Goal: Task Accomplishment & Management: Complete application form

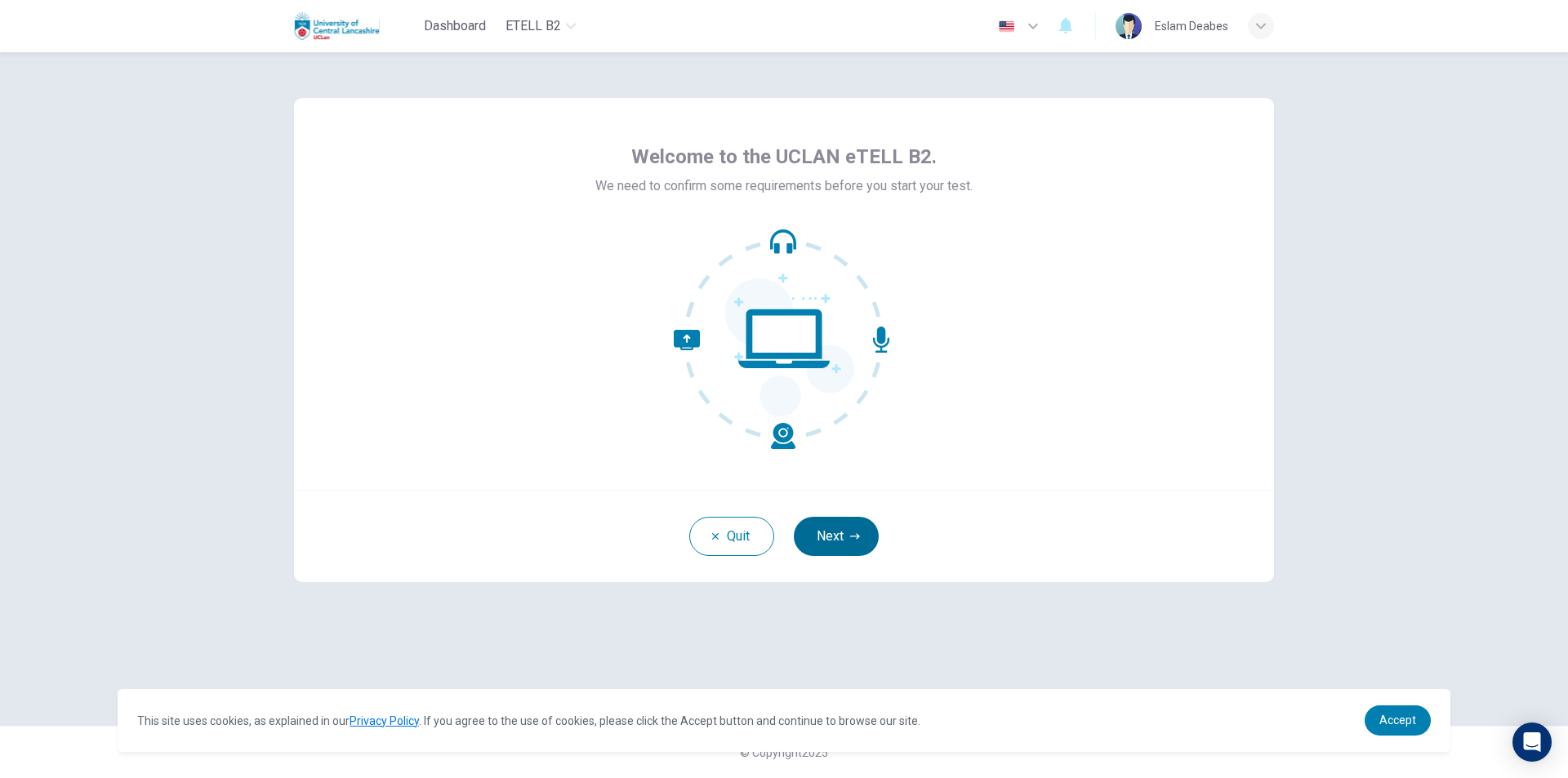
click at [853, 527] on button "Next" at bounding box center [836, 536] width 85 height 40
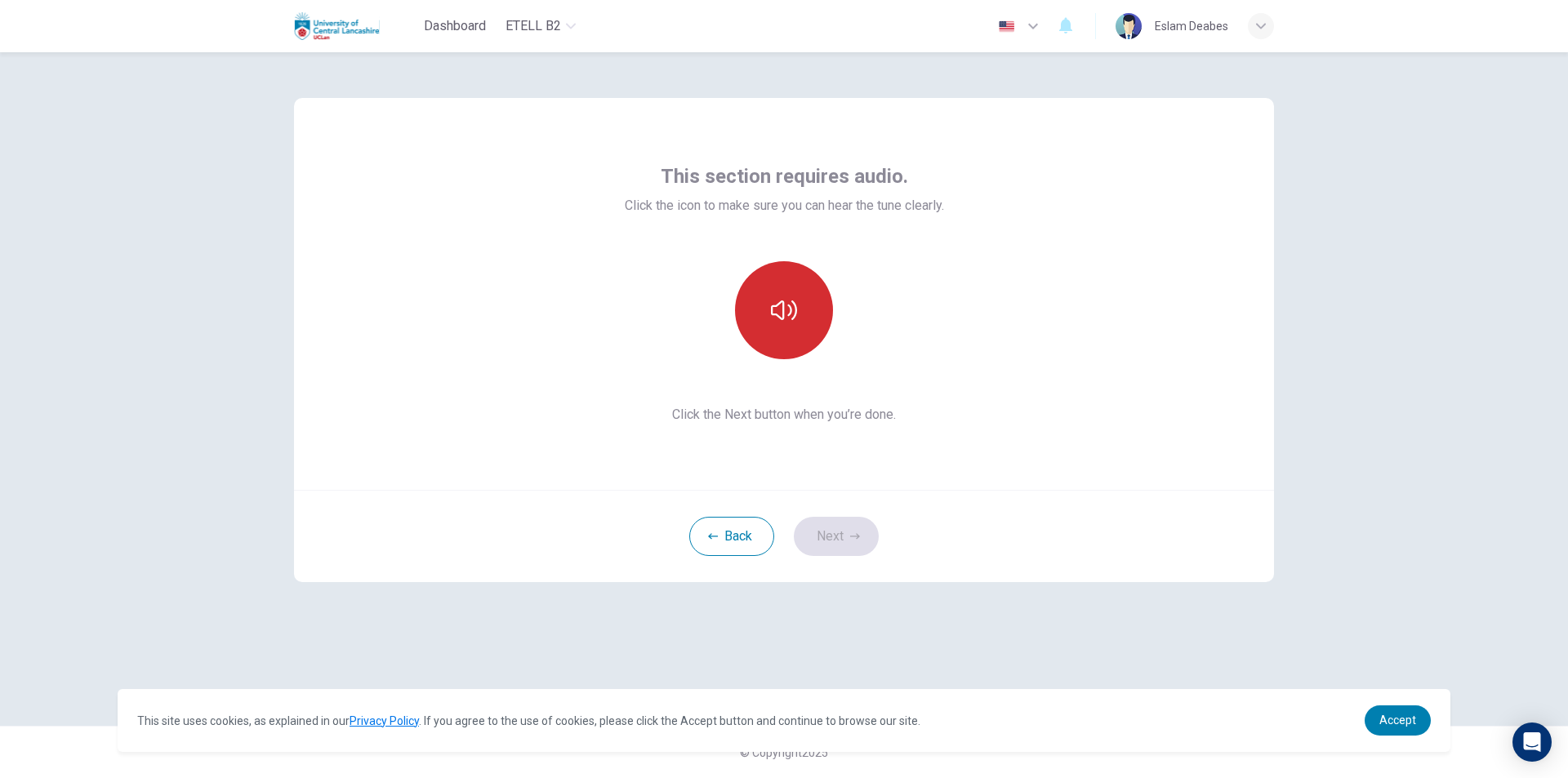
click at [780, 330] on button "button" at bounding box center [784, 310] width 98 height 98
click at [819, 530] on button "Next" at bounding box center [836, 536] width 85 height 40
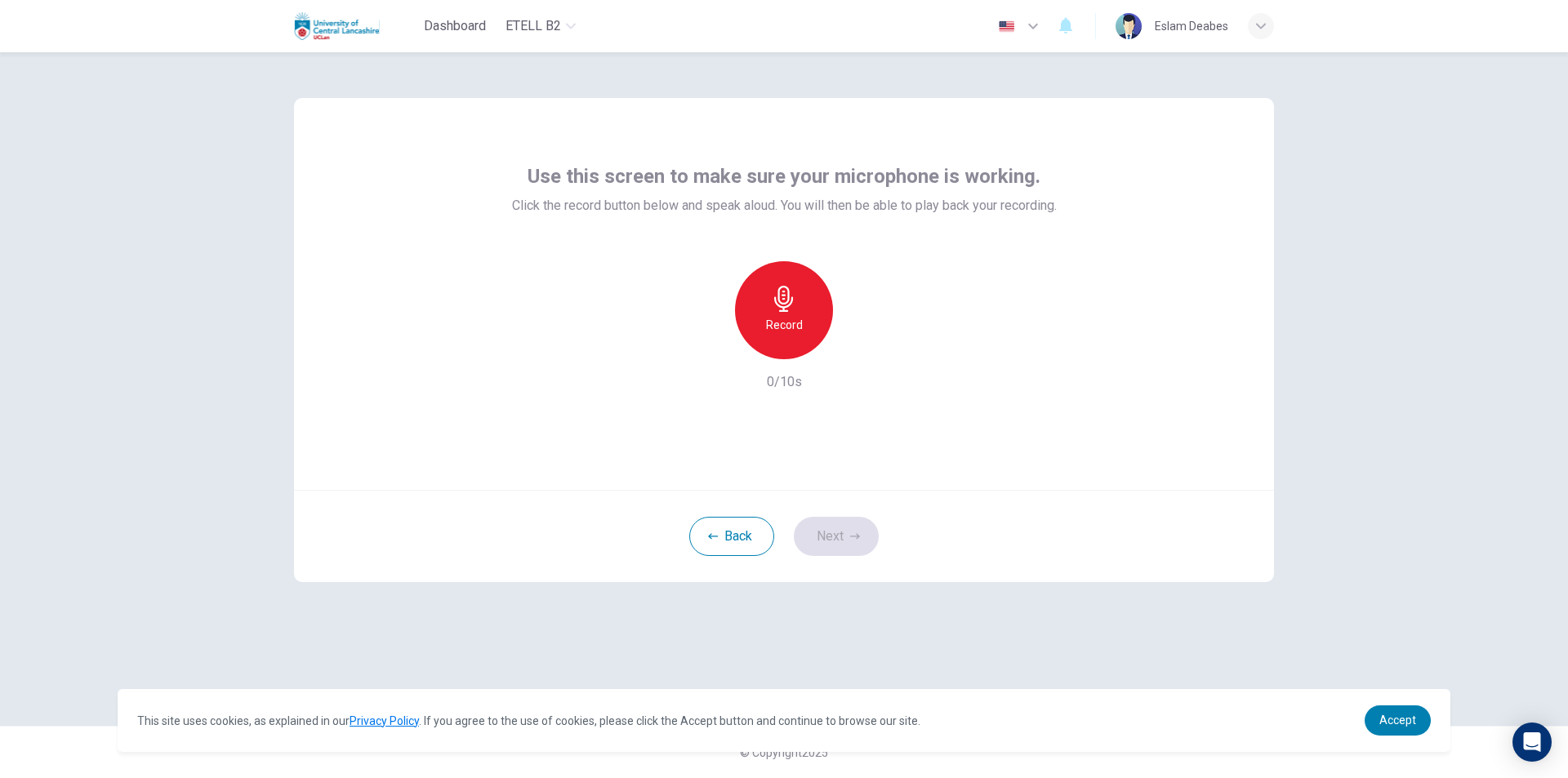
click at [817, 311] on div "Record" at bounding box center [784, 310] width 98 height 98
click at [791, 338] on div "Stop" at bounding box center [784, 310] width 98 height 98
click at [848, 535] on button "Next" at bounding box center [836, 536] width 85 height 40
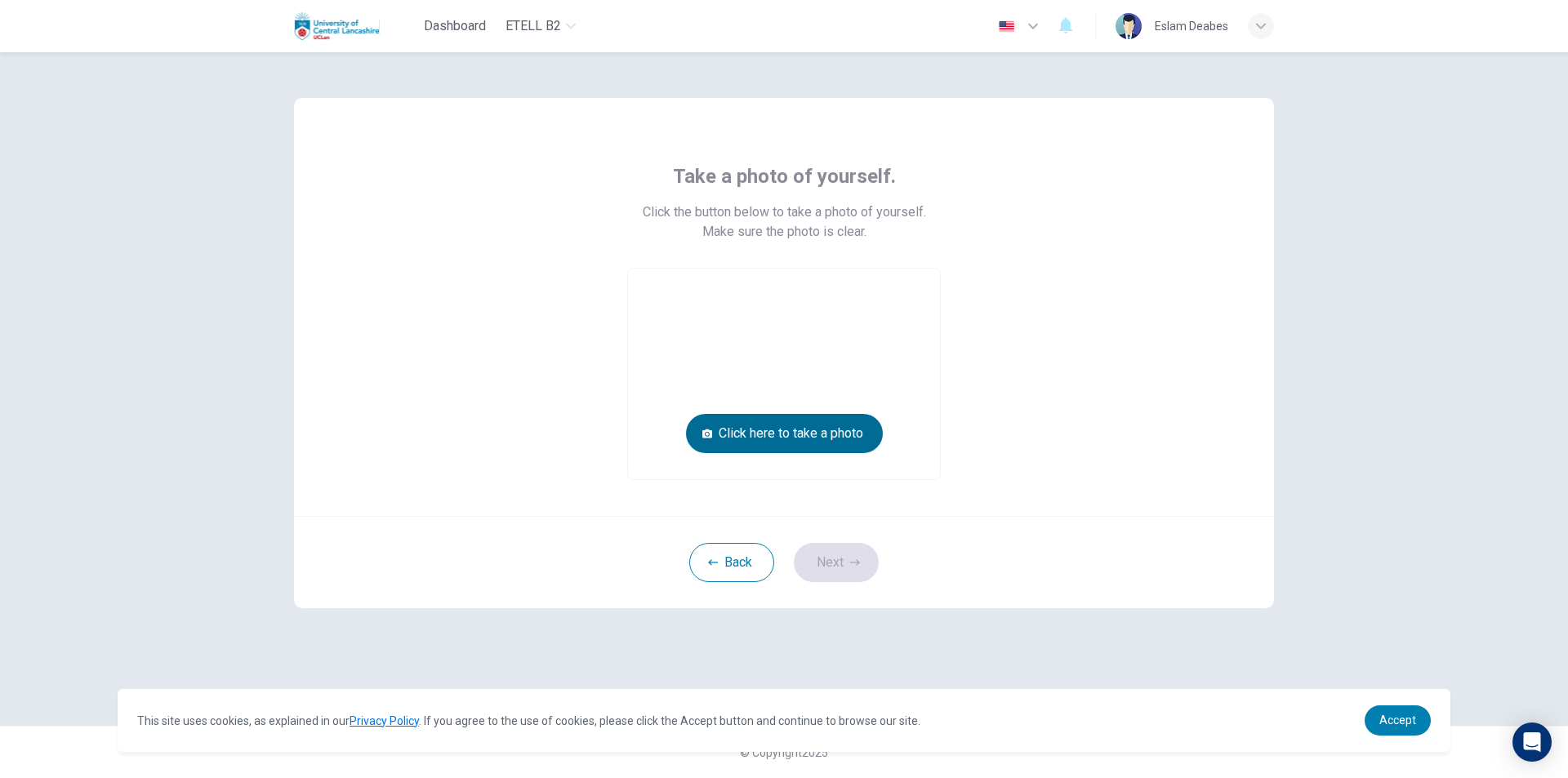
click at [816, 436] on button "Click here to take a photo" at bounding box center [784, 433] width 197 height 40
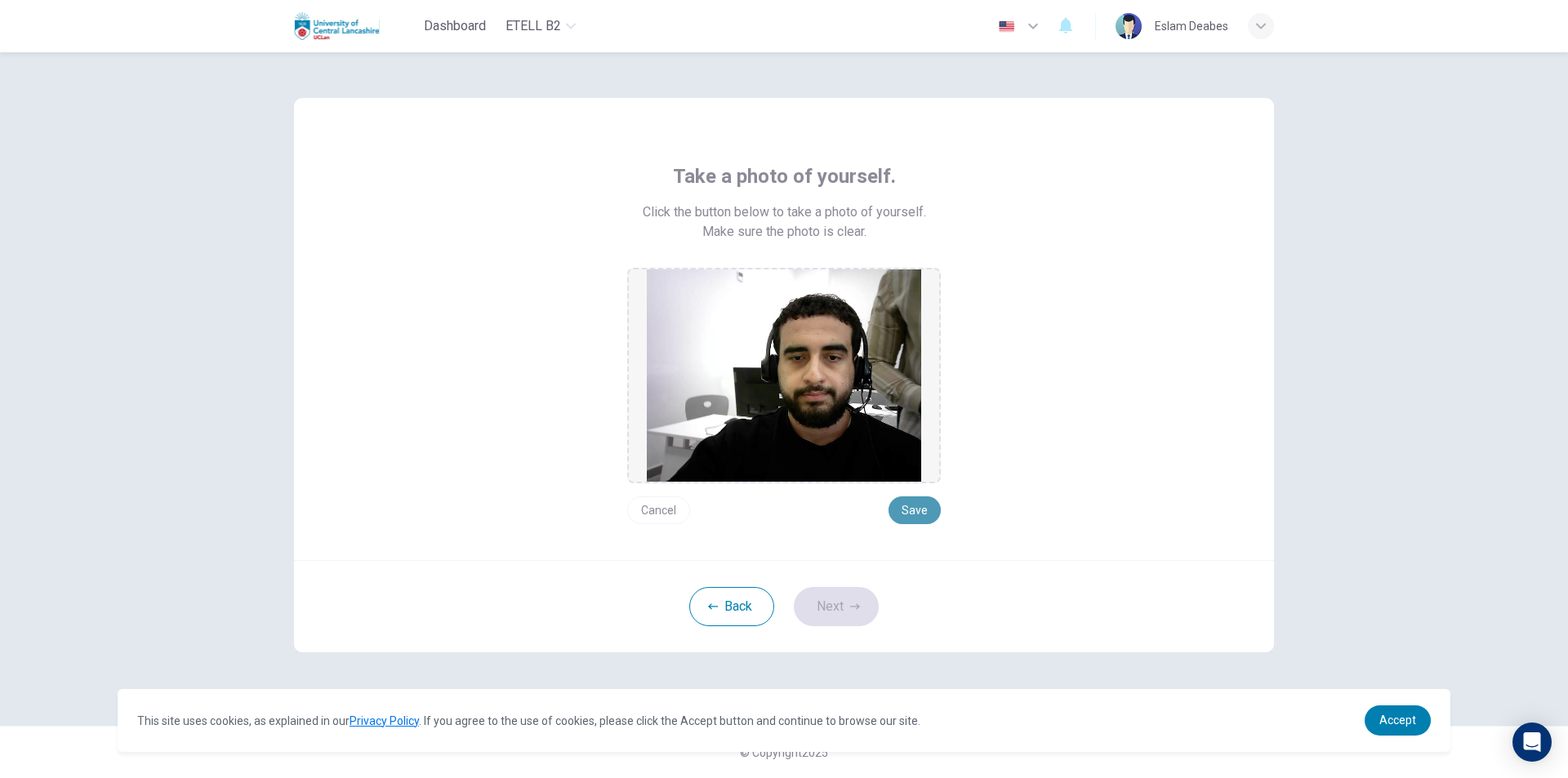
click at [918, 518] on button "Save" at bounding box center [914, 510] width 52 height 28
click at [862, 604] on button "Next" at bounding box center [836, 606] width 85 height 40
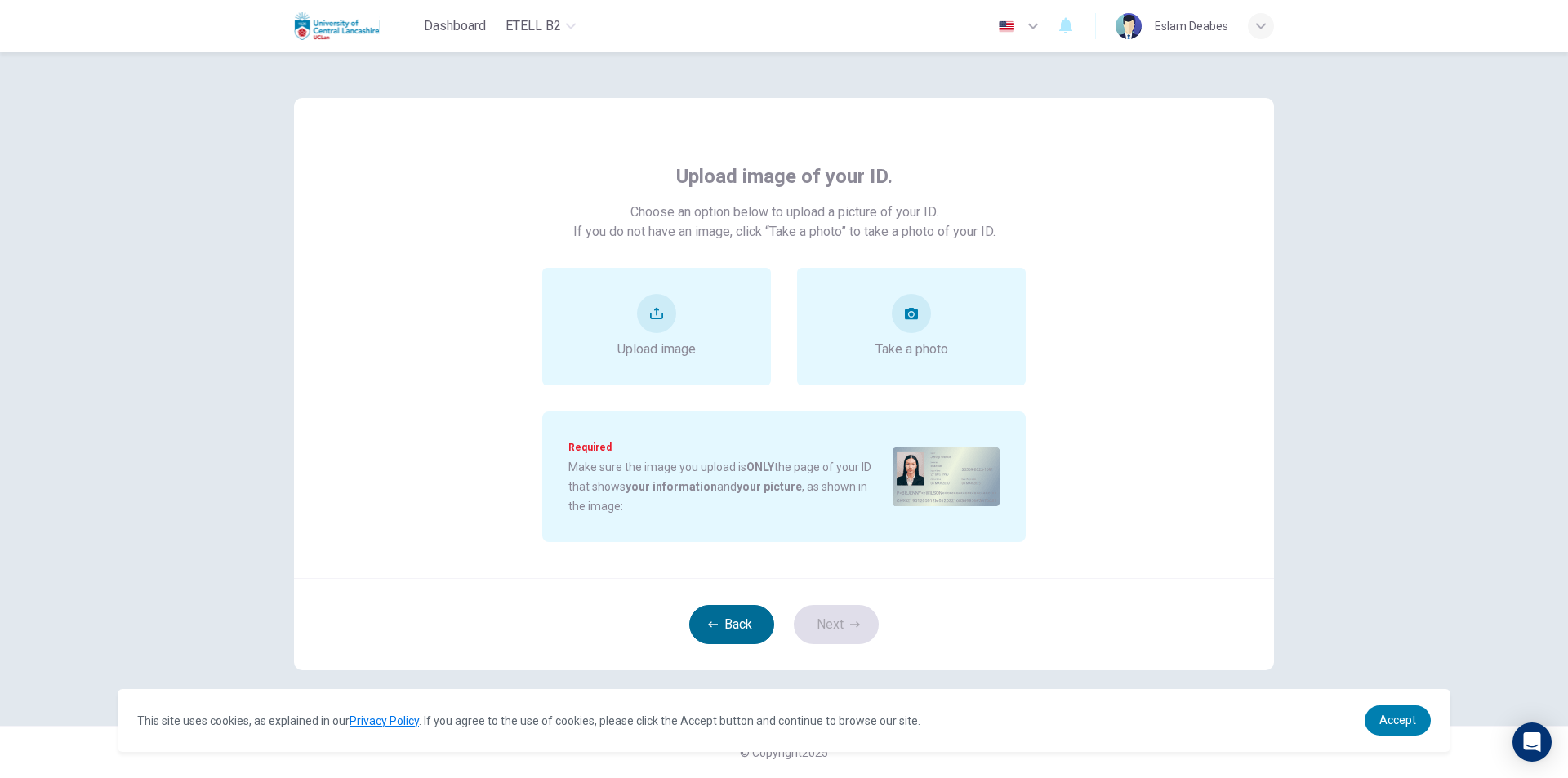
click at [753, 612] on button "Back" at bounding box center [732, 624] width 85 height 40
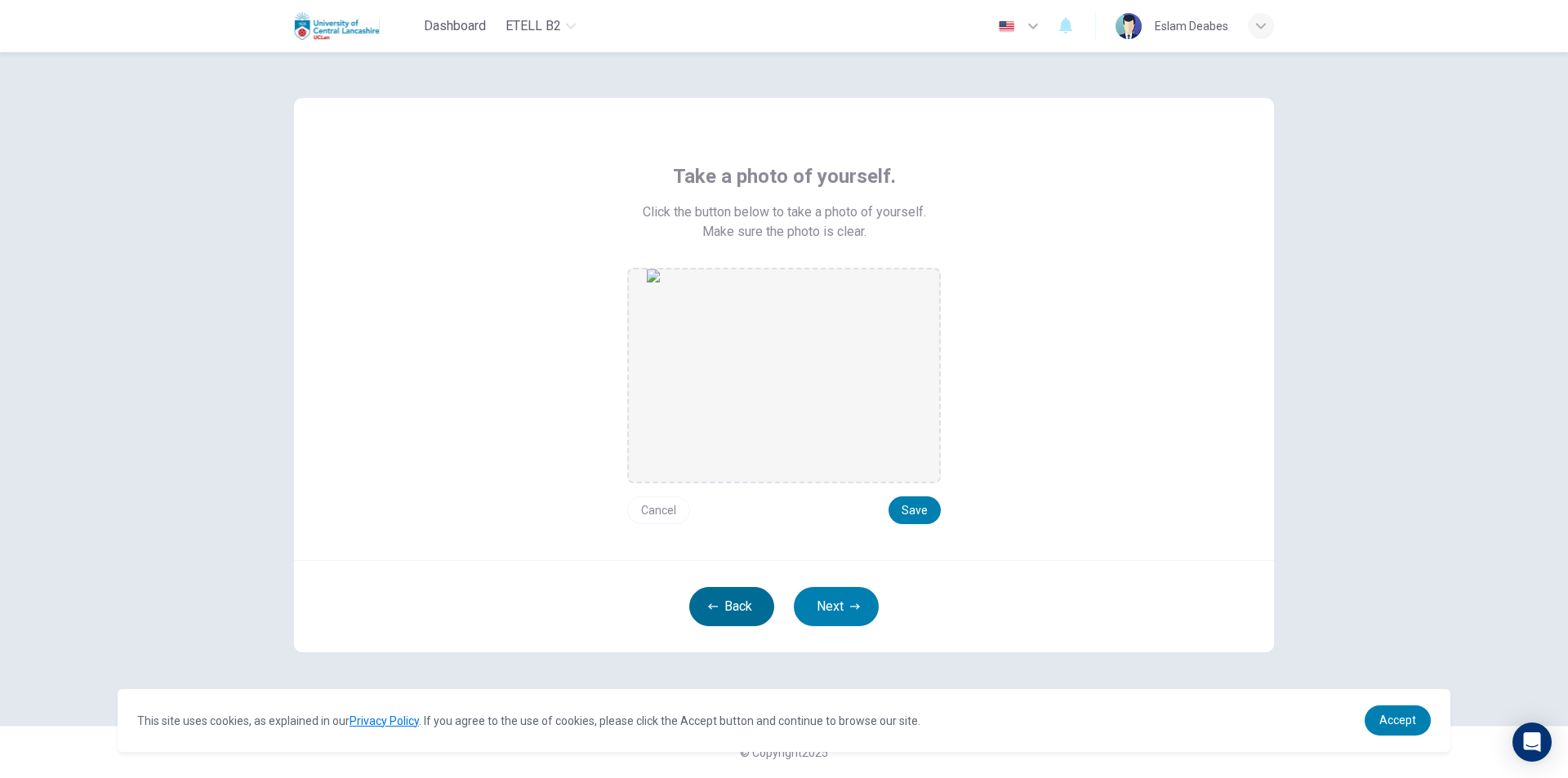
click at [736, 594] on button "Back" at bounding box center [732, 606] width 85 height 40
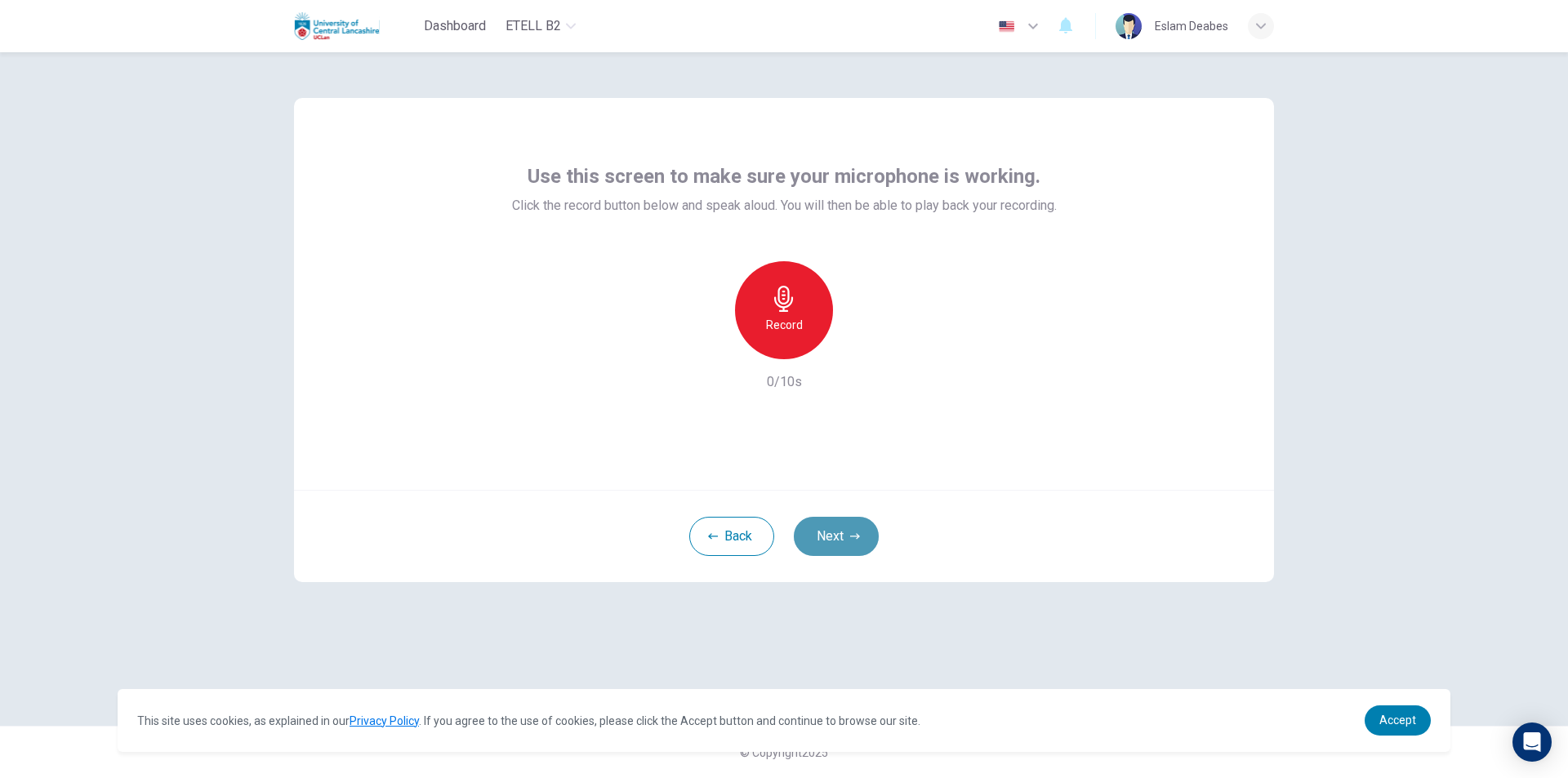
click at [822, 550] on button "Next" at bounding box center [836, 536] width 85 height 40
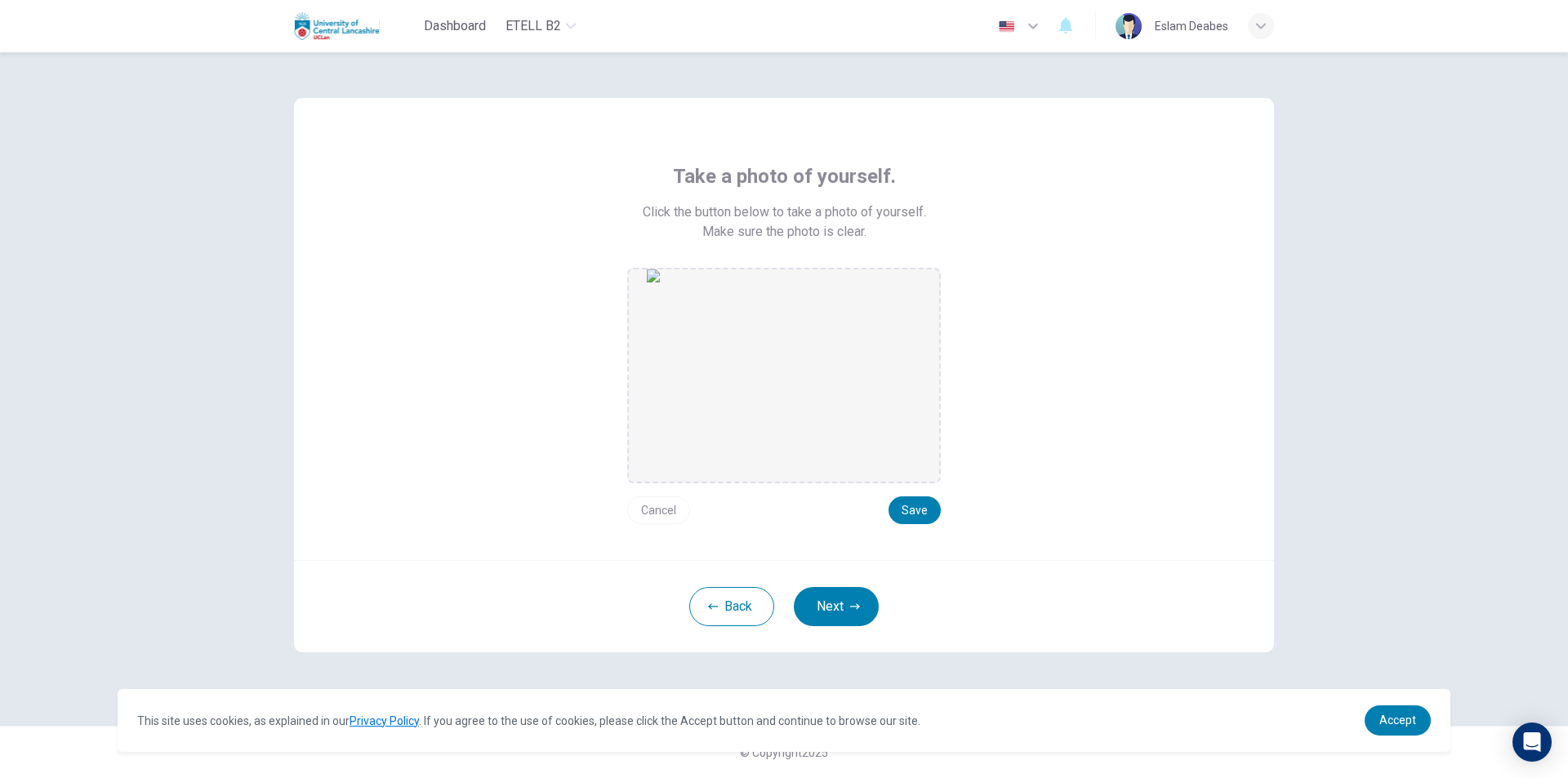
click at [646, 505] on button "Cancel" at bounding box center [658, 510] width 63 height 28
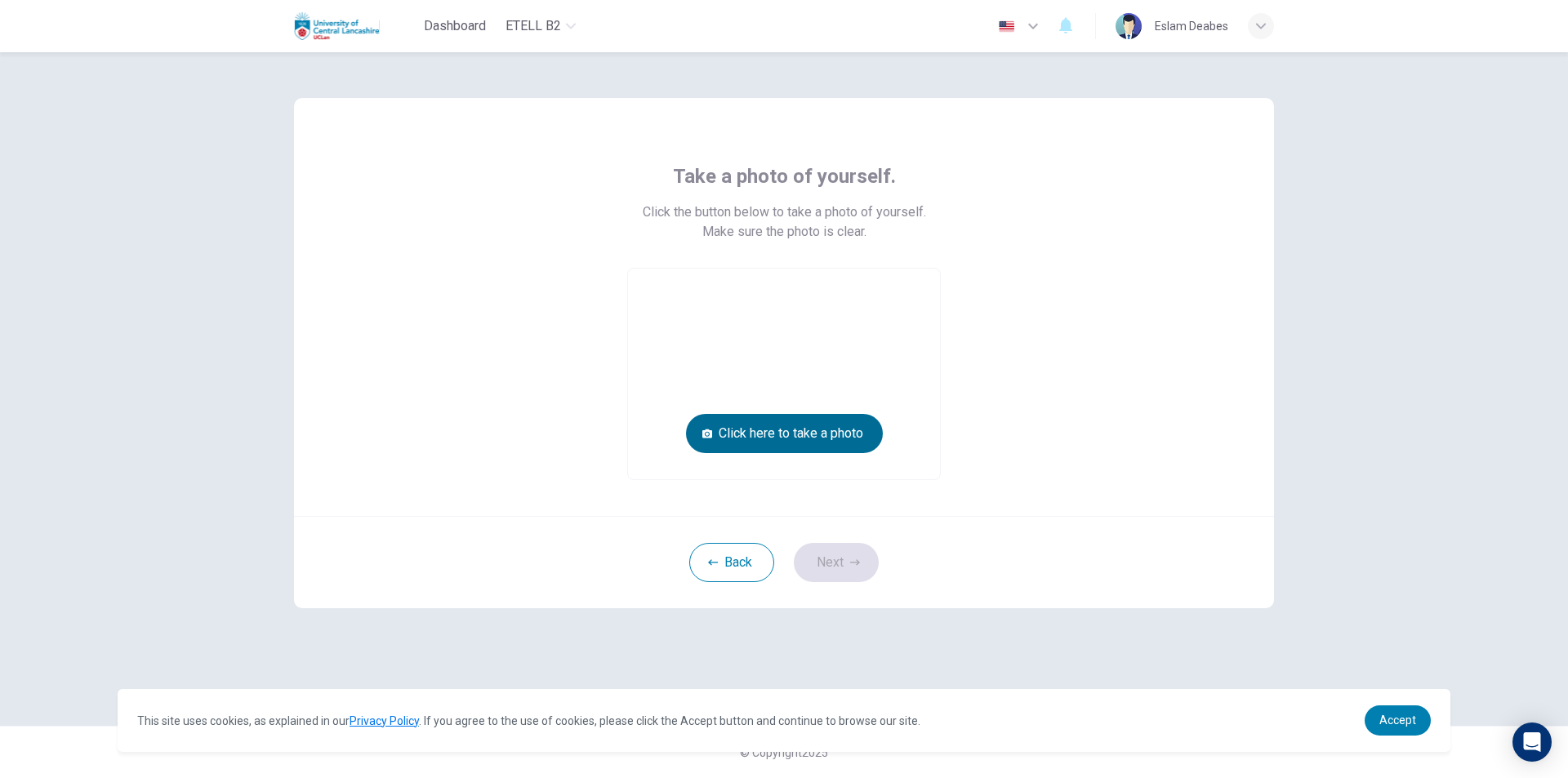
click at [833, 443] on button "Click here to take a photo" at bounding box center [784, 433] width 197 height 40
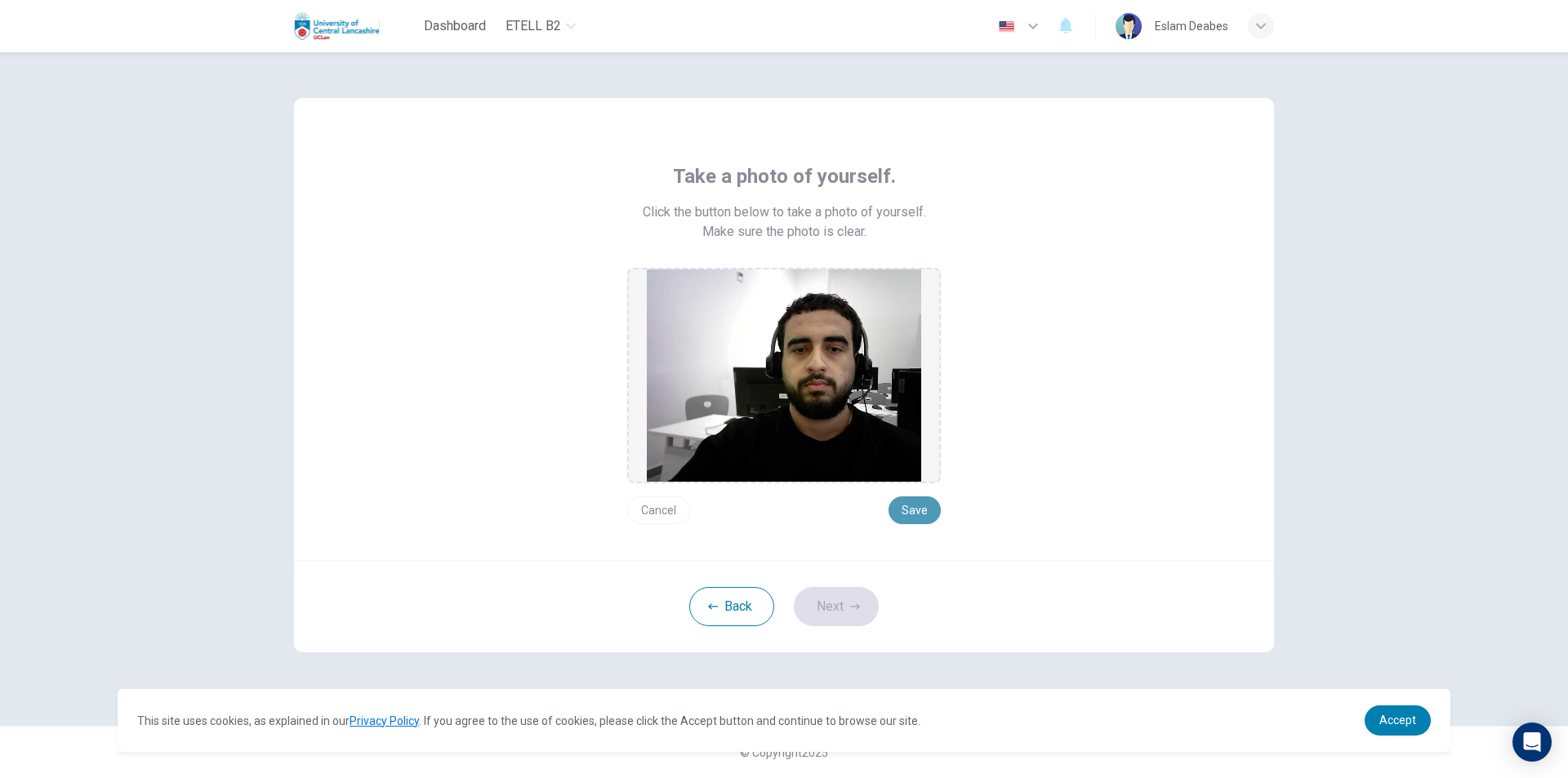
click at [906, 519] on button "Save" at bounding box center [914, 510] width 52 height 28
click at [824, 614] on button "Next" at bounding box center [836, 606] width 85 height 40
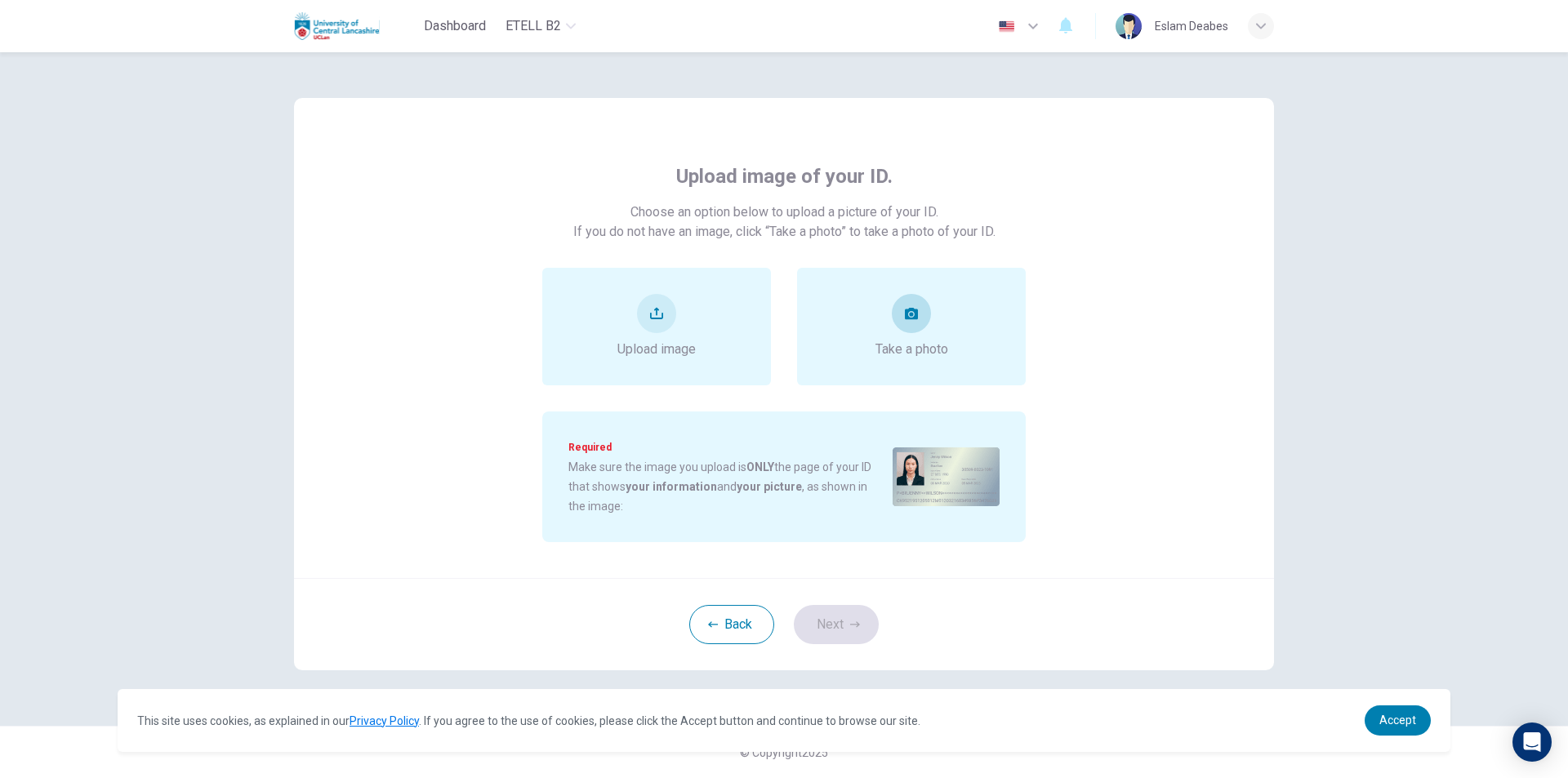
click at [905, 372] on div "Take a photo" at bounding box center [910, 327] width 229 height 118
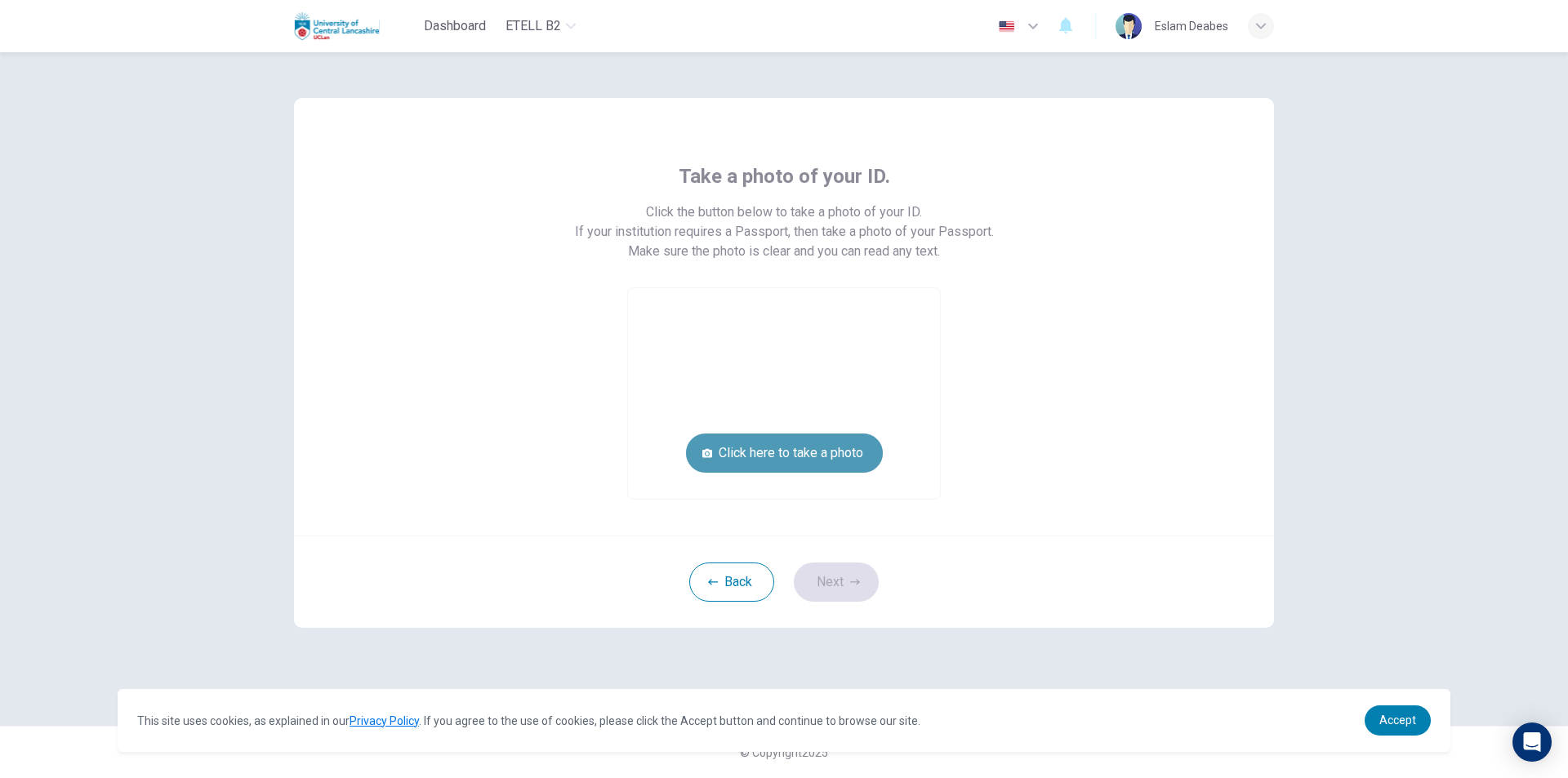
click at [864, 453] on button "Click here to take a photo" at bounding box center [784, 453] width 197 height 40
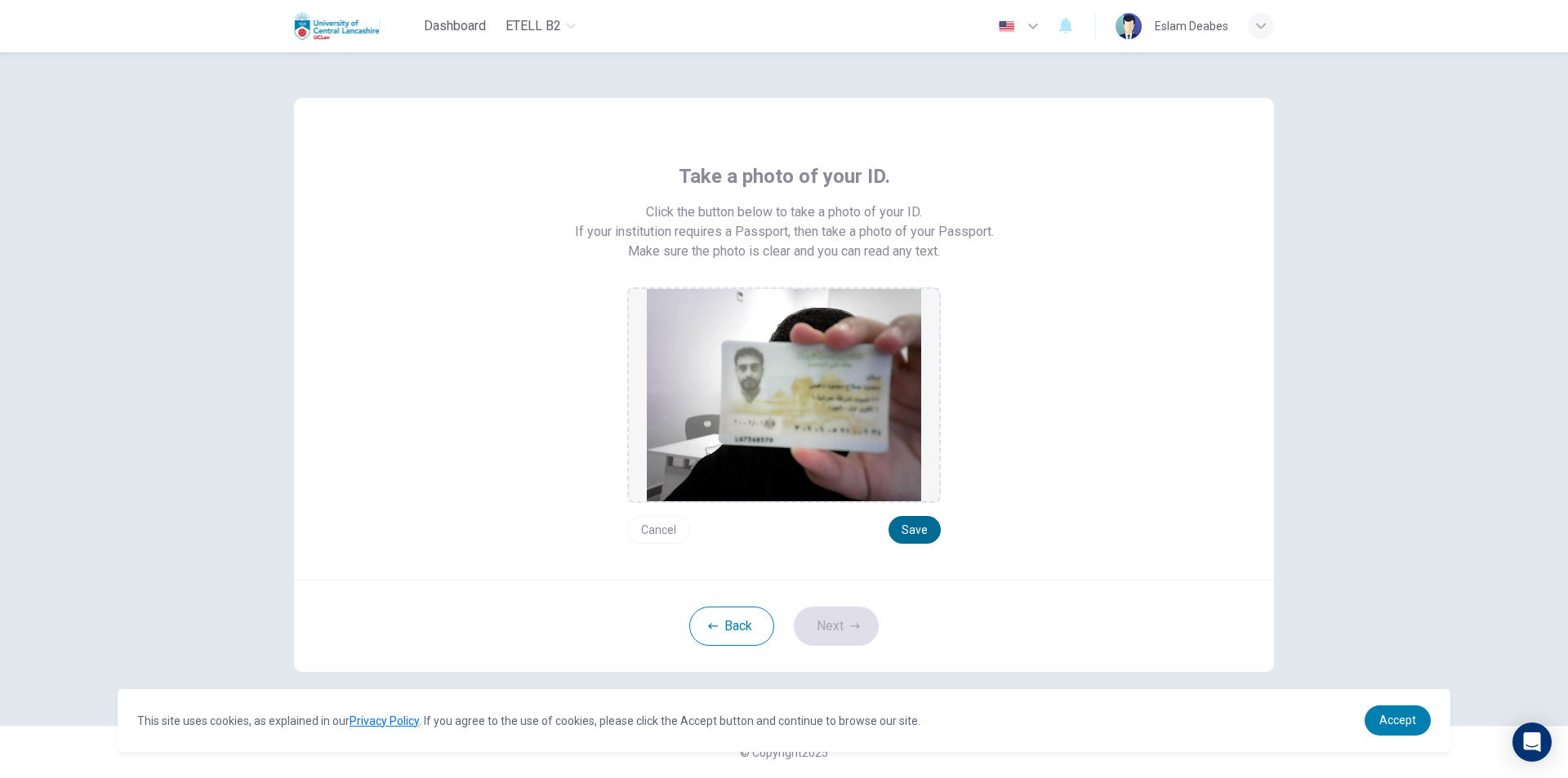
click at [931, 539] on button "Save" at bounding box center [914, 529] width 52 height 28
click at [845, 636] on button "Next" at bounding box center [836, 626] width 85 height 40
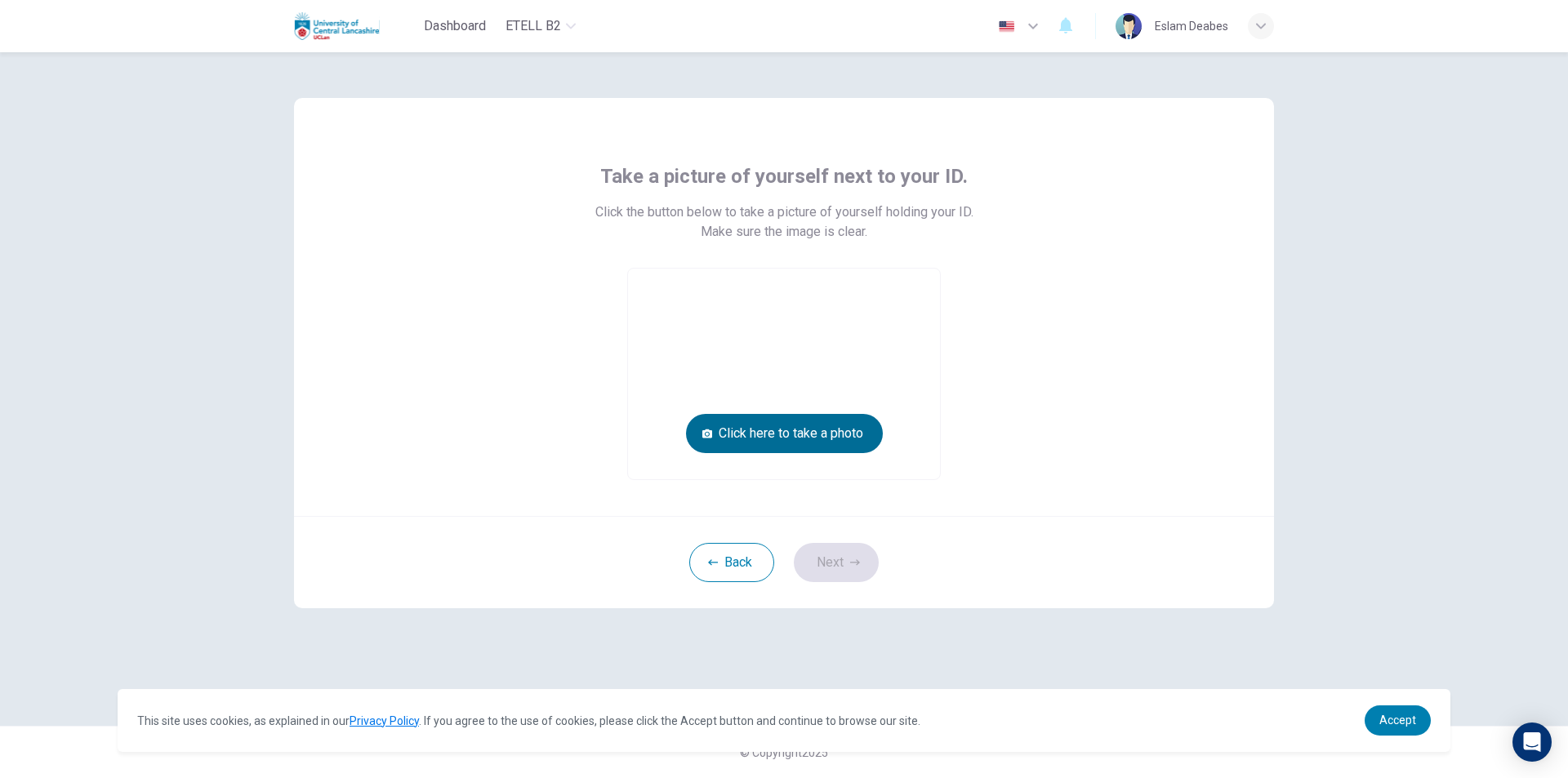
click at [841, 445] on button "Click here to take a photo" at bounding box center [784, 433] width 197 height 40
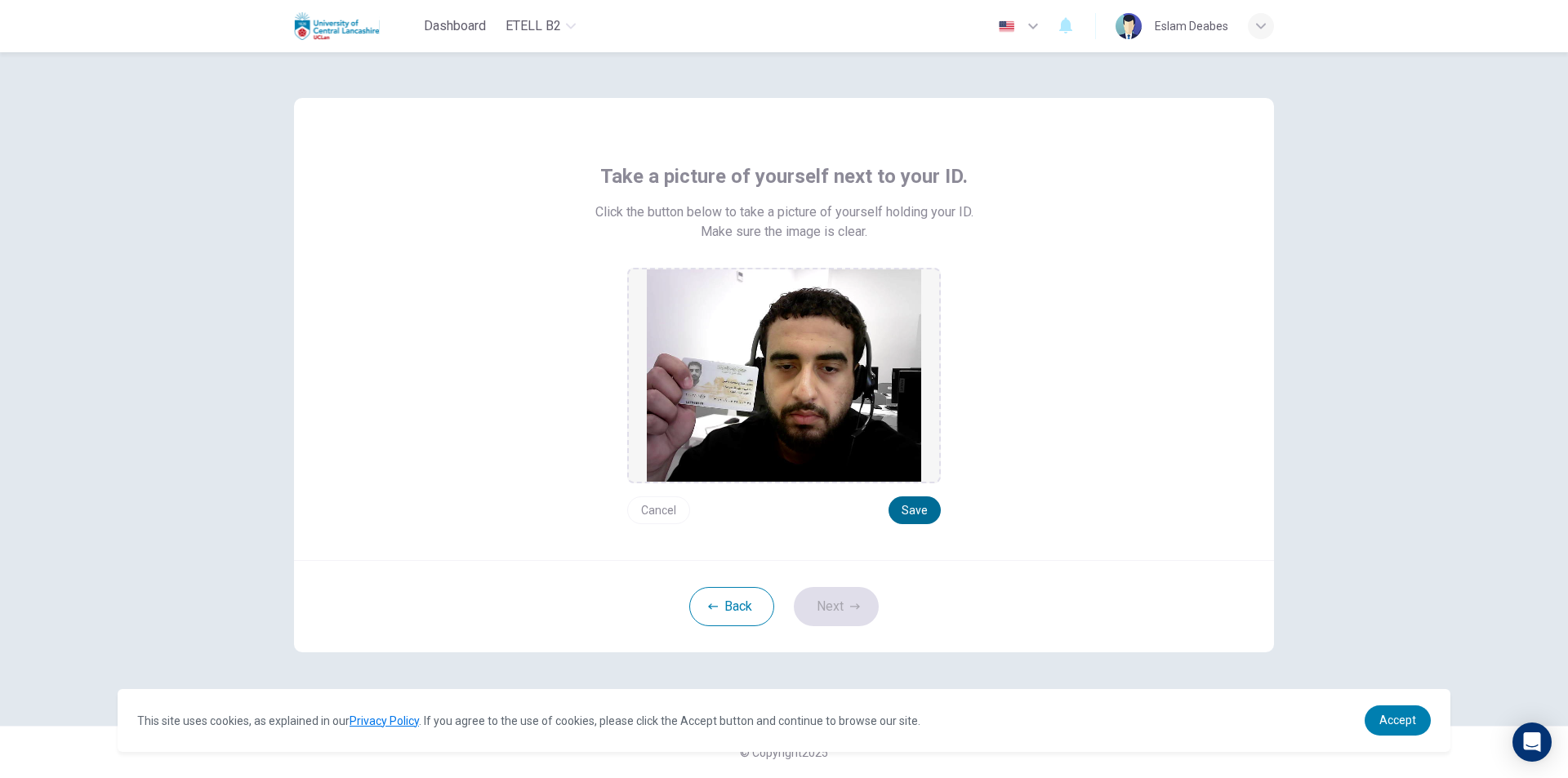
click at [932, 520] on button "Save" at bounding box center [914, 510] width 52 height 28
click at [869, 617] on button "Next" at bounding box center [836, 606] width 85 height 40
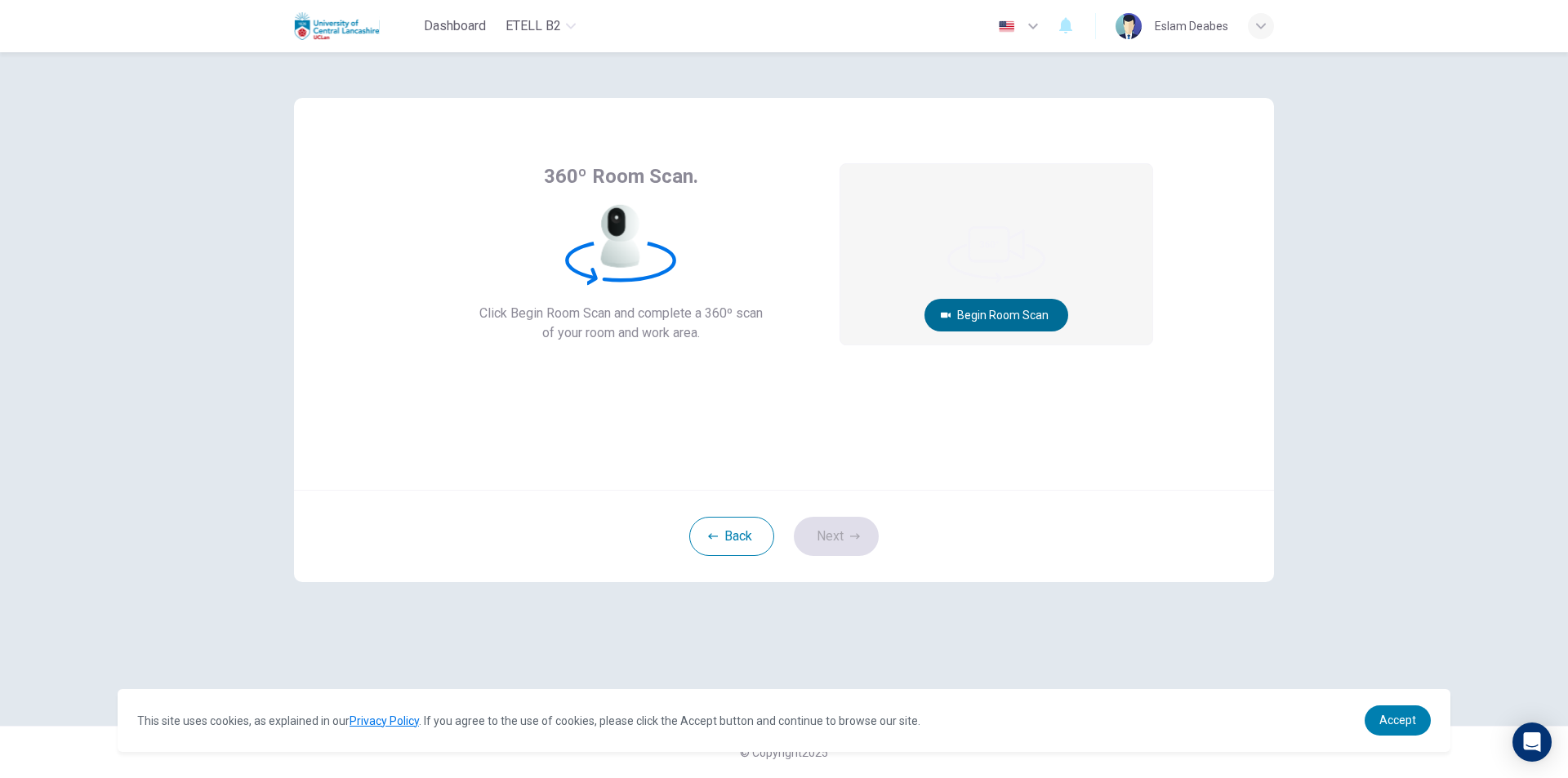
click at [991, 309] on button "Begin Room Scan" at bounding box center [996, 315] width 144 height 33
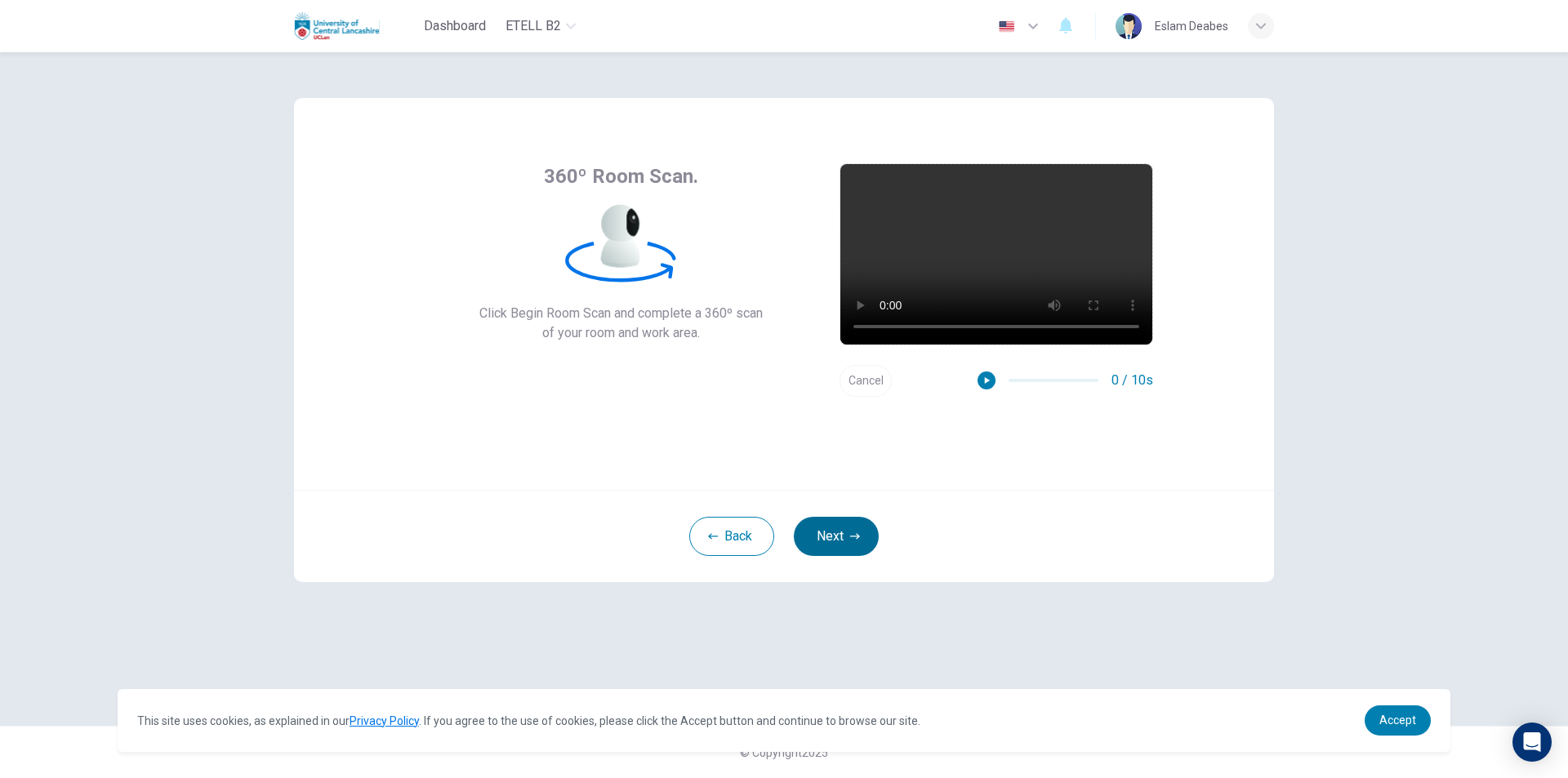
click at [839, 528] on button "Next" at bounding box center [836, 536] width 85 height 40
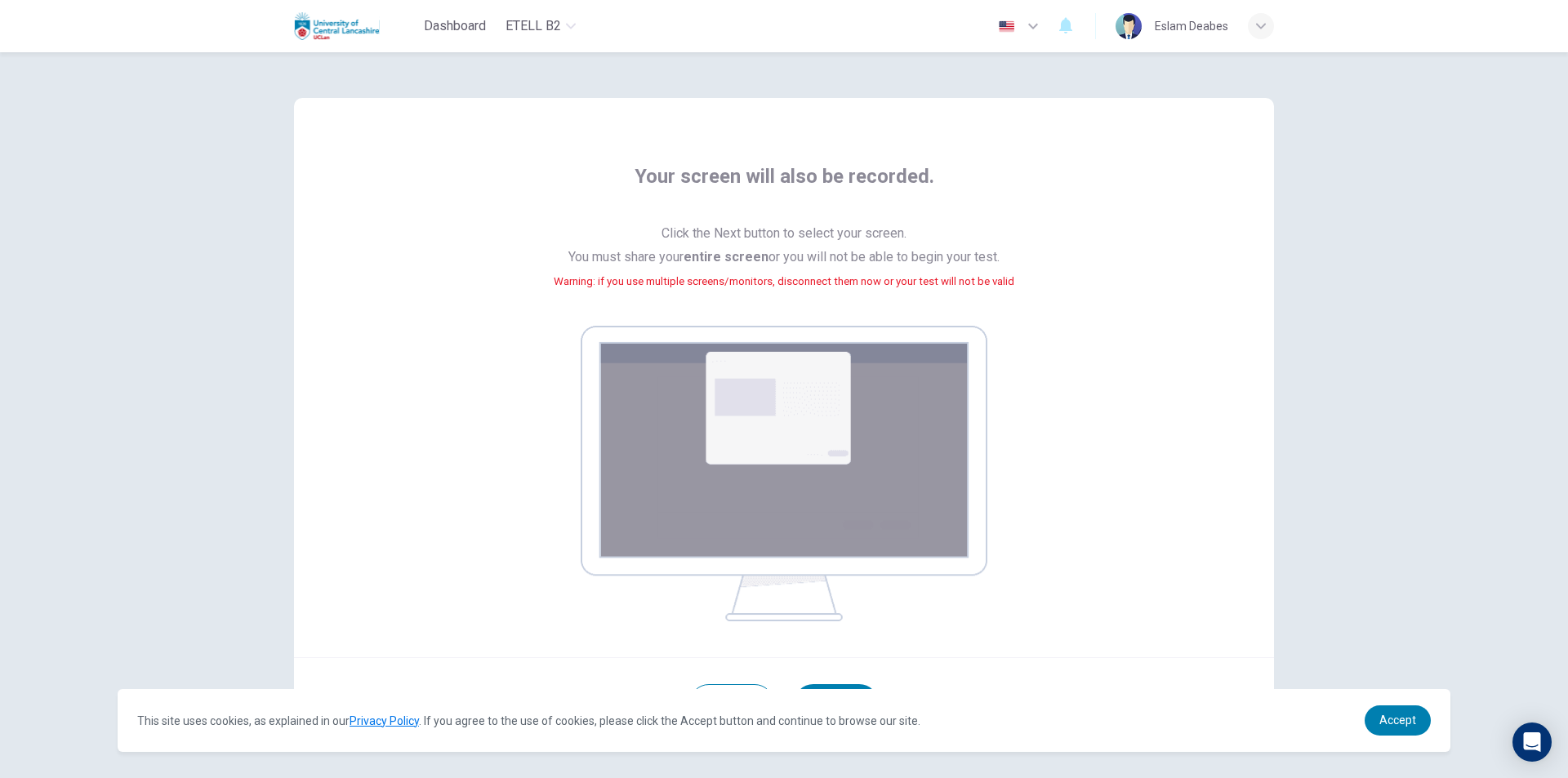
scroll to position [68, 0]
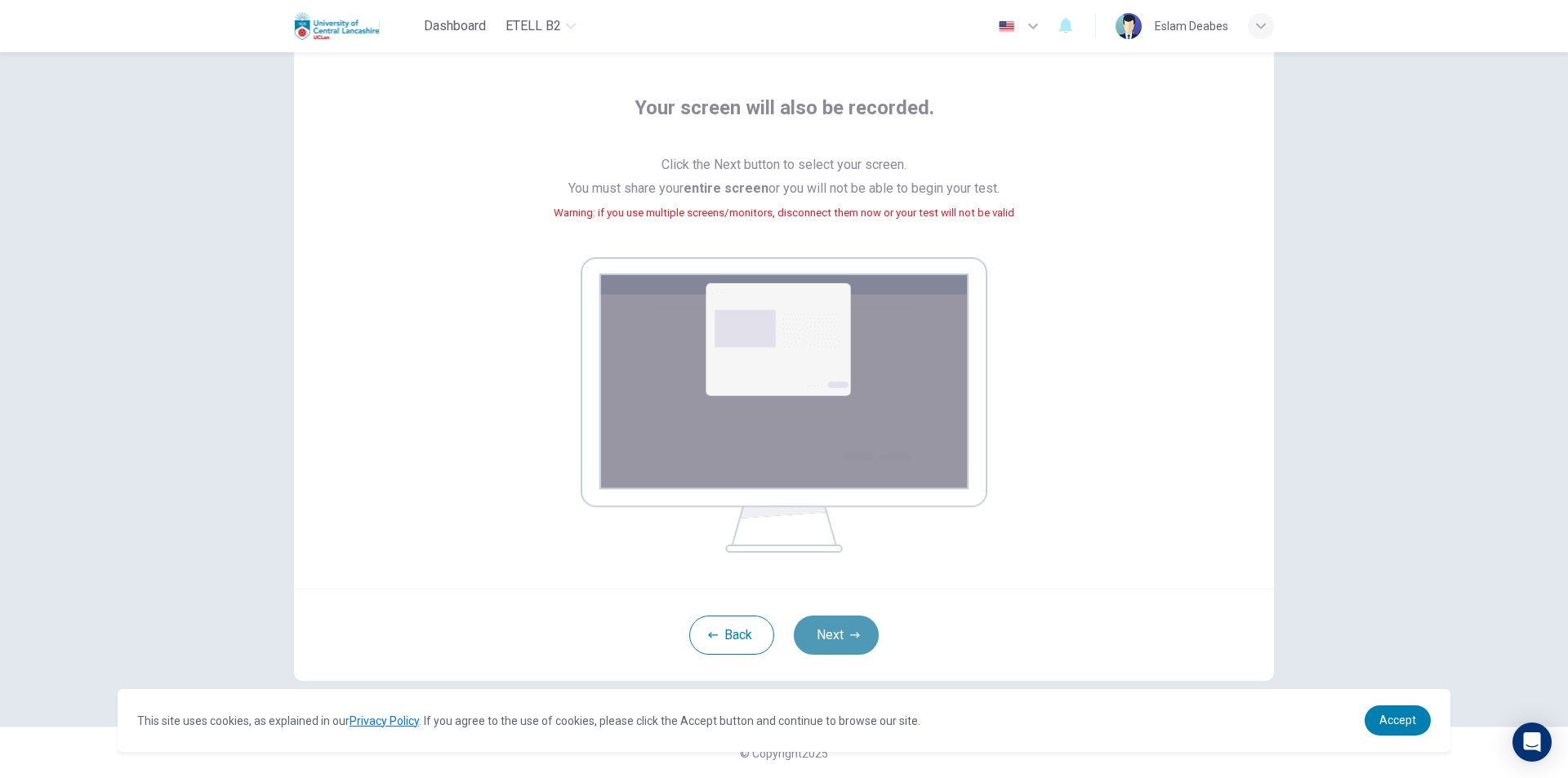
click at [843, 623] on button "Next" at bounding box center [836, 634] width 85 height 40
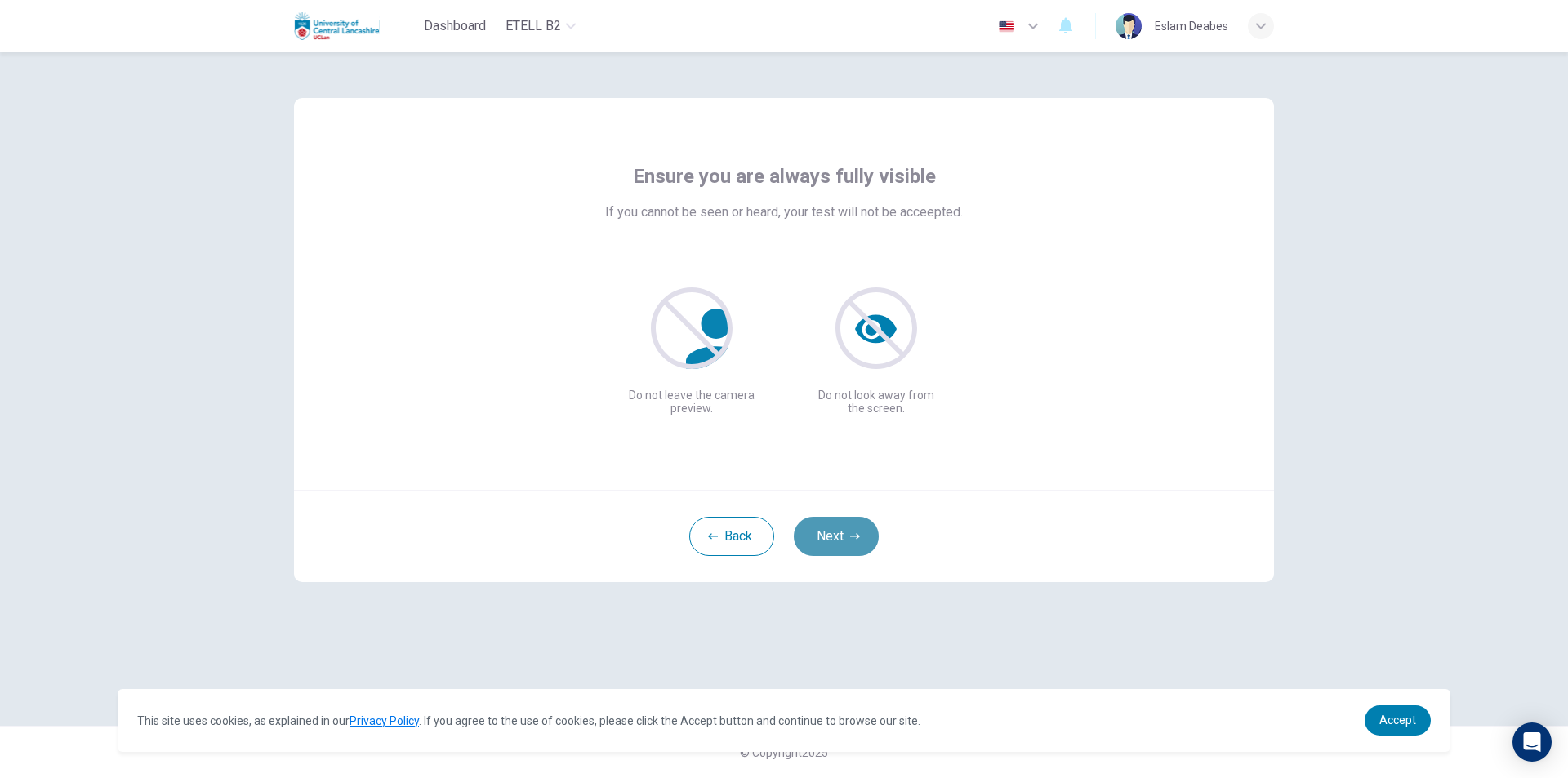
click at [844, 530] on button "Next" at bounding box center [836, 536] width 85 height 40
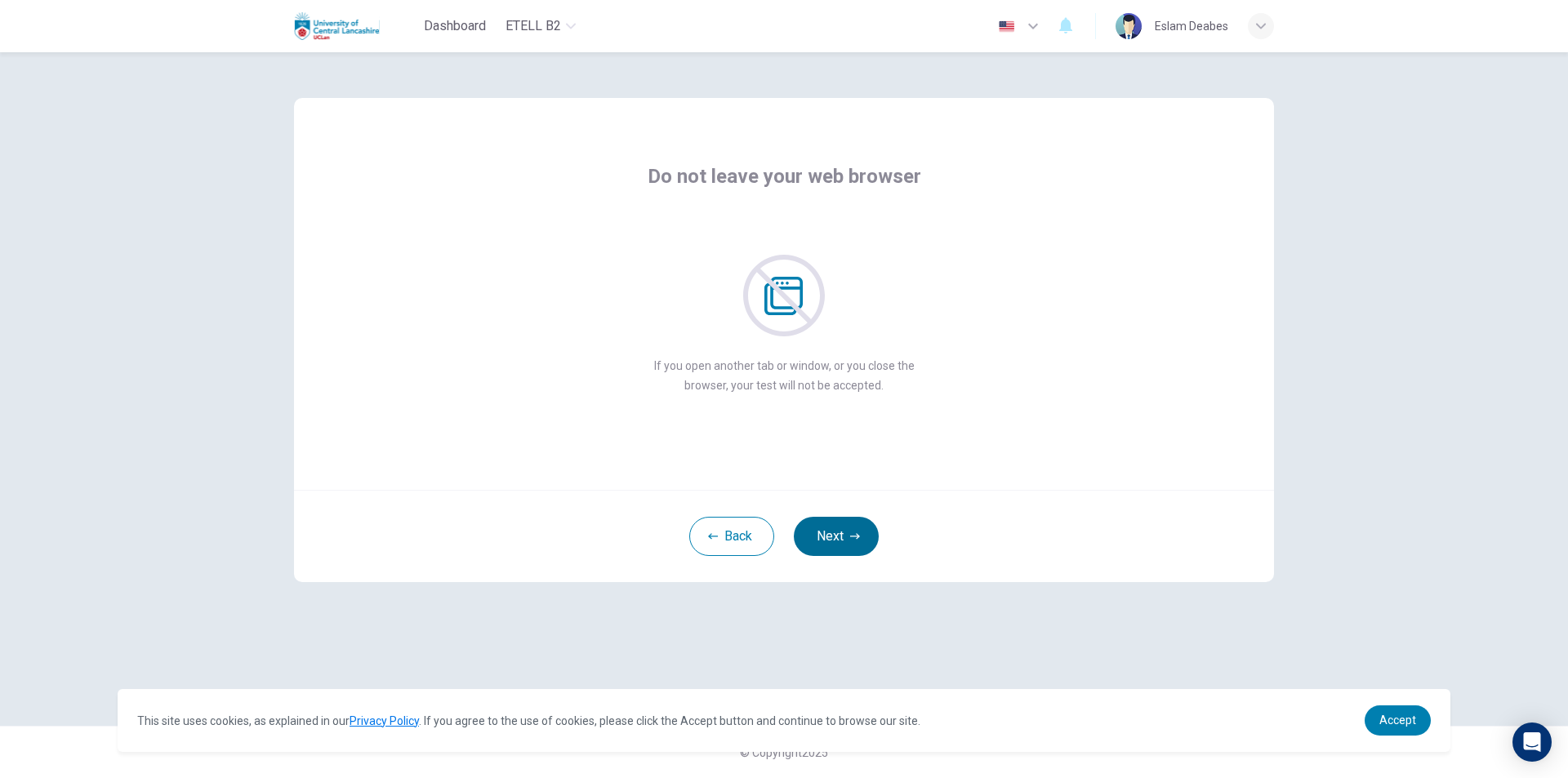
click at [844, 530] on button "Next" at bounding box center [836, 536] width 85 height 40
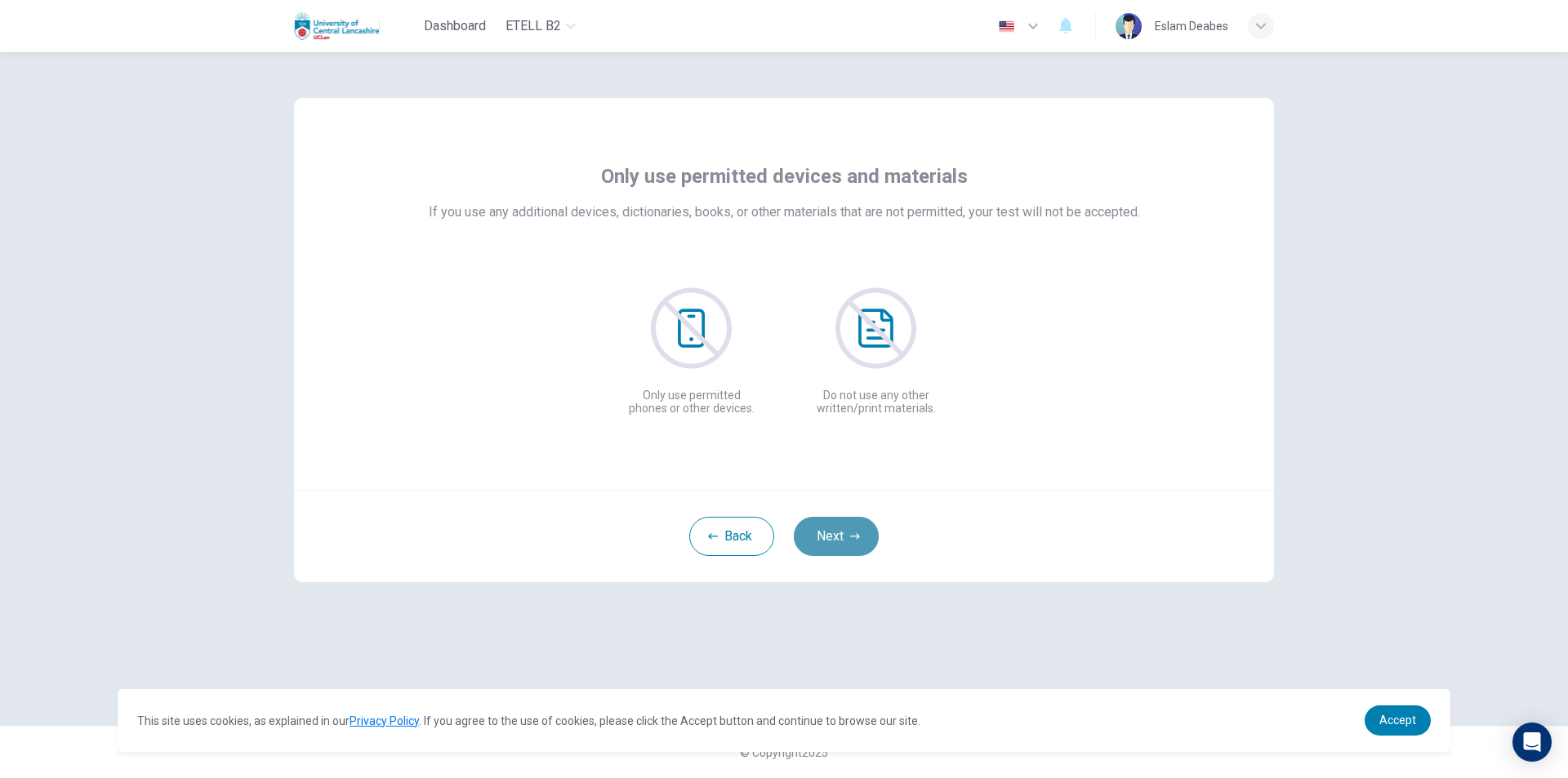
click at [844, 530] on button "Next" at bounding box center [836, 536] width 85 height 40
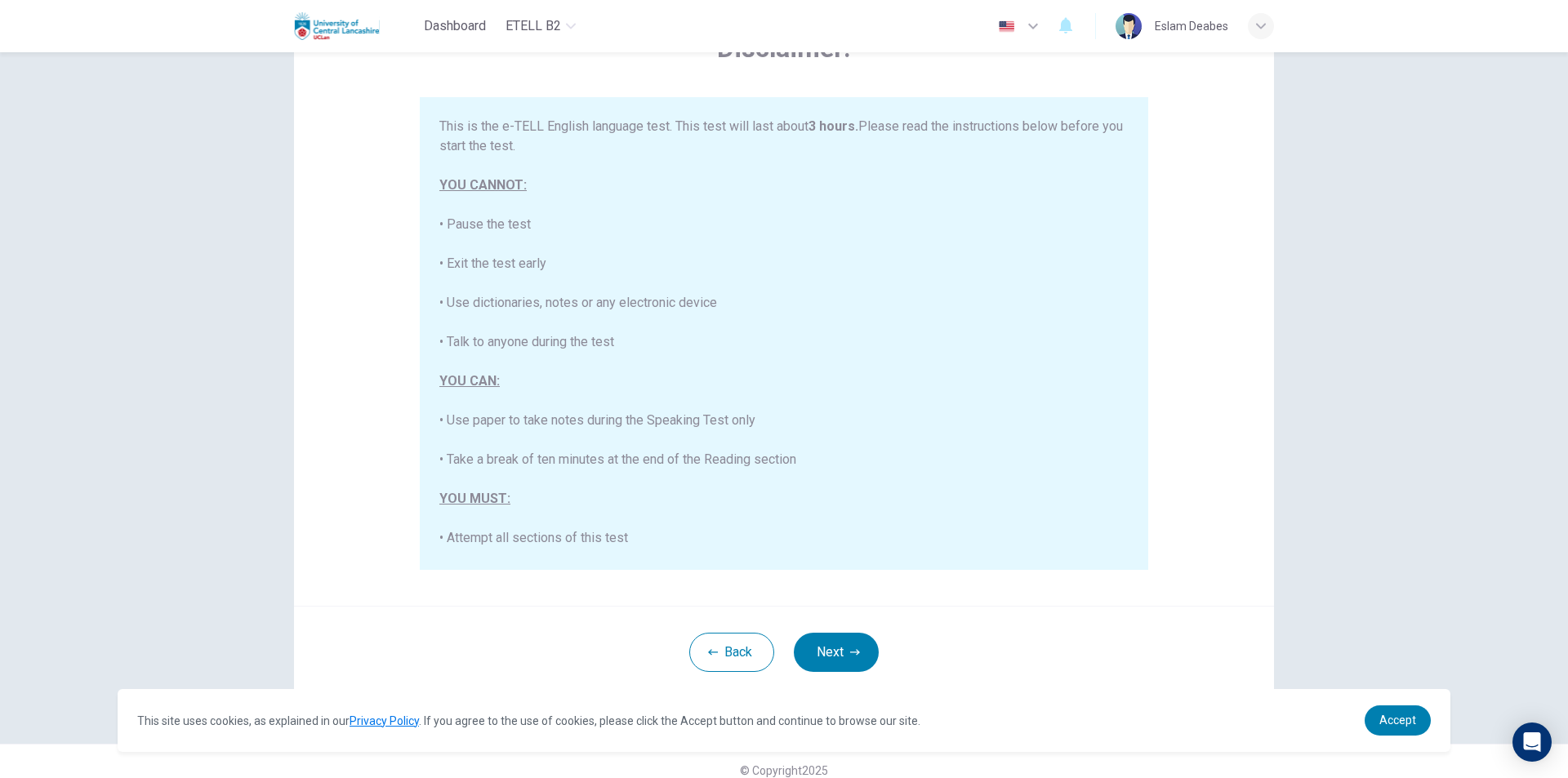
scroll to position [115, 0]
click at [852, 647] on icon "button" at bounding box center [854, 650] width 10 height 6
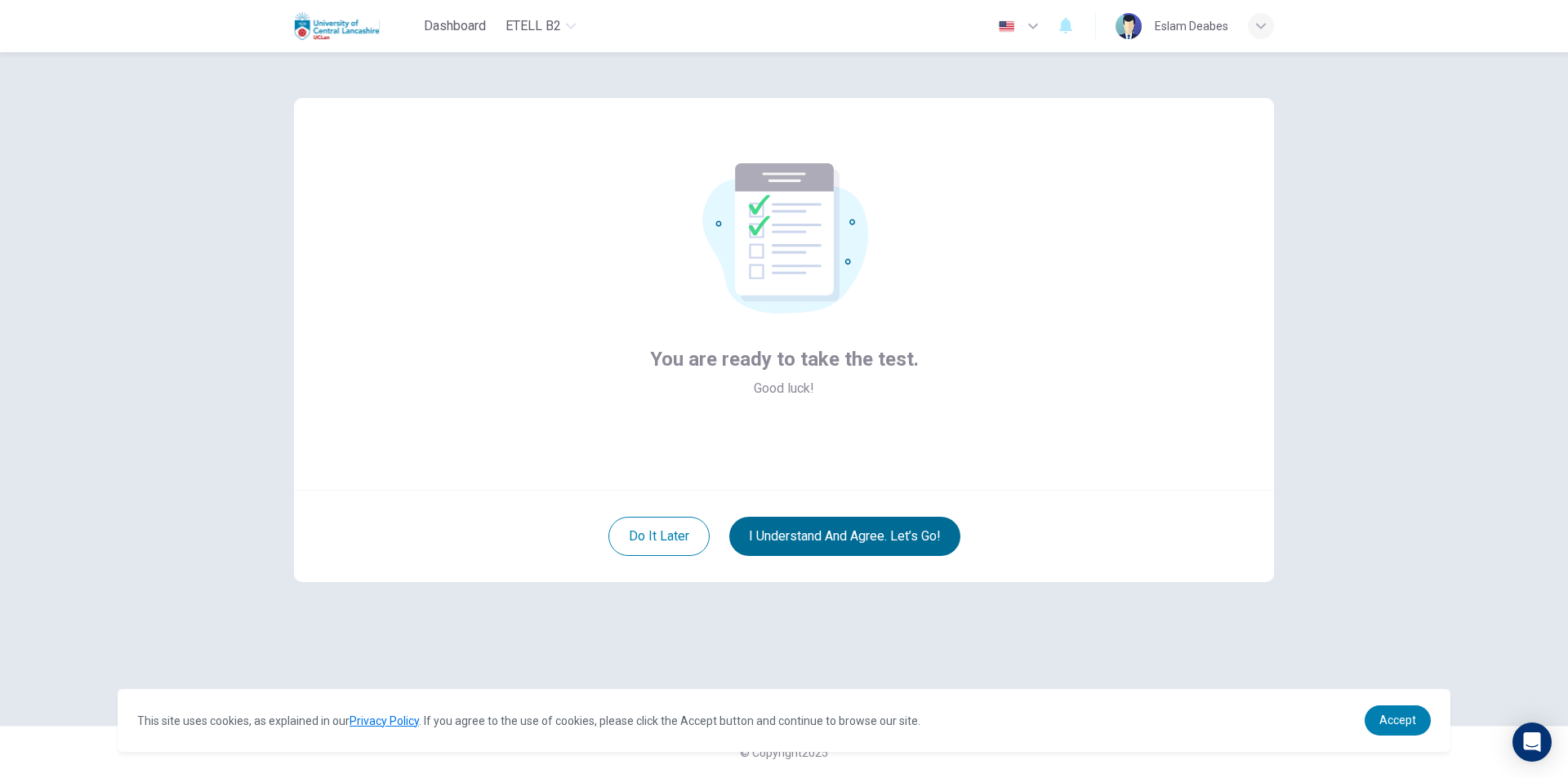
scroll to position [0, 0]
click at [856, 527] on button "I understand and agree. Let’s go!" at bounding box center [845, 536] width 231 height 40
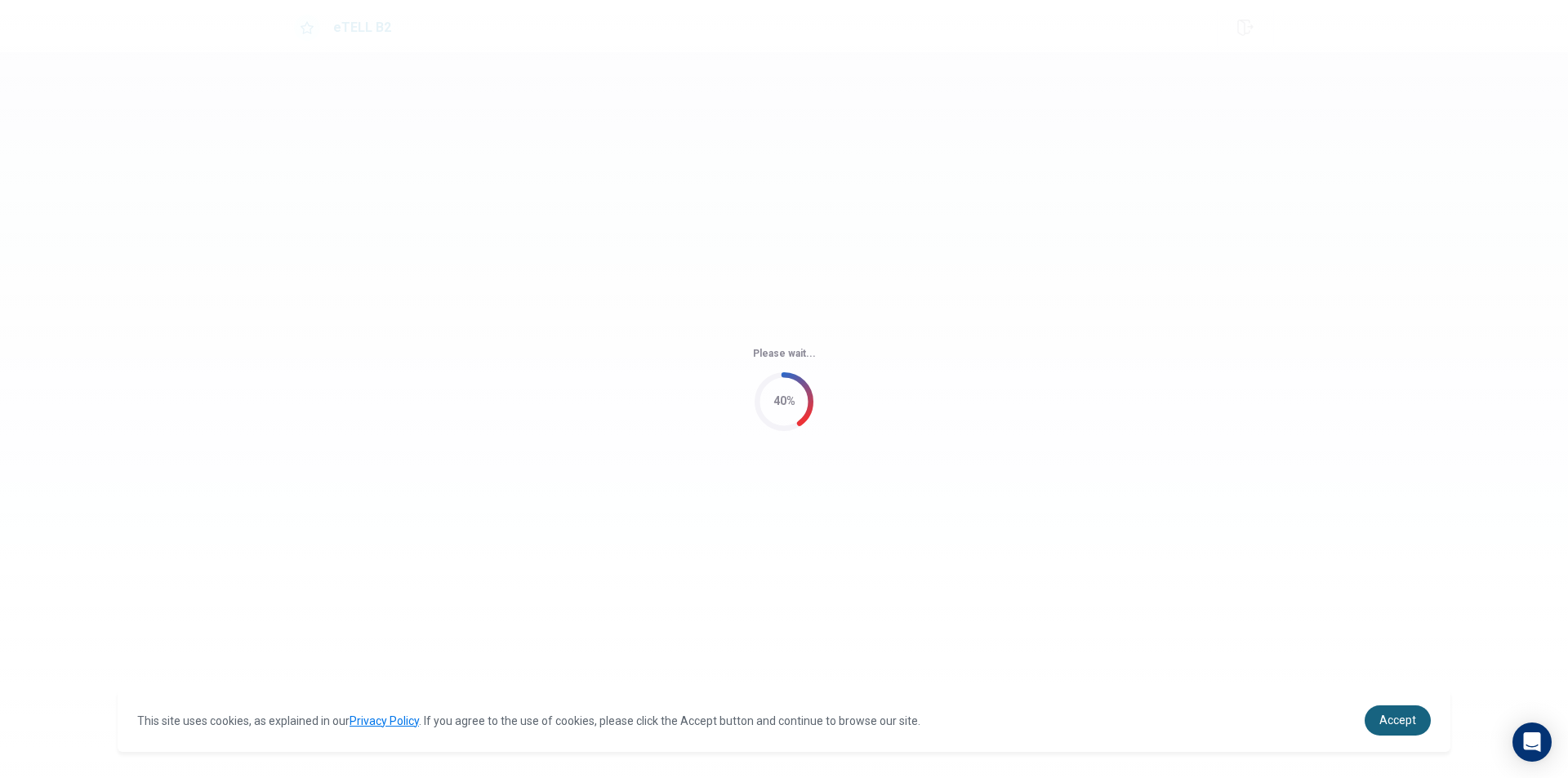
click at [1419, 715] on link "Accept" at bounding box center [1397, 720] width 67 height 30
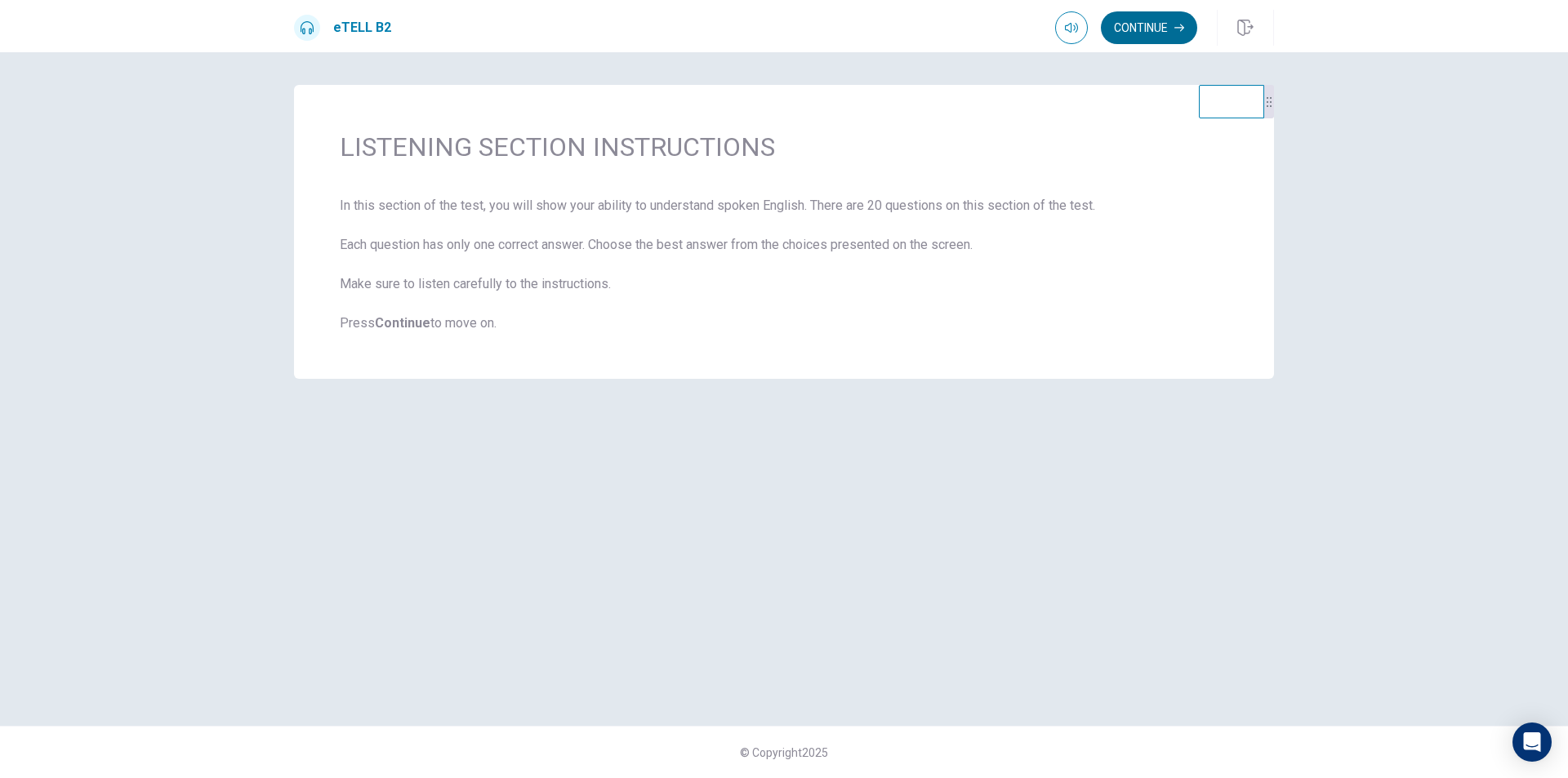
click at [1172, 27] on button "Continue" at bounding box center [1149, 28] width 96 height 33
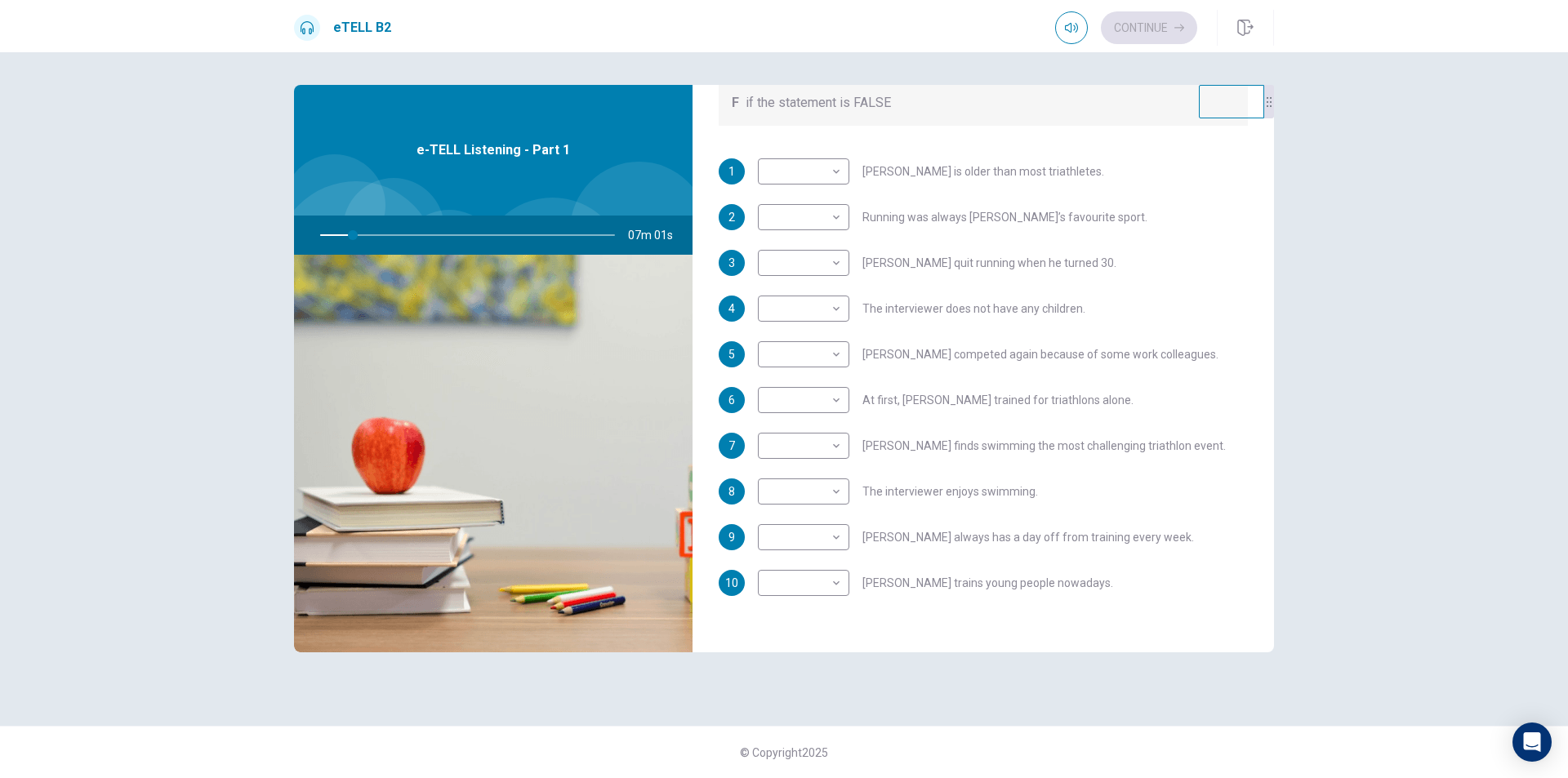
scroll to position [281, 0]
click at [842, 184] on body "This site uses cookies, as explained in our Privacy Policy . If you agree to th…" at bounding box center [784, 389] width 1568 height 778
click at [845, 159] on div at bounding box center [784, 389] width 1568 height 778
click at [830, 177] on body "This site uses cookies, as explained in our Privacy Policy . If you agree to th…" at bounding box center [784, 389] width 1568 height 778
type input "**"
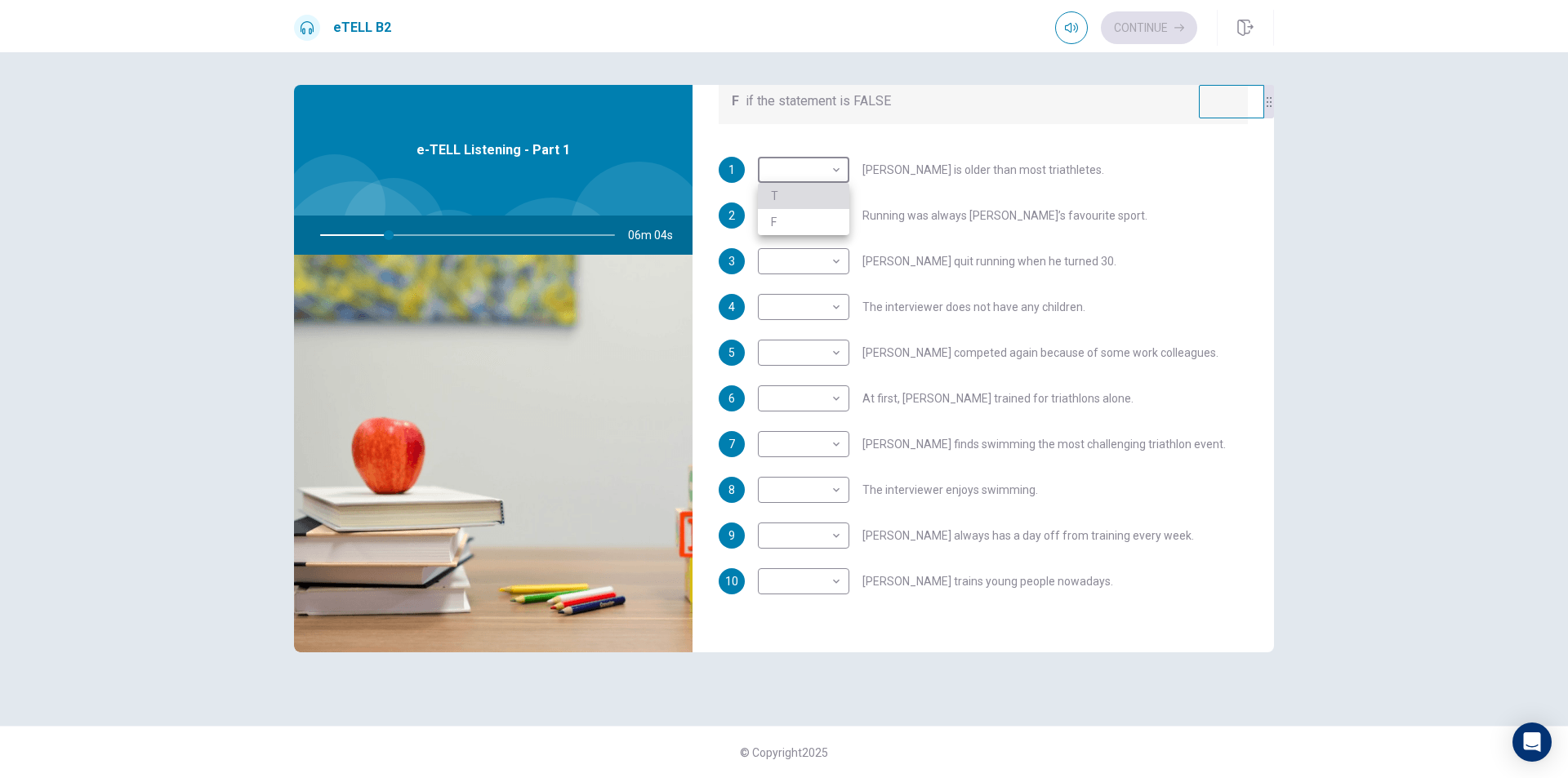
click at [816, 197] on li "T" at bounding box center [803, 196] width 92 height 26
type input "*"
click at [842, 220] on body "This site uses cookies, as explained in our Privacy Policy . If you agree to th…" at bounding box center [784, 389] width 1568 height 778
type input "**"
click at [828, 235] on li "T" at bounding box center [803, 241] width 92 height 26
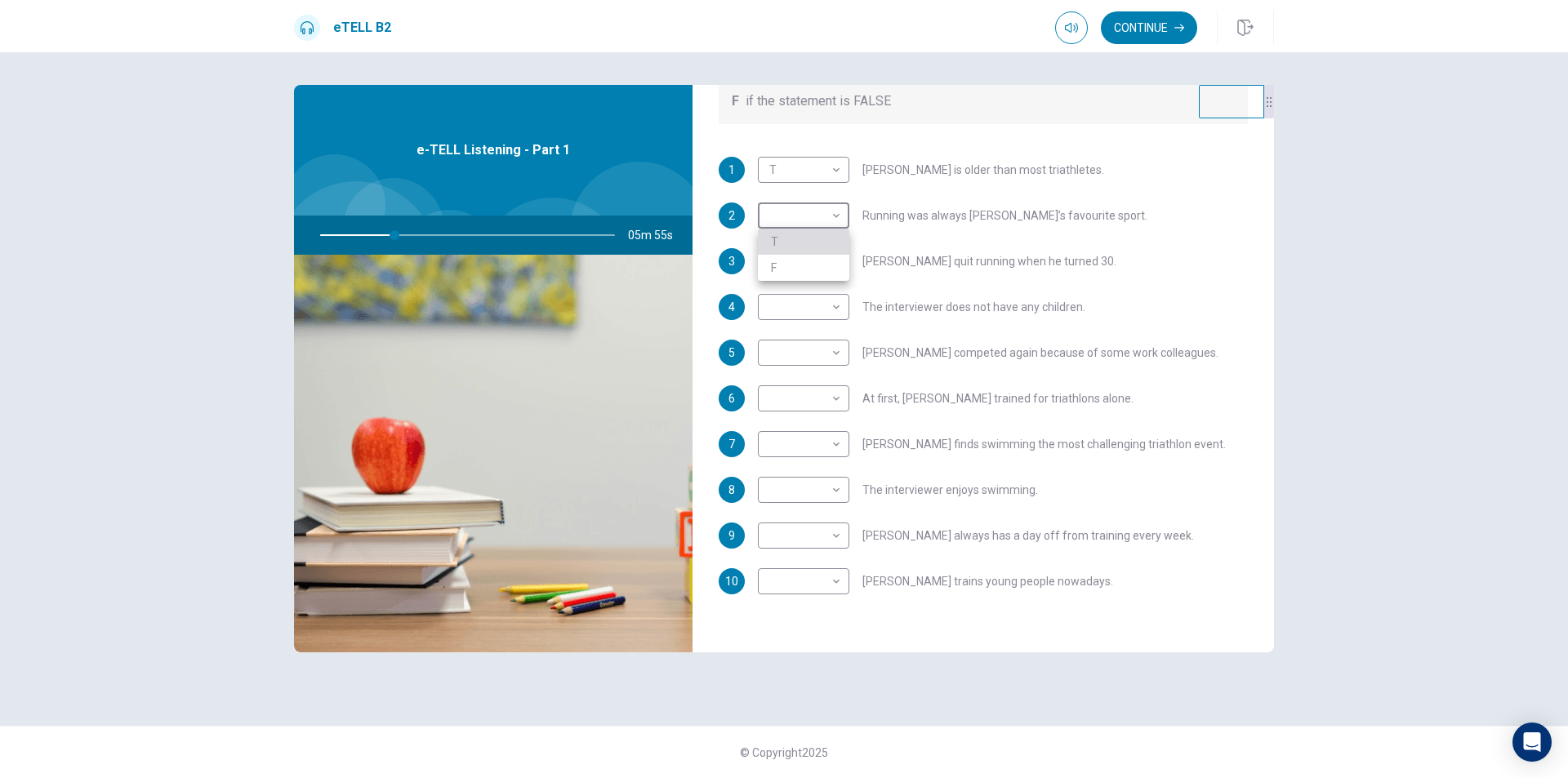
type input "*"
click at [838, 270] on body "This site uses cookies, as explained in our Privacy Policy . If you agree to th…" at bounding box center [784, 389] width 1568 height 778
type input "**"
click at [827, 284] on li "T" at bounding box center [803, 287] width 92 height 26
type input "*"
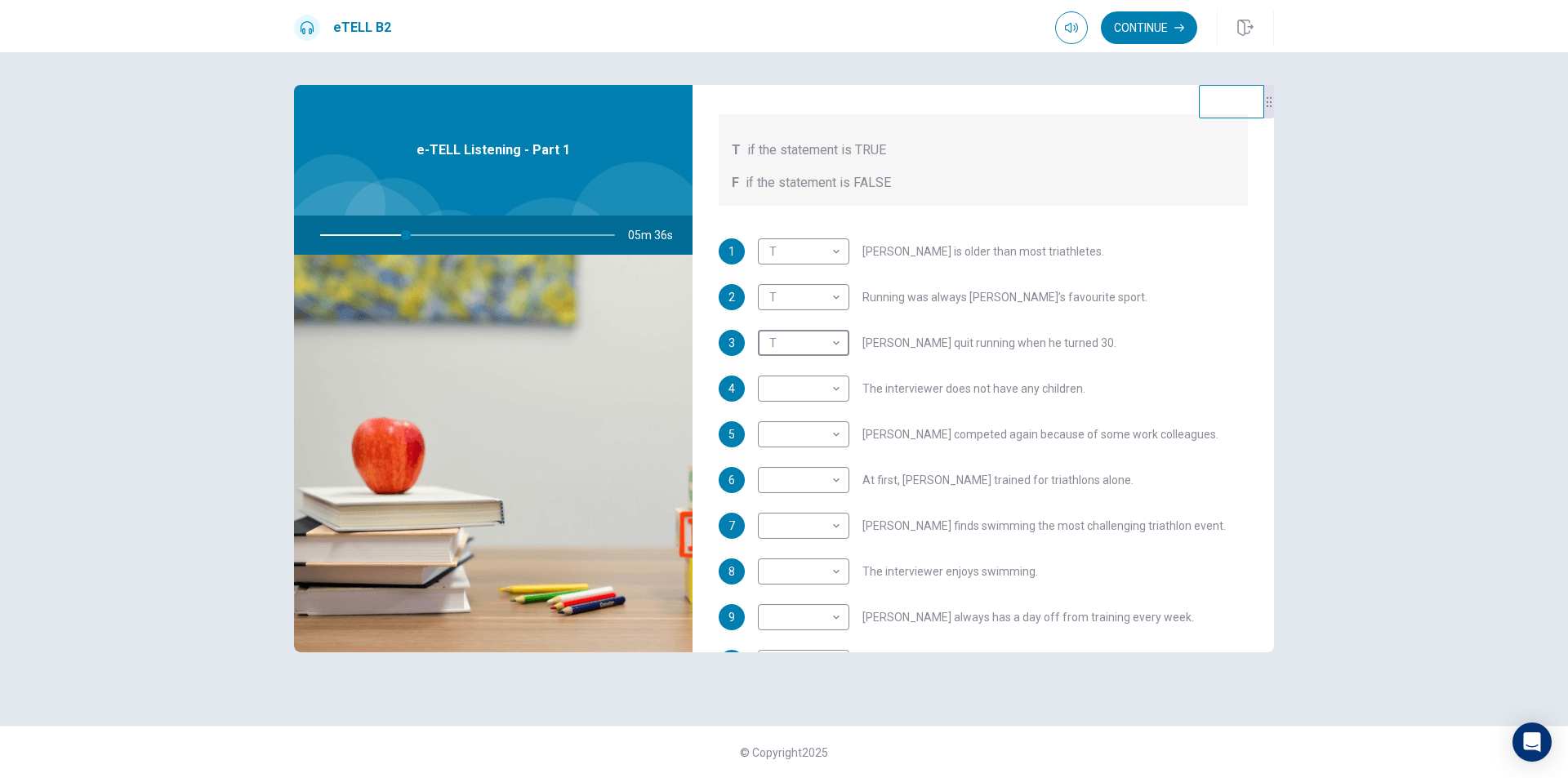
scroll to position [288, 0]
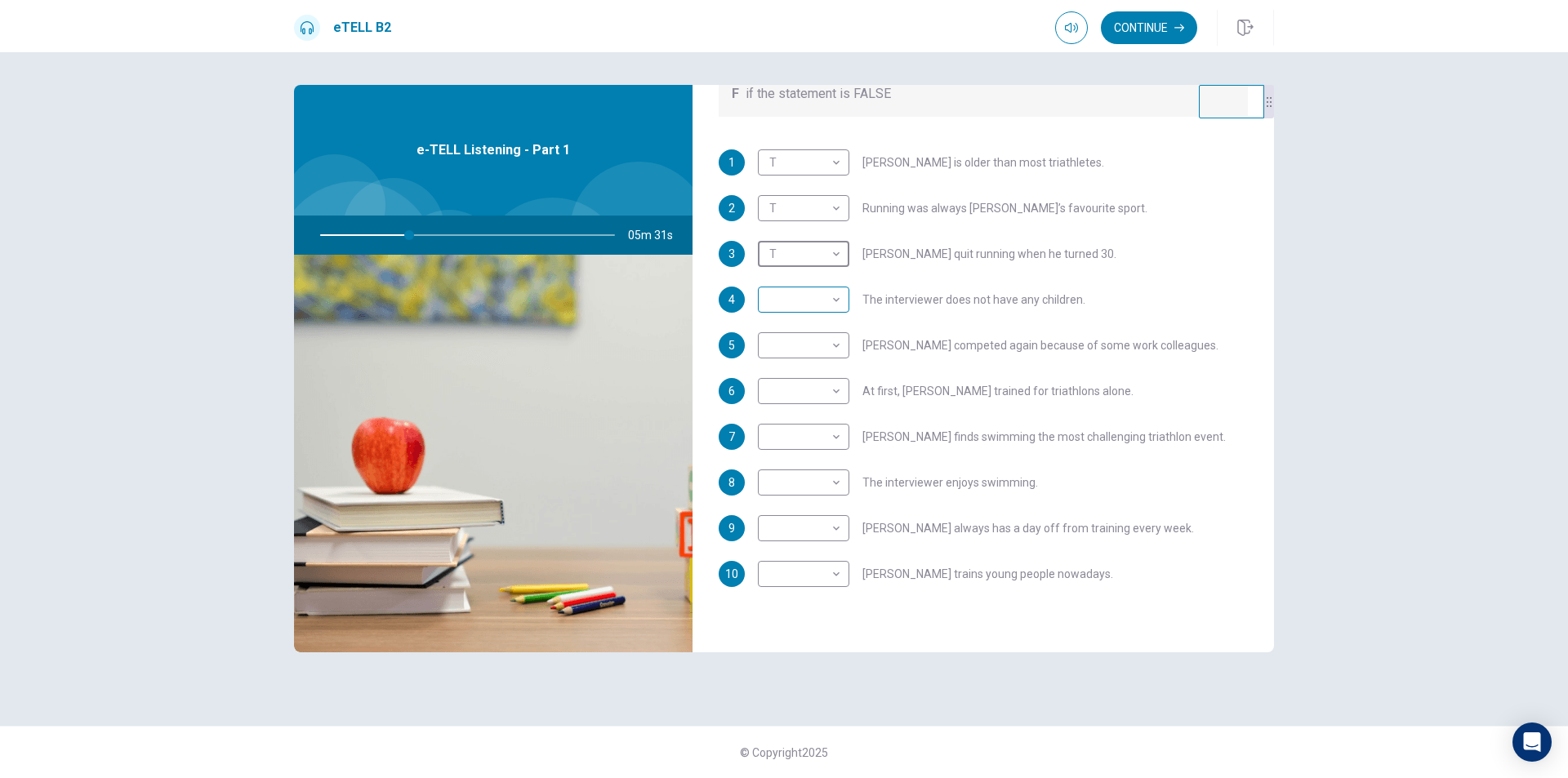
click at [816, 307] on body "This site uses cookies, as explained in our Privacy Policy . If you agree to th…" at bounding box center [784, 389] width 1568 height 778
type input "**"
click at [802, 360] on li "F" at bounding box center [803, 351] width 92 height 26
type input "*"
type input "**"
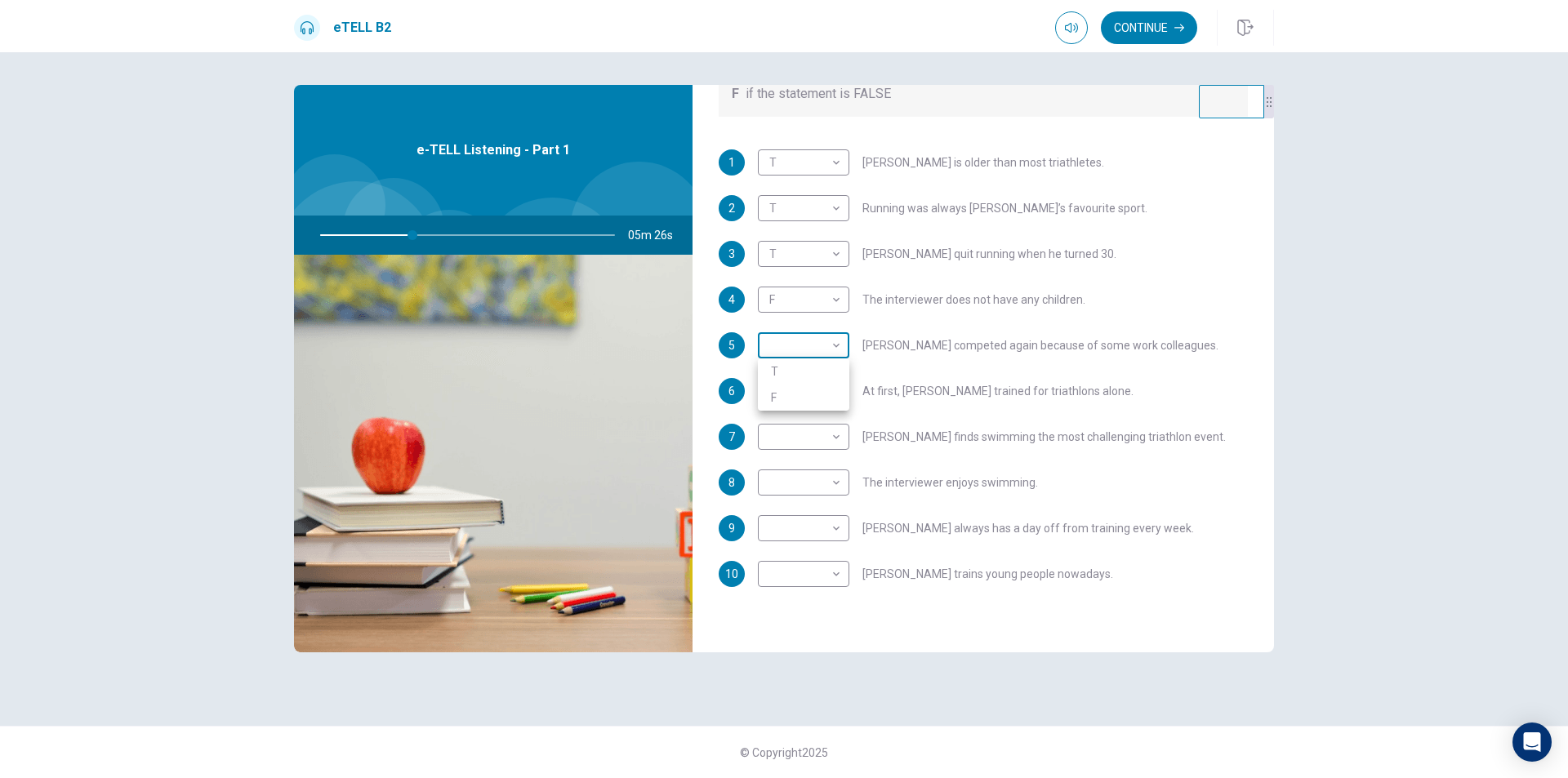
click at [839, 354] on body "This site uses cookies, as explained in our Privacy Policy . If you agree to th…" at bounding box center [784, 389] width 1568 height 778
click at [828, 376] on li "T" at bounding box center [803, 371] width 92 height 26
type input "*"
click at [843, 392] on body "This site uses cookies, as explained in our Privacy Policy . If you agree to th…" at bounding box center [784, 389] width 1568 height 778
type input "**"
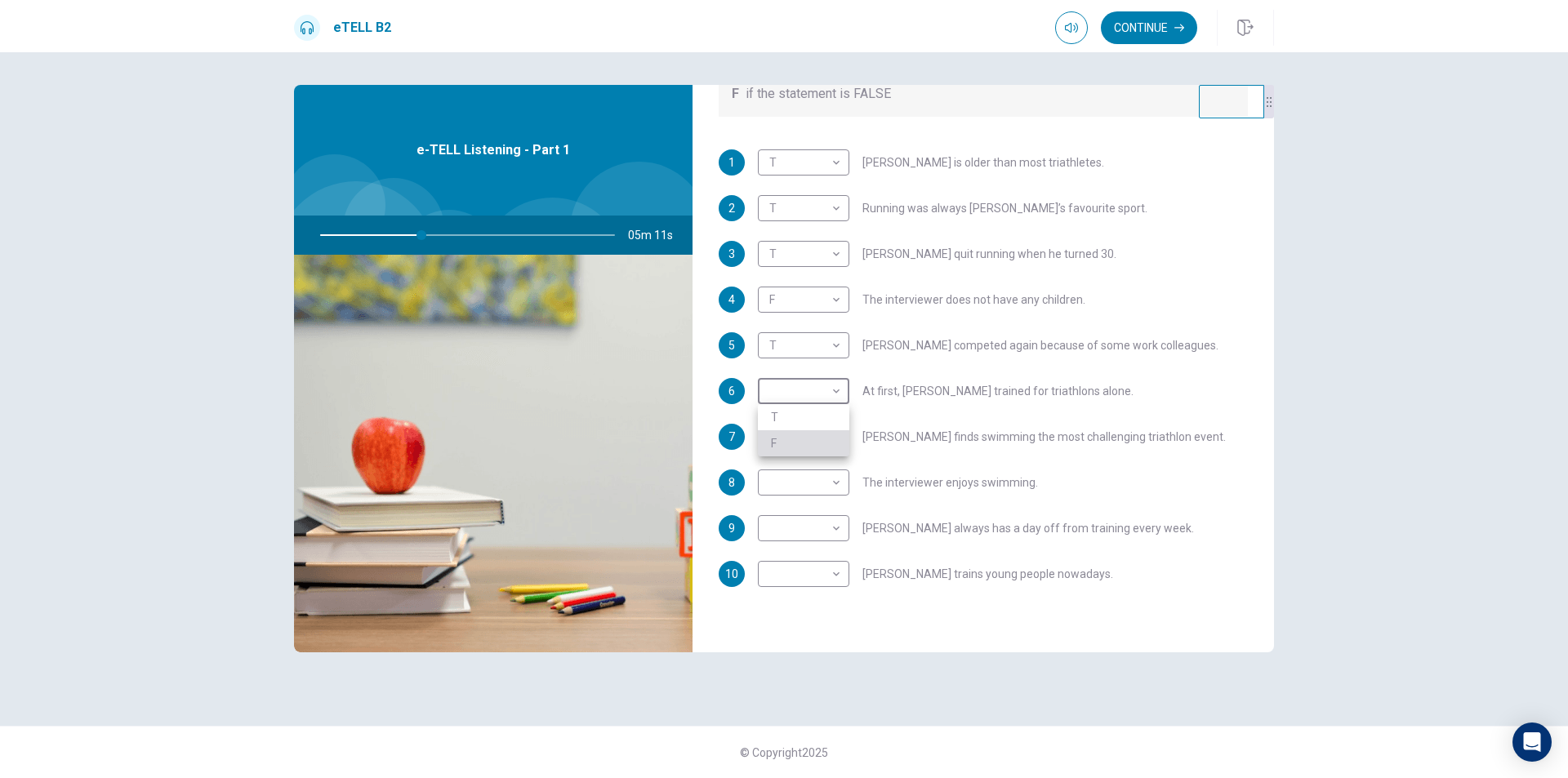
click at [828, 434] on li "F" at bounding box center [803, 443] width 92 height 26
type input "*"
click at [831, 399] on body "This site uses cookies, as explained in our Privacy Policy . If you agree to th…" at bounding box center [784, 389] width 1568 height 778
click at [824, 438] on li "F" at bounding box center [803, 443] width 92 height 26
click at [827, 401] on body "This site uses cookies, as explained in our Privacy Policy . If you agree to th…" at bounding box center [784, 389] width 1568 height 778
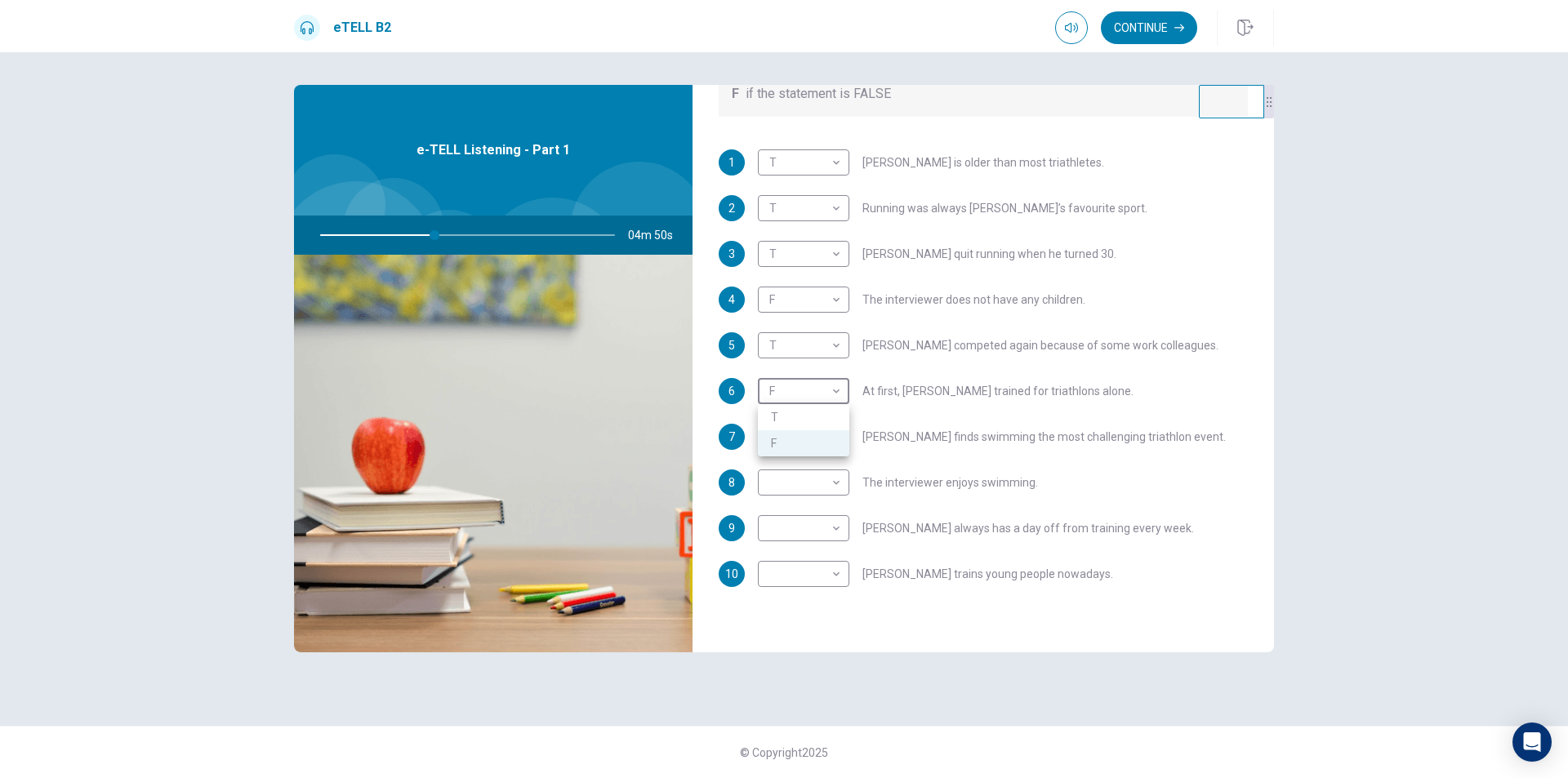
click at [827, 391] on div at bounding box center [784, 389] width 1568 height 778
type input "**"
click at [831, 440] on body "This site uses cookies, as explained in our Privacy Policy . If you agree to th…" at bounding box center [784, 389] width 1568 height 778
click at [829, 460] on li "T" at bounding box center [803, 463] width 92 height 26
type input "*"
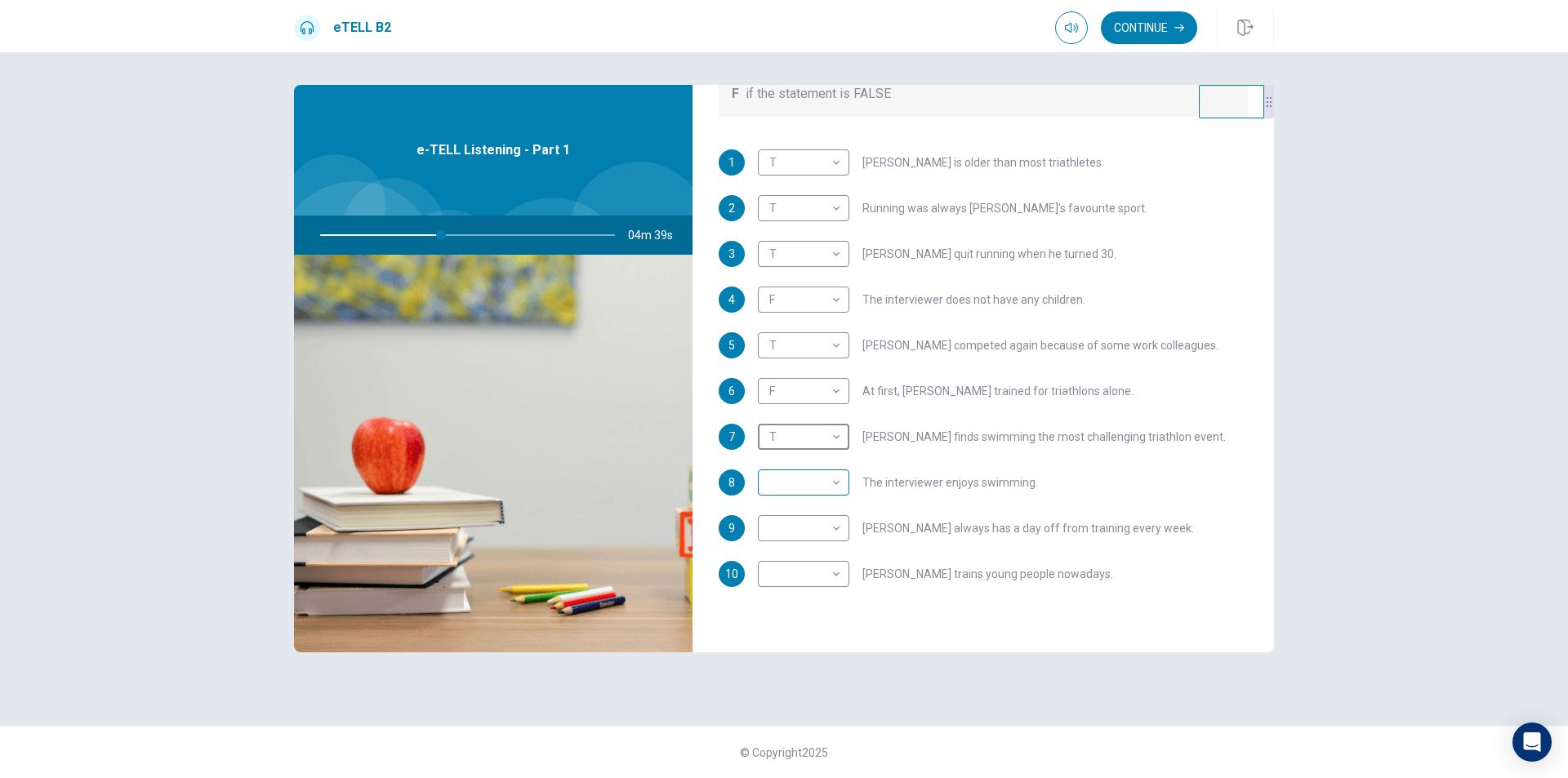
click at [826, 474] on body "This site uses cookies, as explained in our Privacy Policy . If you agree to th…" at bounding box center [784, 389] width 1568 height 778
type input "**"
click at [802, 533] on li "F" at bounding box center [803, 534] width 92 height 26
type input "*"
click at [838, 536] on body "This site uses cookies, as explained in our Privacy Policy . If you agree to th…" at bounding box center [784, 389] width 1568 height 778
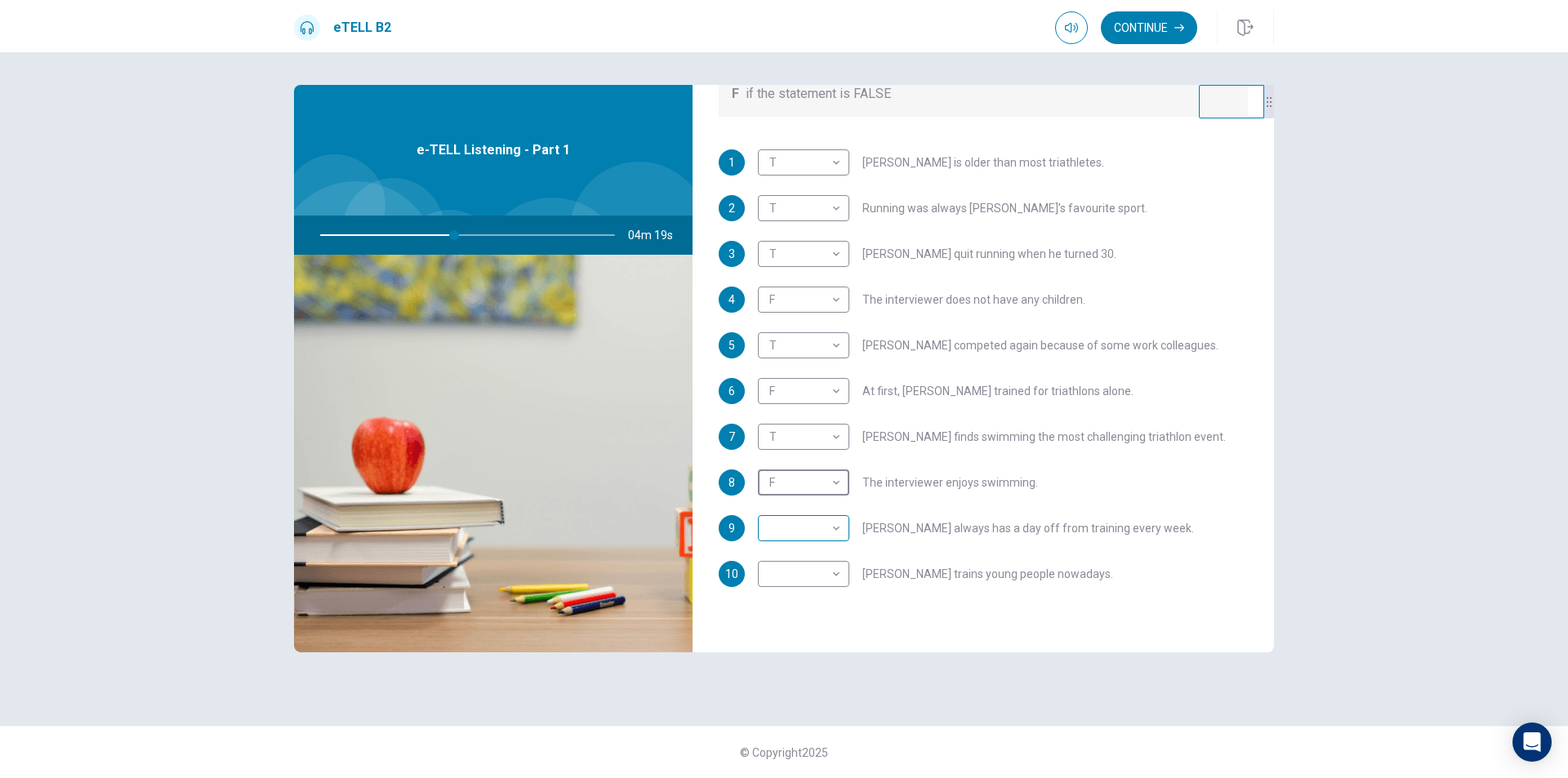
type input "**"
click at [824, 551] on li "T" at bounding box center [803, 553] width 92 height 26
type input "*"
click at [833, 575] on body "This site uses cookies, as explained in our Privacy Policy . If you agree to th…" at bounding box center [784, 389] width 1568 height 778
type input "**"
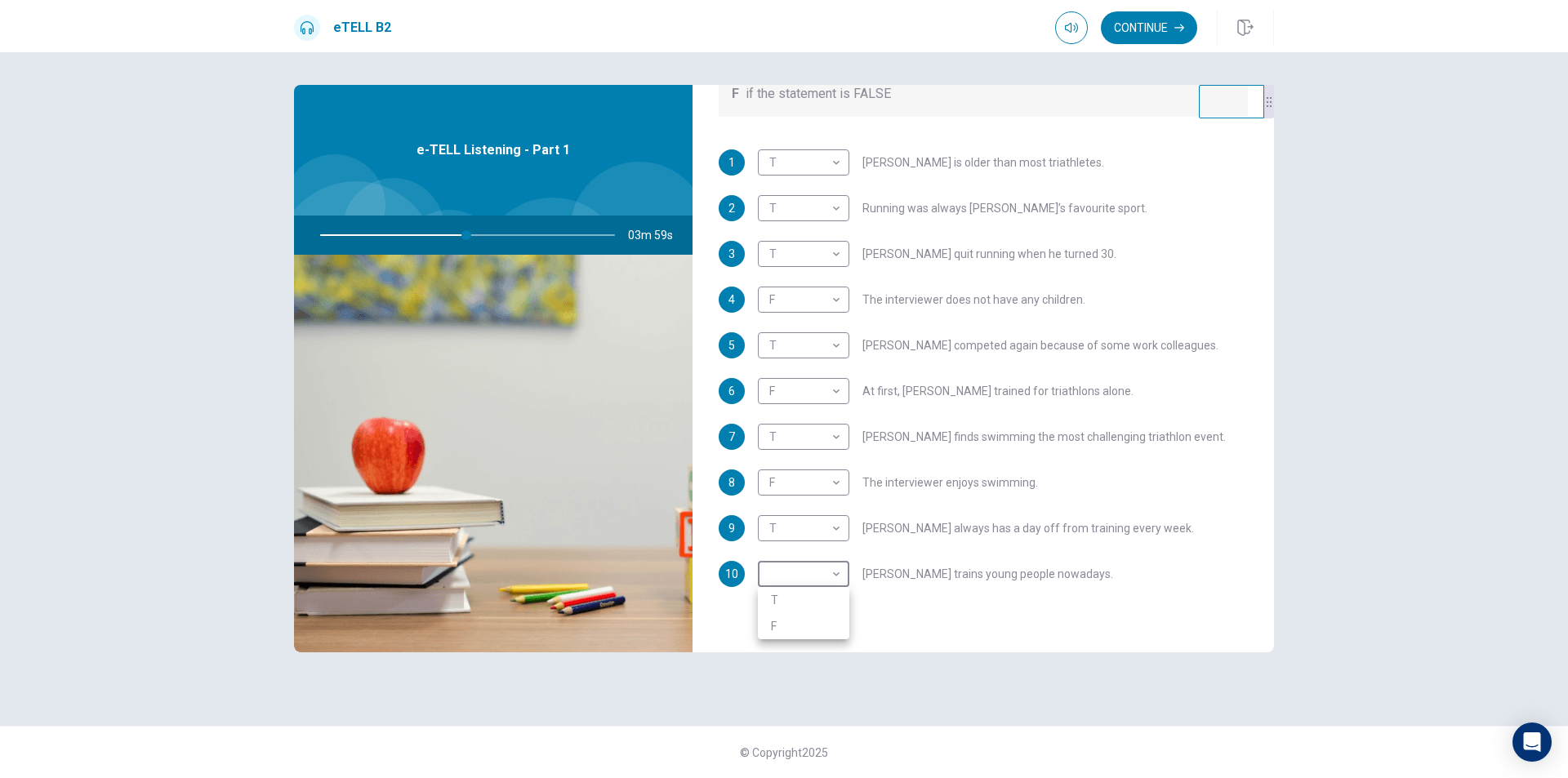
click at [824, 598] on li "T" at bounding box center [803, 600] width 92 height 26
type input "*"
click at [1179, 425] on div "7 T * ​ [PERSON_NAME] finds swimming the most challenging triathlon event." at bounding box center [983, 436] width 529 height 26
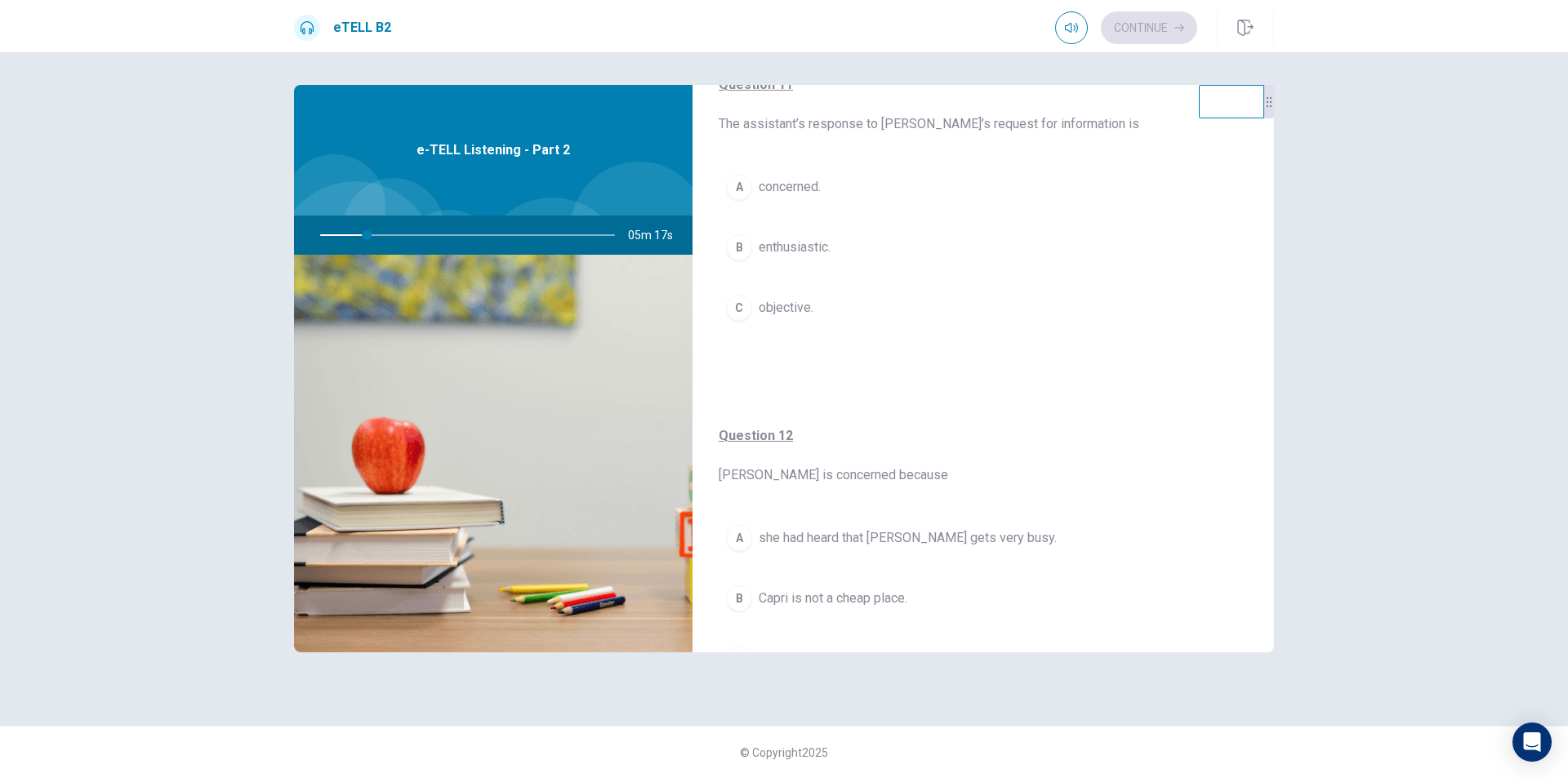
scroll to position [0, 0]
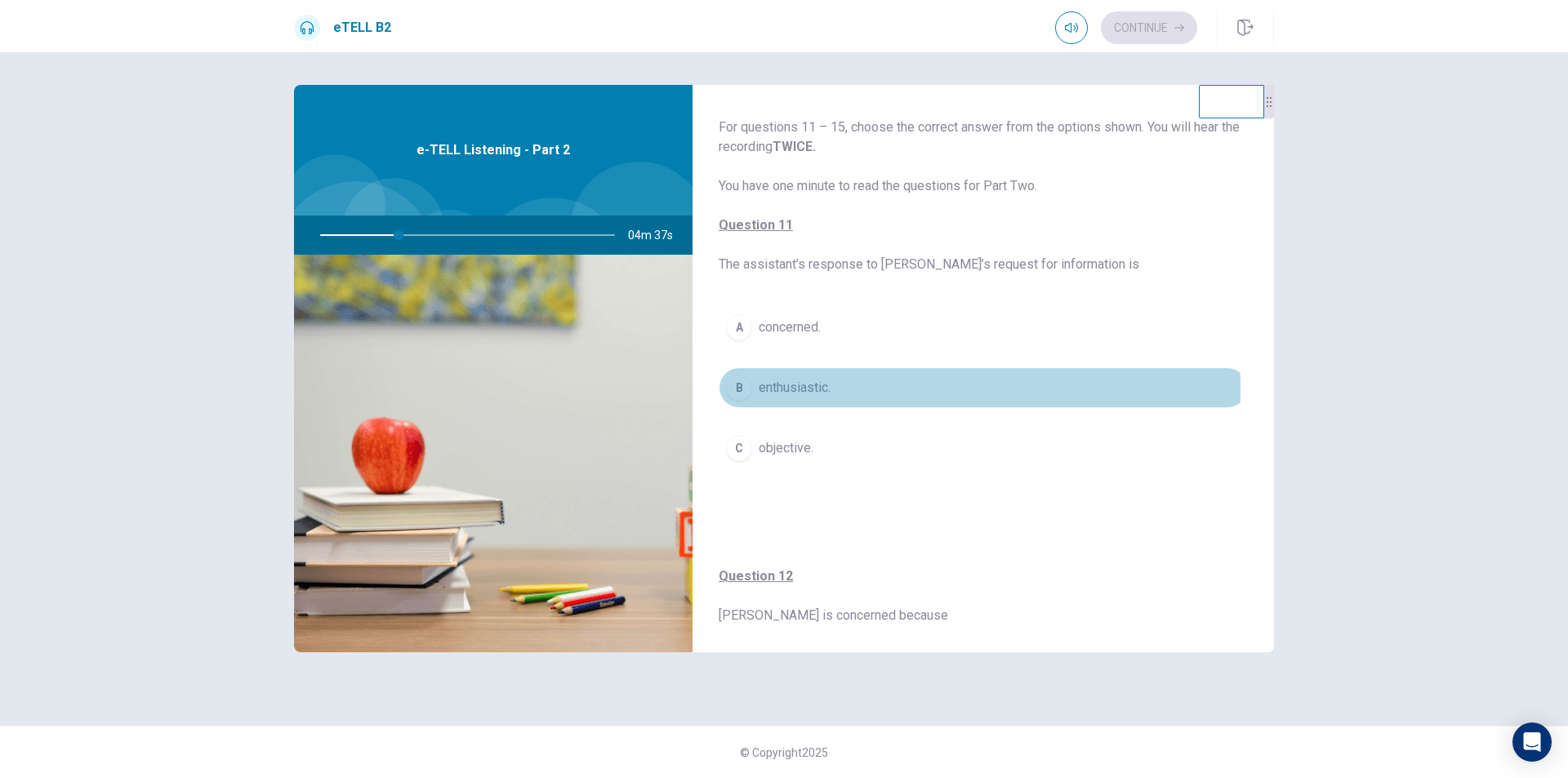
click at [776, 387] on span "enthusiastic." at bounding box center [795, 388] width 72 height 19
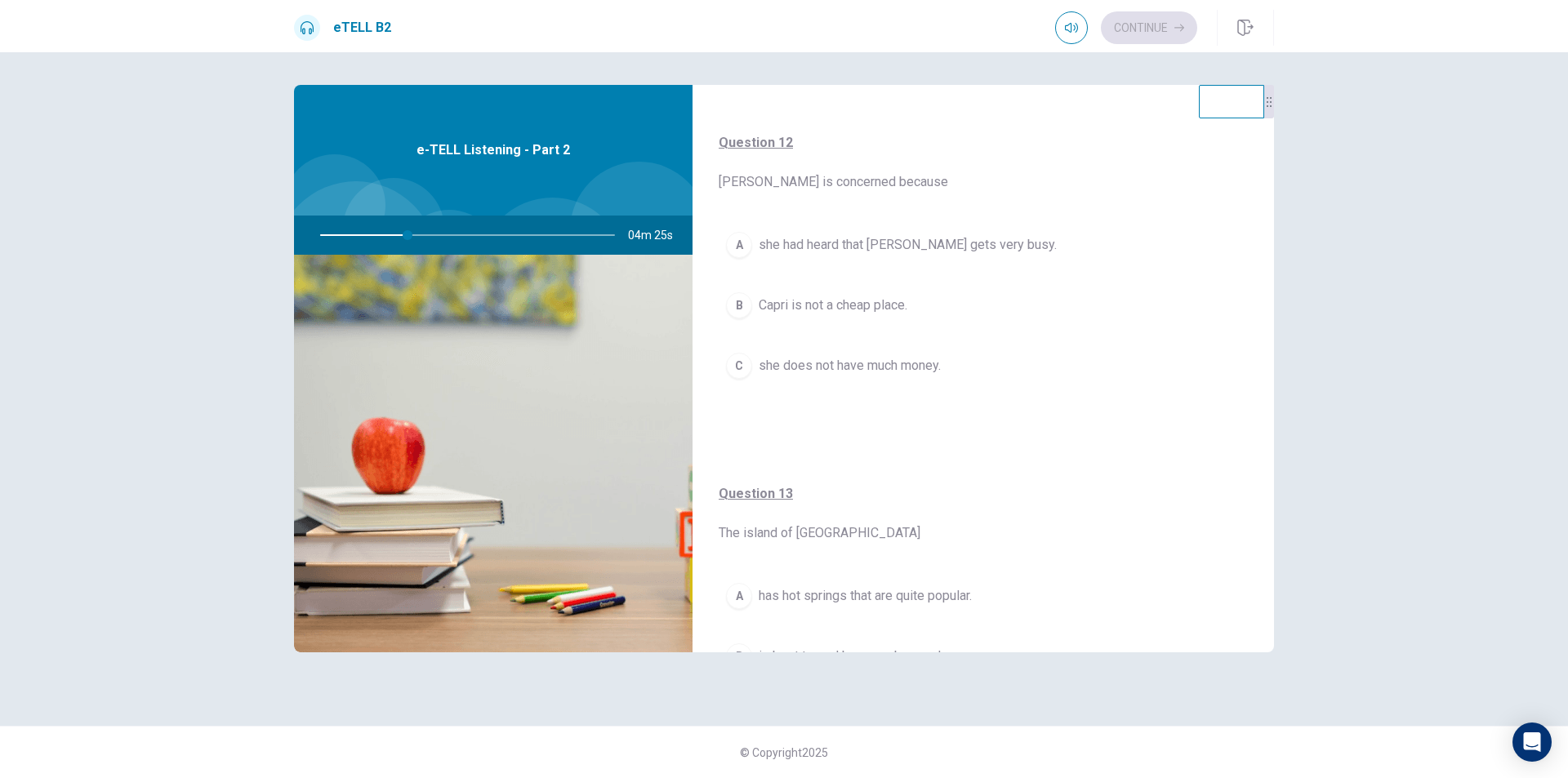
scroll to position [452, 0]
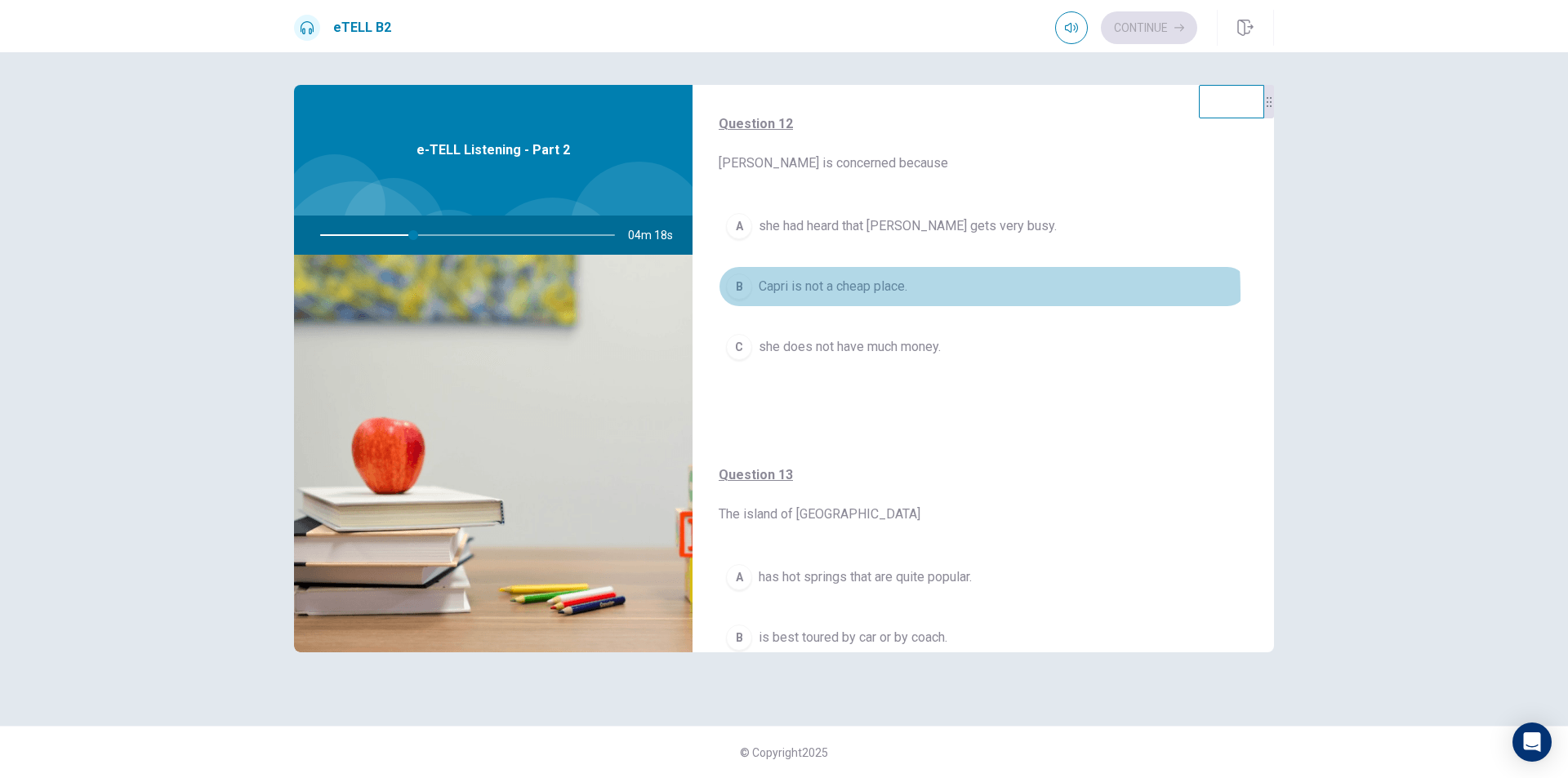
click at [813, 294] on span "Capri is not a cheap place." at bounding box center [833, 286] width 149 height 19
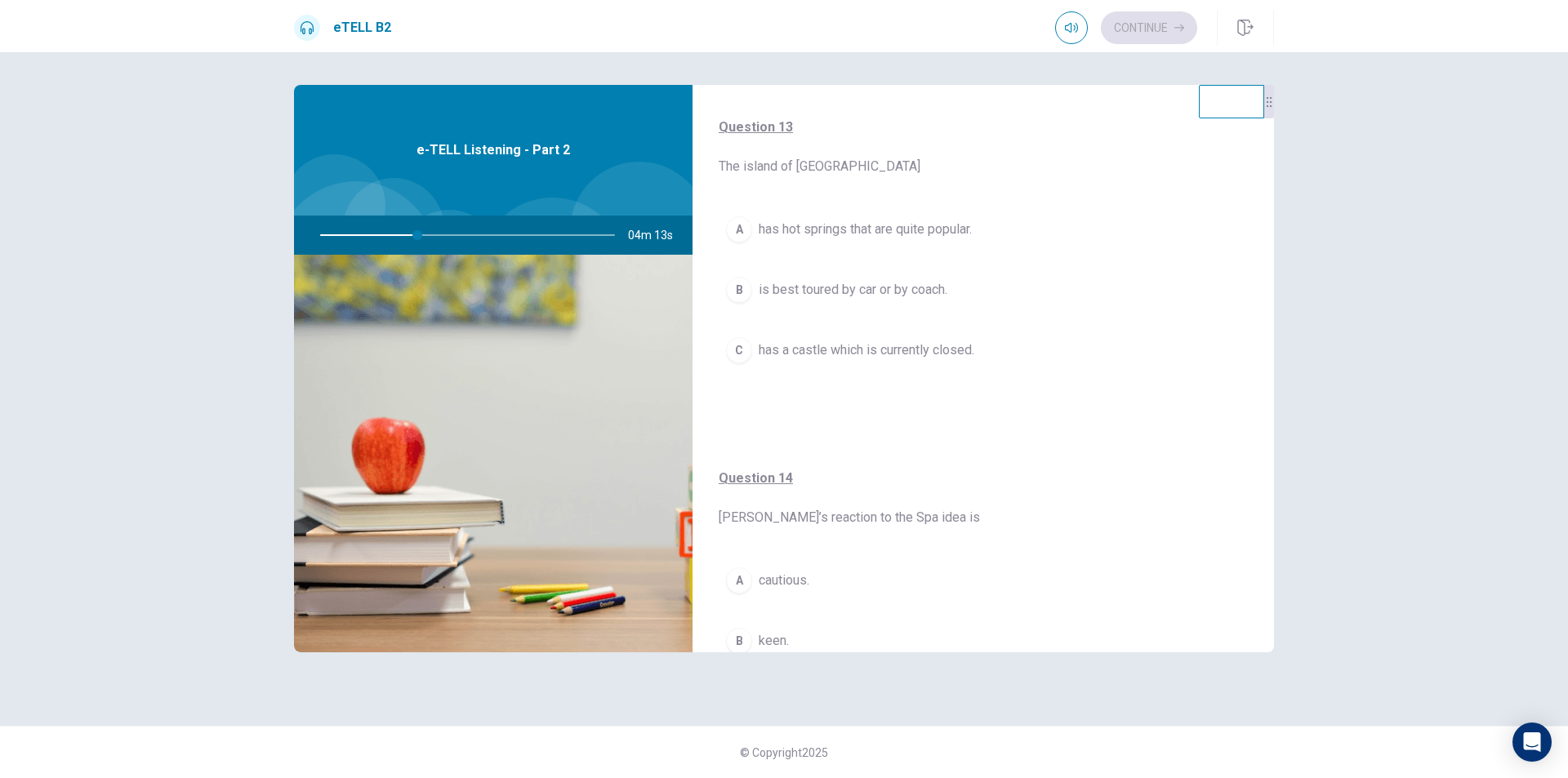
scroll to position [803, 0]
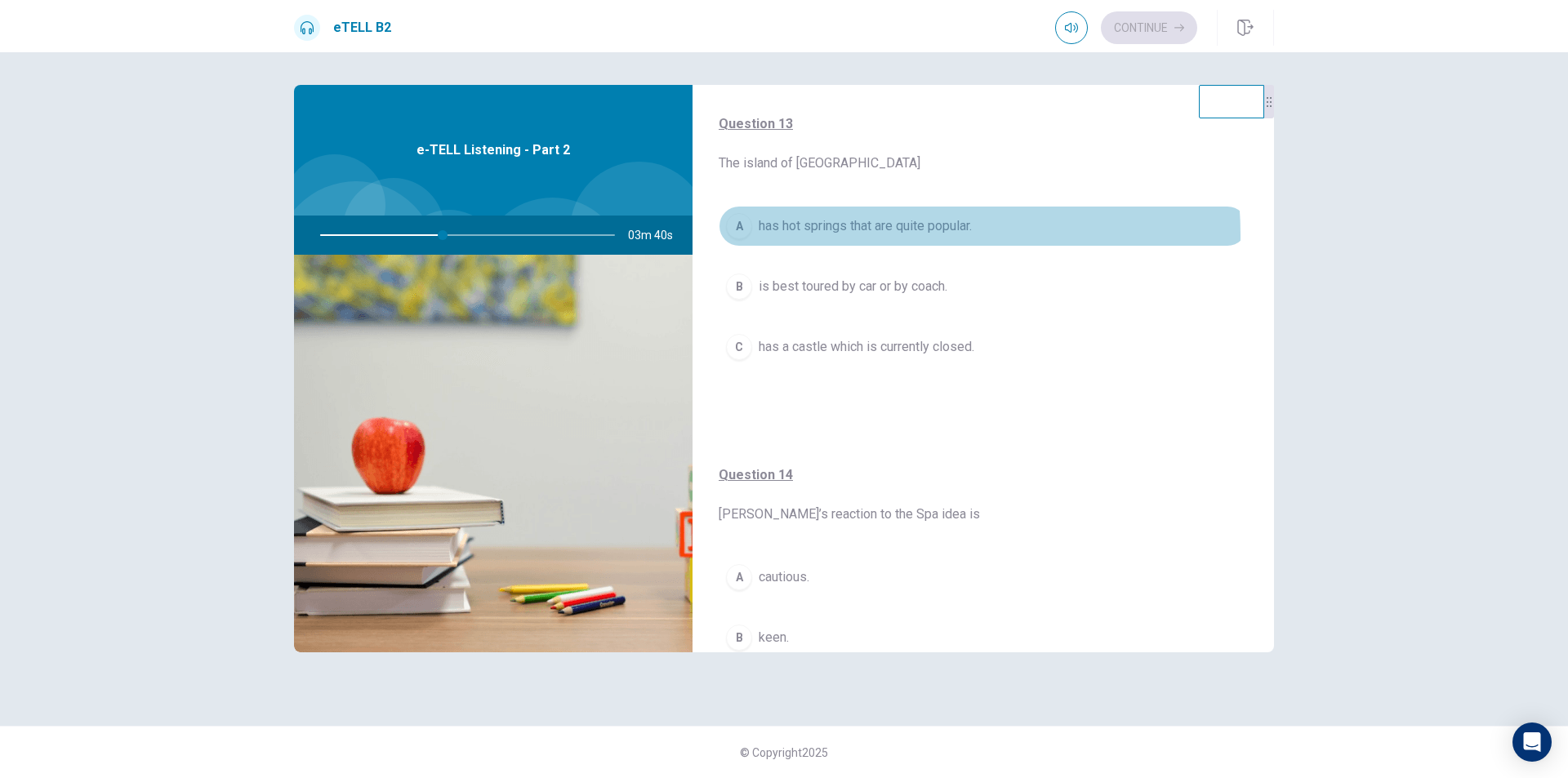
click at [854, 235] on span "has hot springs that are quite popular." at bounding box center [865, 226] width 213 height 19
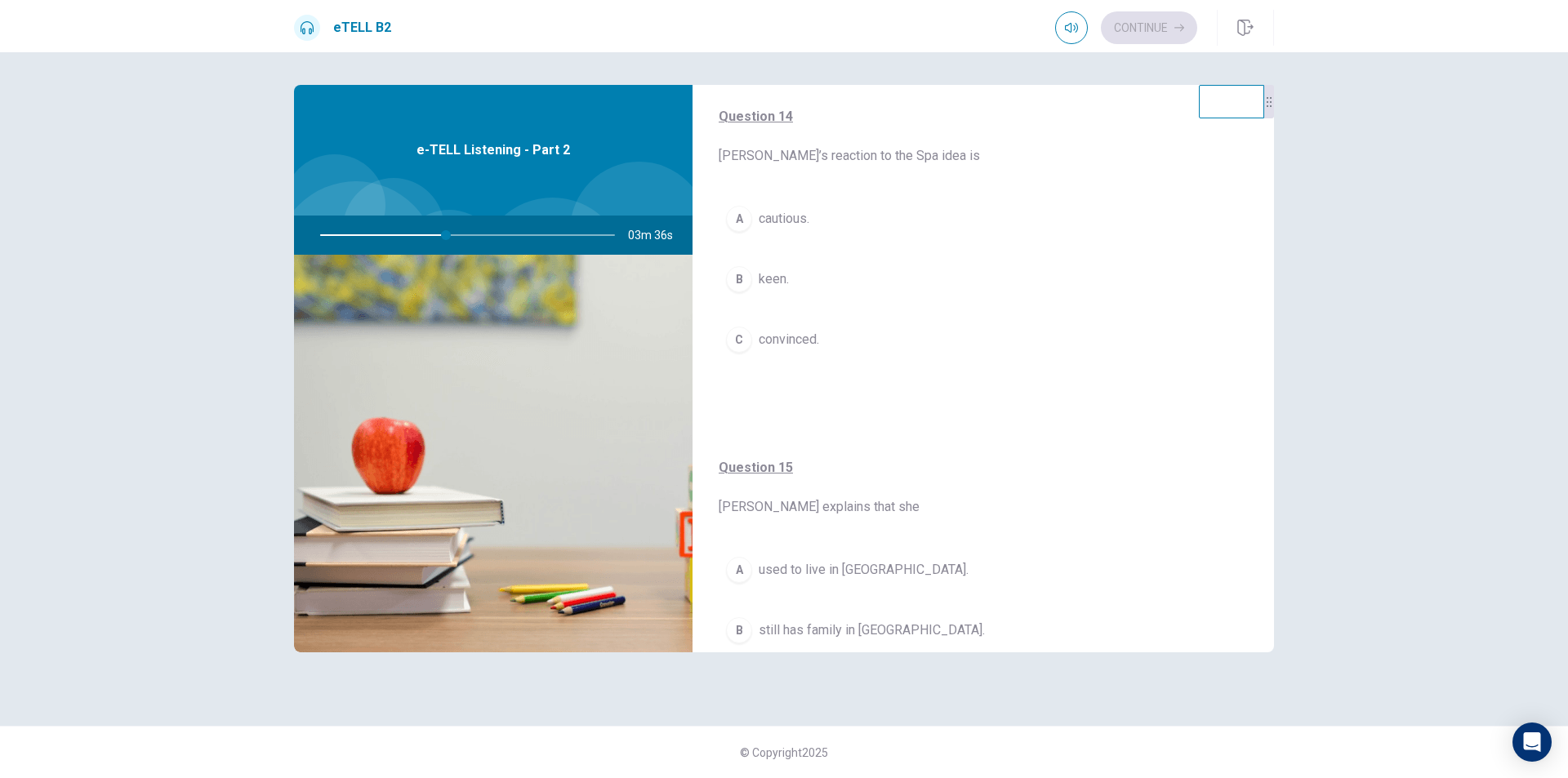
scroll to position [1164, 0]
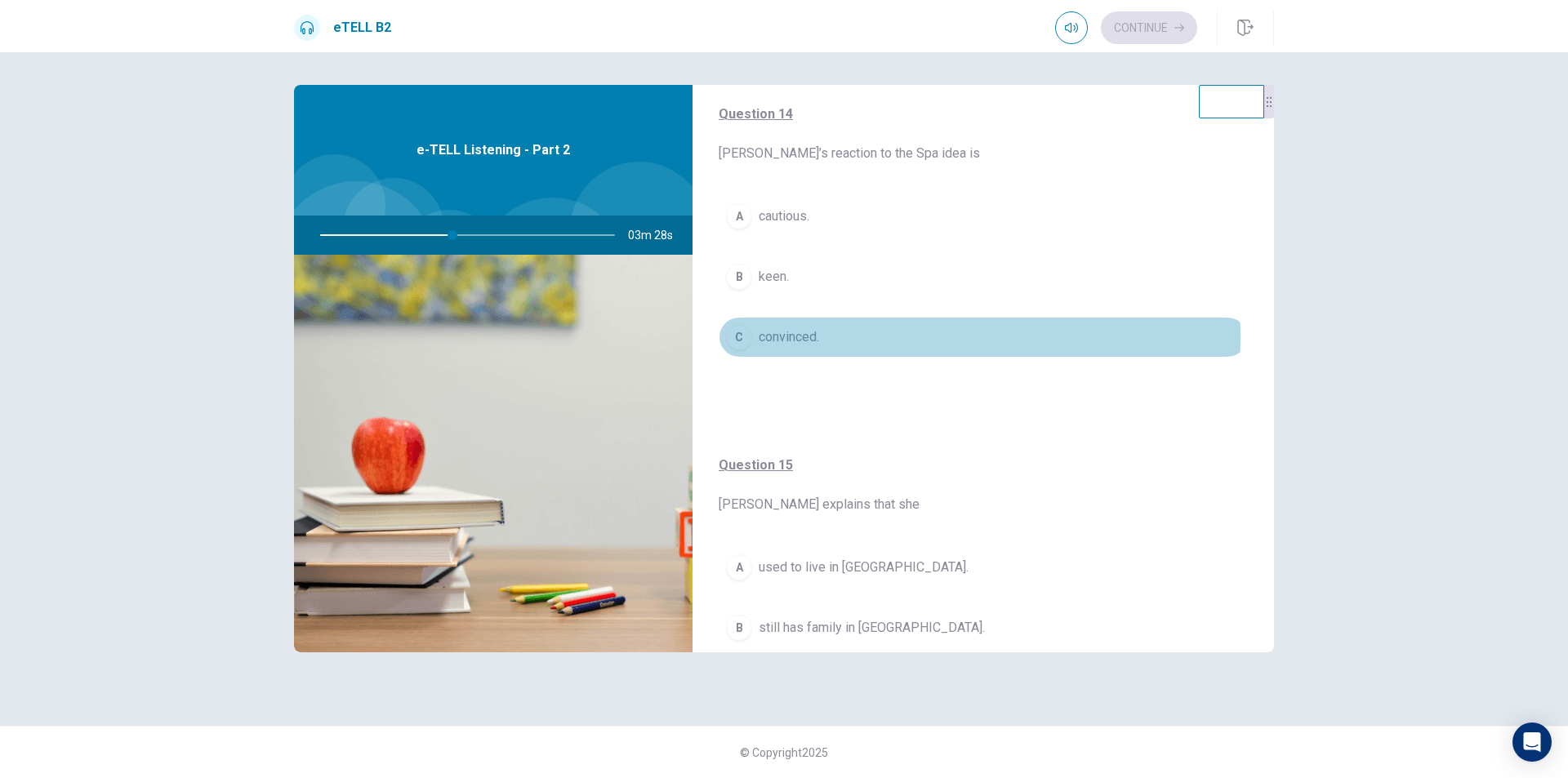
click at [791, 336] on span "convinced." at bounding box center [789, 337] width 61 height 19
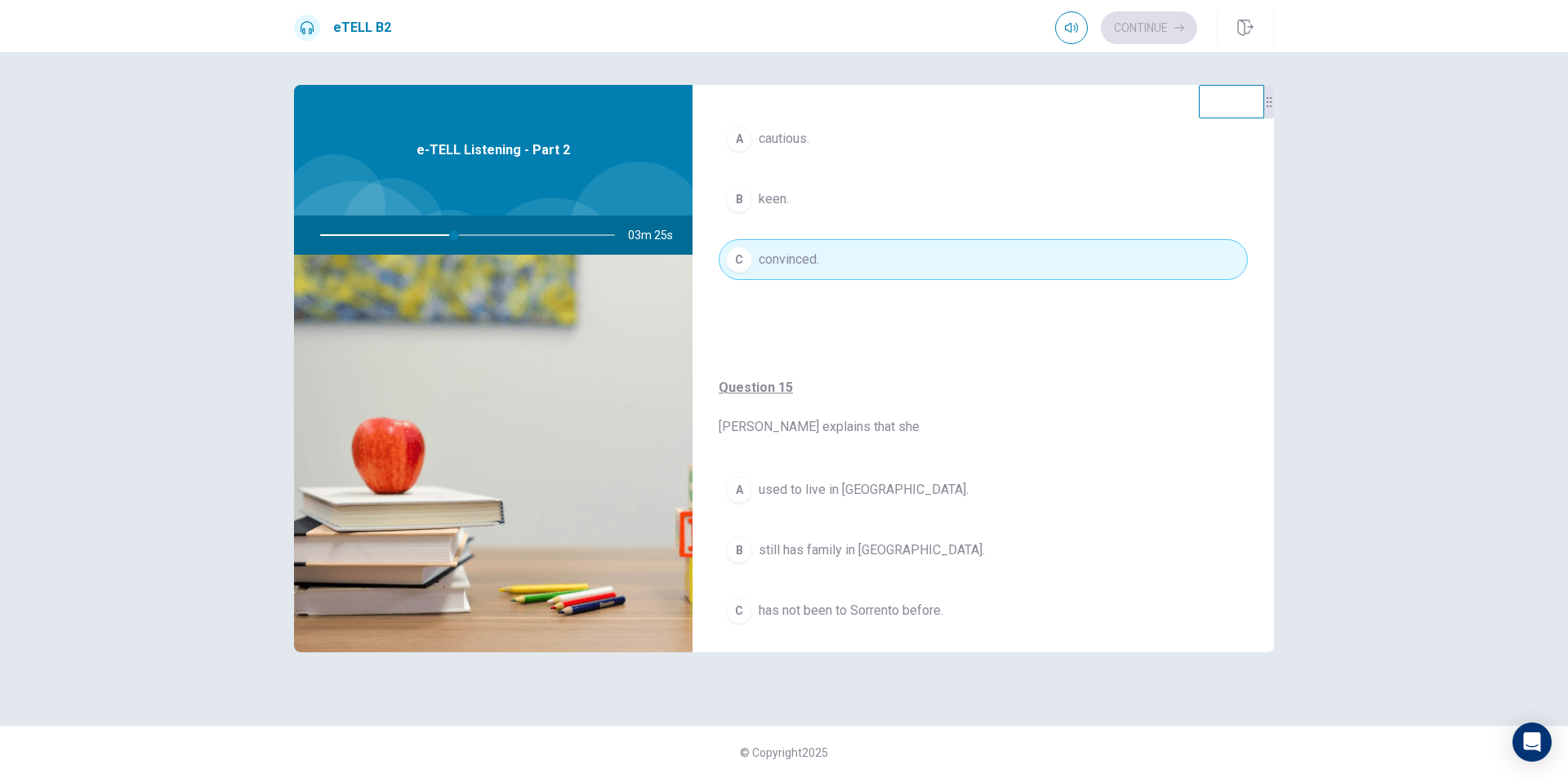
scroll to position [1286, 0]
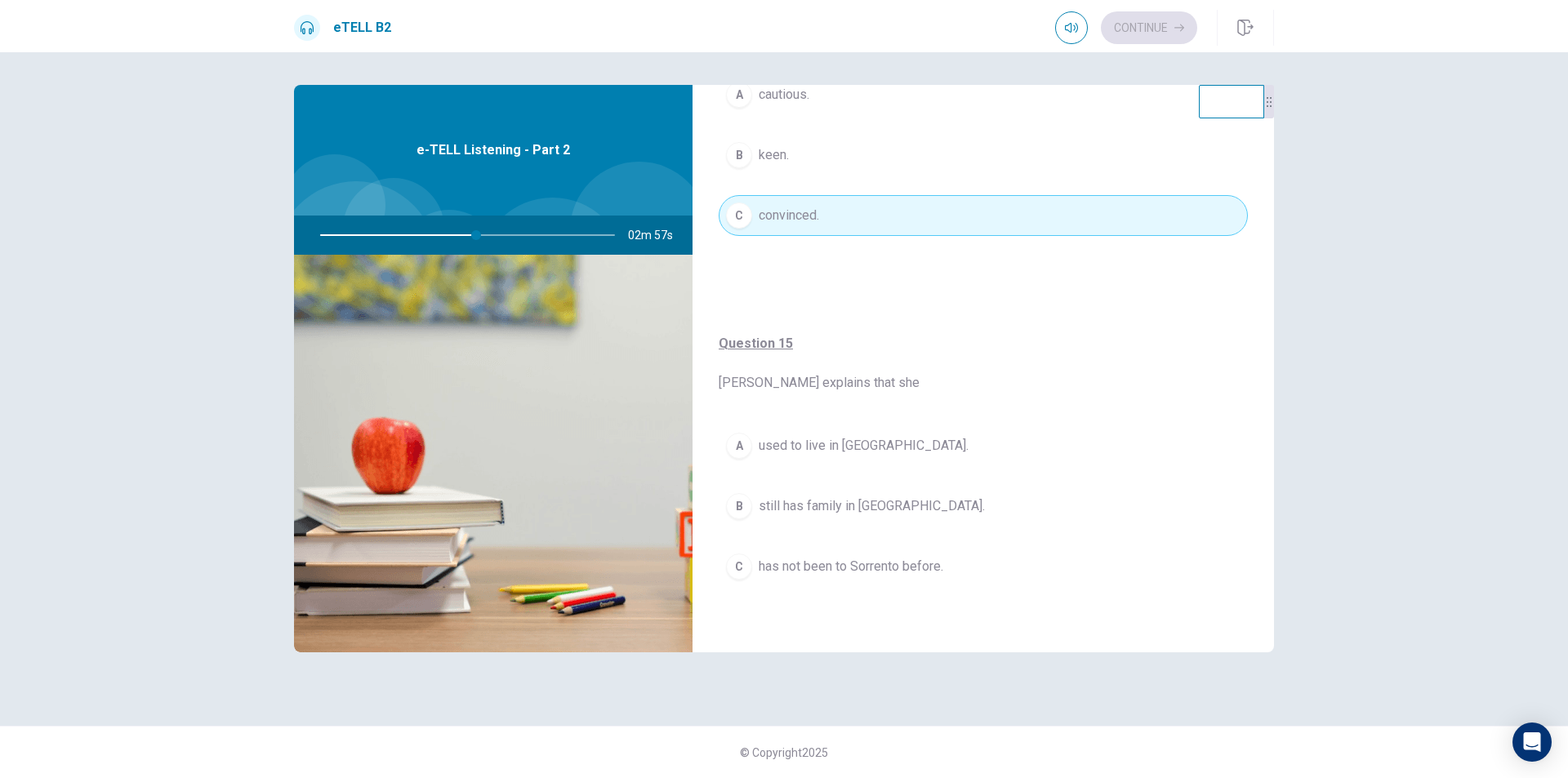
click at [803, 567] on span "has not been to Sorrento before." at bounding box center [851, 566] width 184 height 19
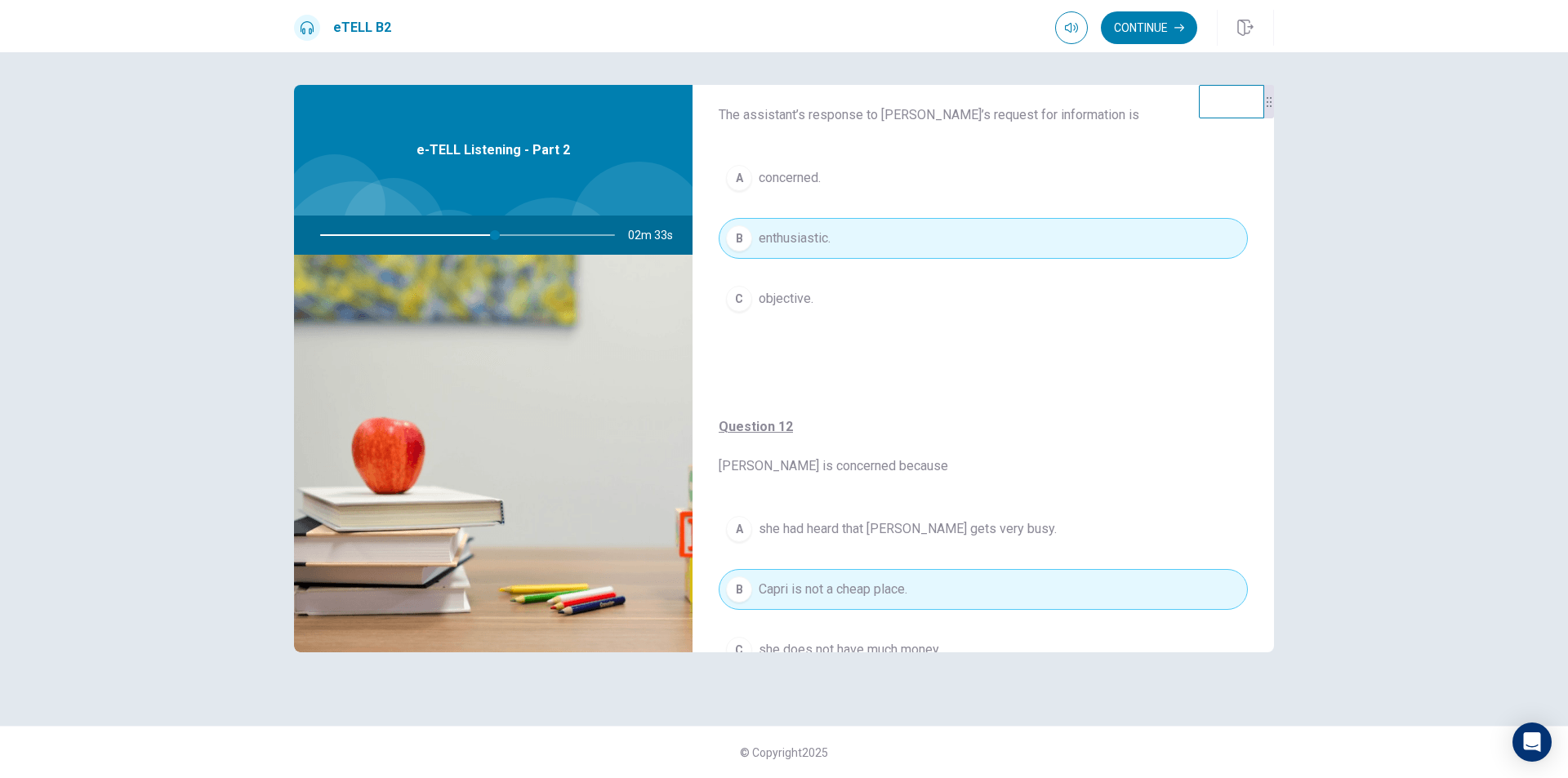
scroll to position [157, 0]
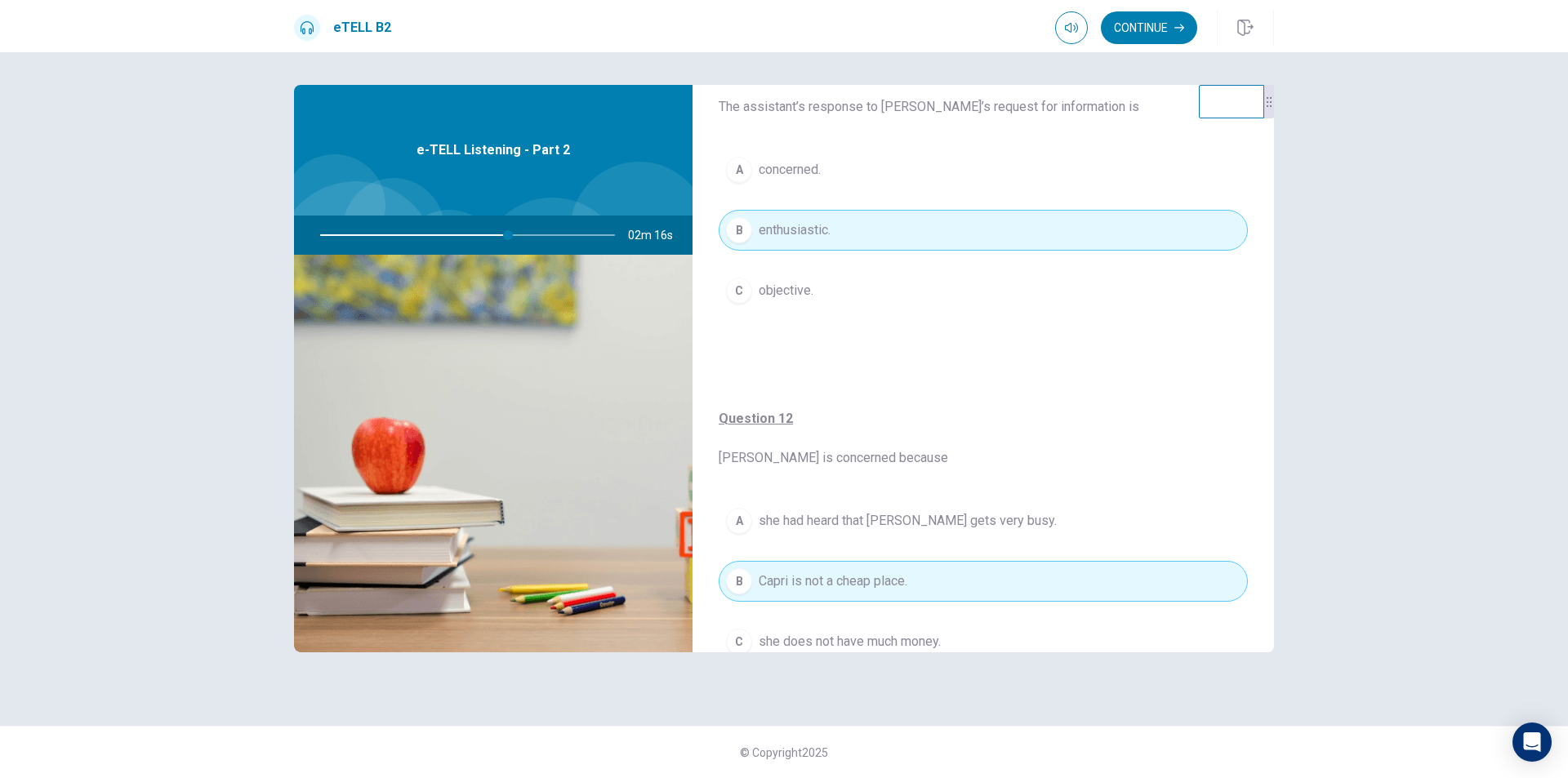
click at [798, 182] on button "A concerned." at bounding box center [983, 170] width 529 height 40
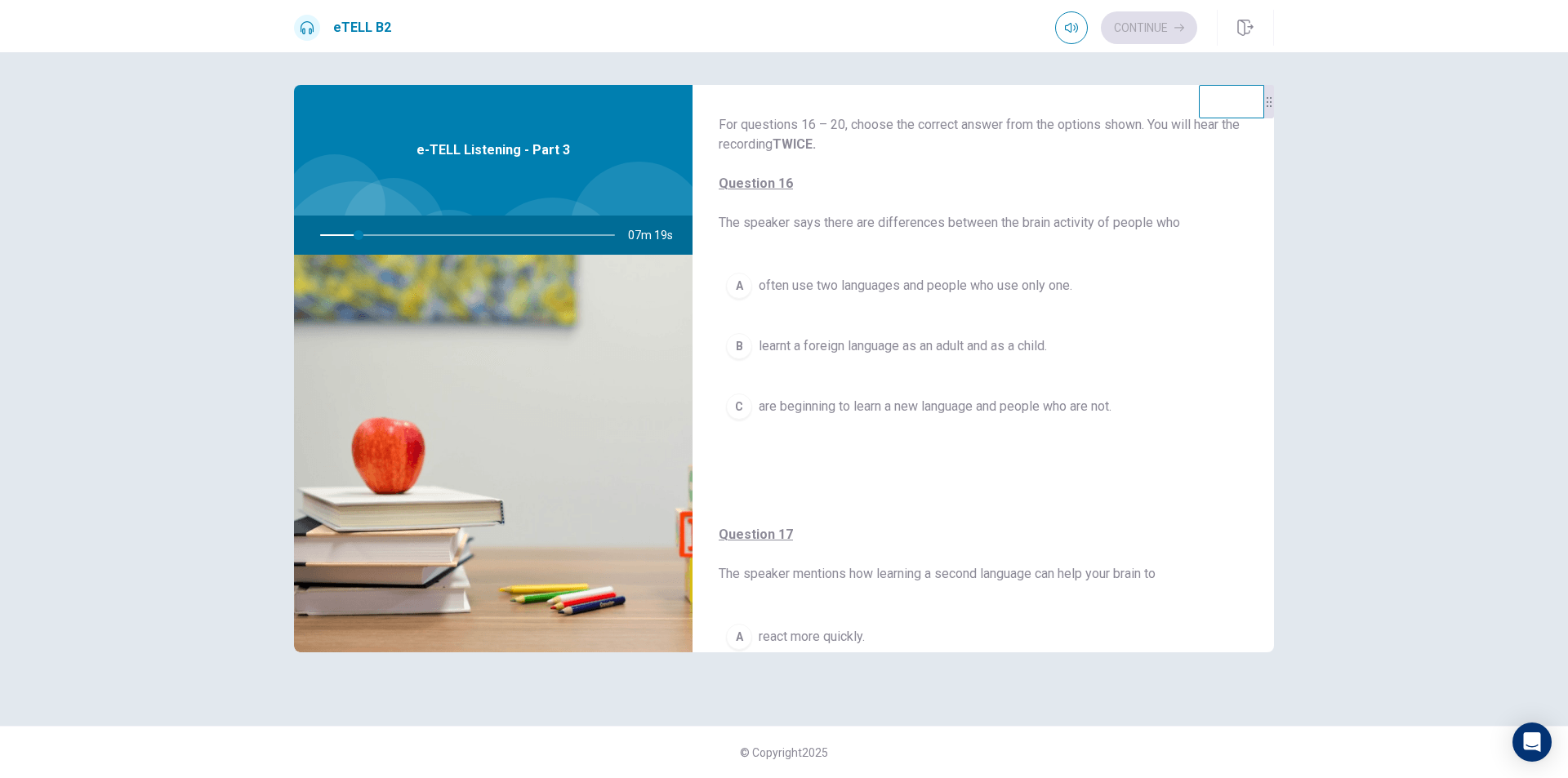
scroll to position [0, 0]
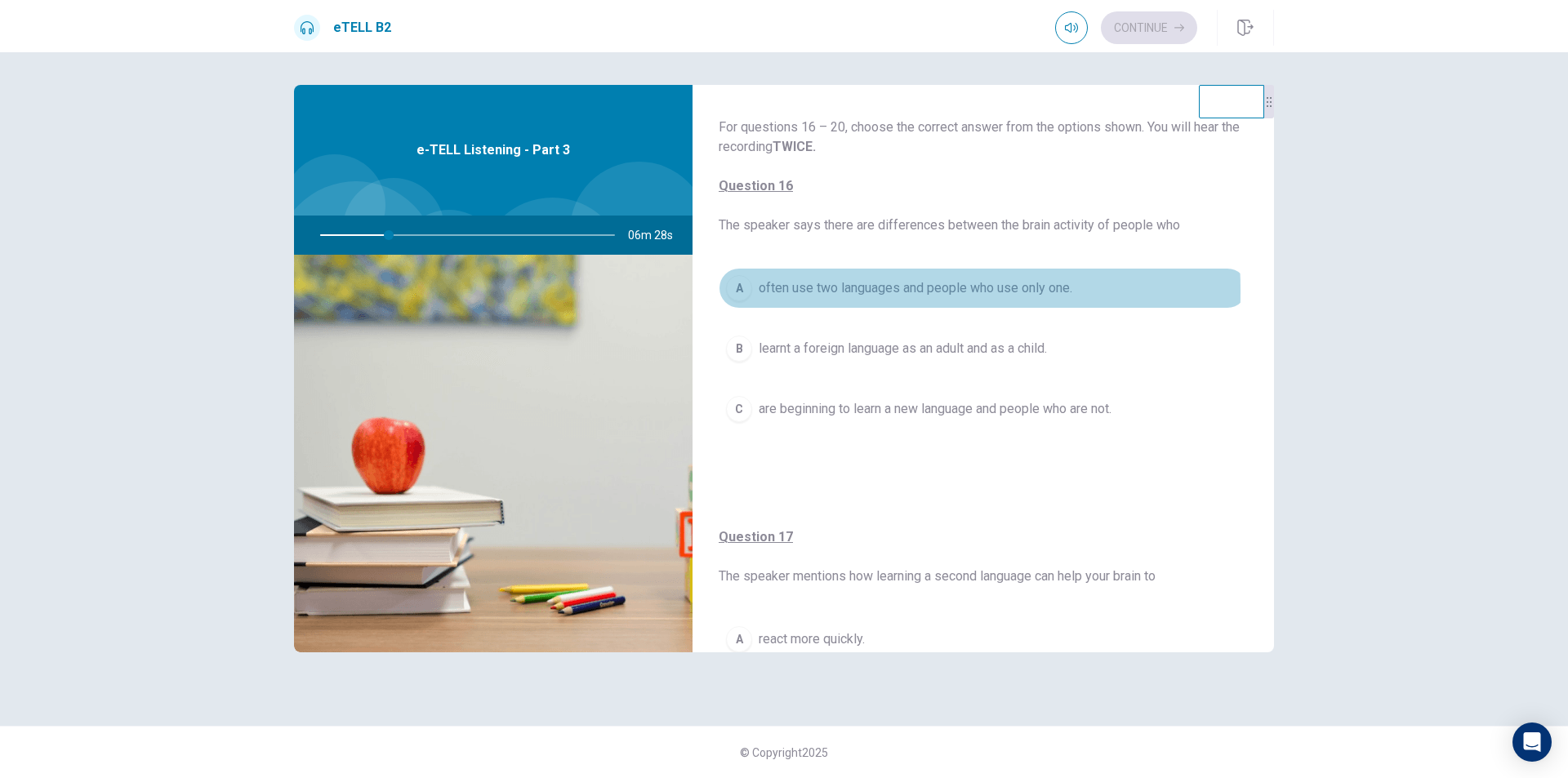
click at [741, 291] on div "A" at bounding box center [739, 287] width 26 height 26
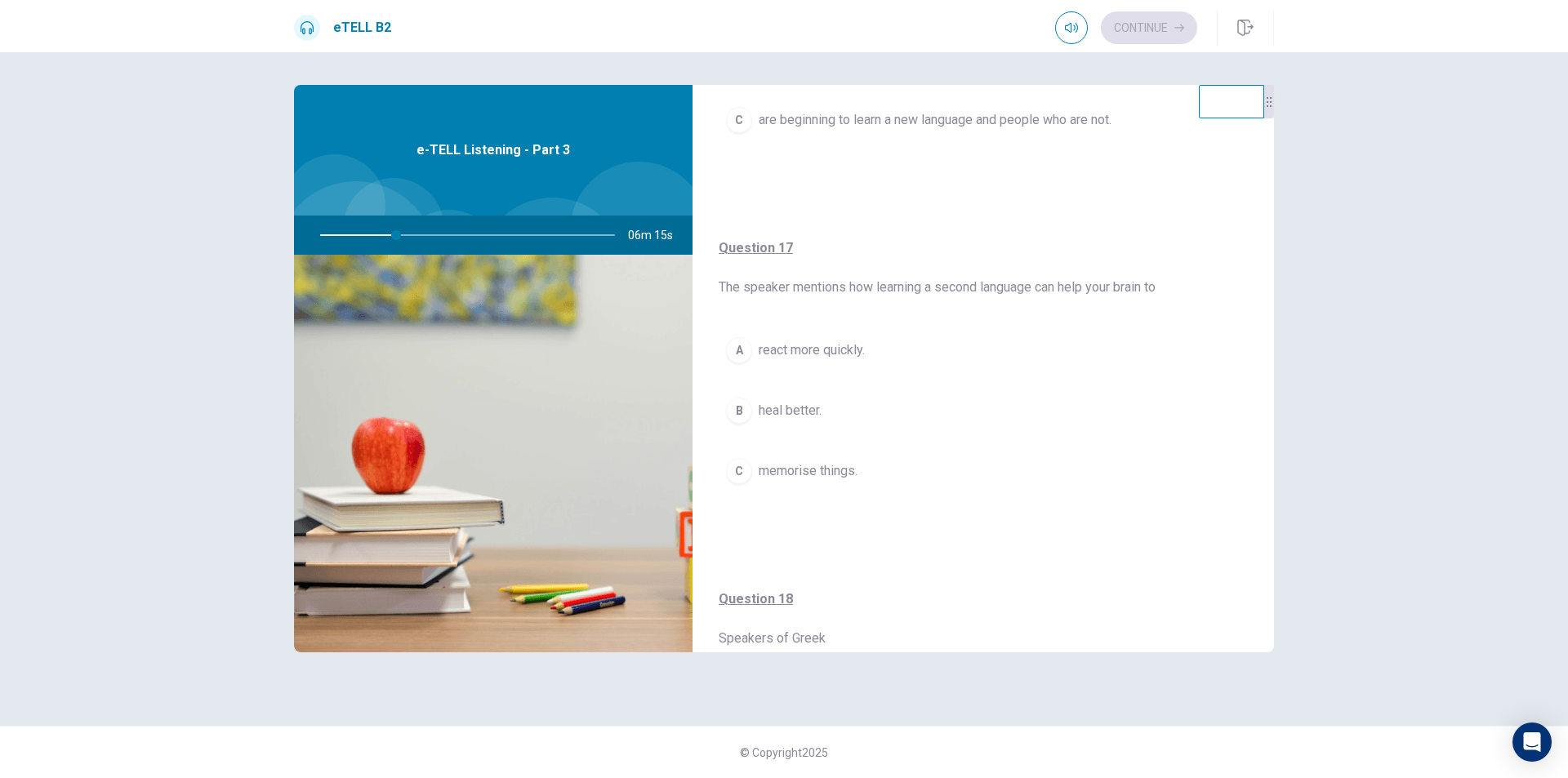
scroll to position [311, 0]
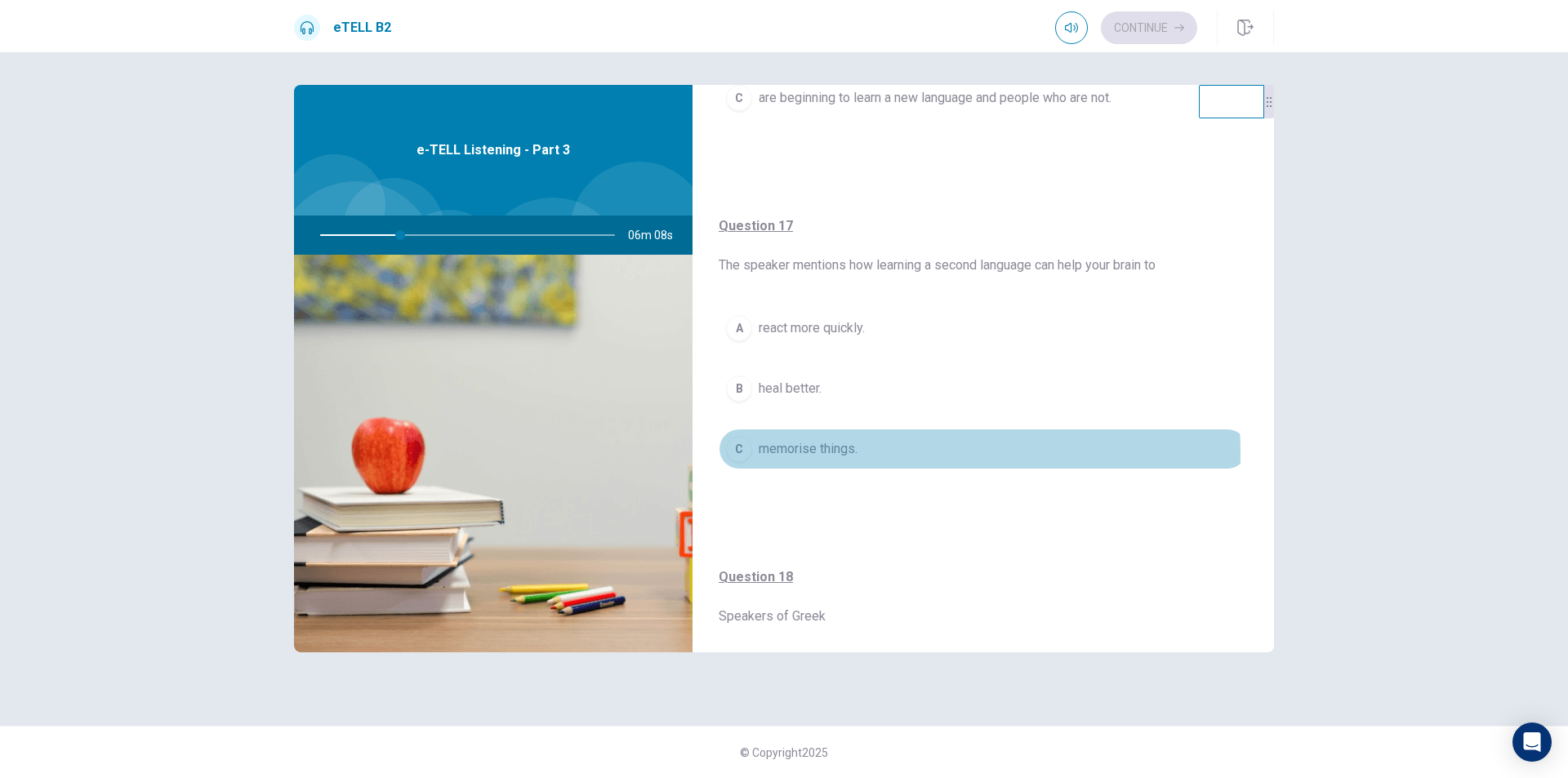
click at [743, 454] on div "C" at bounding box center [739, 448] width 26 height 26
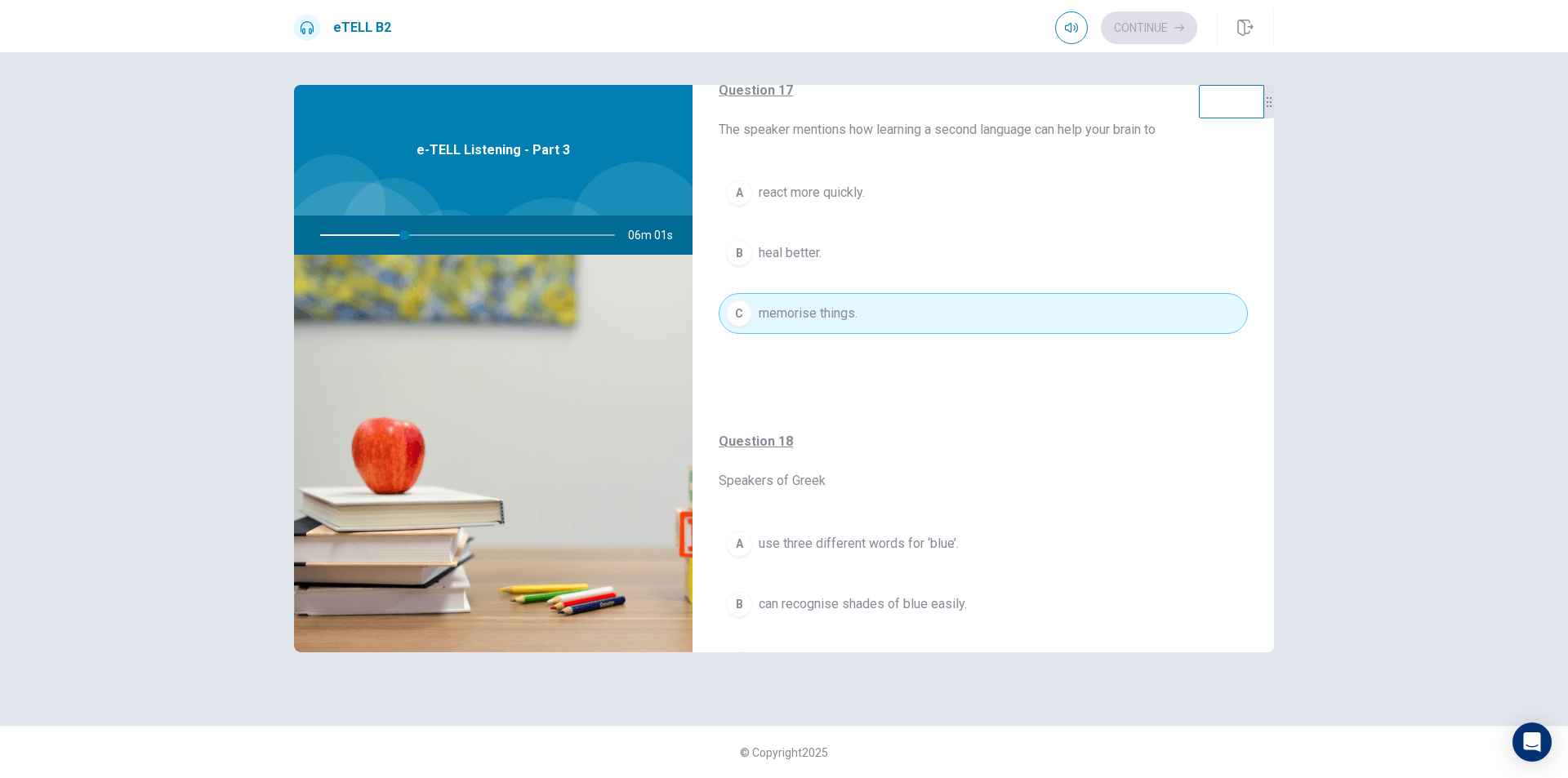
scroll to position [468, 0]
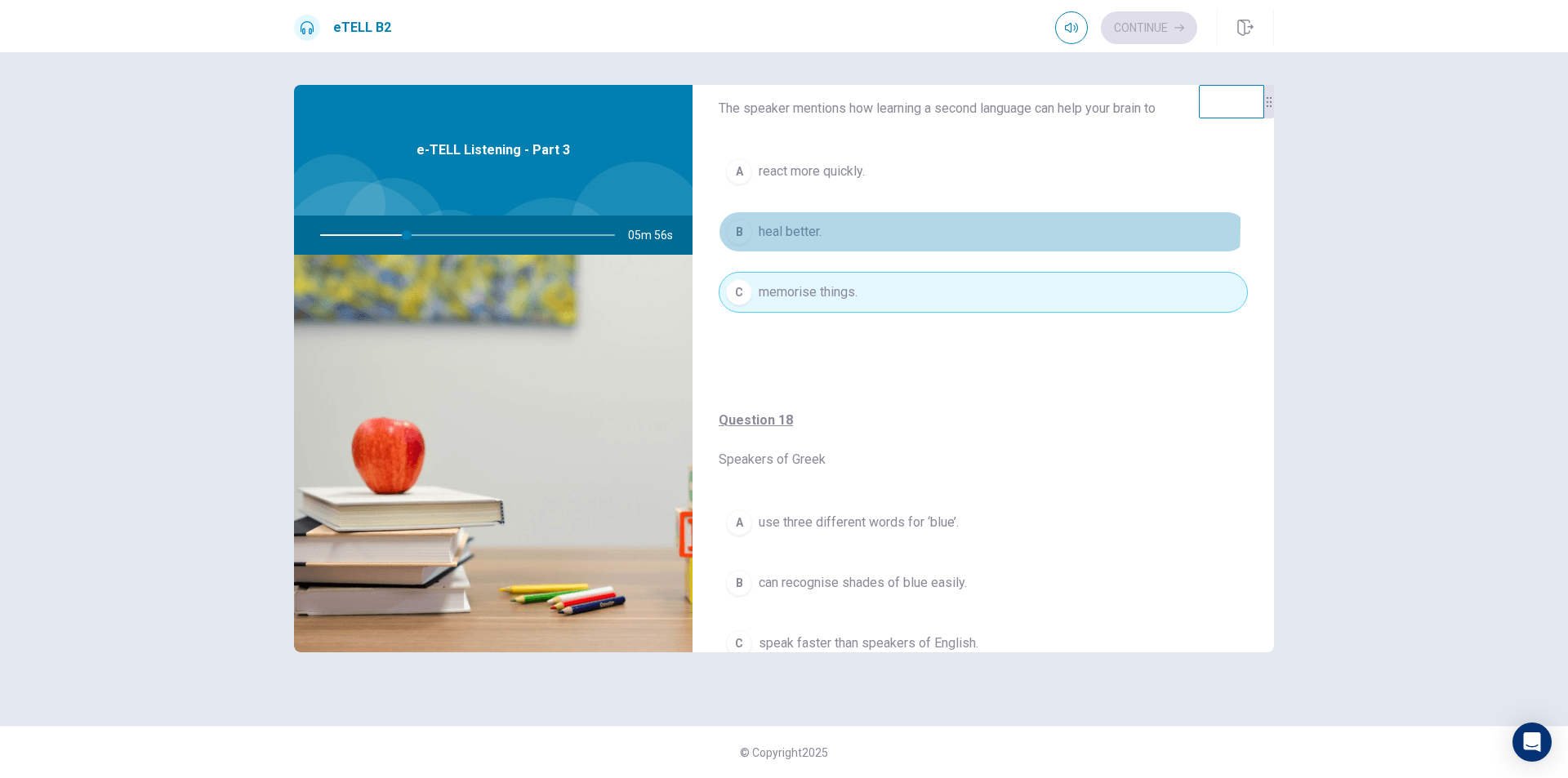
click at [780, 225] on span "heal better." at bounding box center [790, 231] width 63 height 19
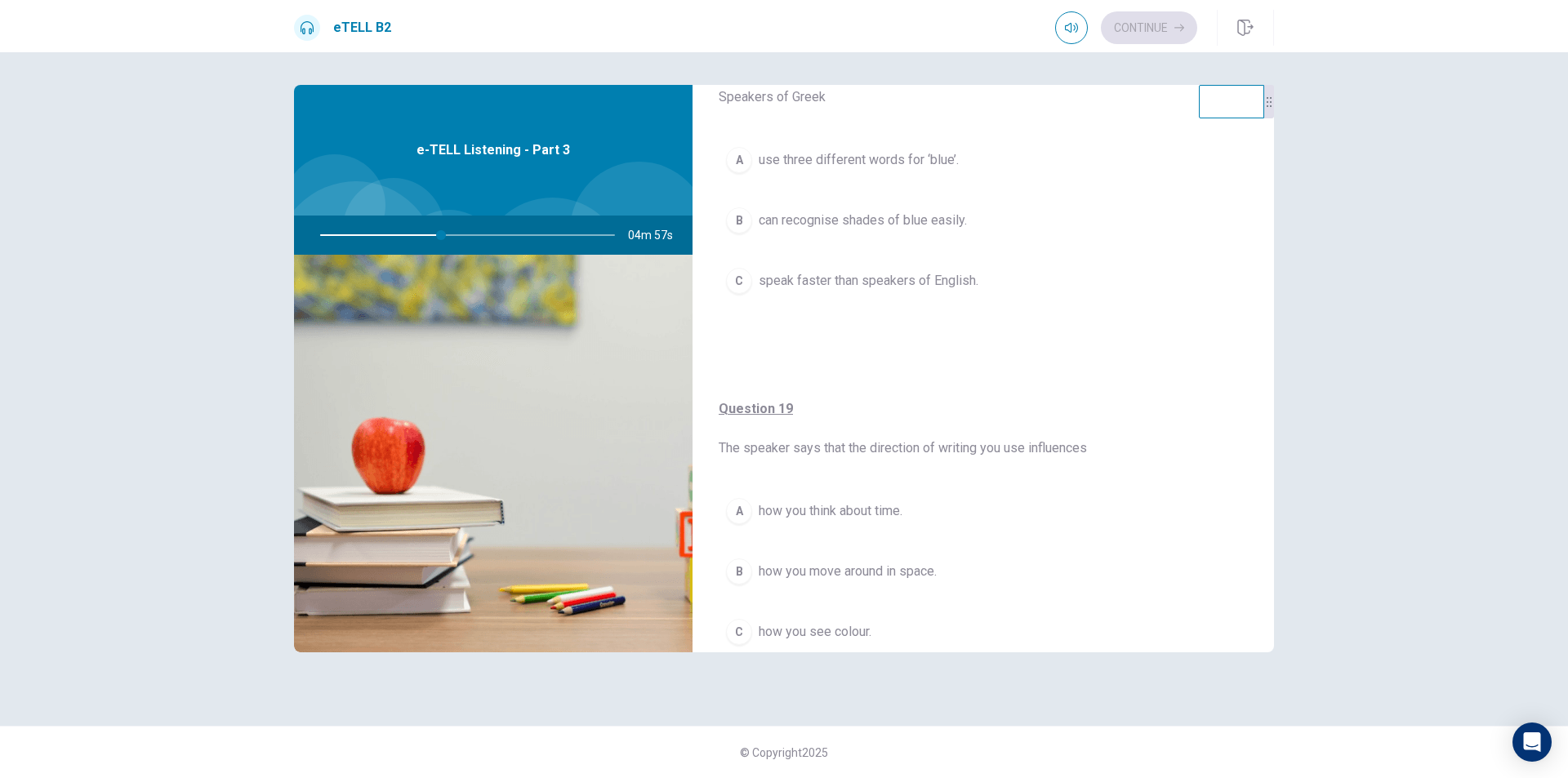
scroll to position [790, 0]
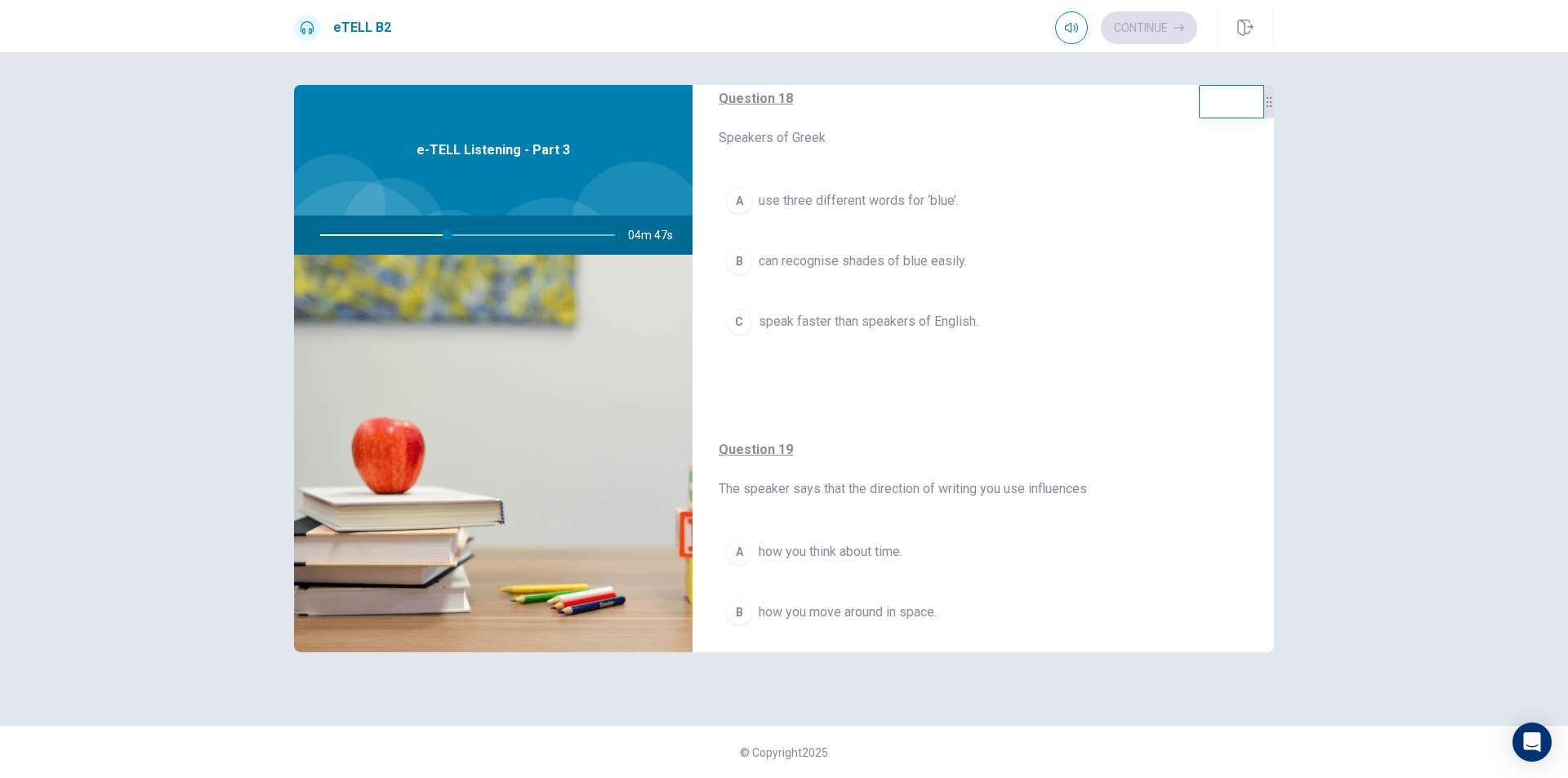
click at [738, 269] on div "B" at bounding box center [739, 260] width 26 height 26
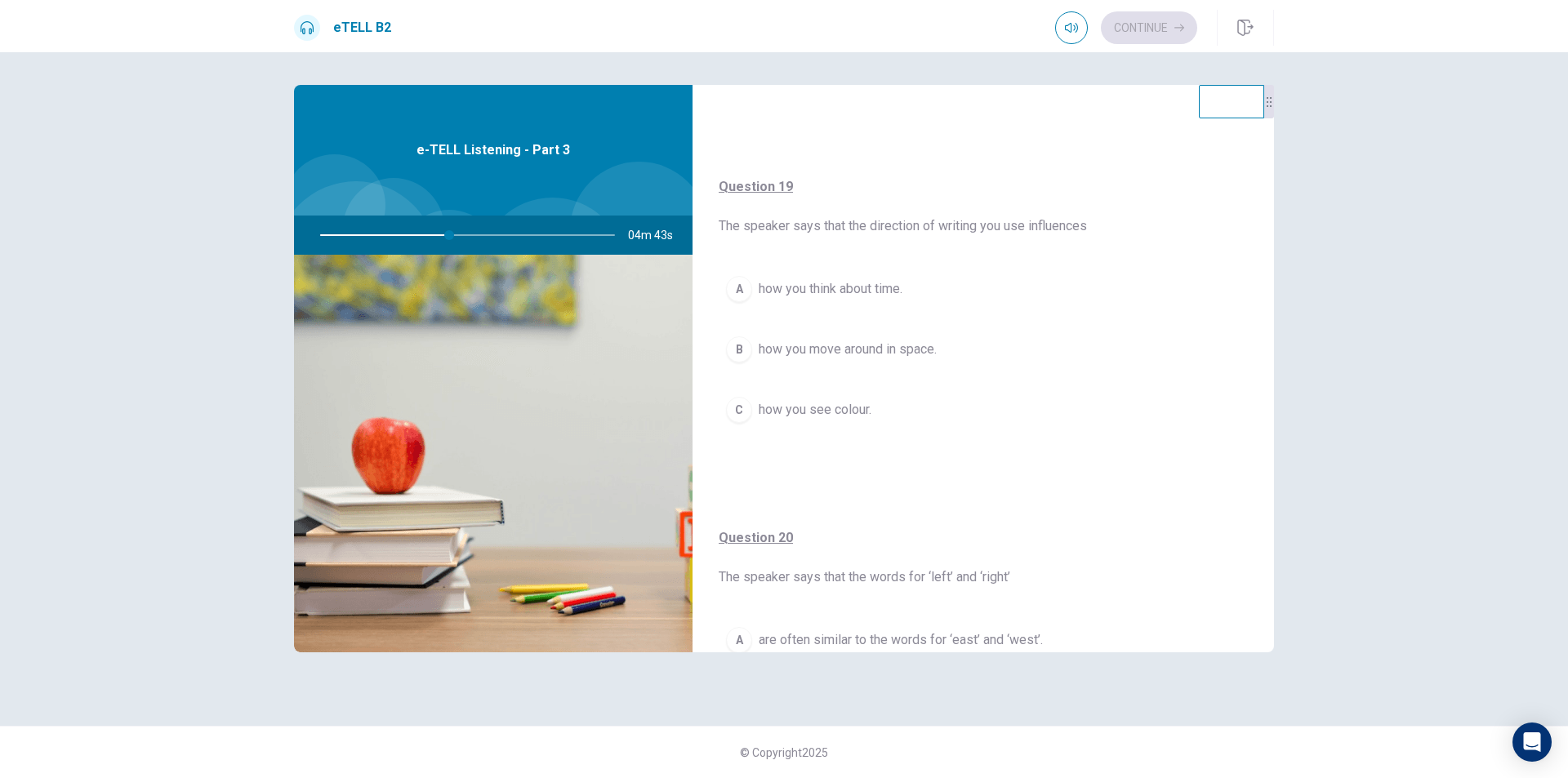
scroll to position [1065, 0]
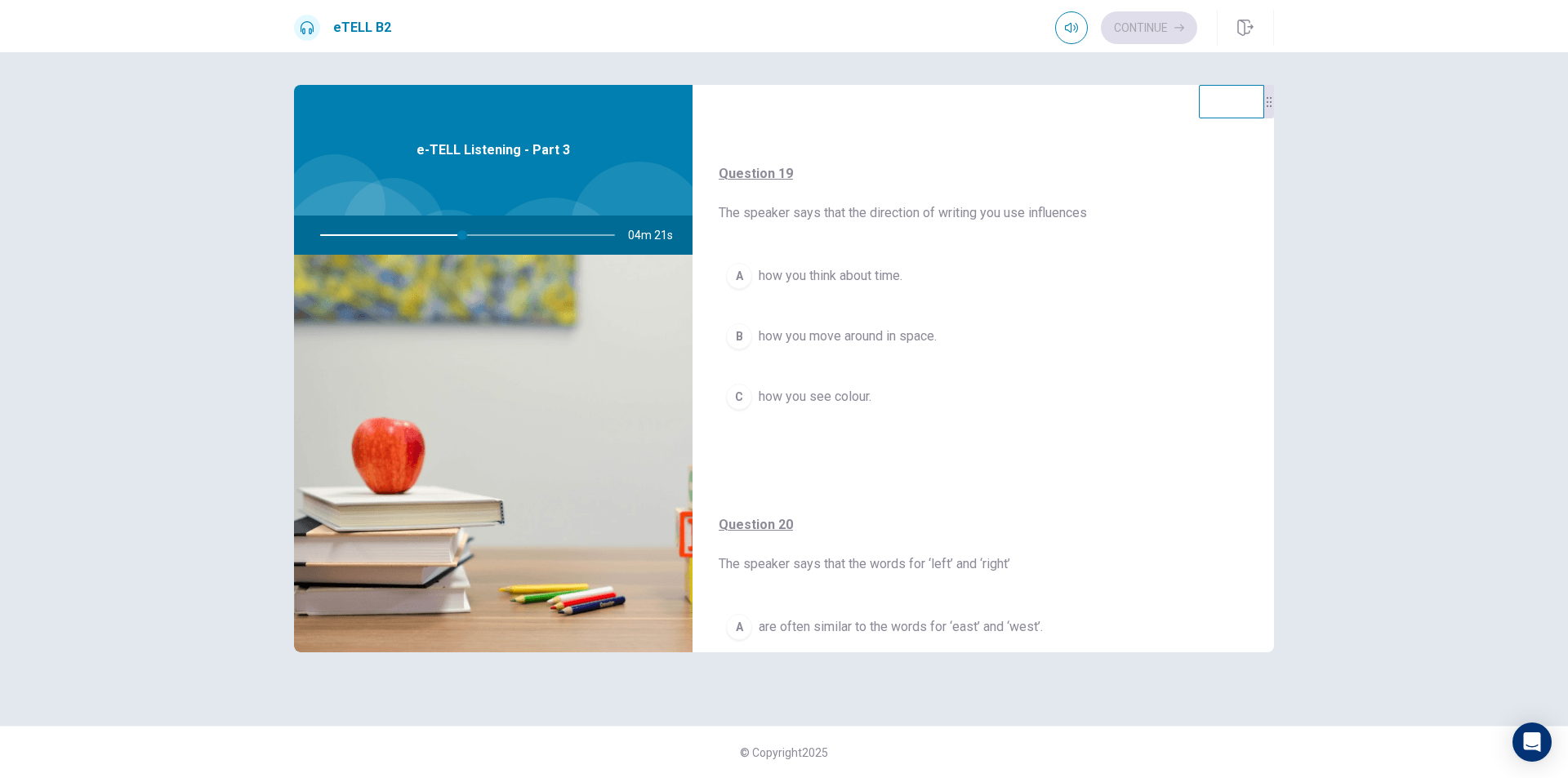
click at [768, 275] on span "how you think about time." at bounding box center [830, 276] width 144 height 19
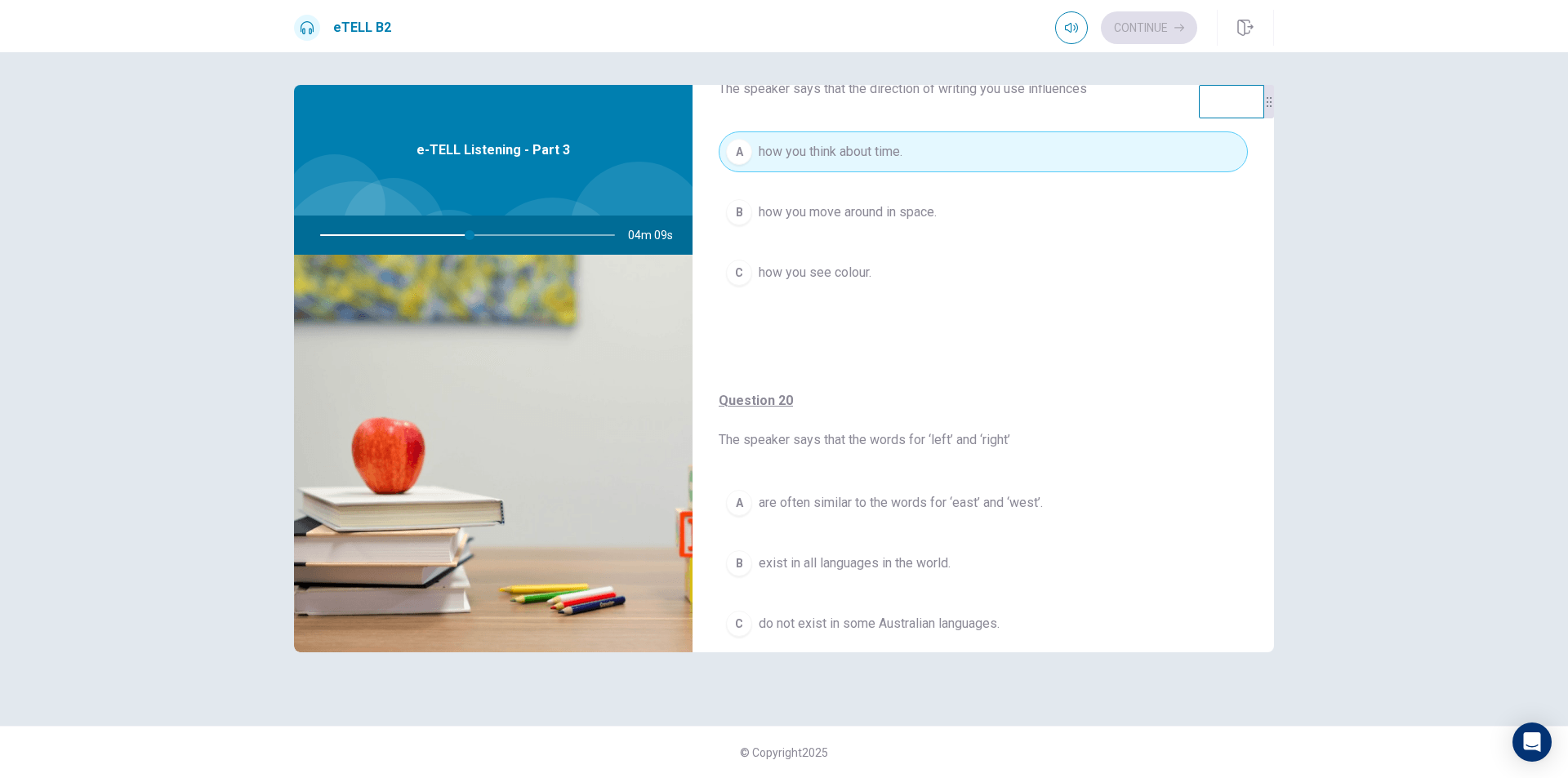
scroll to position [1247, 0]
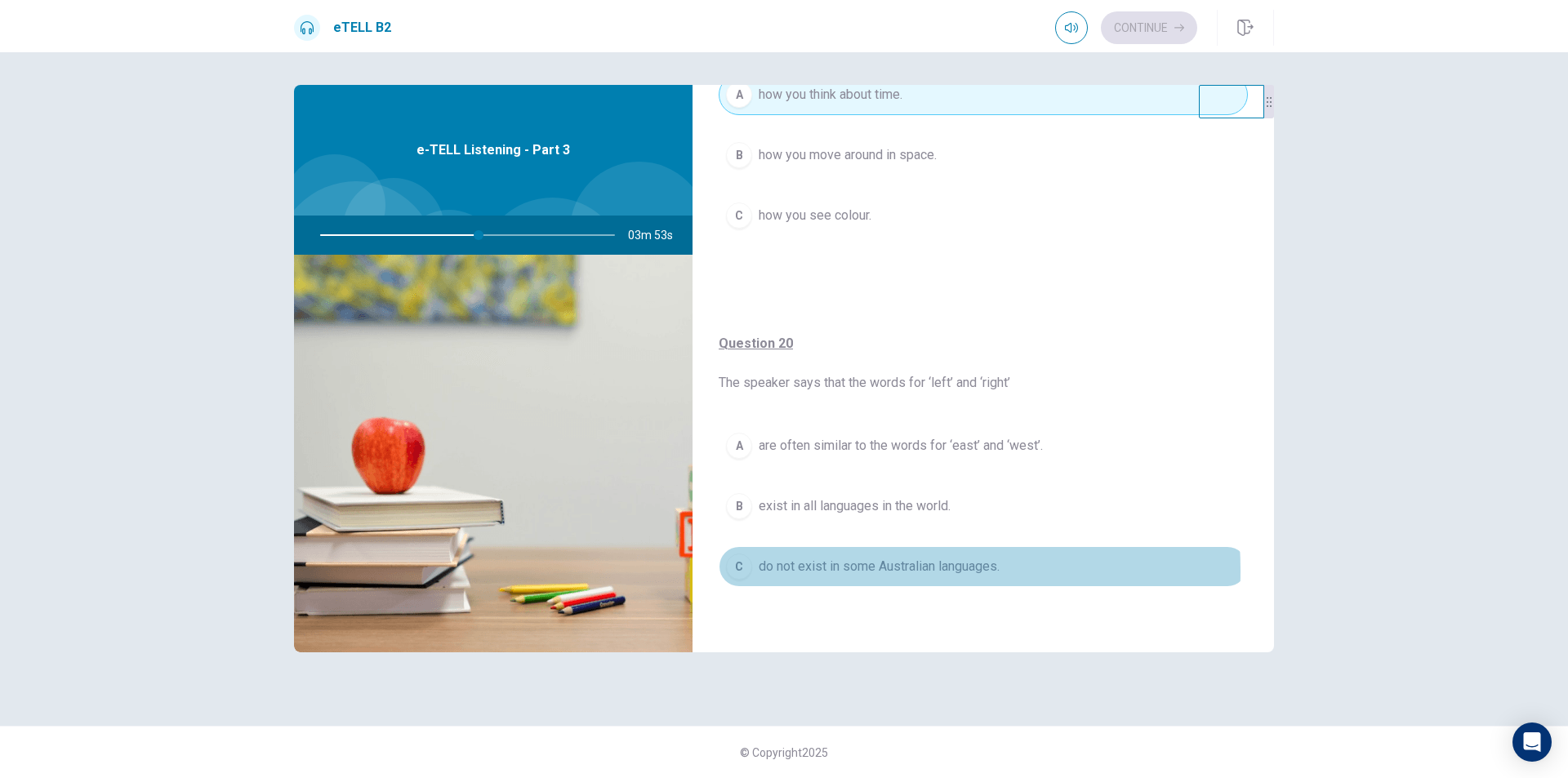
click at [839, 571] on span "do not exist in some Australian languages." at bounding box center [879, 566] width 241 height 19
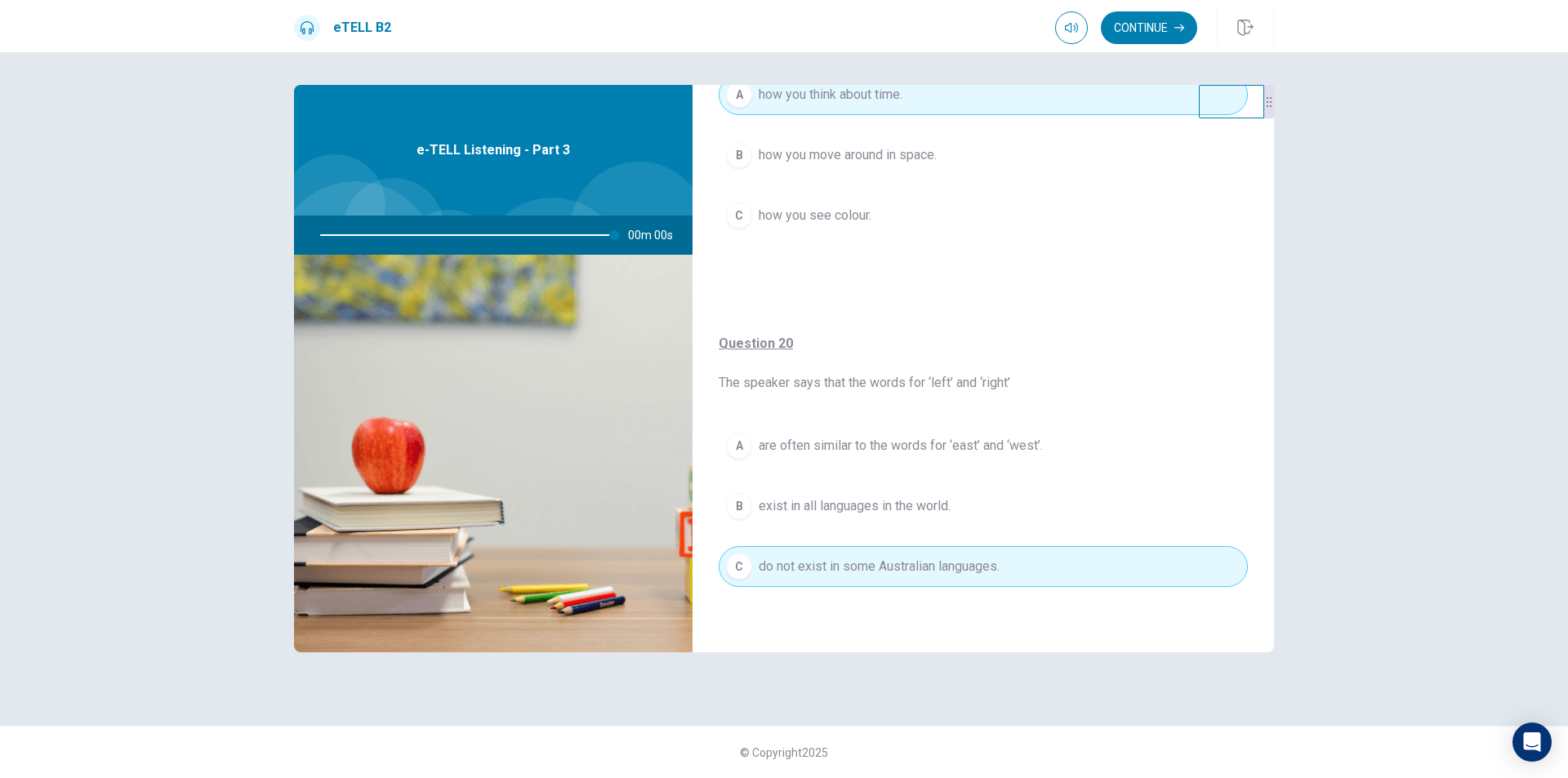
type input "*"
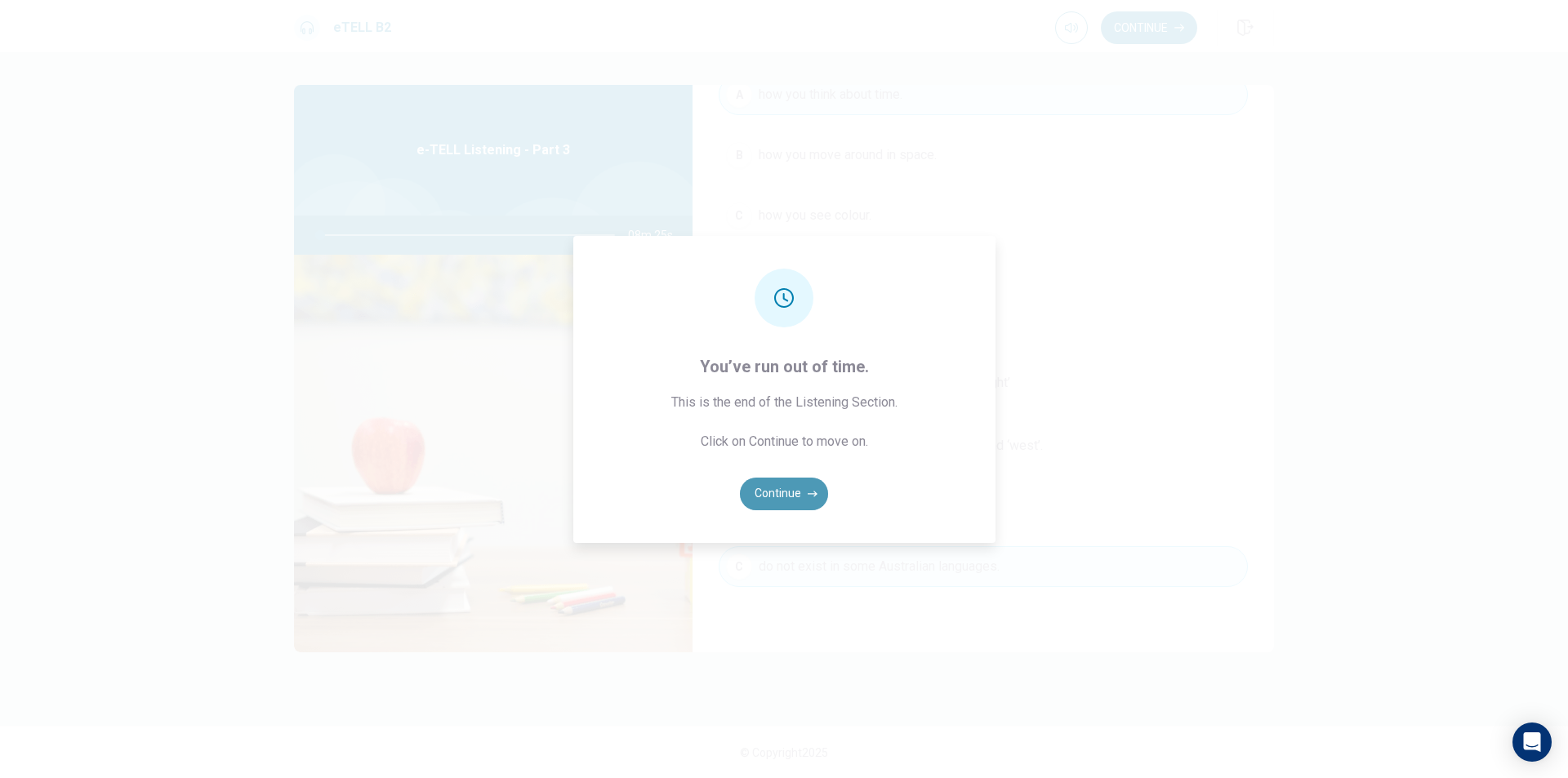
click at [786, 495] on button "Continue" at bounding box center [783, 494] width 88 height 33
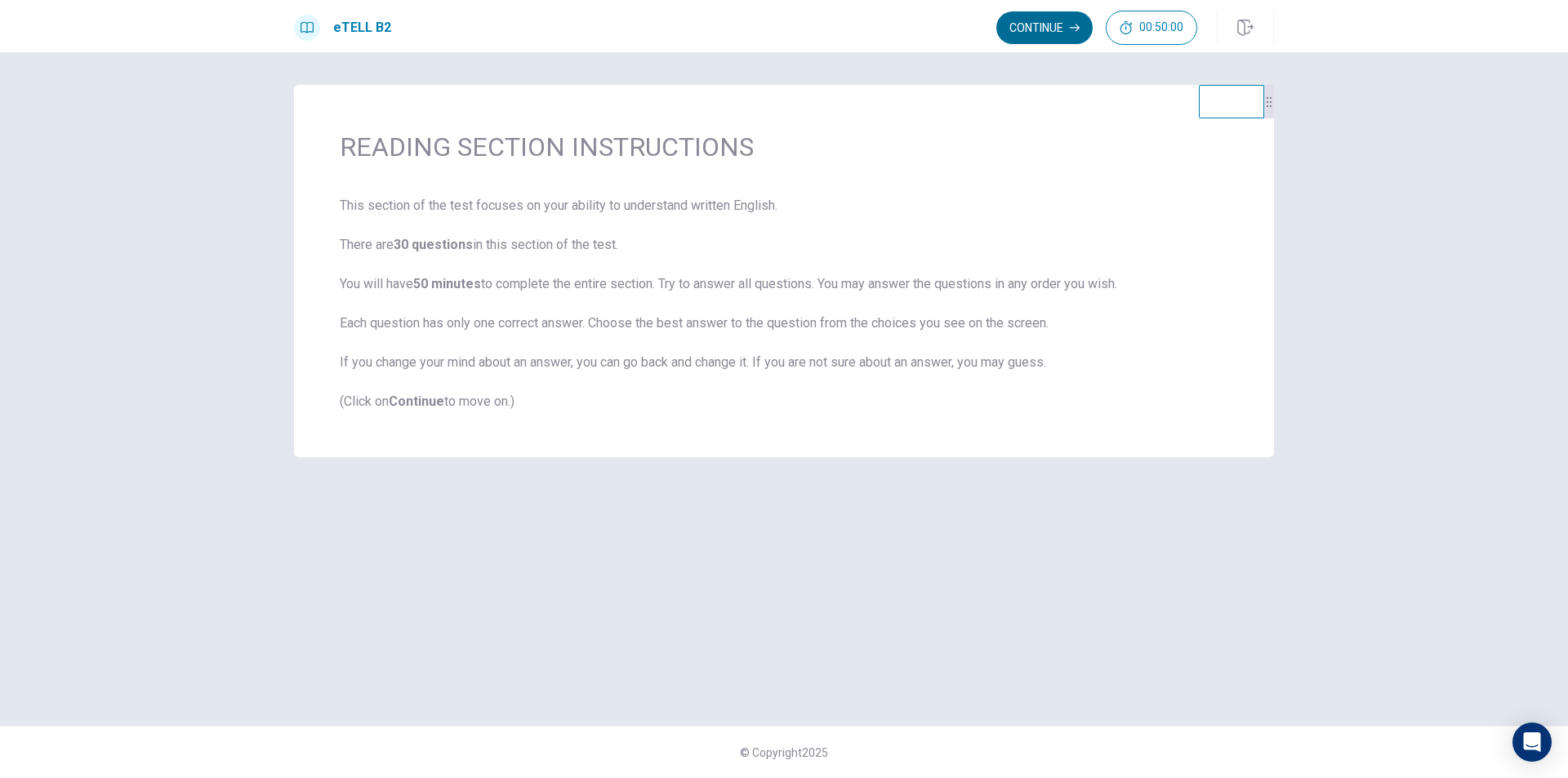
click at [1031, 29] on button "Continue" at bounding box center [1044, 28] width 96 height 33
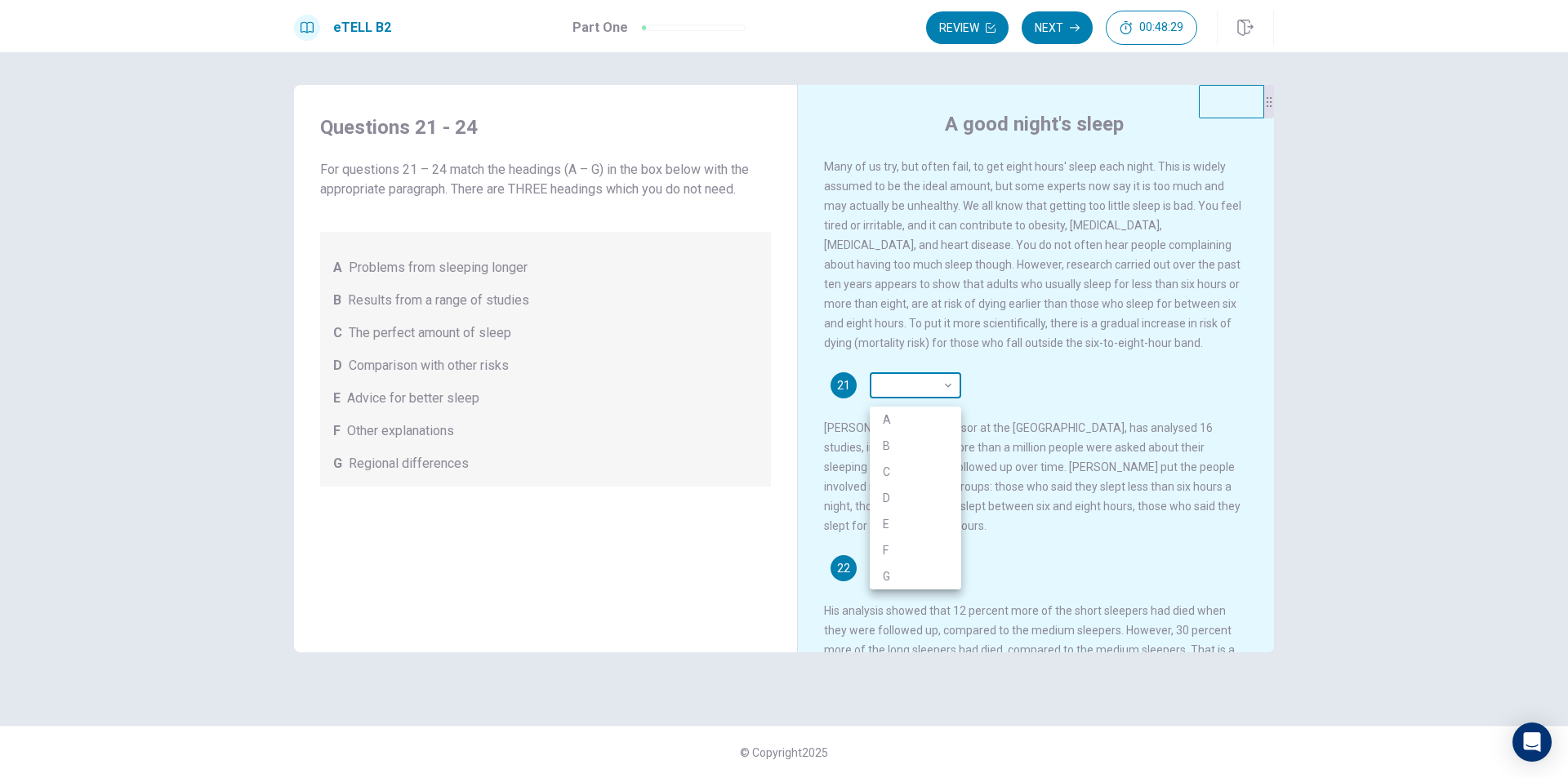
click at [927, 386] on body "This site uses cookies, as explained in our Privacy Policy . If you agree to th…" at bounding box center [784, 389] width 1568 height 778
click at [906, 416] on li "A" at bounding box center [915, 419] width 92 height 26
type input "*"
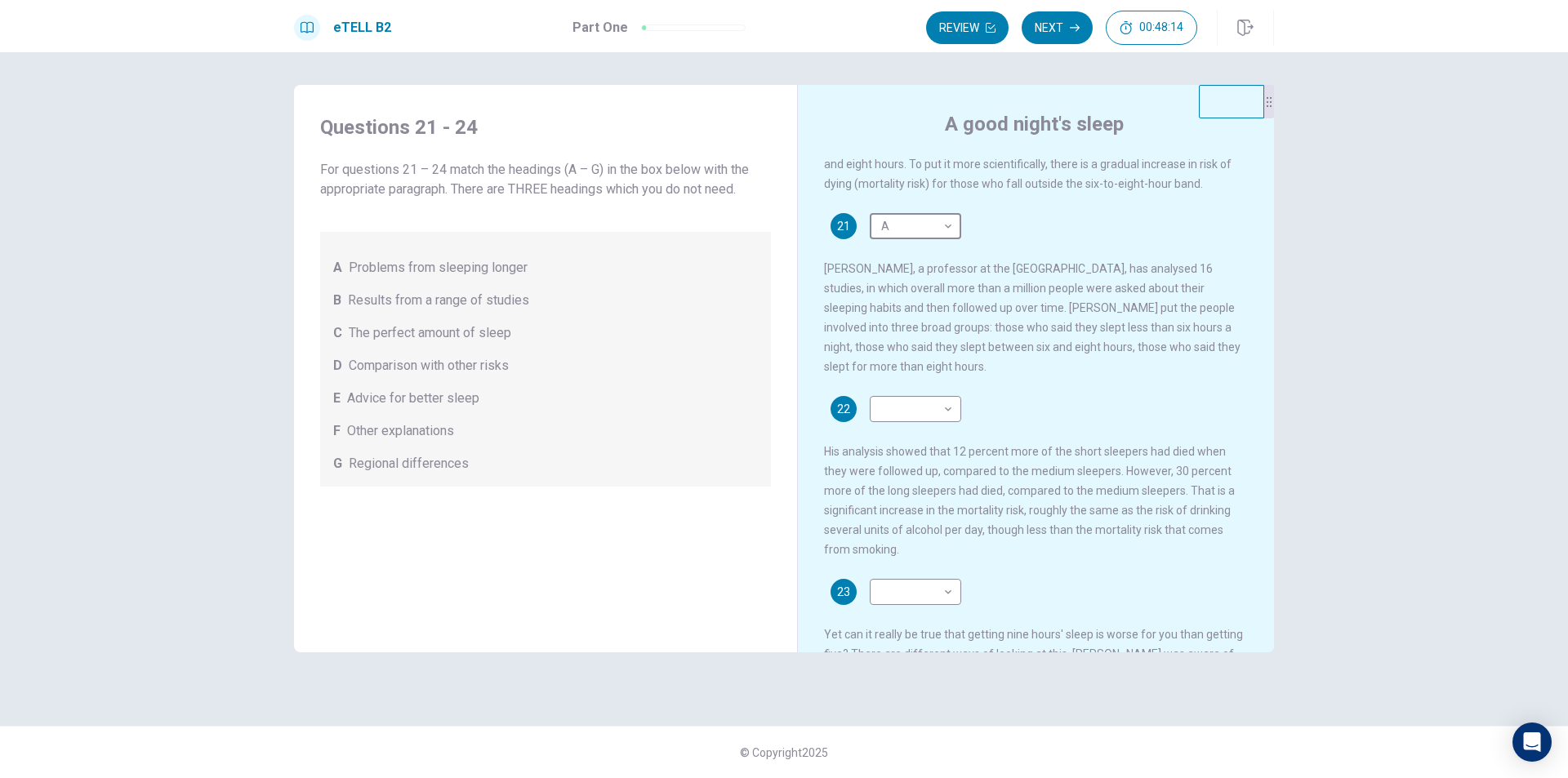
scroll to position [168, 0]
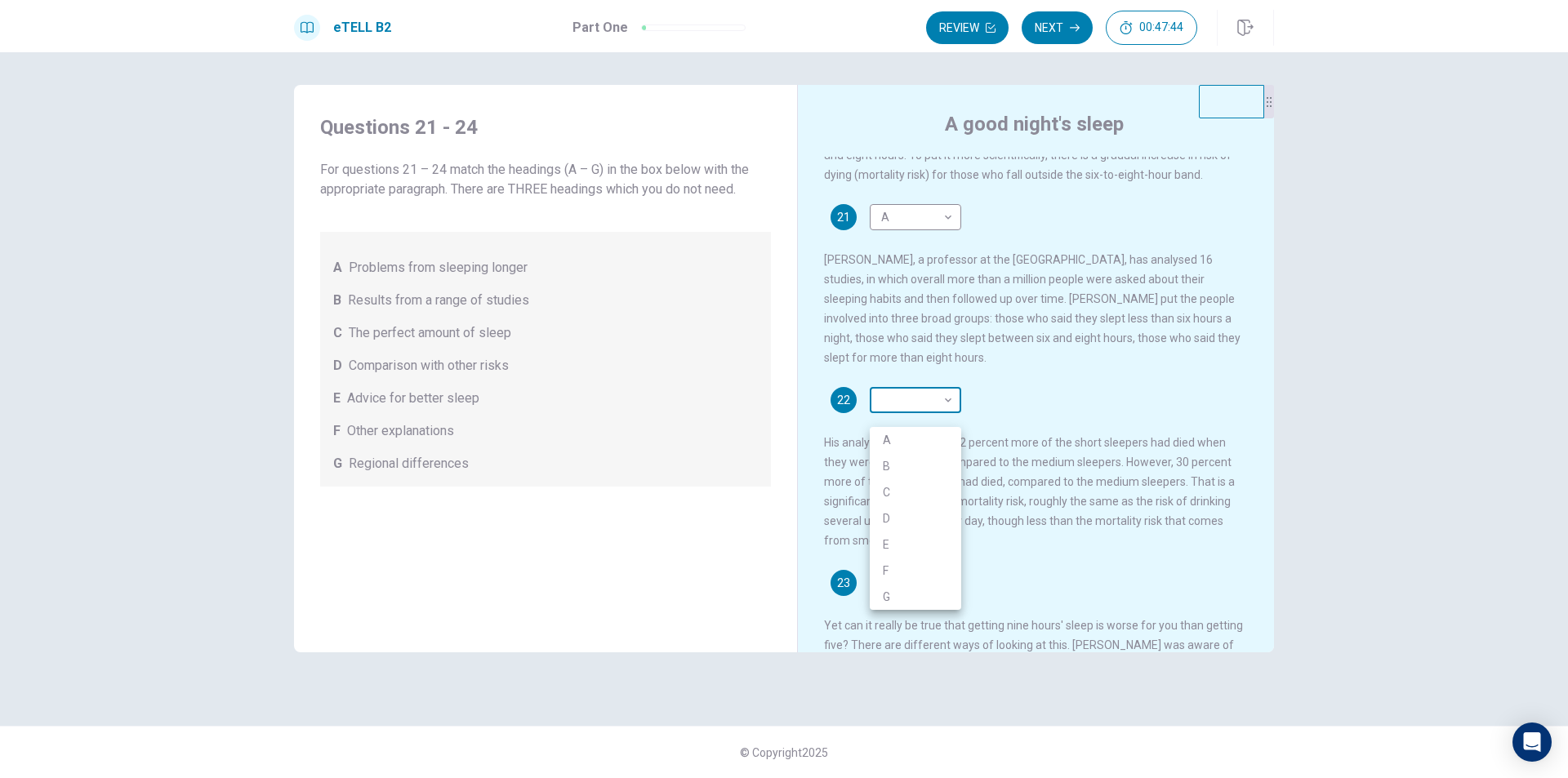
click at [892, 419] on body "This site uses cookies, as explained in our Privacy Policy . If you agree to th…" at bounding box center [784, 389] width 1568 height 778
click at [876, 515] on li "D" at bounding box center [915, 518] width 92 height 26
type input "*"
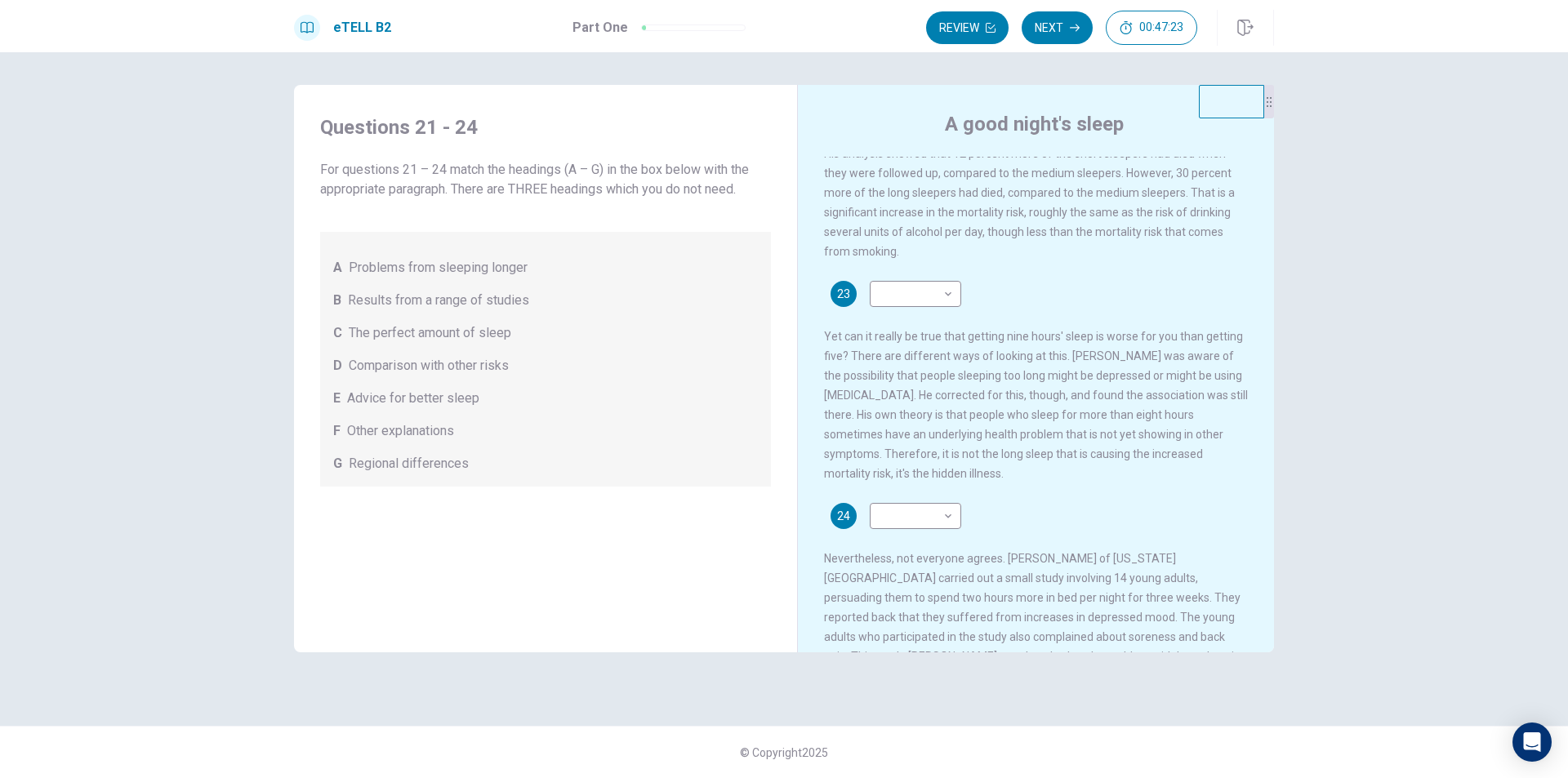
scroll to position [448, 0]
click at [886, 313] on body "This site uses cookies, as explained in our Privacy Policy . If you agree to th…" at bounding box center [784, 389] width 1568 height 778
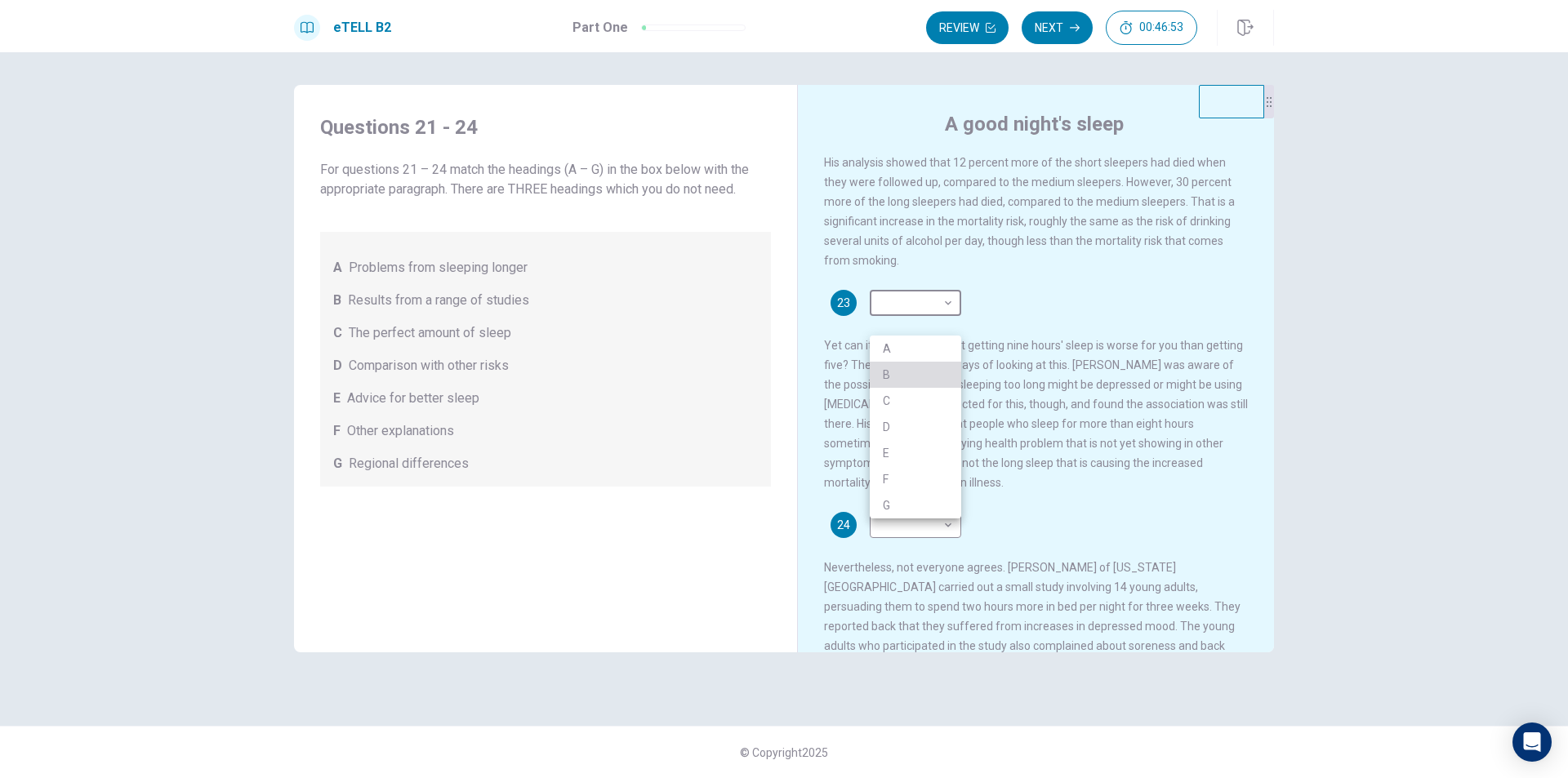
click at [887, 377] on li "B" at bounding box center [915, 374] width 92 height 26
type input "*"
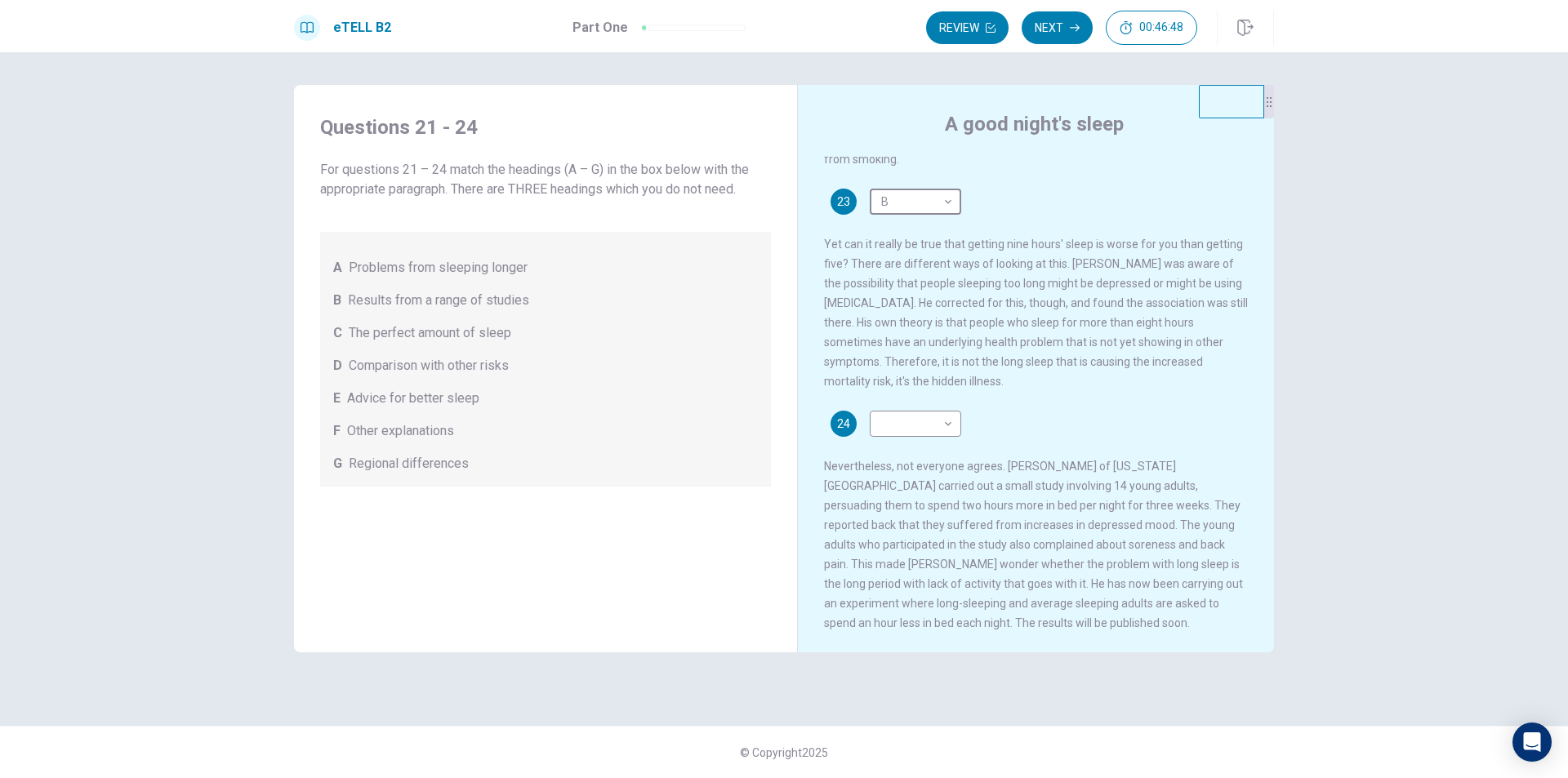
scroll to position [584, 0]
click at [902, 417] on body "This site uses cookies, as explained in our Privacy Policy . If you agree to th…" at bounding box center [784, 389] width 1568 height 778
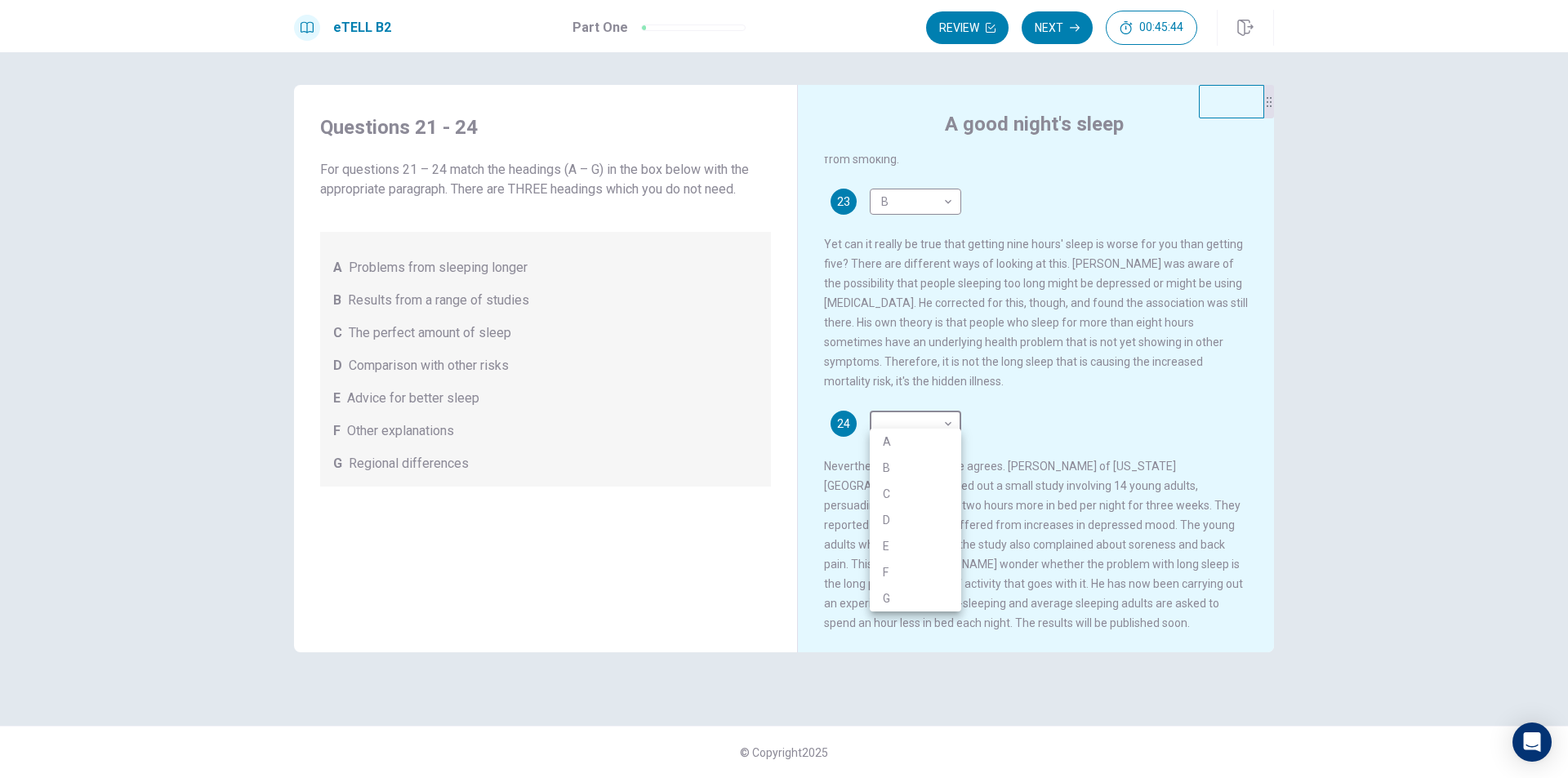
click at [896, 572] on li "F" at bounding box center [915, 572] width 92 height 26
type input "*"
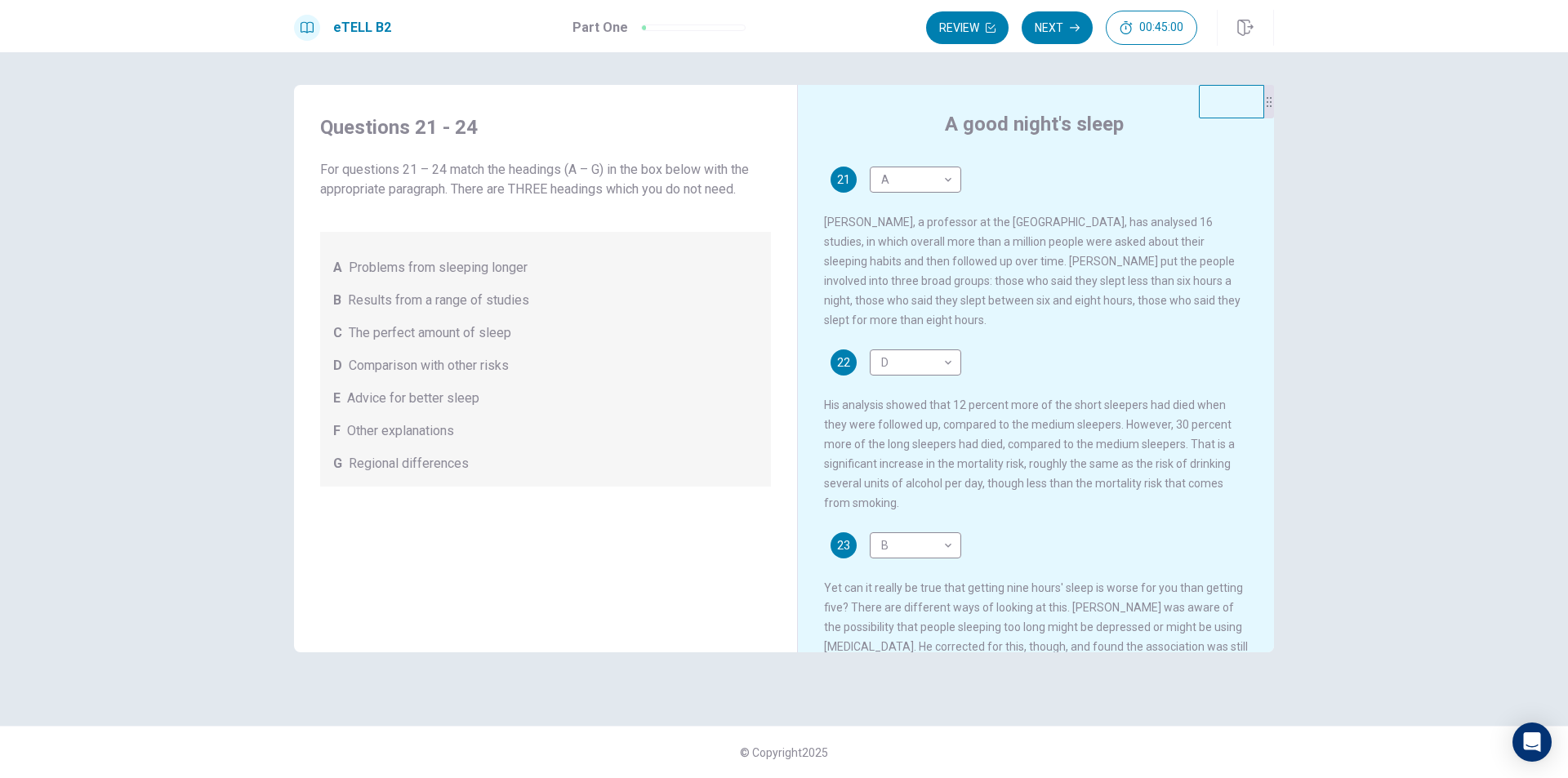
scroll to position [0, 0]
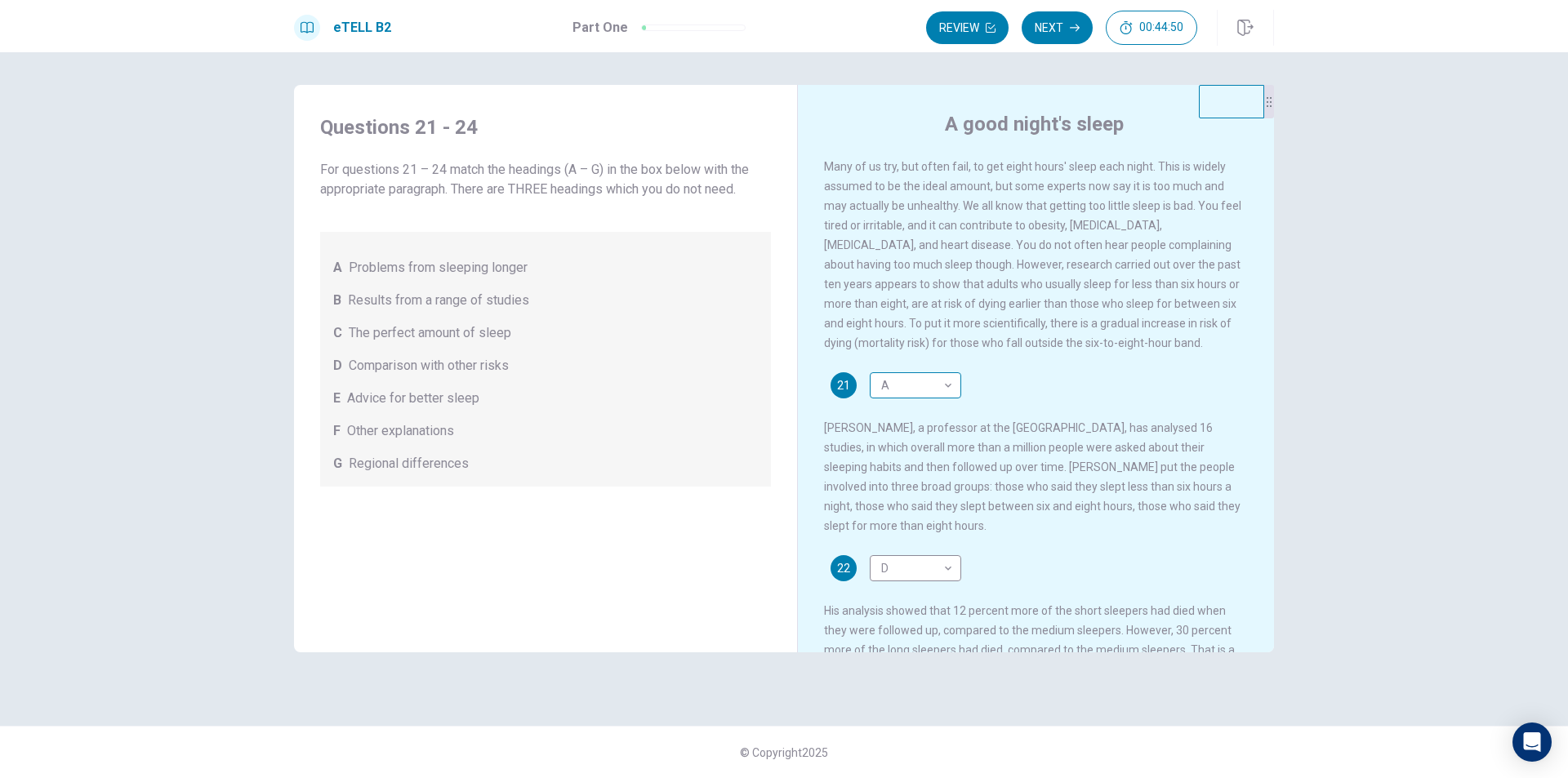
click at [938, 391] on body "This site uses cookies, as explained in our Privacy Policy . If you agree to th…" at bounding box center [784, 389] width 1568 height 778
click at [926, 473] on li "C" at bounding box center [915, 471] width 92 height 26
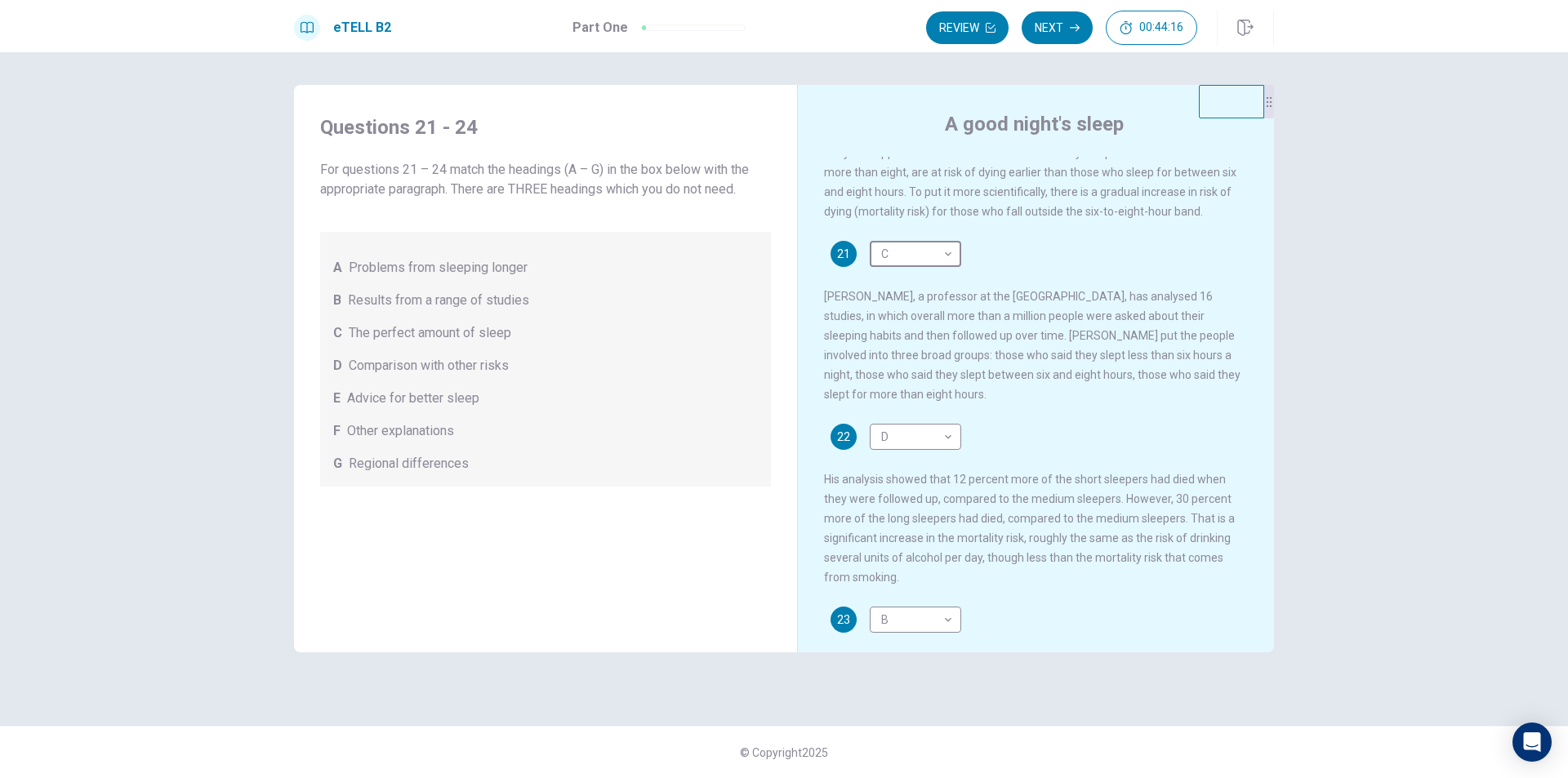
scroll to position [142, 0]
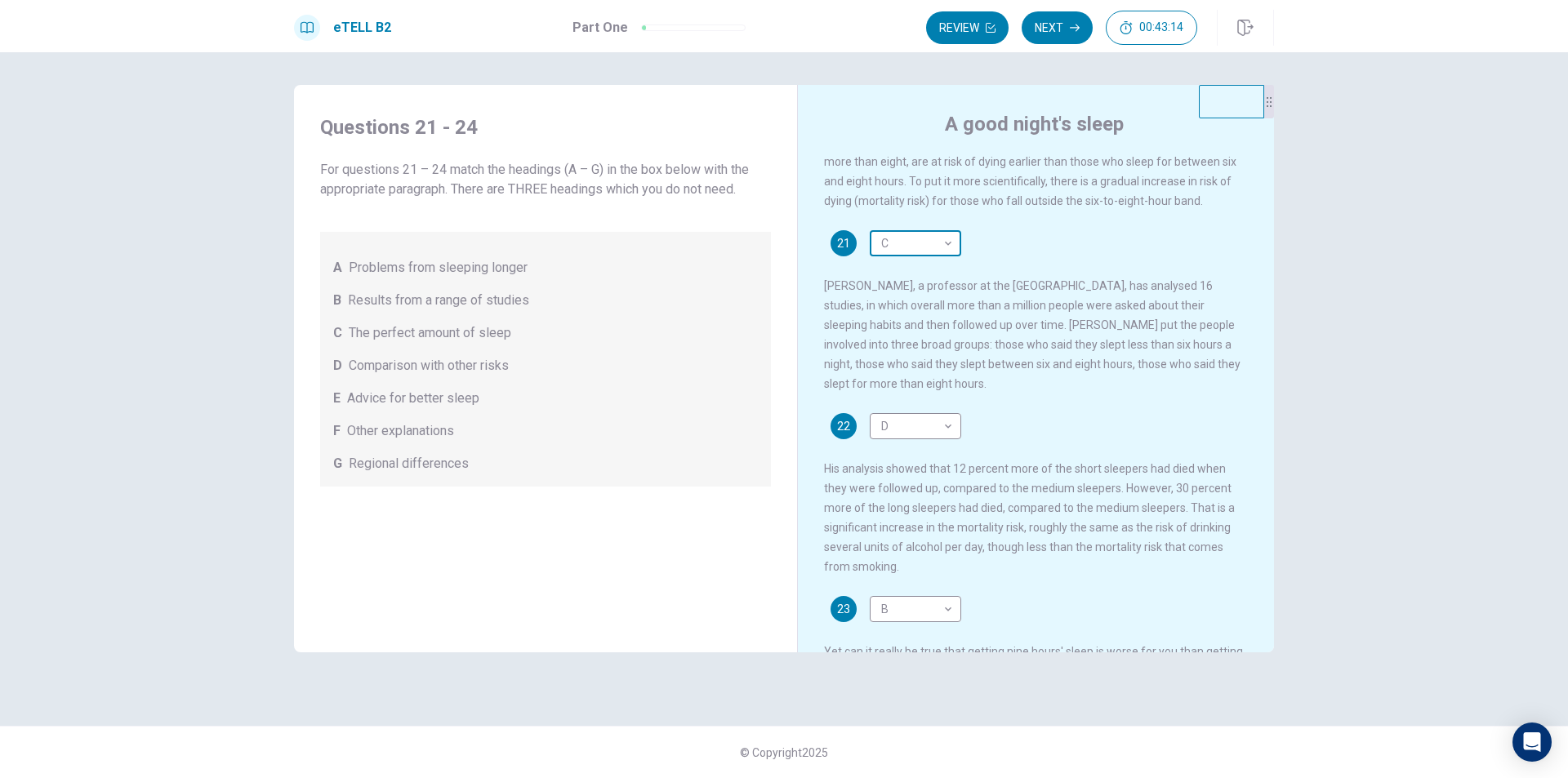
click at [879, 248] on body "This site uses cookies, as explained in our Privacy Policy . If you agree to th…" at bounding box center [784, 389] width 1568 height 778
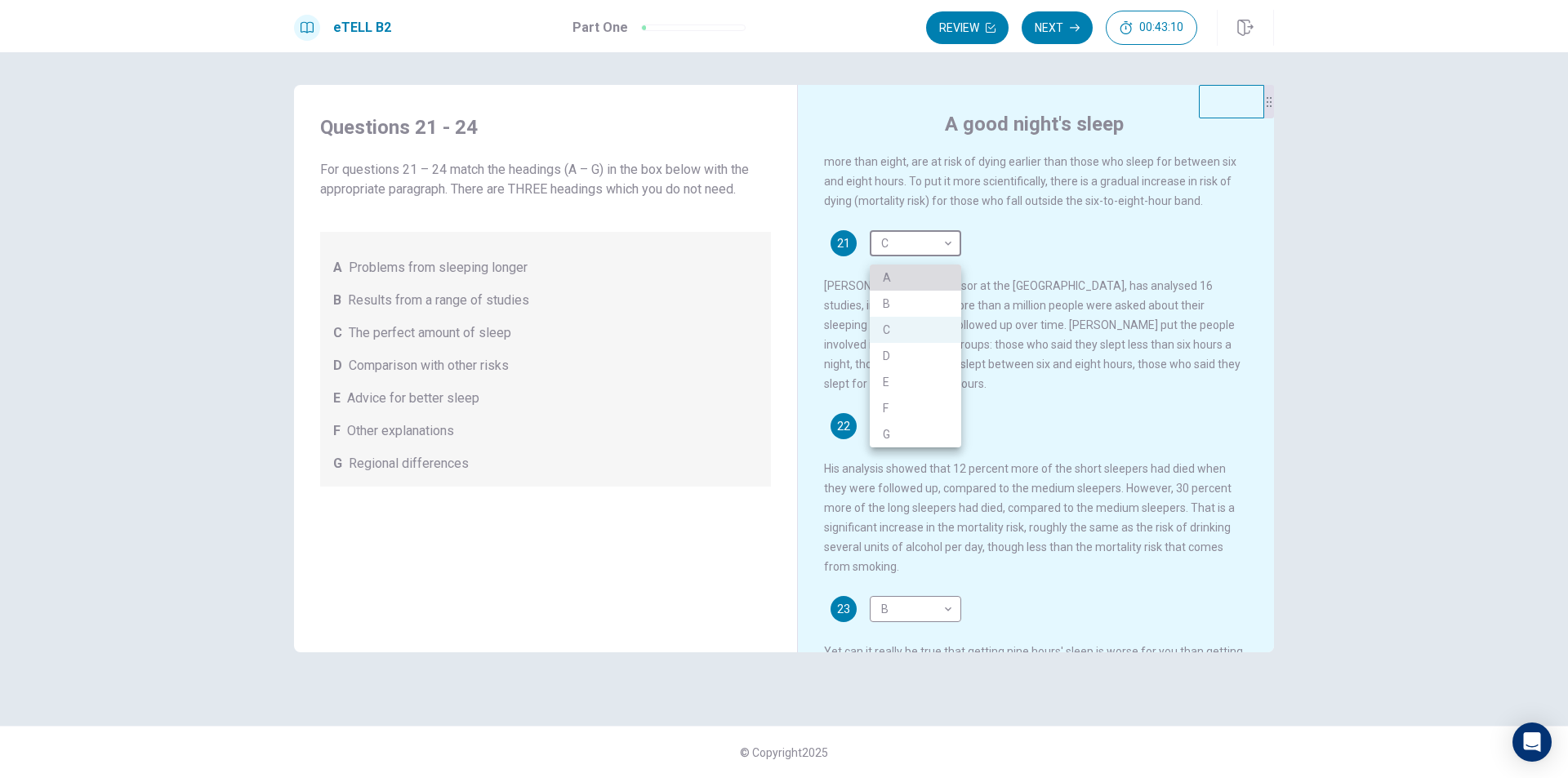
click at [881, 269] on li "A" at bounding box center [915, 277] width 92 height 26
type input "*"
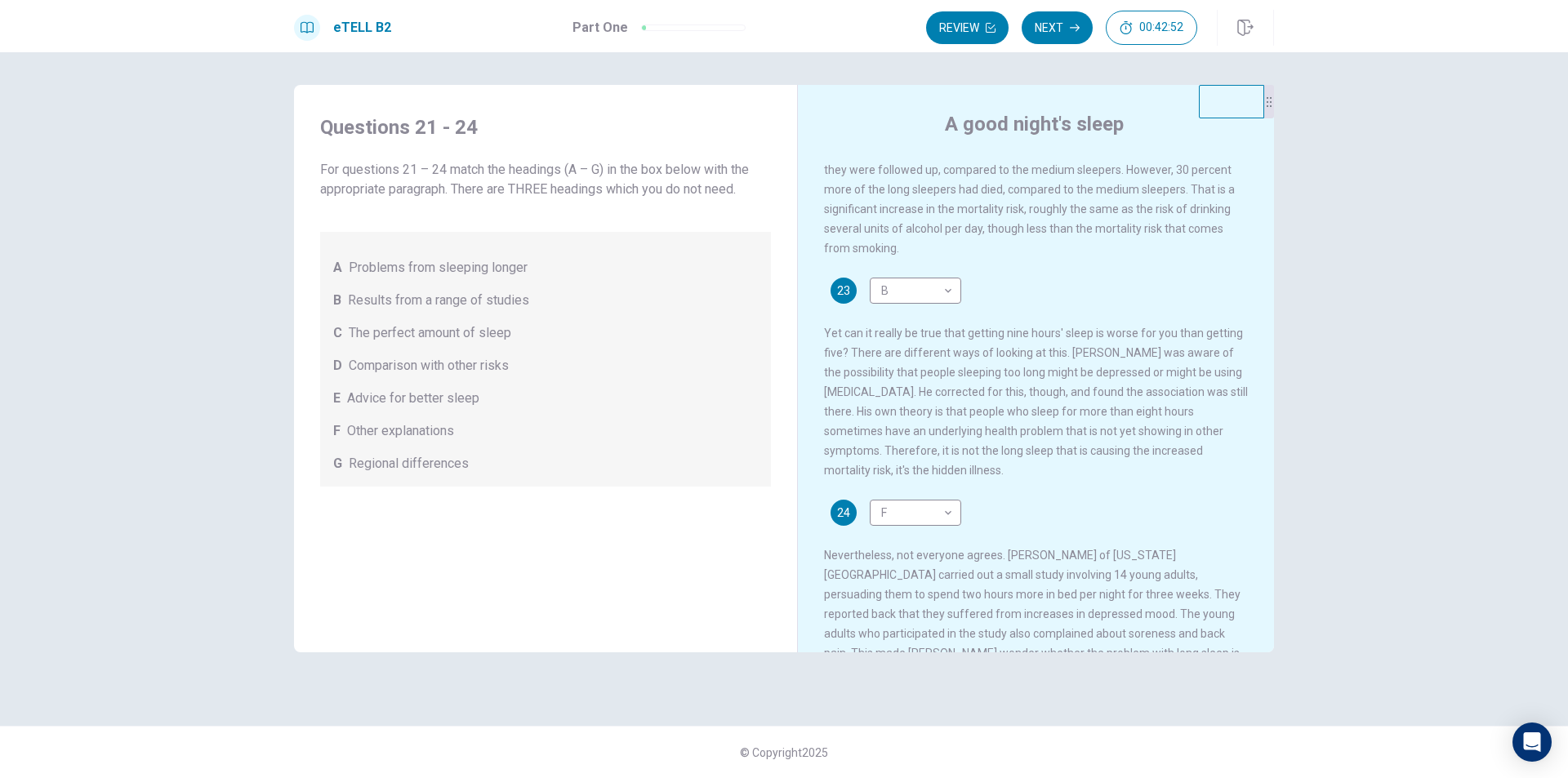
scroll to position [477, 0]
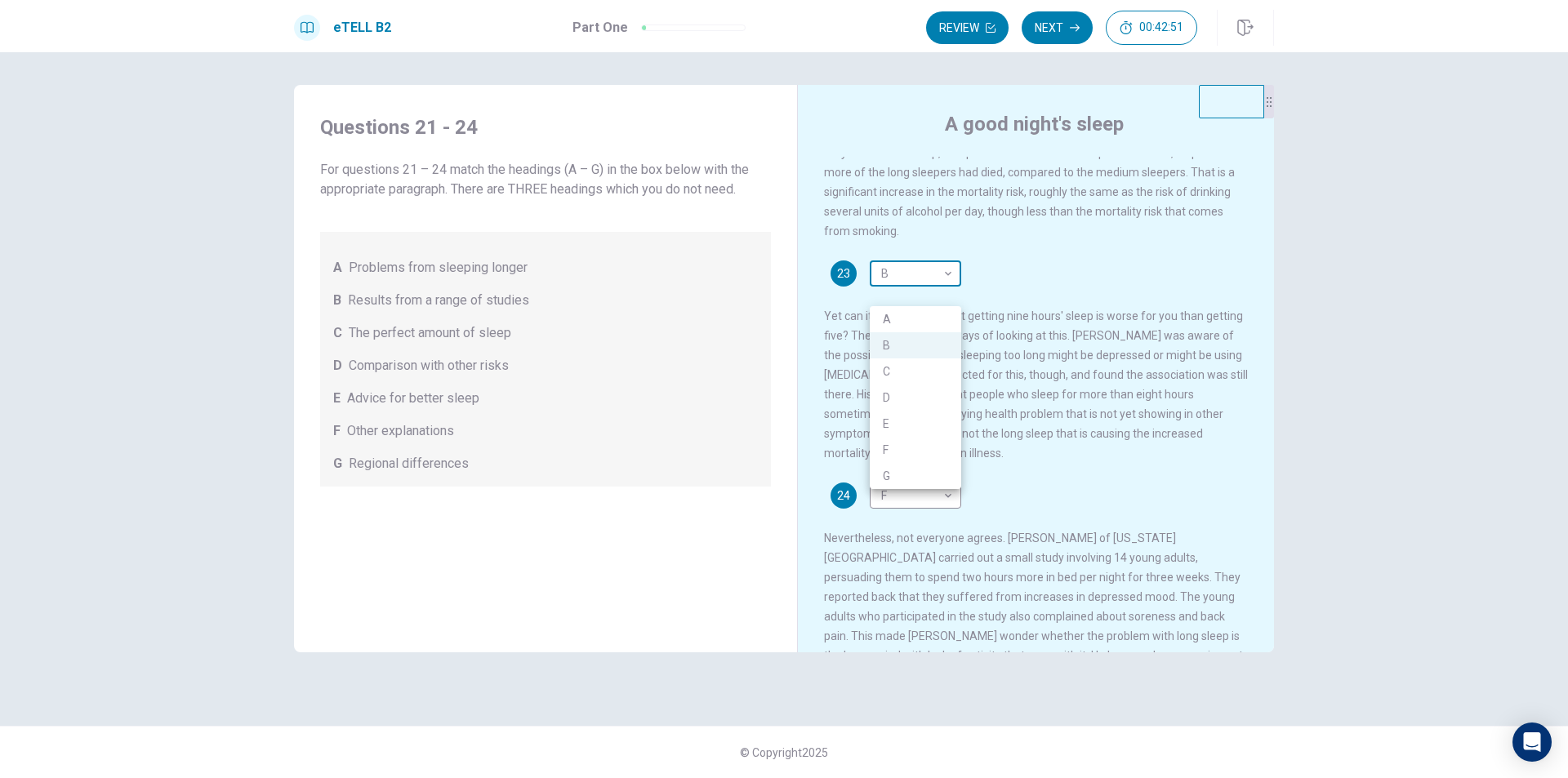
click at [873, 285] on body "This site uses cookies, as explained in our Privacy Policy . If you agree to th…" at bounding box center [784, 389] width 1568 height 778
click at [895, 387] on li "D" at bounding box center [915, 397] width 92 height 26
type input "*"
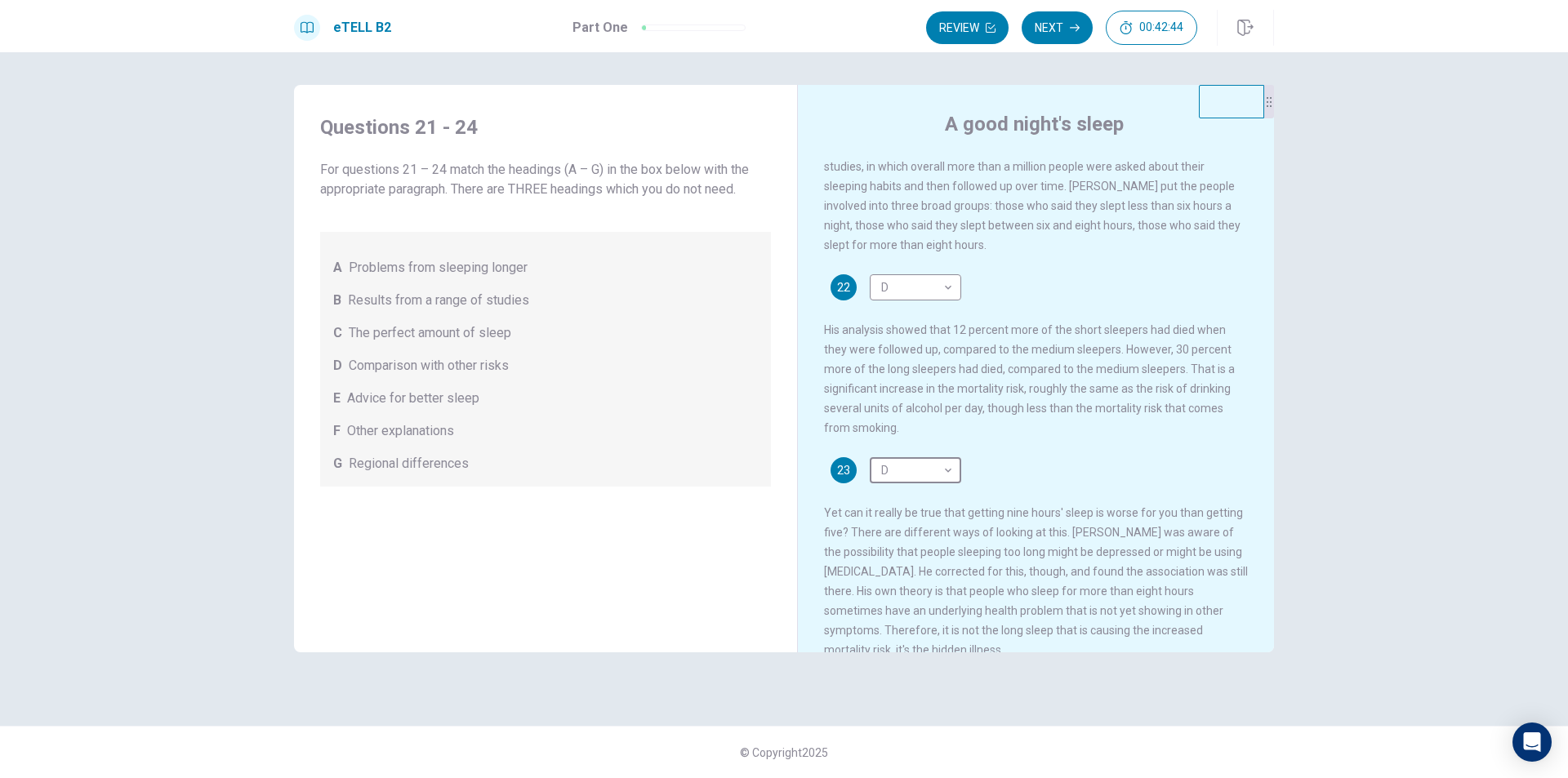
scroll to position [270, 0]
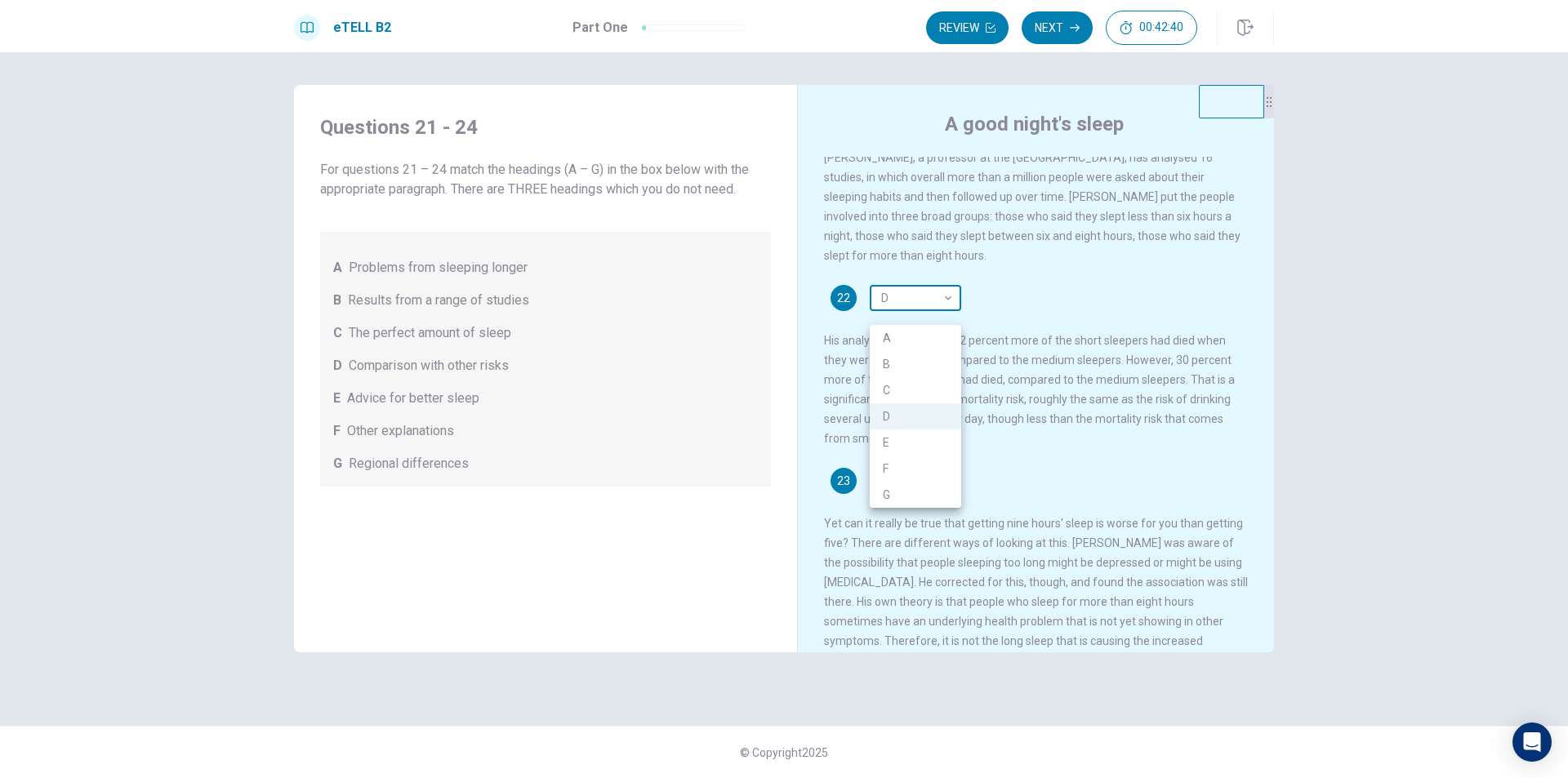
click at [893, 301] on body "This site uses cookies, as explained in our Privacy Policy . If you agree to th…" at bounding box center [784, 389] width 1568 height 778
click at [872, 489] on li "G" at bounding box center [915, 495] width 92 height 26
type input "*"
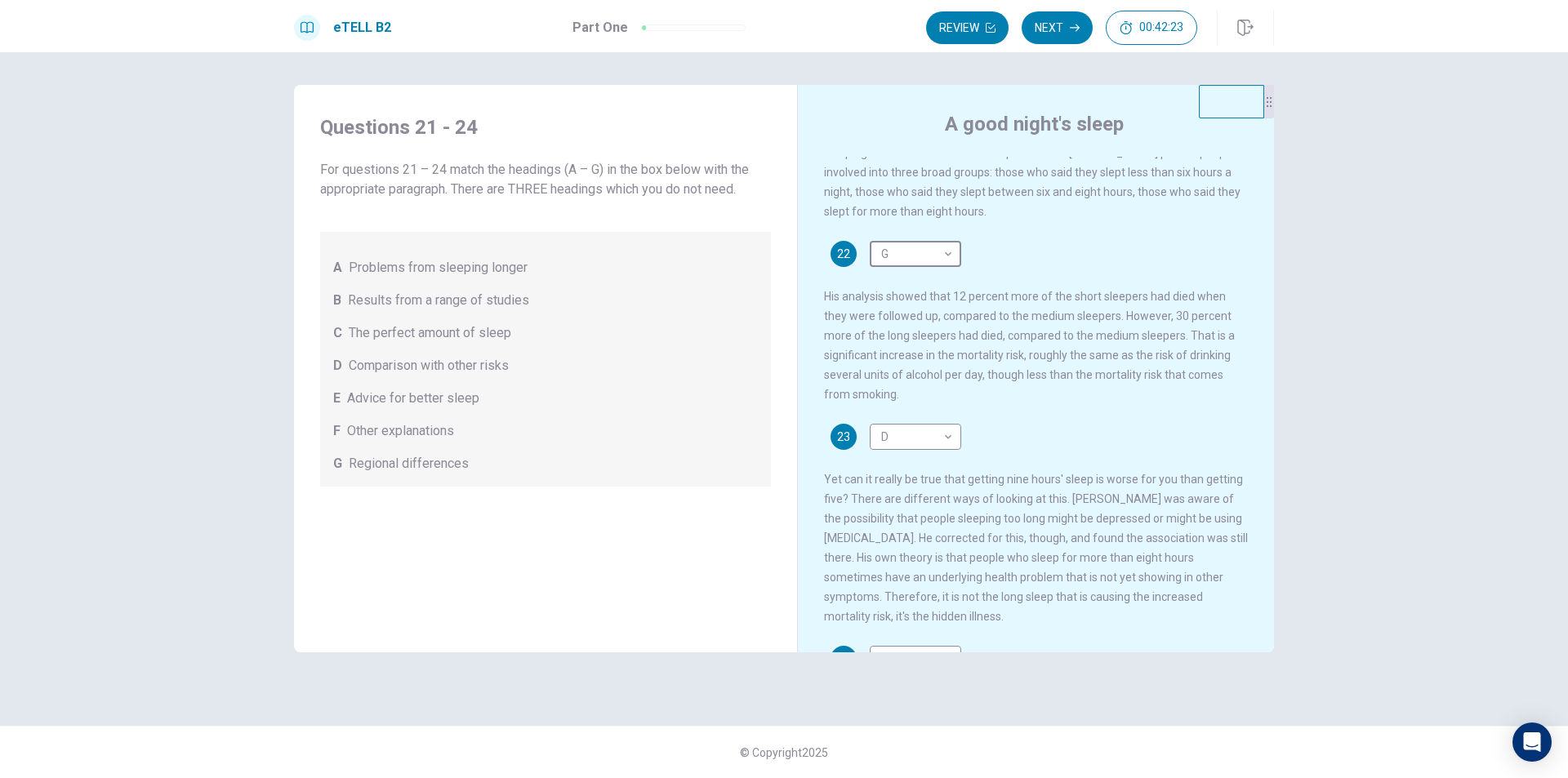
scroll to position [335, 0]
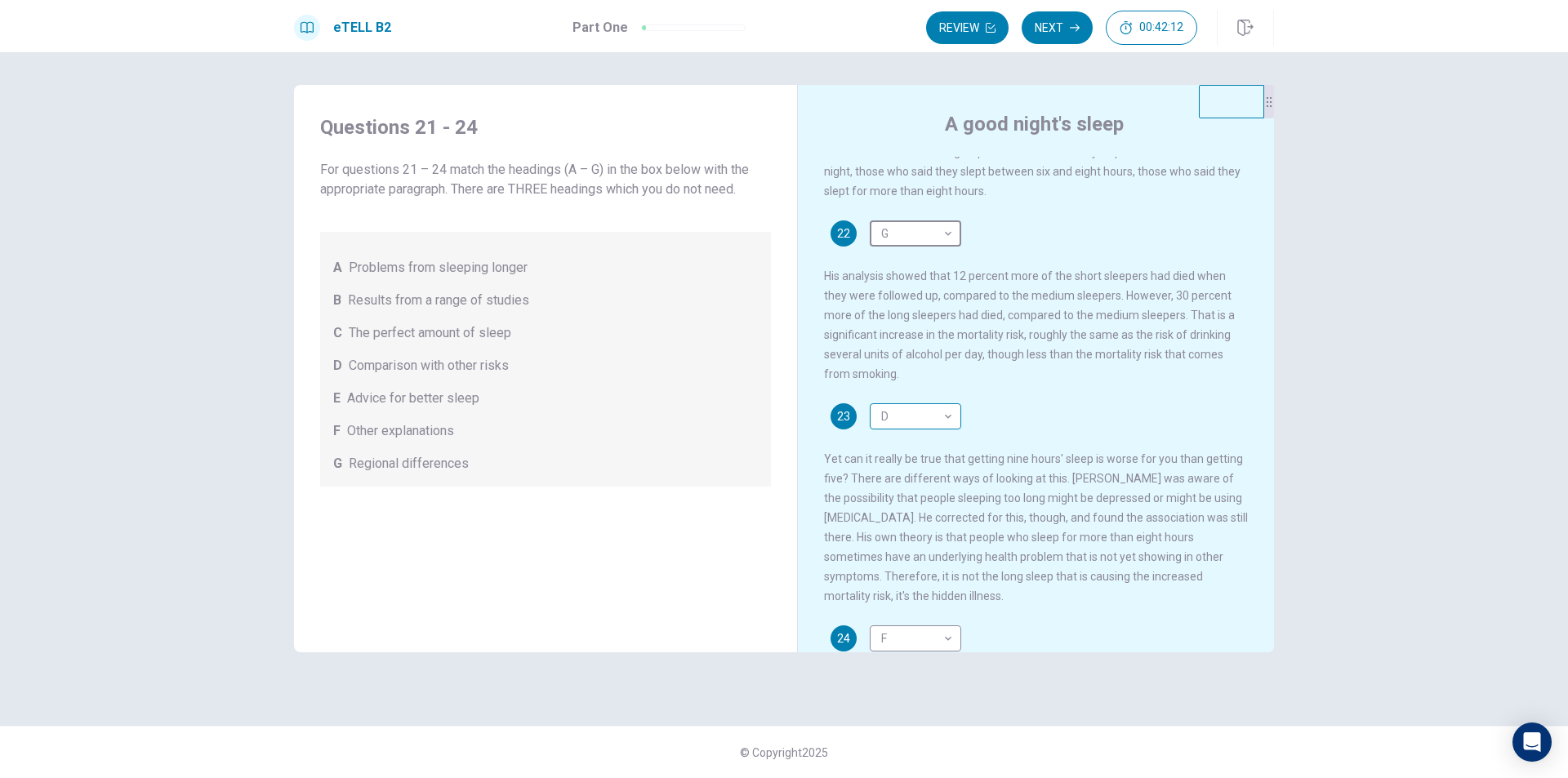
click at [940, 420] on body "This site uses cookies, as explained in our Privacy Policy . If you agree to th…" at bounding box center [784, 389] width 1568 height 778
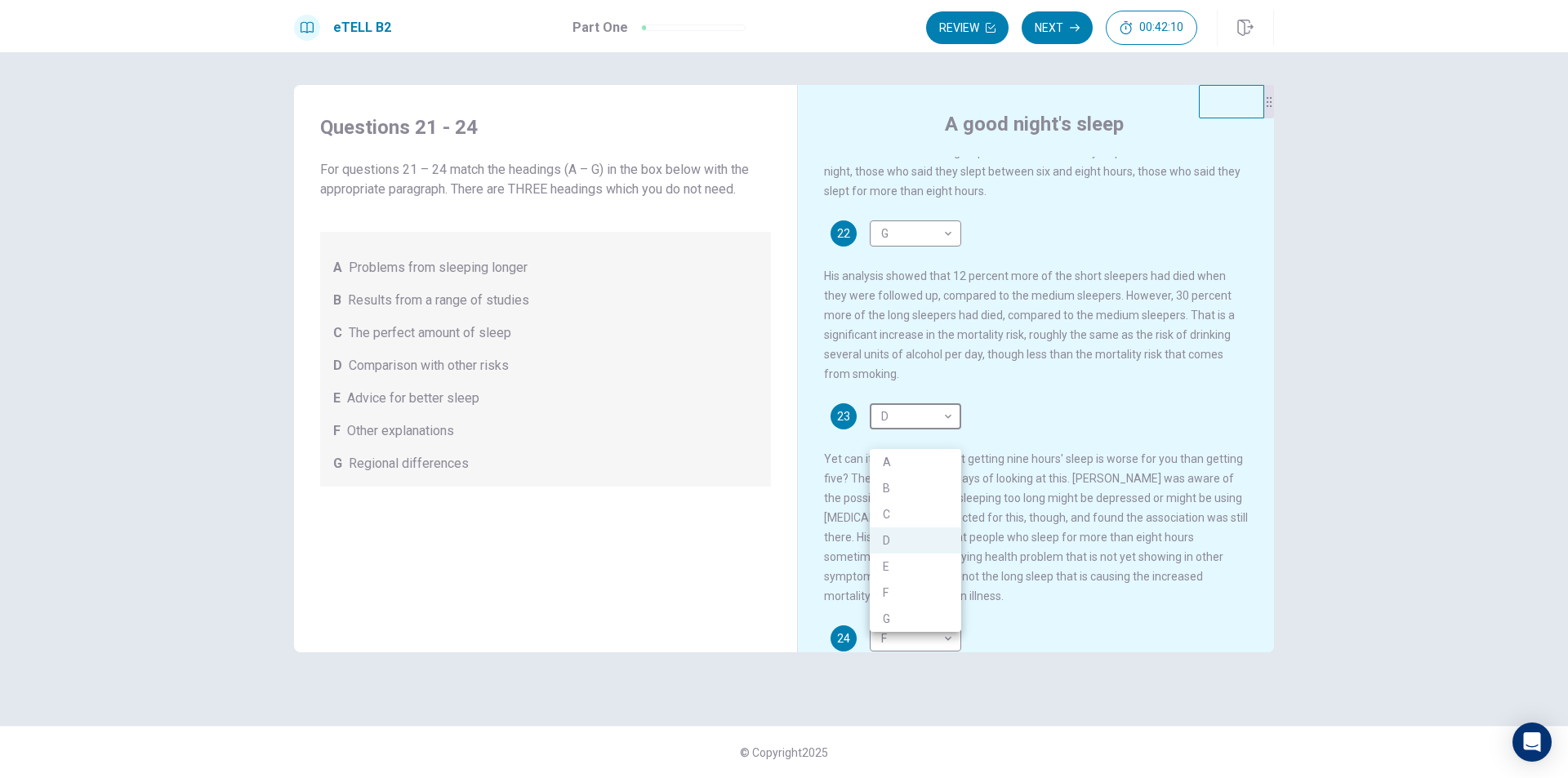
click at [904, 482] on li "B" at bounding box center [915, 488] width 92 height 26
type input "*"
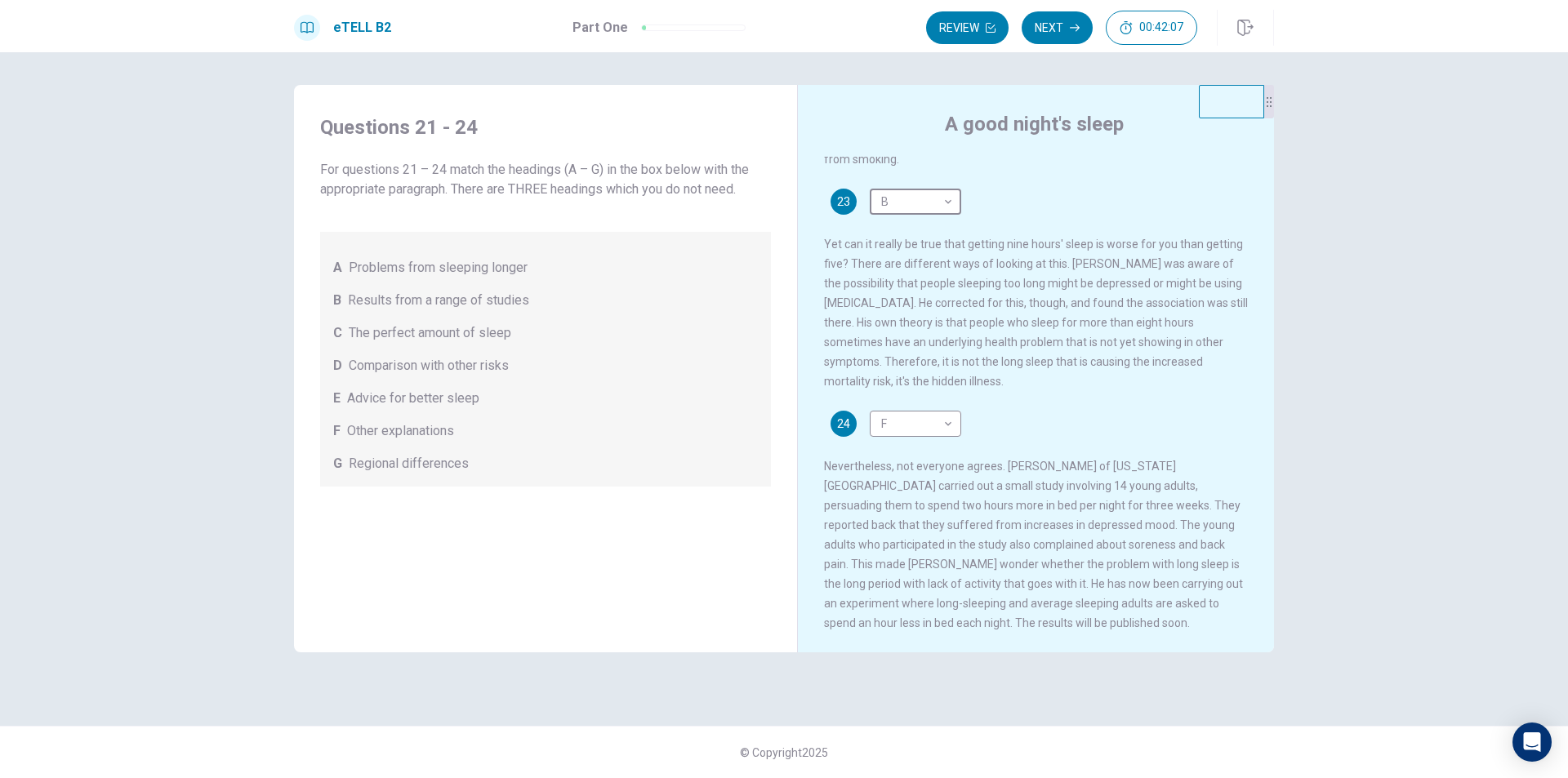
scroll to position [584, 0]
click at [996, 29] on button "Review" at bounding box center [967, 28] width 83 height 33
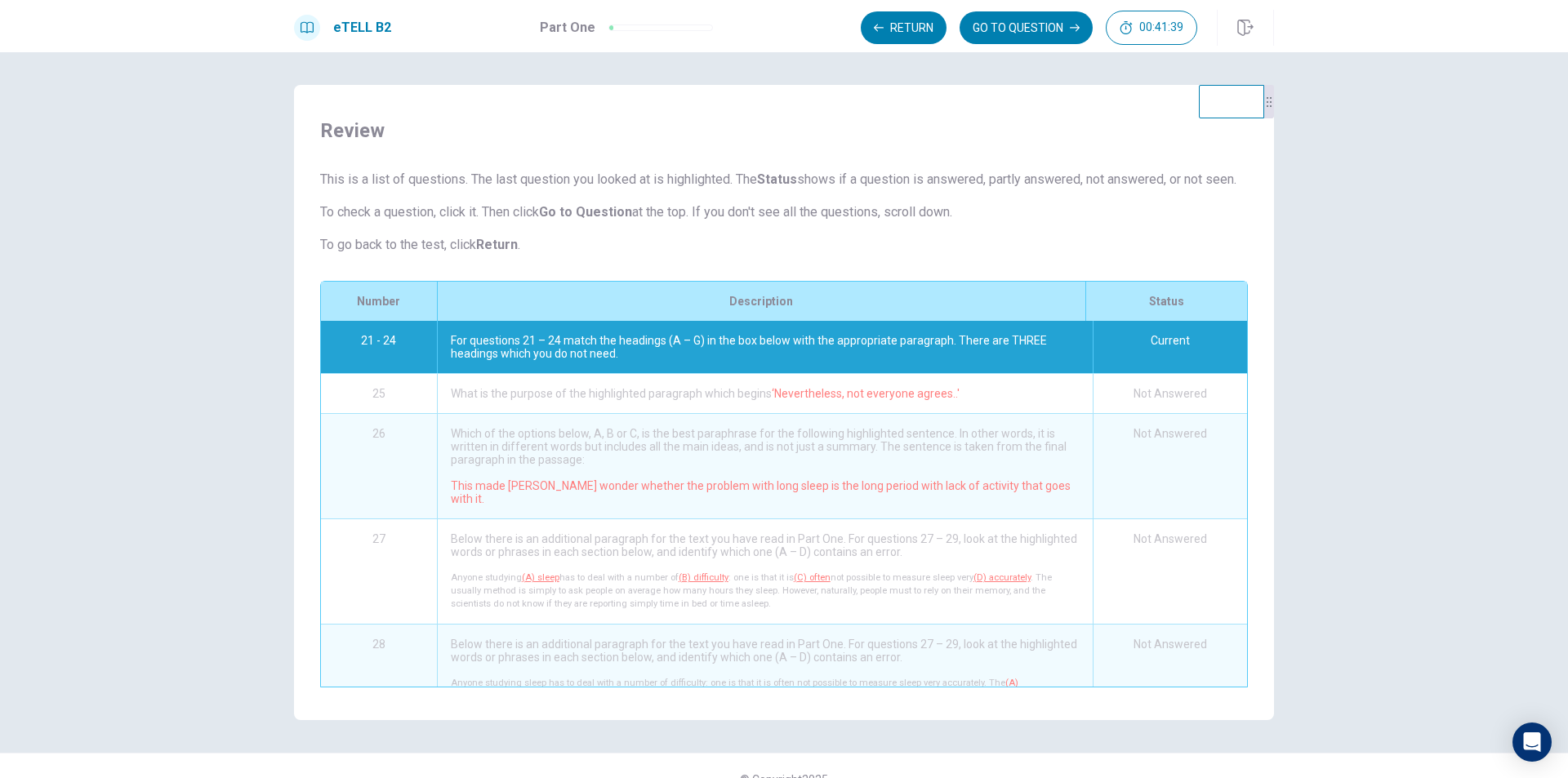
scroll to position [46, 0]
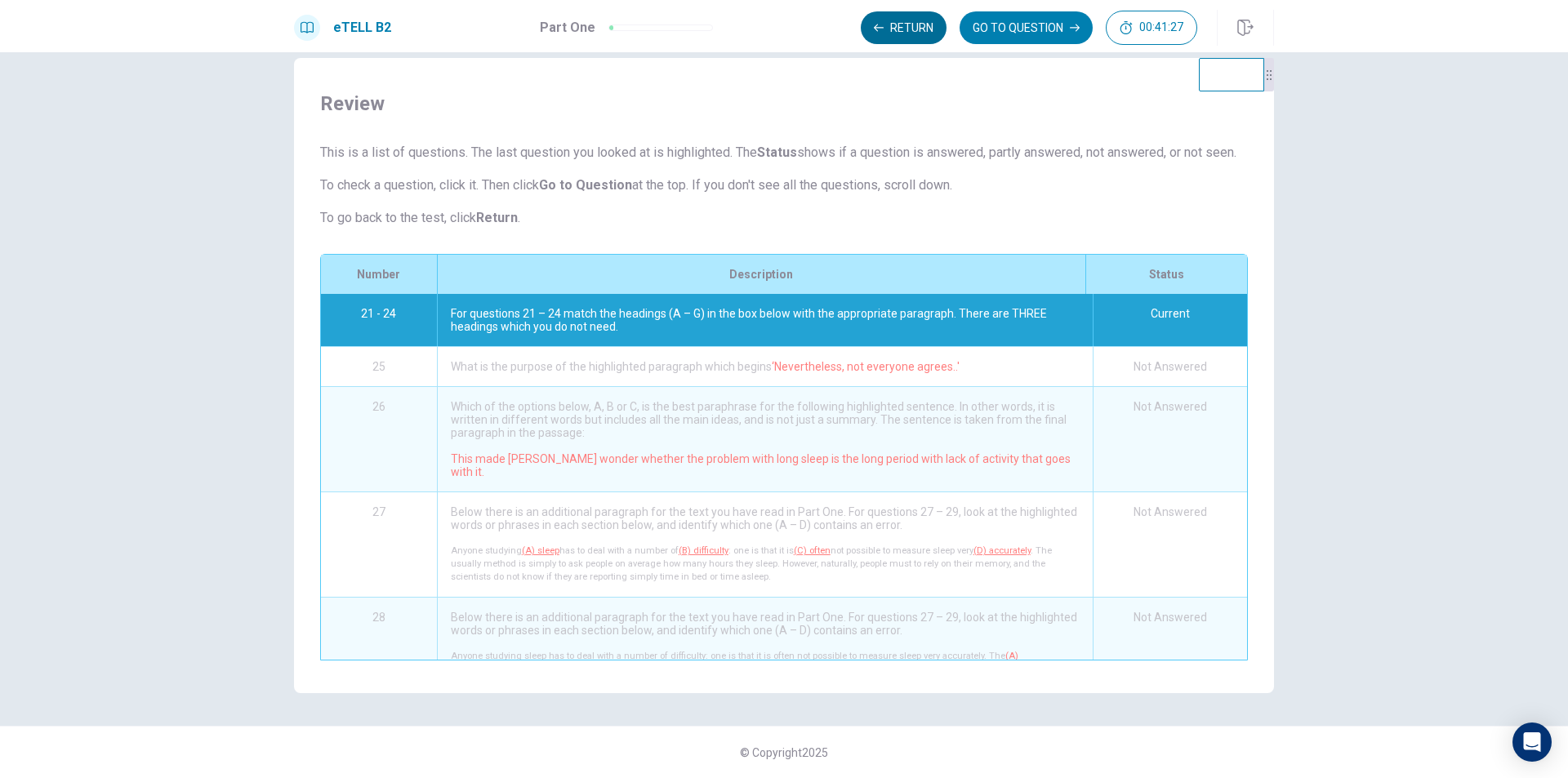
click at [909, 35] on button "Return" at bounding box center [903, 28] width 86 height 33
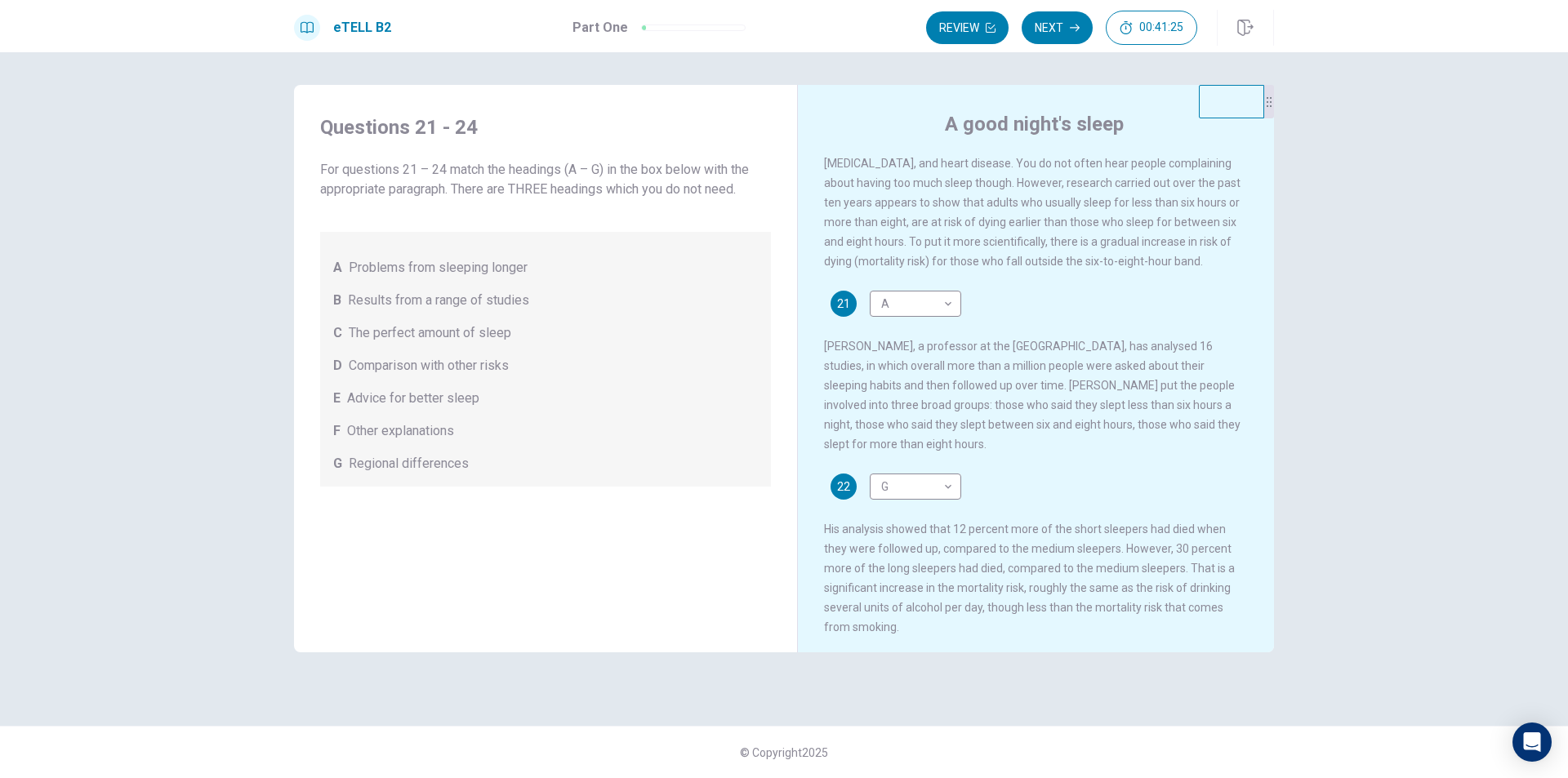
scroll to position [0, 0]
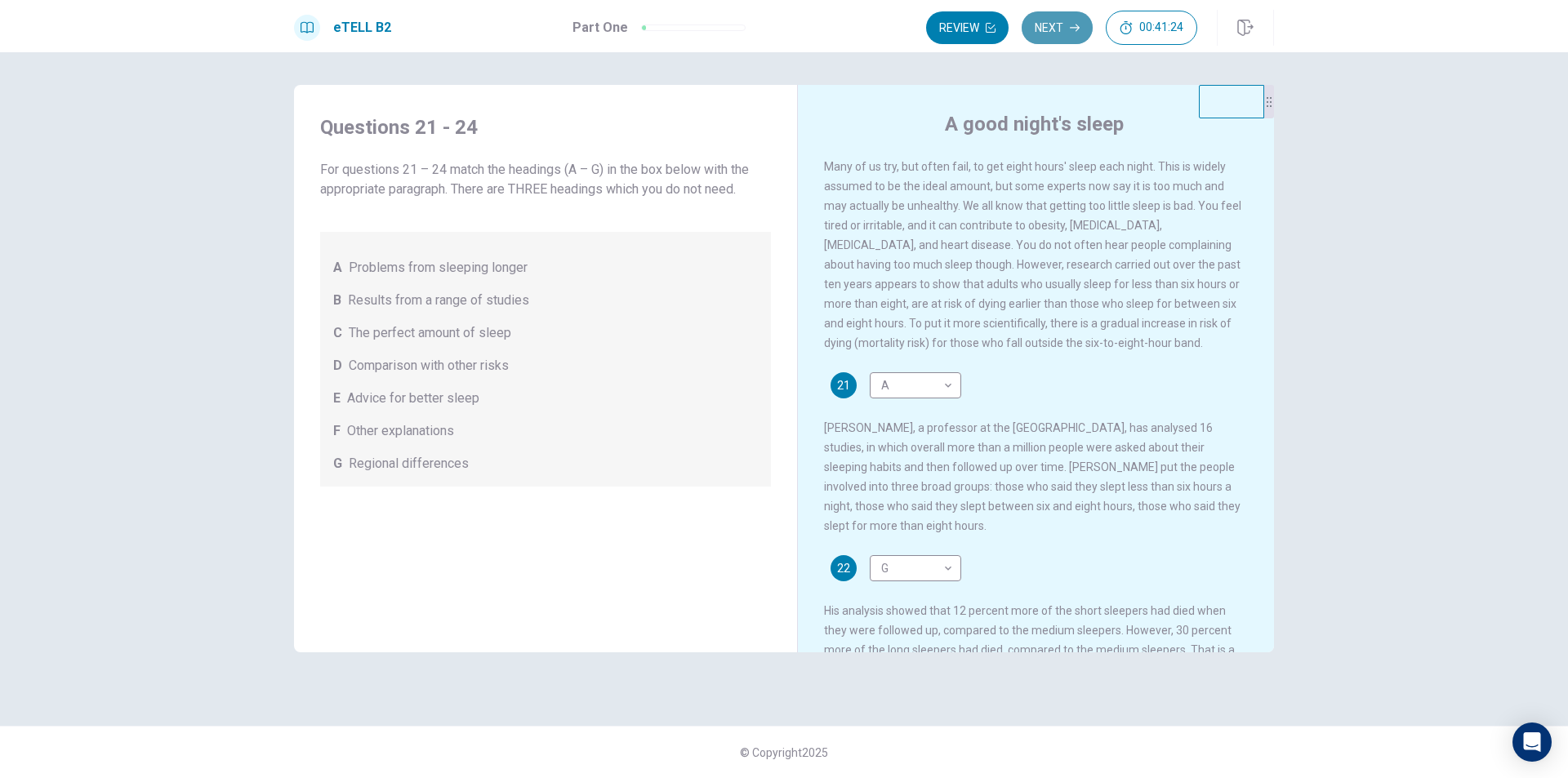
click at [1049, 33] on button "Next" at bounding box center [1057, 28] width 71 height 33
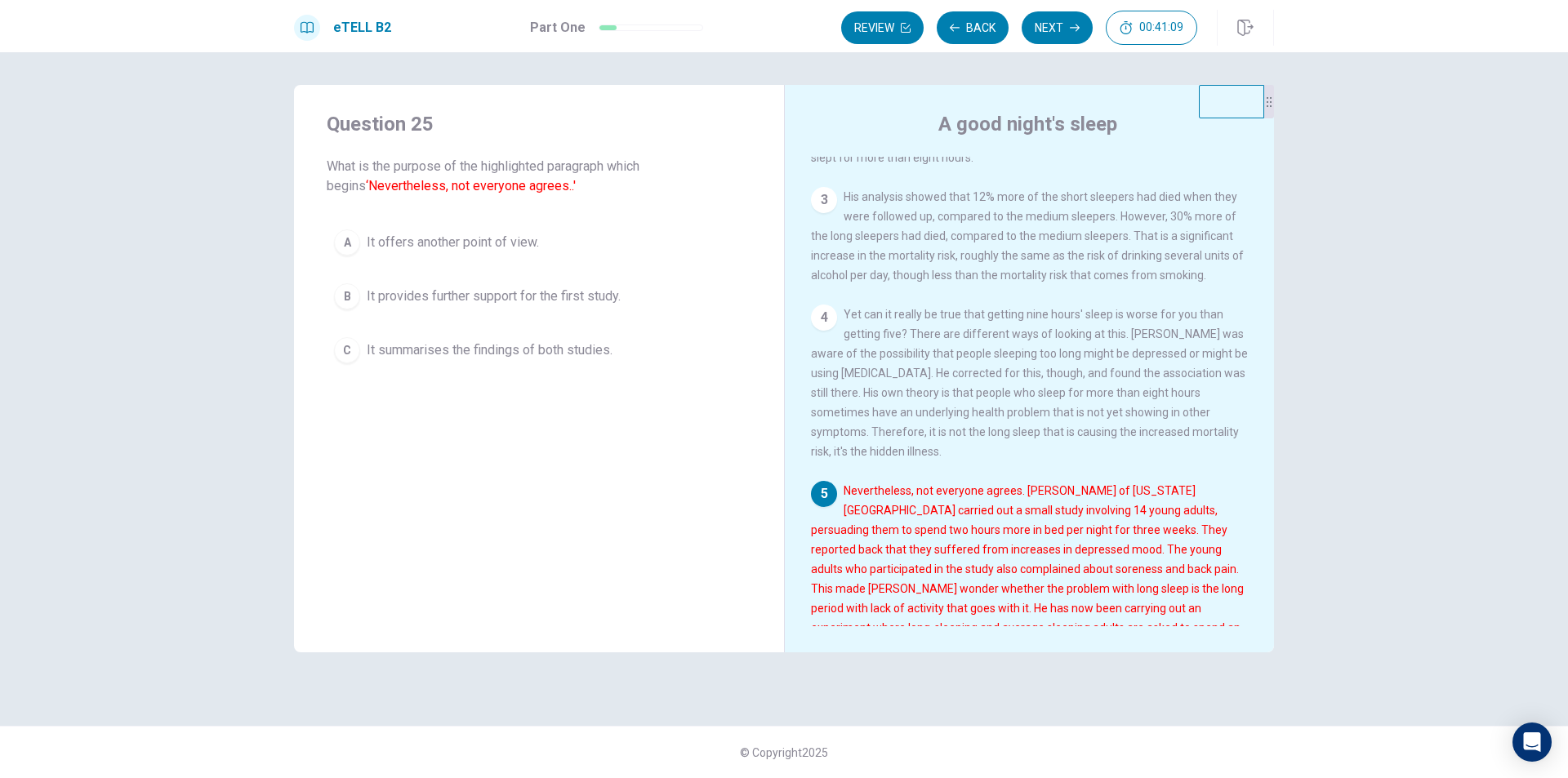
scroll to position [404, 0]
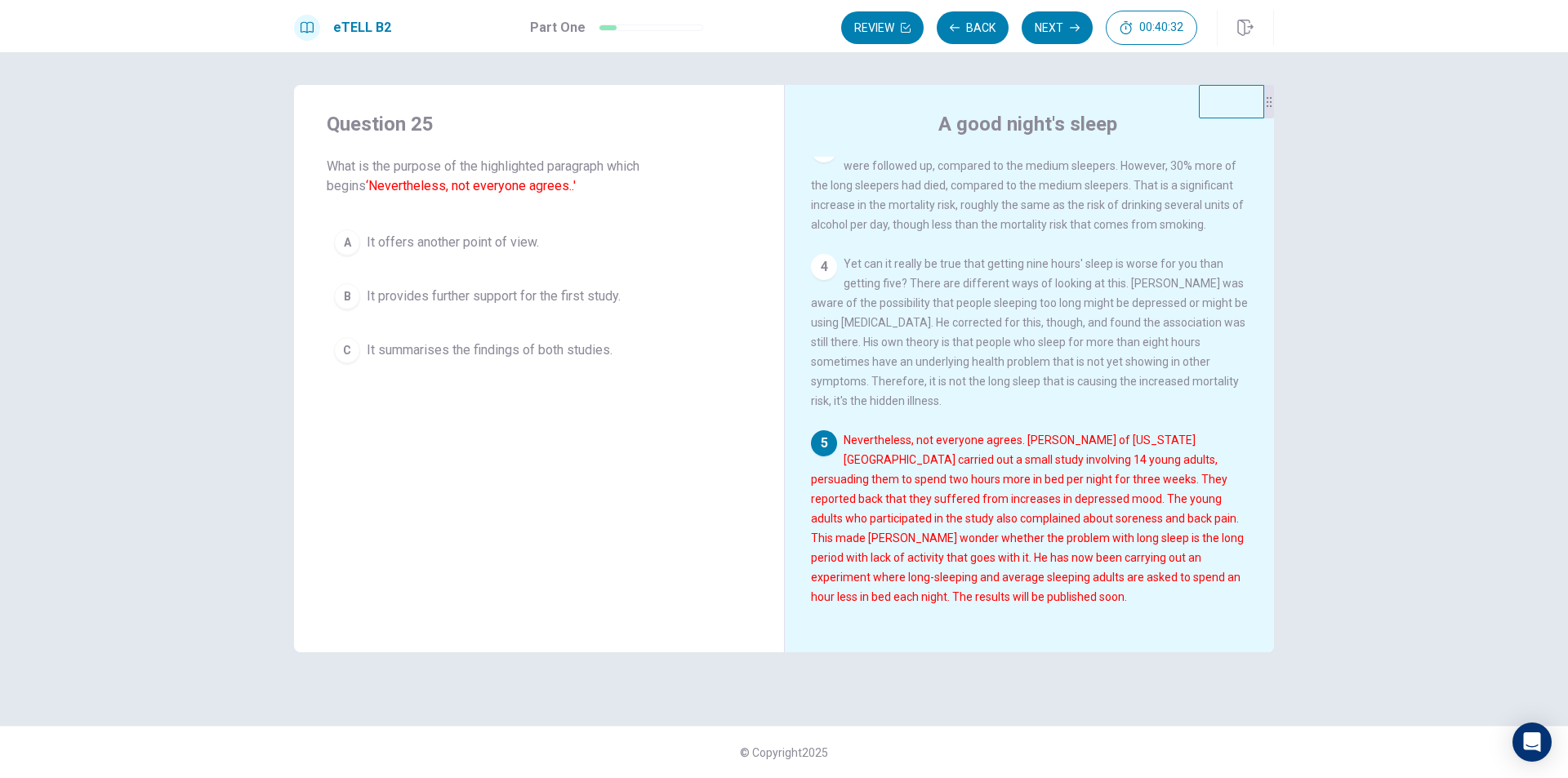
click at [345, 296] on div "B" at bounding box center [346, 296] width 26 height 26
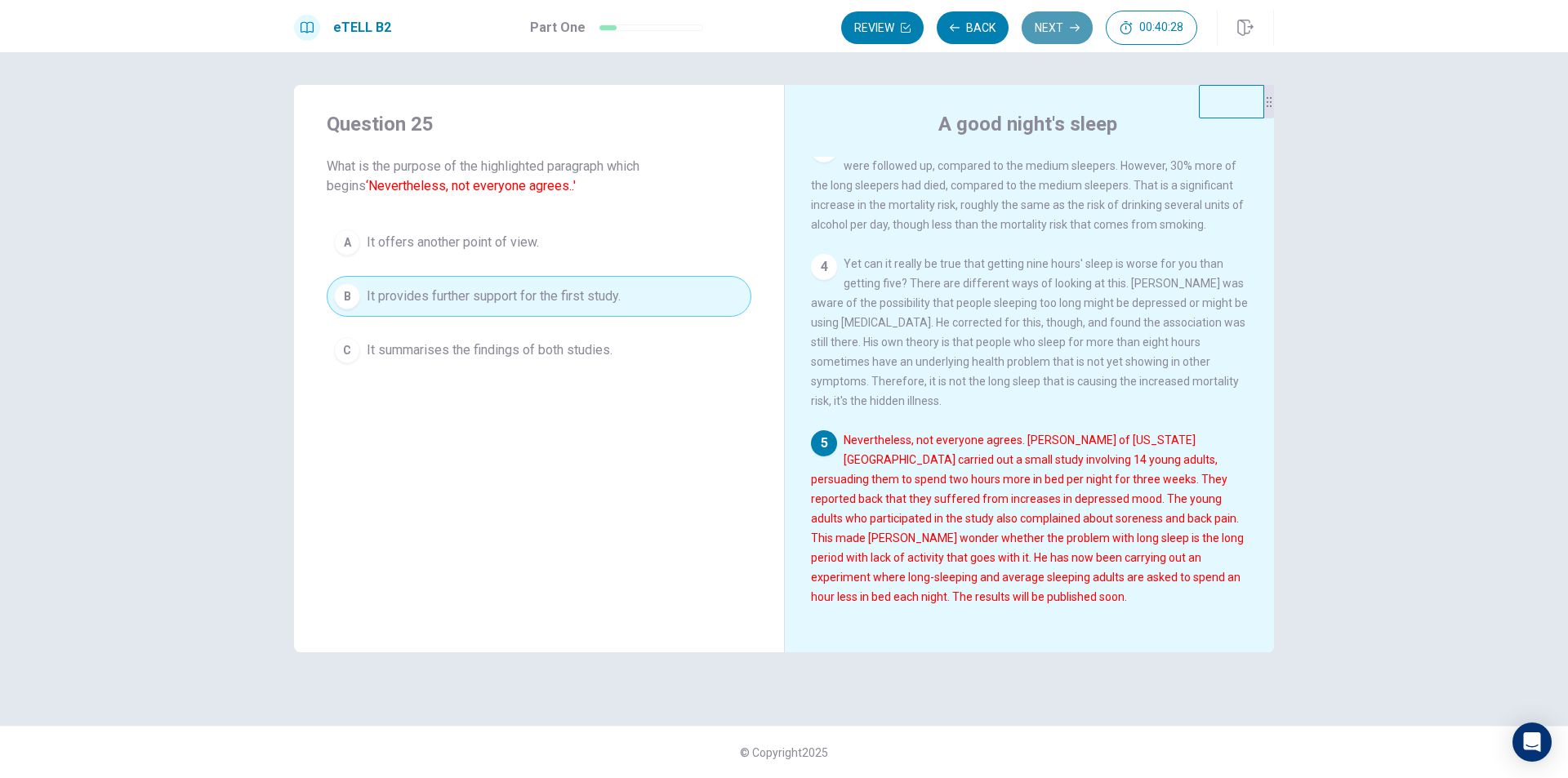
click at [1062, 39] on button "Next" at bounding box center [1057, 28] width 71 height 33
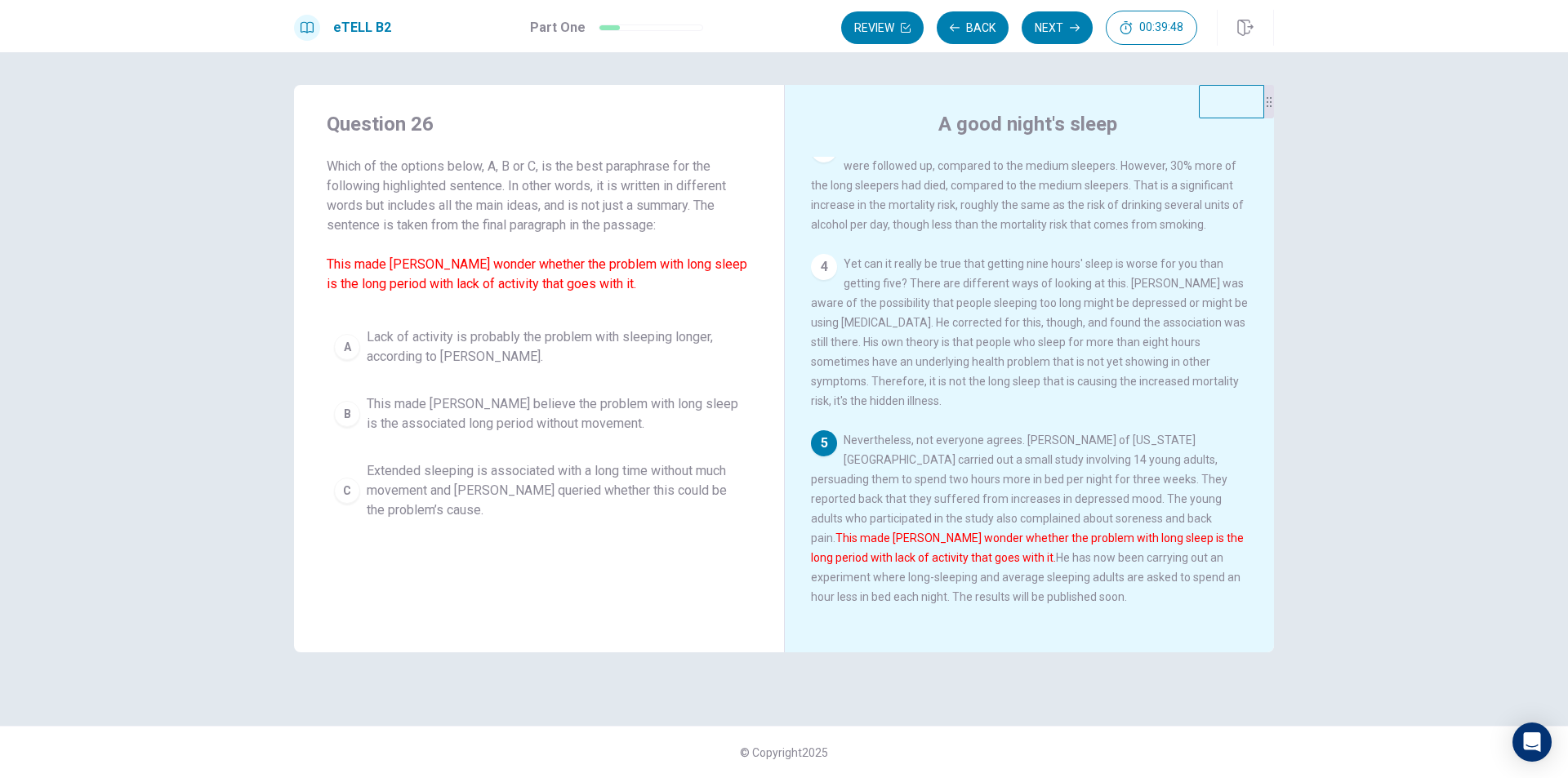
click at [475, 501] on span "Extended sleeping is associated with a long time without much movement and [PER…" at bounding box center [554, 490] width 377 height 59
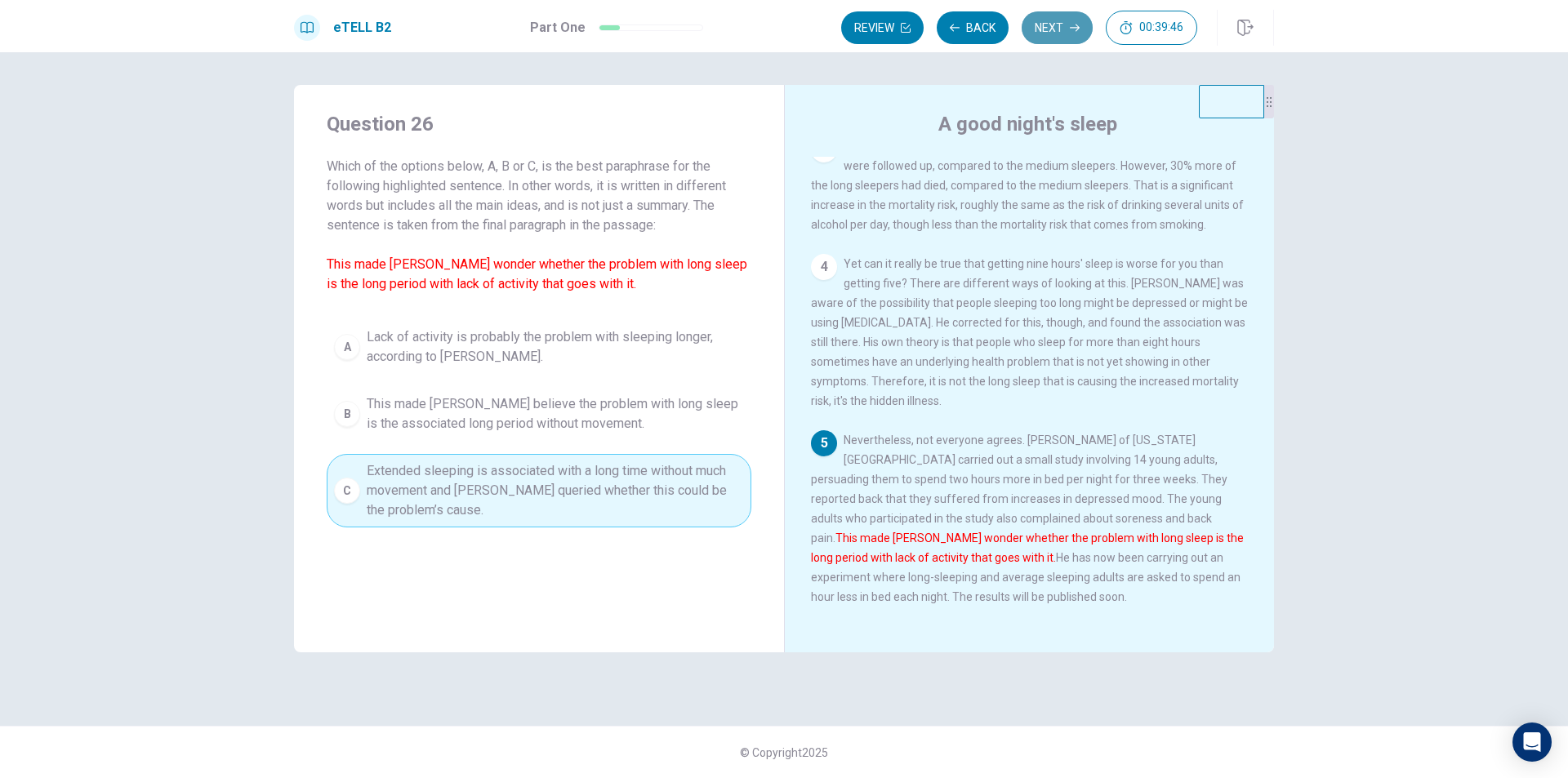
click at [1060, 33] on button "Next" at bounding box center [1057, 28] width 71 height 33
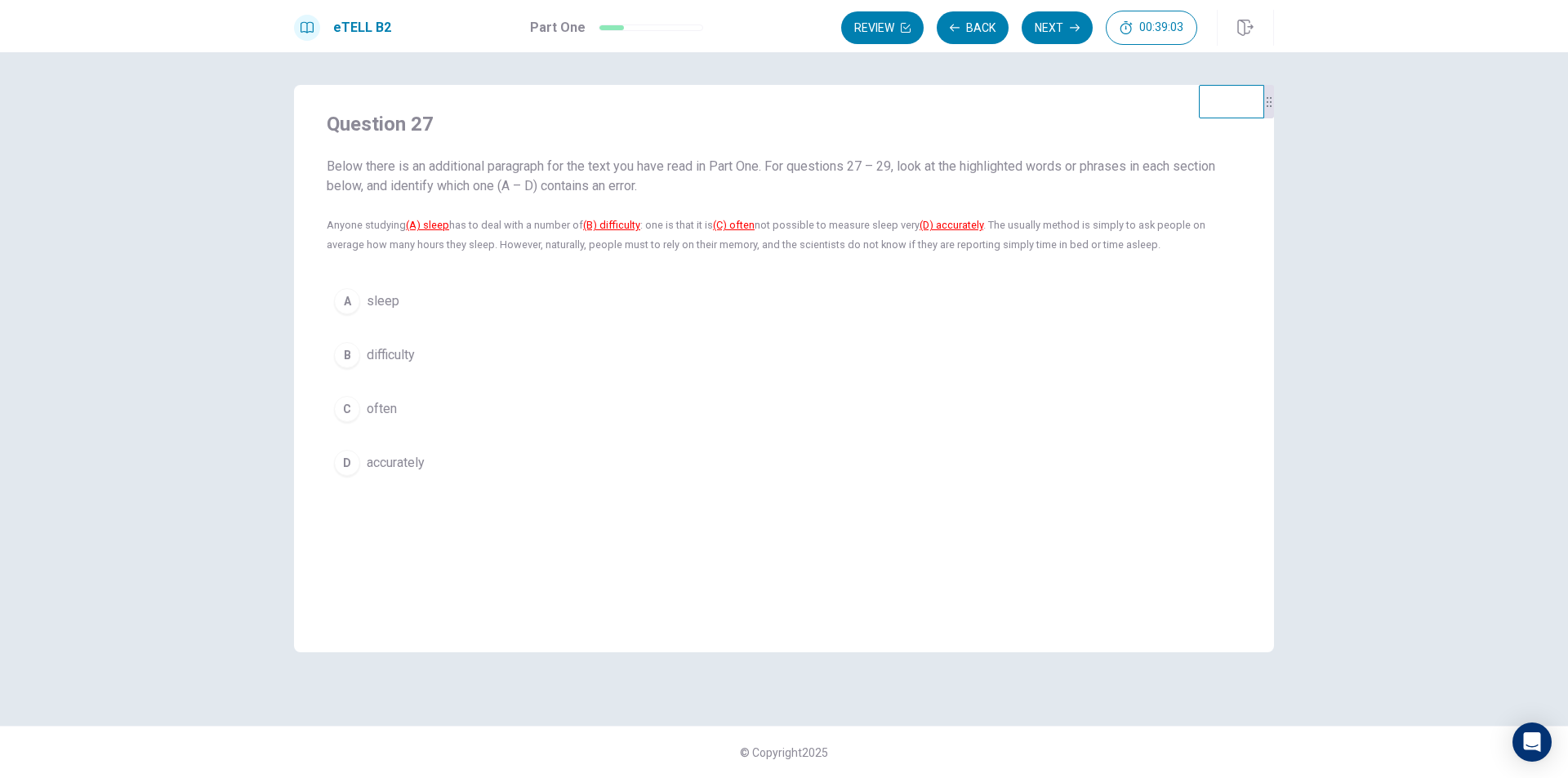
click at [379, 348] on span "difficulty" at bounding box center [391, 355] width 48 height 19
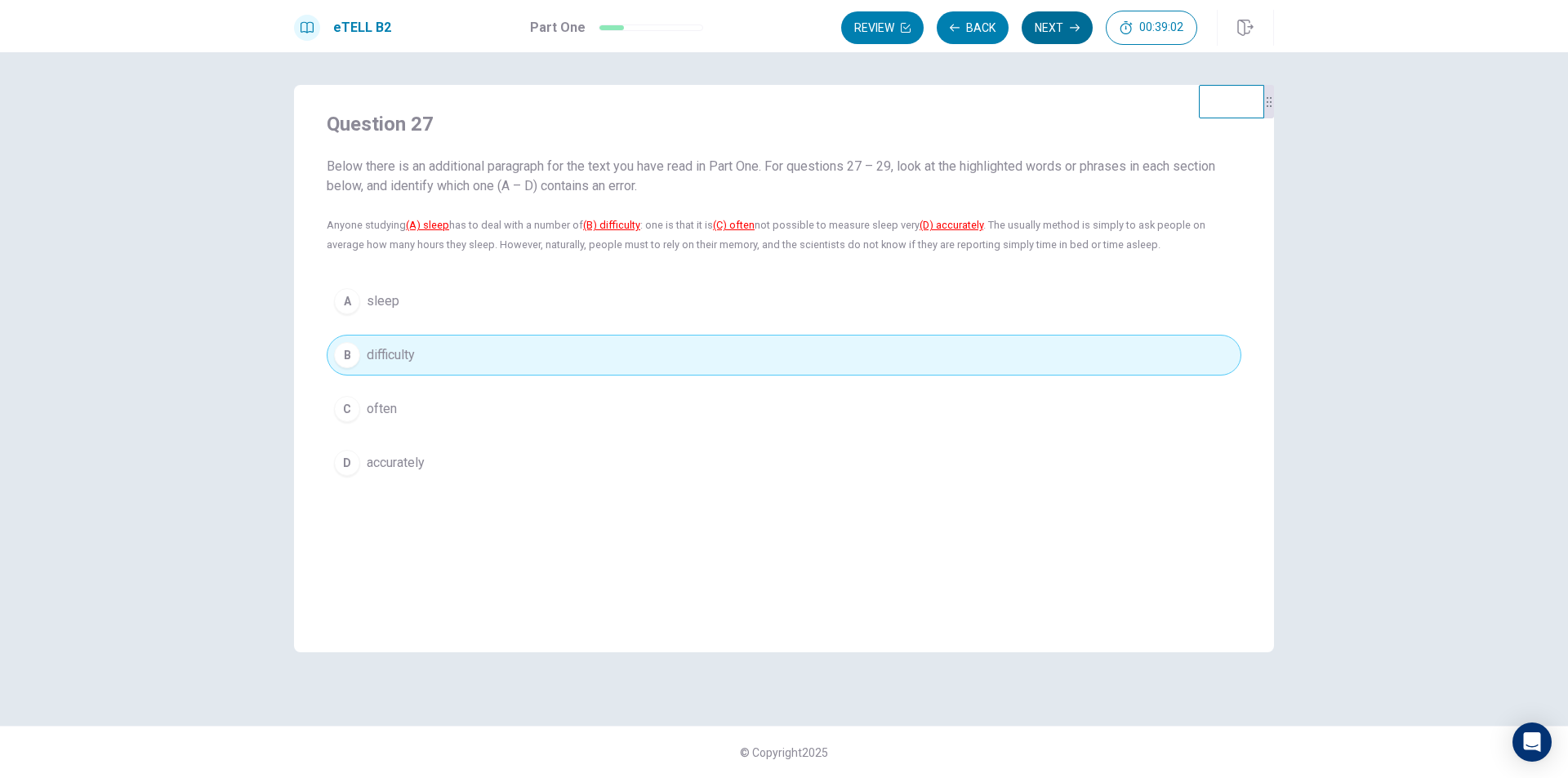
click at [1046, 34] on button "Next" at bounding box center [1057, 28] width 71 height 33
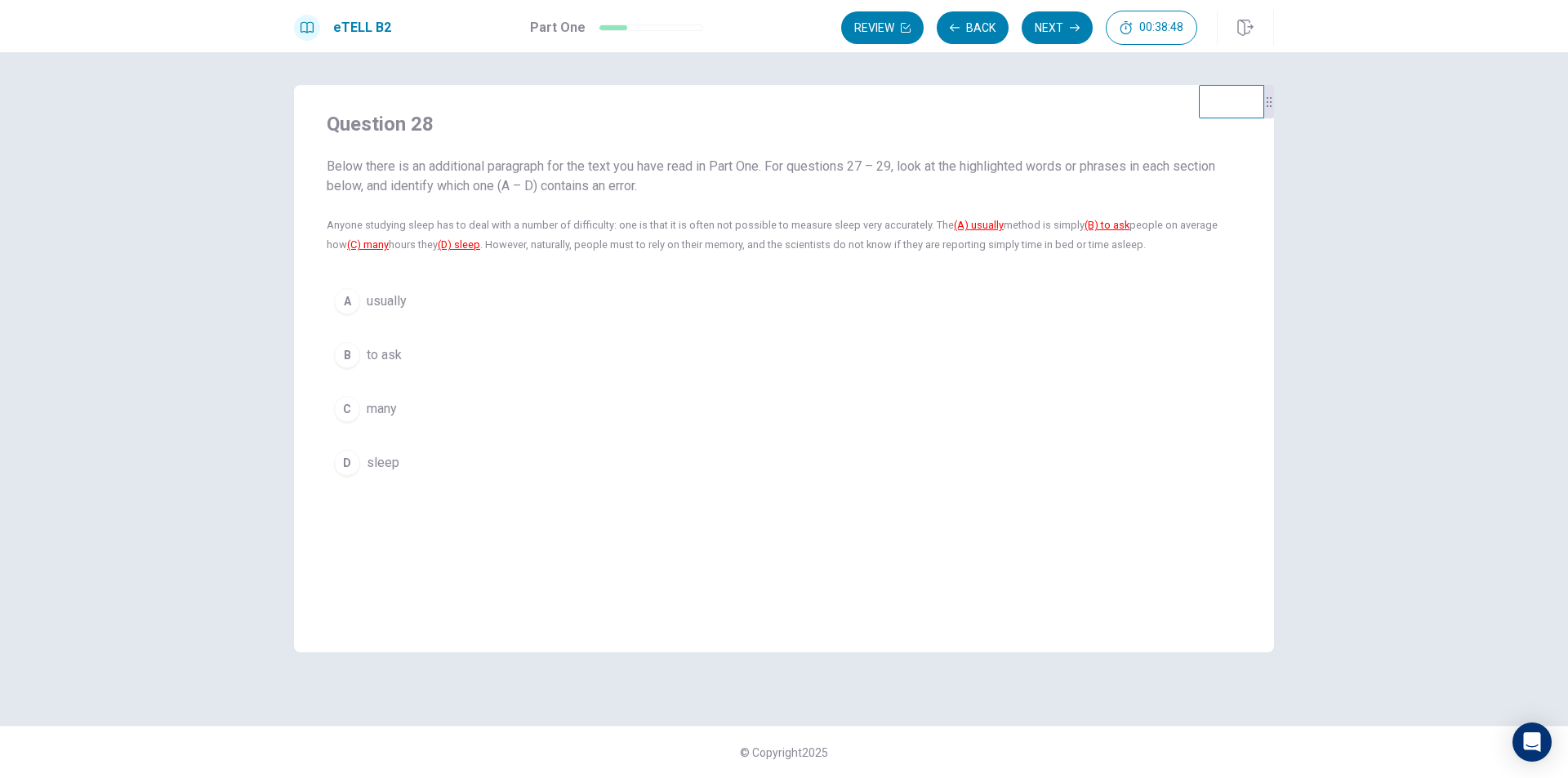
click at [402, 307] on span "usually" at bounding box center [386, 301] width 40 height 19
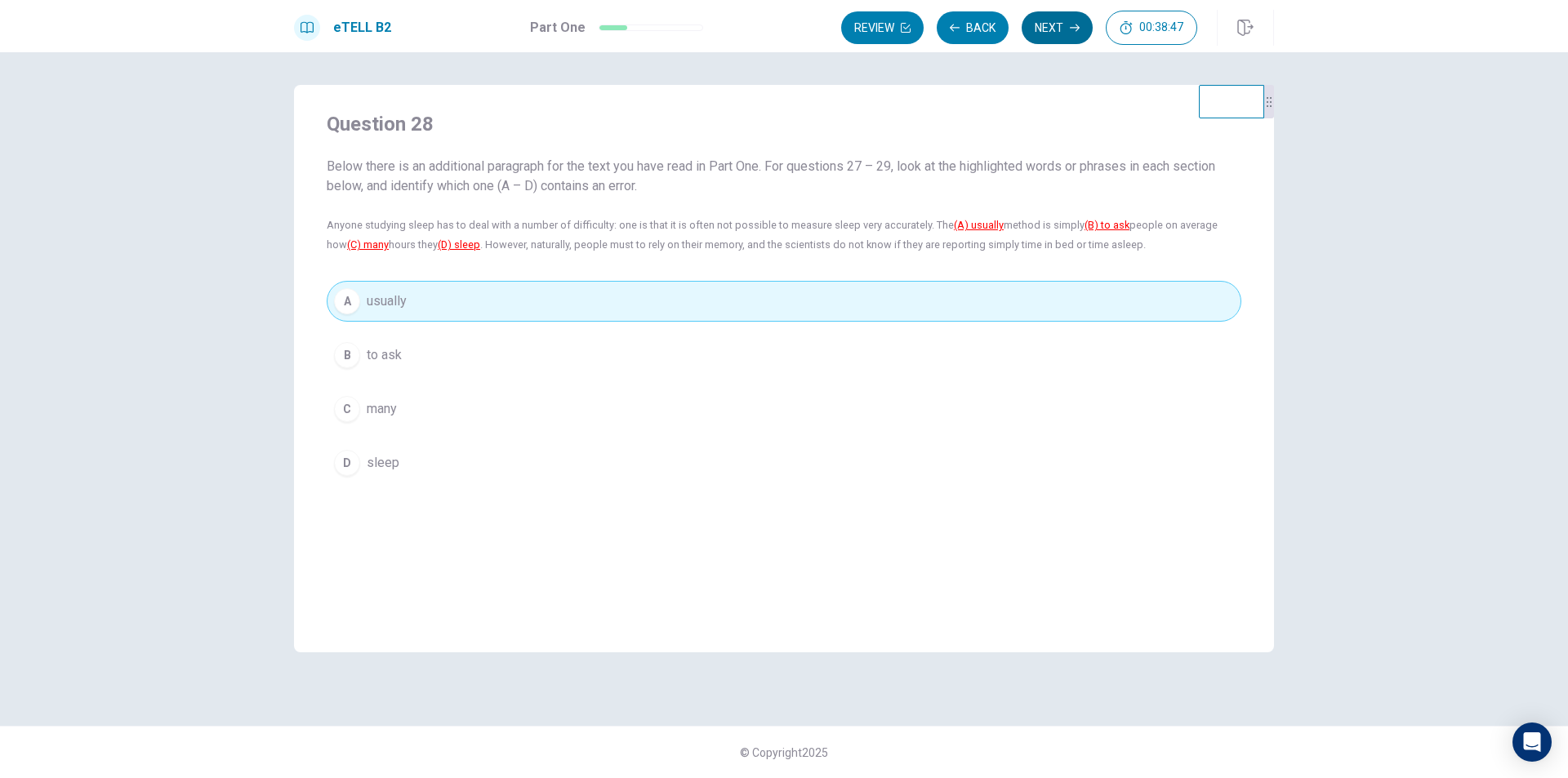
click at [1047, 38] on button "Next" at bounding box center [1057, 28] width 71 height 33
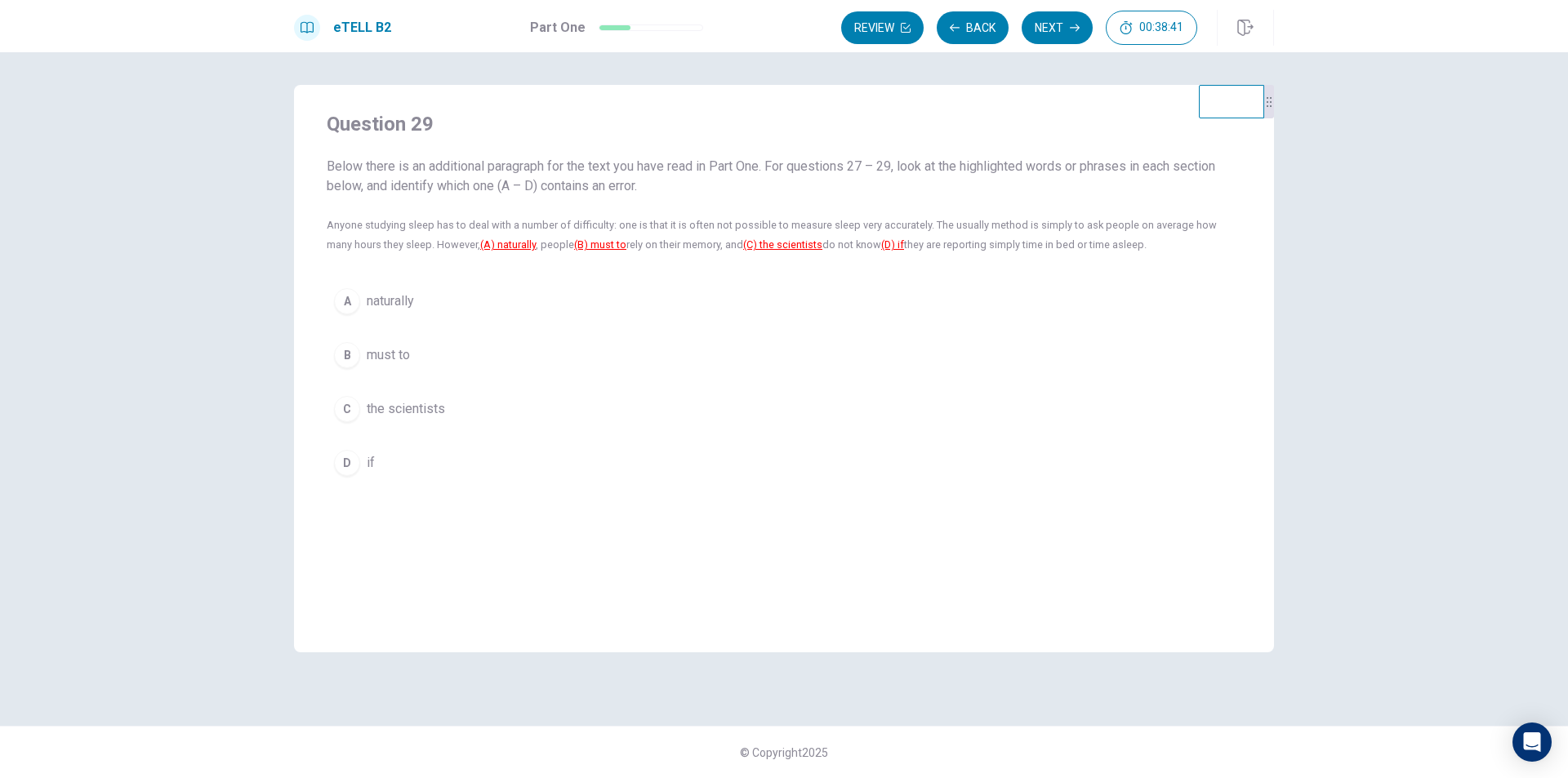
click at [394, 339] on button "B must to" at bounding box center [784, 355] width 914 height 40
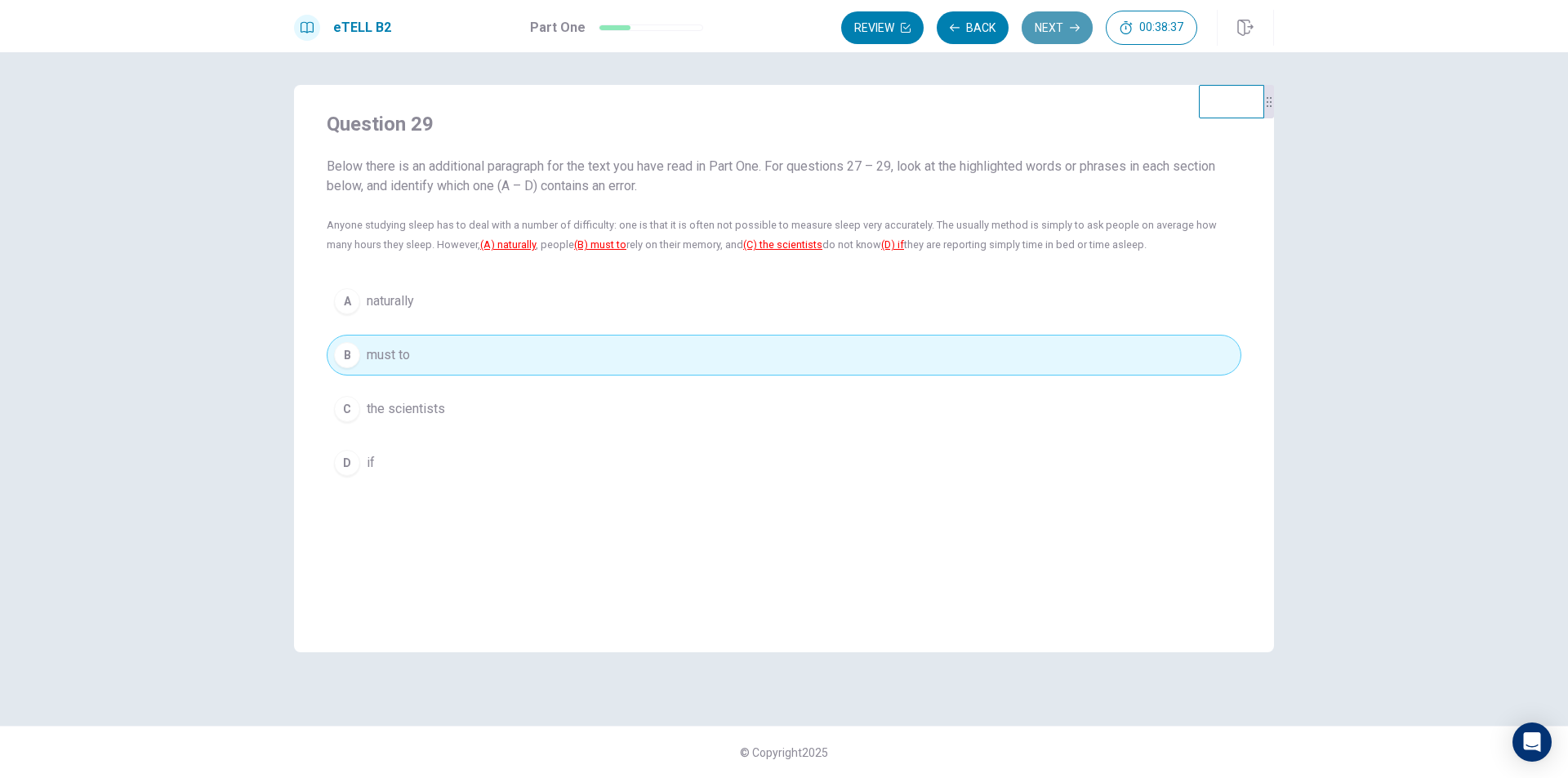
click at [1073, 26] on icon "button" at bounding box center [1074, 28] width 10 height 10
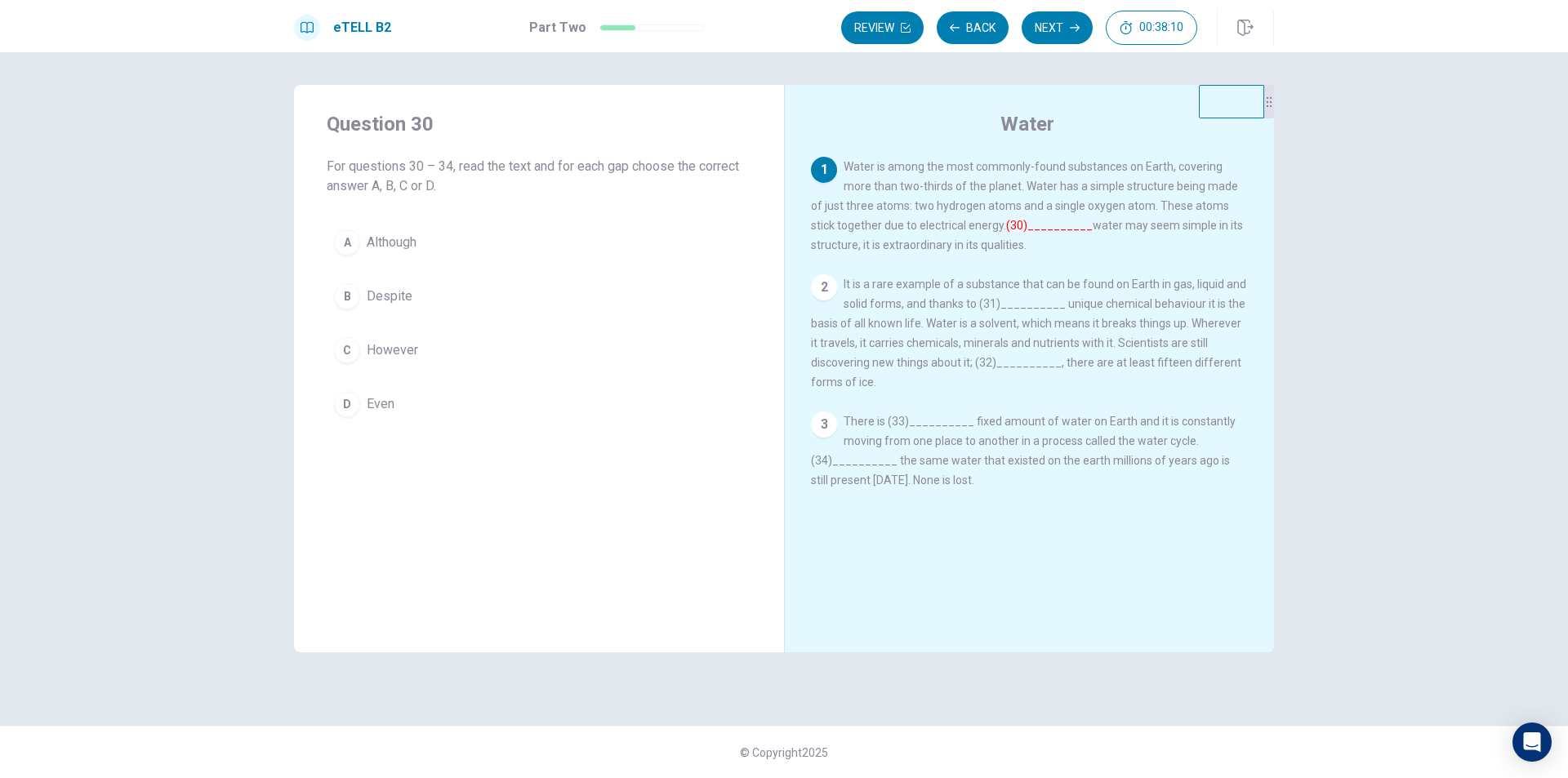
click at [402, 241] on span "Although" at bounding box center [392, 242] width 50 height 19
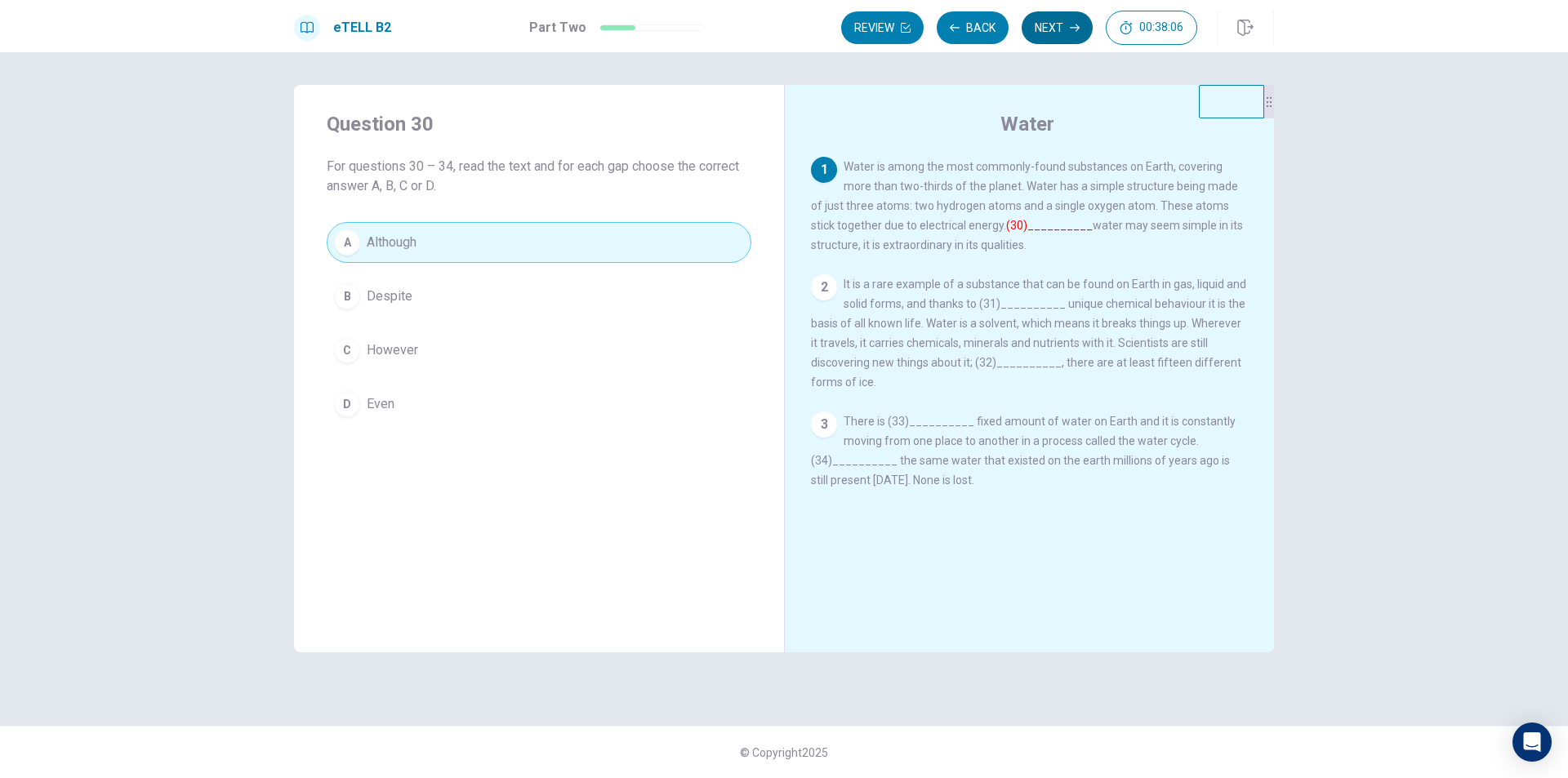
click at [1054, 35] on button "Next" at bounding box center [1057, 28] width 71 height 33
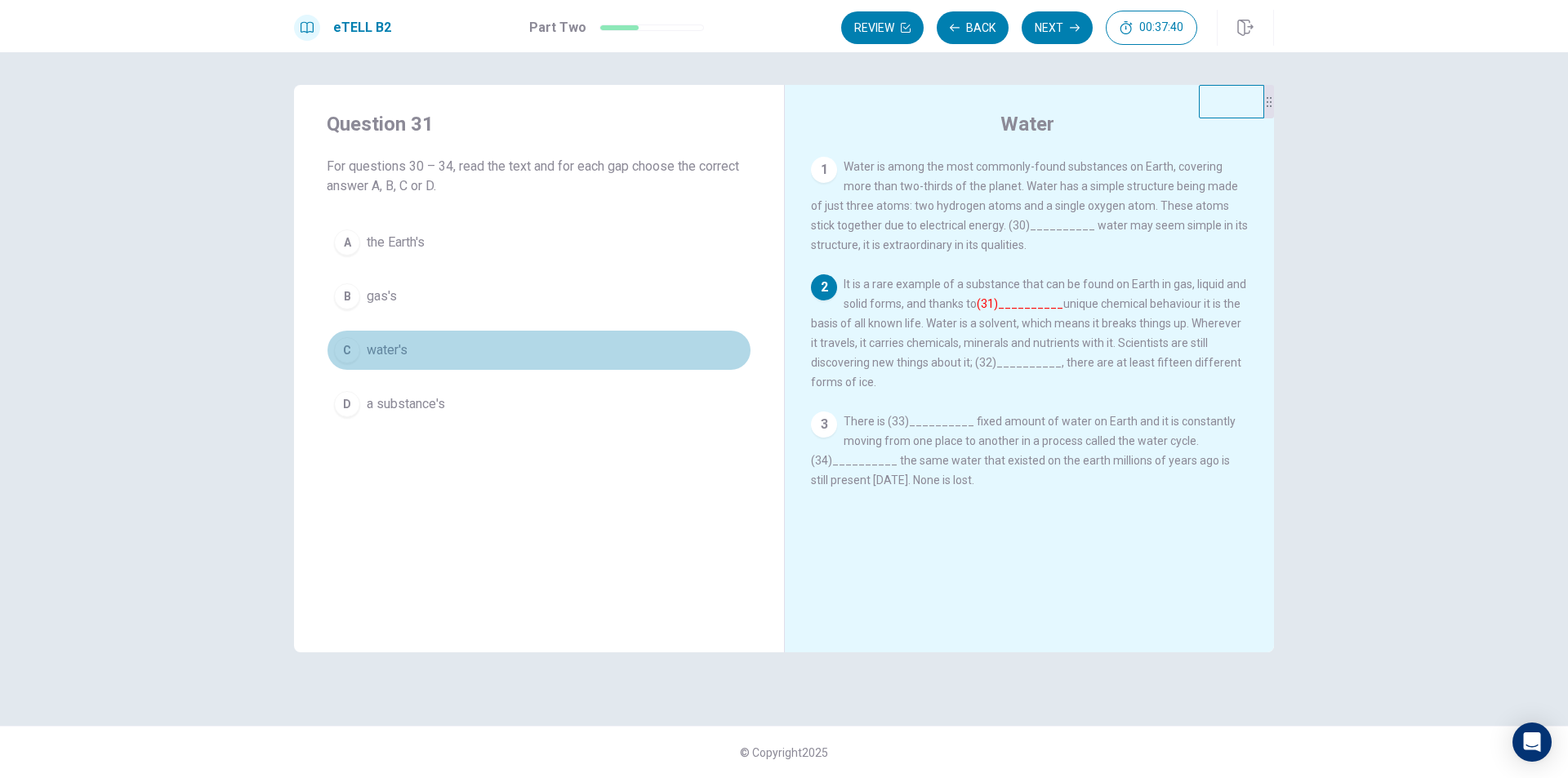
click at [392, 348] on span "water's" at bounding box center [387, 350] width 41 height 19
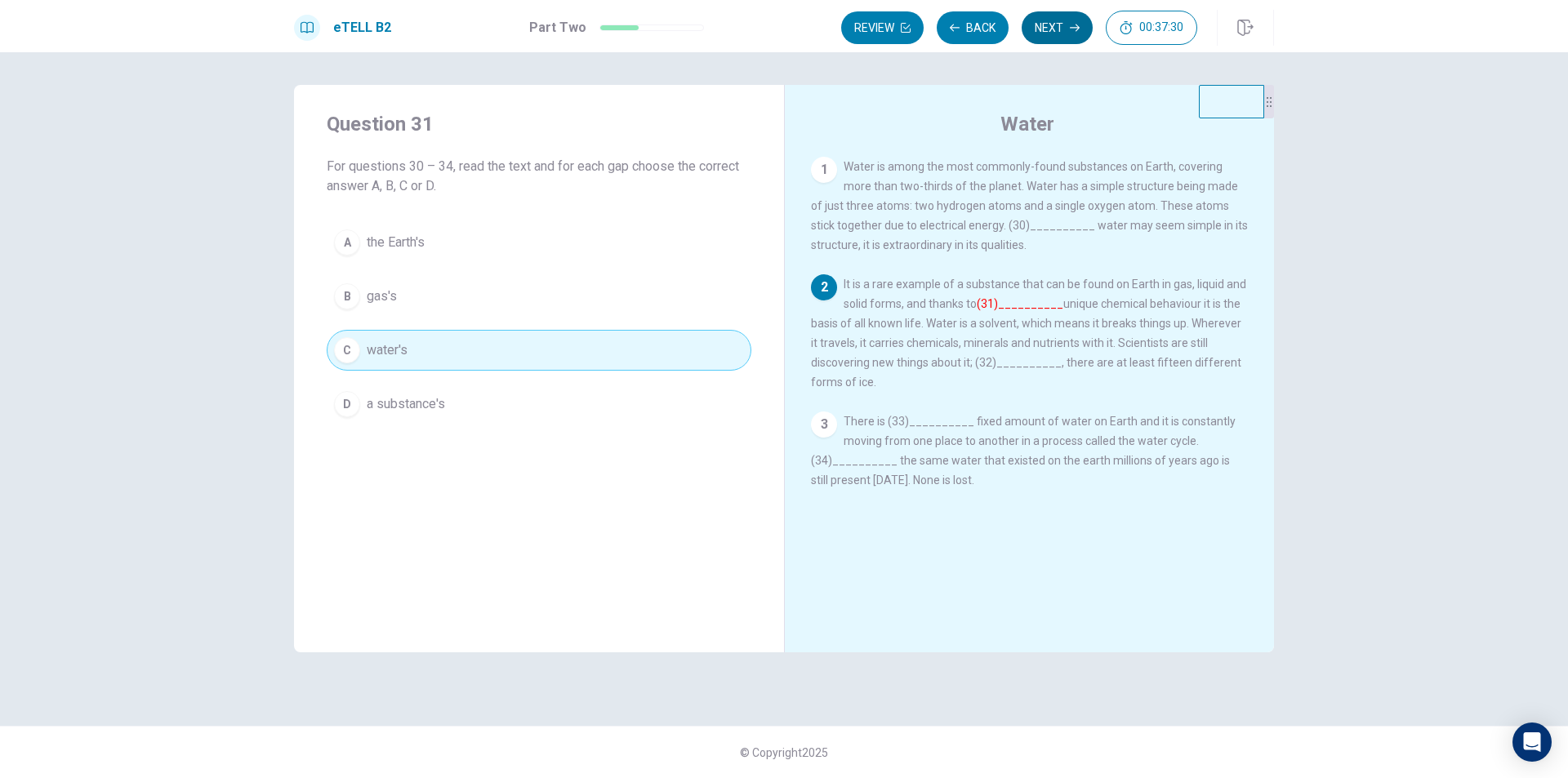
click at [1060, 22] on button "Next" at bounding box center [1057, 28] width 71 height 33
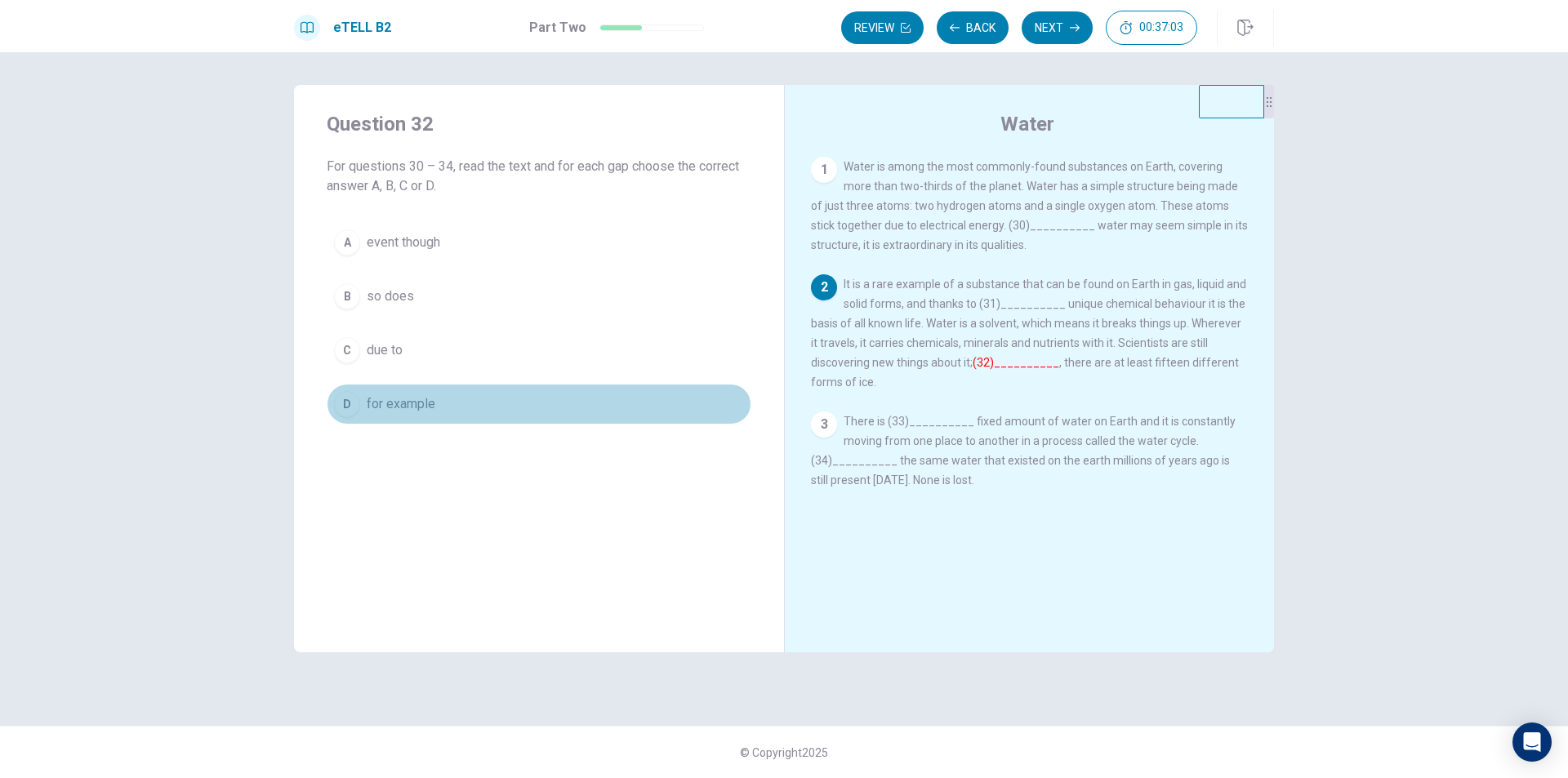
click at [343, 397] on div "D" at bounding box center [346, 404] width 26 height 26
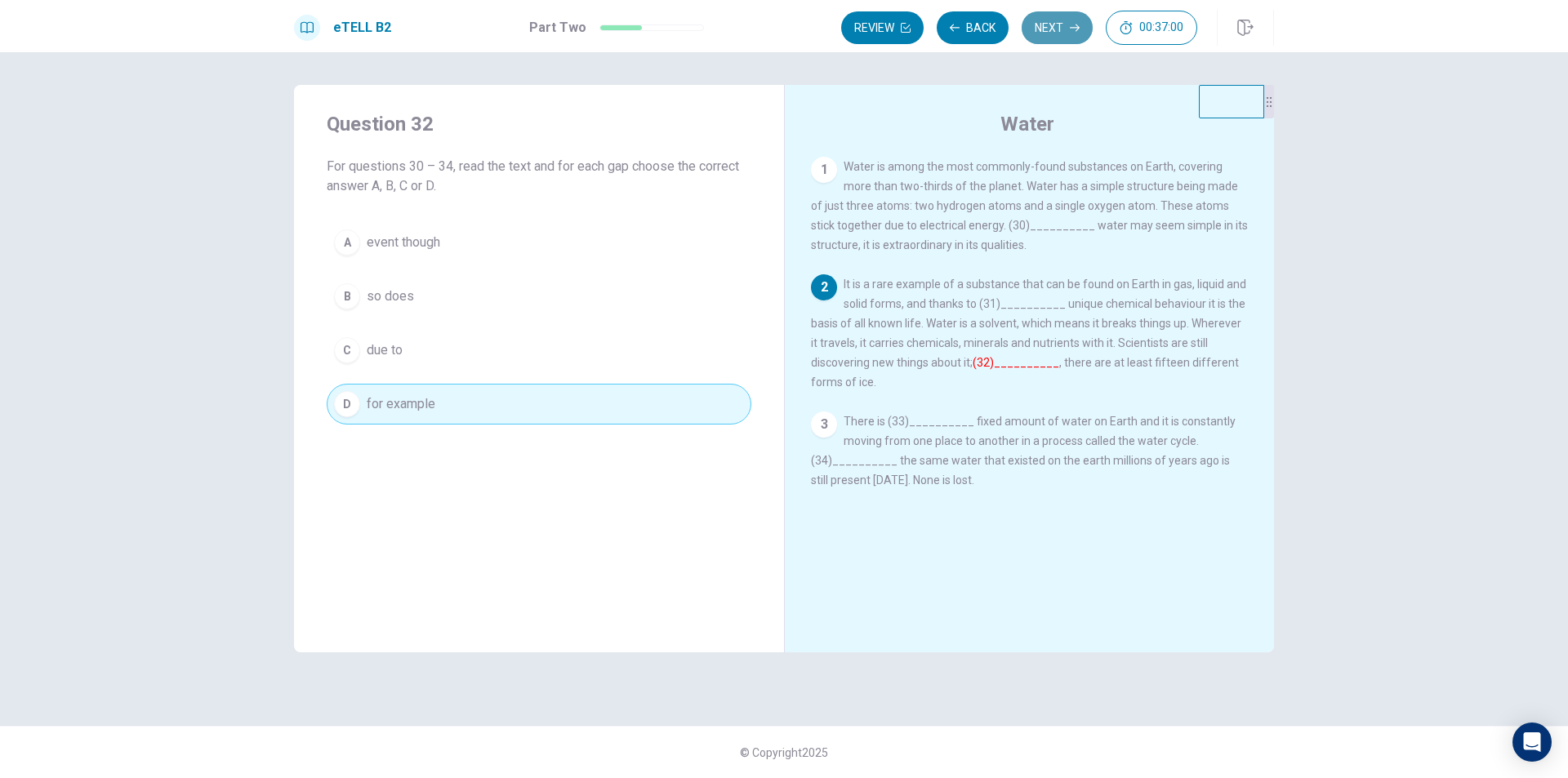
click at [1077, 34] on button "Next" at bounding box center [1057, 28] width 71 height 33
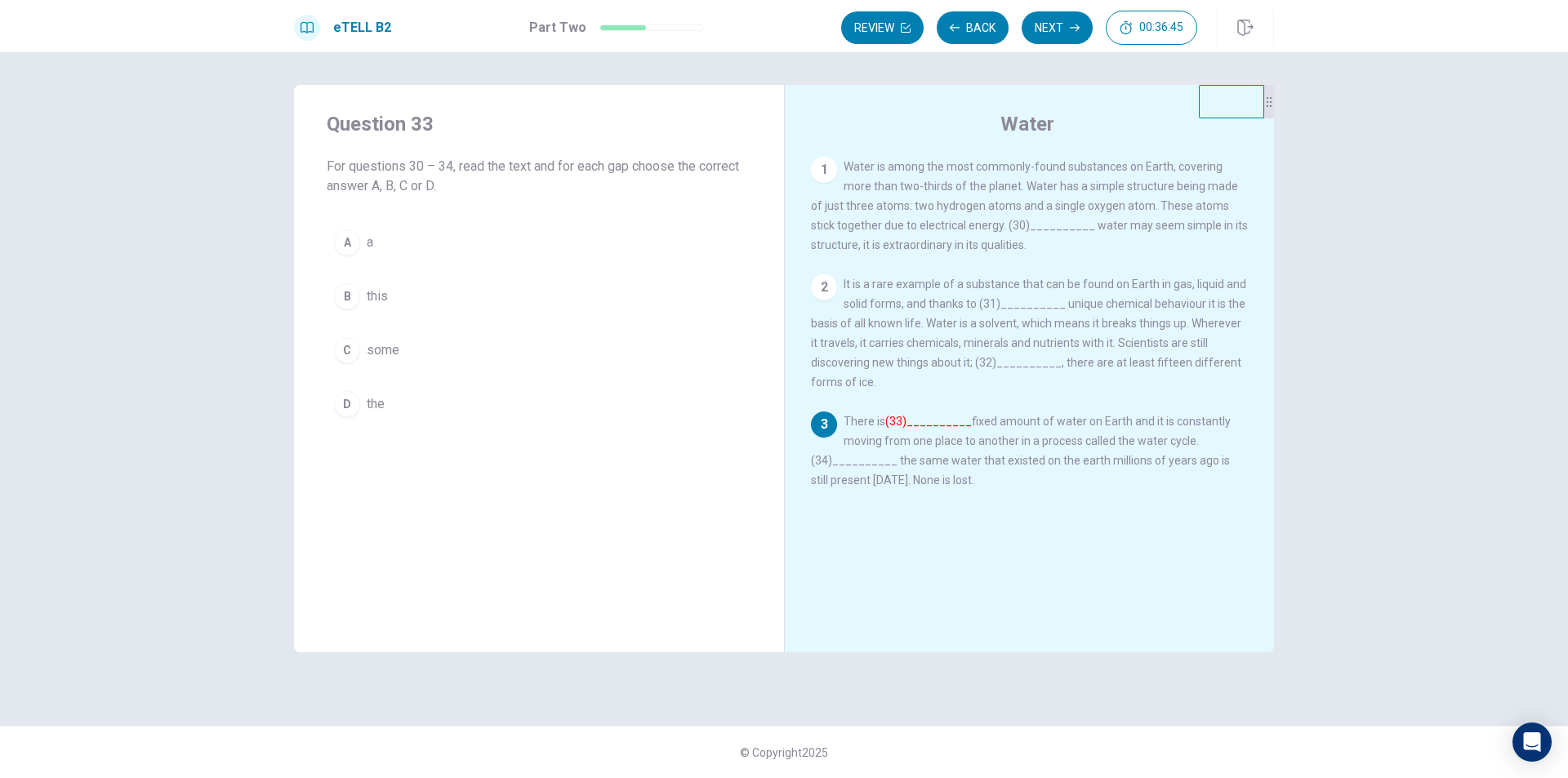
click at [365, 233] on button "A a" at bounding box center [539, 242] width 424 height 40
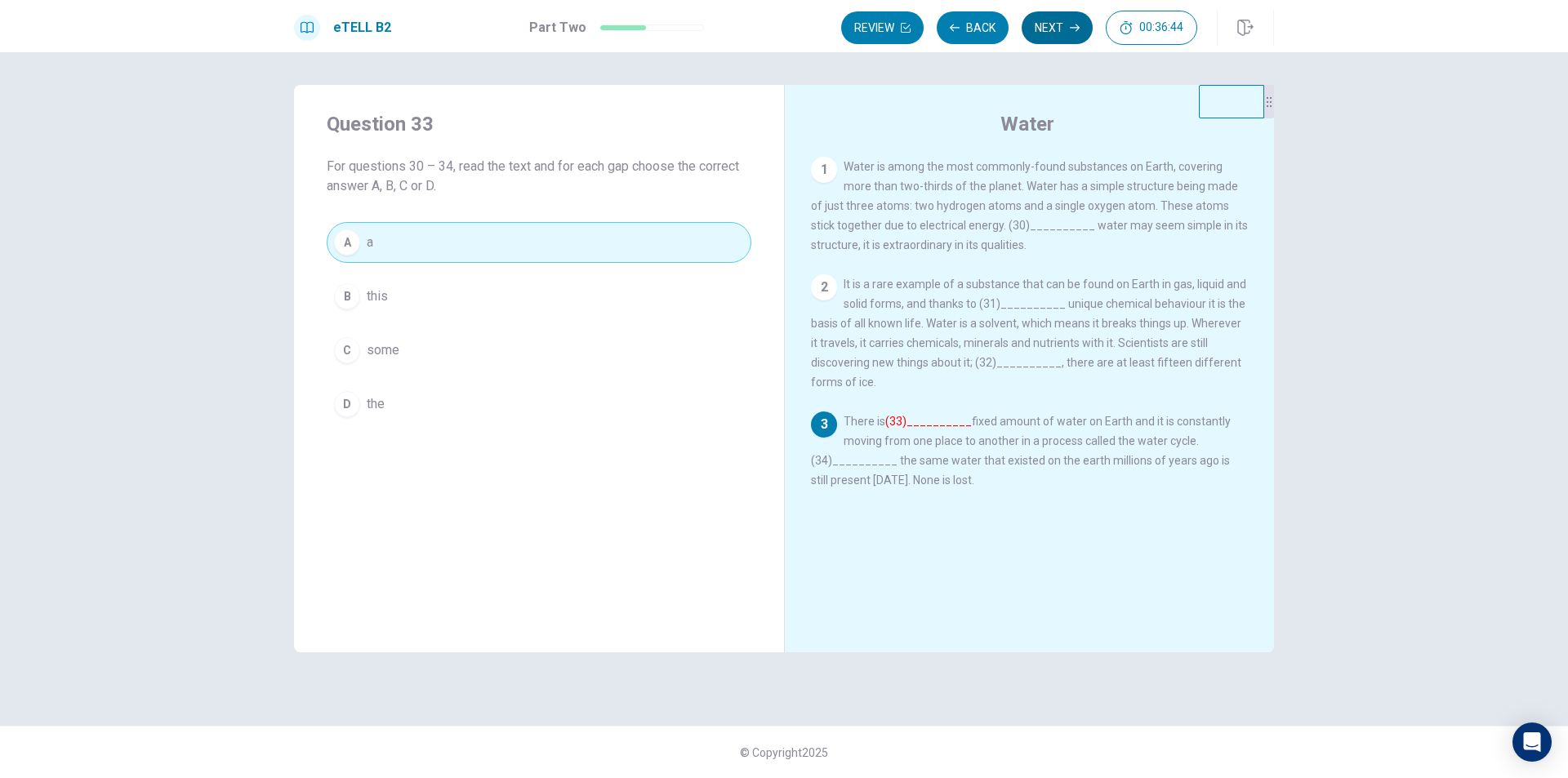
click at [1051, 29] on button "Next" at bounding box center [1057, 28] width 71 height 33
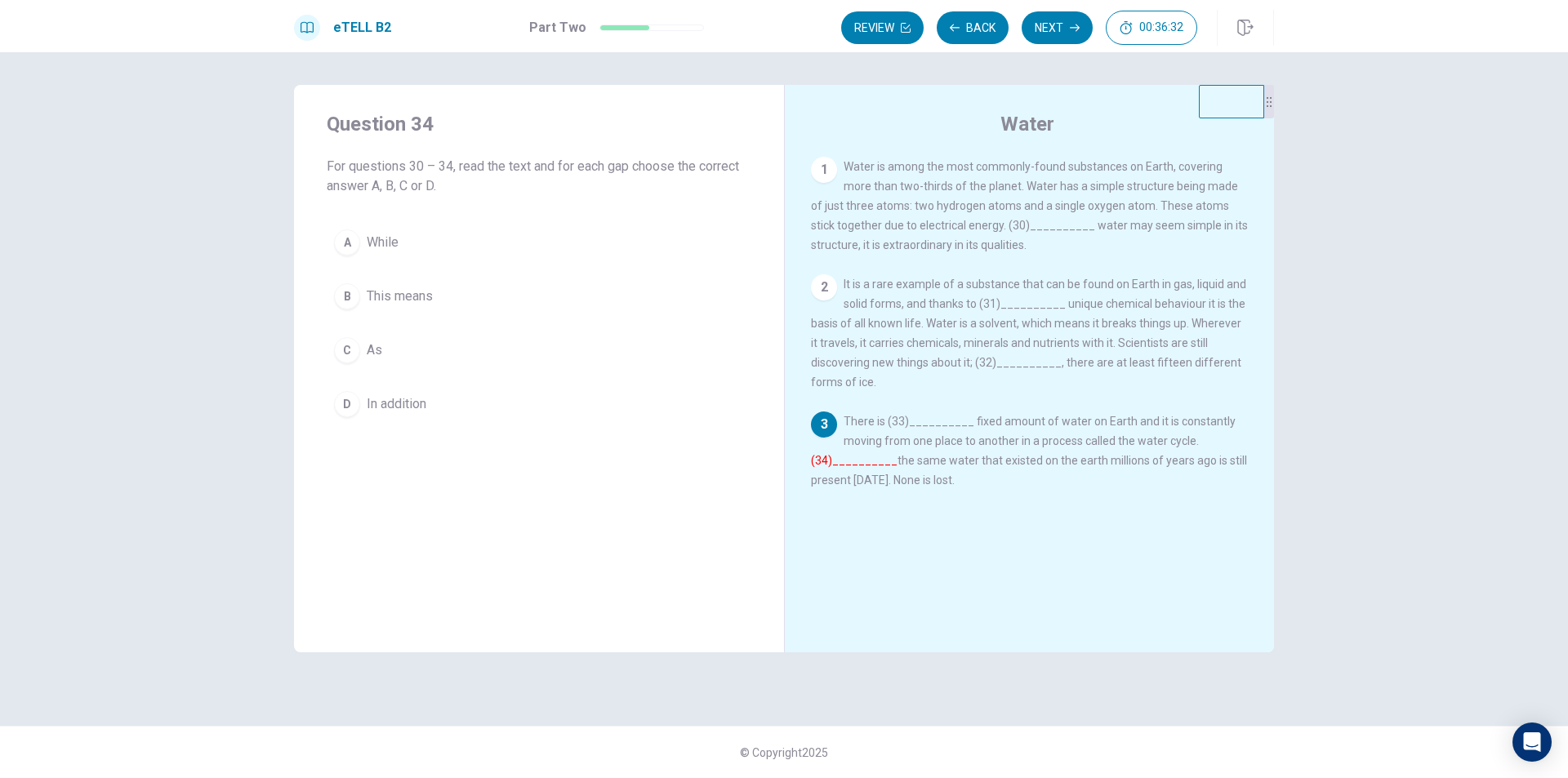
click at [386, 288] on span "This means" at bounding box center [399, 296] width 67 height 19
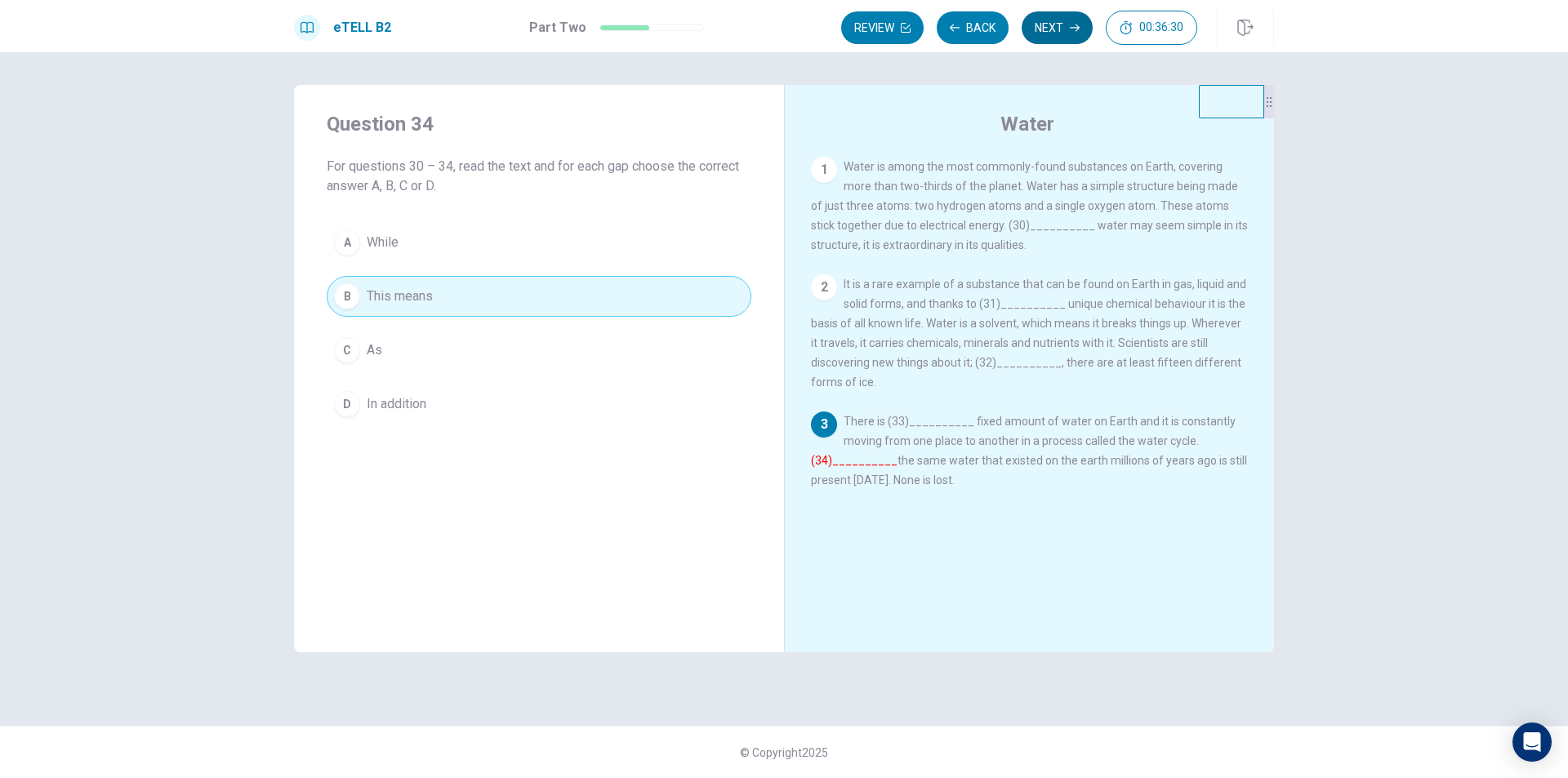
click at [1059, 29] on button "Next" at bounding box center [1057, 28] width 71 height 33
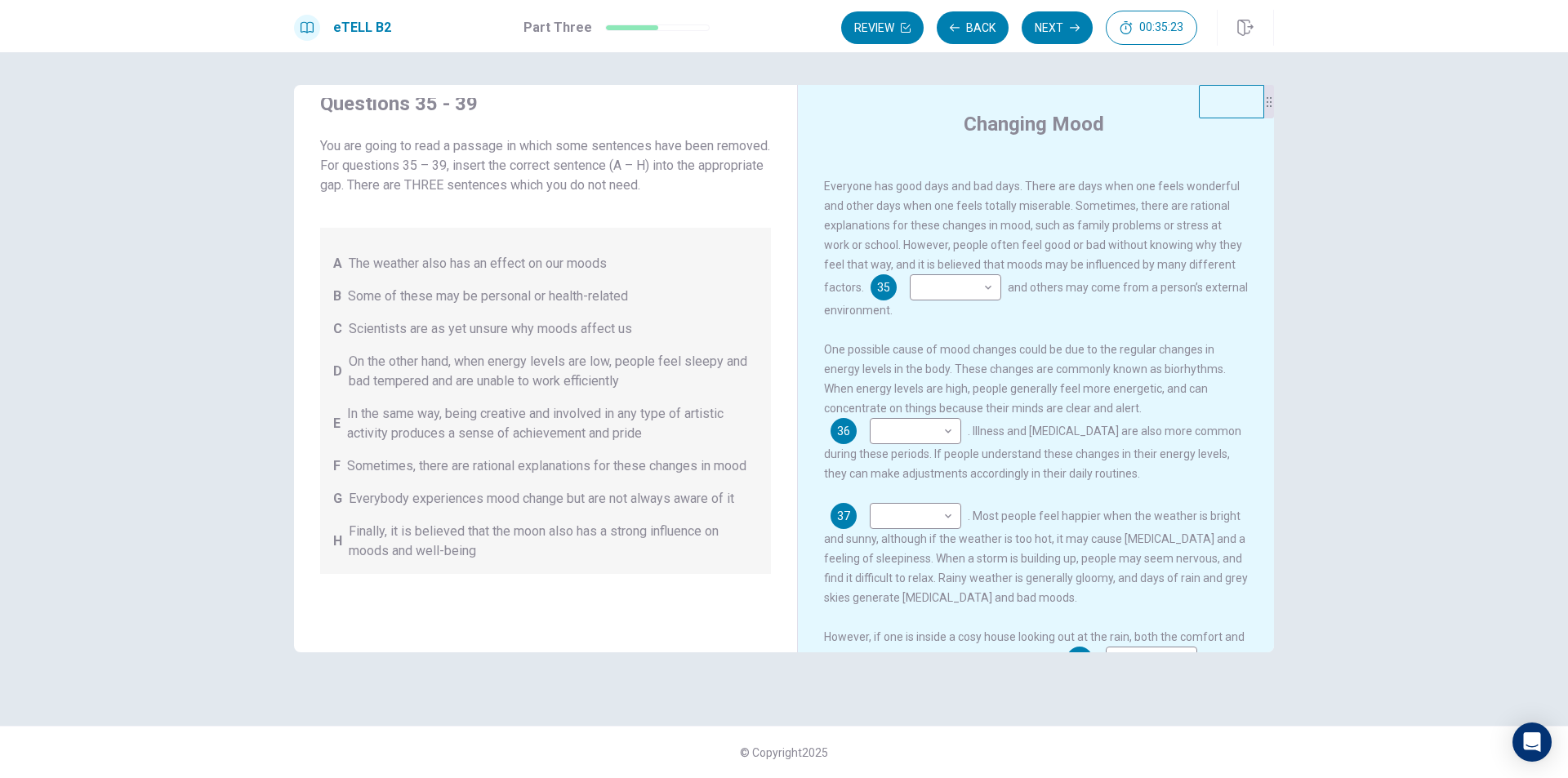
scroll to position [34, 0]
click at [993, 294] on body "This site uses cookies, as explained in our Privacy Policy . If you agree to th…" at bounding box center [784, 389] width 1568 height 778
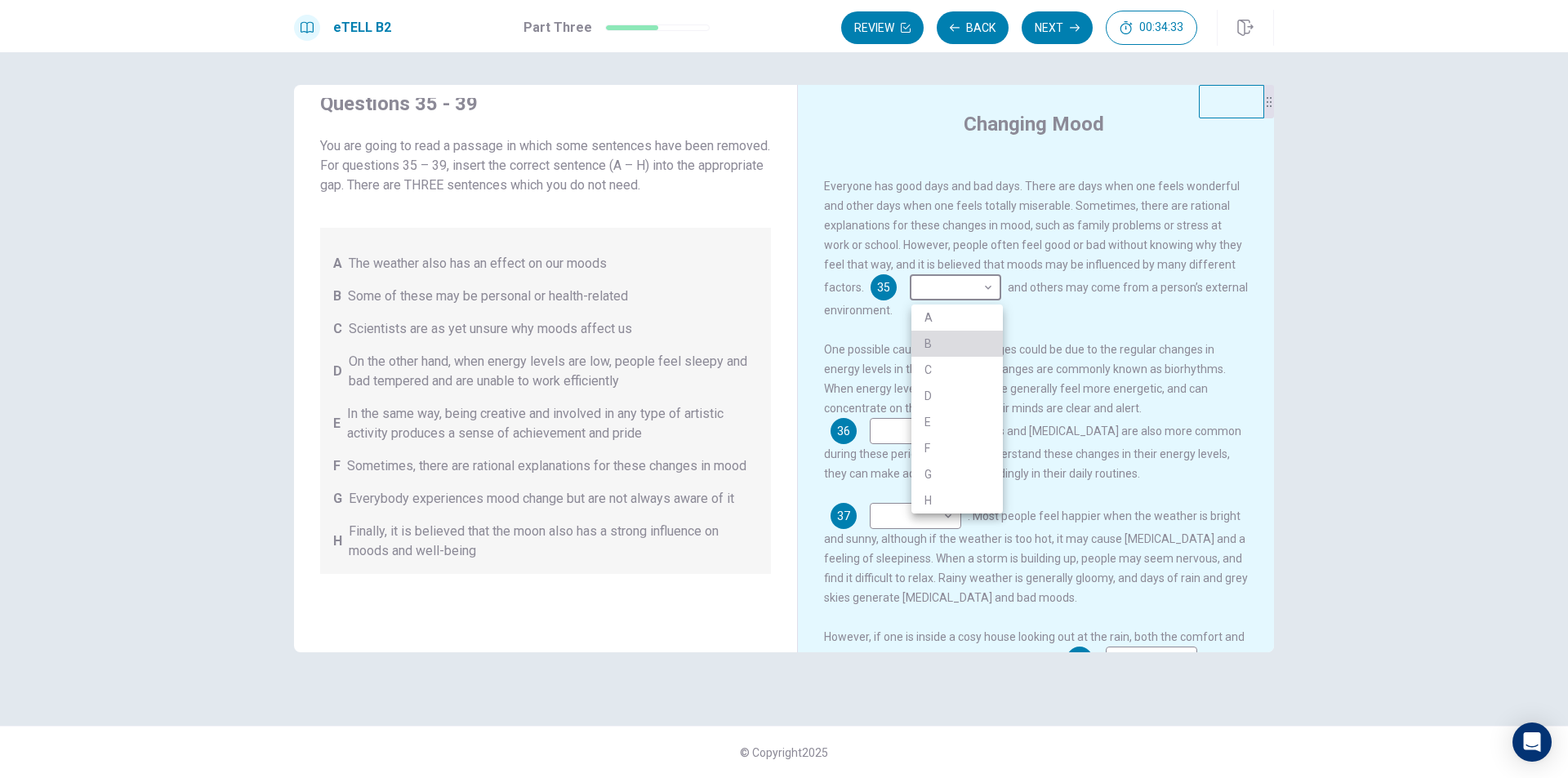
click at [975, 338] on li "B" at bounding box center [957, 343] width 92 height 26
type input "*"
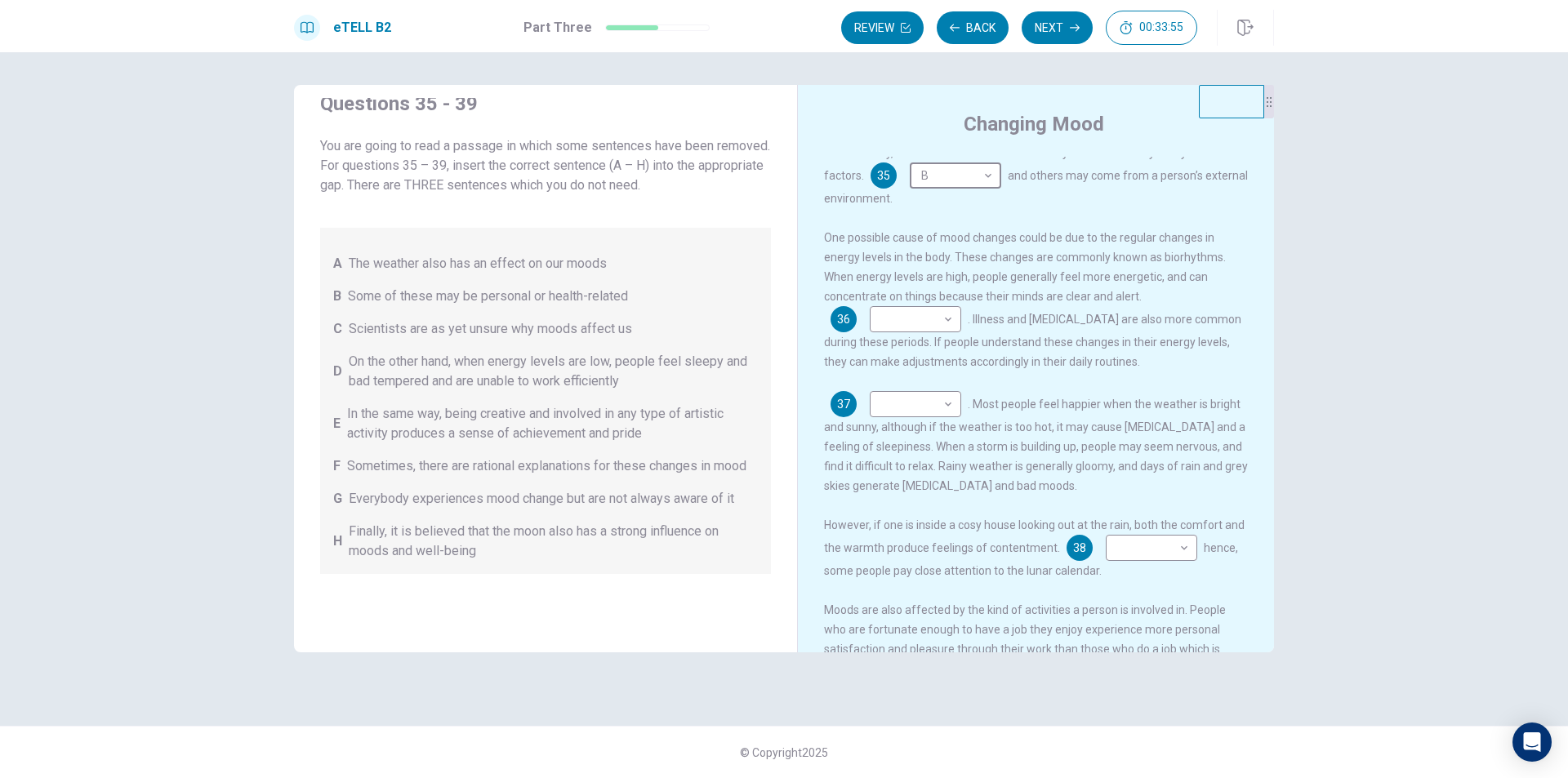
scroll to position [30, 0]
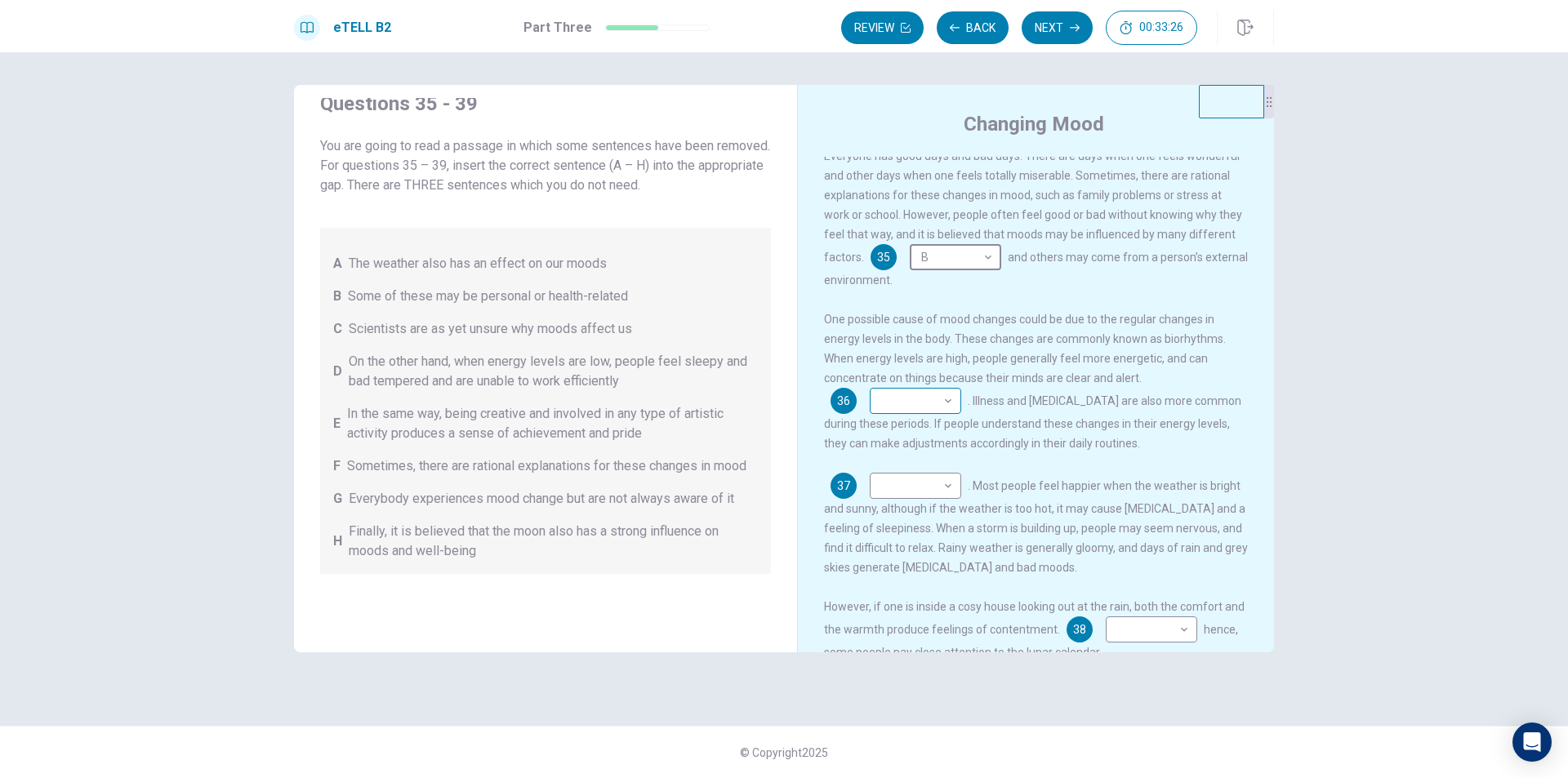
click at [908, 406] on body "This site uses cookies, as explained in our Privacy Policy . If you agree to th…" at bounding box center [784, 389] width 1568 height 778
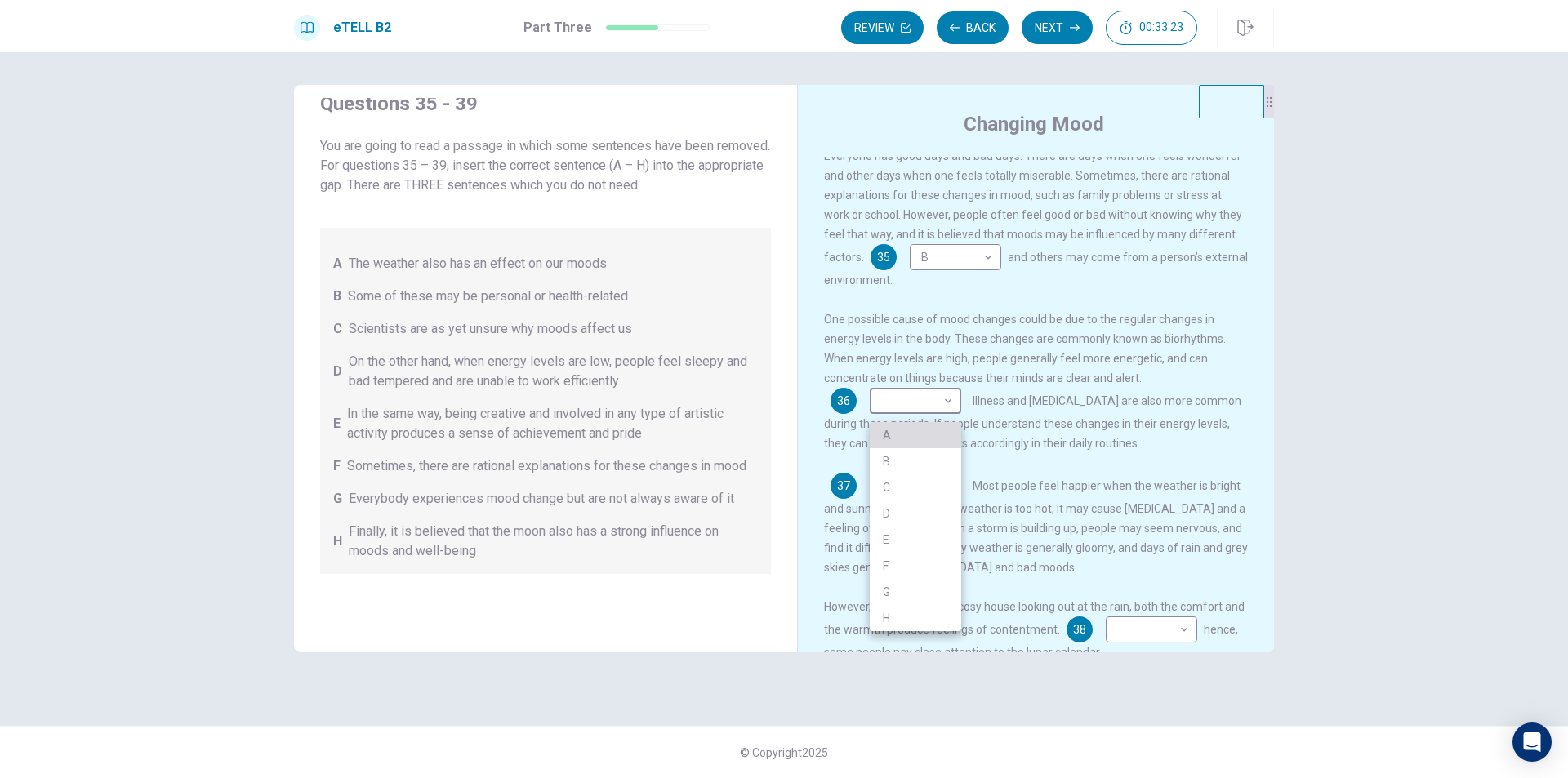
click at [904, 440] on li "A" at bounding box center [915, 435] width 92 height 26
type input "*"
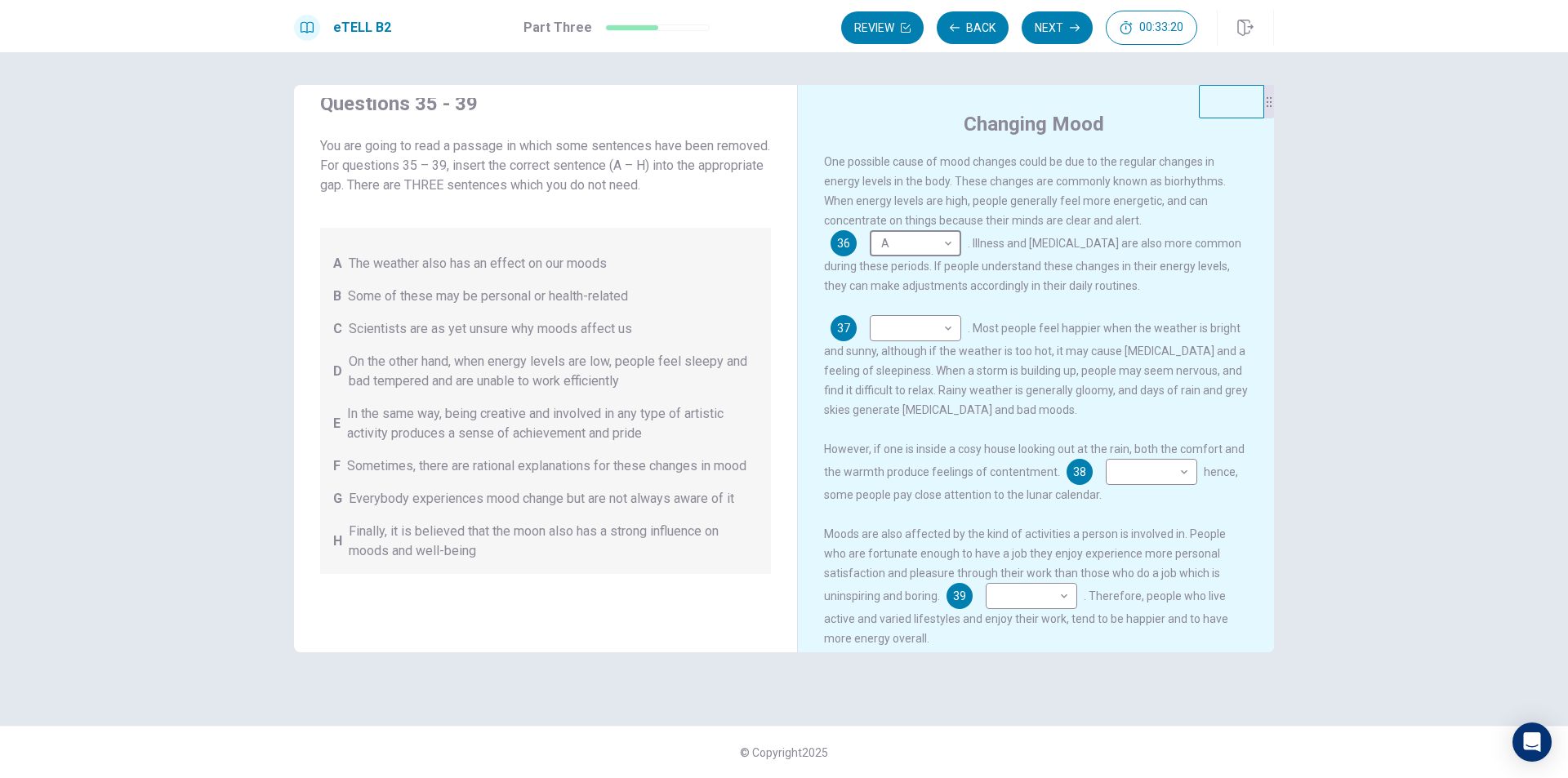
scroll to position [214, 0]
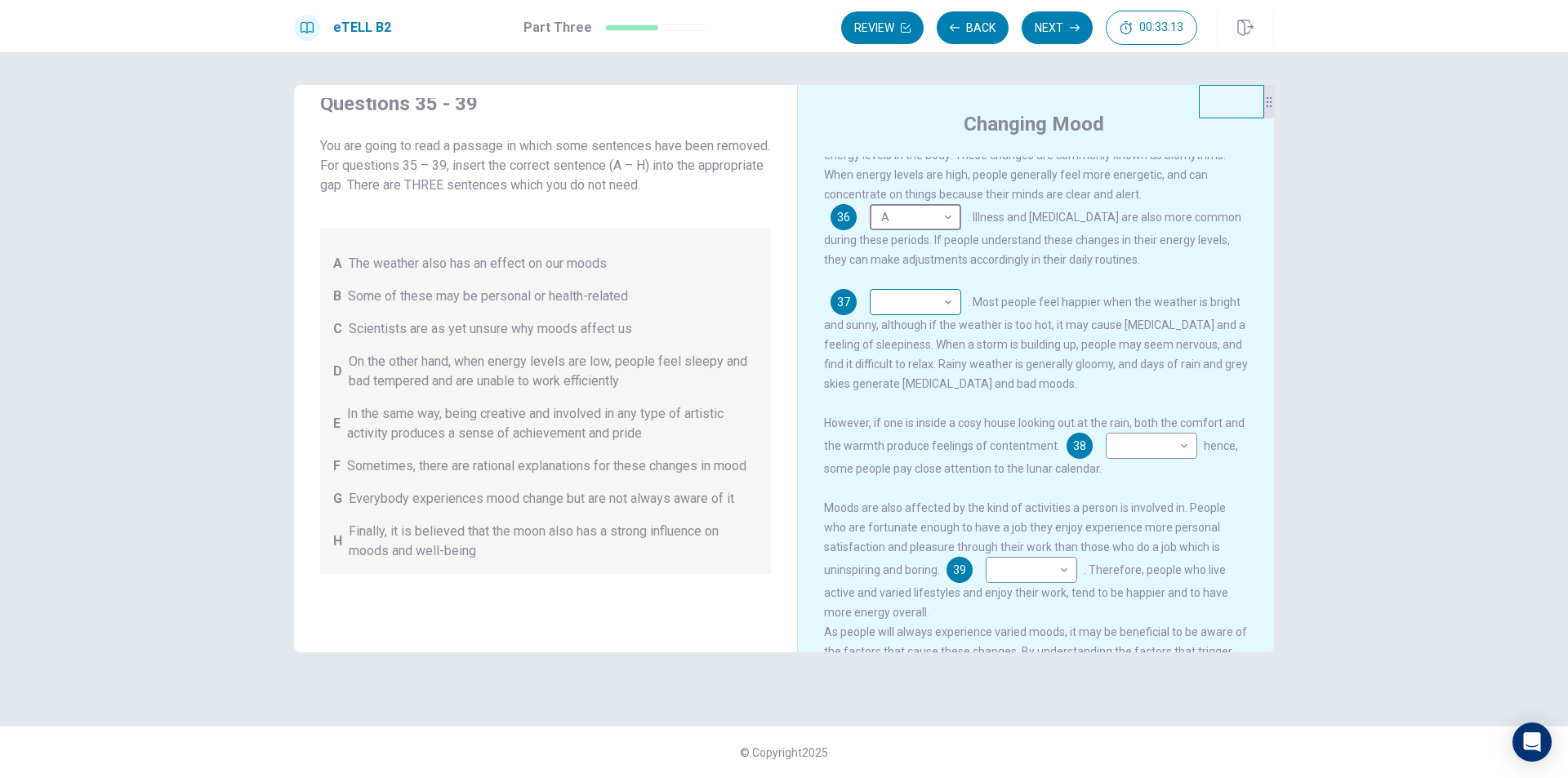
click at [948, 309] on body "This site uses cookies, as explained in our Privacy Policy . If you agree to th…" at bounding box center [784, 389] width 1568 height 778
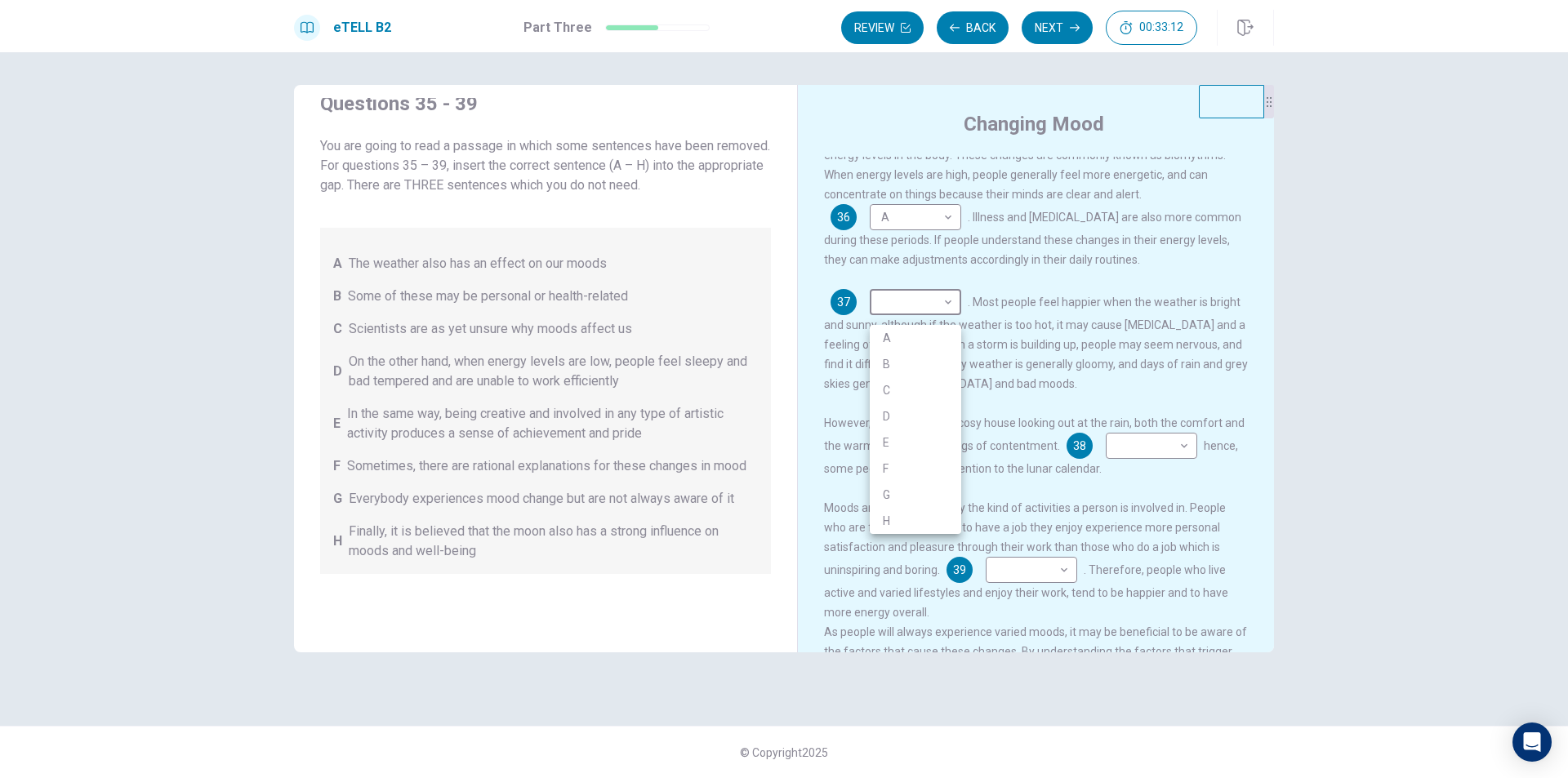
click at [934, 339] on li "A" at bounding box center [915, 337] width 92 height 26
type input "*"
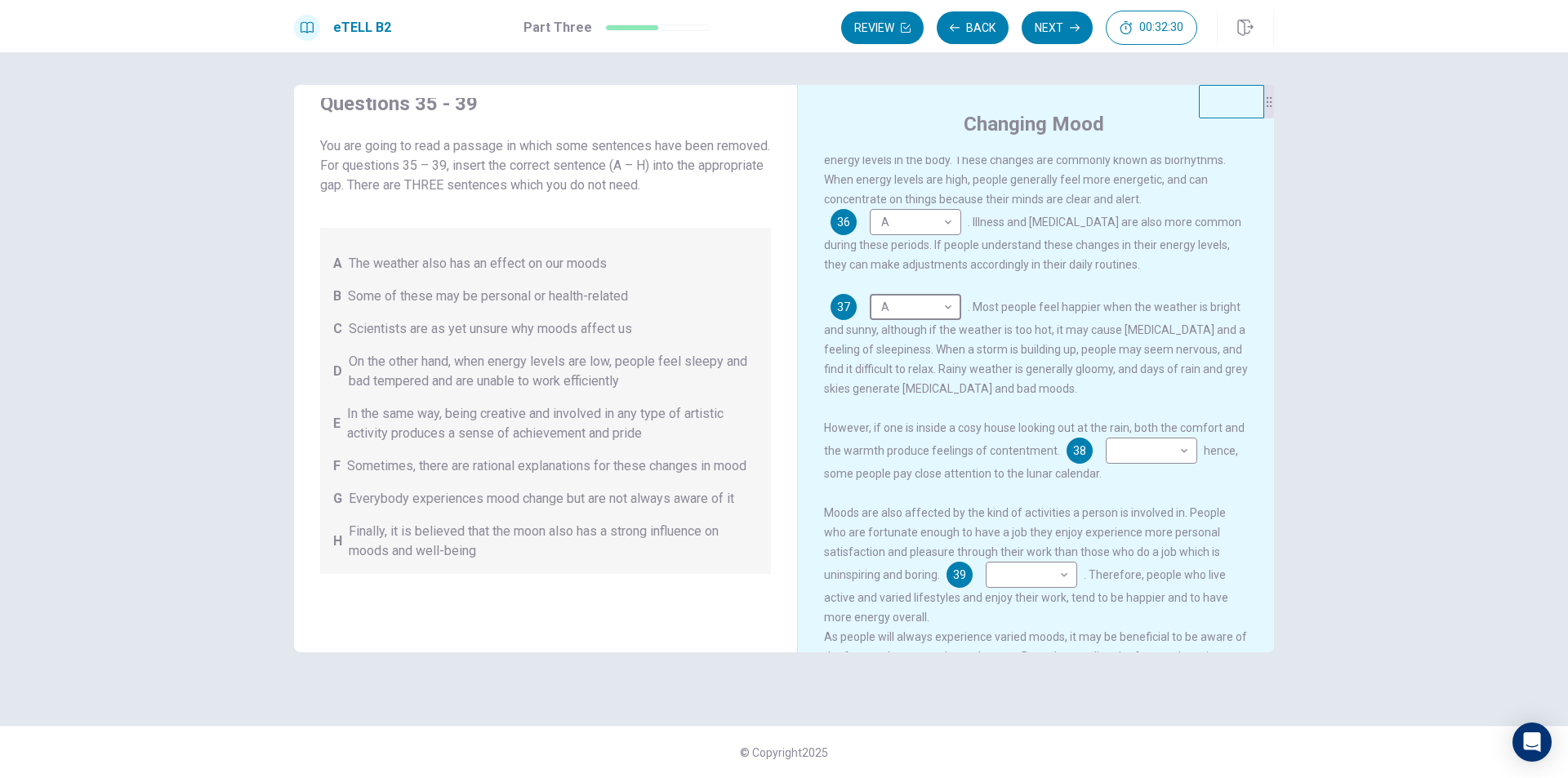
scroll to position [201, 0]
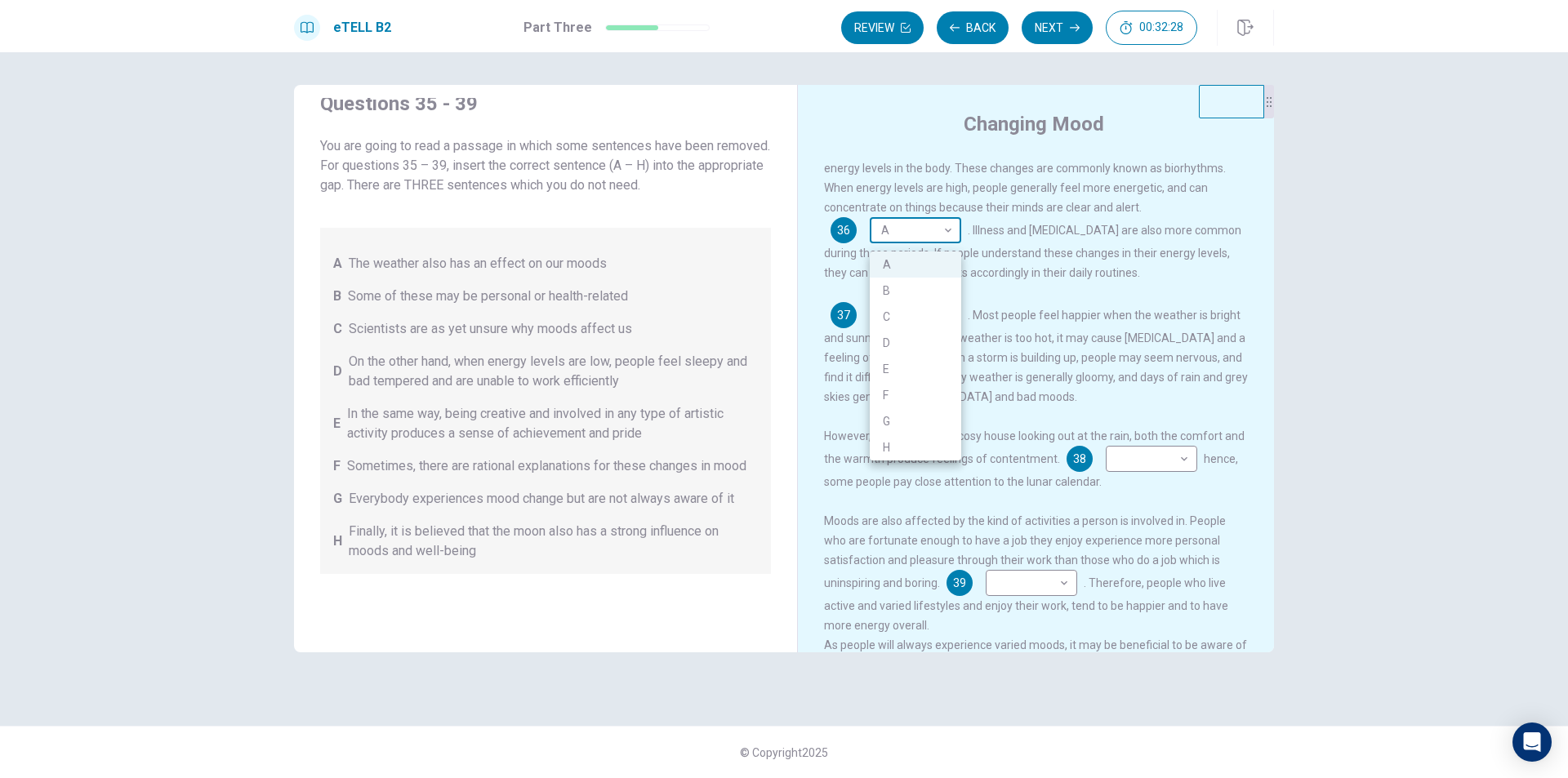
click at [892, 238] on body "This site uses cookies, as explained in our Privacy Policy . If you agree to th…" at bounding box center [784, 389] width 1568 height 778
click at [888, 333] on li "D" at bounding box center [915, 342] width 92 height 26
type input "*"
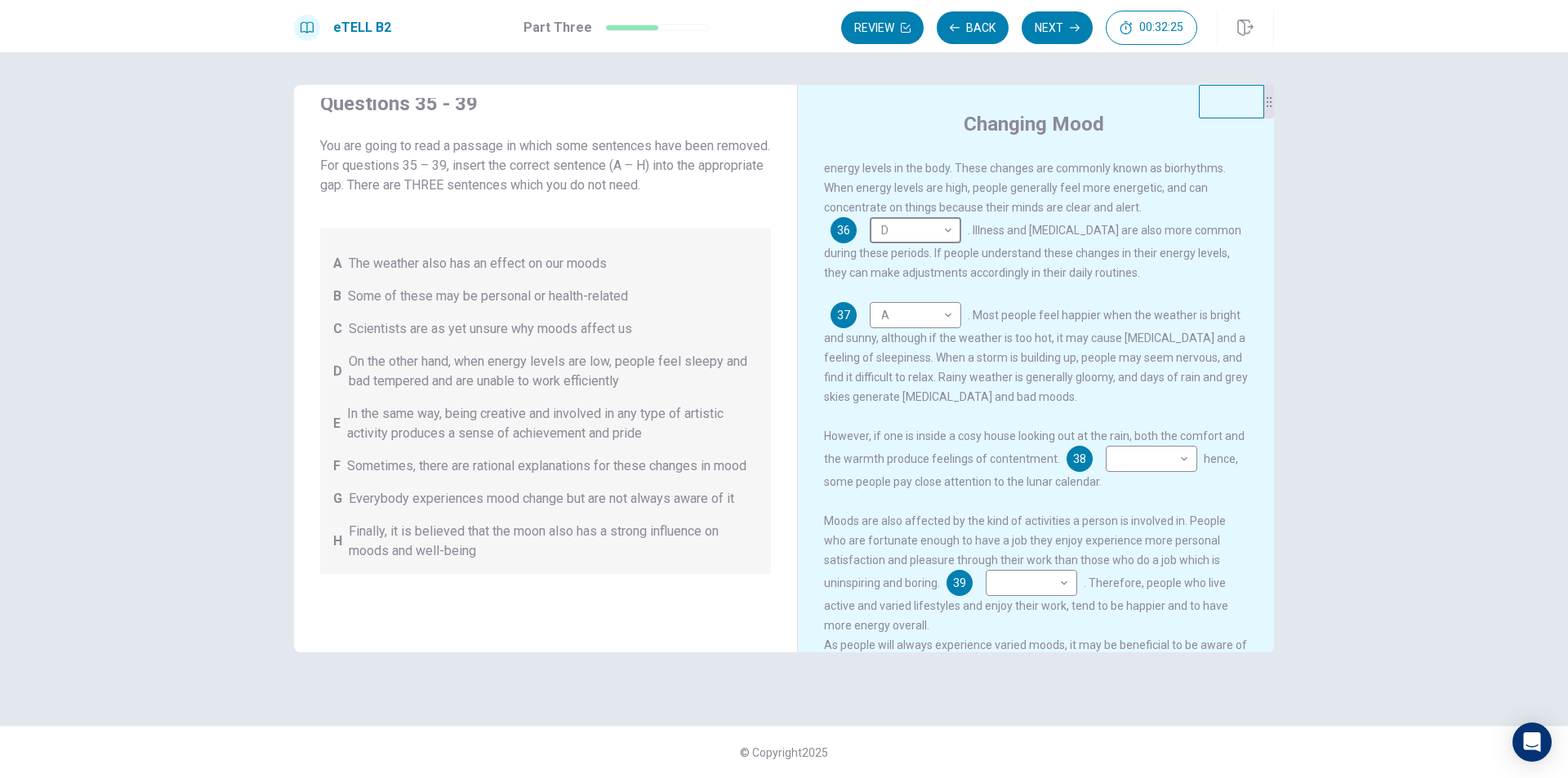
scroll to position [304, 0]
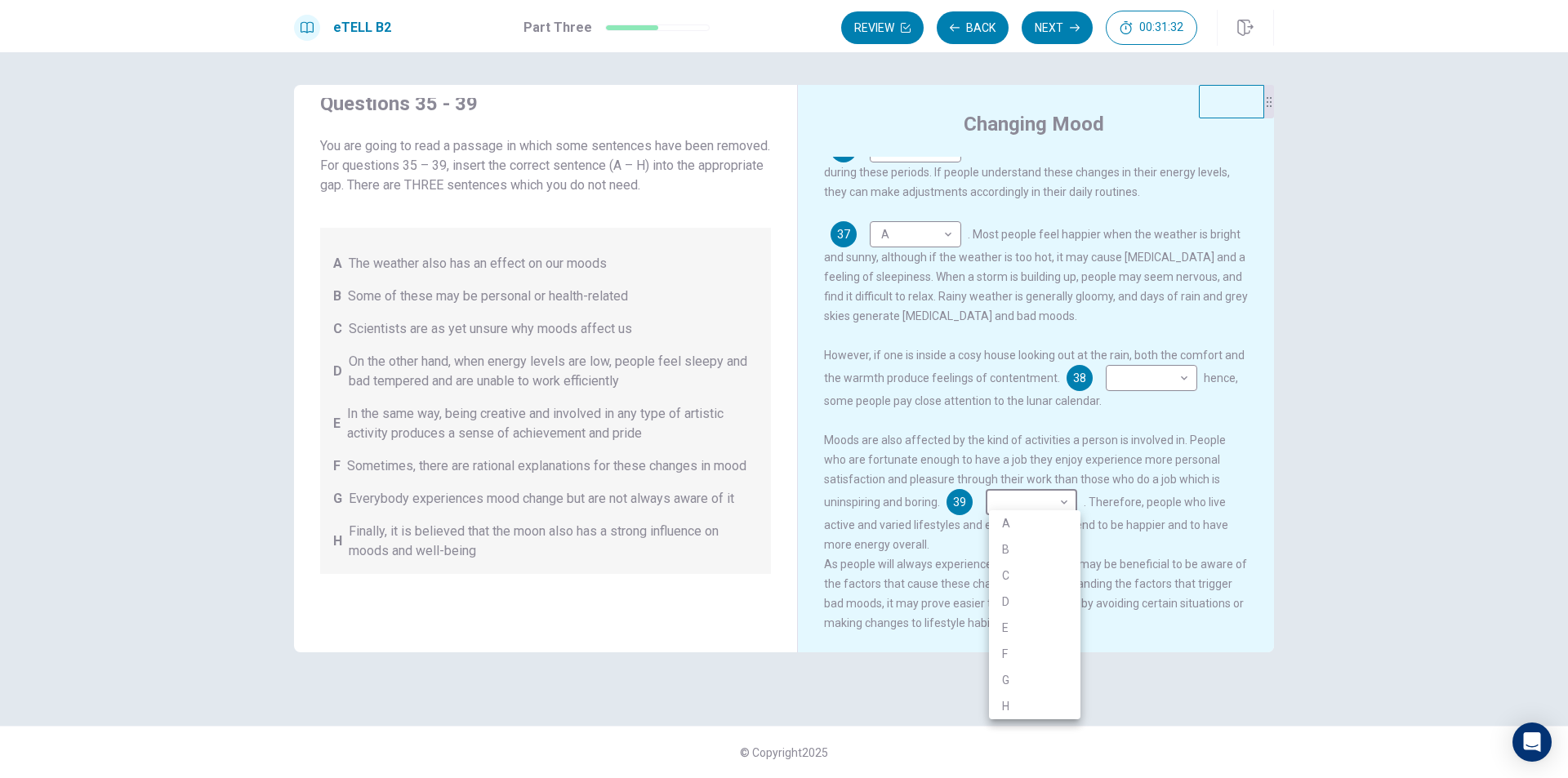
click at [1050, 496] on body "This site uses cookies, as explained in our Privacy Policy . If you agree to th…" at bounding box center [784, 389] width 1568 height 778
click at [1033, 621] on li "E" at bounding box center [1034, 628] width 92 height 26
type input "*"
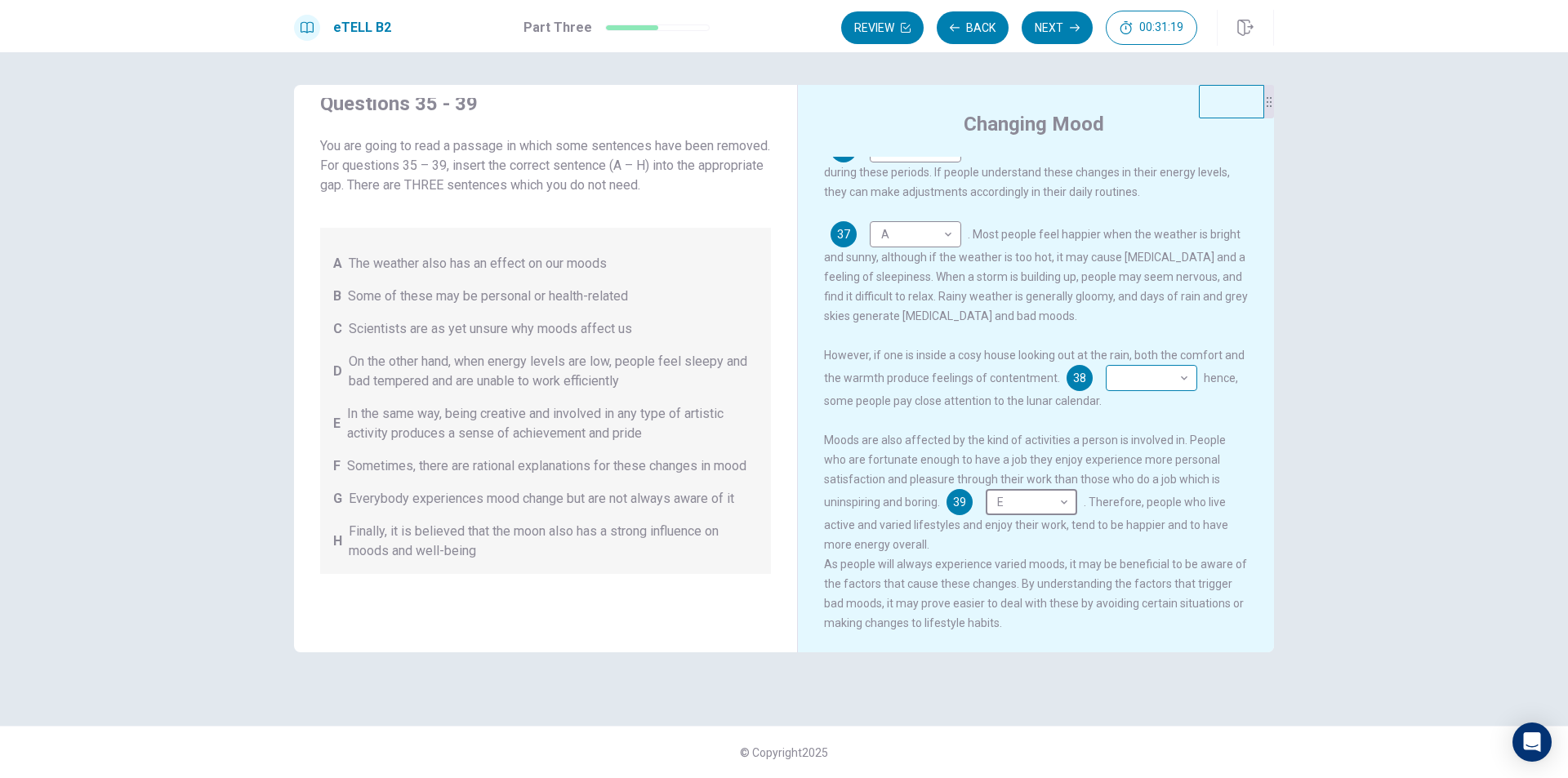
click at [1191, 372] on body "This site uses cookies, as explained in our Privacy Policy . If you agree to th…" at bounding box center [784, 389] width 1568 height 778
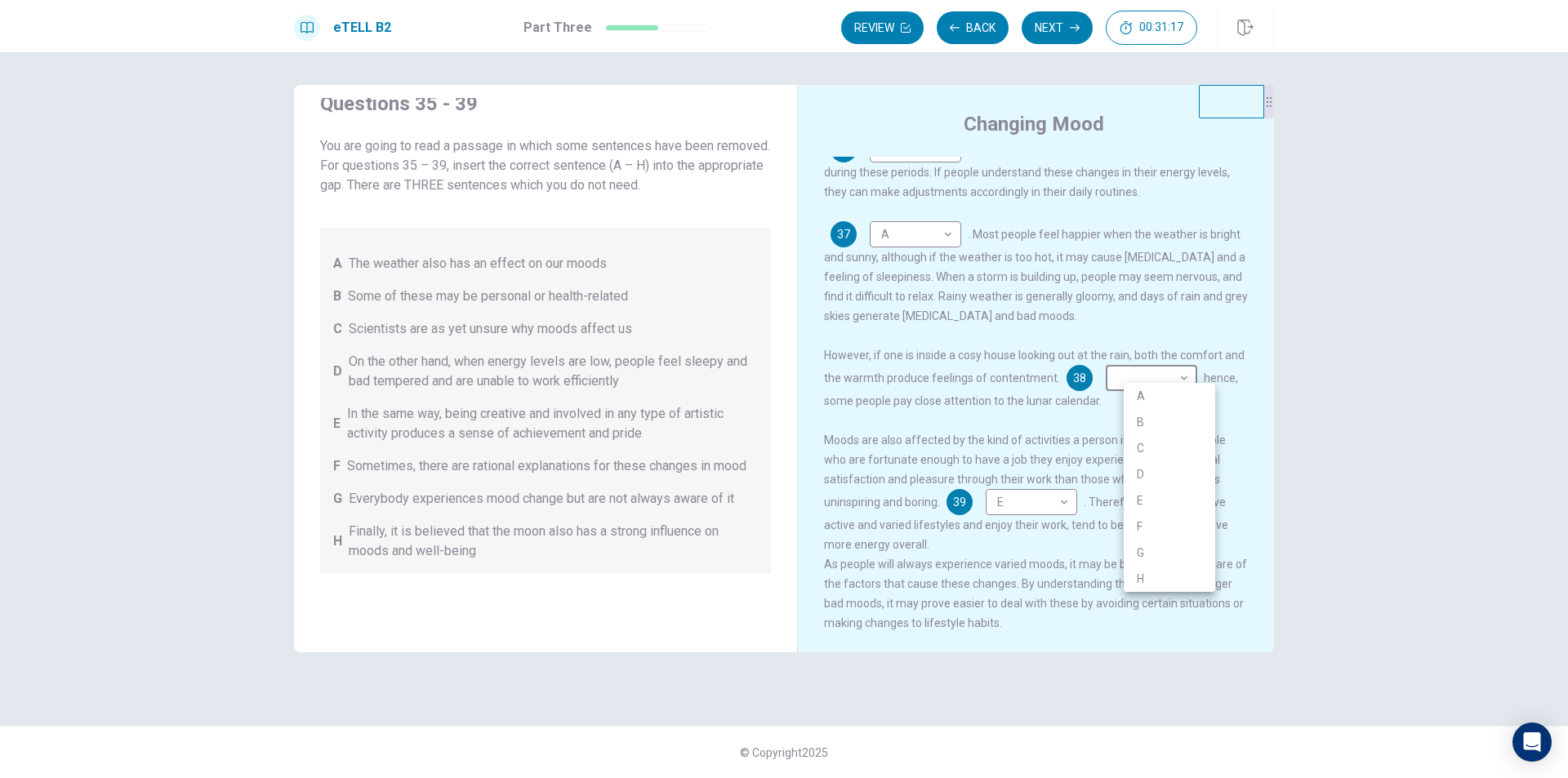
click at [1153, 571] on li "H" at bounding box center [1169, 578] width 92 height 26
type input "*"
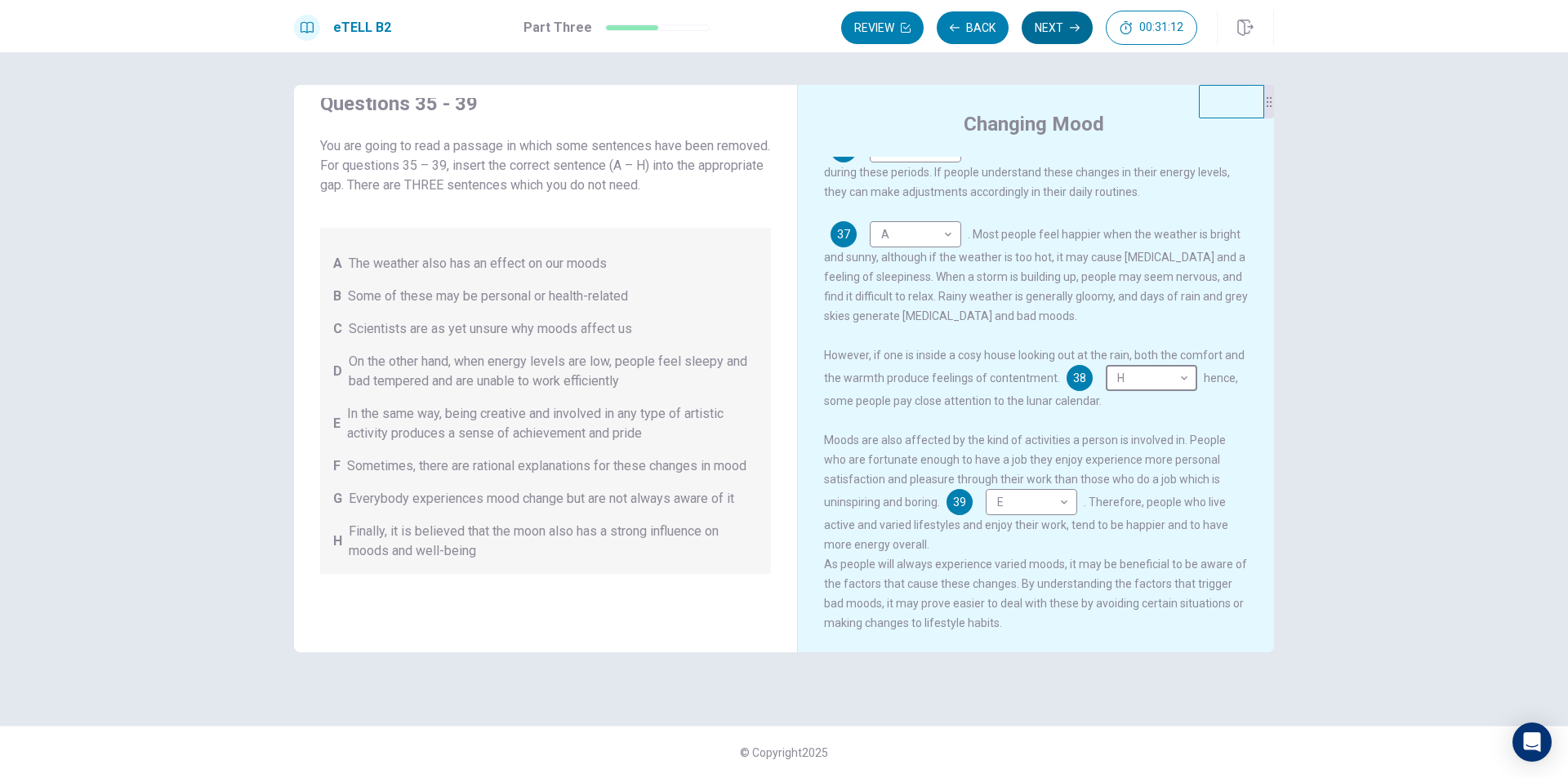
click at [1073, 25] on icon "button" at bounding box center [1074, 28] width 10 height 10
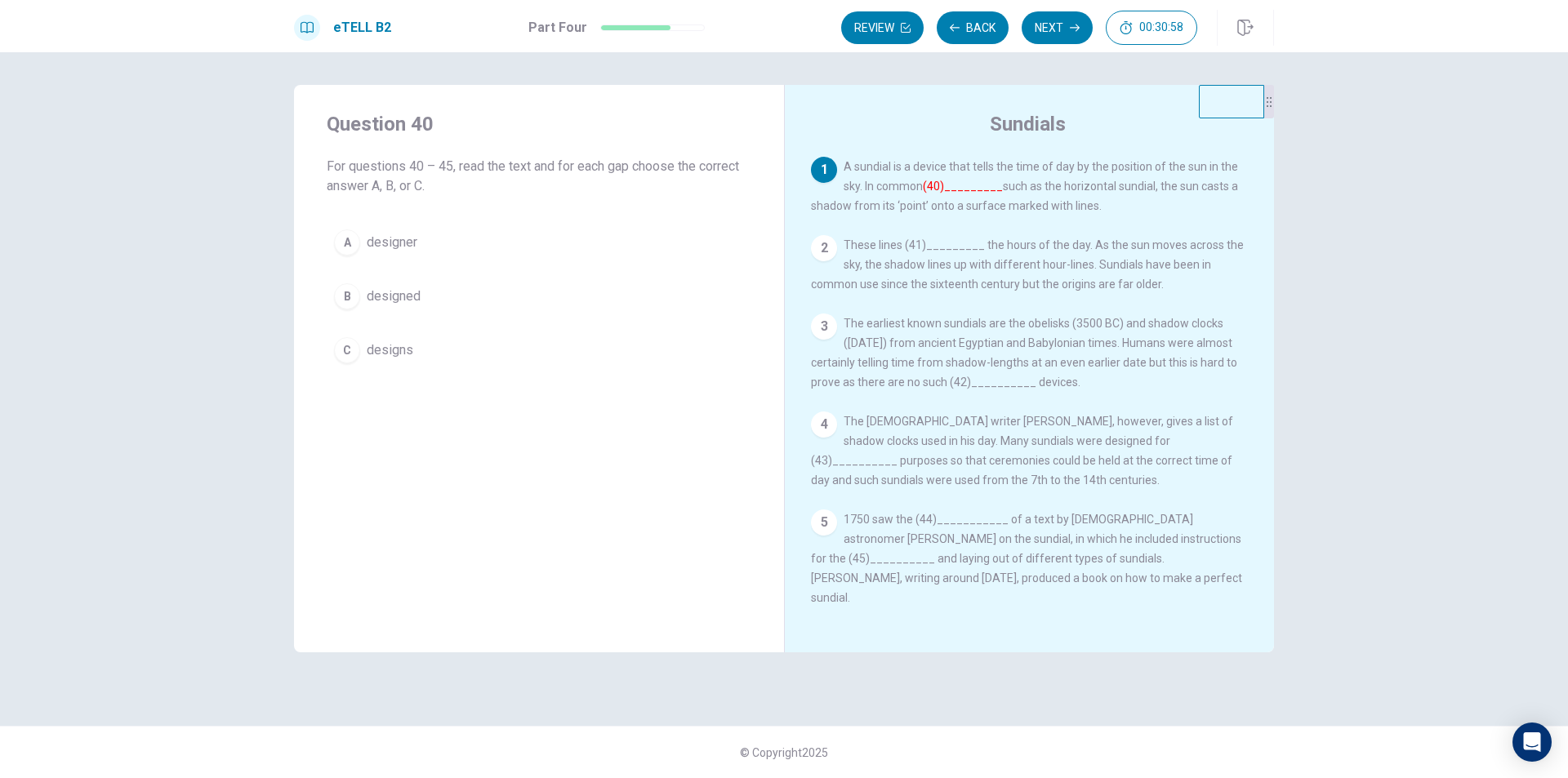
click at [405, 349] on span "designs" at bounding box center [390, 350] width 46 height 19
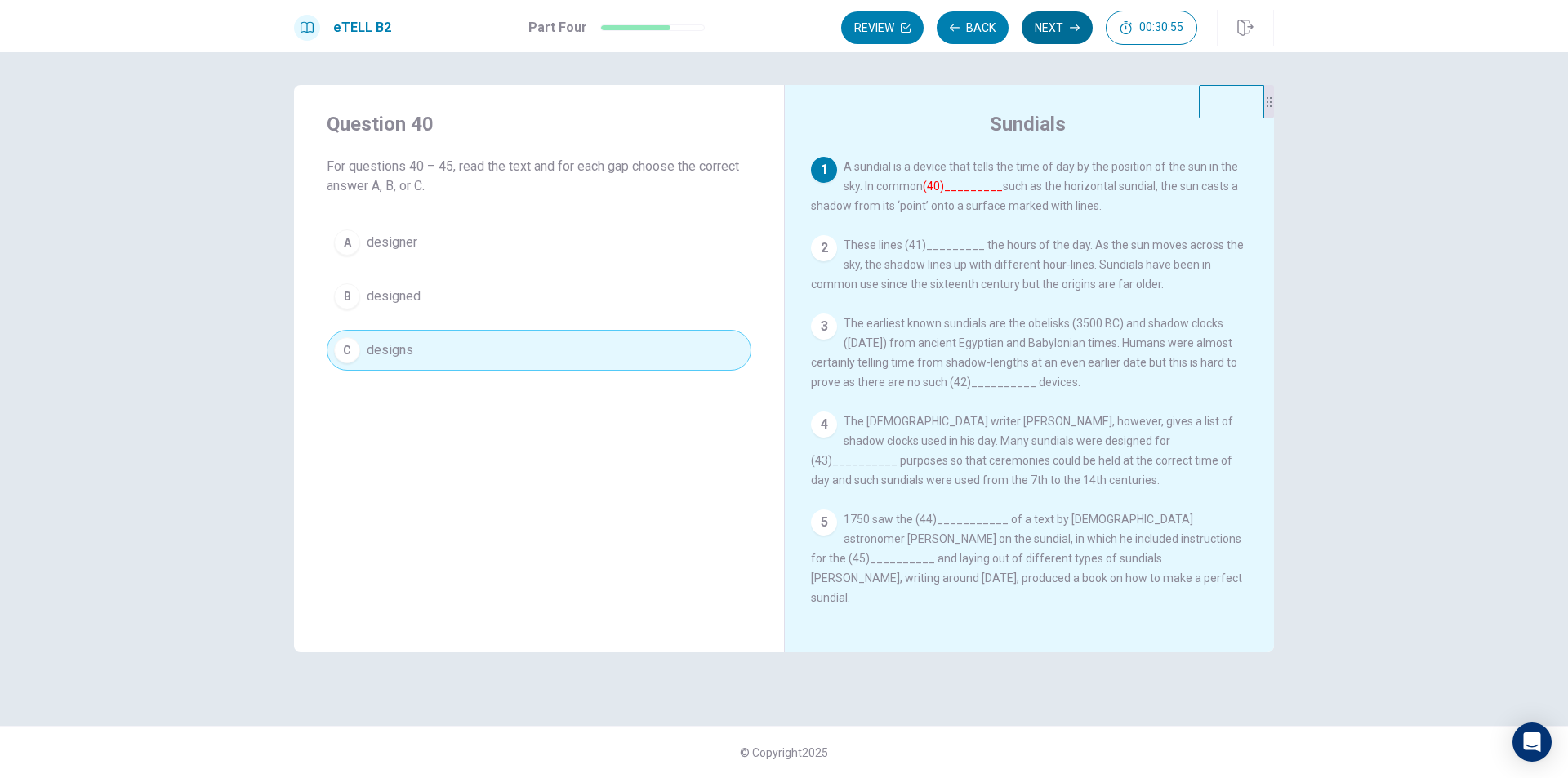
click at [1087, 32] on button "Next" at bounding box center [1057, 28] width 71 height 33
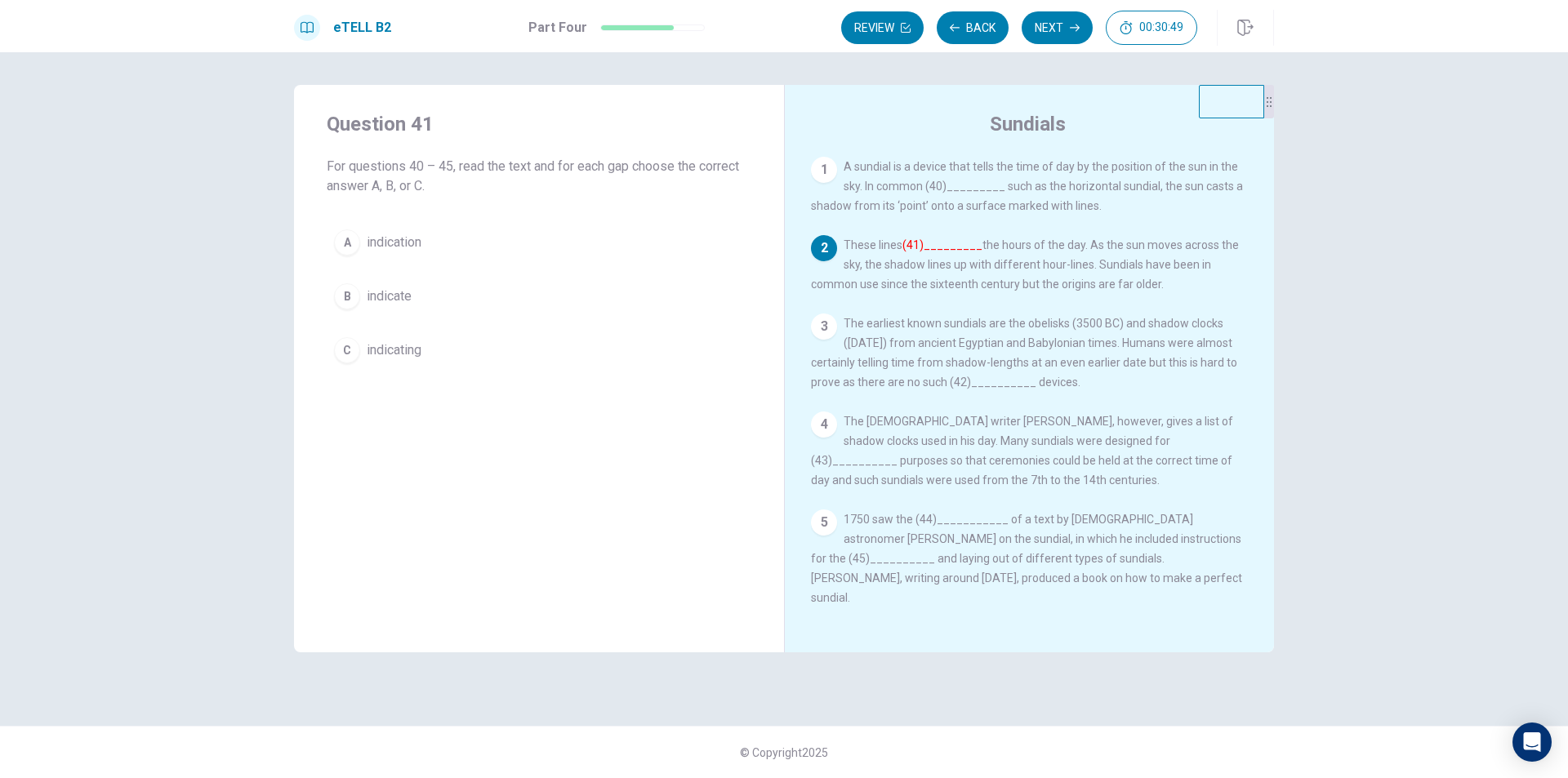
click at [406, 296] on span "indicate" at bounding box center [389, 296] width 45 height 19
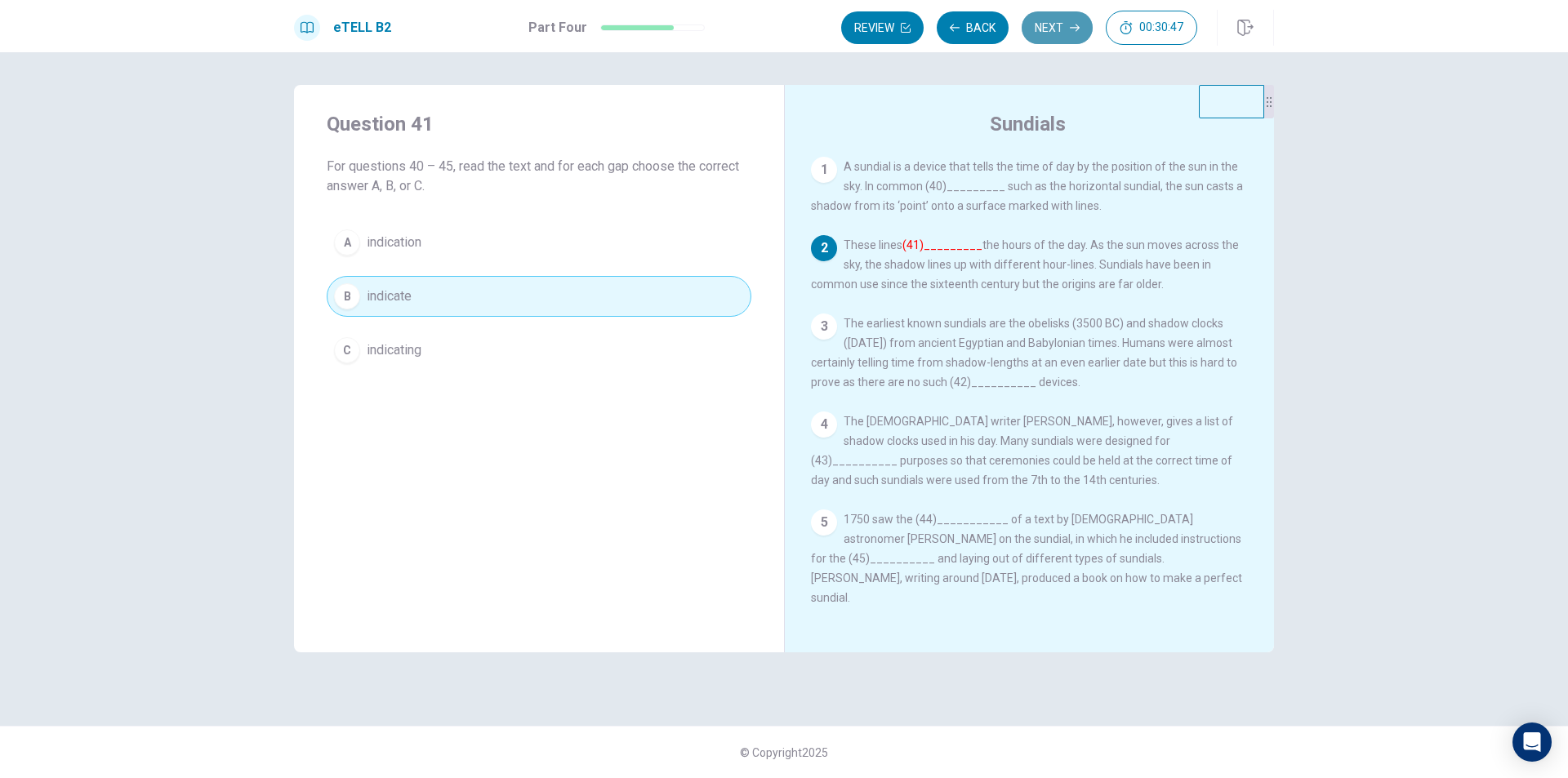
click at [1078, 31] on icon "button" at bounding box center [1074, 28] width 10 height 10
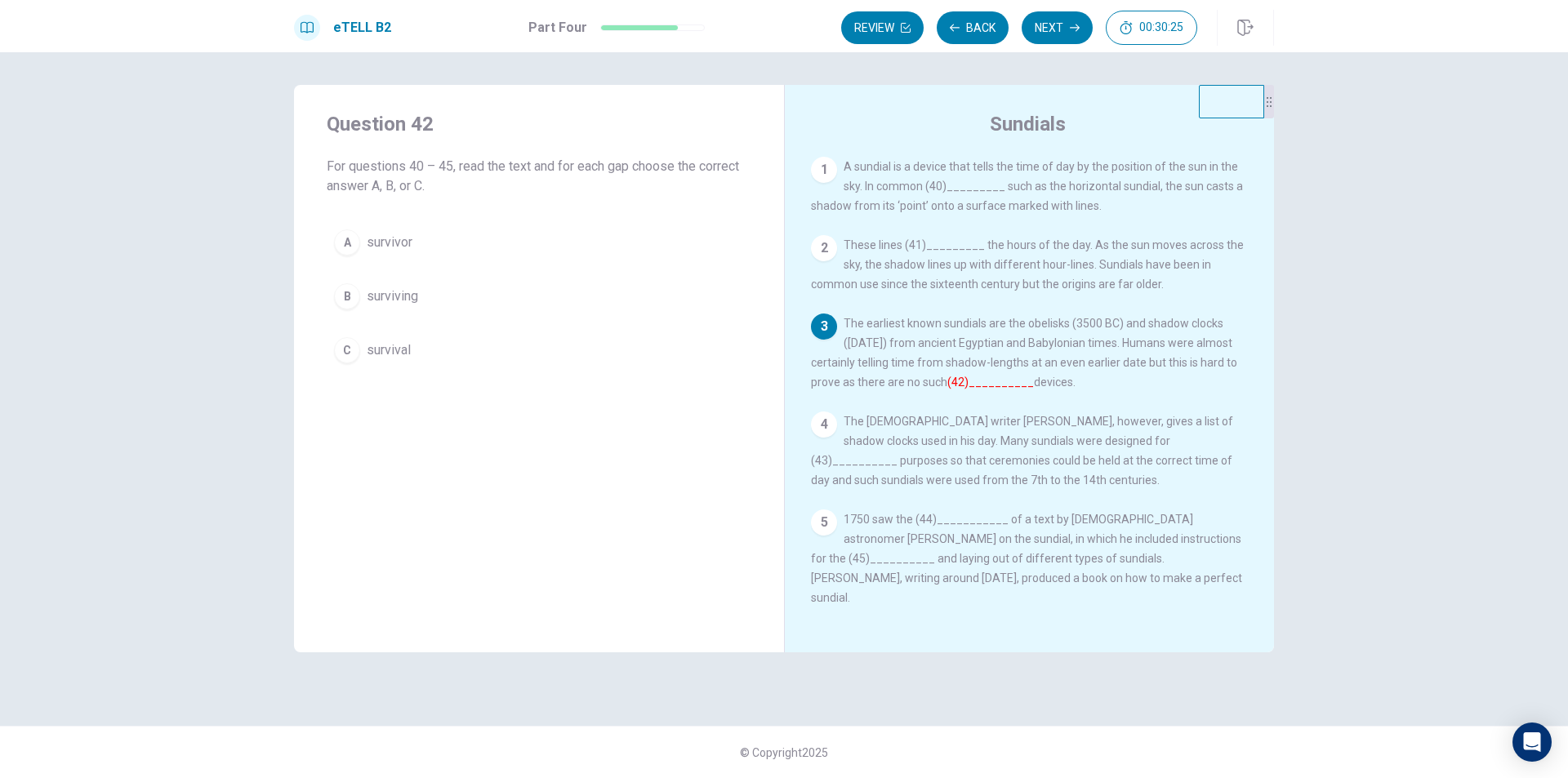
click at [429, 297] on button "B surviving" at bounding box center [539, 296] width 424 height 40
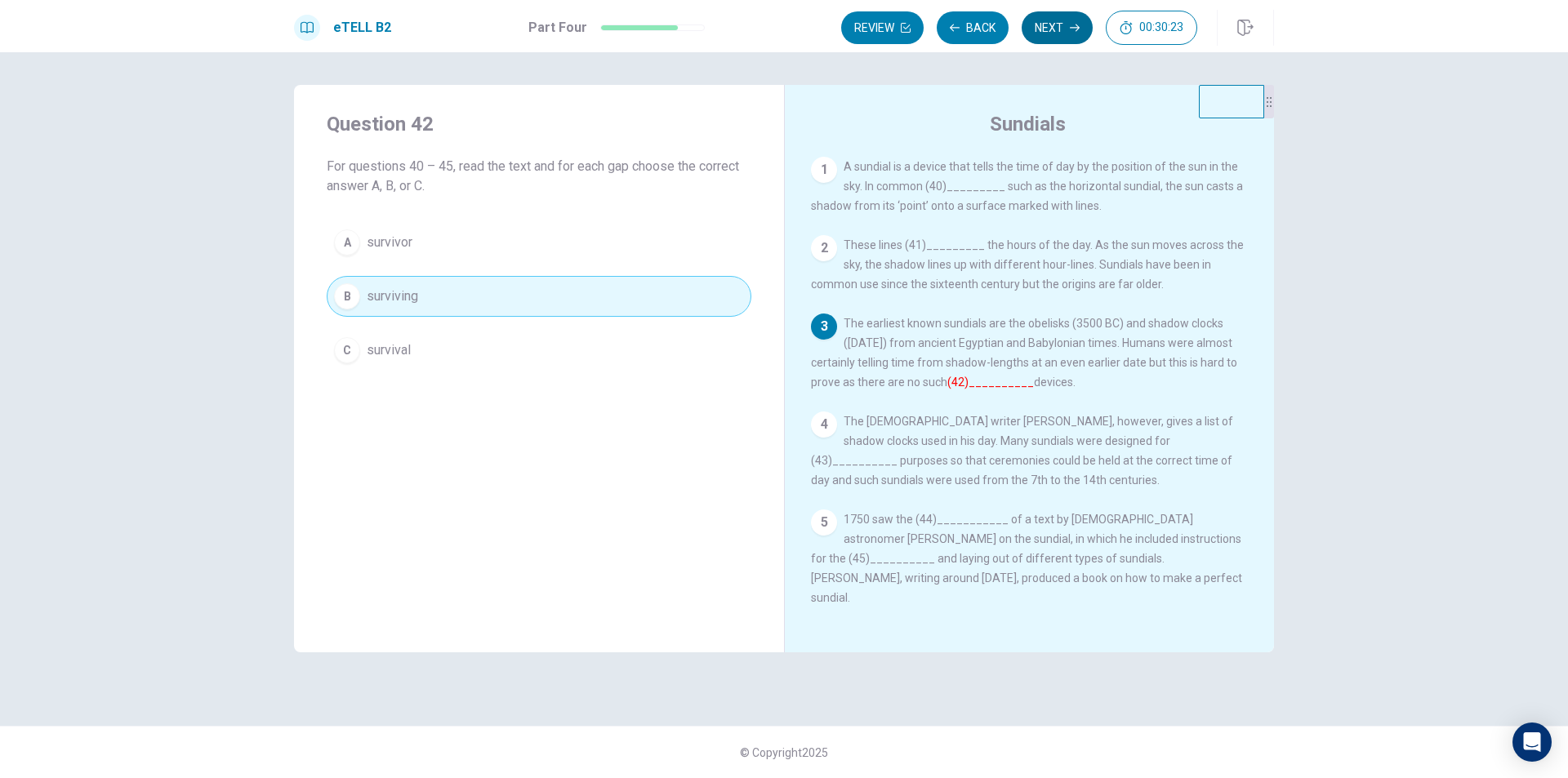
click at [1088, 34] on button "Next" at bounding box center [1057, 28] width 71 height 33
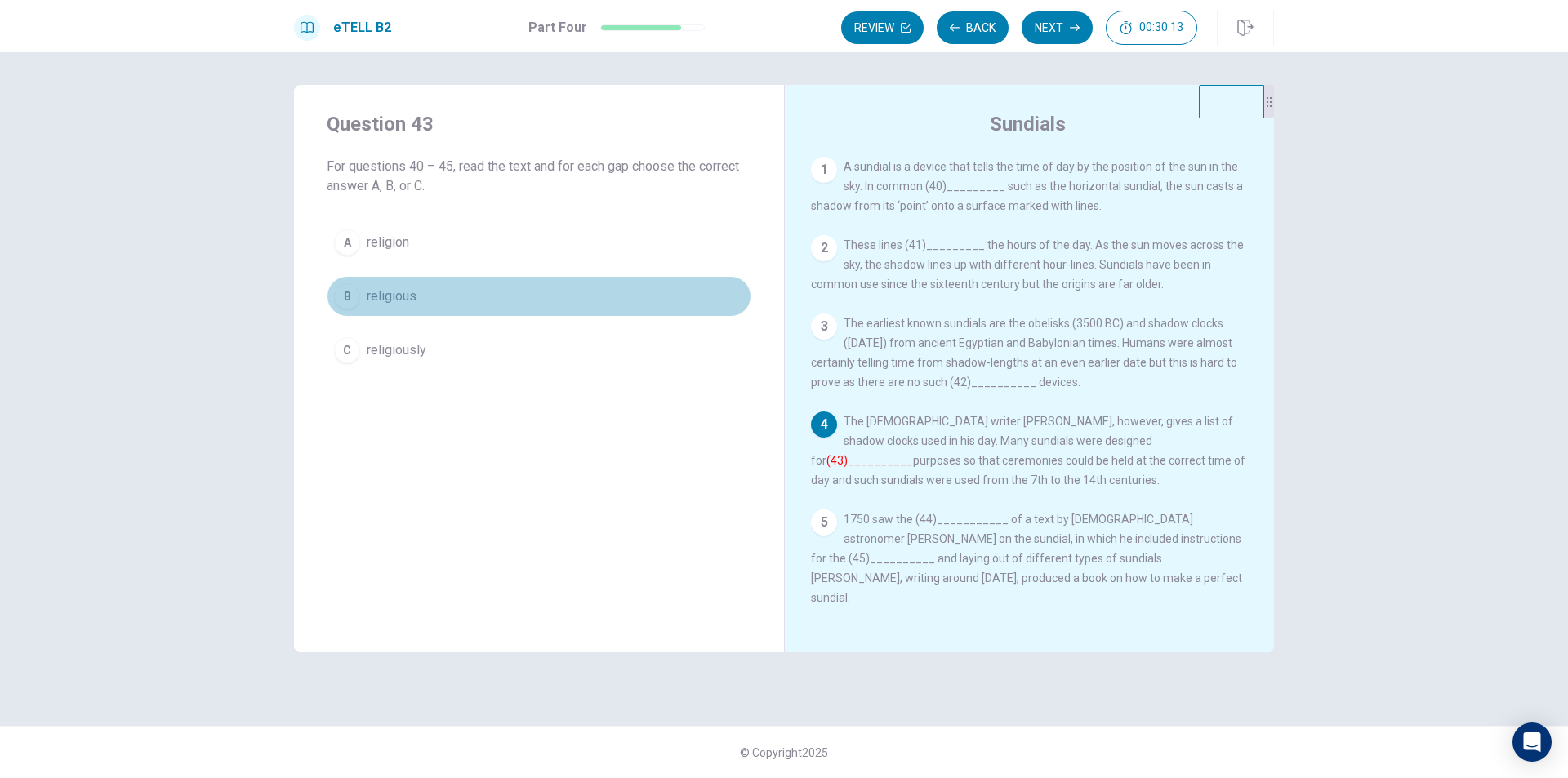
click at [430, 296] on button "B religious" at bounding box center [539, 296] width 424 height 40
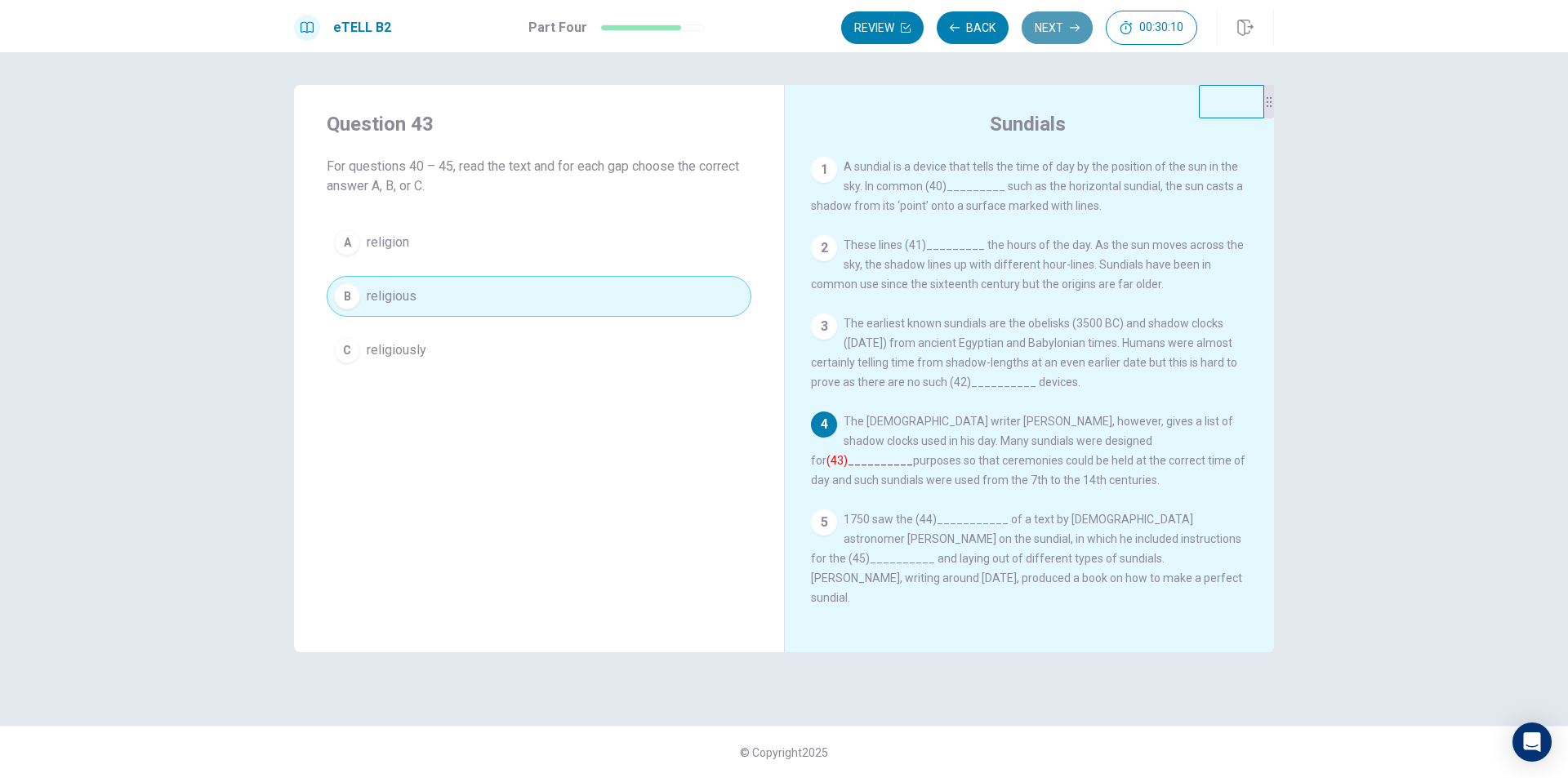
click at [1070, 31] on icon "button" at bounding box center [1074, 28] width 10 height 10
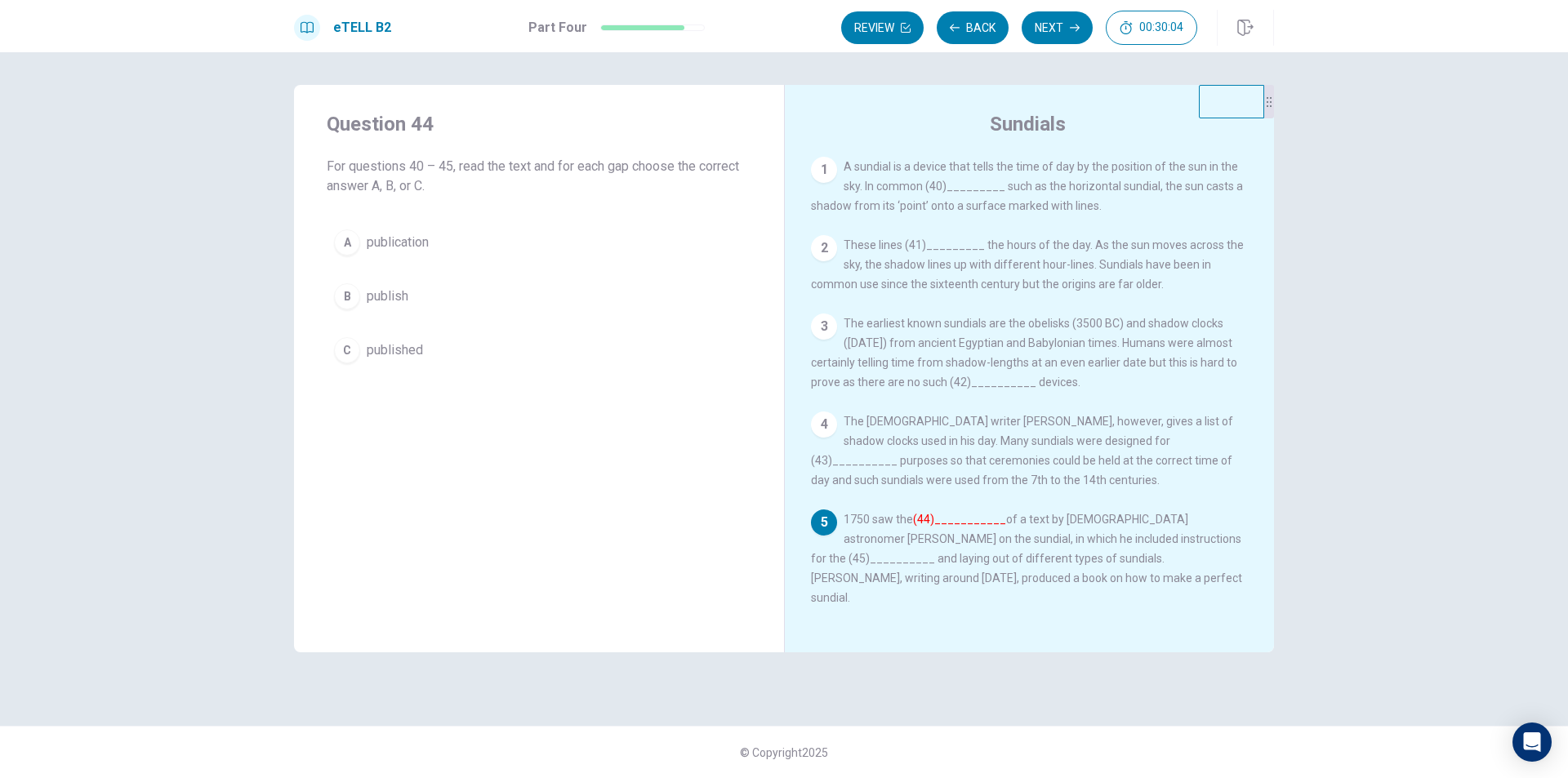
click at [460, 237] on button "A publication" at bounding box center [539, 242] width 424 height 40
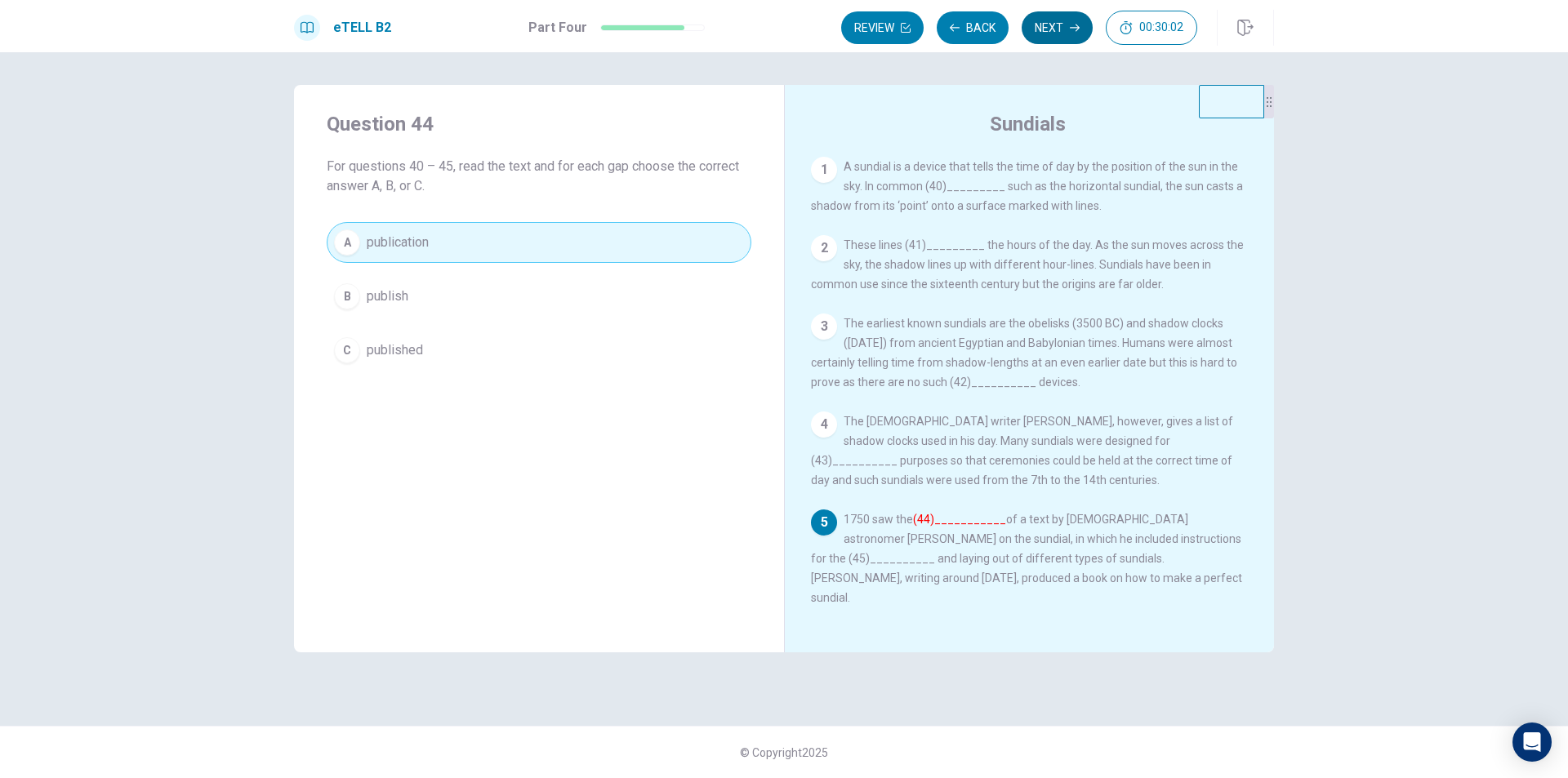
click at [1050, 19] on button "Next" at bounding box center [1057, 28] width 71 height 33
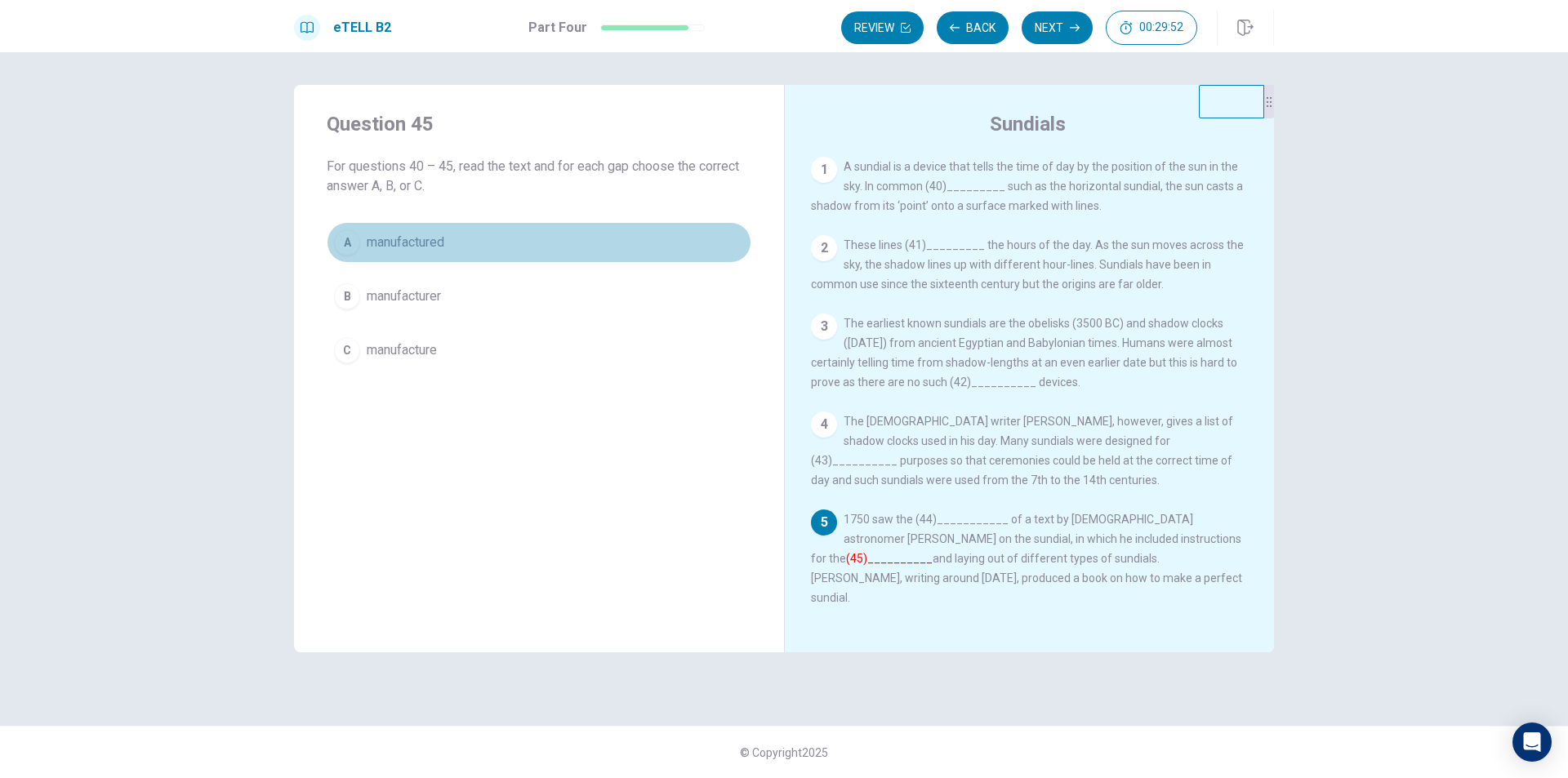
click at [442, 244] on span "manufactured" at bounding box center [405, 242] width 77 height 19
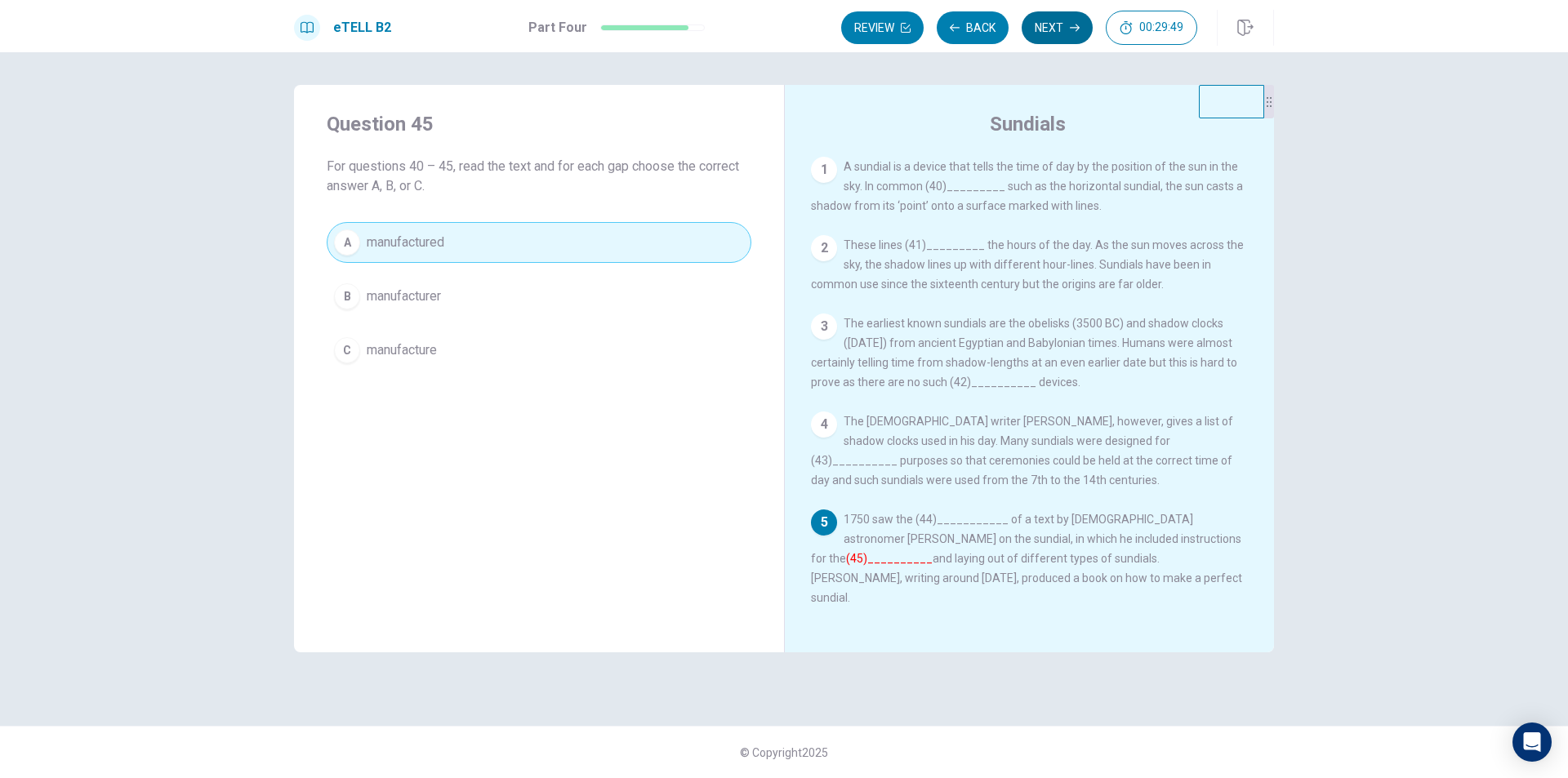
click at [1052, 24] on button "Next" at bounding box center [1057, 28] width 71 height 33
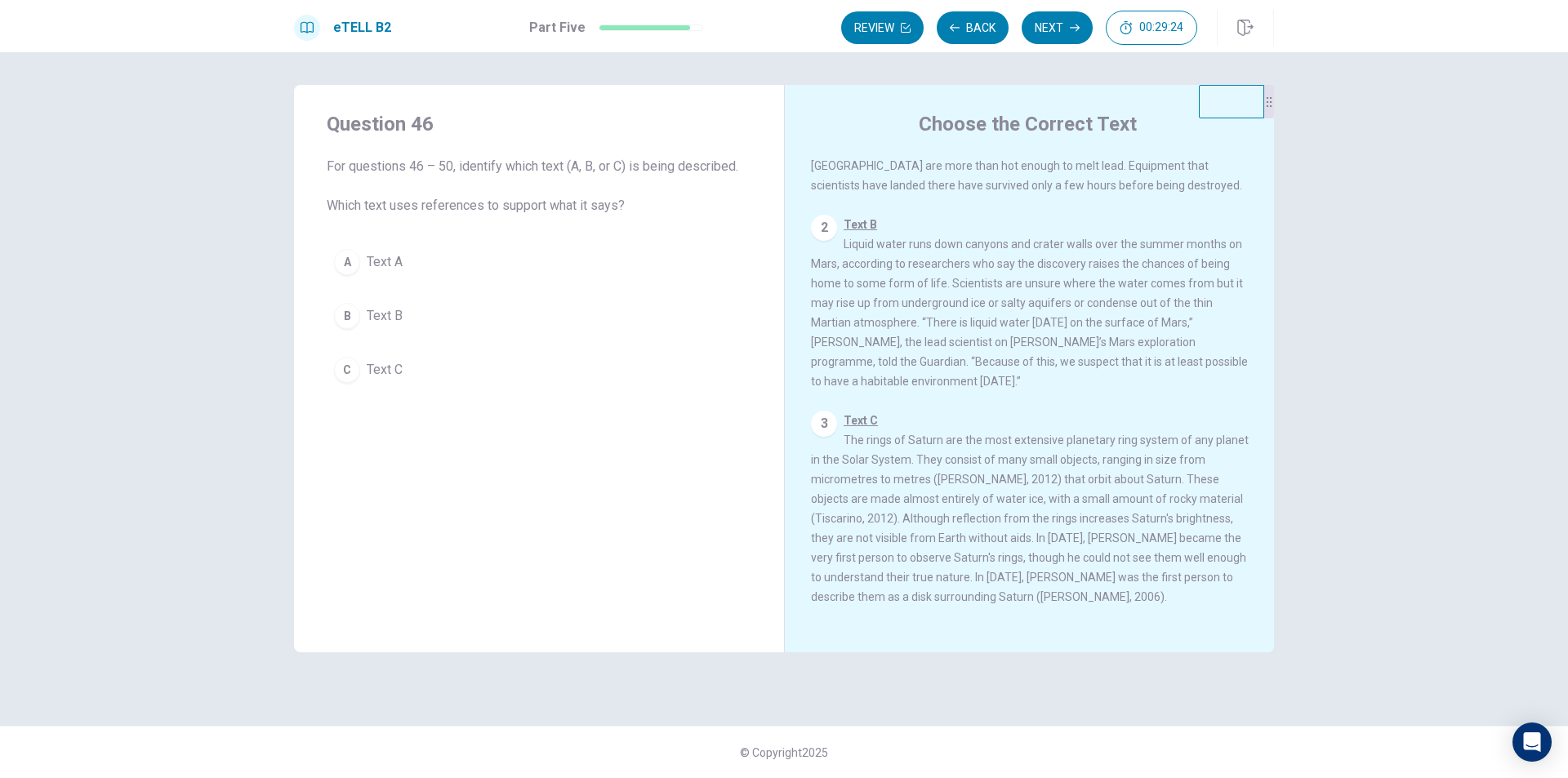
scroll to position [181, 0]
click at [353, 313] on div "B" at bounding box center [346, 315] width 26 height 26
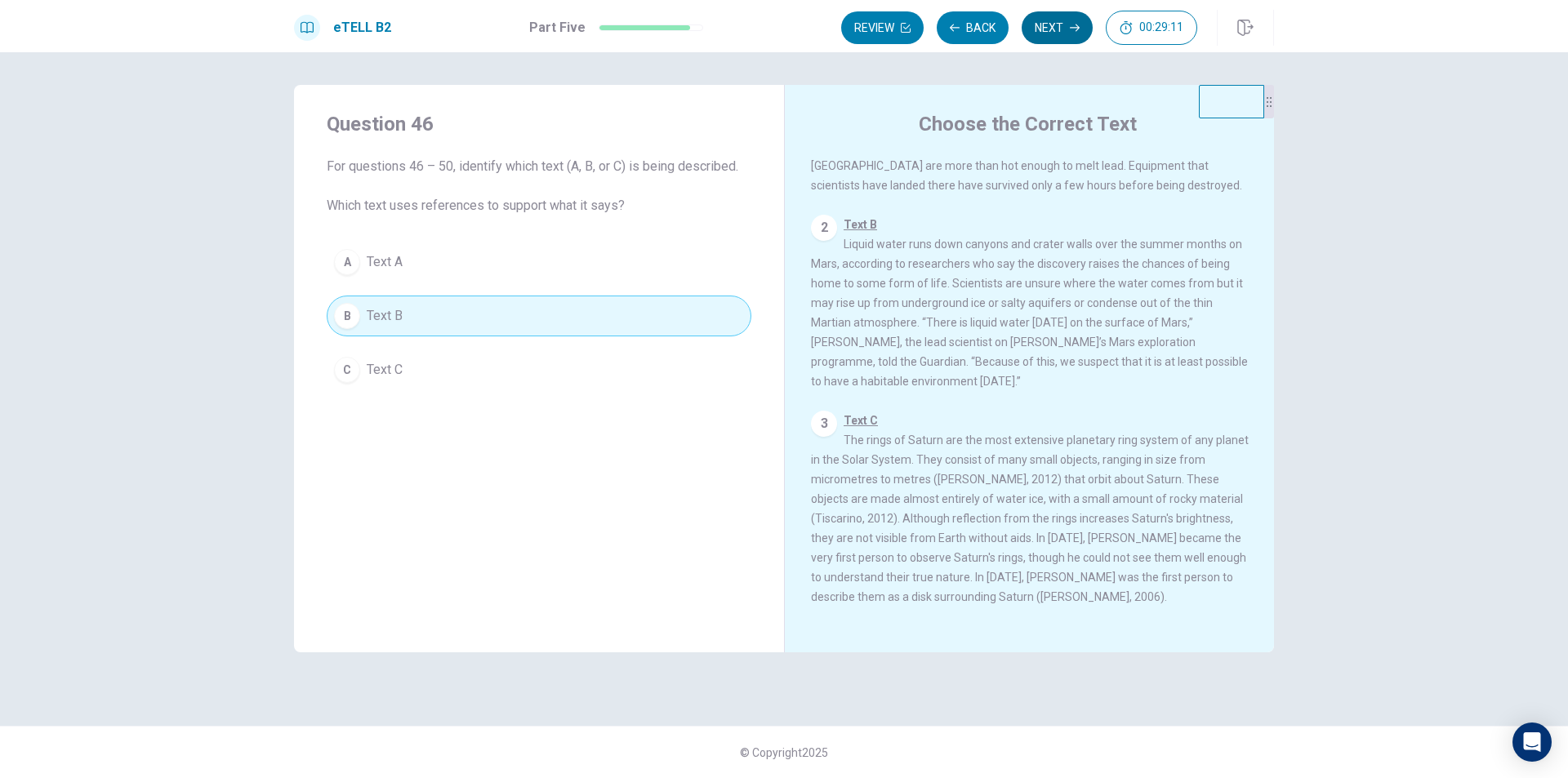
click at [1068, 22] on button "Next" at bounding box center [1057, 28] width 71 height 33
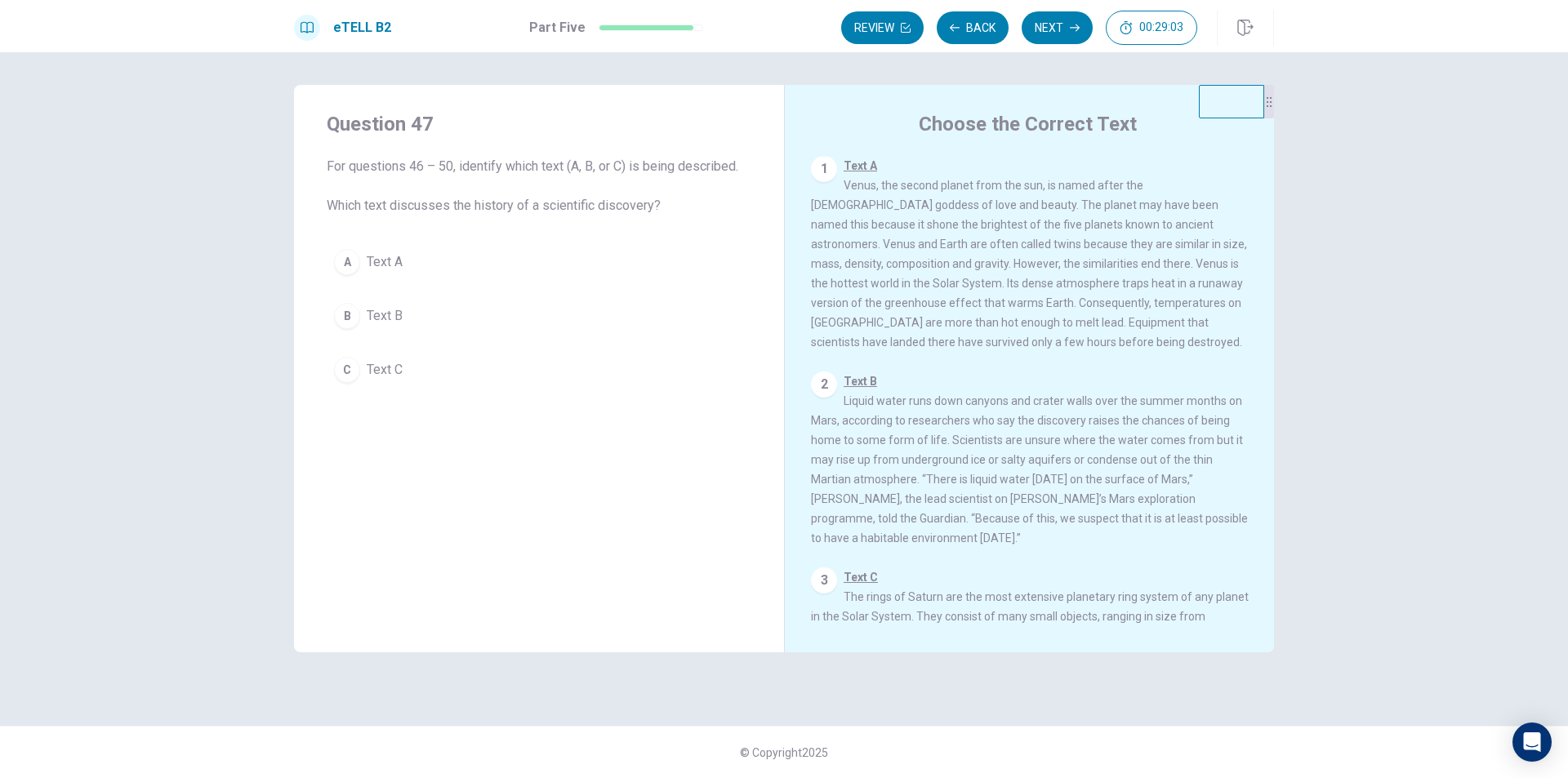
scroll to position [0, 0]
drag, startPoint x: 1259, startPoint y: 239, endPoint x: 1224, endPoint y: 478, distance: 241.5
click at [1224, 478] on div "1 Text A Venus, the second planet from the sun, is named after the [DEMOGRAPHIC…" at bounding box center [1041, 391] width 459 height 469
drag, startPoint x: 1260, startPoint y: 370, endPoint x: 1298, endPoint y: 461, distance: 98.6
click at [1249, 491] on div "1 Text A Venus, the second planet from the sun, is named after the [DEMOGRAPHIC…" at bounding box center [1041, 391] width 459 height 469
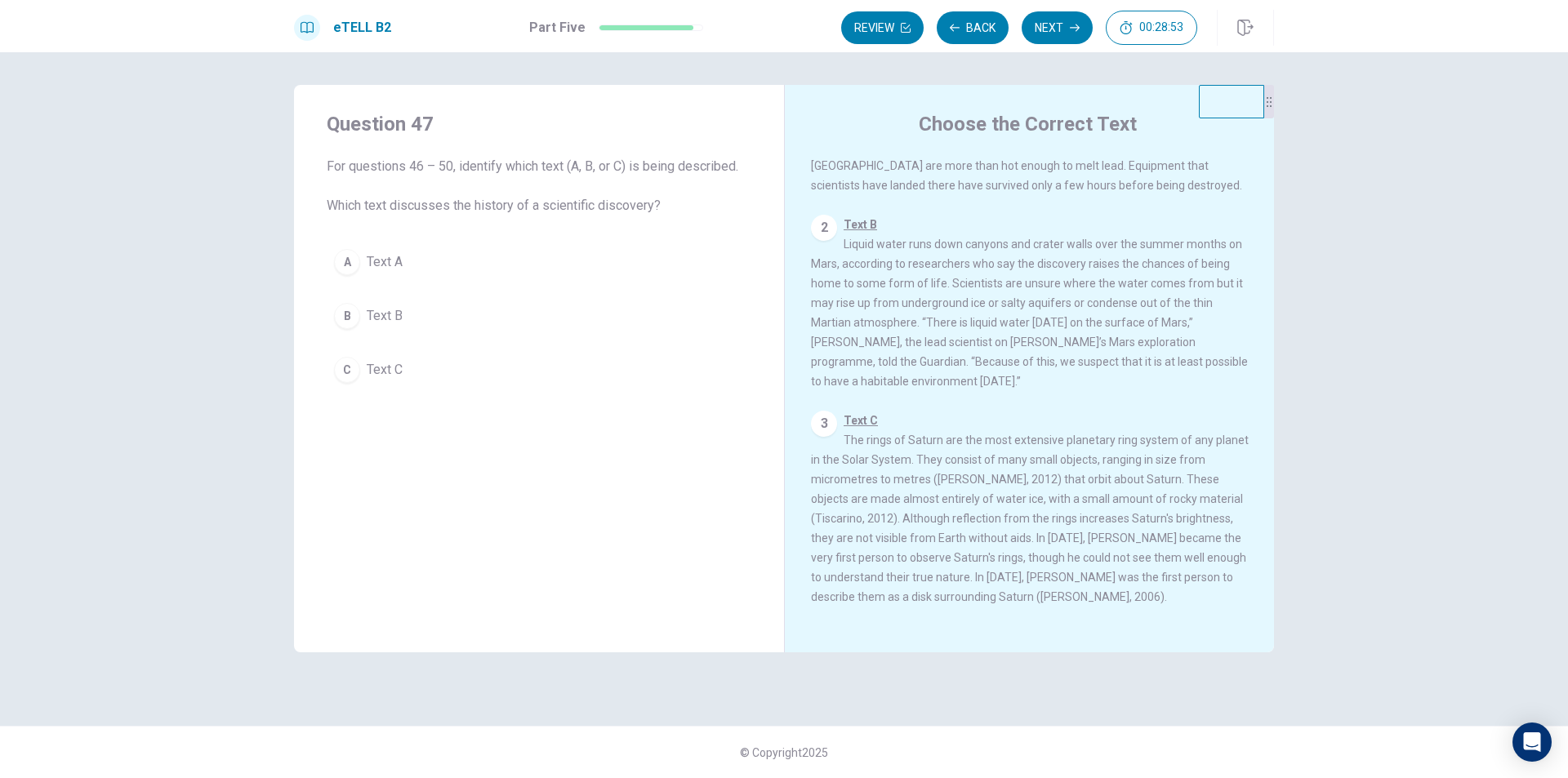
scroll to position [181, 0]
click at [382, 374] on span "Text C" at bounding box center [384, 369] width 36 height 19
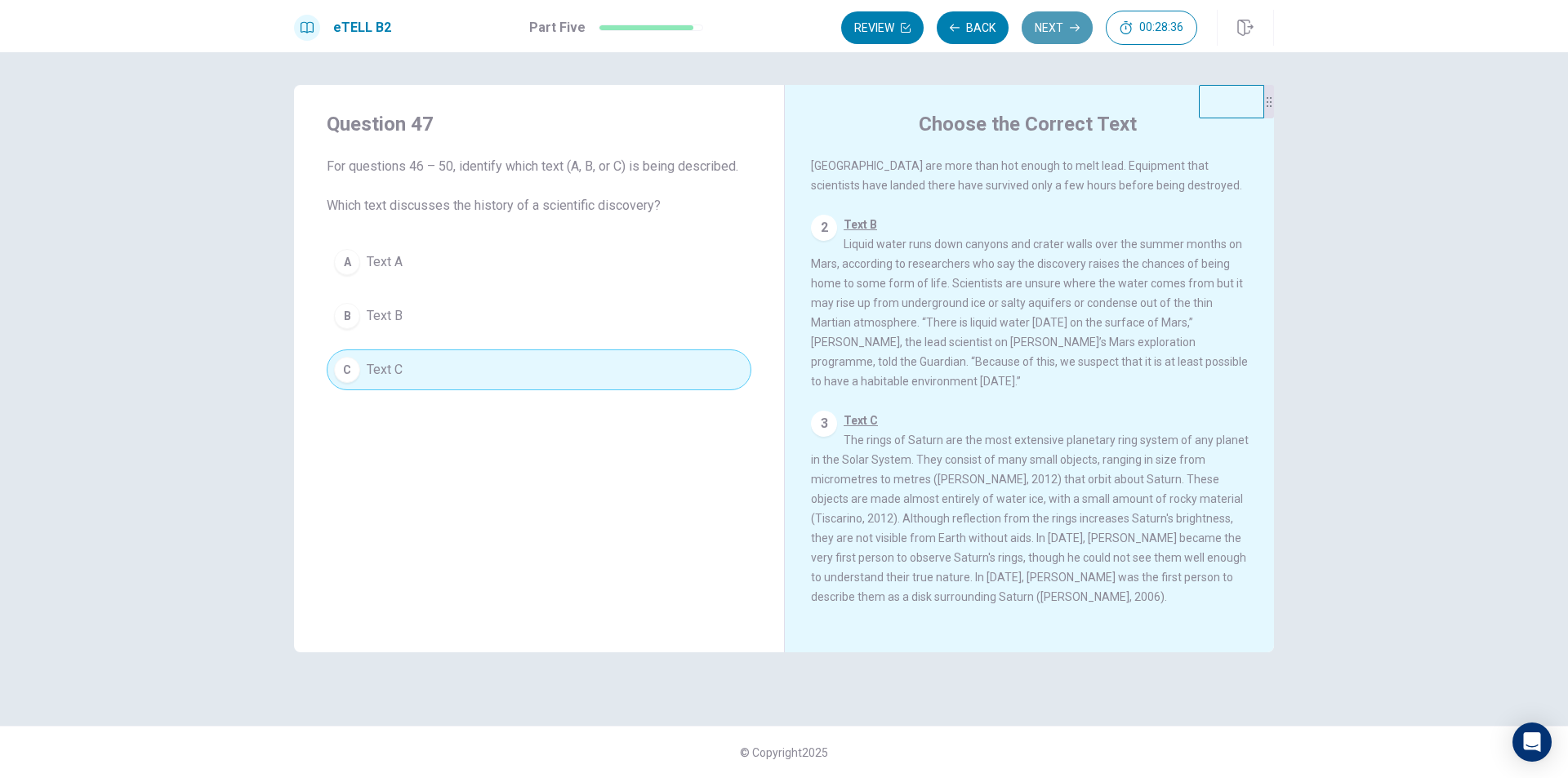
click at [1045, 17] on button "Next" at bounding box center [1057, 28] width 71 height 33
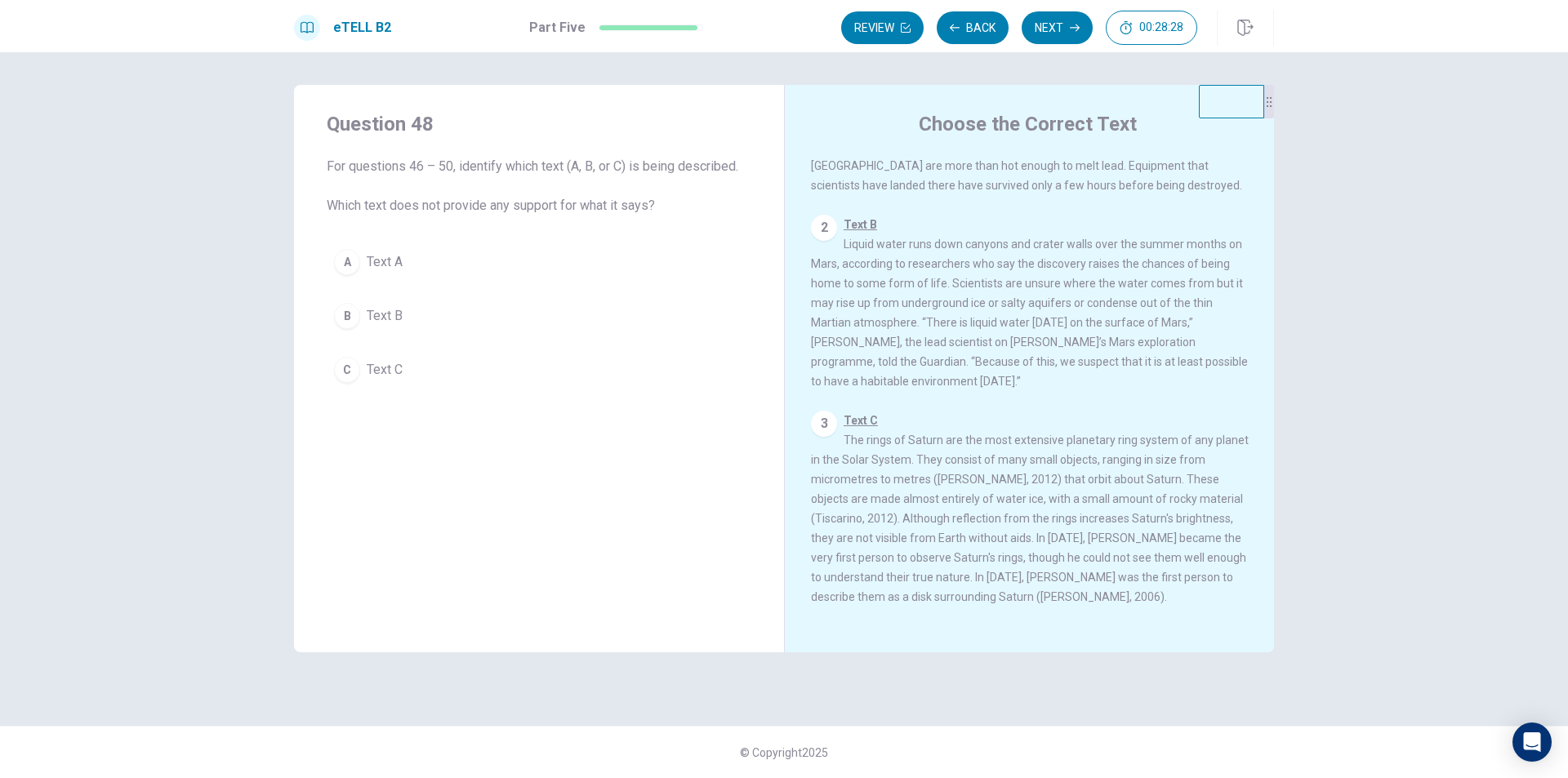
scroll to position [0, 0]
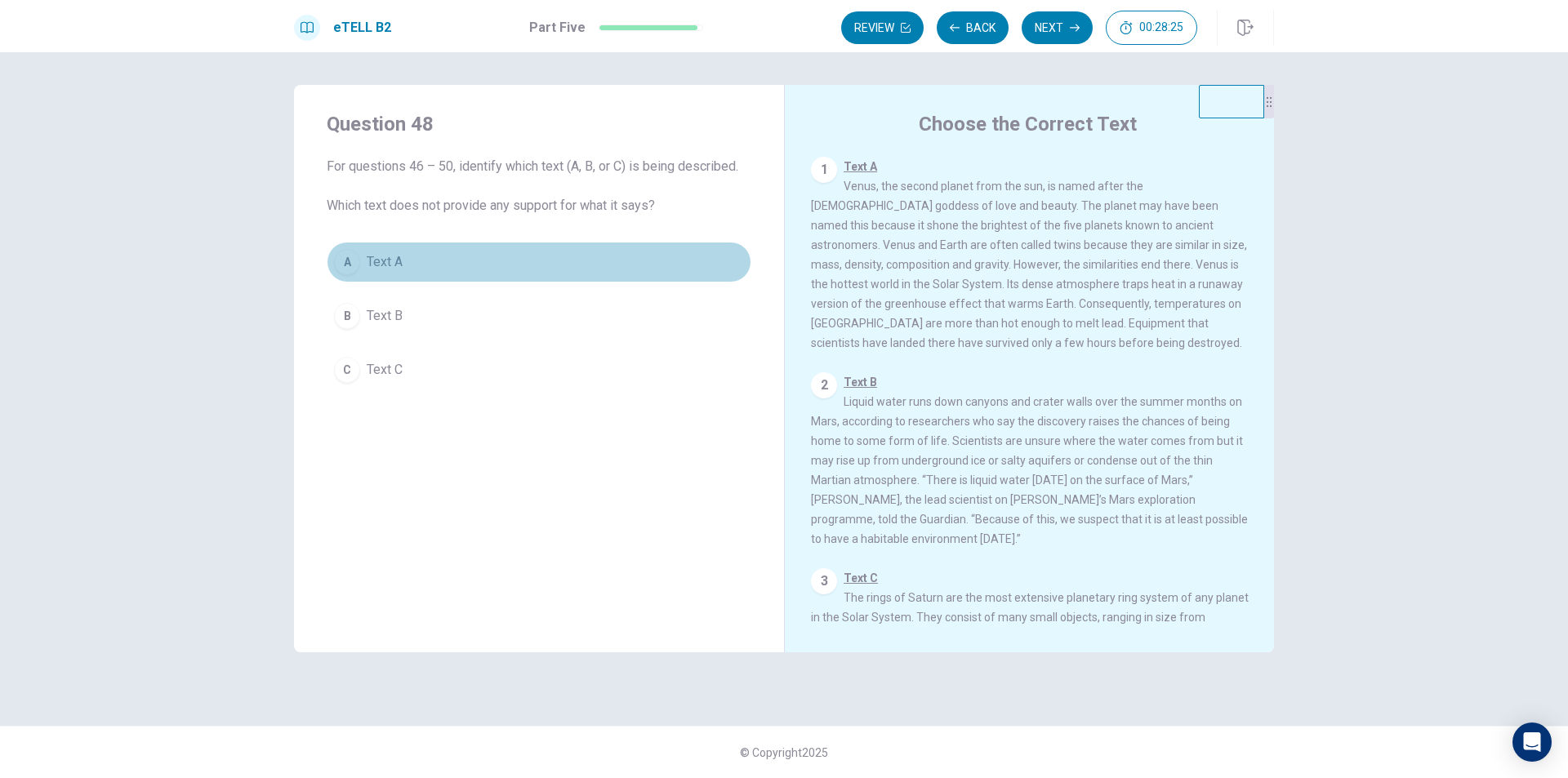
click at [350, 269] on div "A" at bounding box center [346, 261] width 26 height 26
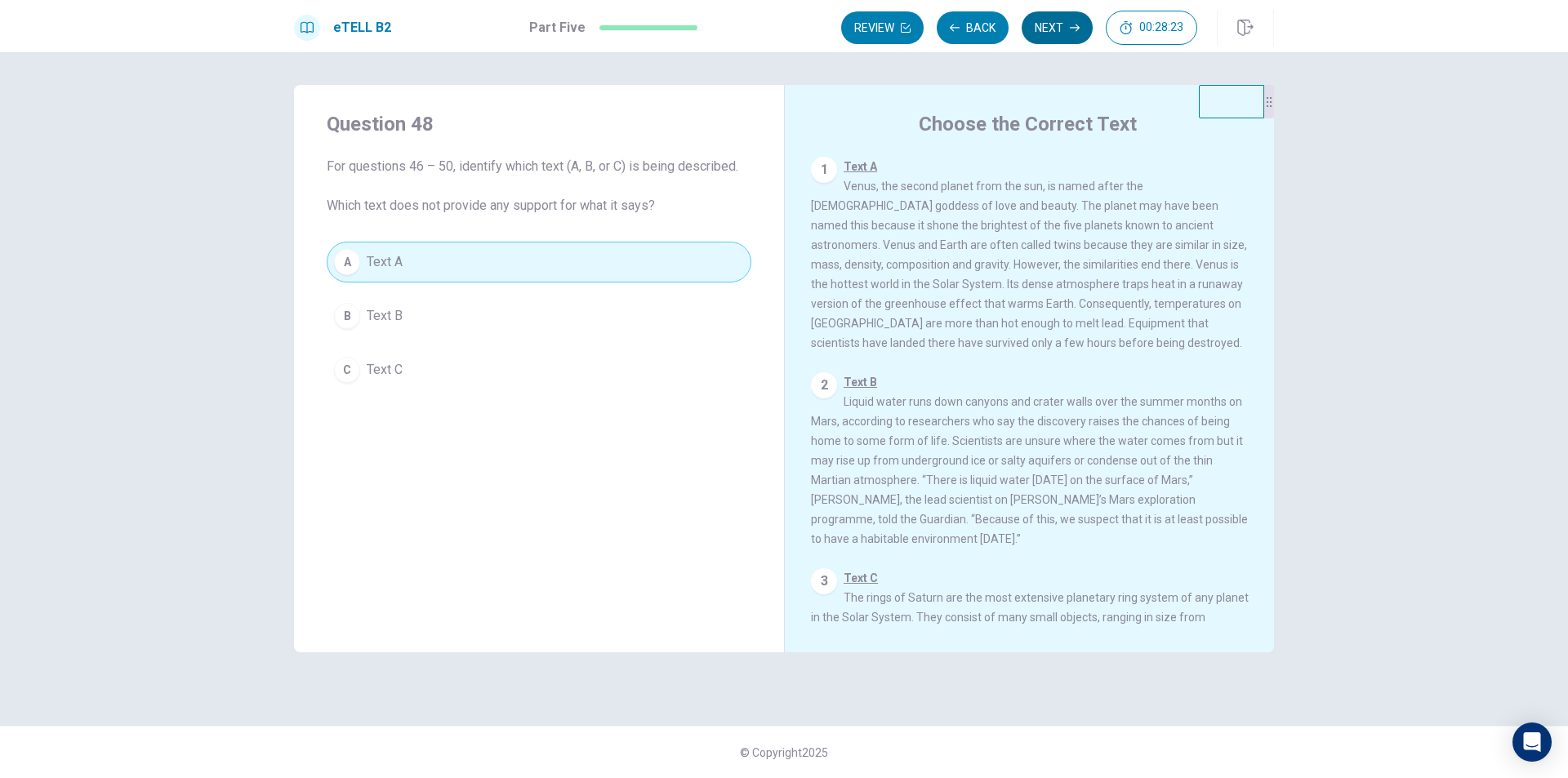
click at [1062, 33] on button "Next" at bounding box center [1057, 28] width 71 height 33
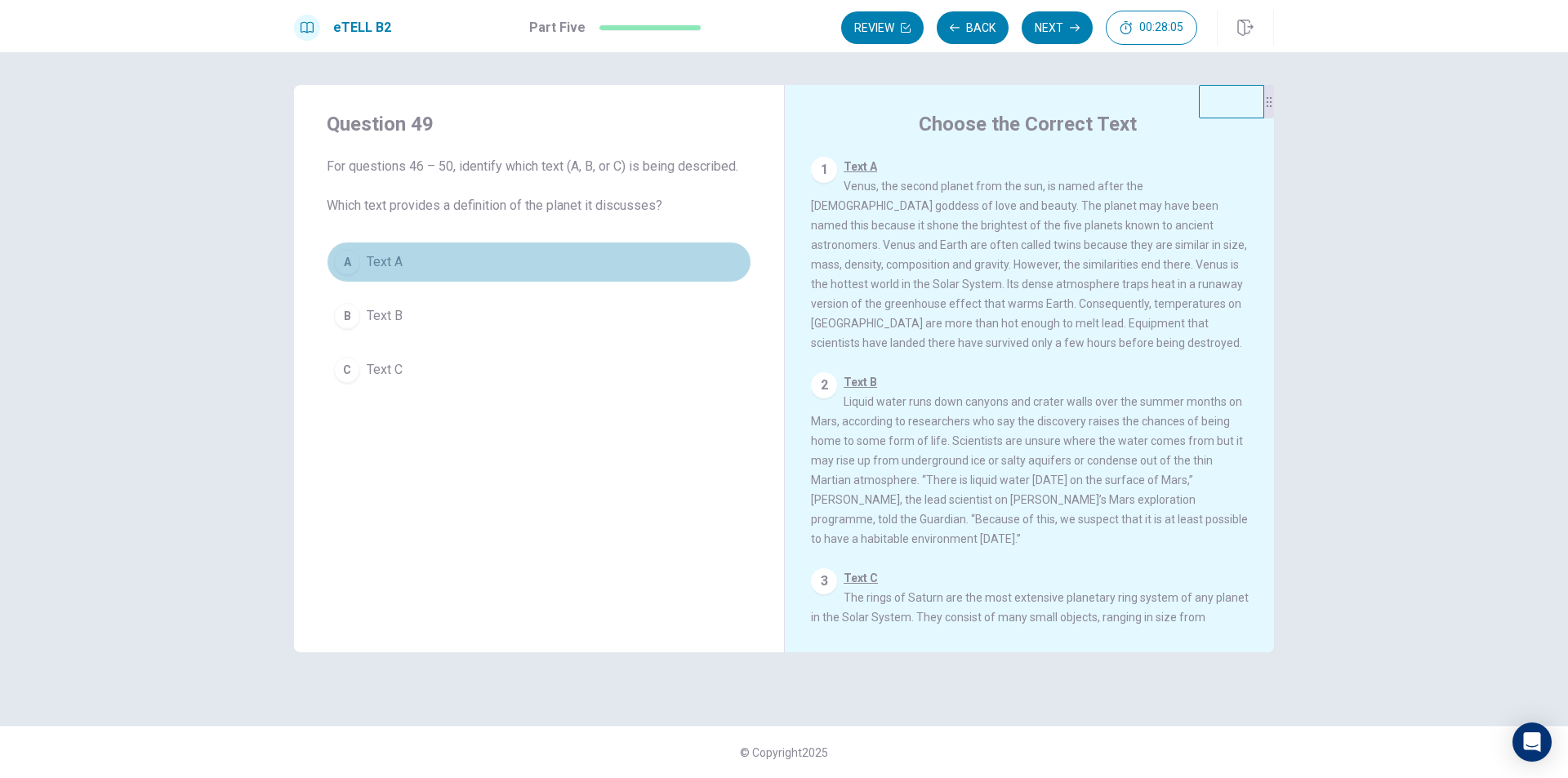
click at [411, 261] on button "A Text A" at bounding box center [539, 262] width 424 height 40
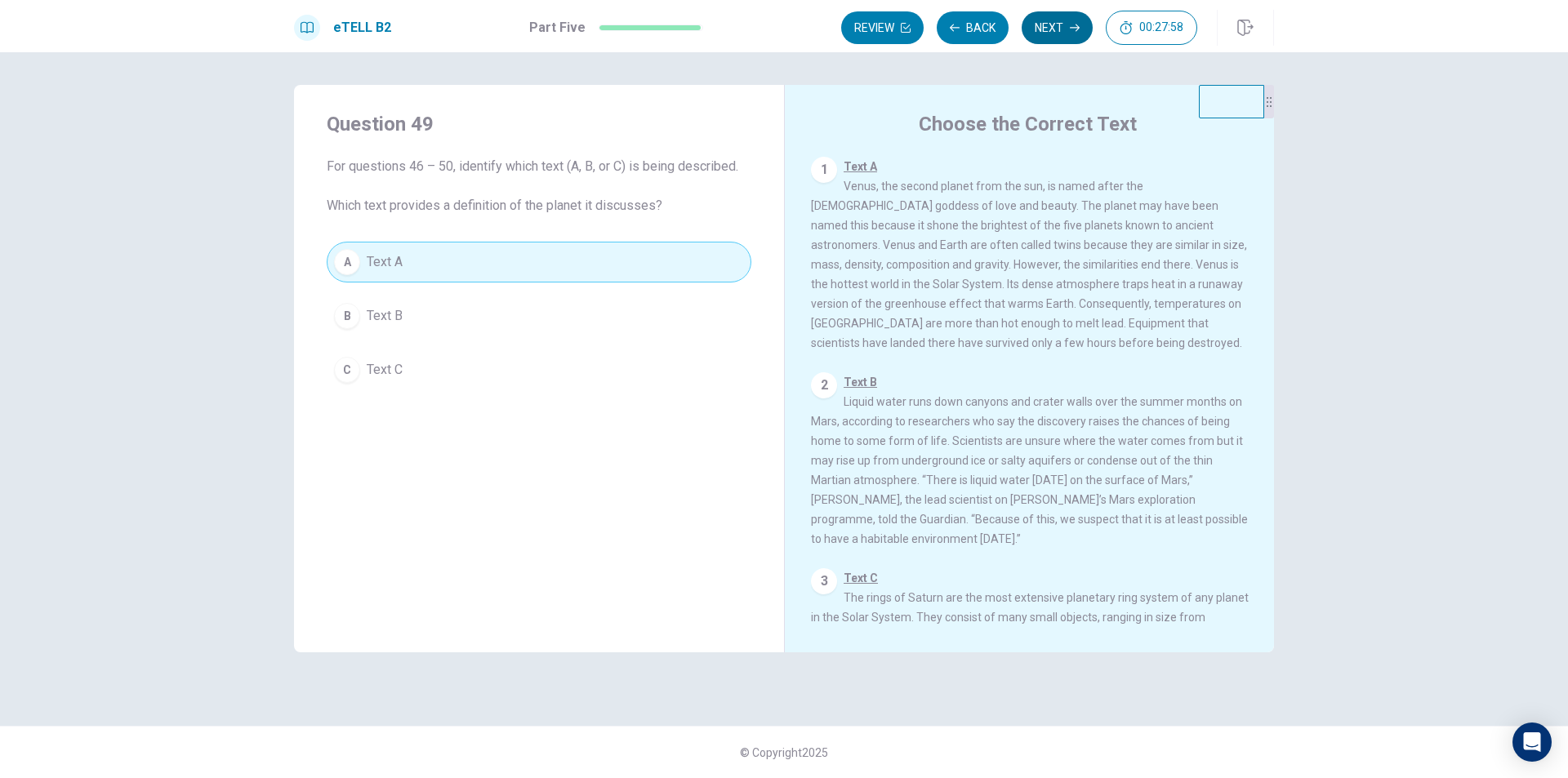
click at [1064, 35] on button "Next" at bounding box center [1057, 28] width 71 height 33
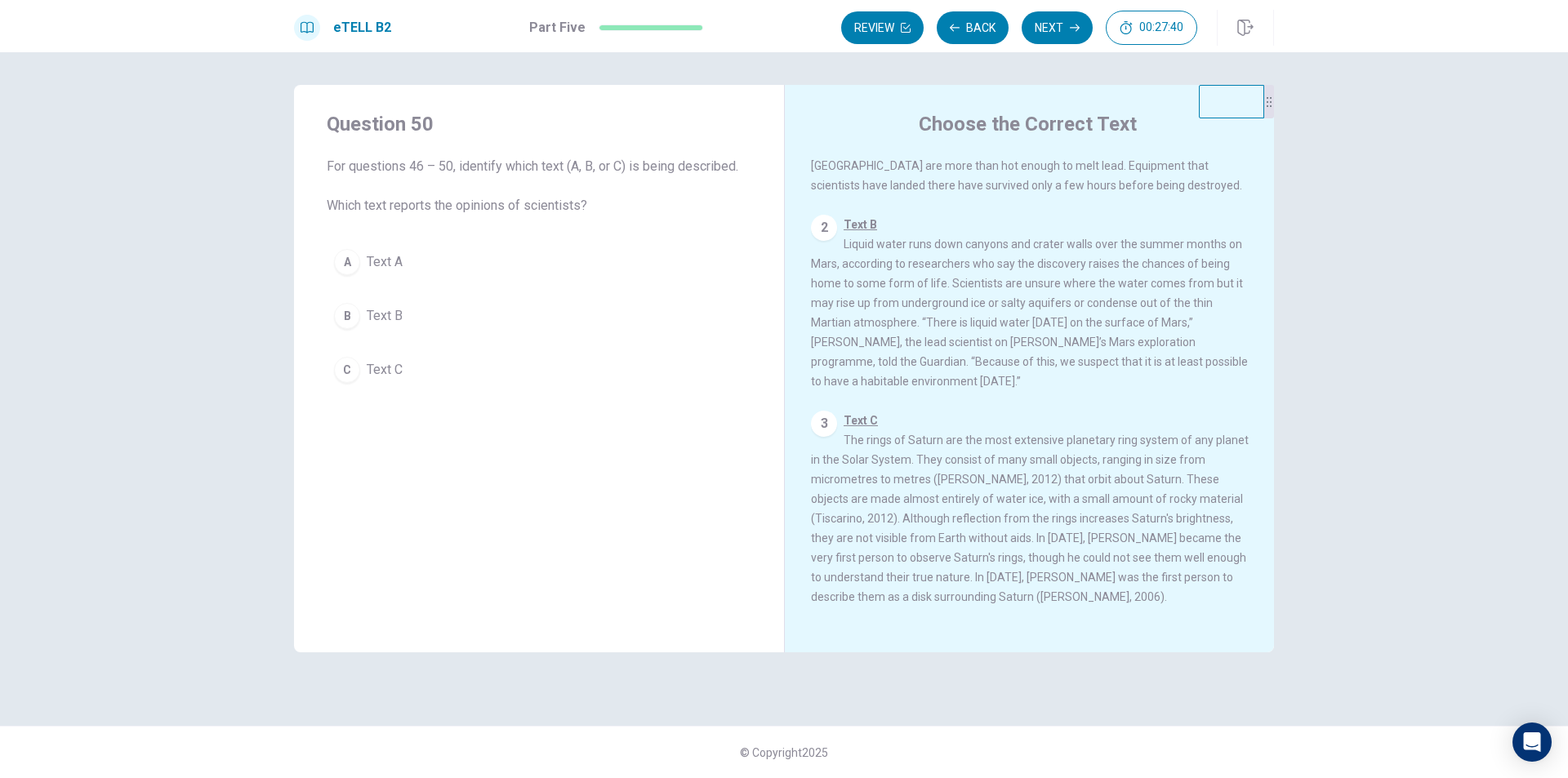
scroll to position [181, 0]
click at [359, 311] on div "B" at bounding box center [346, 315] width 26 height 26
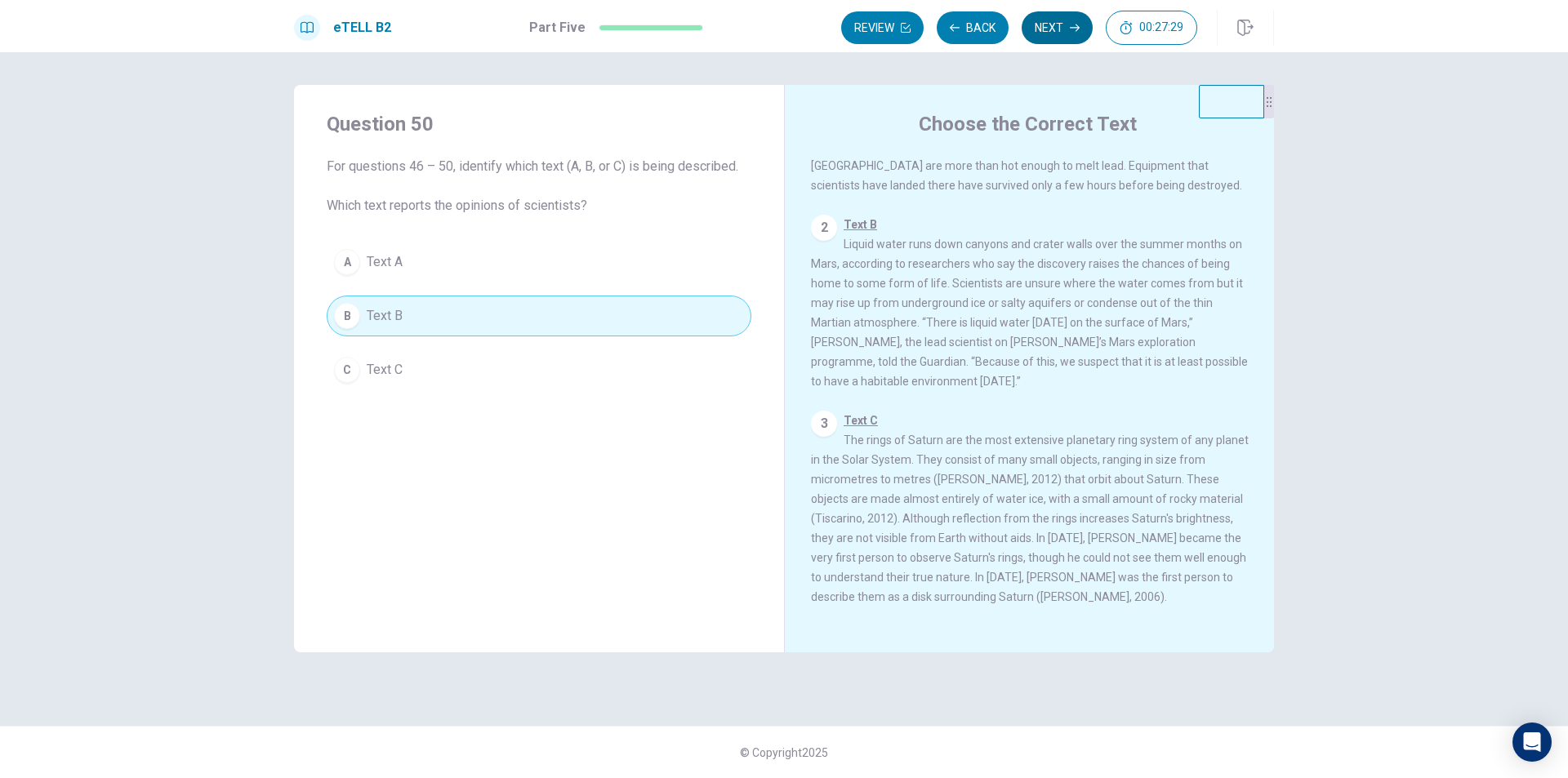
click at [1066, 22] on button "Next" at bounding box center [1057, 28] width 71 height 33
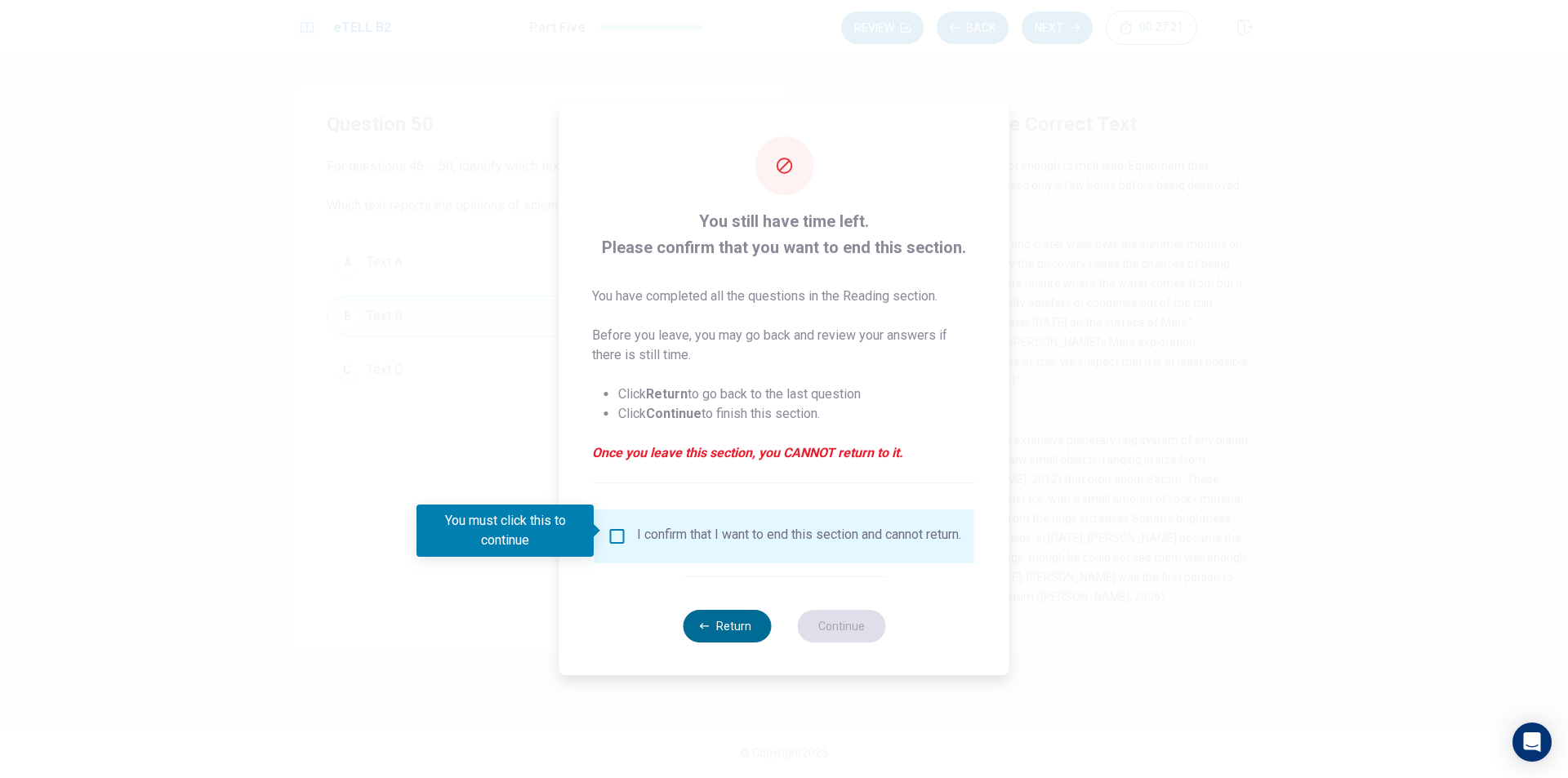
click at [703, 629] on icon "button" at bounding box center [705, 626] width 10 height 6
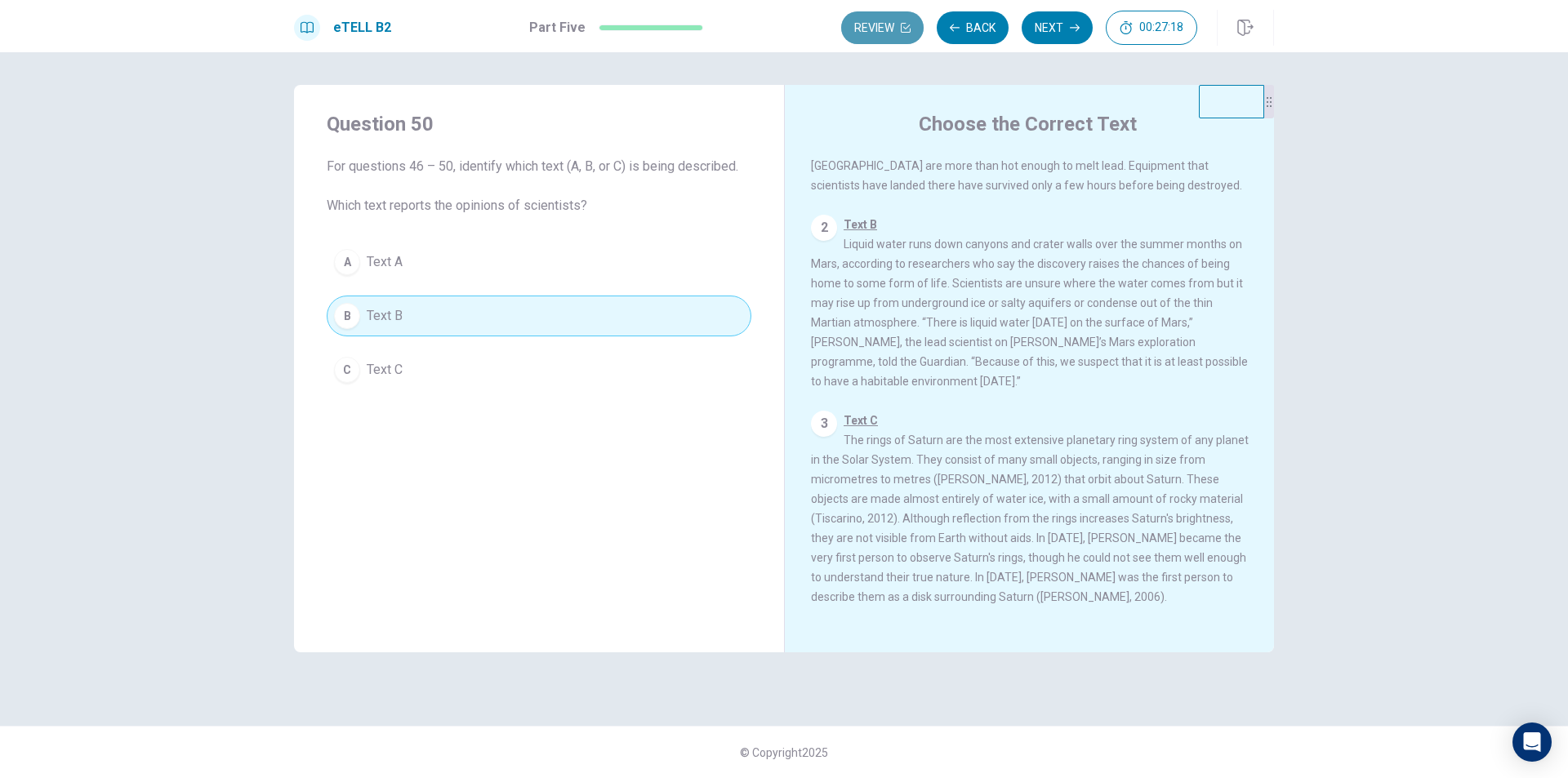
click at [871, 30] on button "Review" at bounding box center [882, 28] width 83 height 33
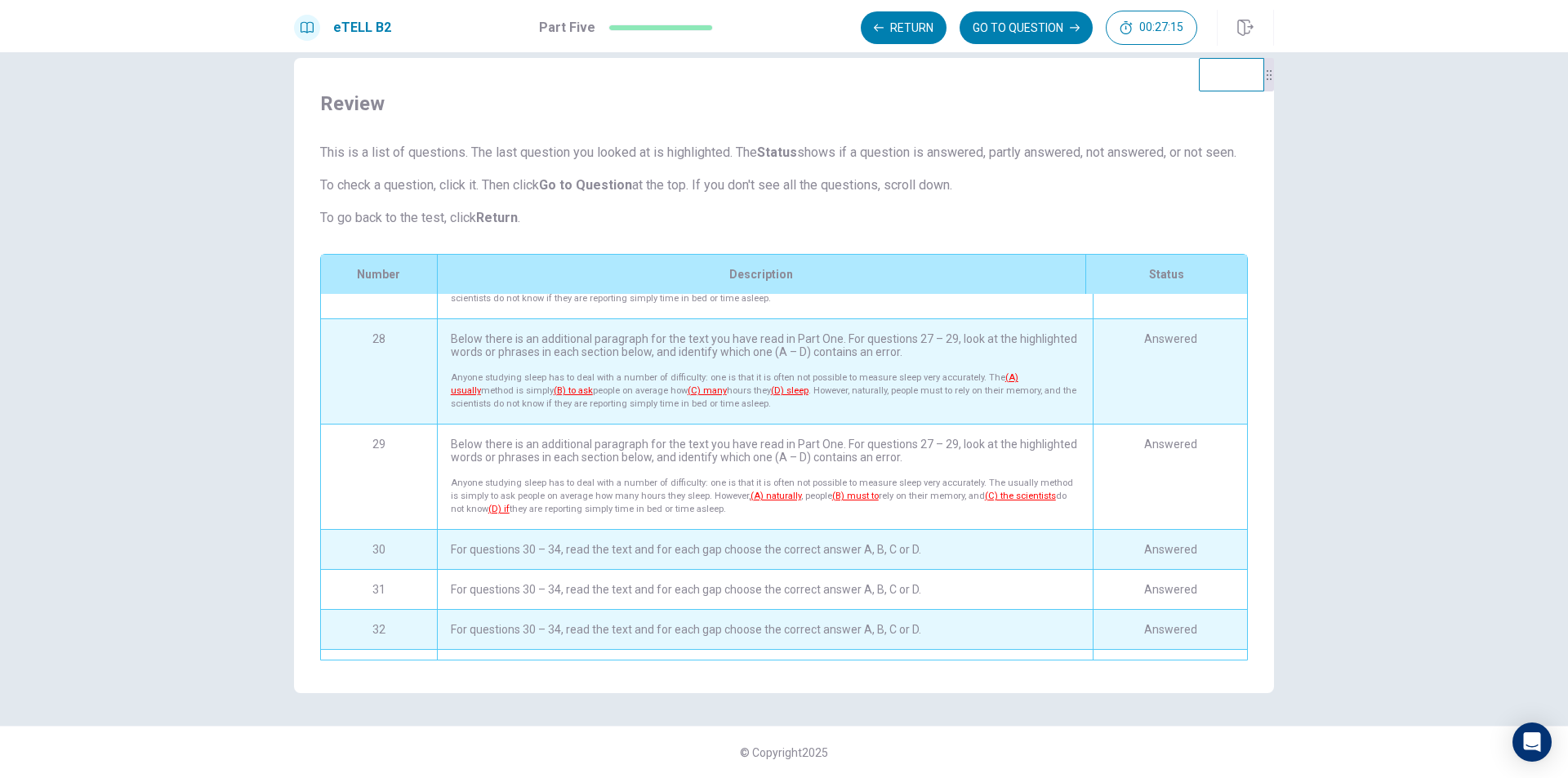
scroll to position [0, 0]
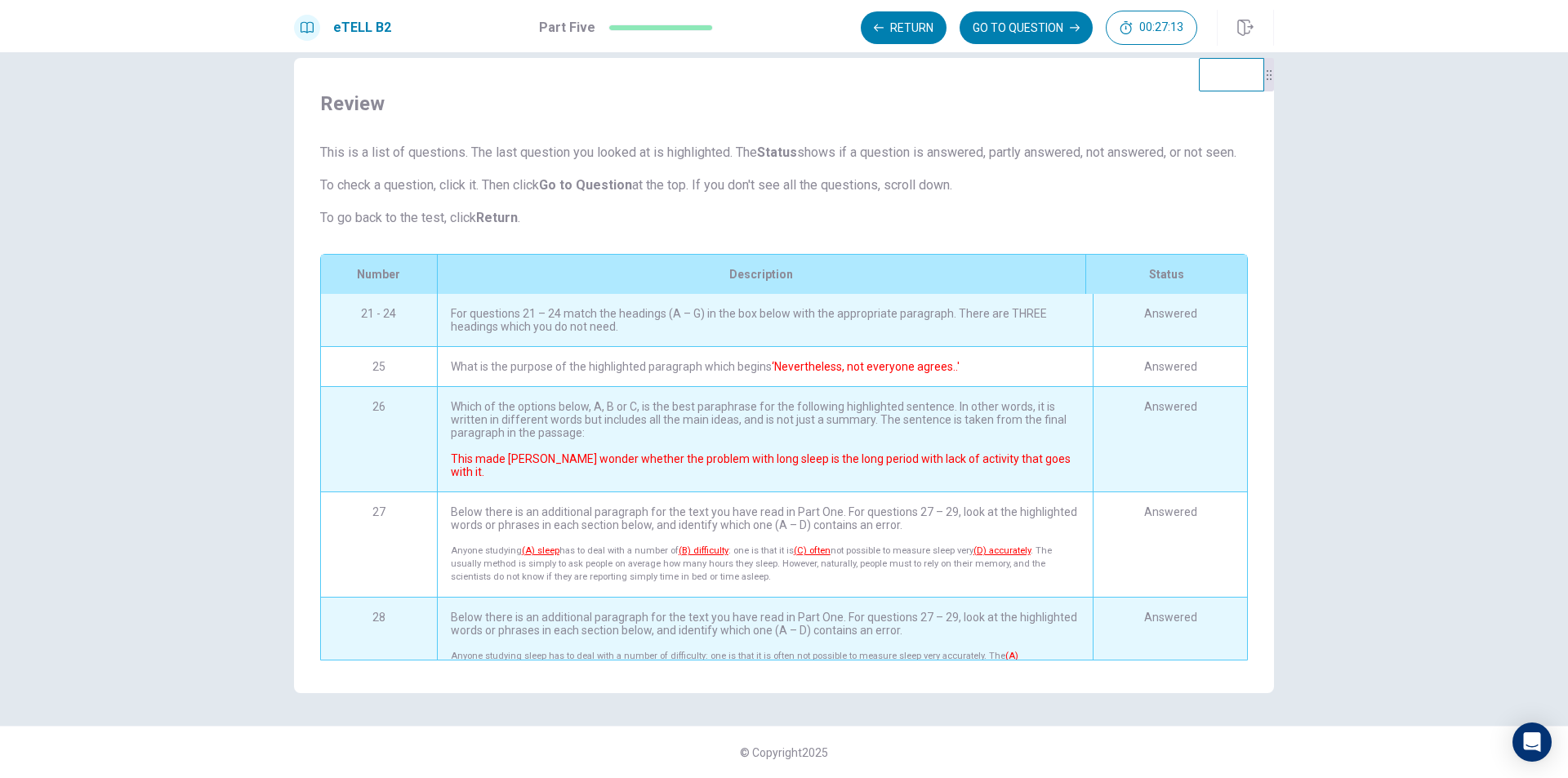
click at [502, 328] on div "For questions 21 – 24 match the headings (A – G) in the box below with the appr…" at bounding box center [765, 320] width 656 height 52
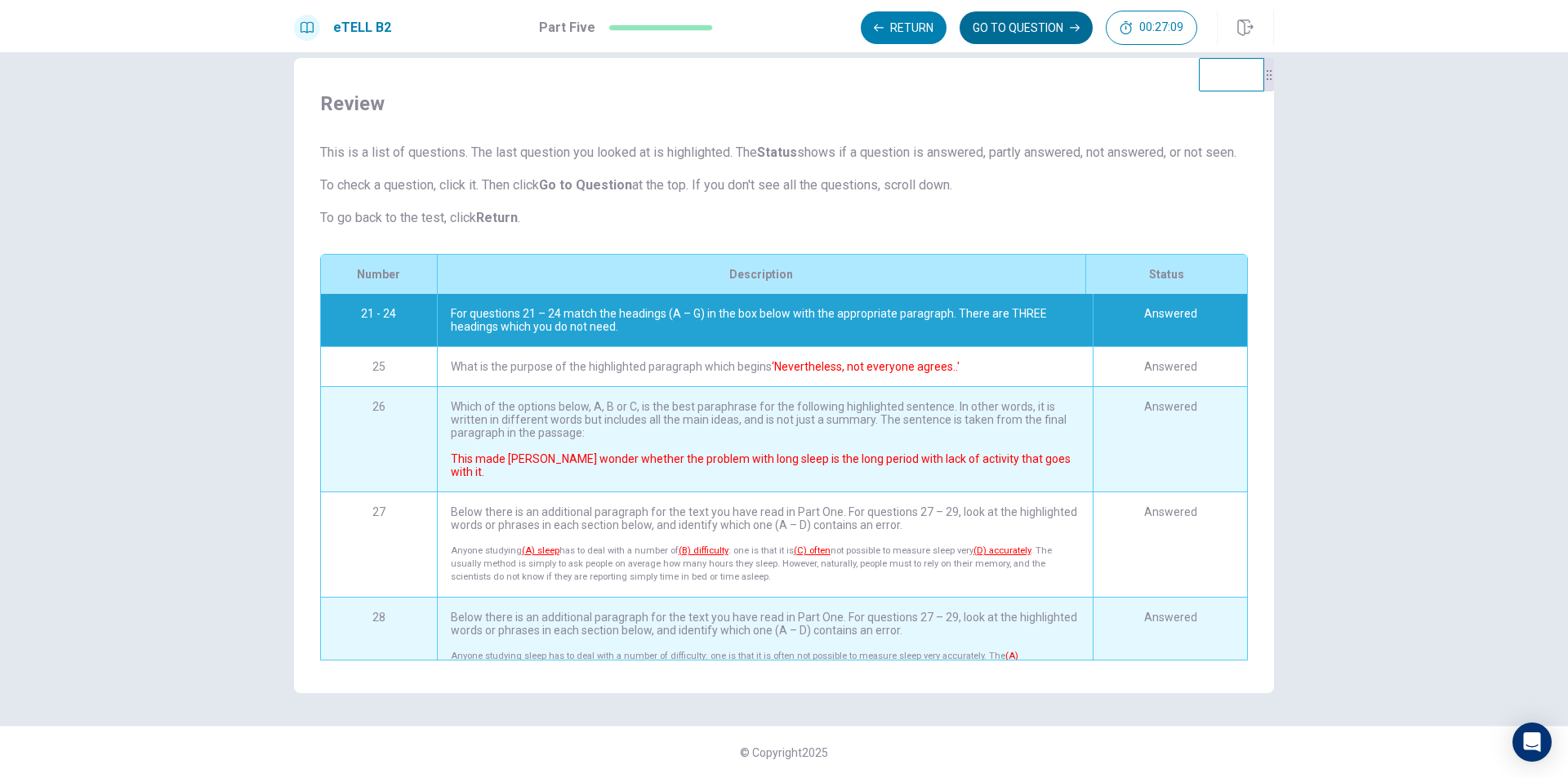
click at [1046, 39] on button "GO TO QUESTION" at bounding box center [1026, 28] width 133 height 33
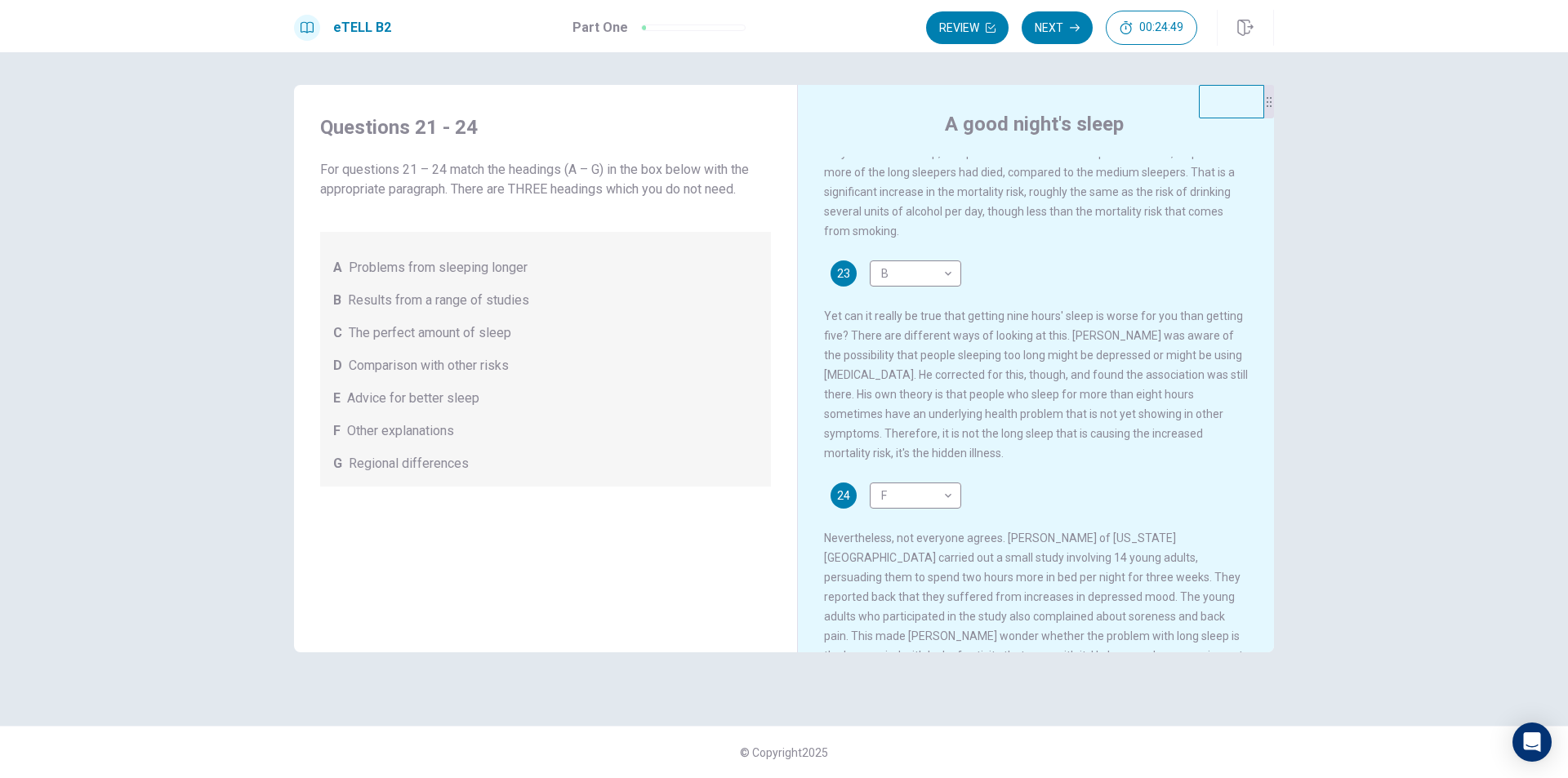
scroll to position [584, 0]
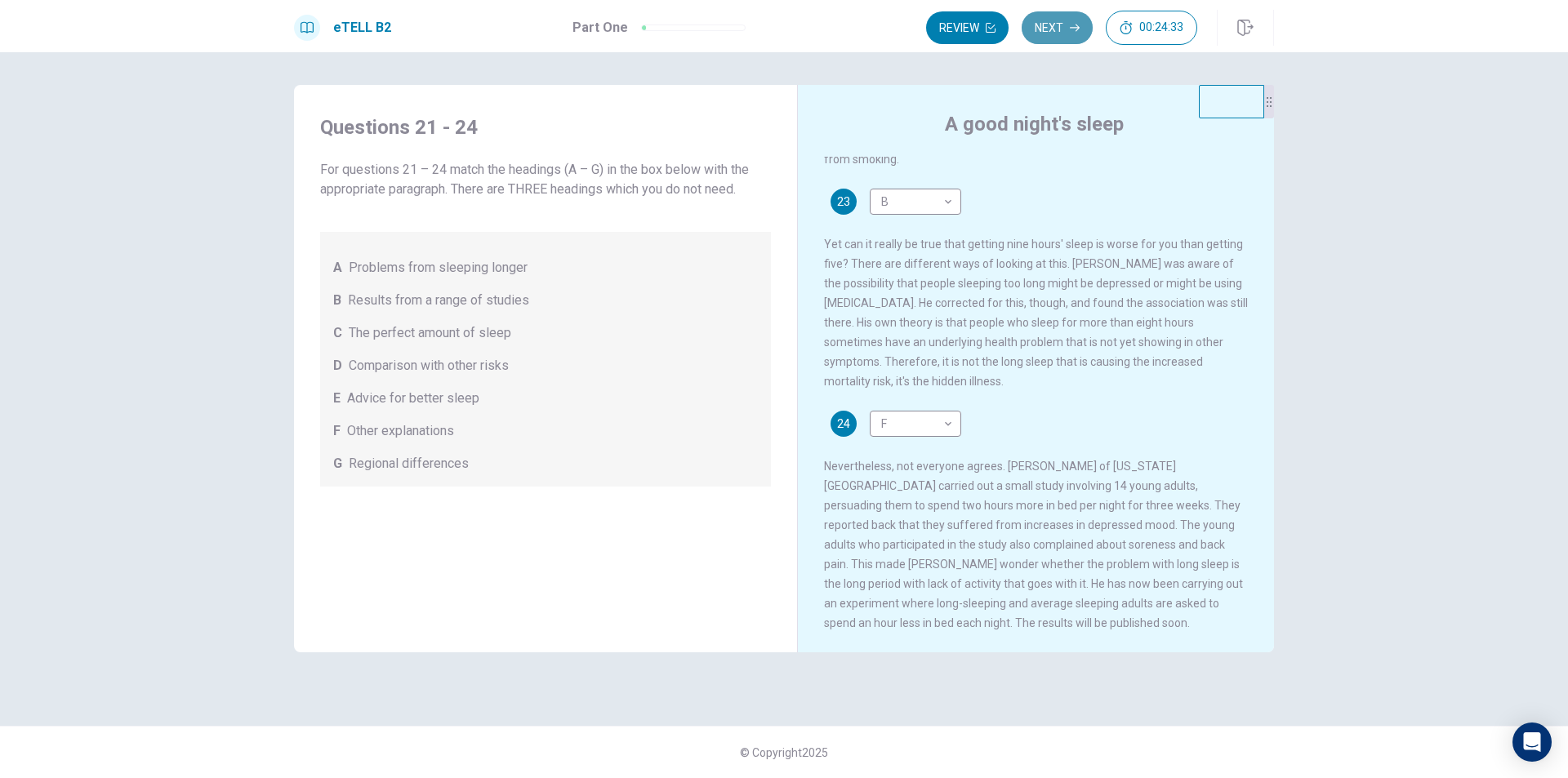
click at [1060, 29] on button "Next" at bounding box center [1057, 28] width 71 height 33
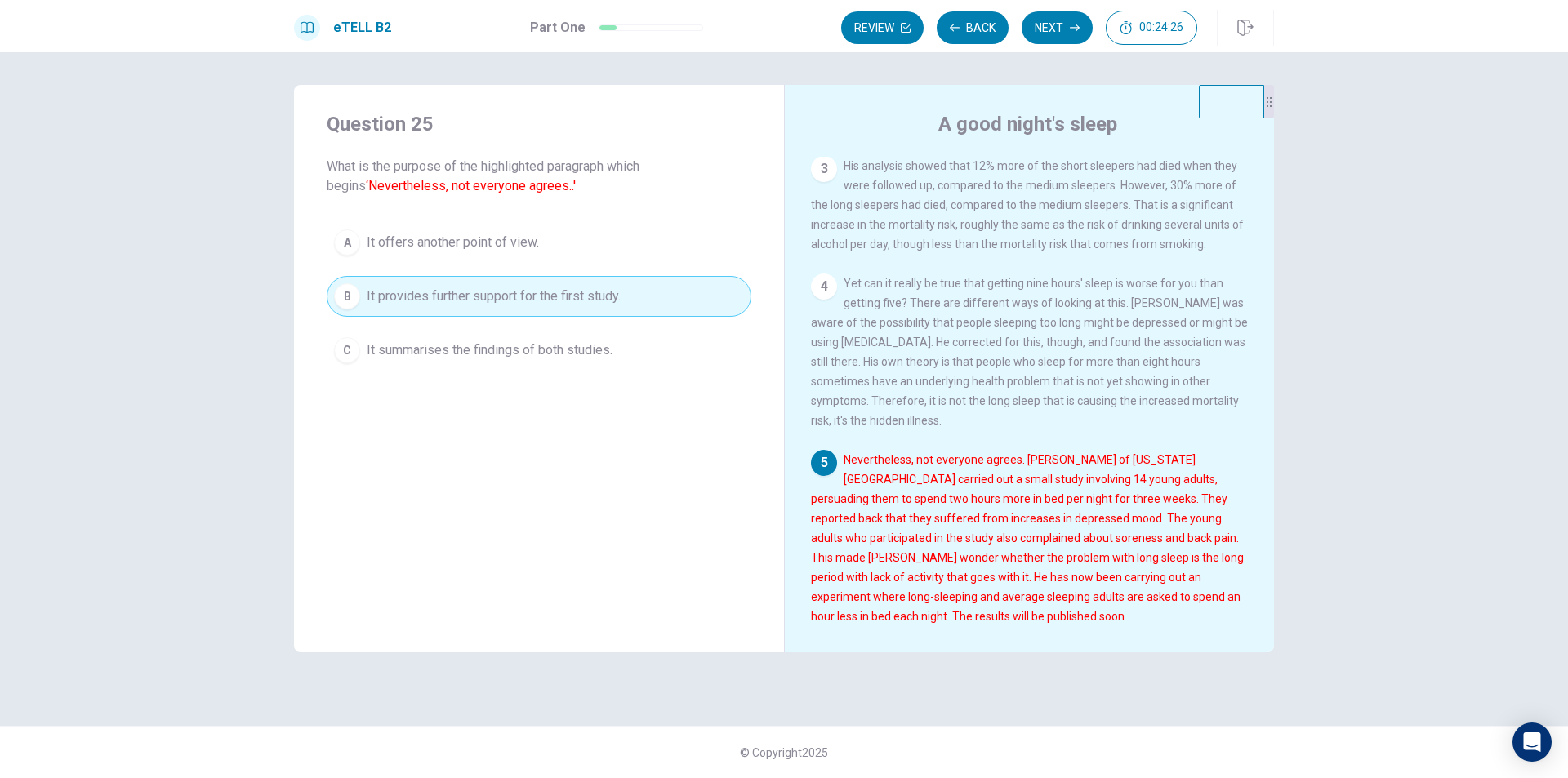
scroll to position [404, 0]
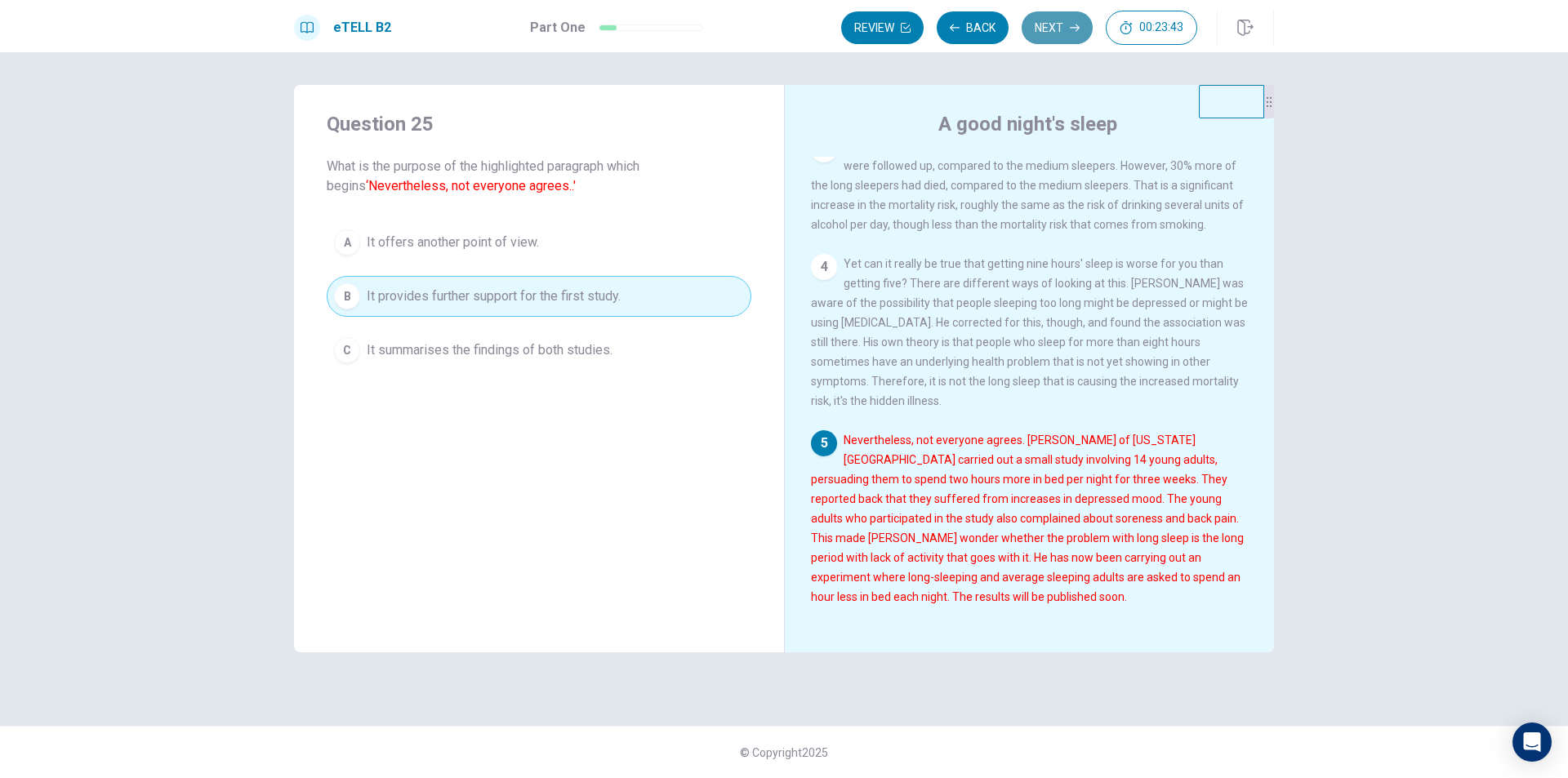
click at [1040, 13] on button "Next" at bounding box center [1057, 28] width 71 height 33
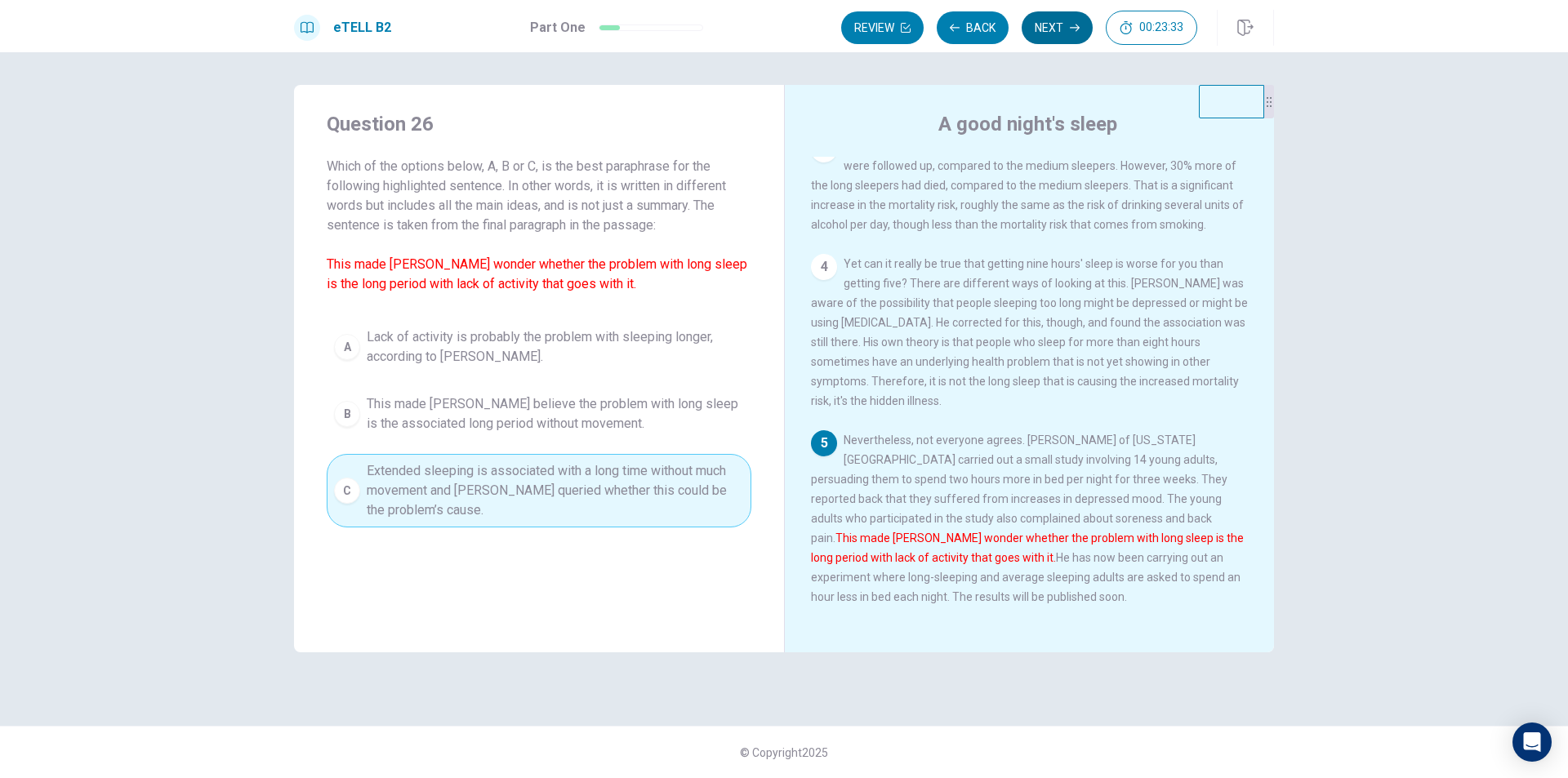
click at [1054, 34] on button "Next" at bounding box center [1057, 28] width 71 height 33
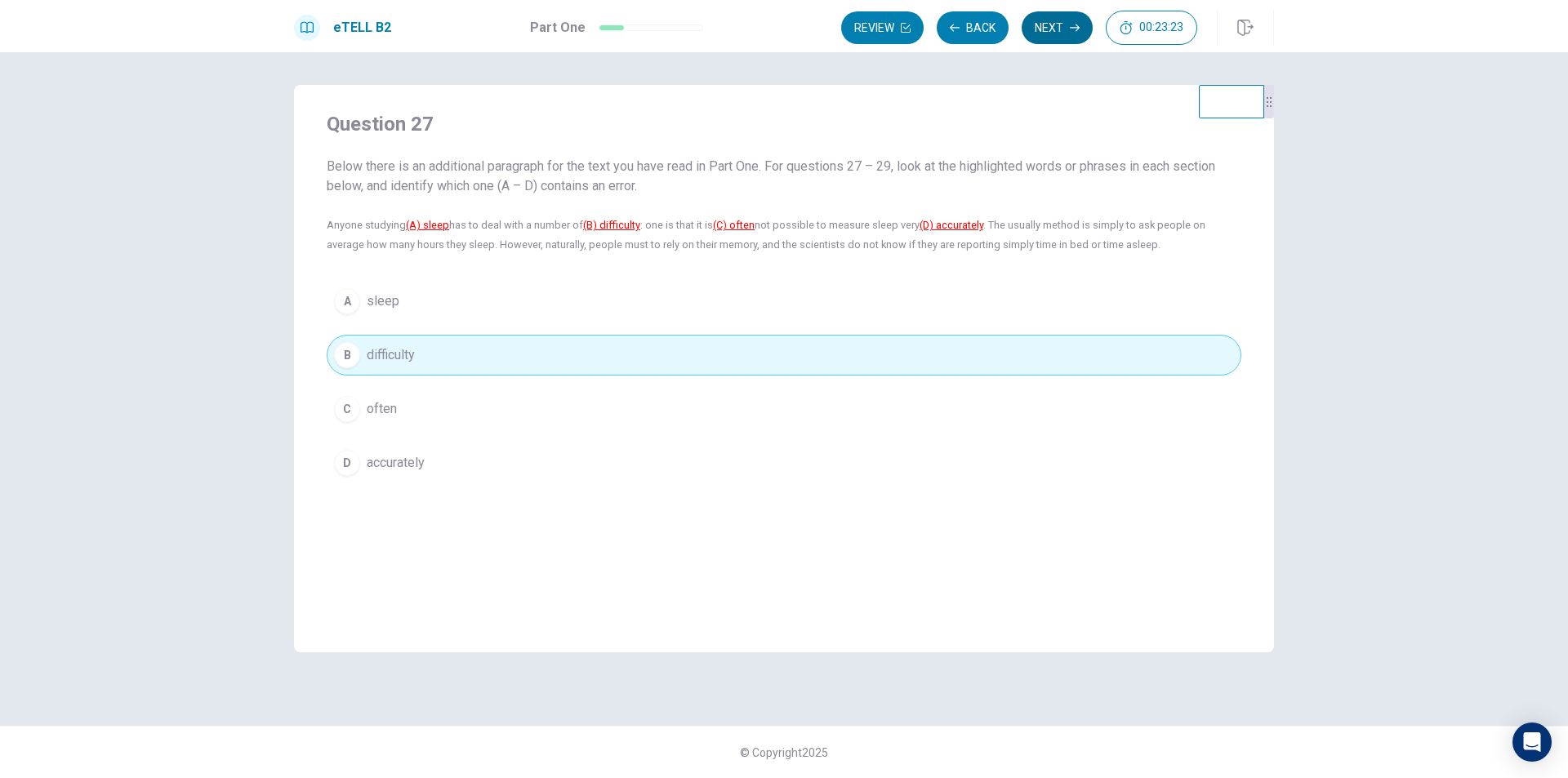
click at [1050, 29] on button "Next" at bounding box center [1057, 28] width 71 height 33
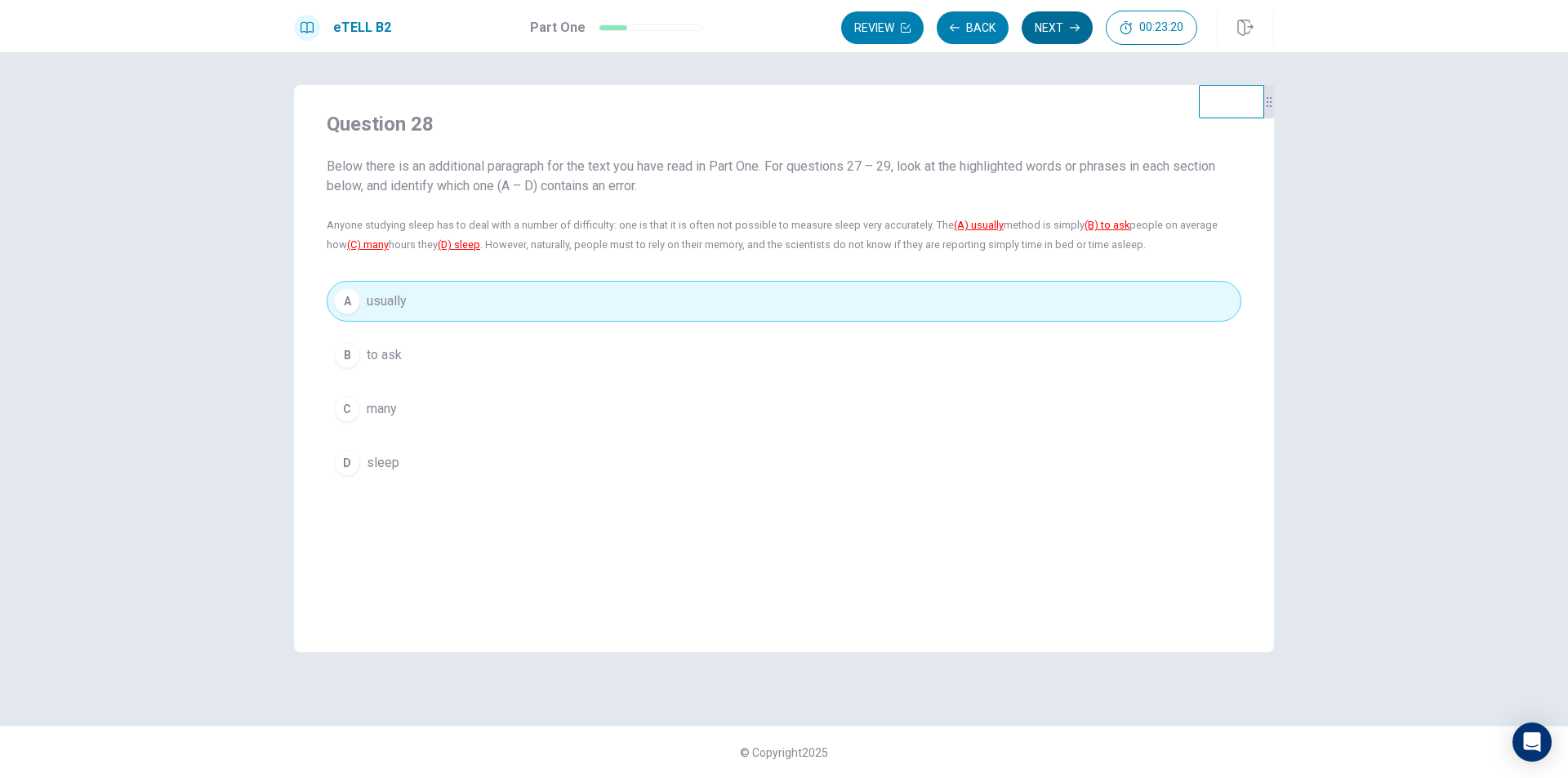
click at [1065, 31] on button "Next" at bounding box center [1057, 28] width 71 height 33
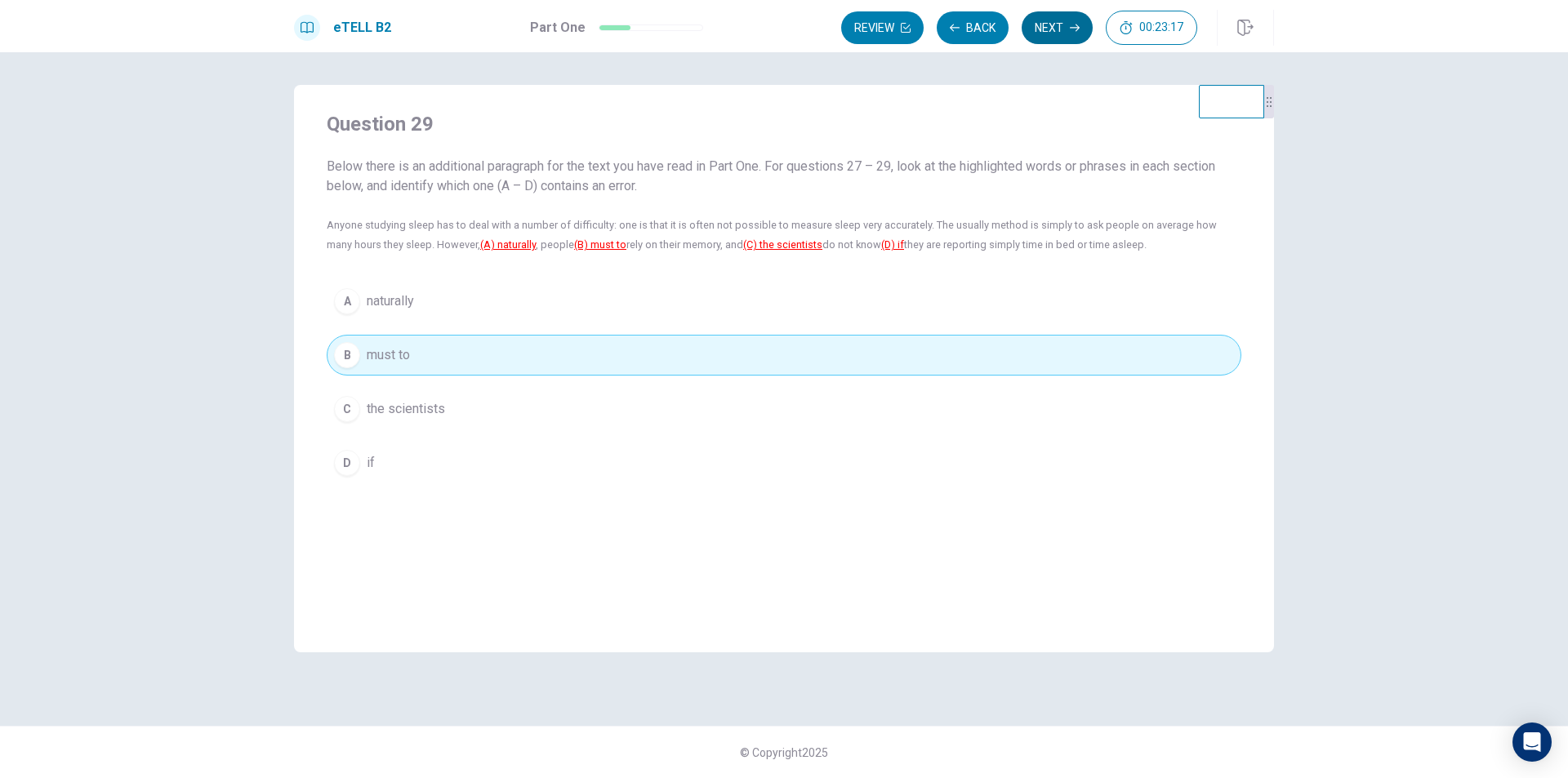
click at [1037, 28] on button "Next" at bounding box center [1057, 28] width 71 height 33
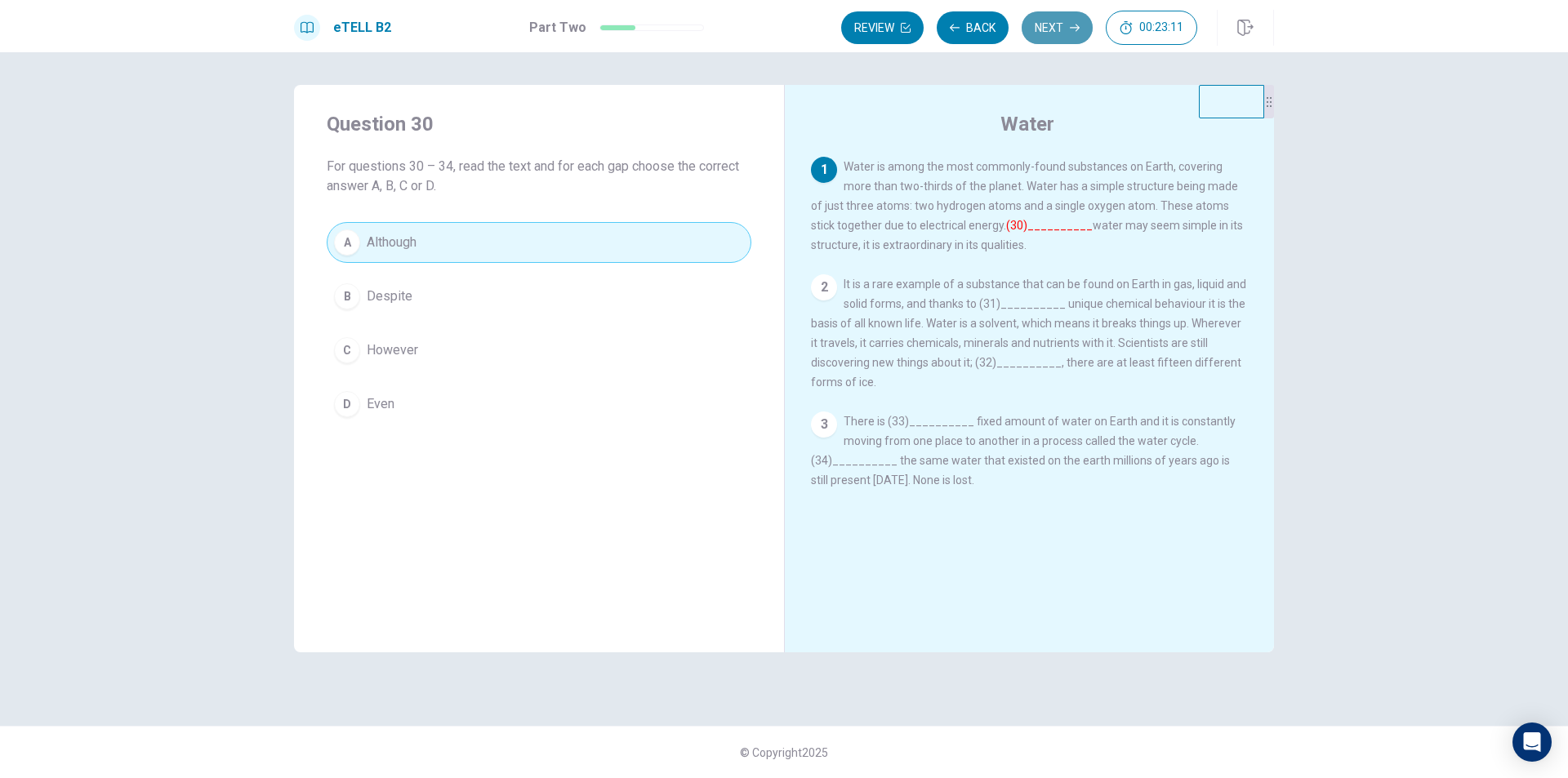
click at [1072, 28] on icon "button" at bounding box center [1074, 28] width 10 height 8
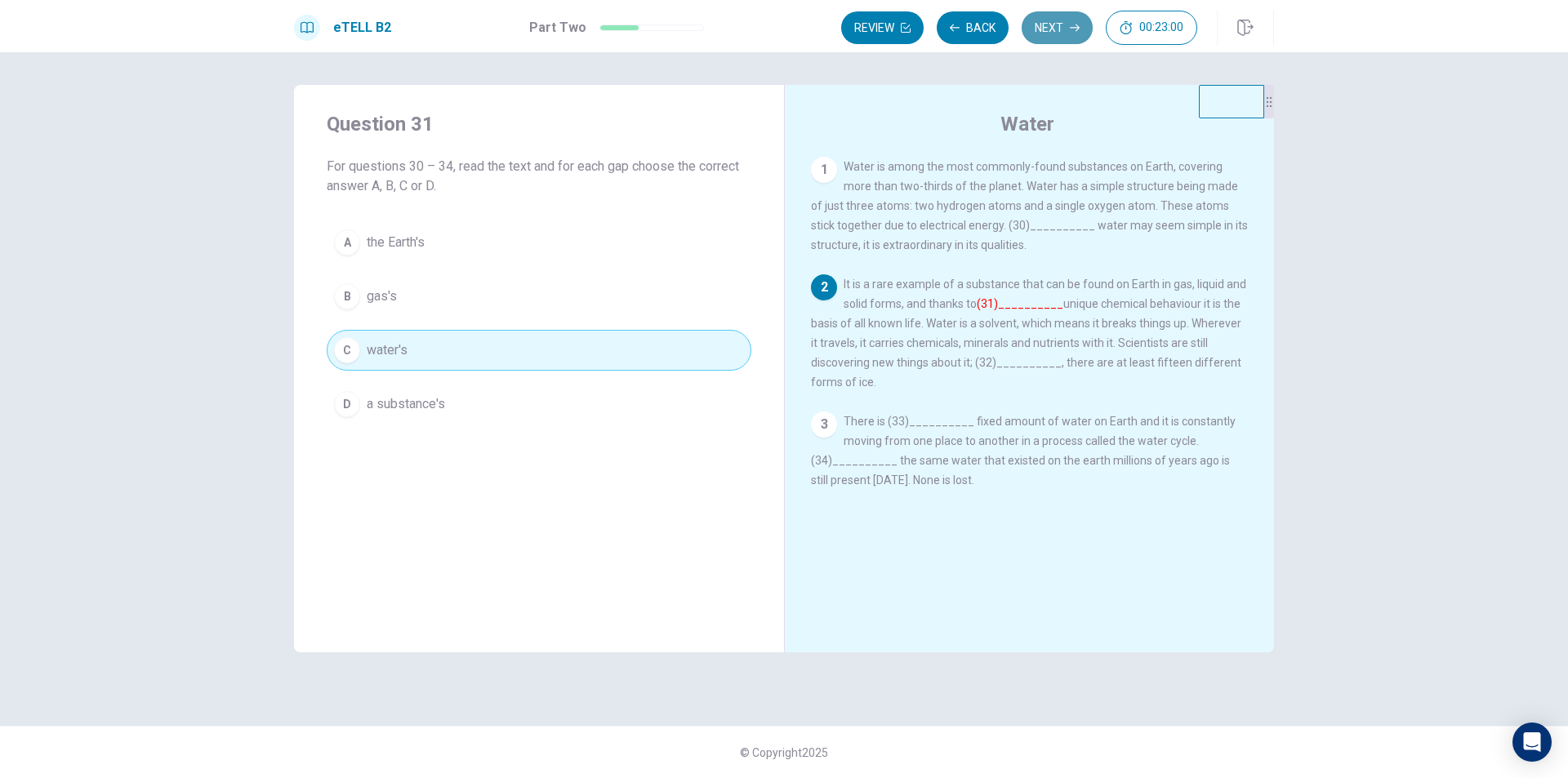
click at [1072, 27] on icon "button" at bounding box center [1074, 28] width 10 height 10
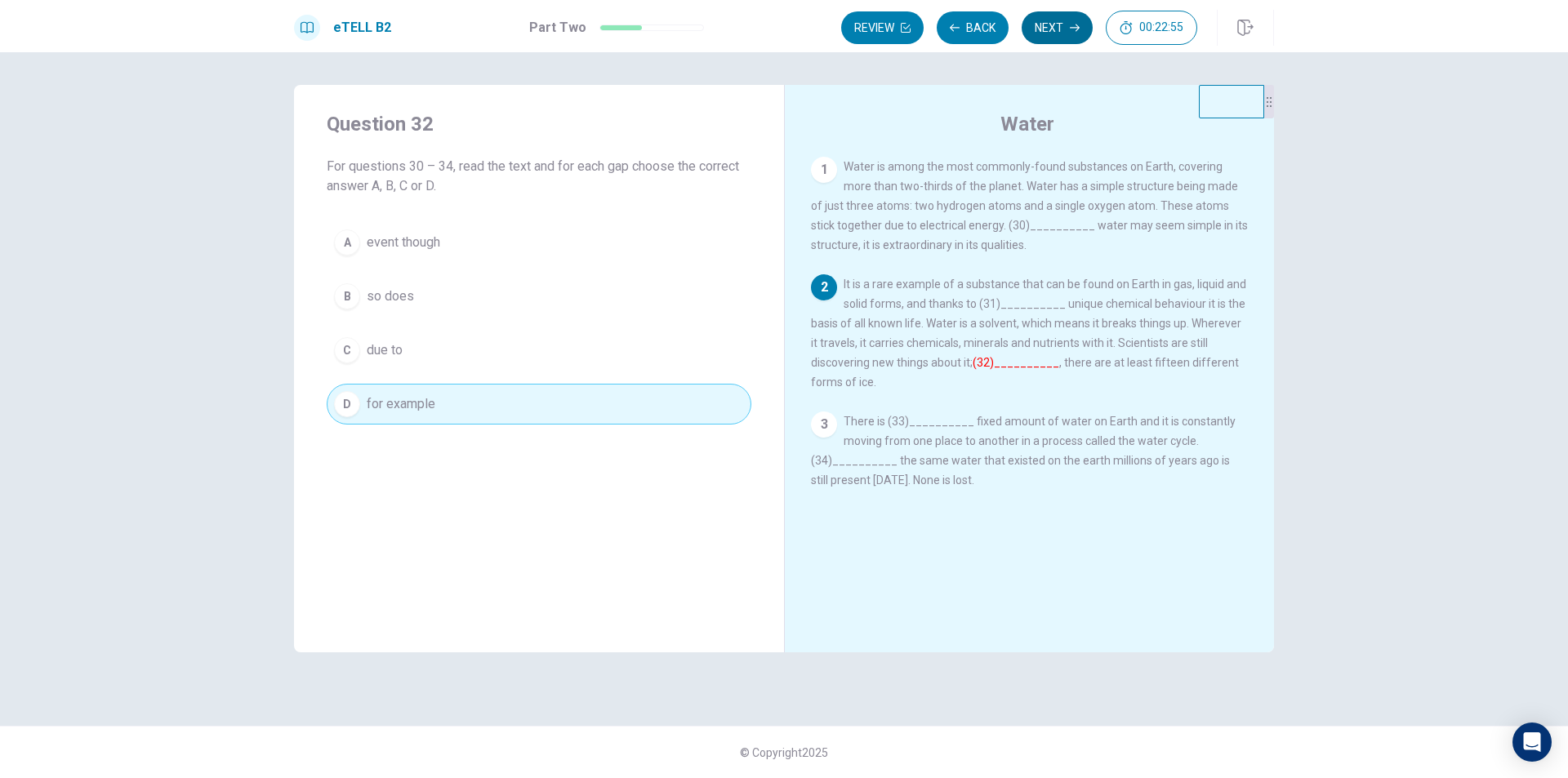
click at [1060, 24] on button "Next" at bounding box center [1057, 28] width 71 height 33
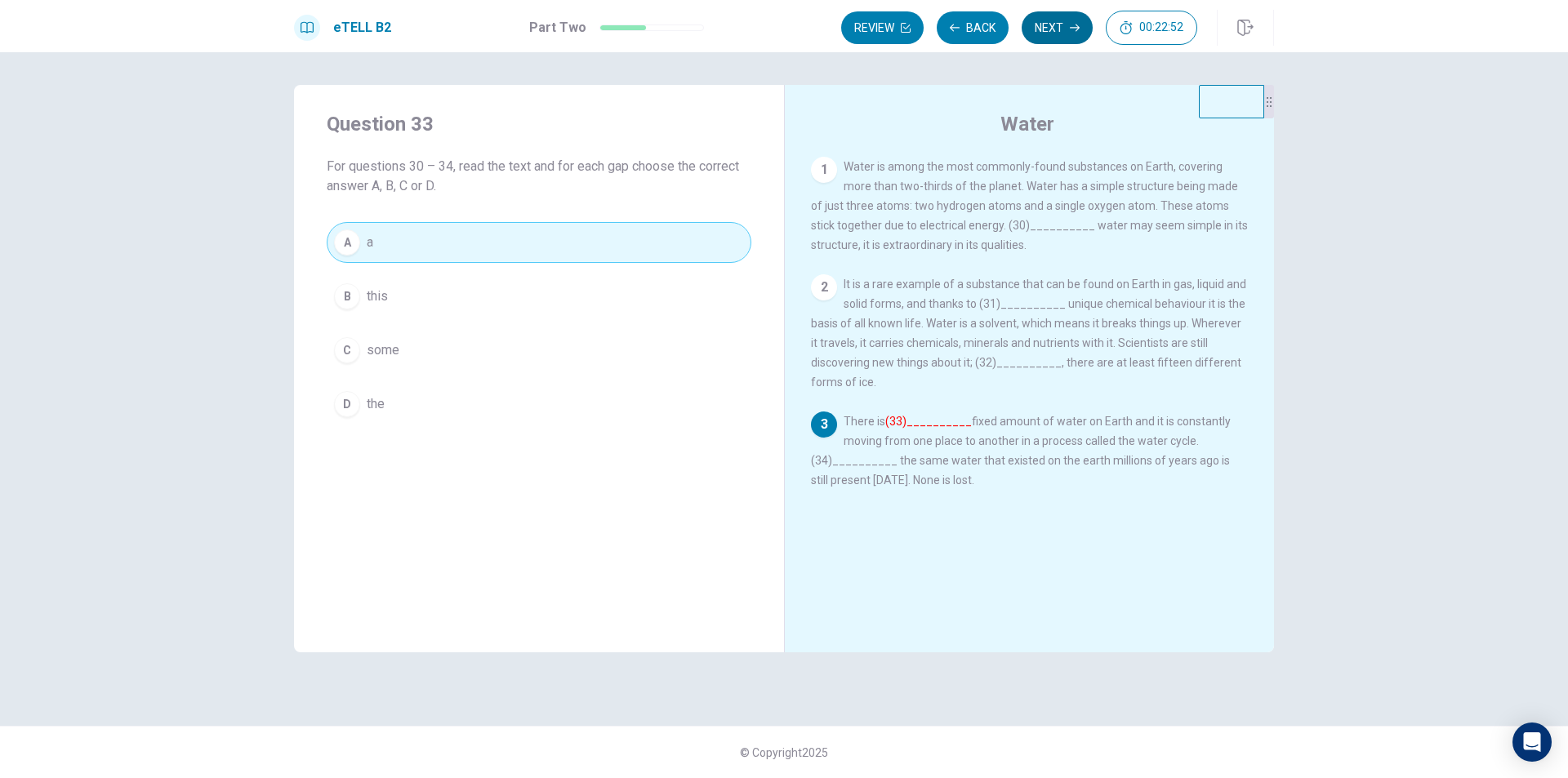
click at [1075, 35] on button "Next" at bounding box center [1057, 28] width 71 height 33
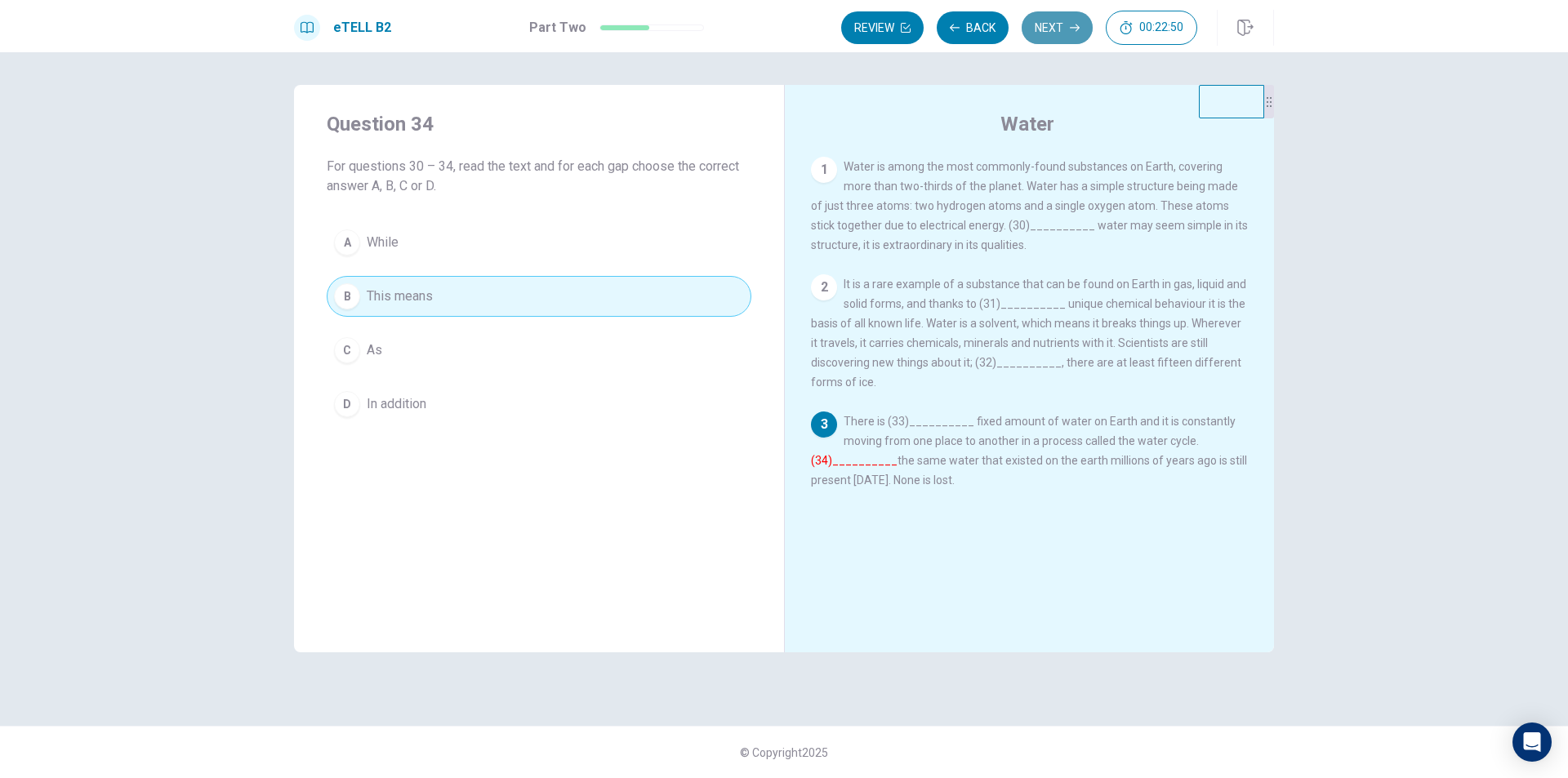
click at [1070, 38] on button "Next" at bounding box center [1057, 28] width 71 height 33
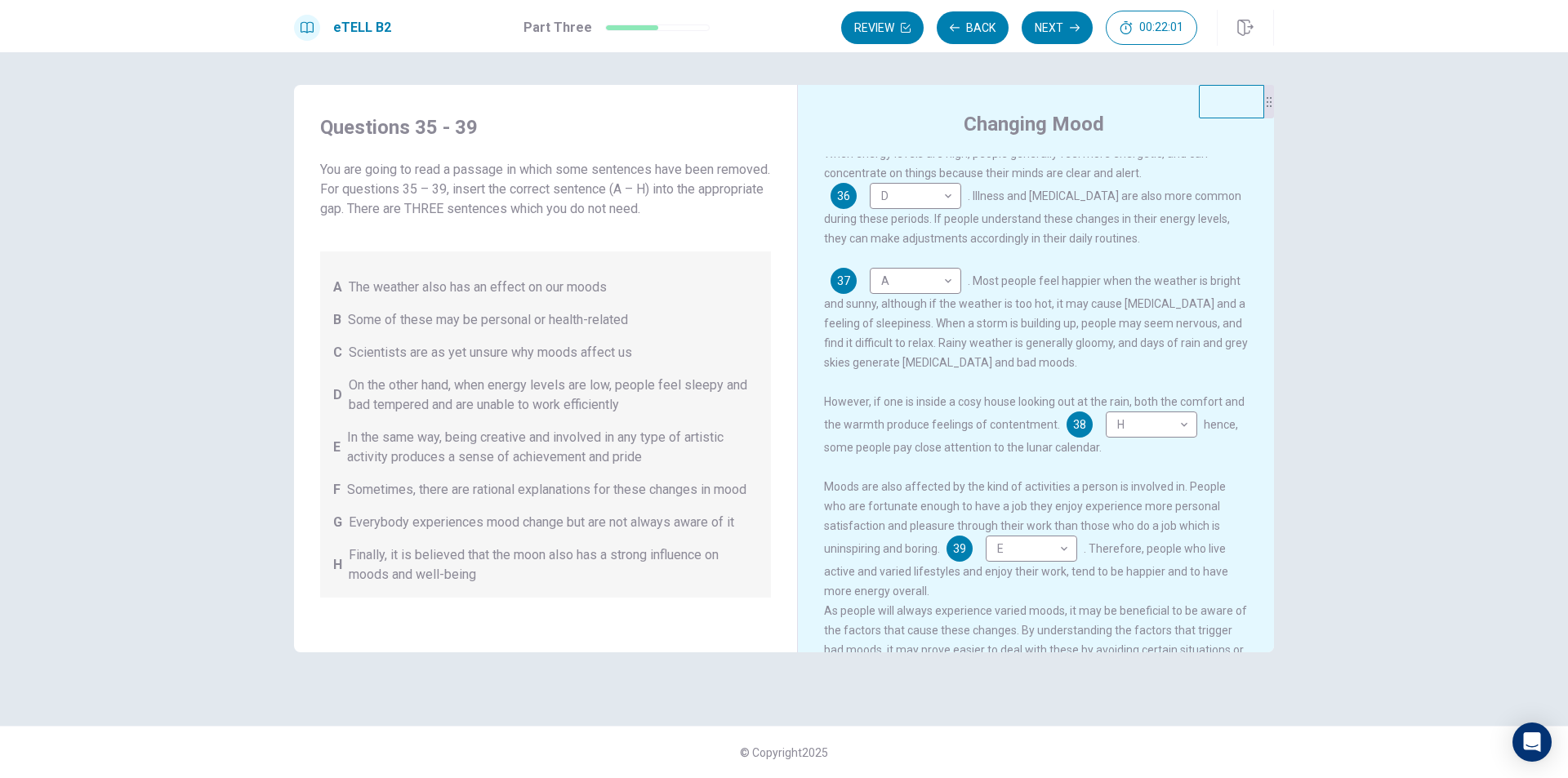
scroll to position [304, 0]
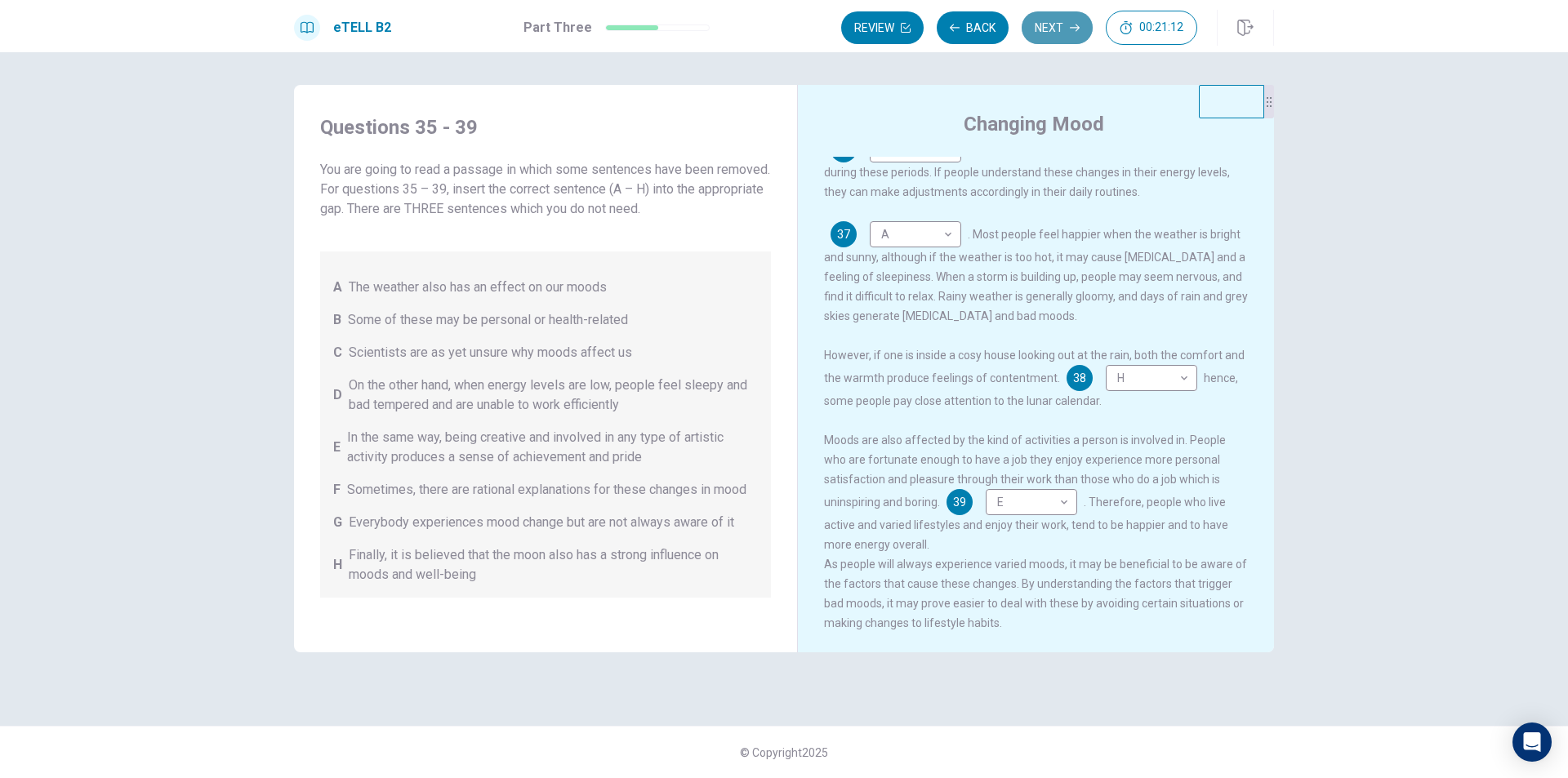
click at [1075, 21] on button "Next" at bounding box center [1057, 28] width 71 height 33
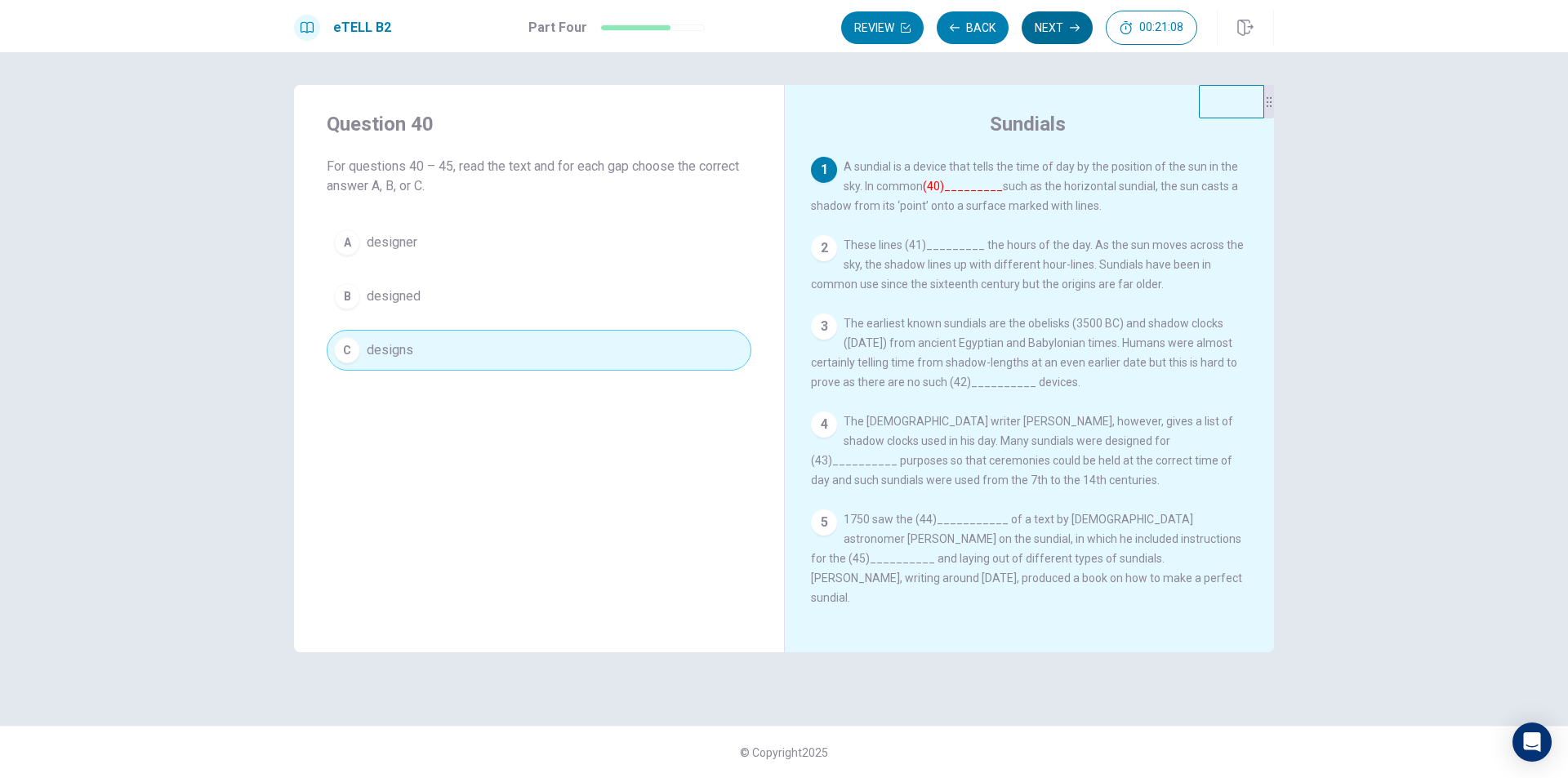
click at [1047, 25] on button "Next" at bounding box center [1057, 28] width 71 height 33
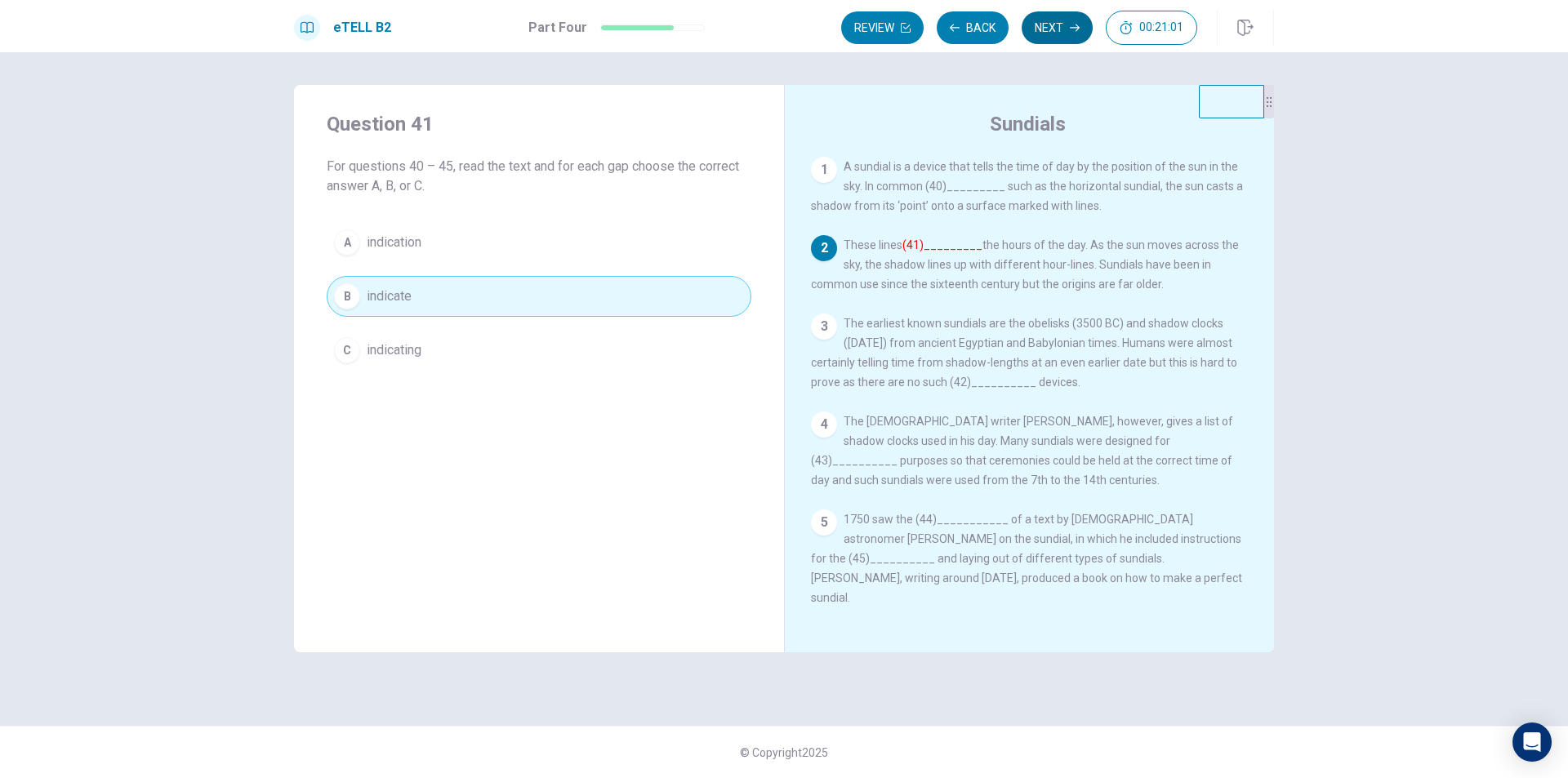
click at [1032, 26] on button "Next" at bounding box center [1057, 28] width 71 height 33
click at [1047, 24] on button "Next" at bounding box center [1057, 28] width 71 height 33
click at [1041, 30] on button "Next" at bounding box center [1057, 28] width 71 height 33
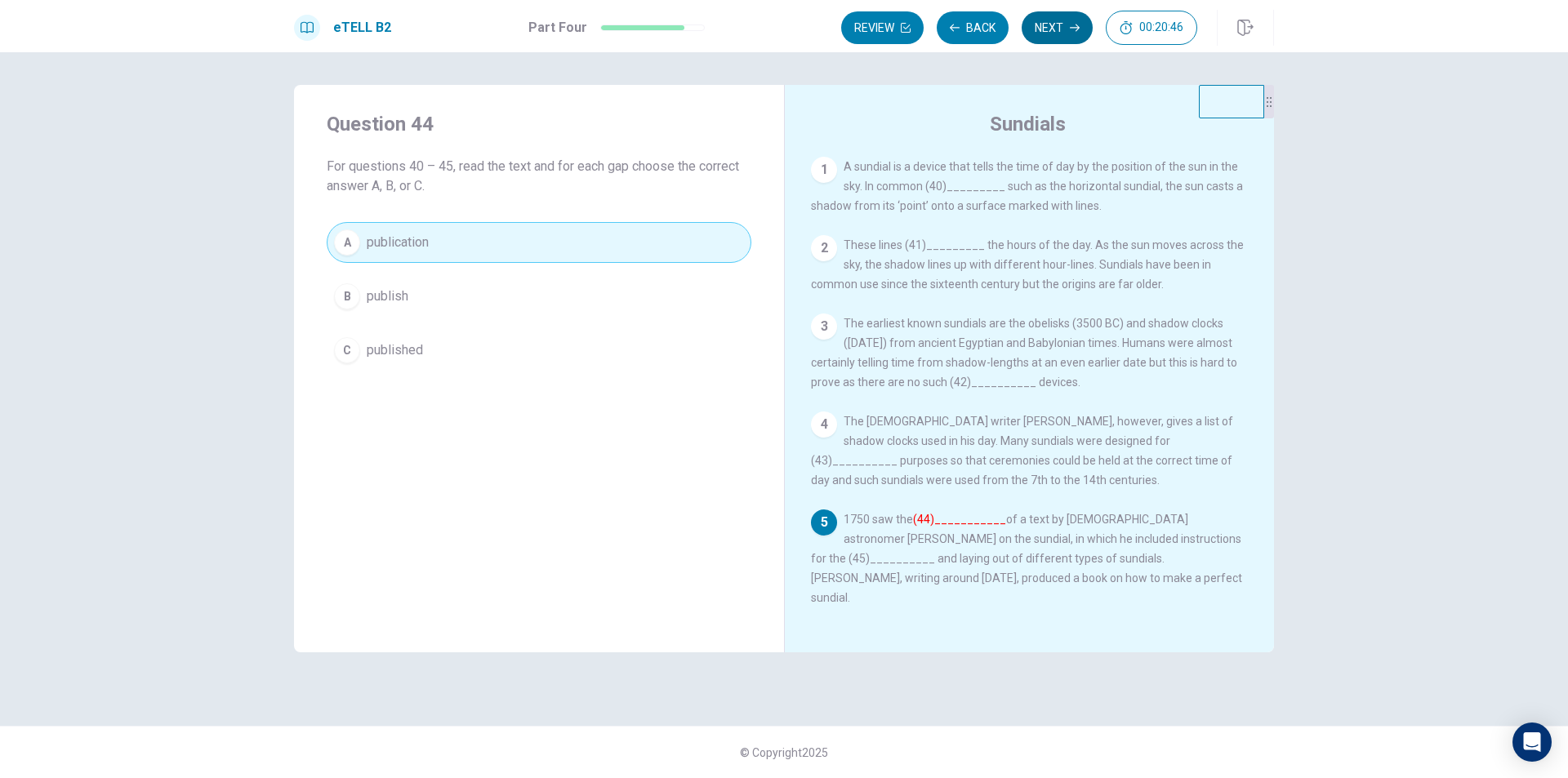
click at [1074, 22] on button "Next" at bounding box center [1057, 28] width 71 height 33
click at [1047, 32] on button "Next" at bounding box center [1057, 28] width 71 height 33
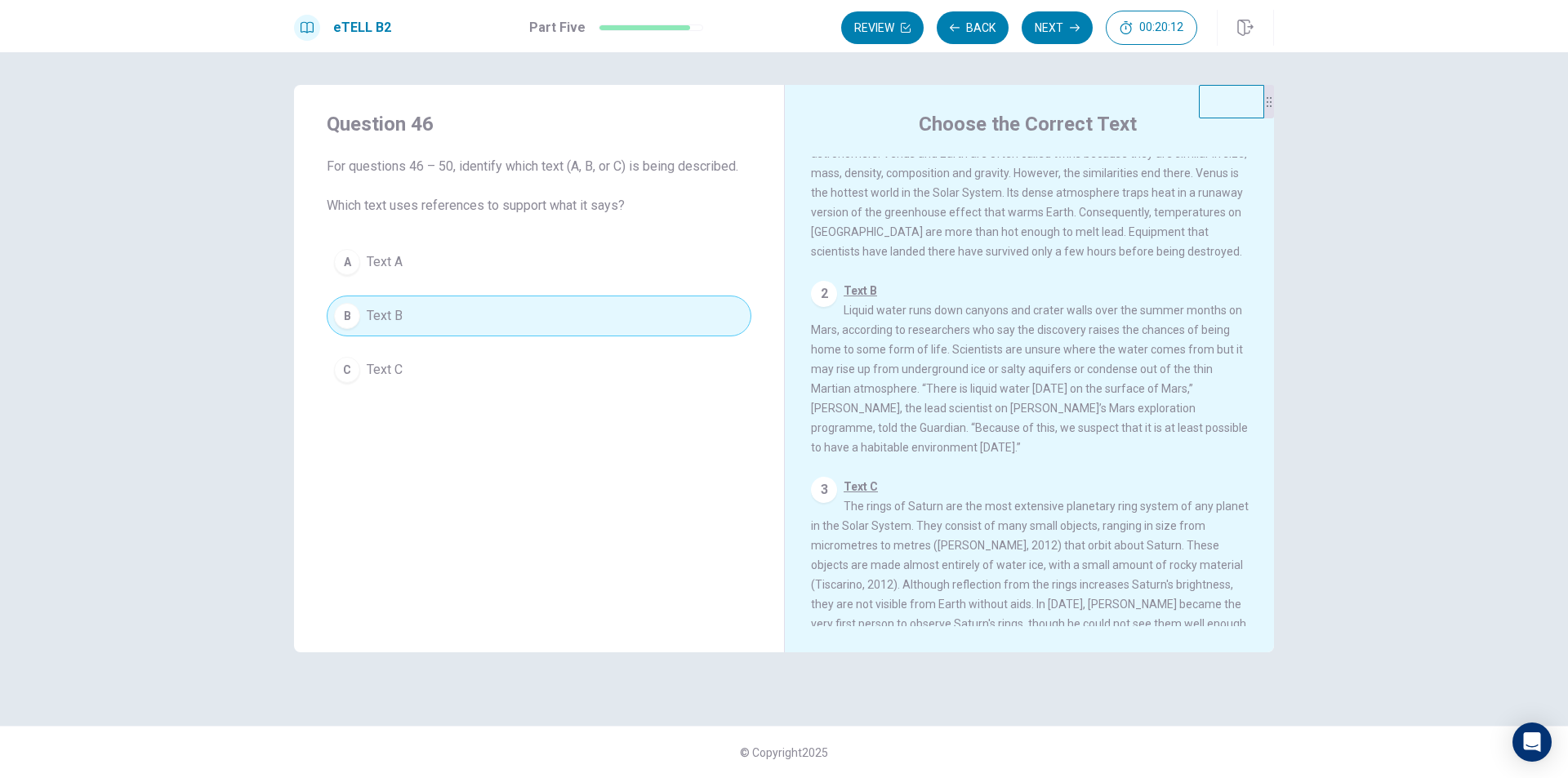
scroll to position [181, 0]
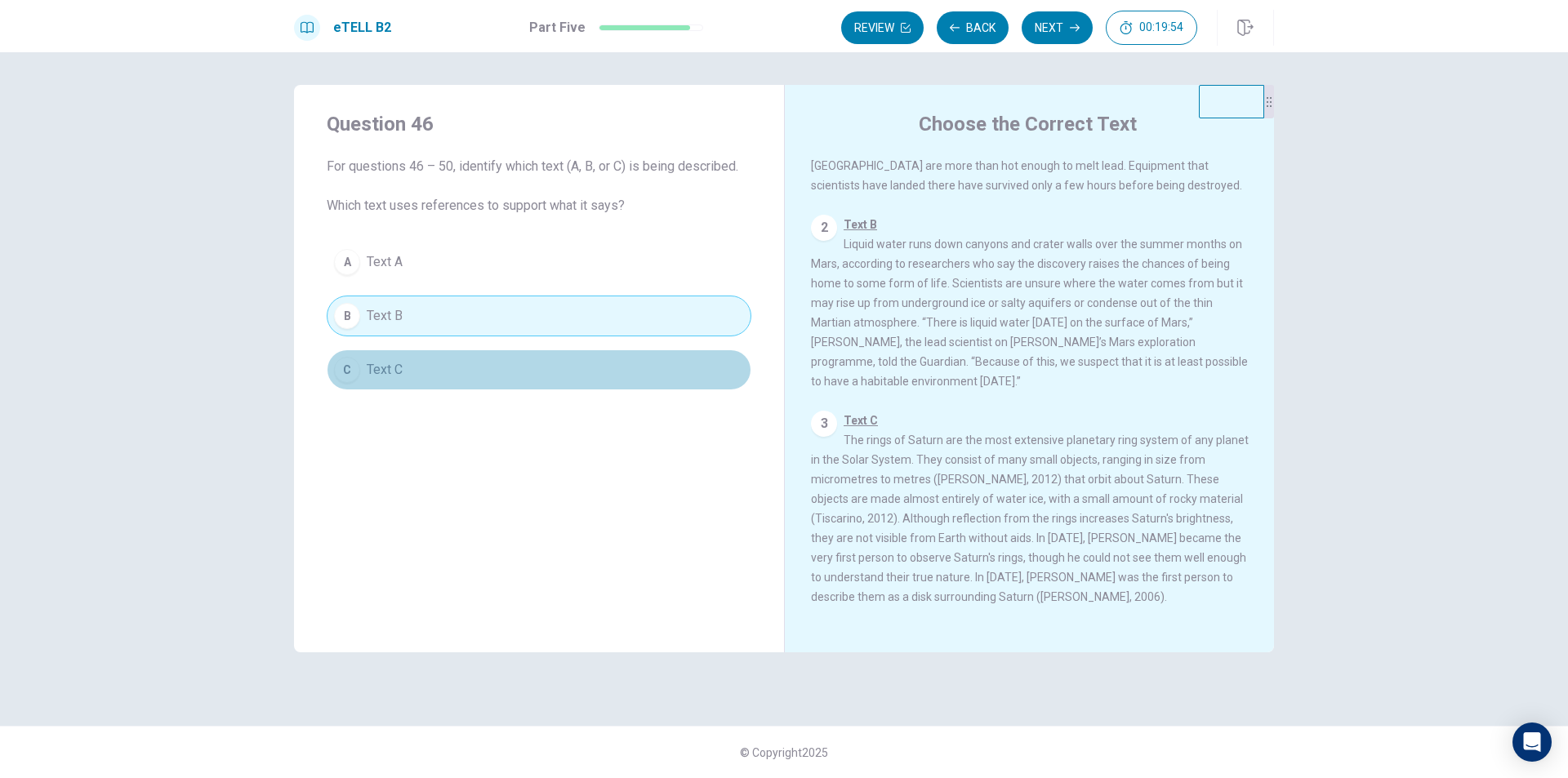
click at [537, 361] on button "C Text C" at bounding box center [539, 369] width 424 height 40
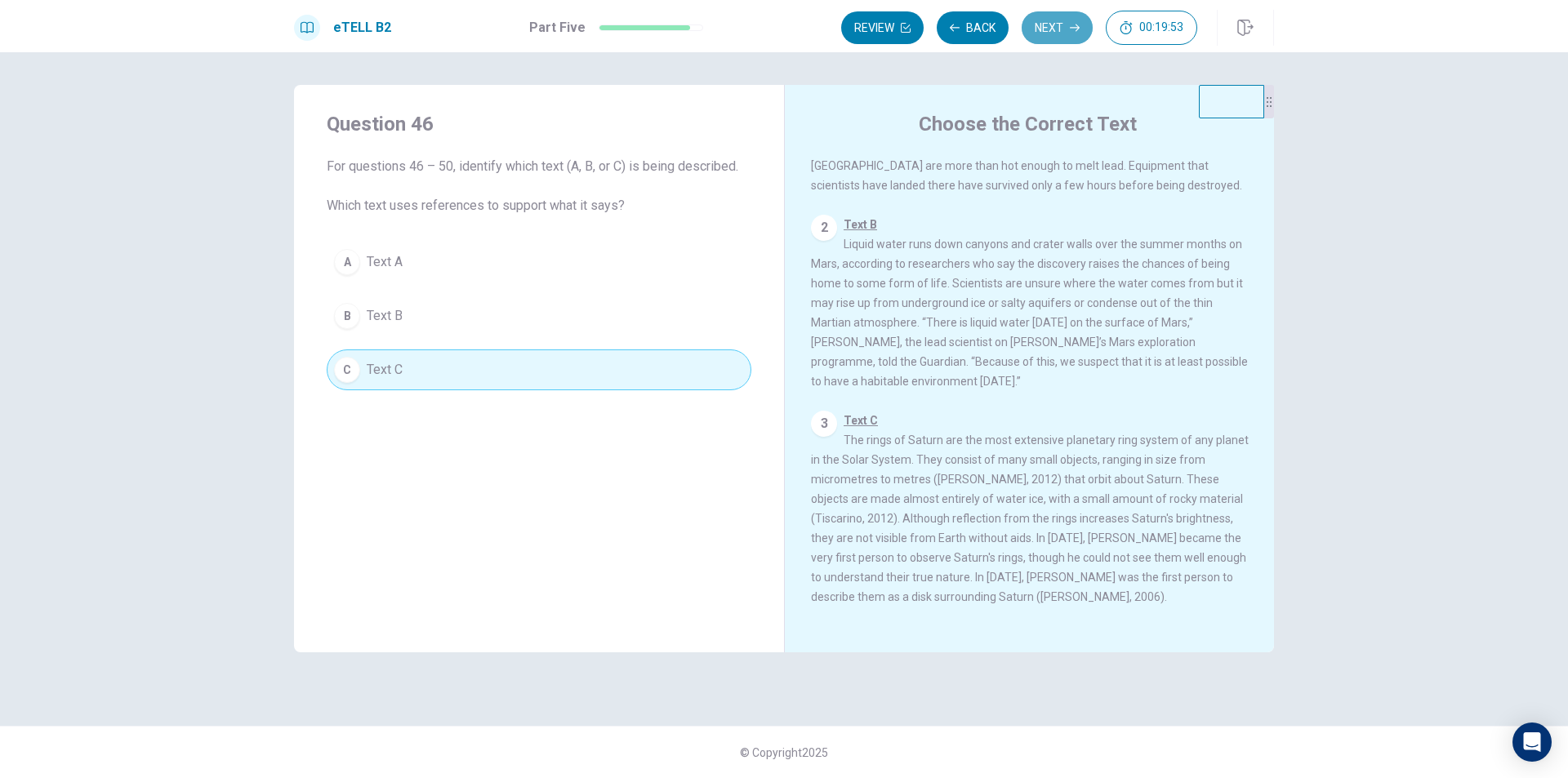
click at [1052, 35] on button "Next" at bounding box center [1057, 28] width 71 height 33
click at [1076, 40] on button "Next" at bounding box center [1057, 28] width 71 height 33
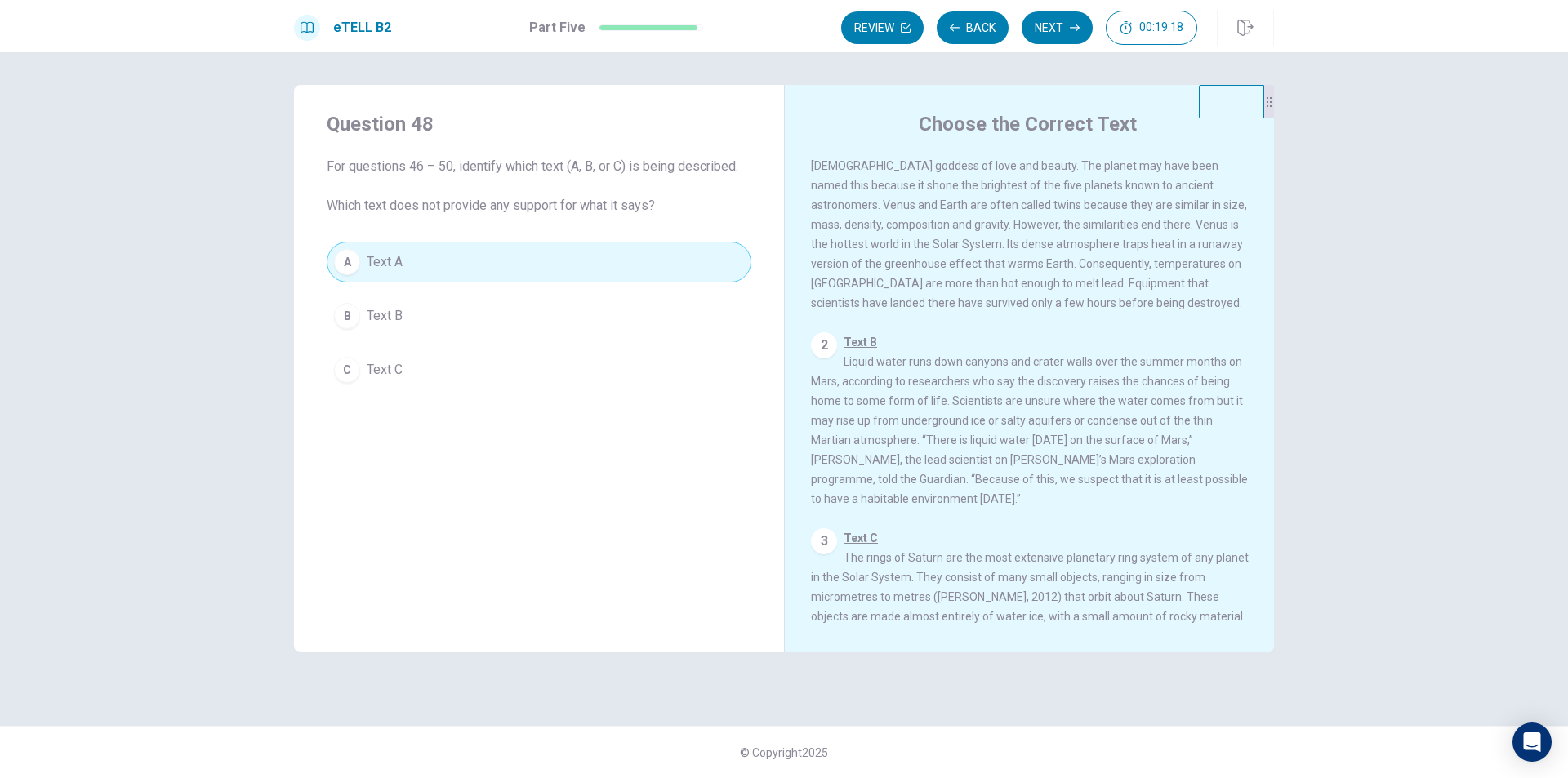
scroll to position [1, 0]
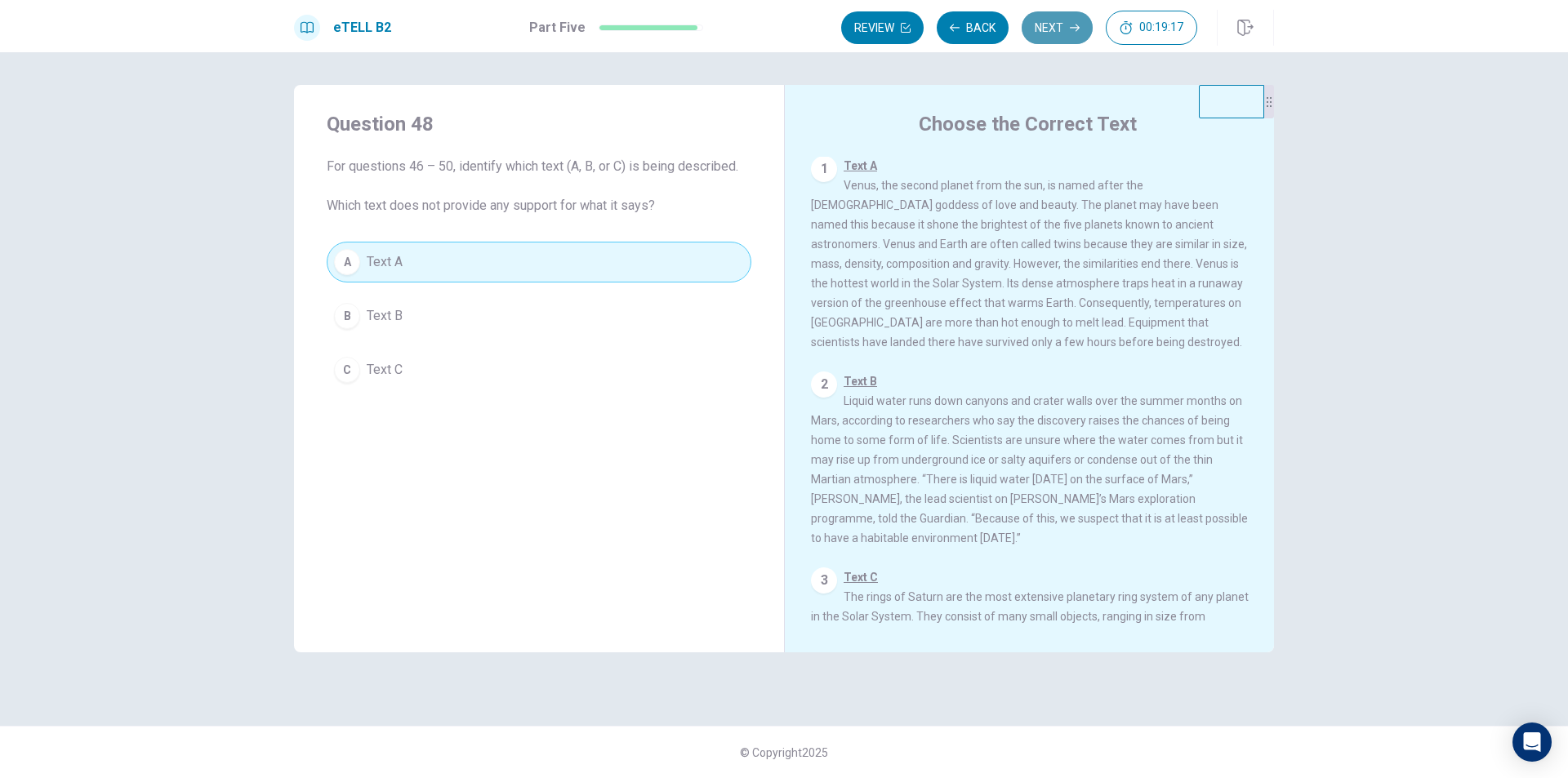
click at [1076, 32] on icon "button" at bounding box center [1074, 28] width 10 height 10
click at [1048, 21] on button "Next" at bounding box center [1057, 28] width 71 height 33
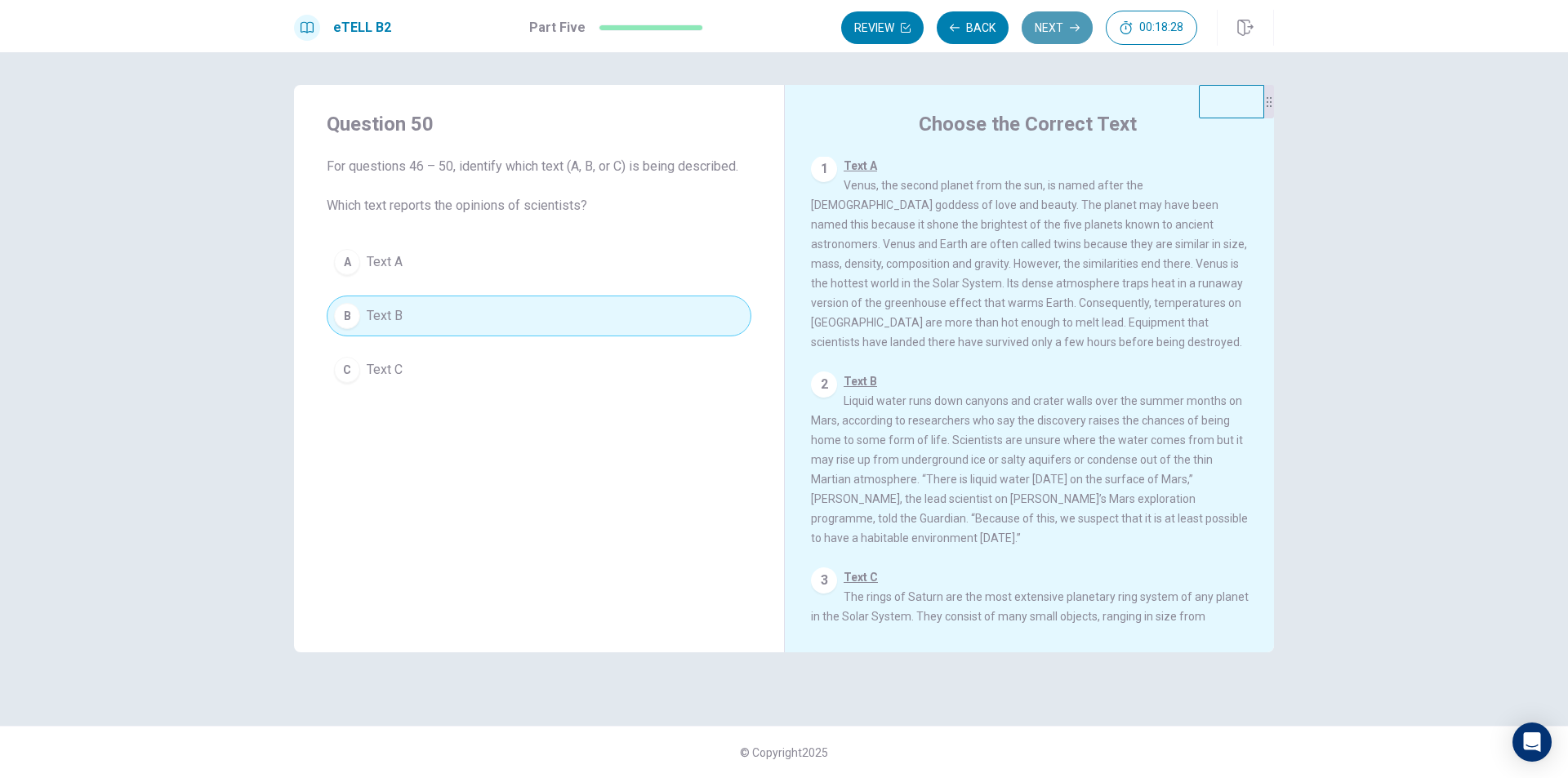
click at [1060, 13] on button "Next" at bounding box center [1057, 28] width 71 height 33
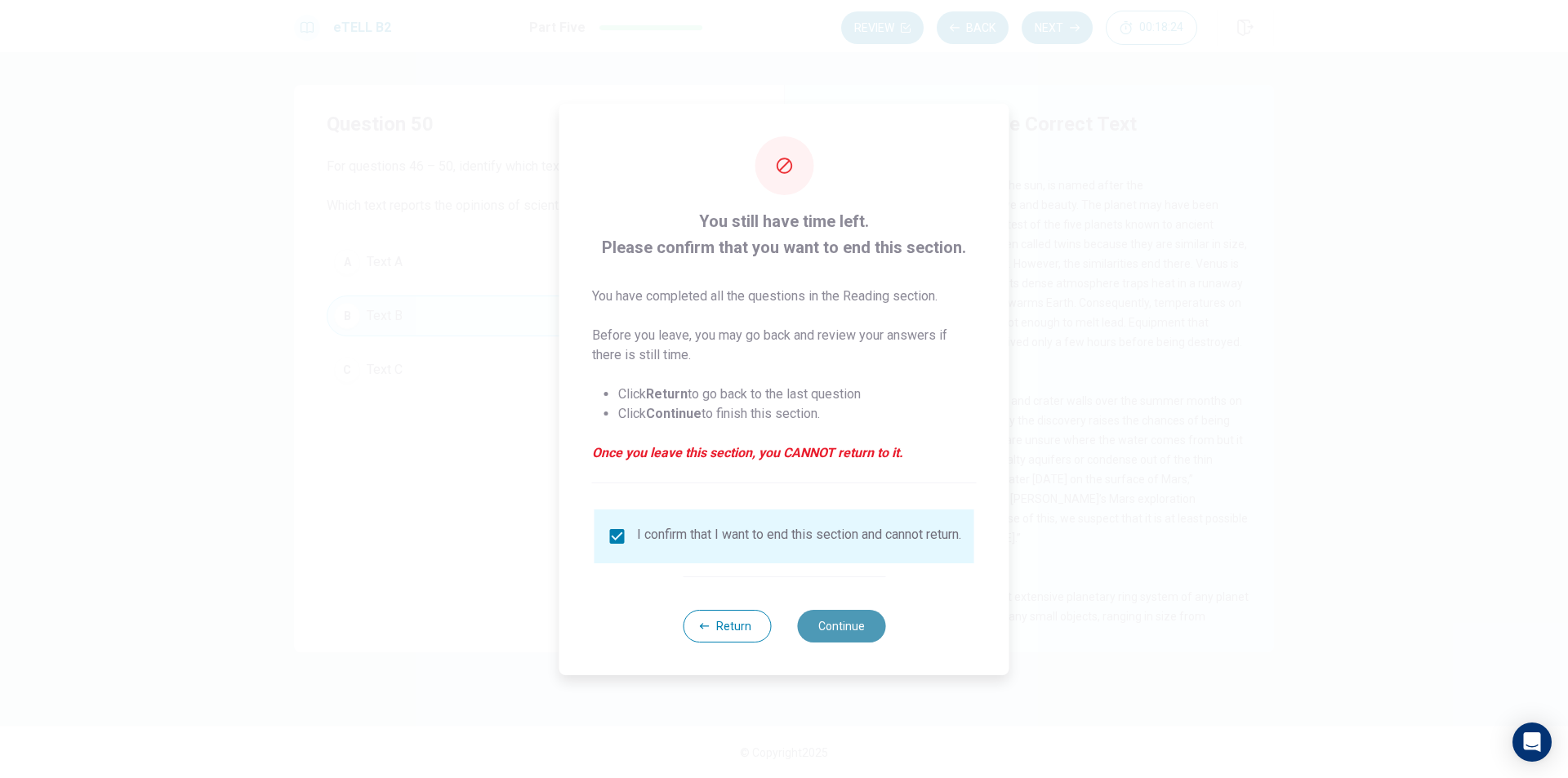
click at [835, 626] on button "Continue" at bounding box center [840, 627] width 88 height 33
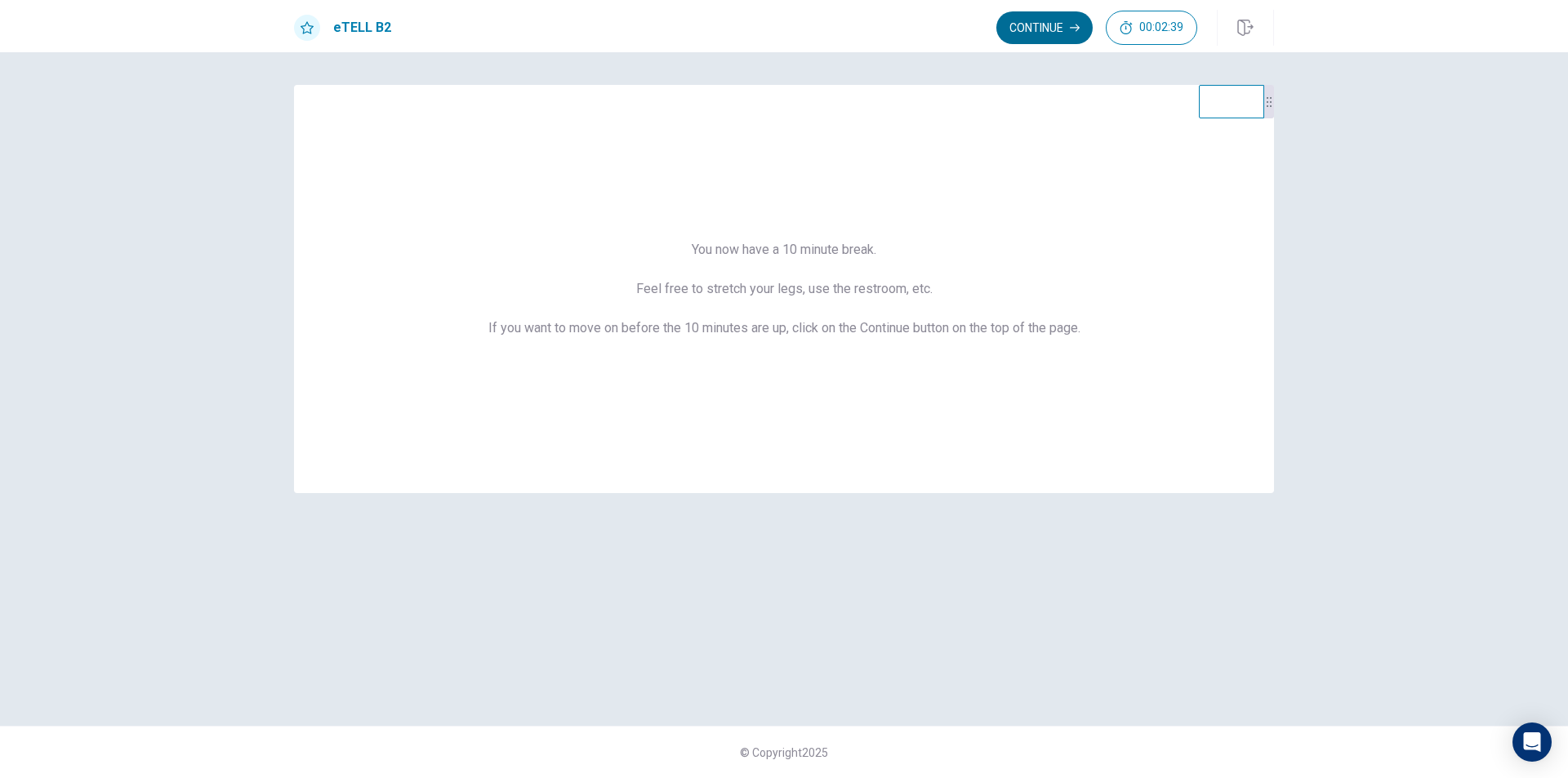
click at [1079, 31] on button "Continue" at bounding box center [1044, 28] width 96 height 33
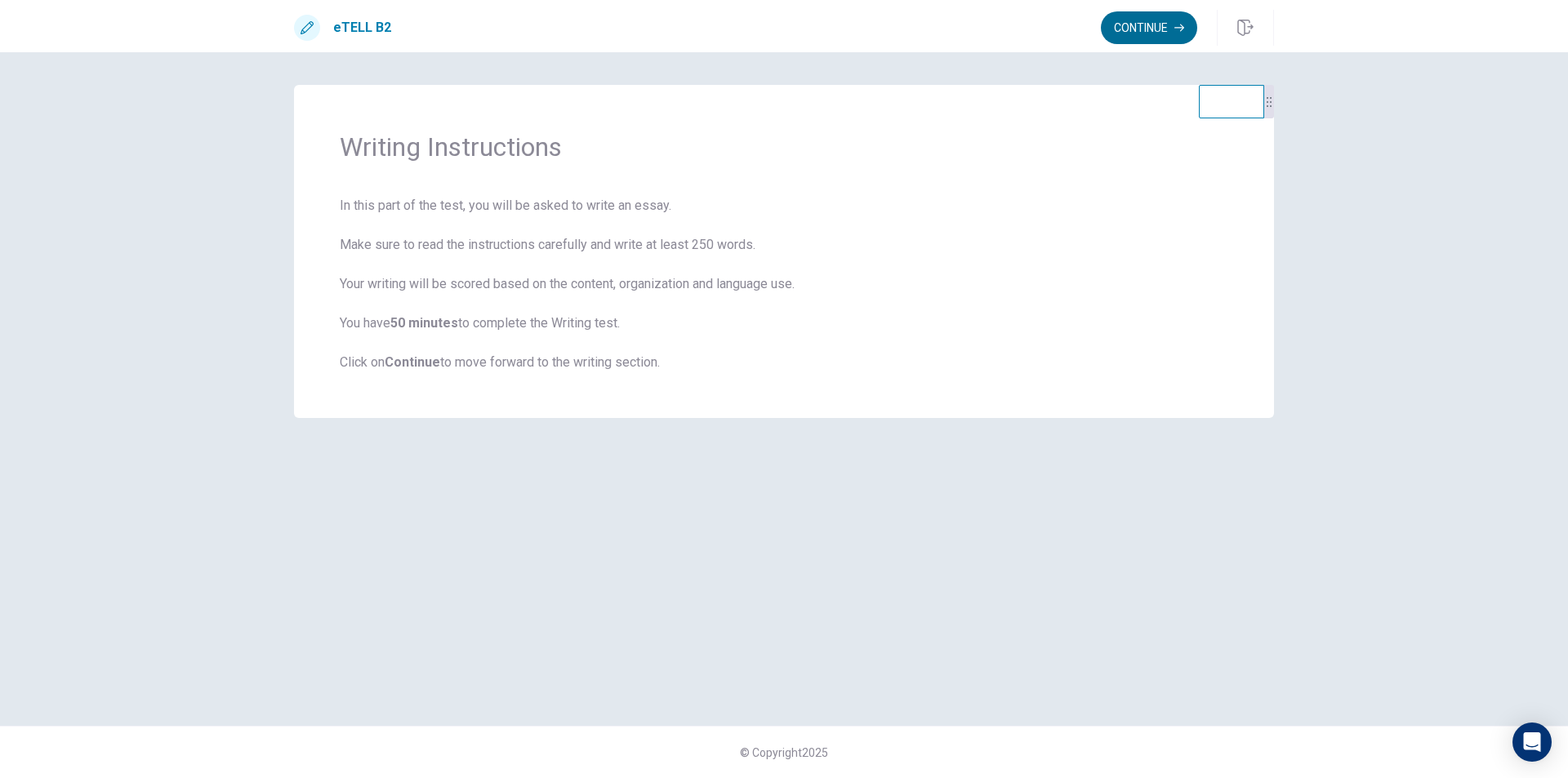
click at [1132, 29] on button "Continue" at bounding box center [1149, 28] width 96 height 33
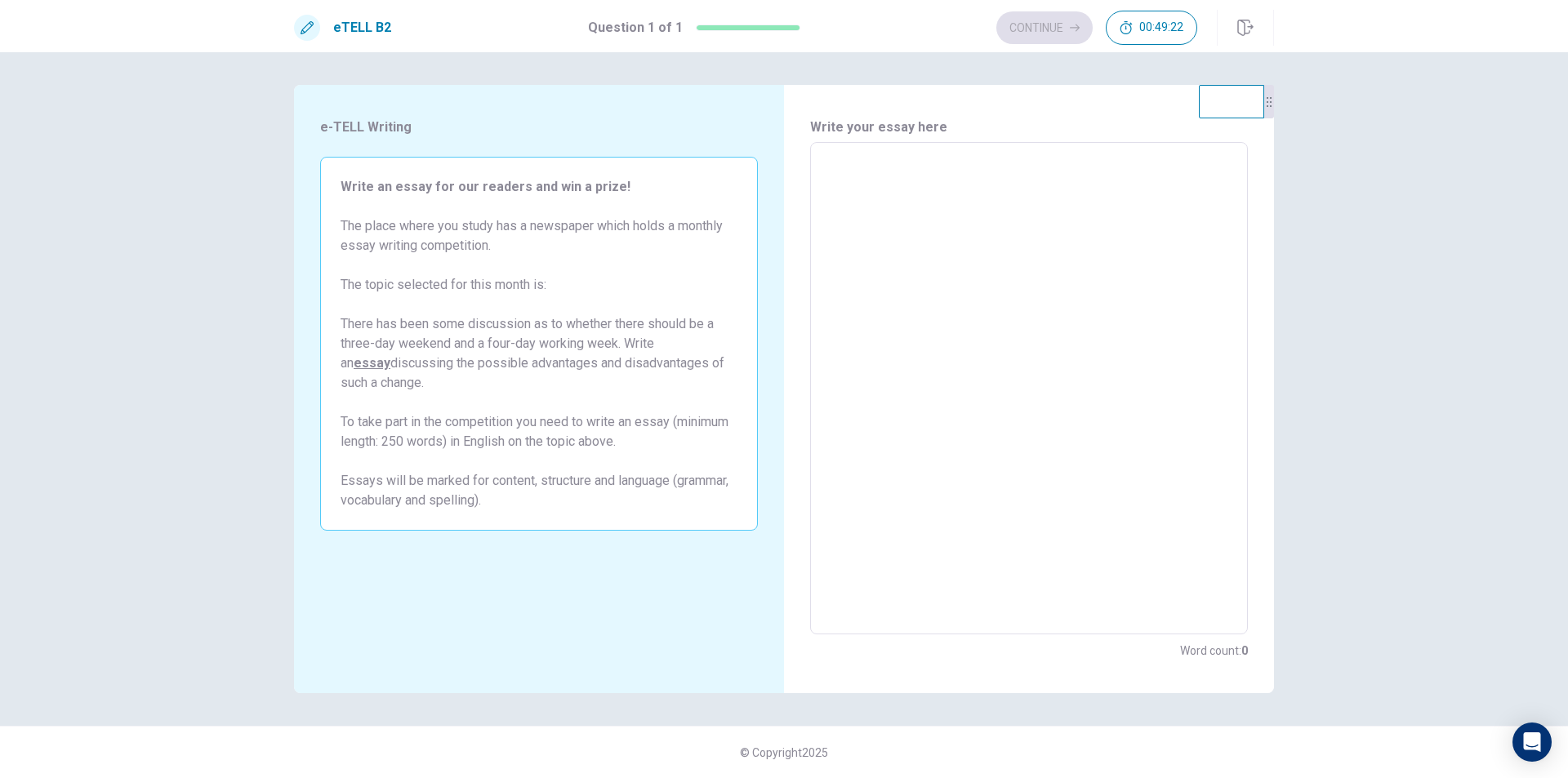
click at [882, 168] on textarea at bounding box center [1029, 389] width 415 height 466
type textarea "*"
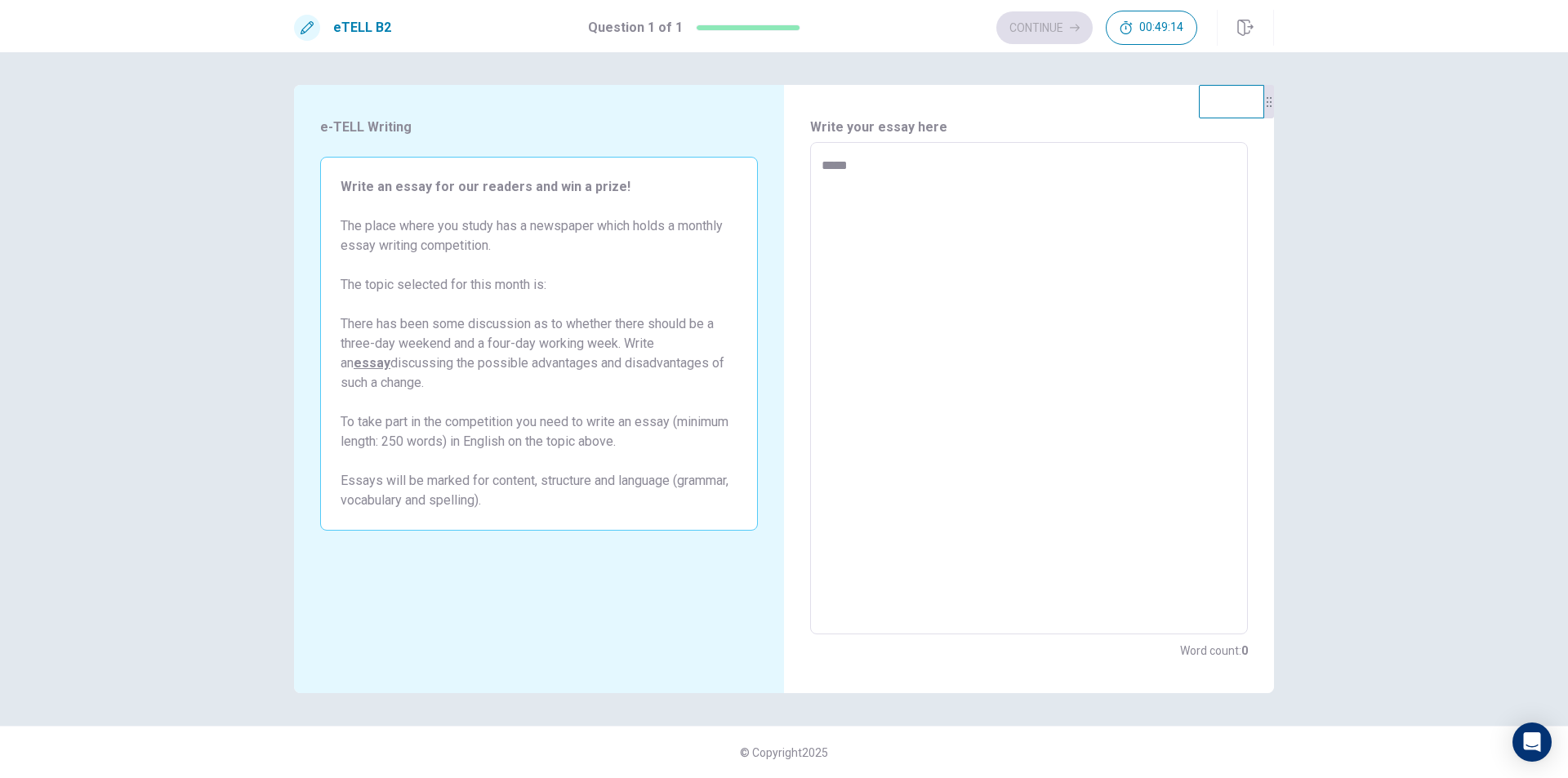
type textarea "*"
type textarea "**"
type textarea "*"
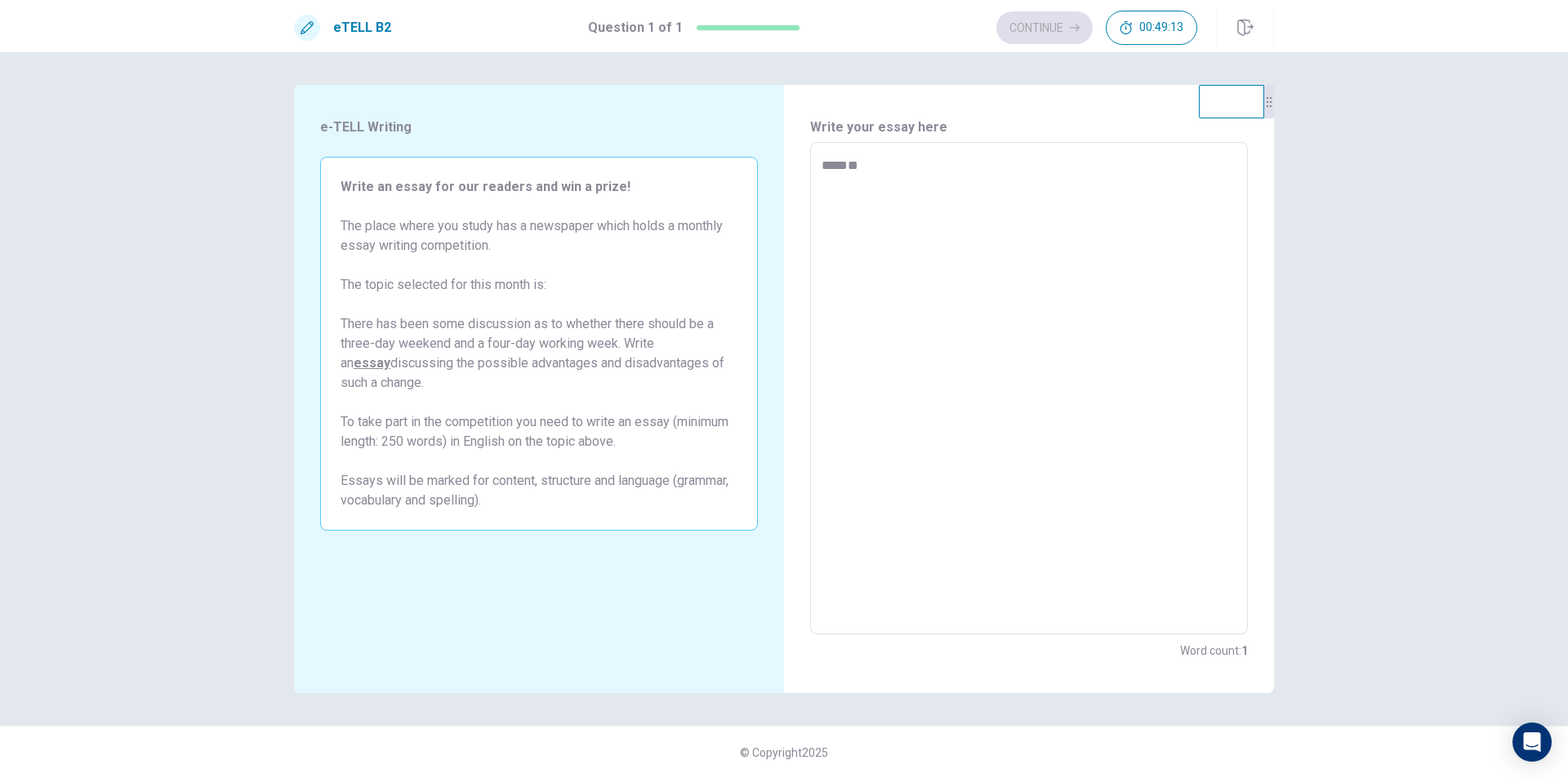
type textarea "**"
type textarea "*"
type textarea "****"
type textarea "*"
type textarea "*****"
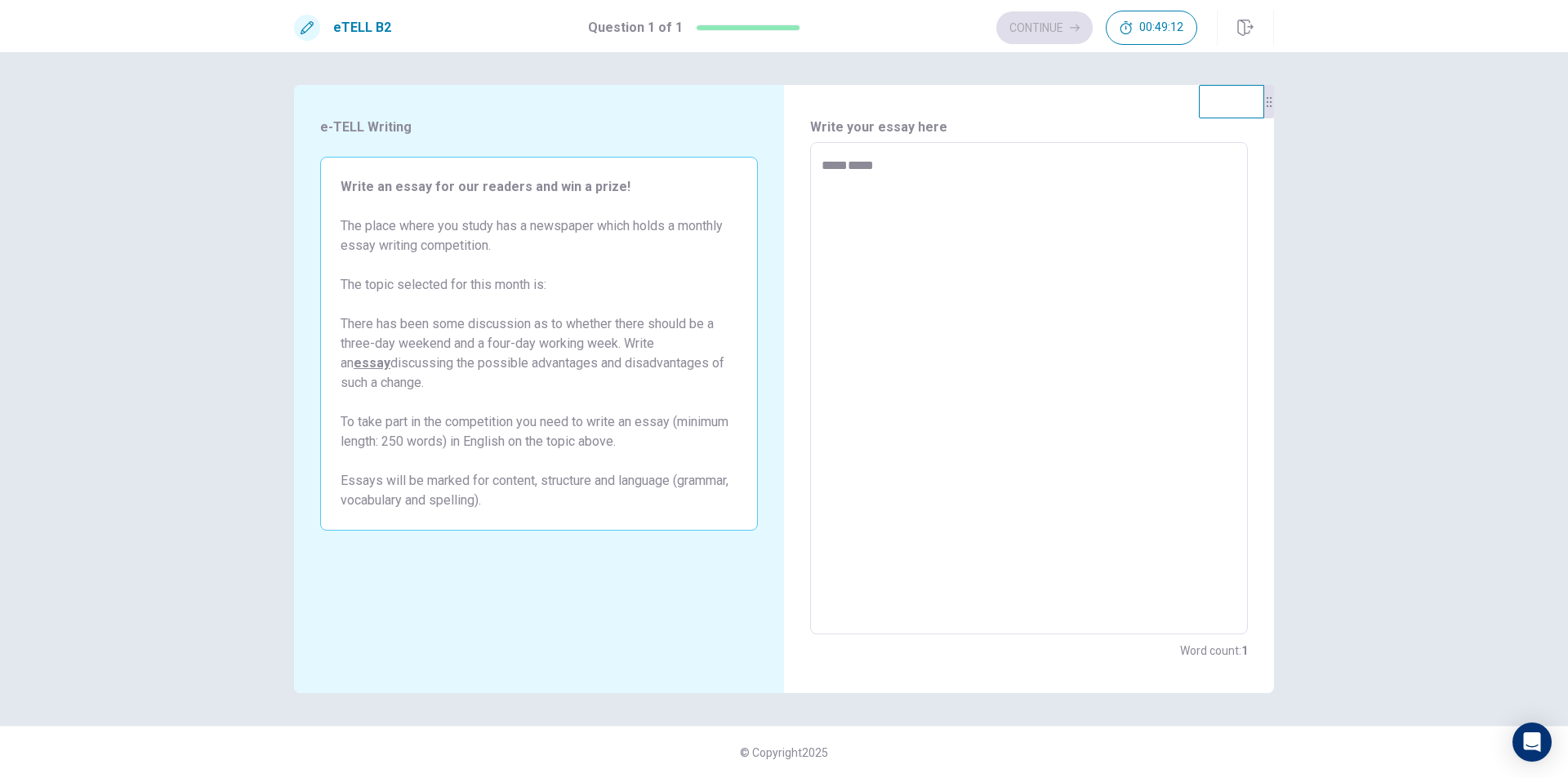
type textarea "*"
type textarea "******"
type textarea "*"
type textarea "*******"
type textarea "*"
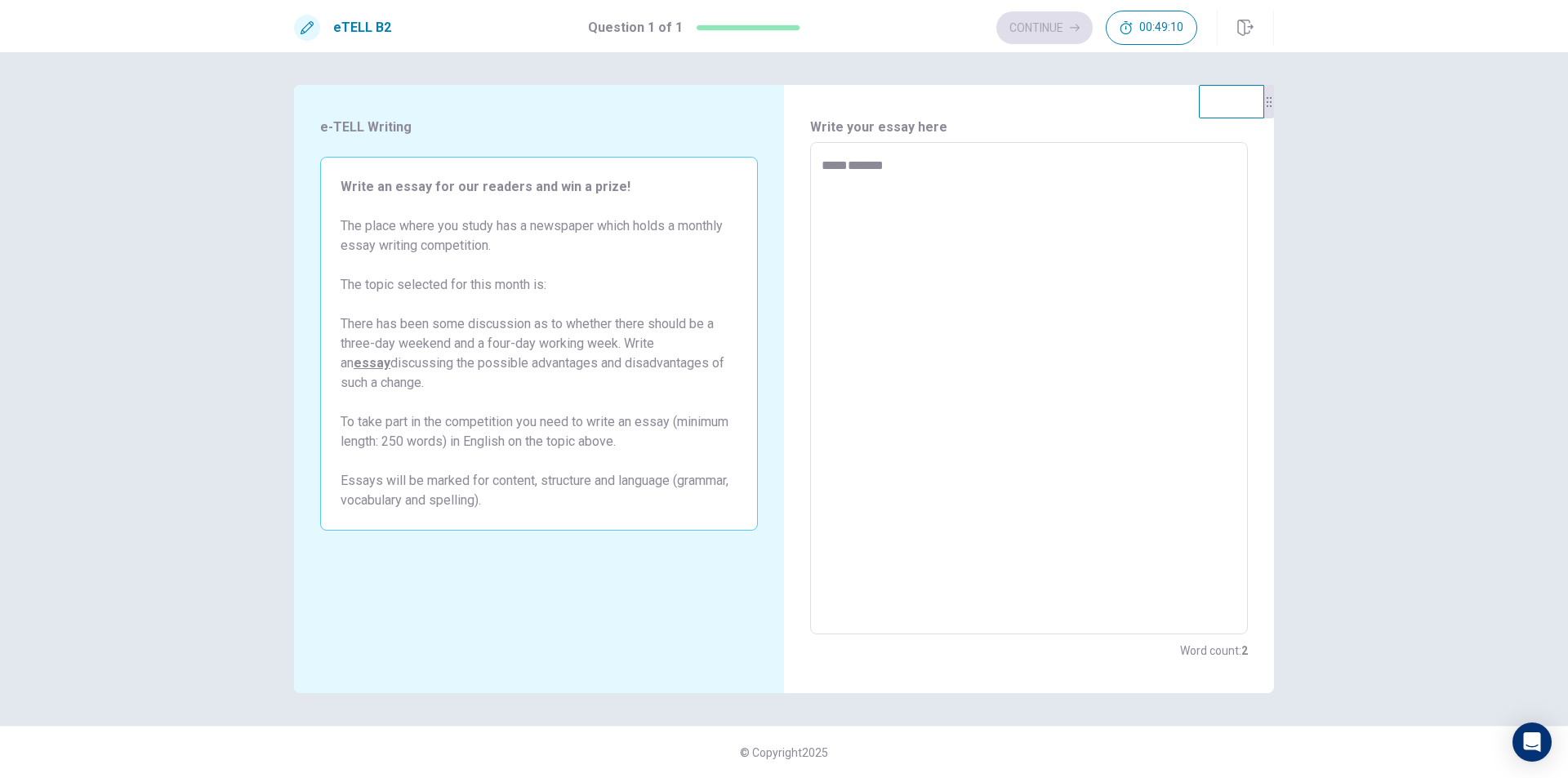
type textarea "*******"
type textarea "*"
type textarea "*********"
type textarea "*"
type textarea "**********"
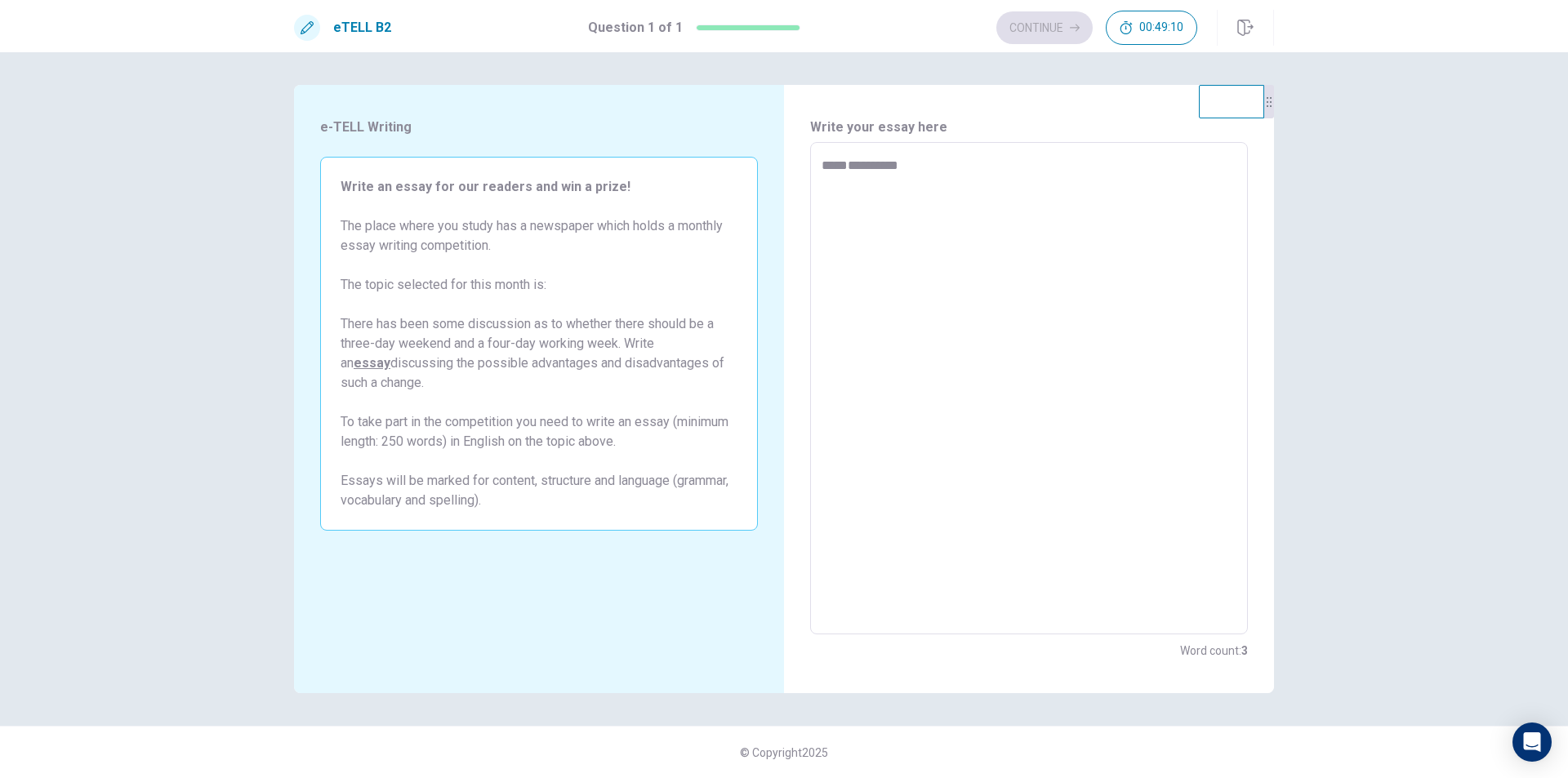
type textarea "*"
type textarea "**********"
type textarea "*"
type textarea "**********"
type textarea "*"
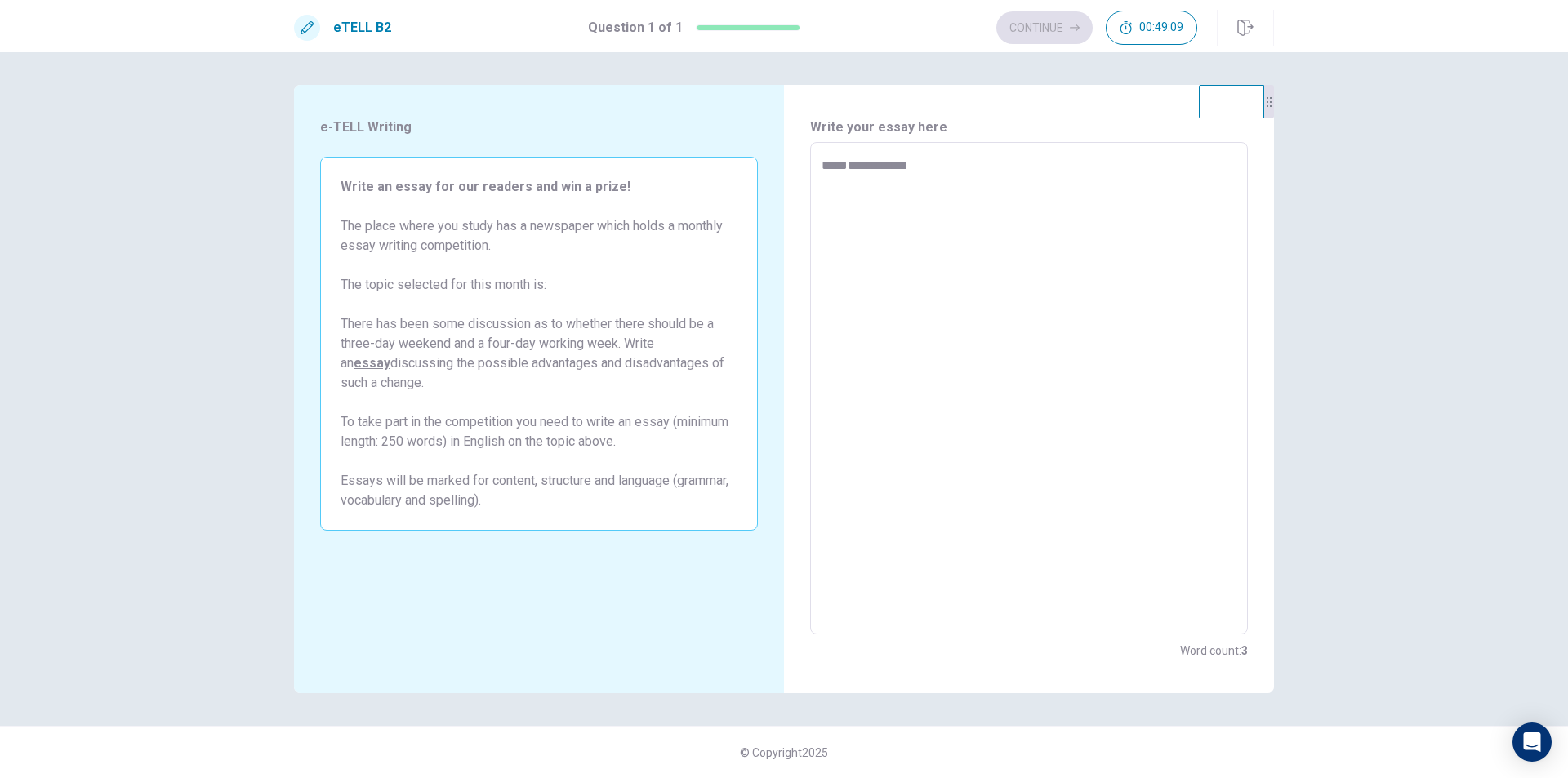
type textarea "**********"
type textarea "*"
type textarea "**********"
type textarea "*"
type textarea "**********"
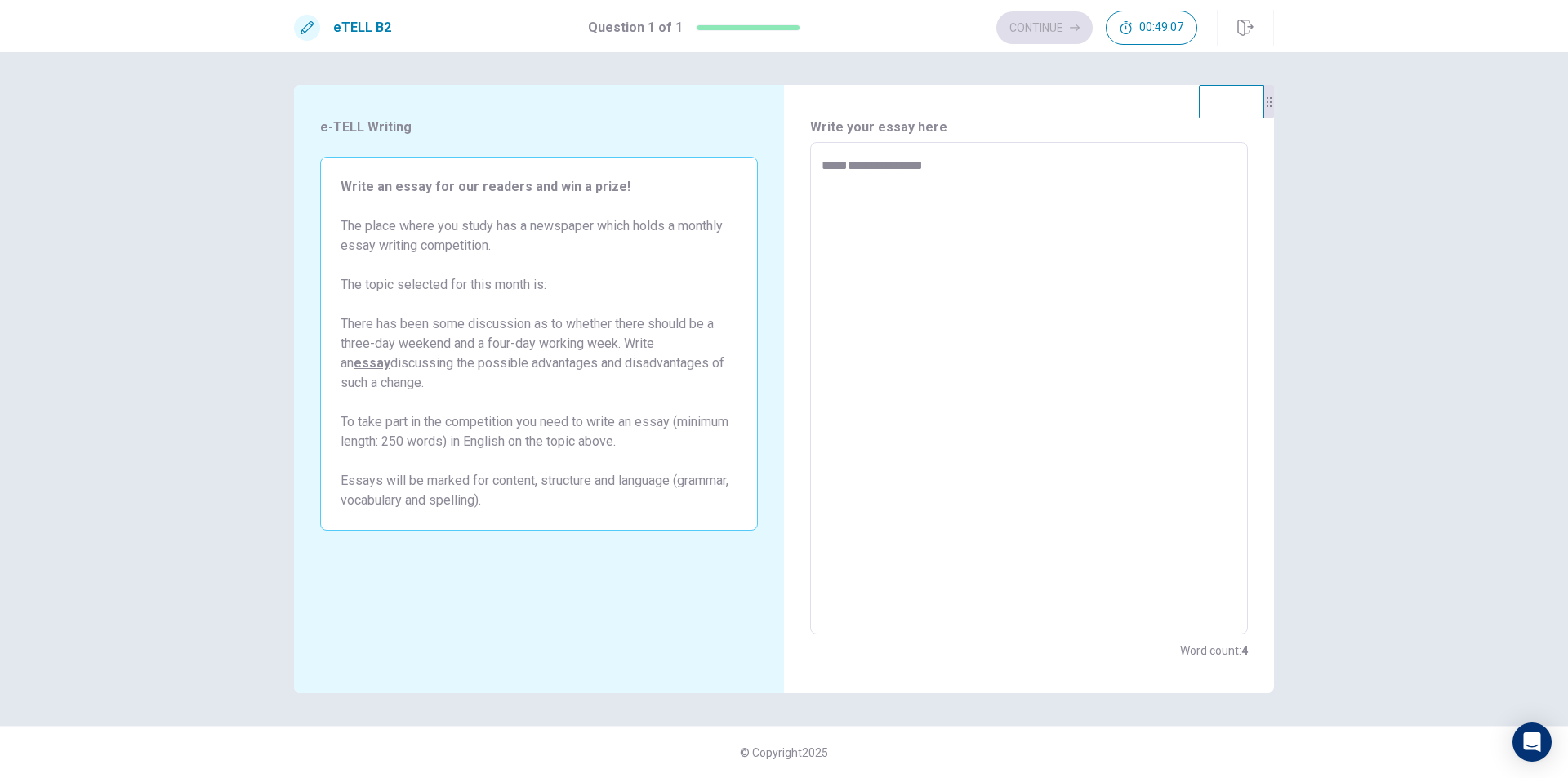
type textarea "*"
type textarea "**********"
type textarea "*"
type textarea "**********"
type textarea "*"
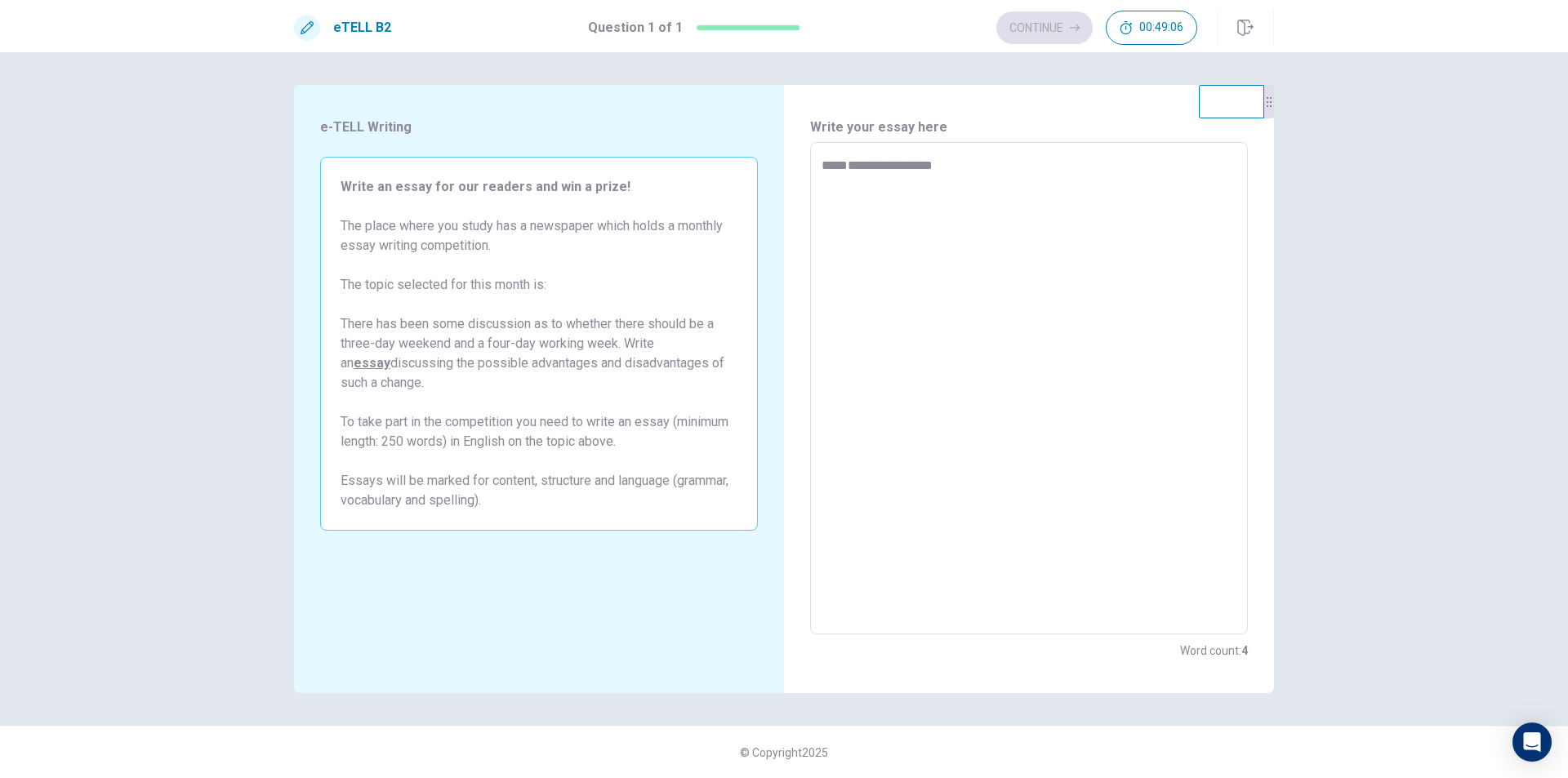
type textarea "**********"
type textarea "*"
type textarea "**********"
type textarea "*"
type textarea "**********"
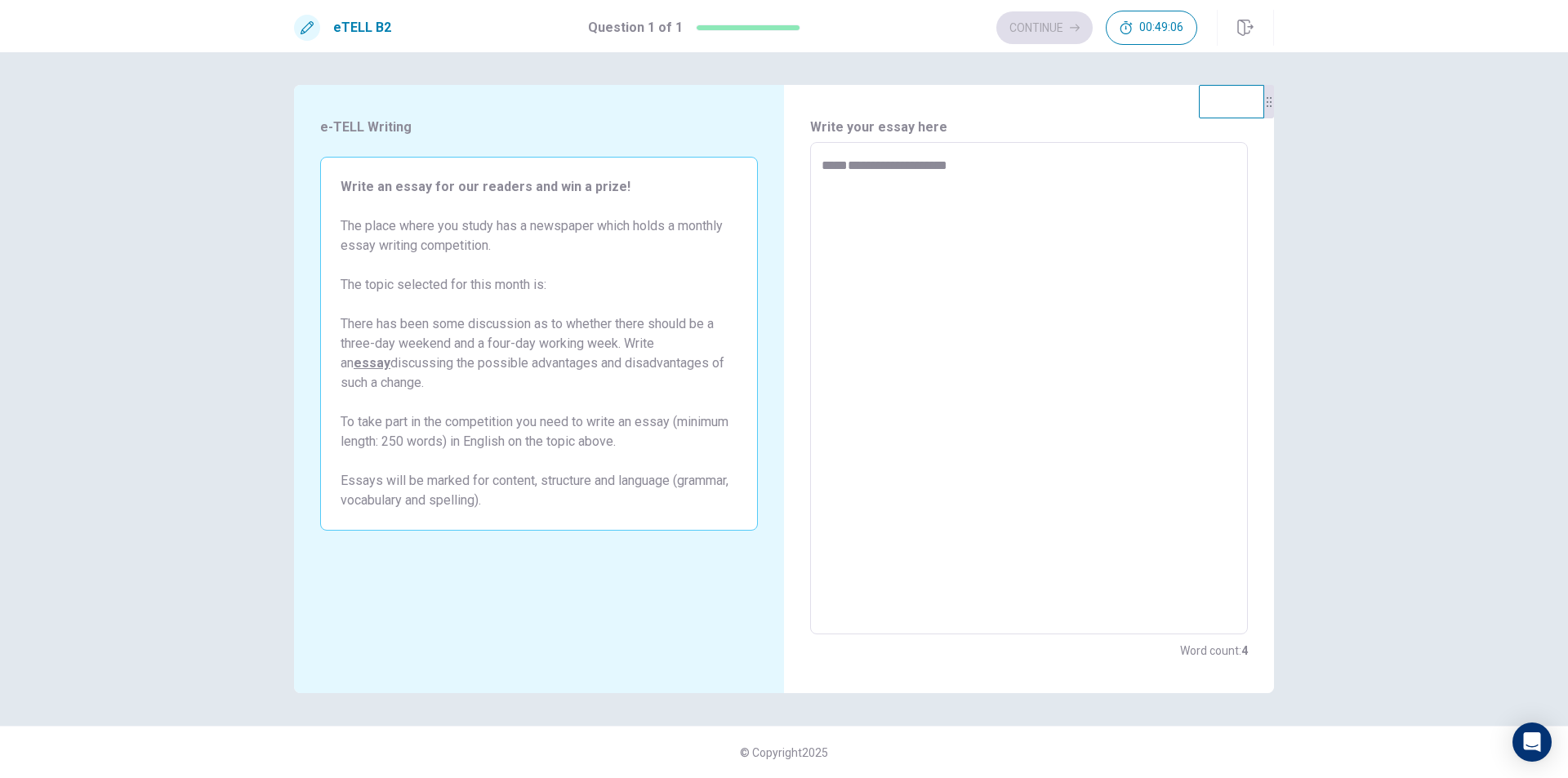
type textarea "*"
type textarea "**********"
type textarea "*"
type textarea "**********"
type textarea "*"
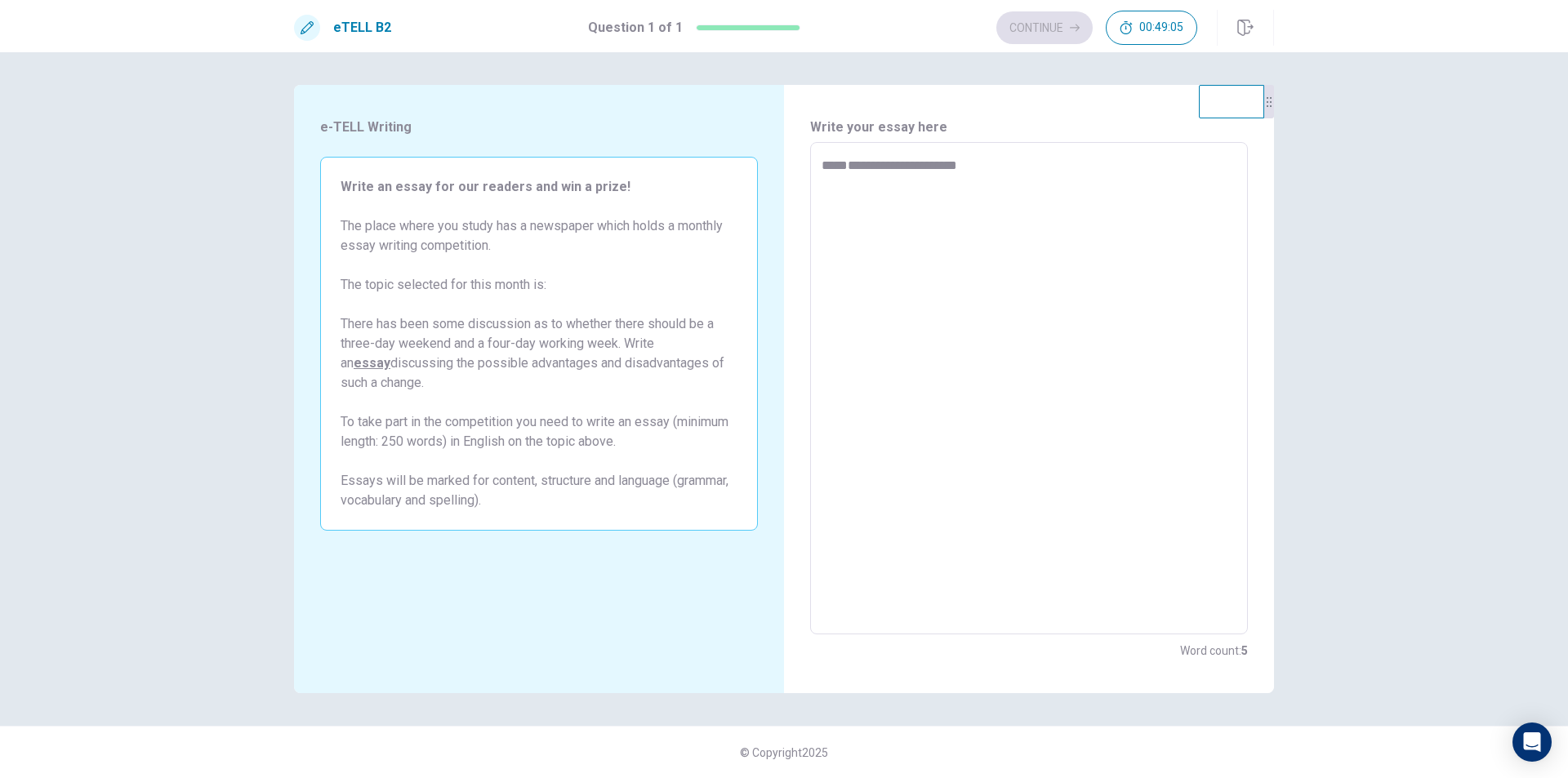
type textarea "**********"
type textarea "*"
type textarea "**********"
type textarea "*"
type textarea "**********"
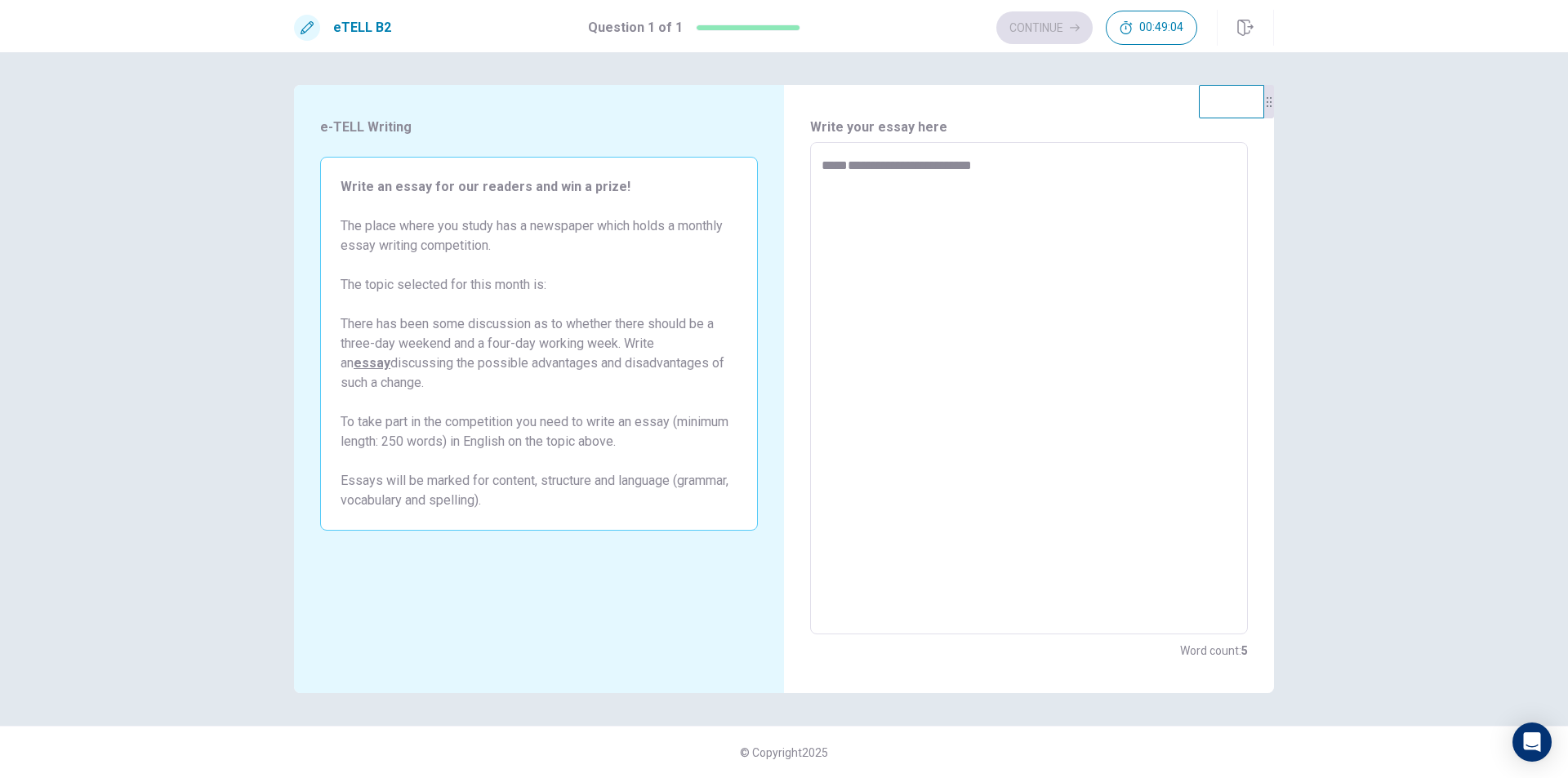
type textarea "*"
type textarea "**********"
type textarea "*"
type textarea "**********"
type textarea "*"
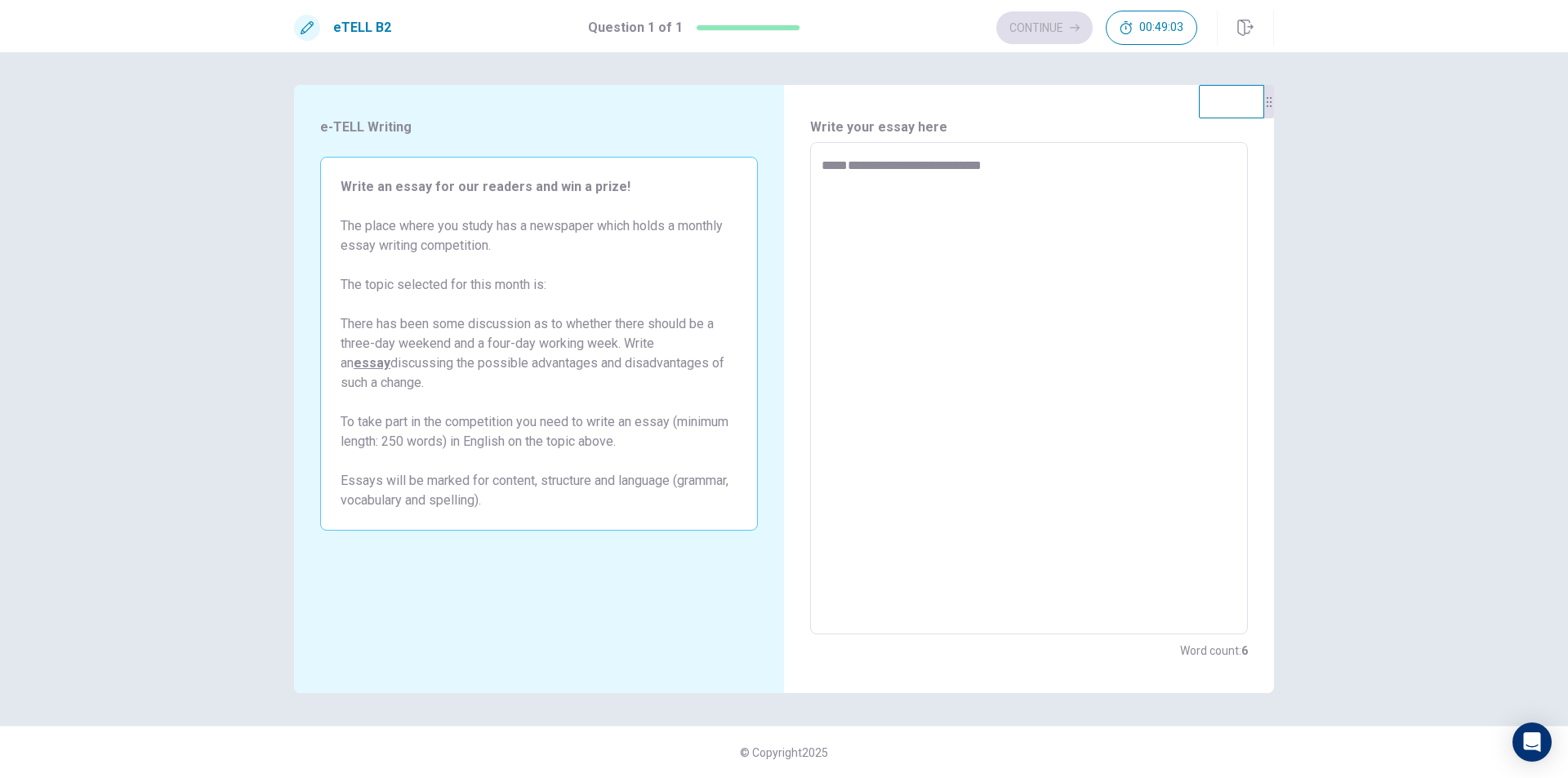
type textarea "**********"
type textarea "*"
type textarea "**********"
type textarea "*"
type textarea "**********"
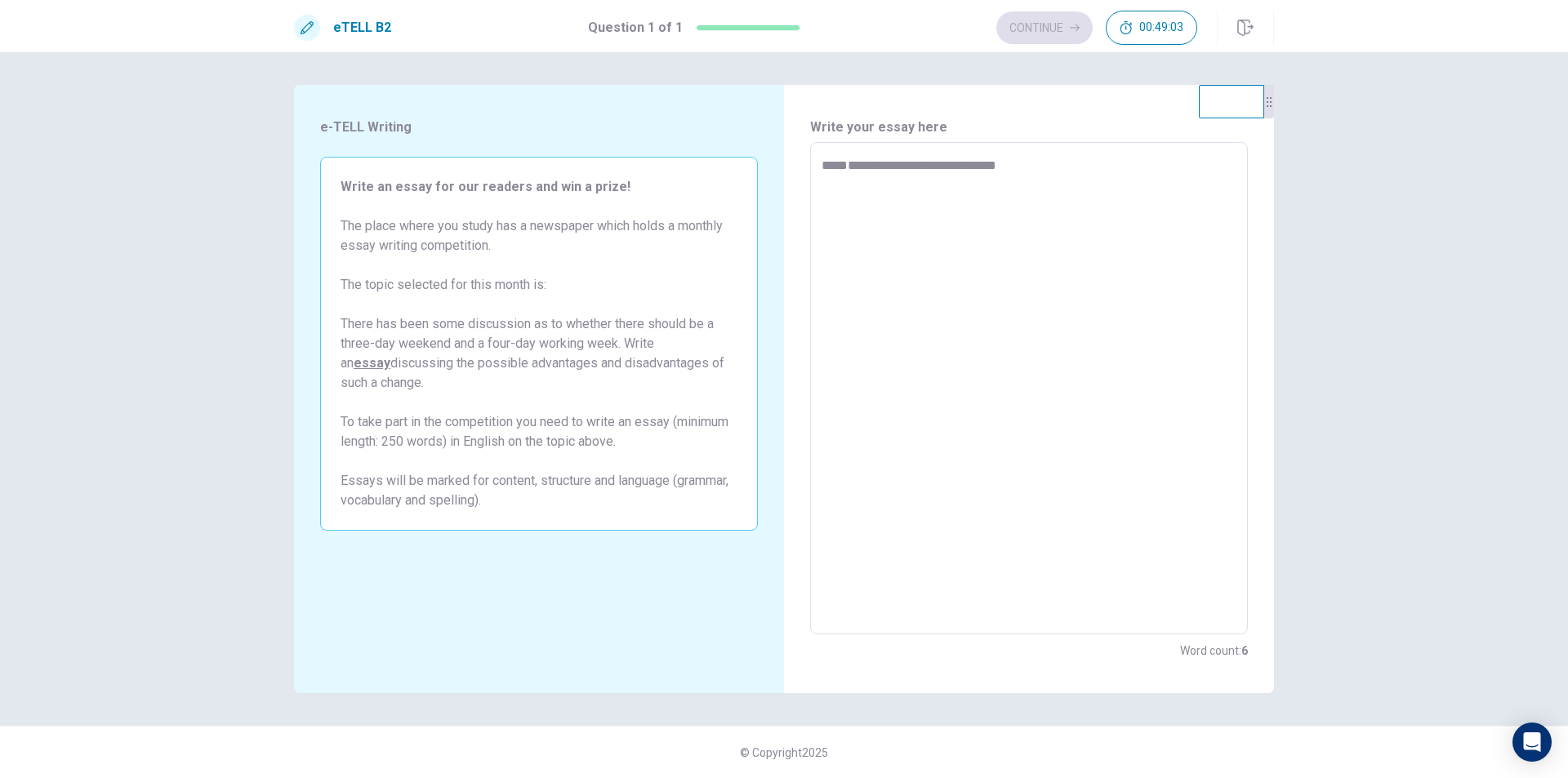
type textarea "*"
type textarea "**********"
type textarea "*"
type textarea "**********"
type textarea "*"
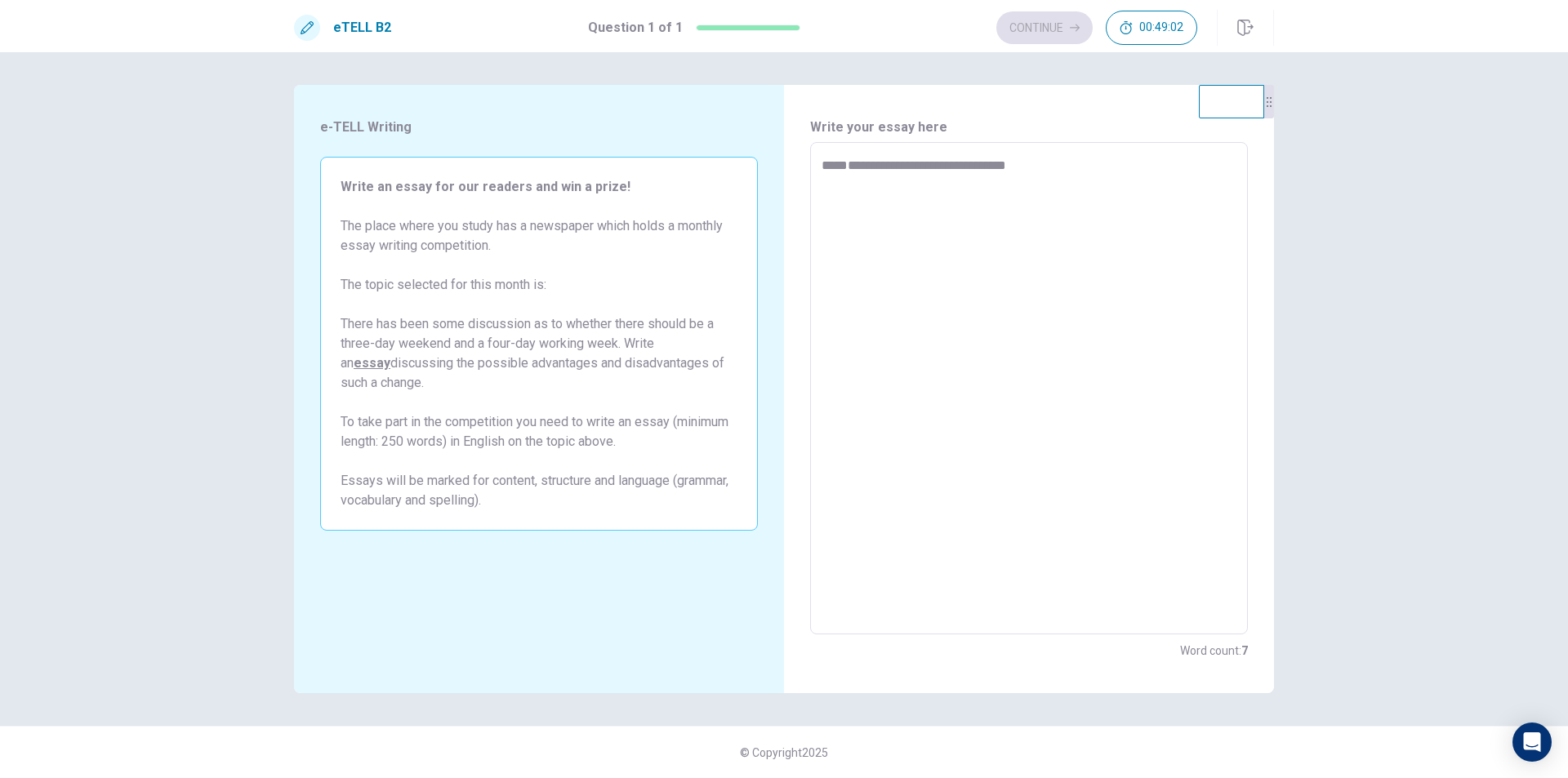
type textarea "**********"
type textarea "*"
type textarea "**********"
type textarea "*"
type textarea "**********"
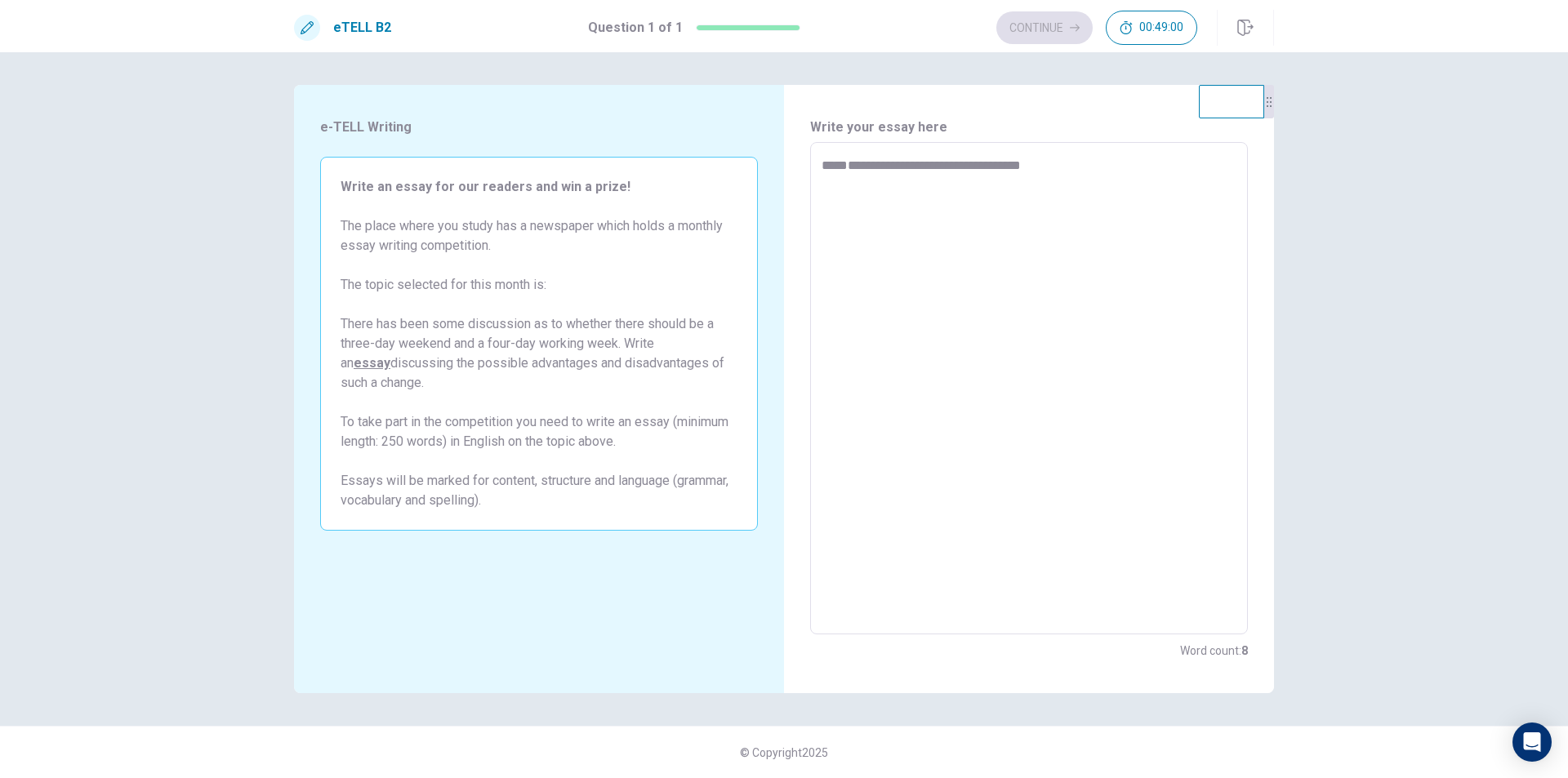
type textarea "*"
type textarea "**********"
type textarea "*"
type textarea "**********"
type textarea "*"
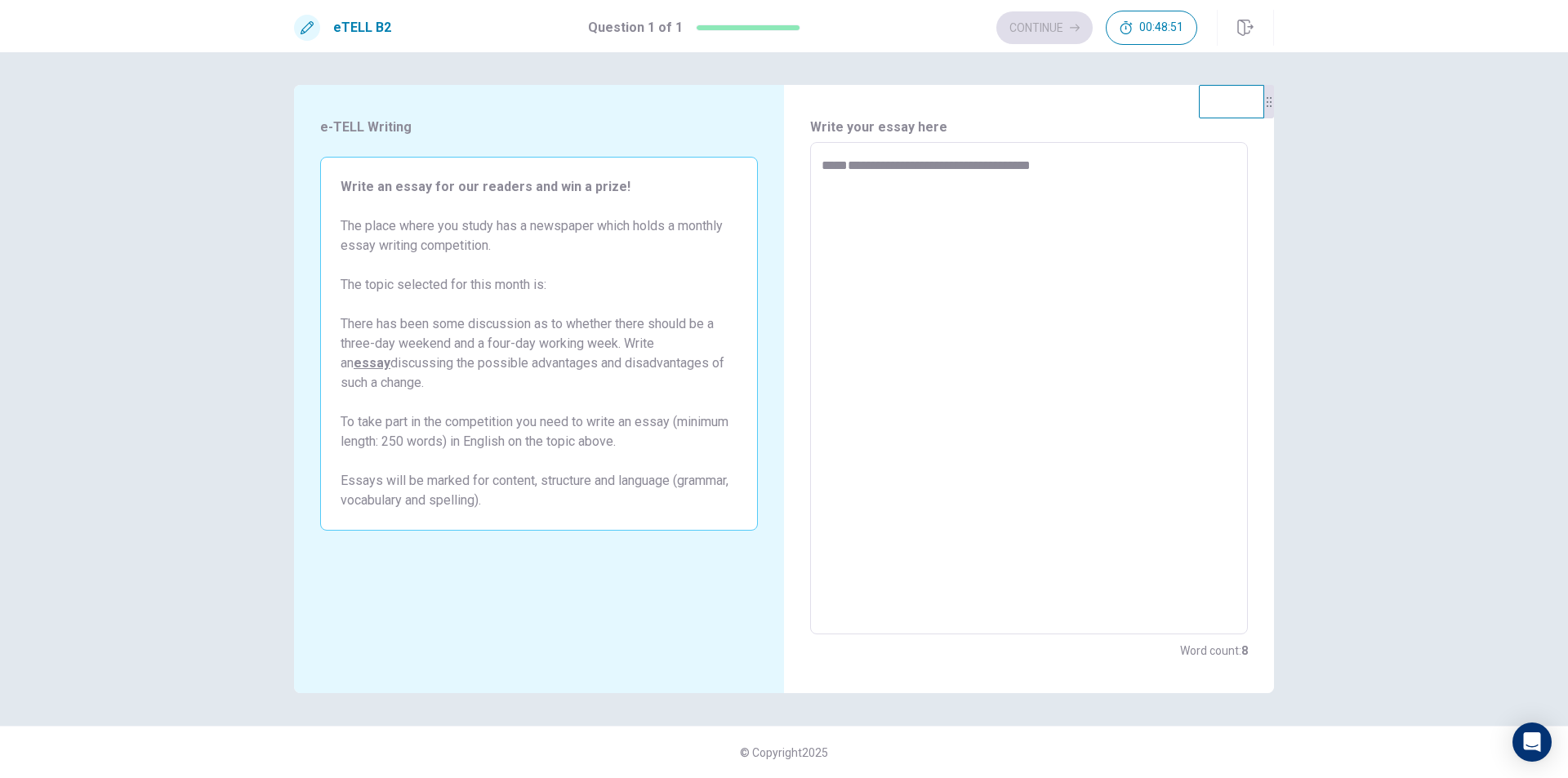
type textarea "**********"
type textarea "*"
type textarea "**********"
type textarea "*"
type textarea "**********"
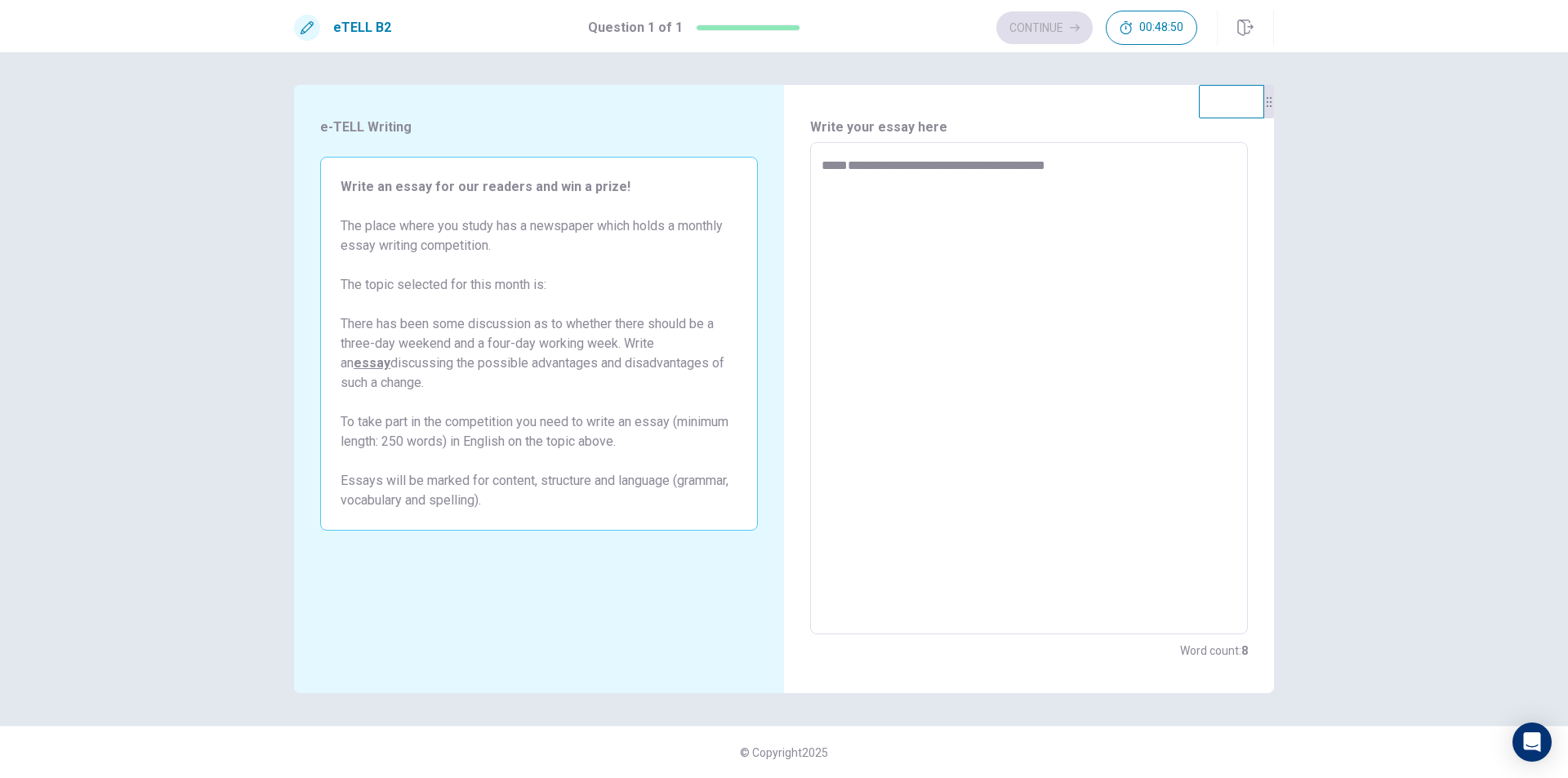
type textarea "*"
type textarea "**********"
type textarea "*"
type textarea "**********"
type textarea "*"
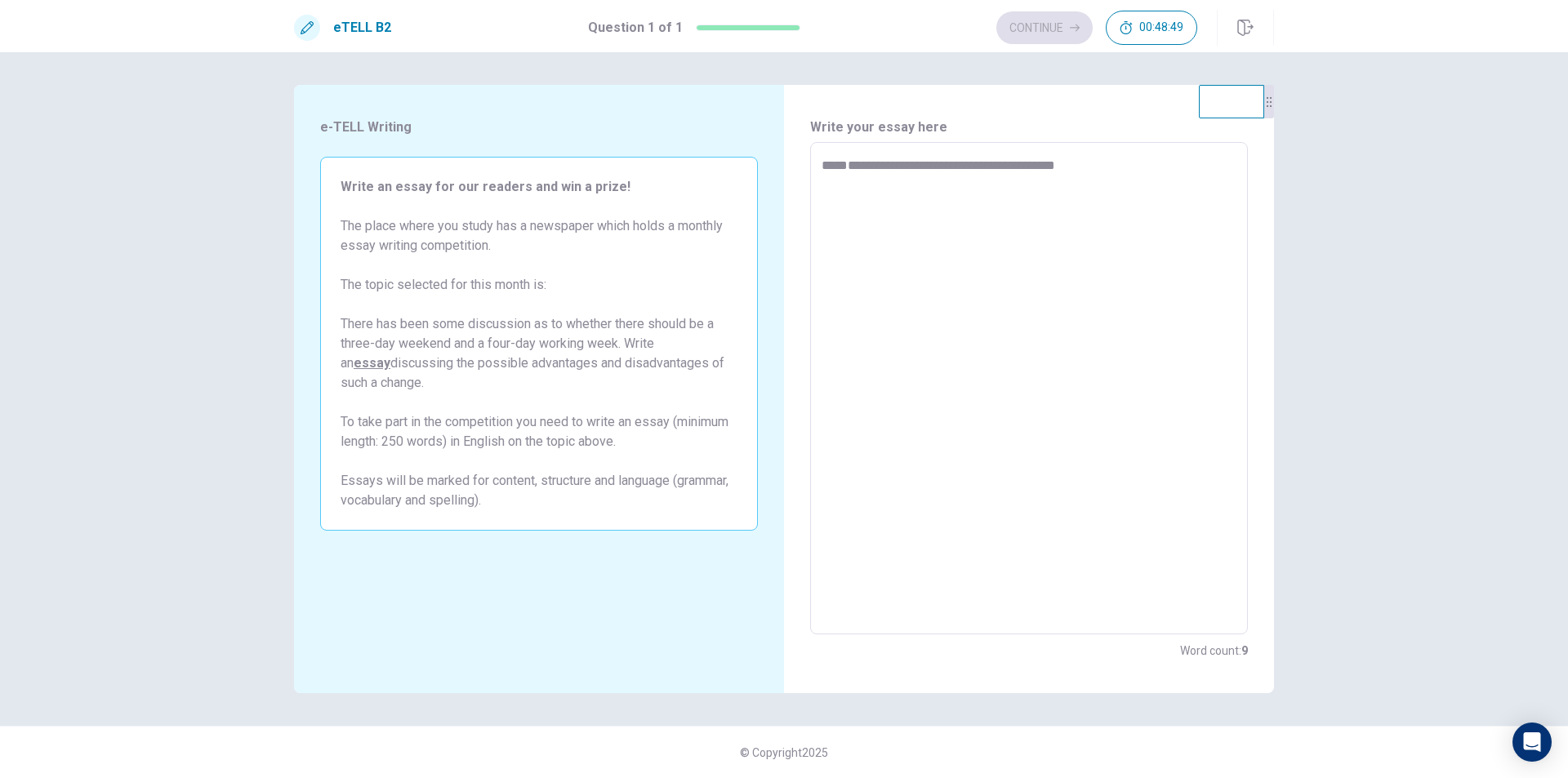
type textarea "**********"
type textarea "*"
type textarea "**********"
type textarea "*"
type textarea "**********"
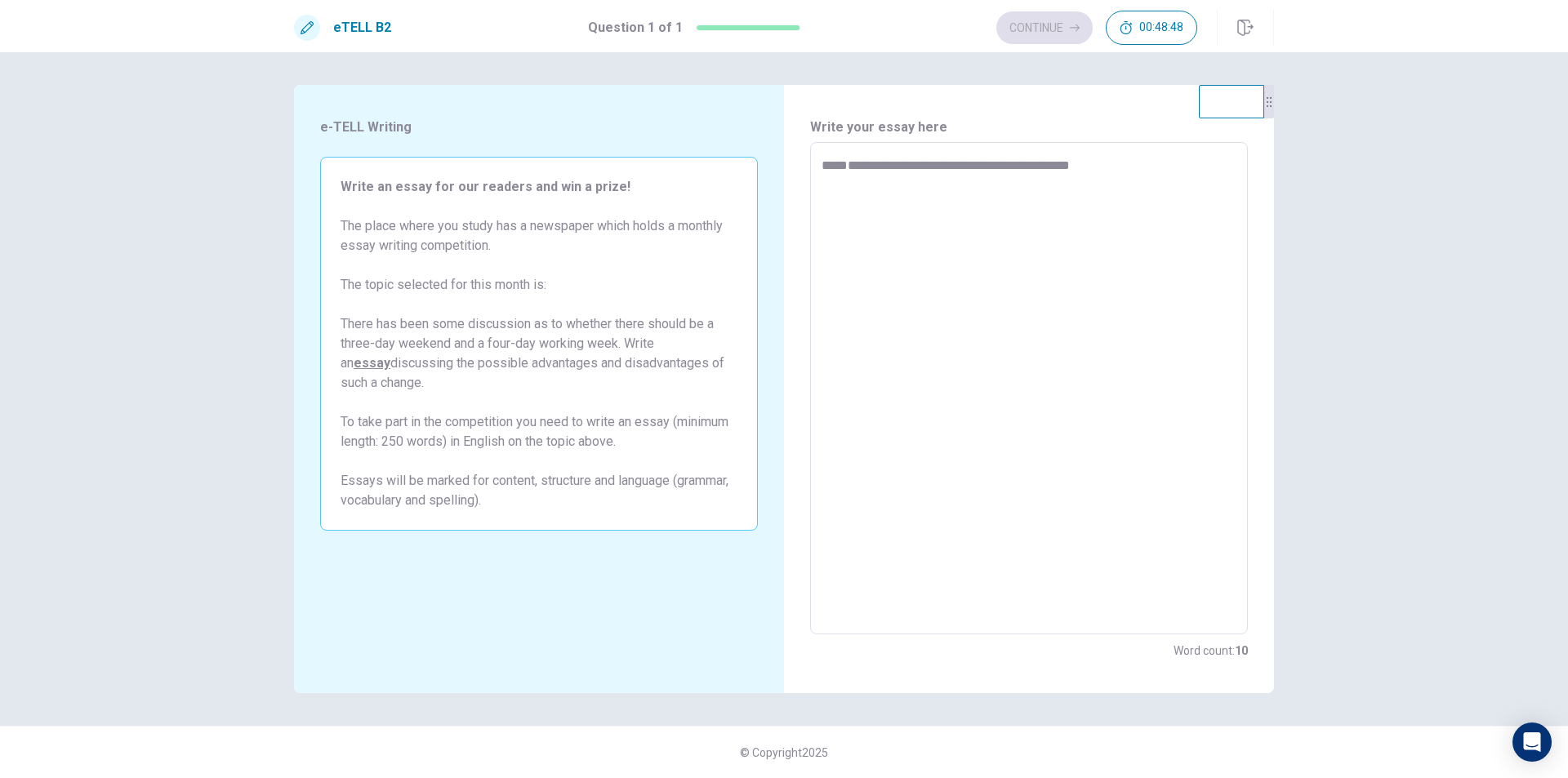
type textarea "*"
type textarea "**********"
type textarea "*"
type textarea "**********"
type textarea "*"
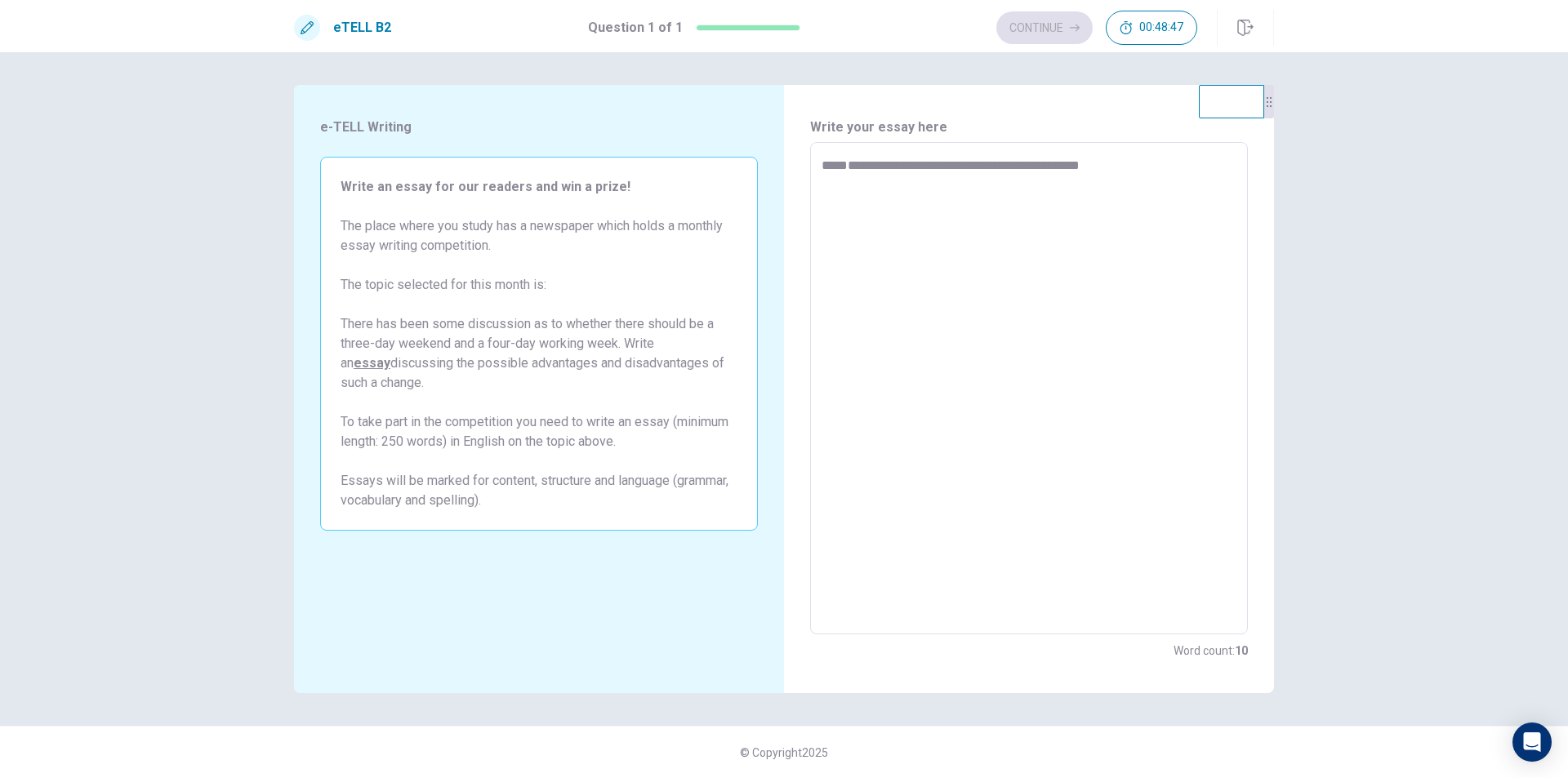
type textarea "**********"
type textarea "*"
type textarea "**********"
type textarea "*"
type textarea "**********"
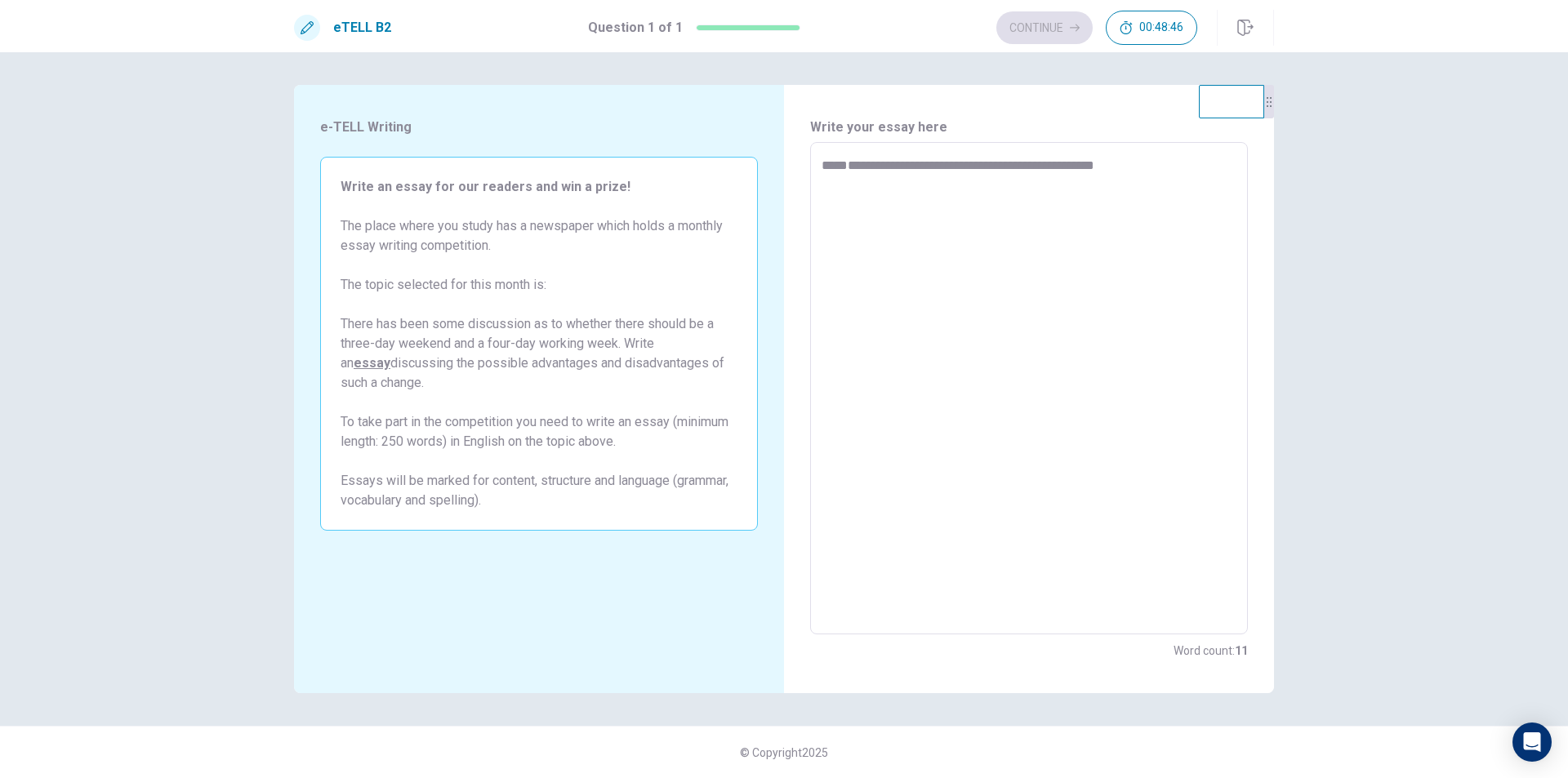
type textarea "*"
type textarea "**********"
type textarea "*"
type textarea "**********"
type textarea "*"
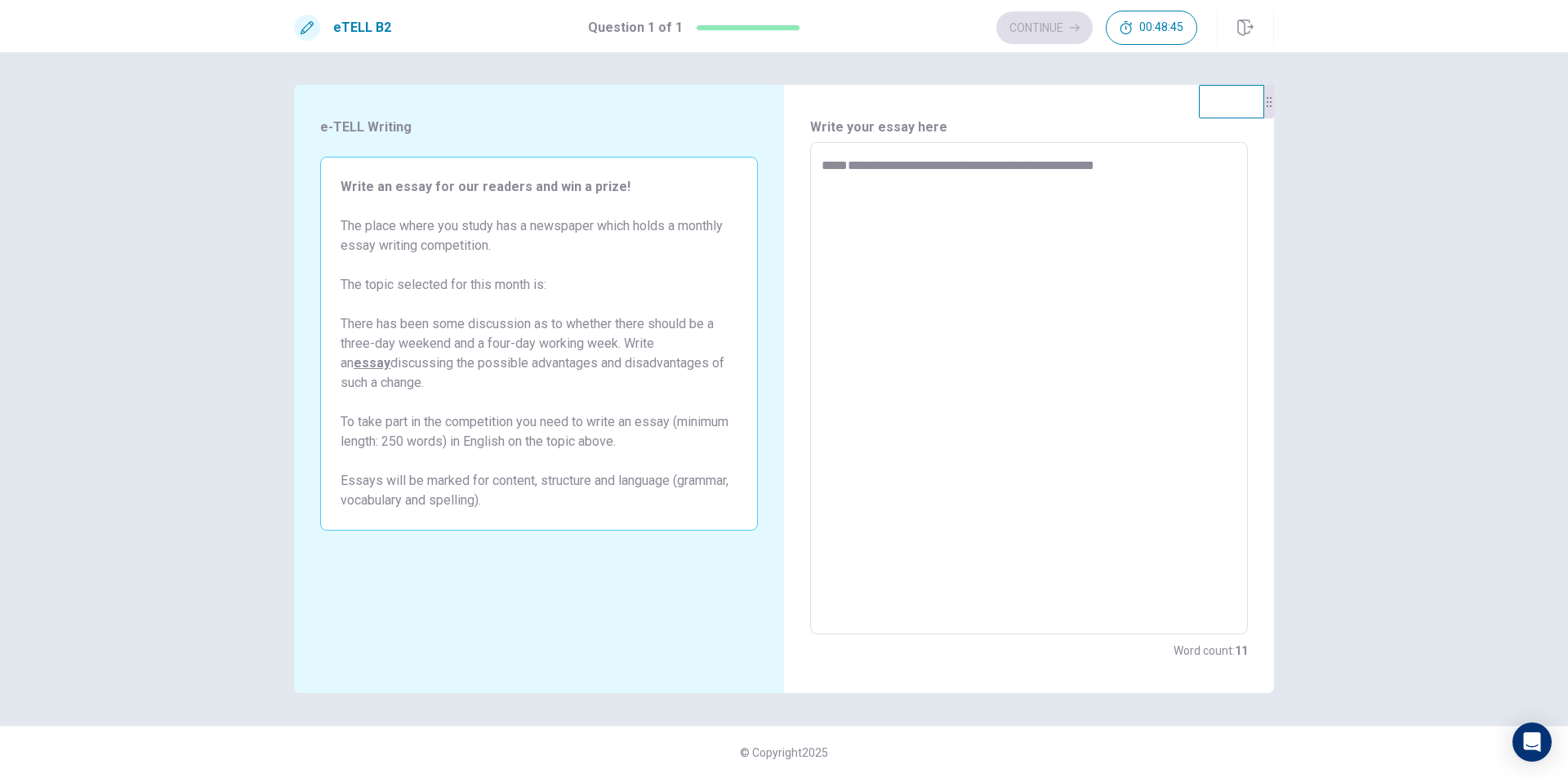
type textarea "**********"
type textarea "*"
type textarea "**********"
type textarea "*"
type textarea "**********"
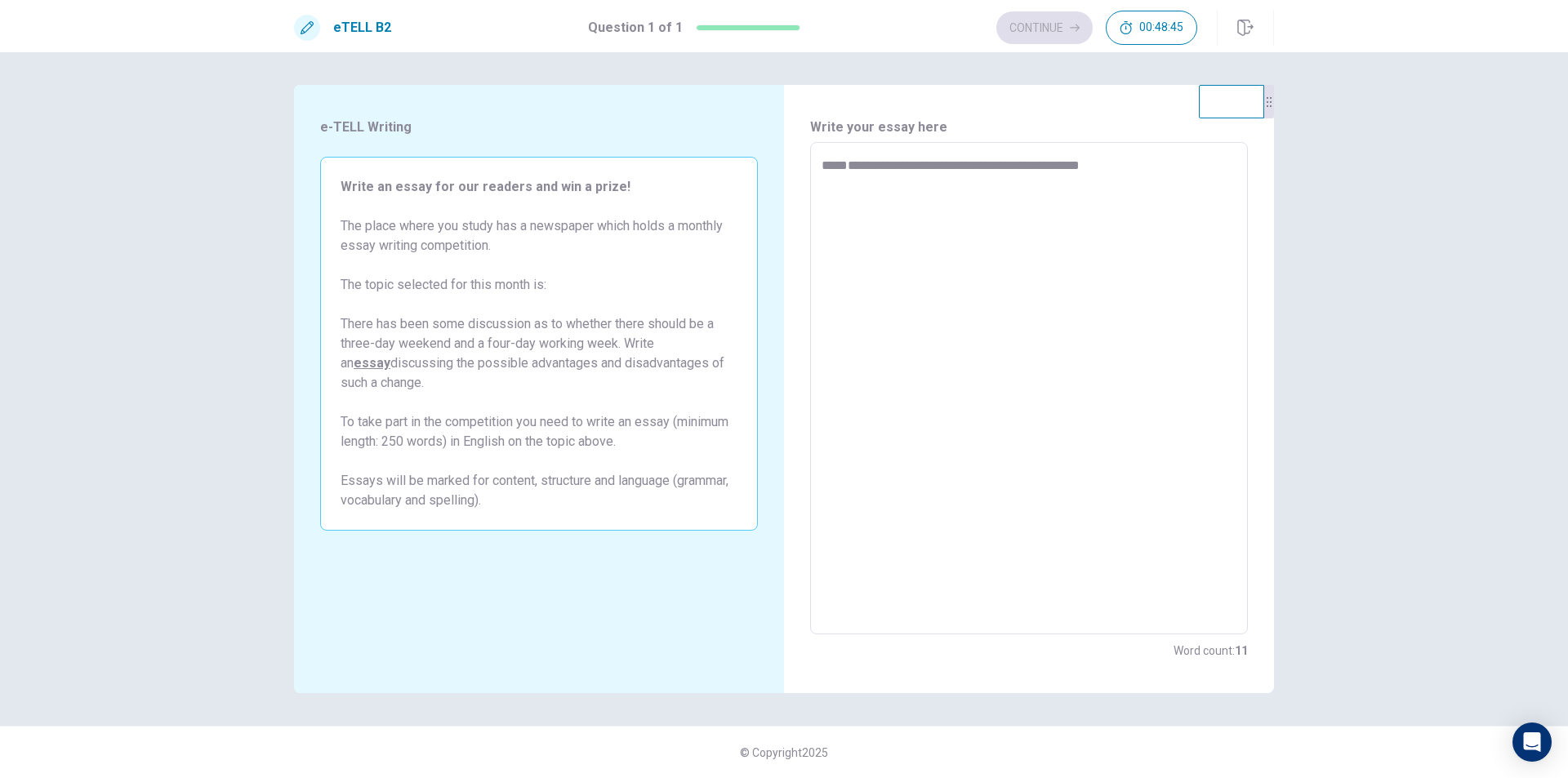
type textarea "*"
type textarea "**********"
type textarea "*"
type textarea "**********"
type textarea "*"
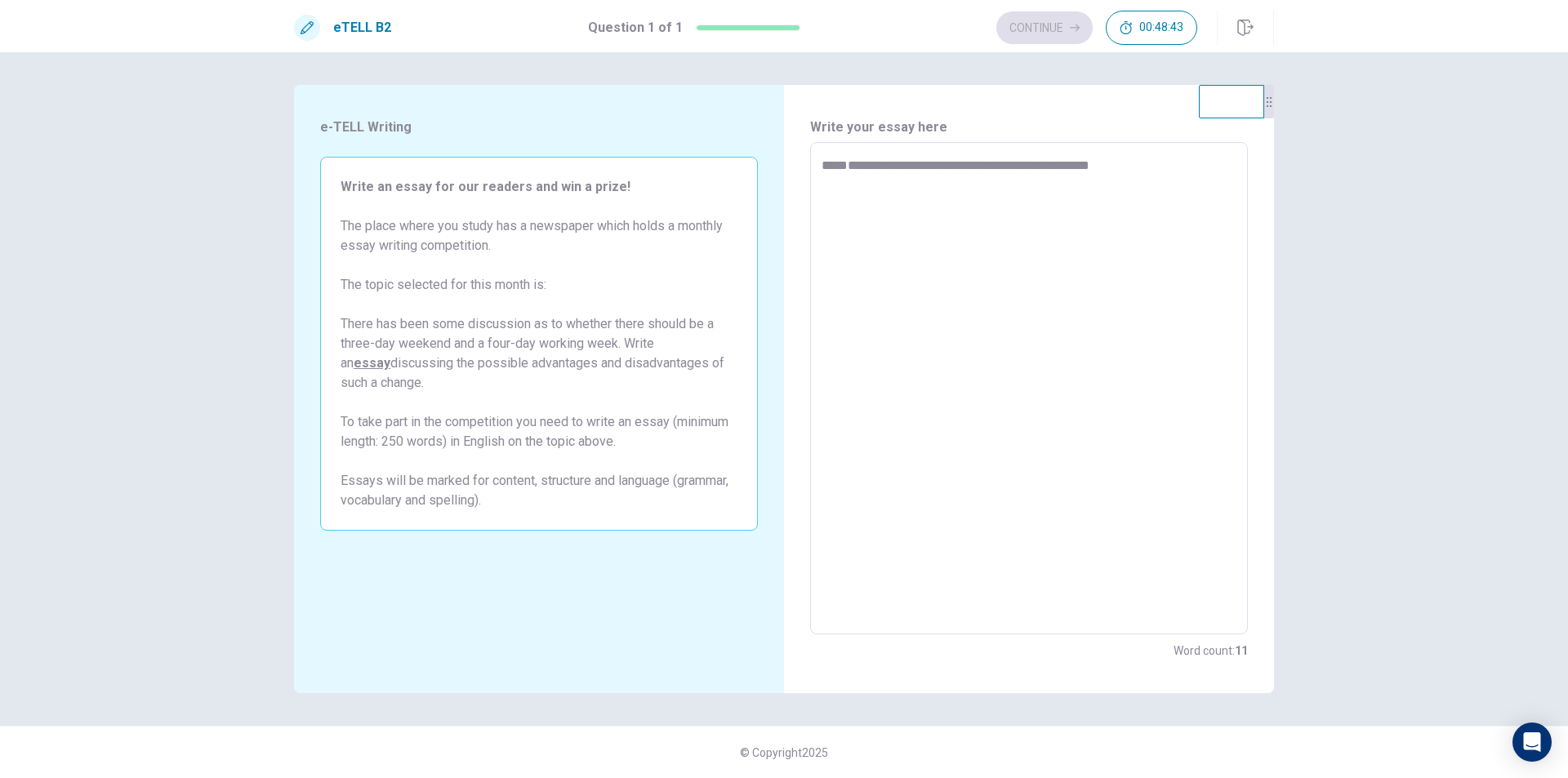
type textarea "**********"
type textarea "*"
type textarea "**********"
type textarea "*"
type textarea "**********"
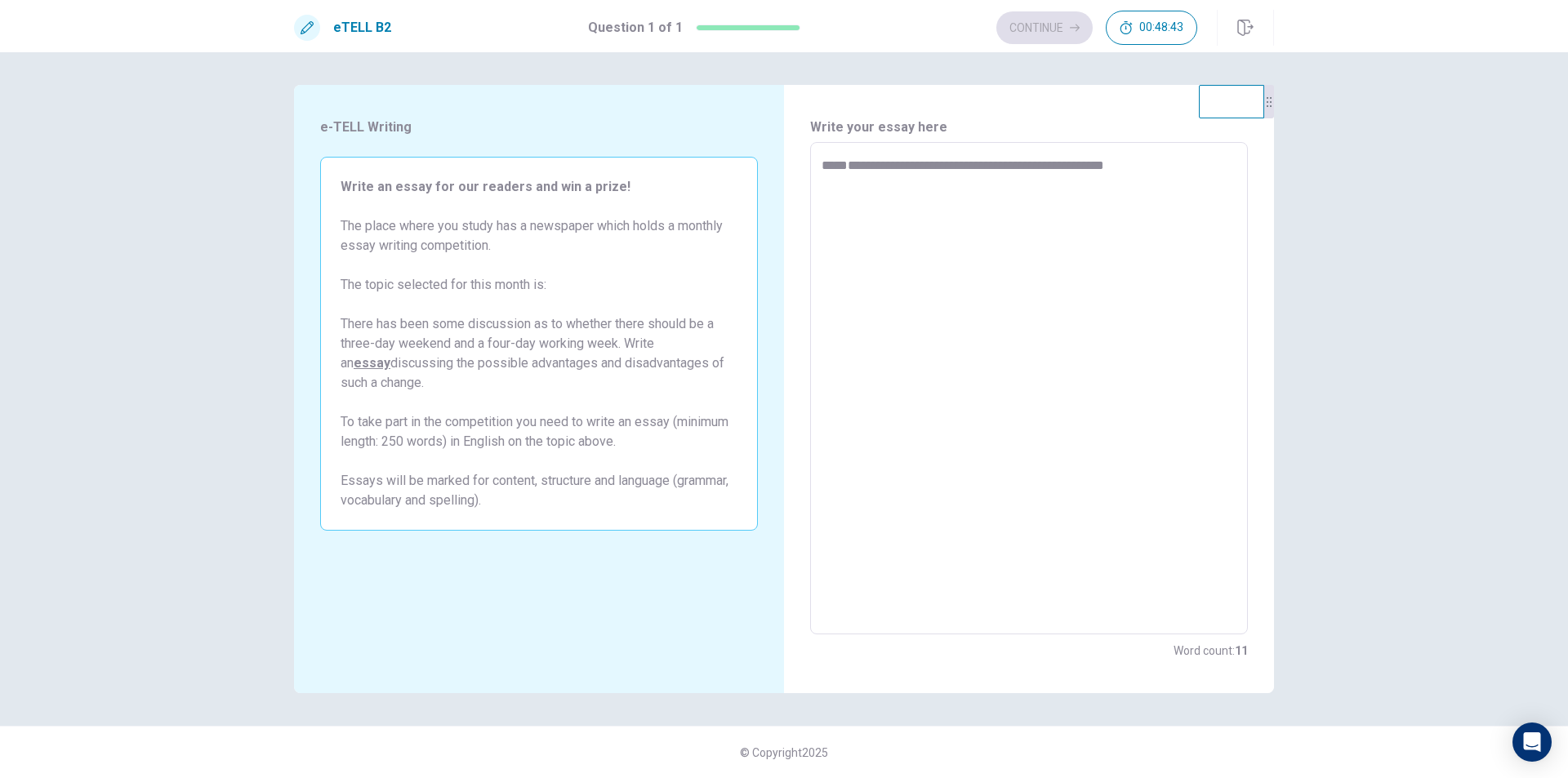
type textarea "*"
type textarea "**********"
type textarea "*"
type textarea "**********"
type textarea "*"
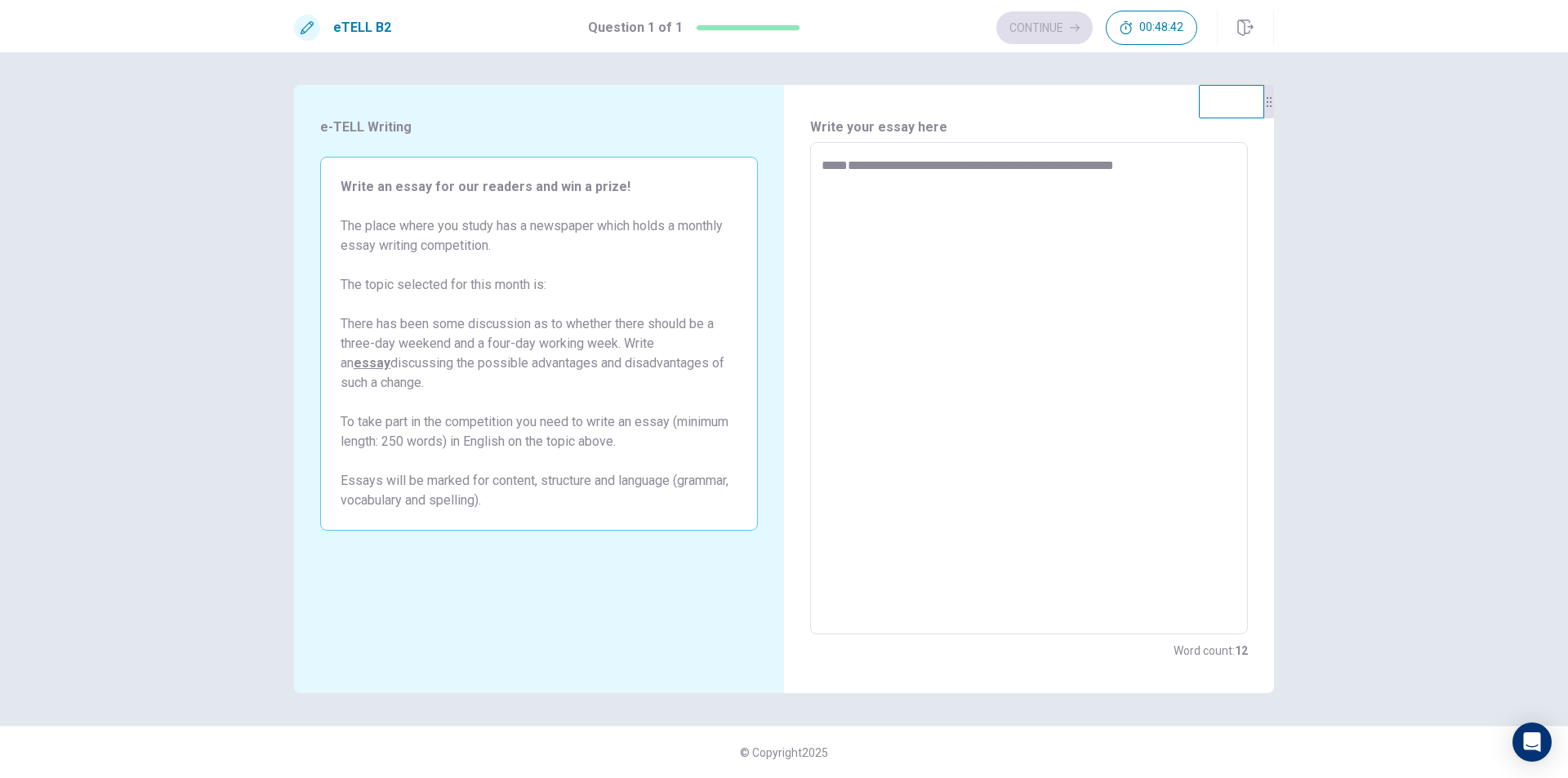
type textarea "**********"
type textarea "*"
type textarea "**********"
type textarea "*"
type textarea "**********"
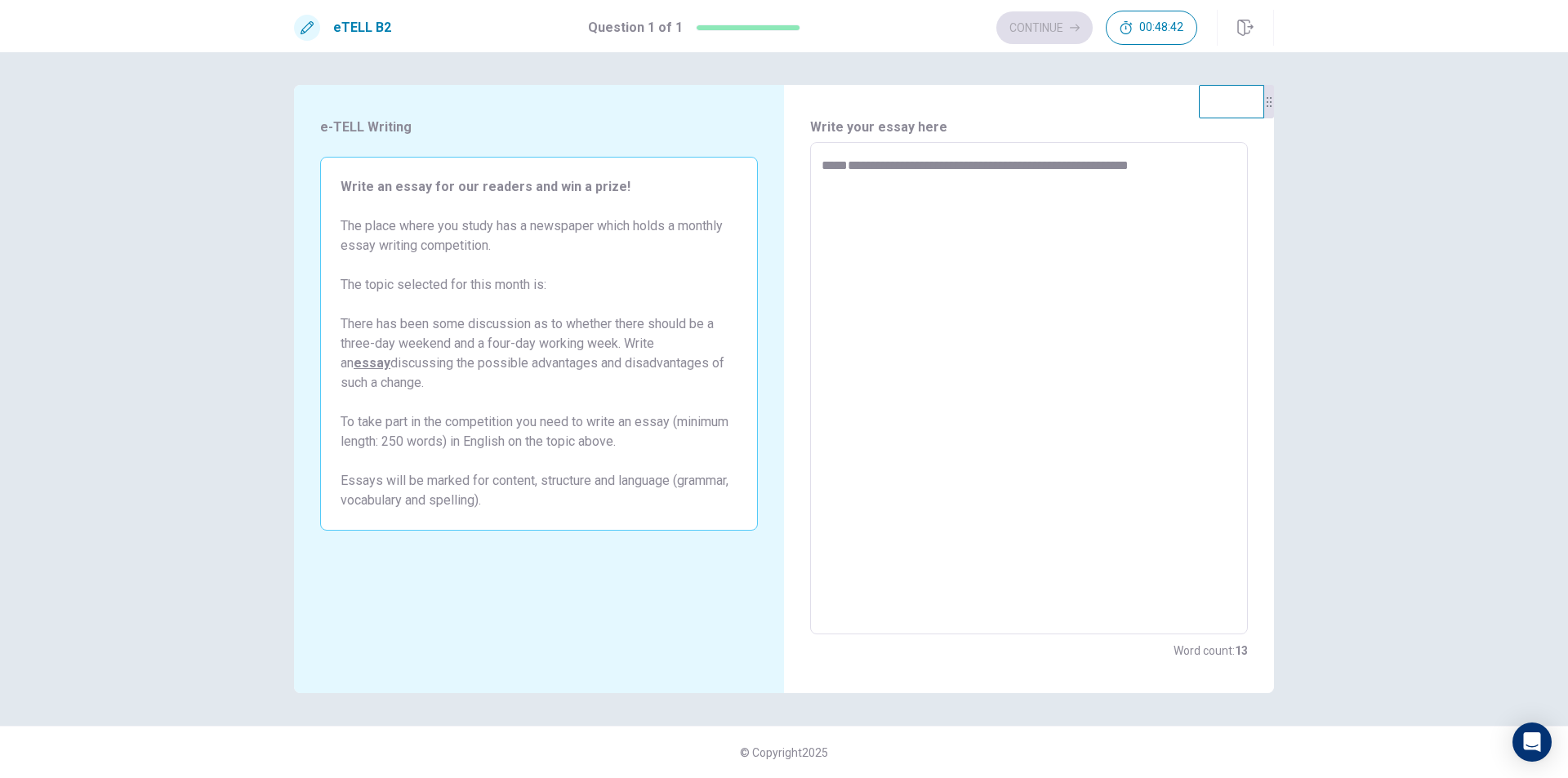
type textarea "*"
type textarea "**********"
type textarea "*"
type textarea "**********"
type textarea "*"
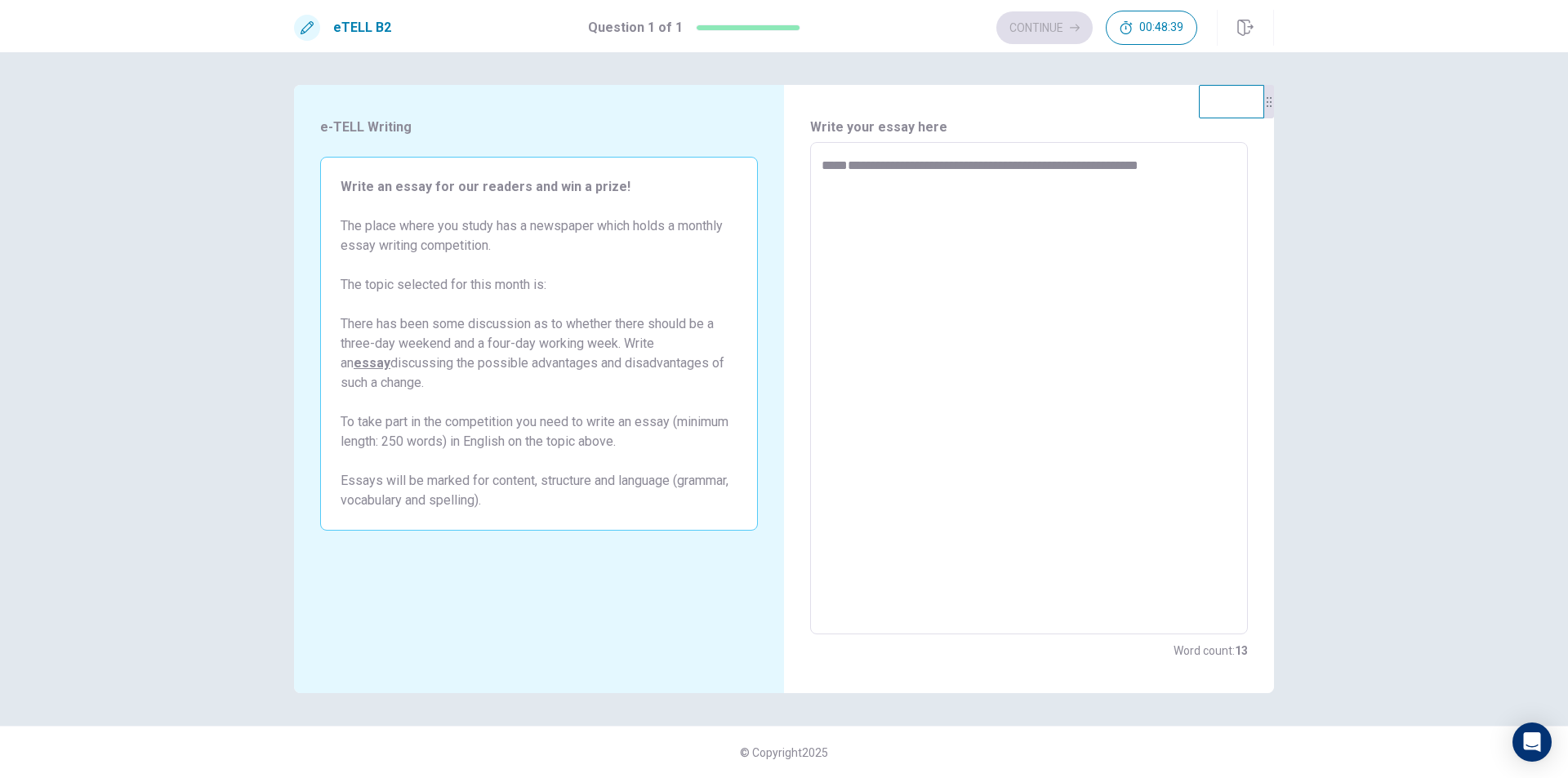
type textarea "**********"
type textarea "*"
type textarea "**********"
type textarea "*"
type textarea "**********"
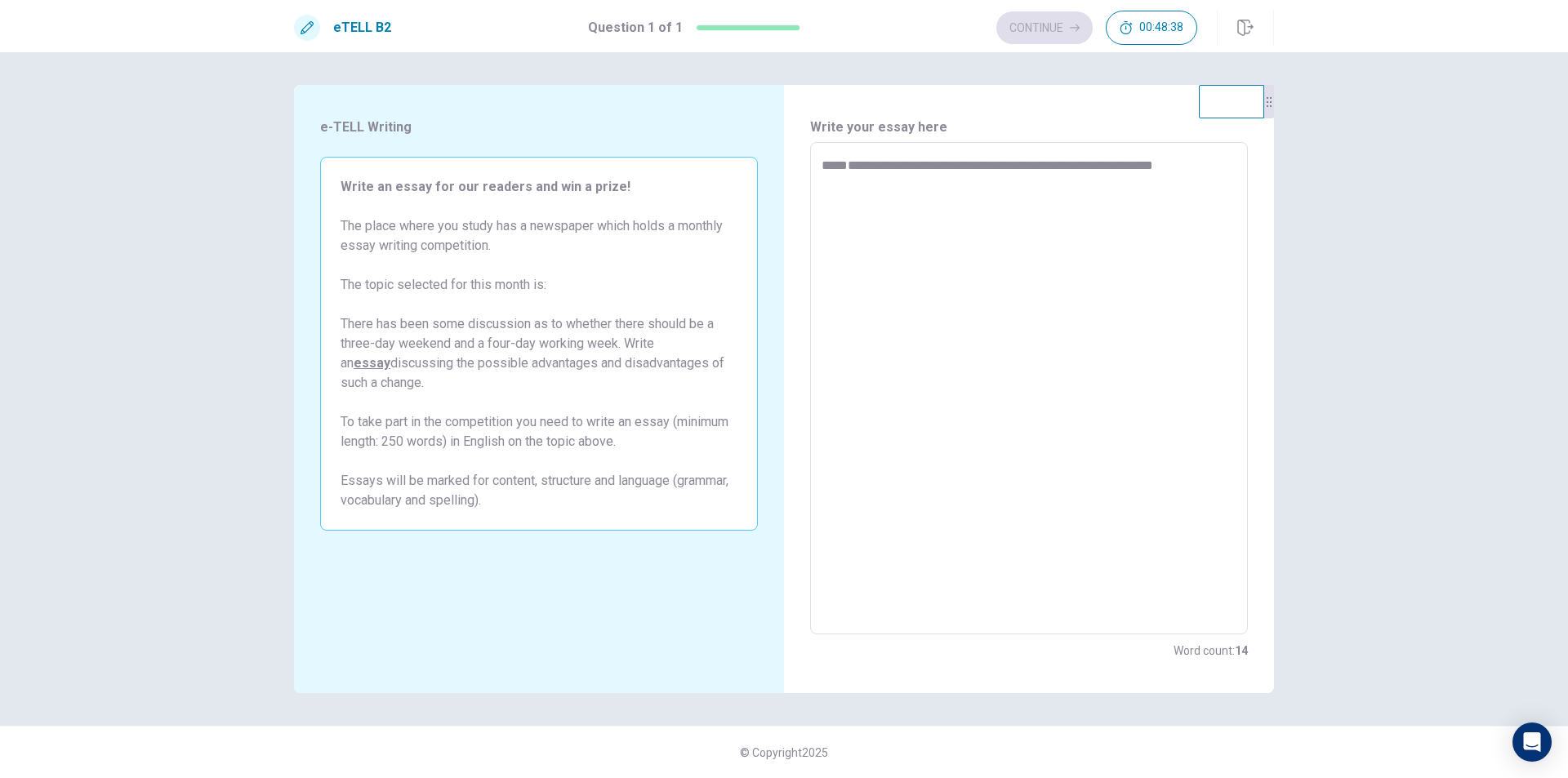
type textarea "*"
type textarea "**********"
type textarea "*"
type textarea "**********"
type textarea "*"
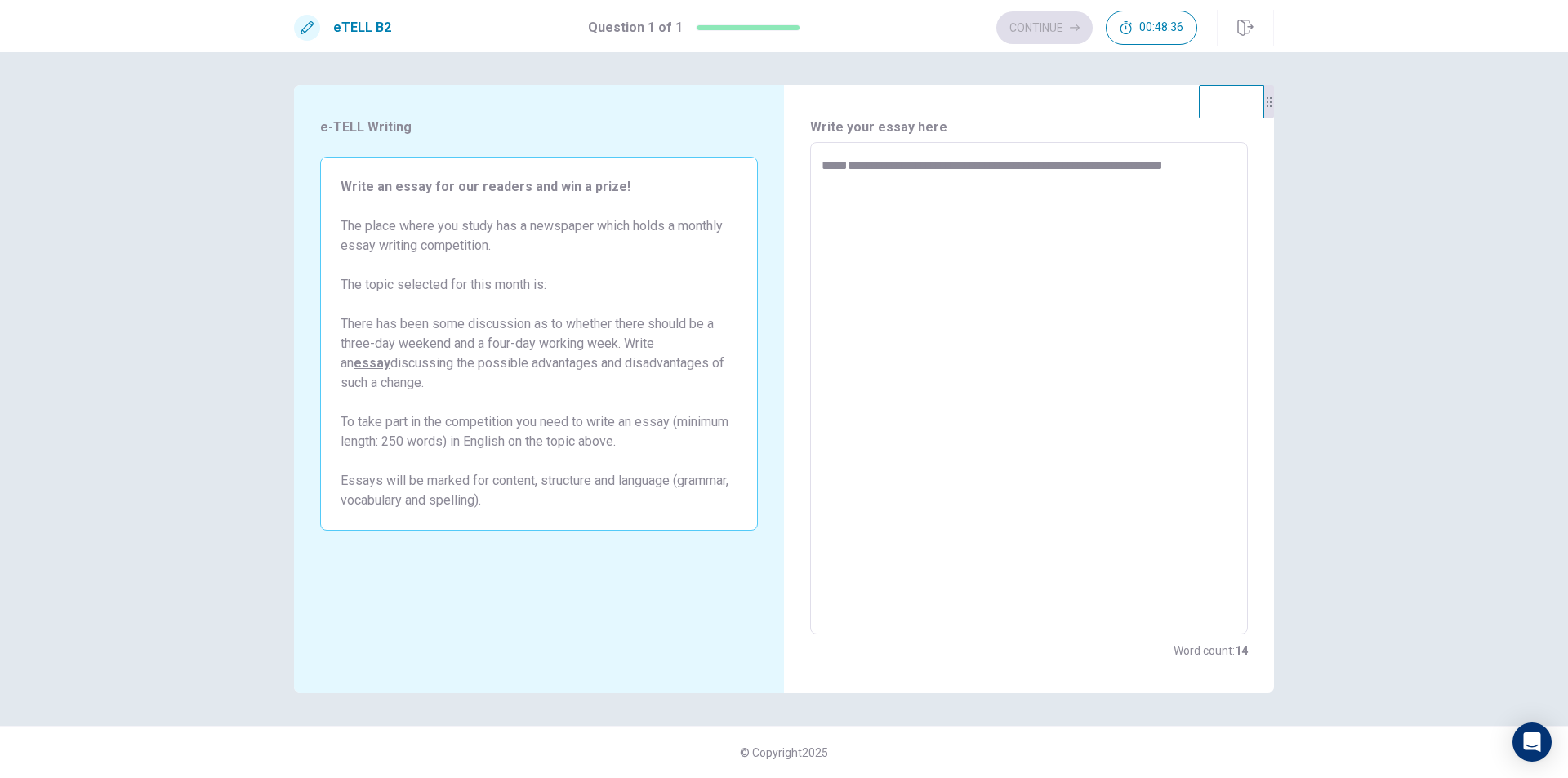
type textarea "**********"
type textarea "*"
type textarea "**********"
type textarea "*"
type textarea "**********"
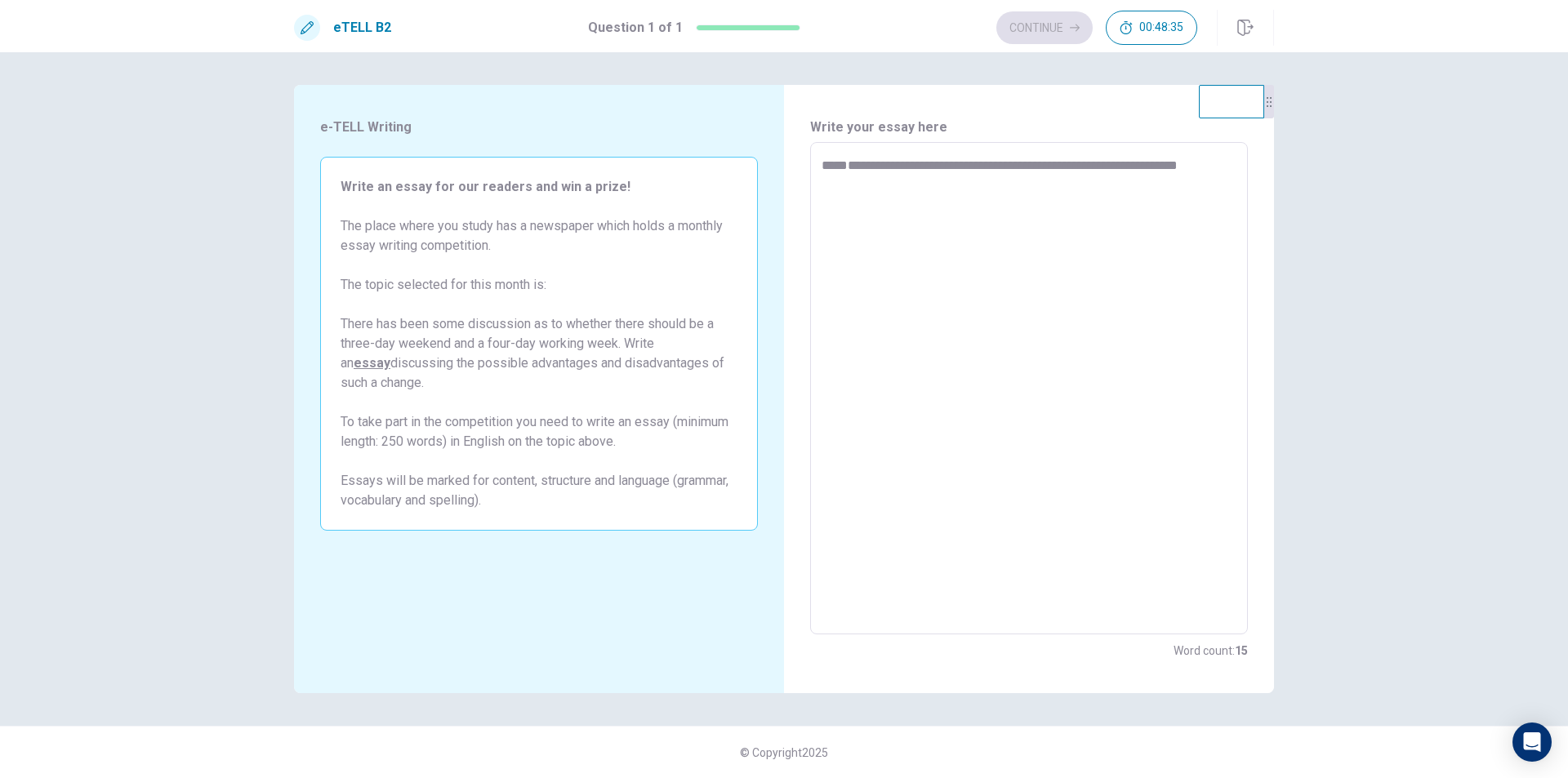
type textarea "*"
type textarea "**********"
type textarea "*"
type textarea "**********"
type textarea "*"
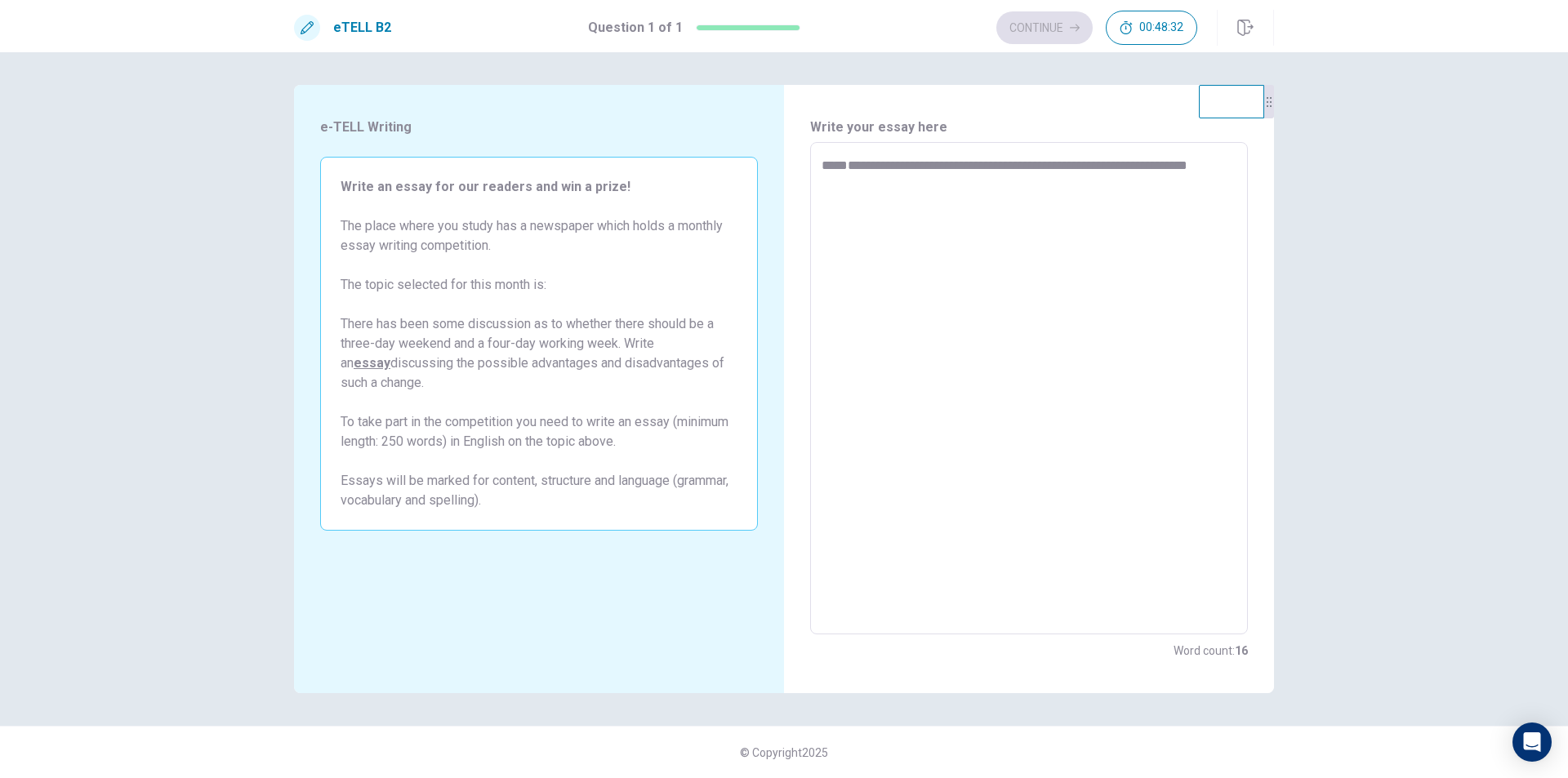
type textarea "**********"
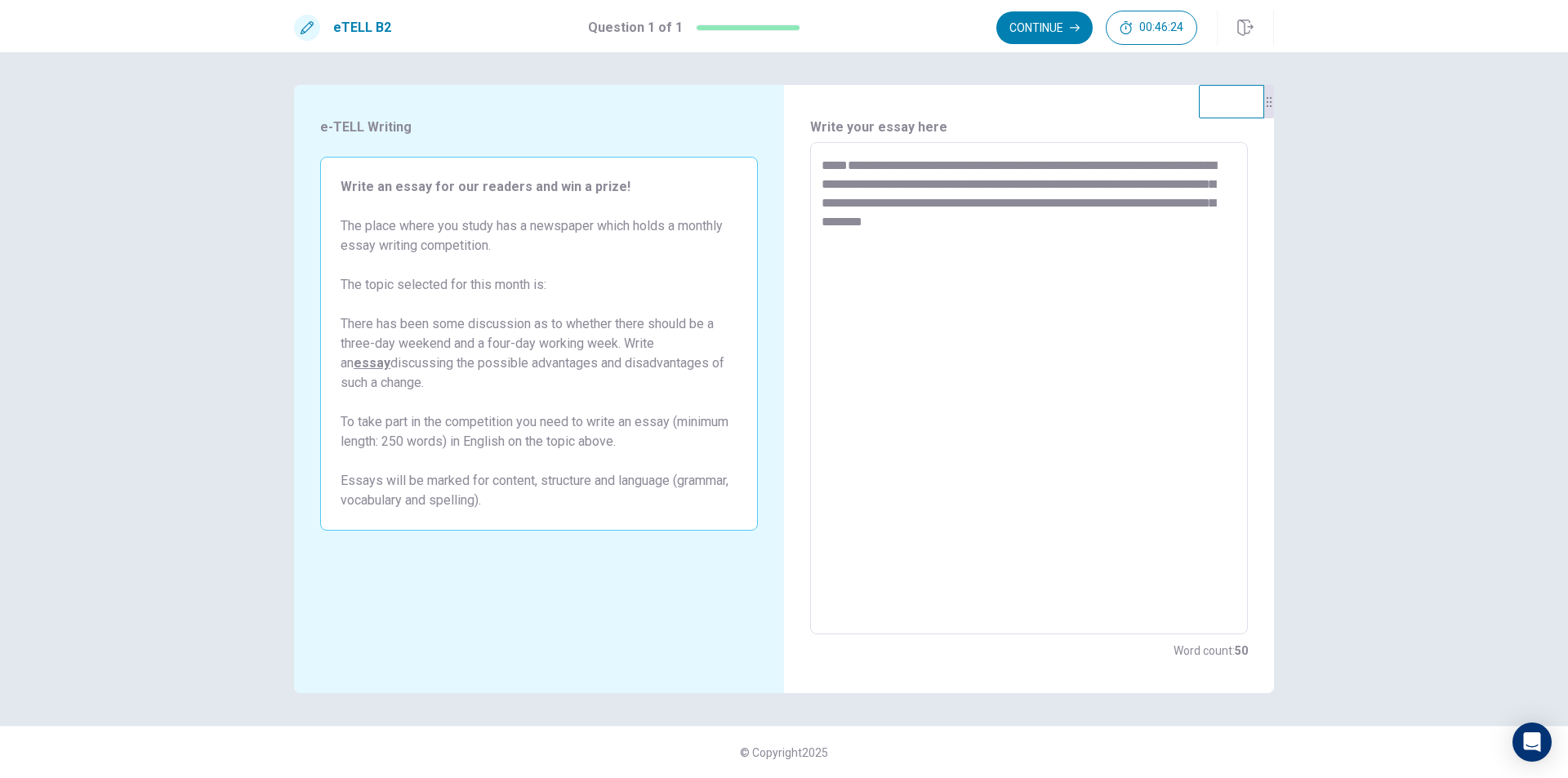
drag, startPoint x: 837, startPoint y: 163, endPoint x: 797, endPoint y: 163, distance: 40.0
click at [797, 163] on div "**********" at bounding box center [1029, 389] width 490 height 608
click at [840, 264] on textarea "**********" at bounding box center [1029, 389] width 415 height 466
click at [834, 167] on textarea "**********" at bounding box center [1029, 389] width 415 height 466
click at [839, 171] on textarea "**********" at bounding box center [1029, 389] width 415 height 466
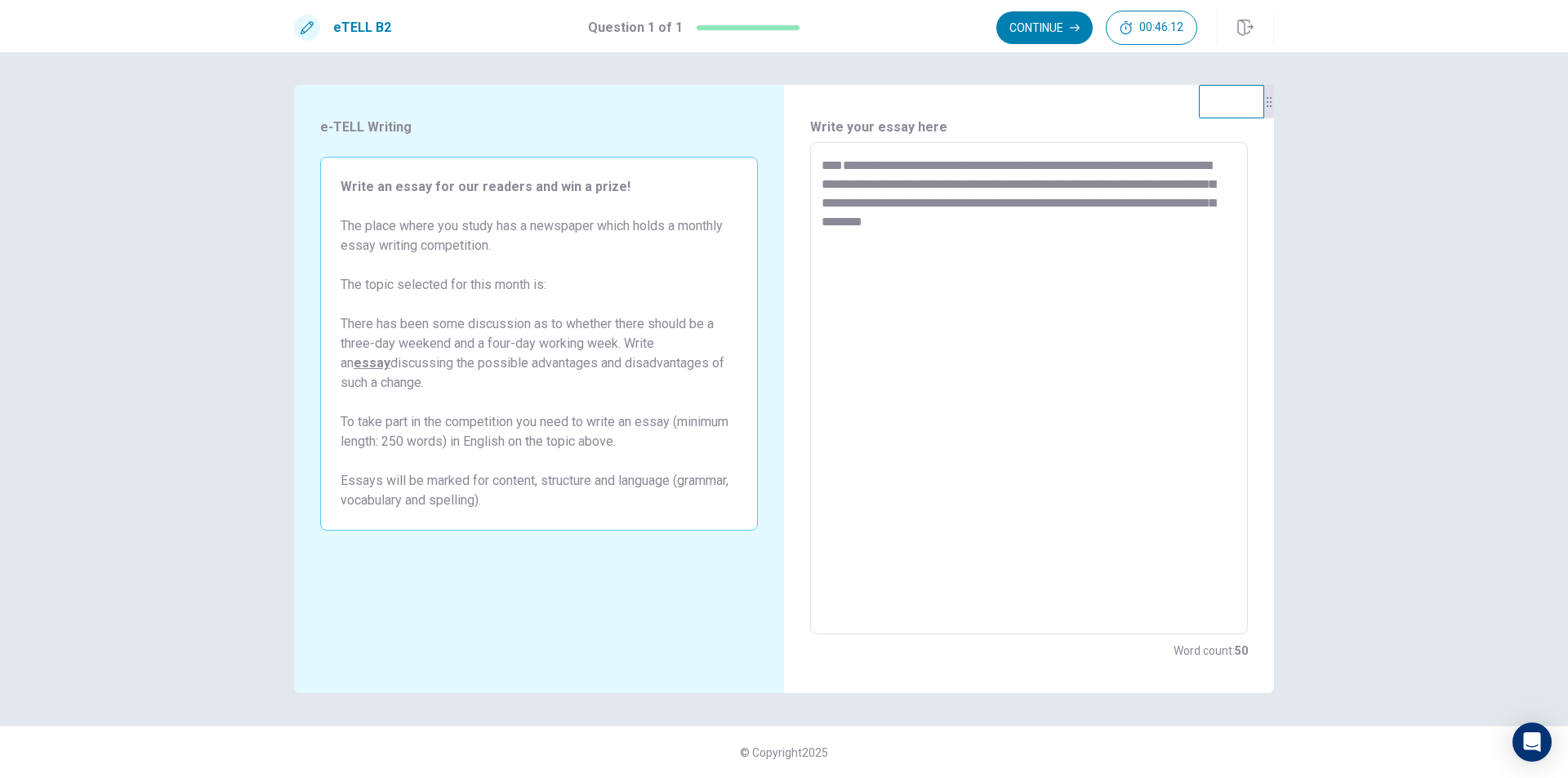
click at [845, 261] on textarea "**********" at bounding box center [1029, 389] width 415 height 466
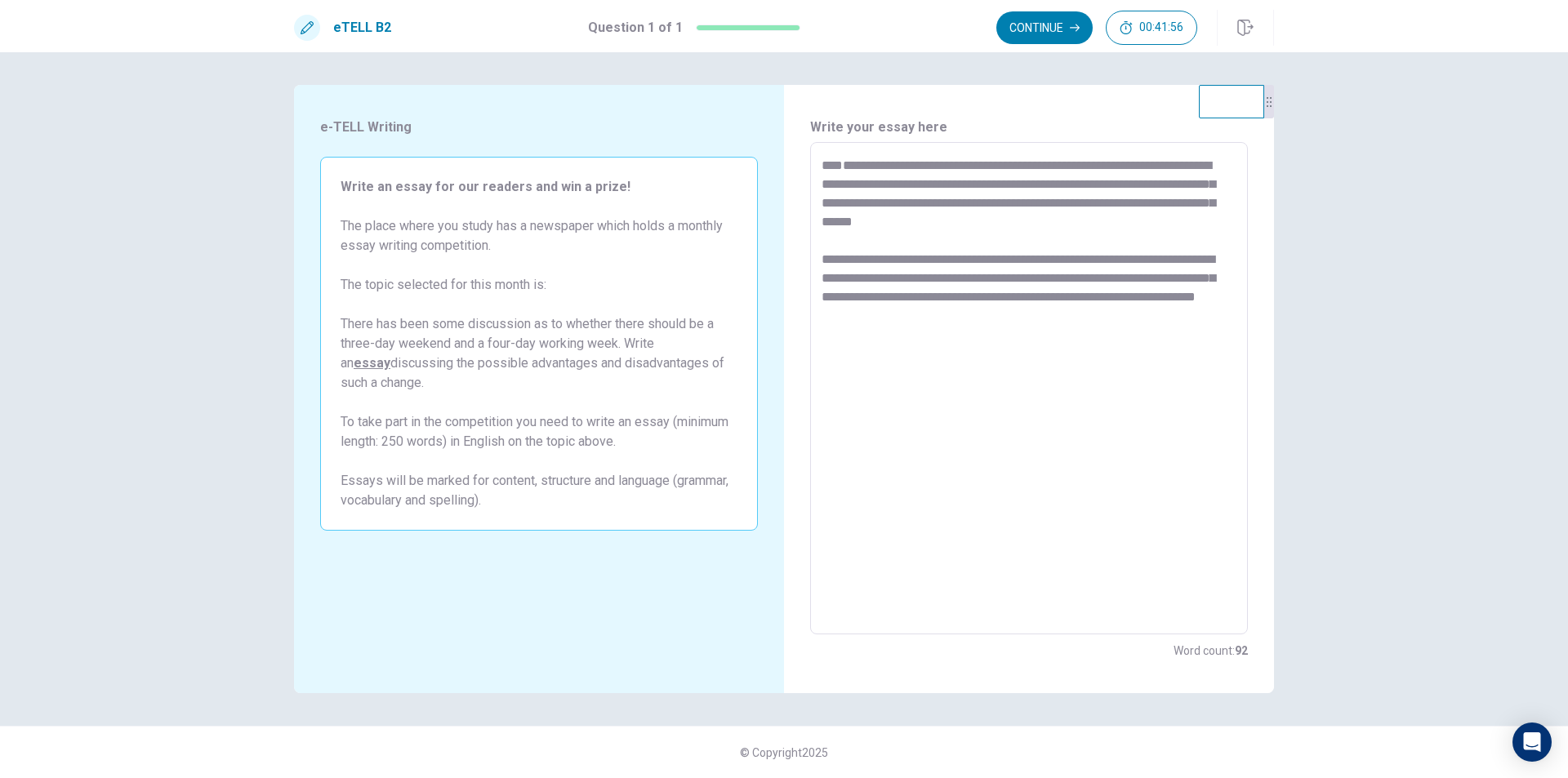
click at [841, 298] on textarea "**********" at bounding box center [1029, 389] width 415 height 466
click at [974, 301] on textarea "**********" at bounding box center [1029, 389] width 415 height 466
click at [1100, 300] on textarea "**********" at bounding box center [1029, 389] width 415 height 466
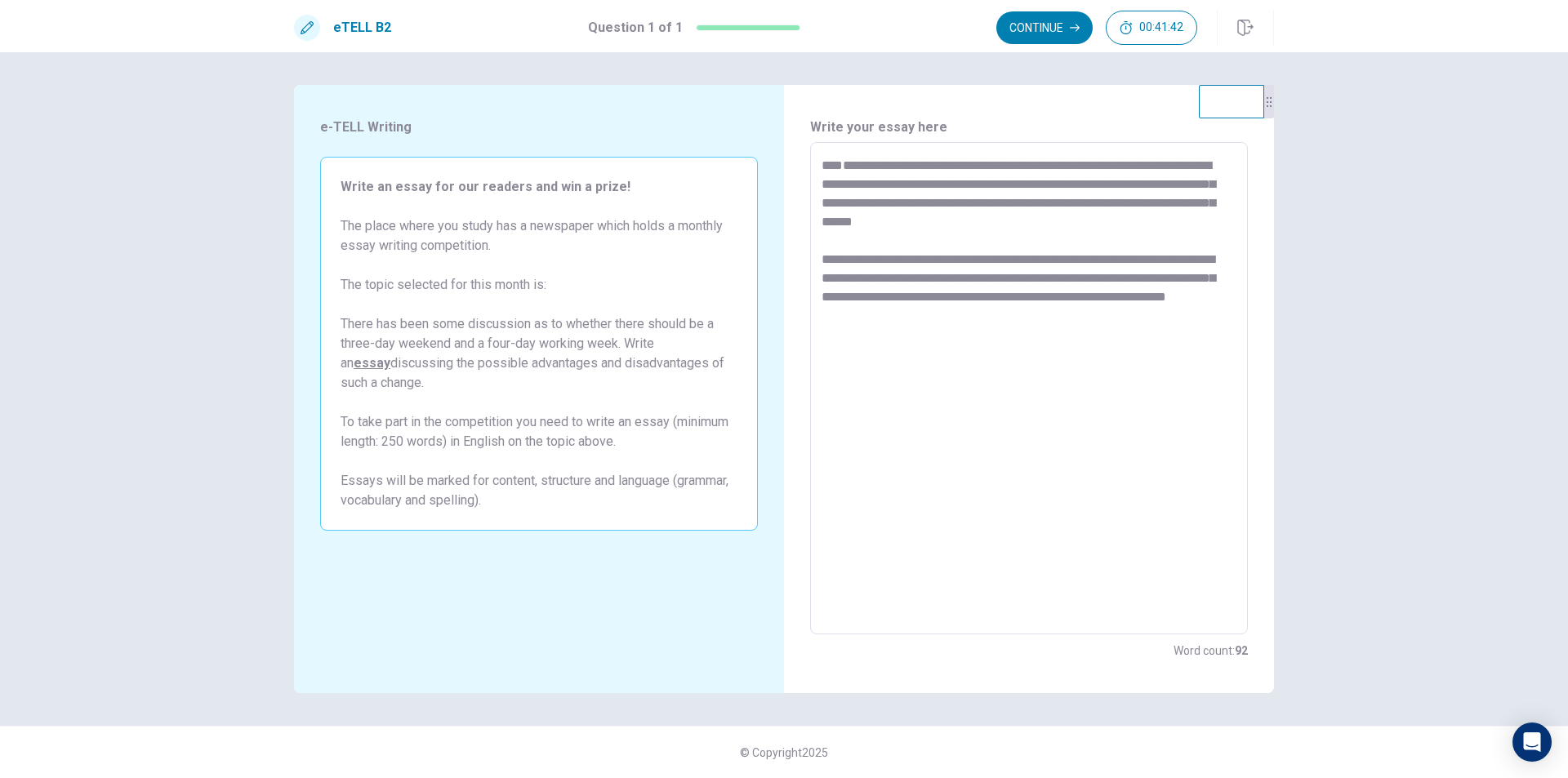
click at [1100, 300] on textarea "**********" at bounding box center [1029, 389] width 415 height 466
click at [1028, 329] on textarea "**********" at bounding box center [1029, 389] width 415 height 466
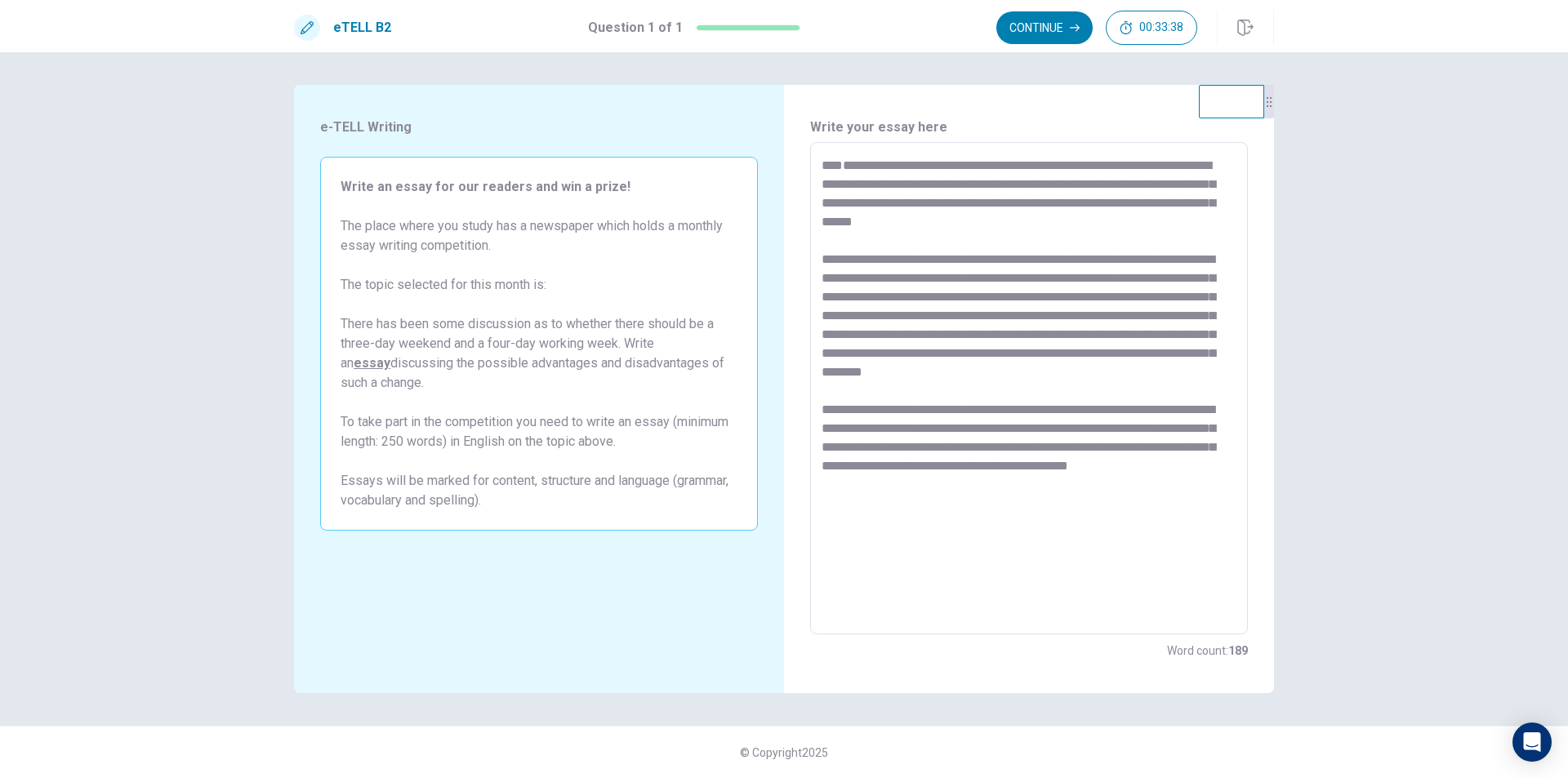
click at [1175, 486] on textarea "**********" at bounding box center [1029, 389] width 415 height 466
click at [1119, 492] on textarea at bounding box center [1029, 389] width 415 height 466
click at [1079, 507] on textarea at bounding box center [1029, 389] width 415 height 466
click at [831, 243] on textarea at bounding box center [1029, 389] width 415 height 466
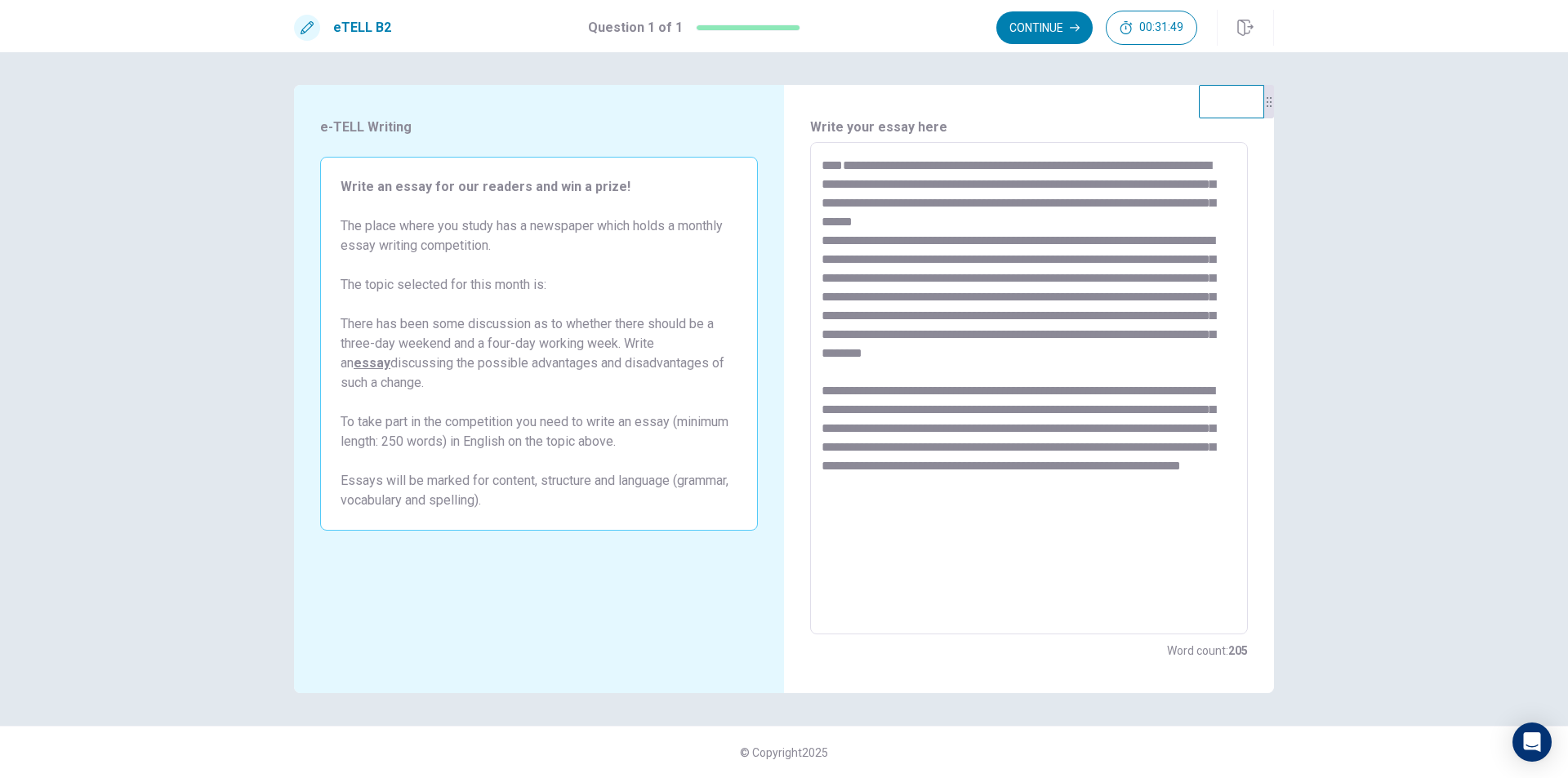
click at [842, 389] on textarea at bounding box center [1029, 389] width 415 height 466
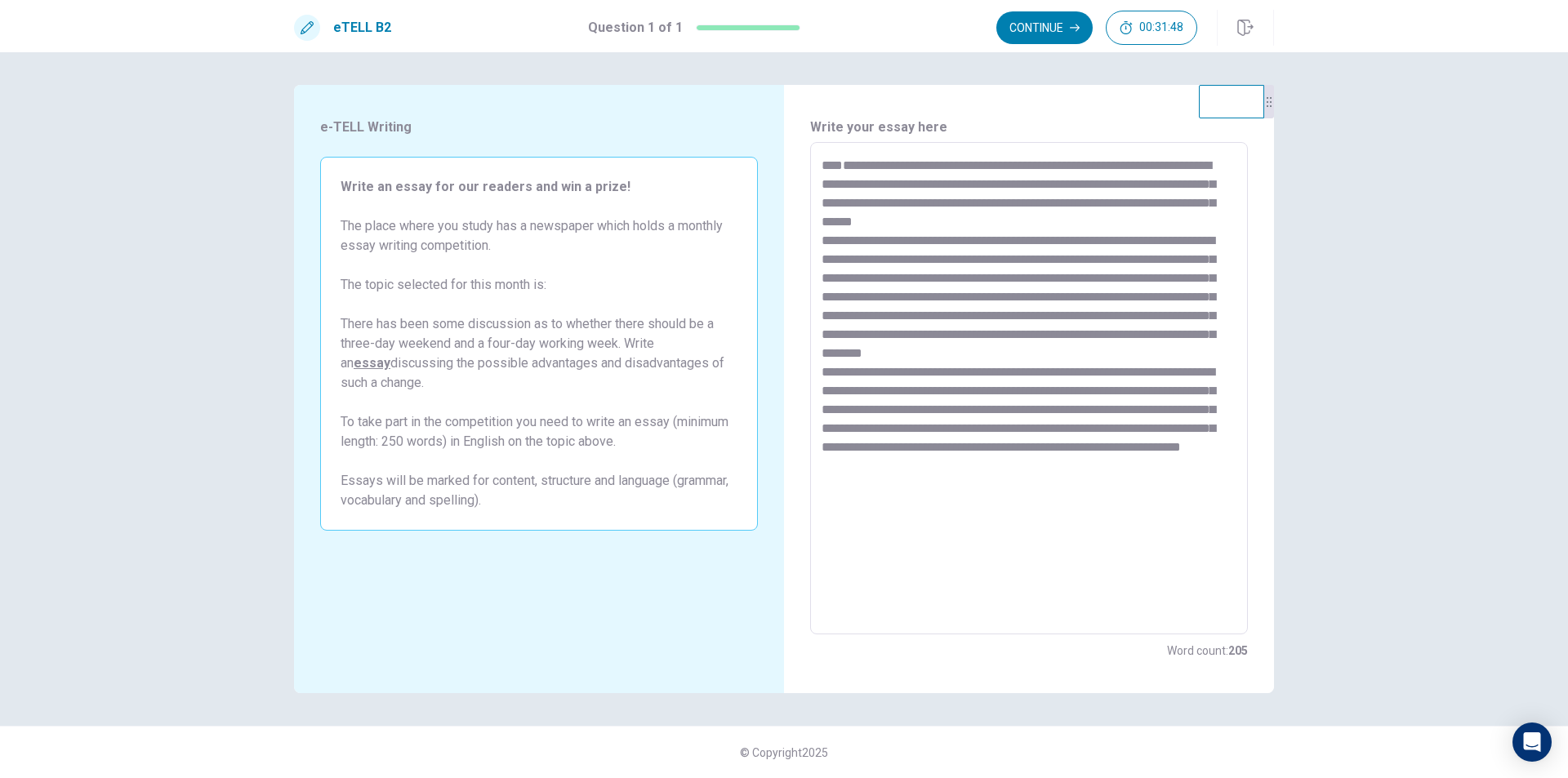
click at [1117, 488] on textarea at bounding box center [1029, 389] width 415 height 466
click at [985, 503] on textarea at bounding box center [1029, 389] width 415 height 466
click at [975, 503] on textarea at bounding box center [1029, 389] width 415 height 466
click at [979, 500] on textarea at bounding box center [1029, 389] width 415 height 466
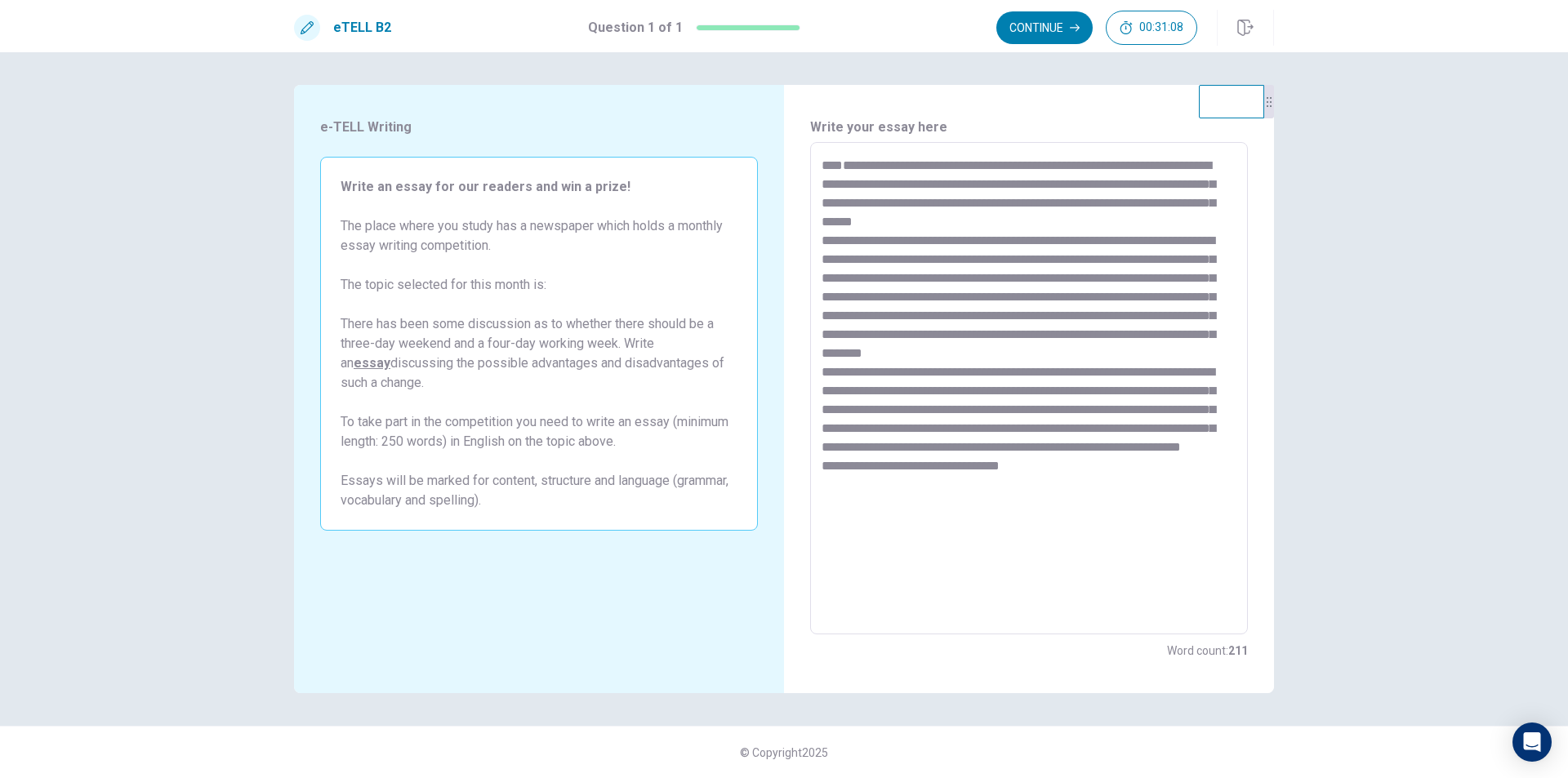
click at [1049, 500] on textarea at bounding box center [1029, 389] width 415 height 466
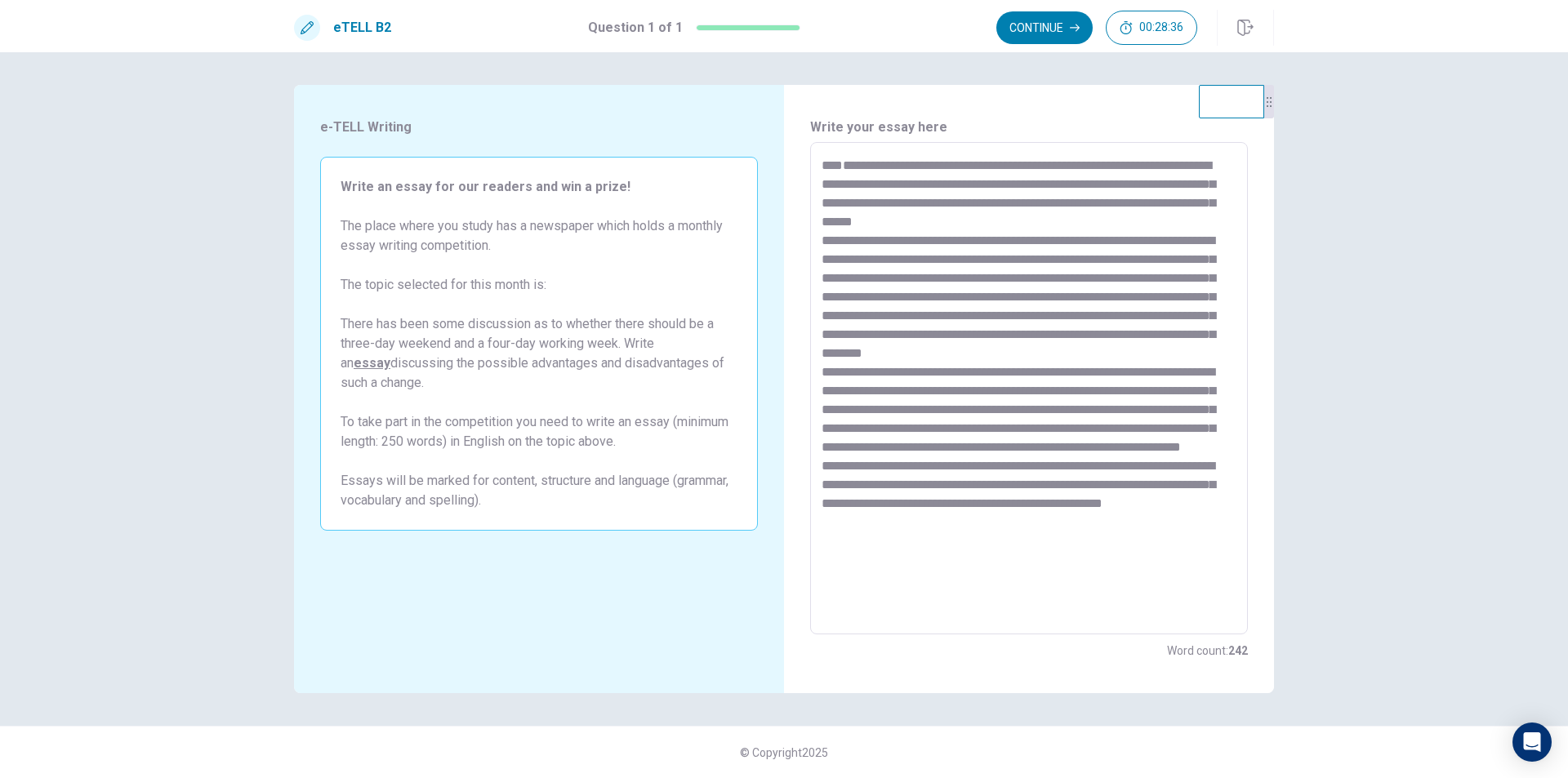
click at [825, 563] on textarea at bounding box center [1029, 389] width 415 height 466
click at [951, 574] on textarea at bounding box center [1029, 389] width 415 height 466
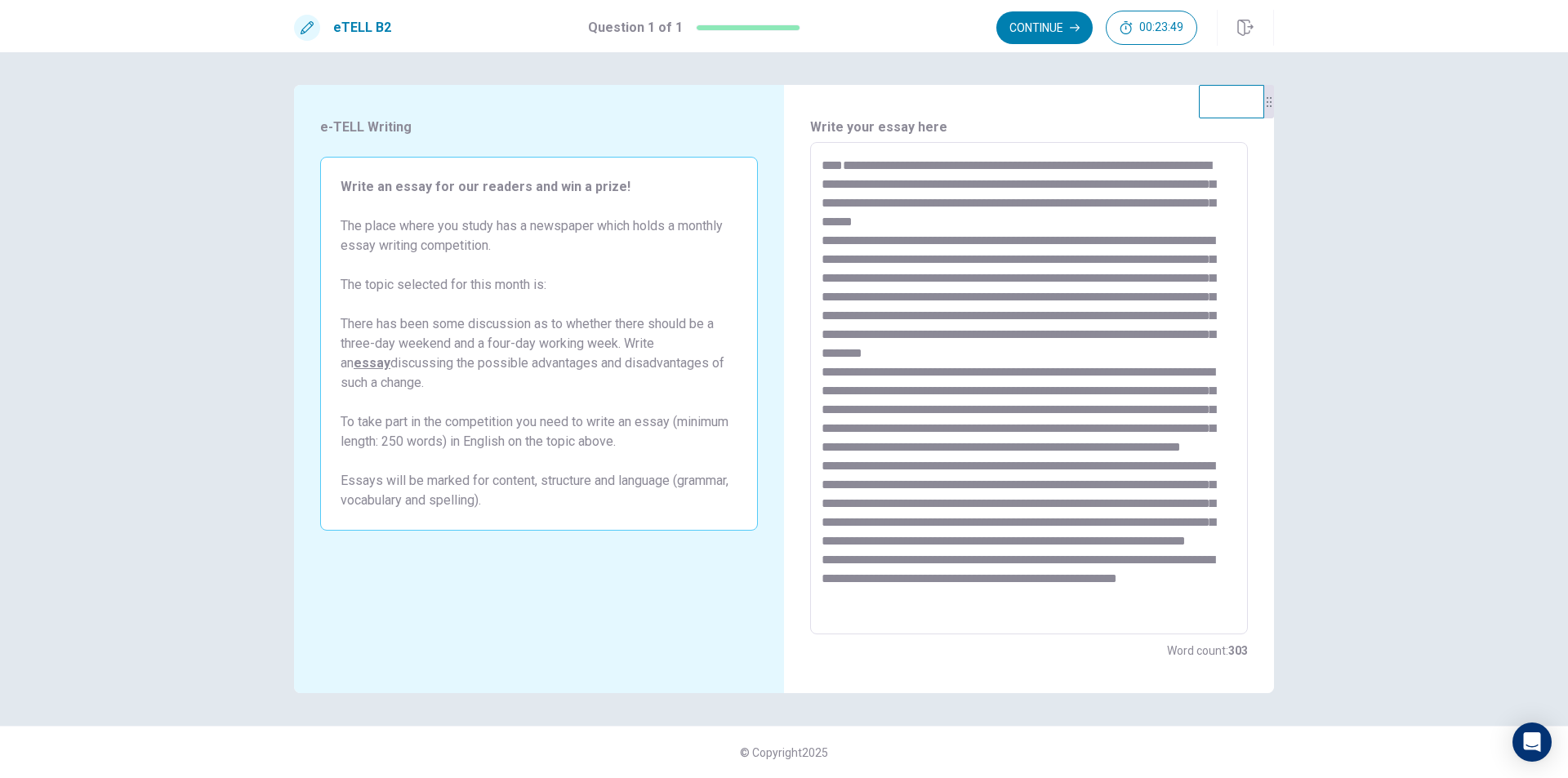
scroll to position [40, 0]
click at [840, 612] on textarea at bounding box center [1029, 389] width 415 height 466
click at [896, 622] on div "* ​" at bounding box center [1029, 388] width 438 height 493
click at [913, 604] on textarea at bounding box center [1029, 389] width 415 height 466
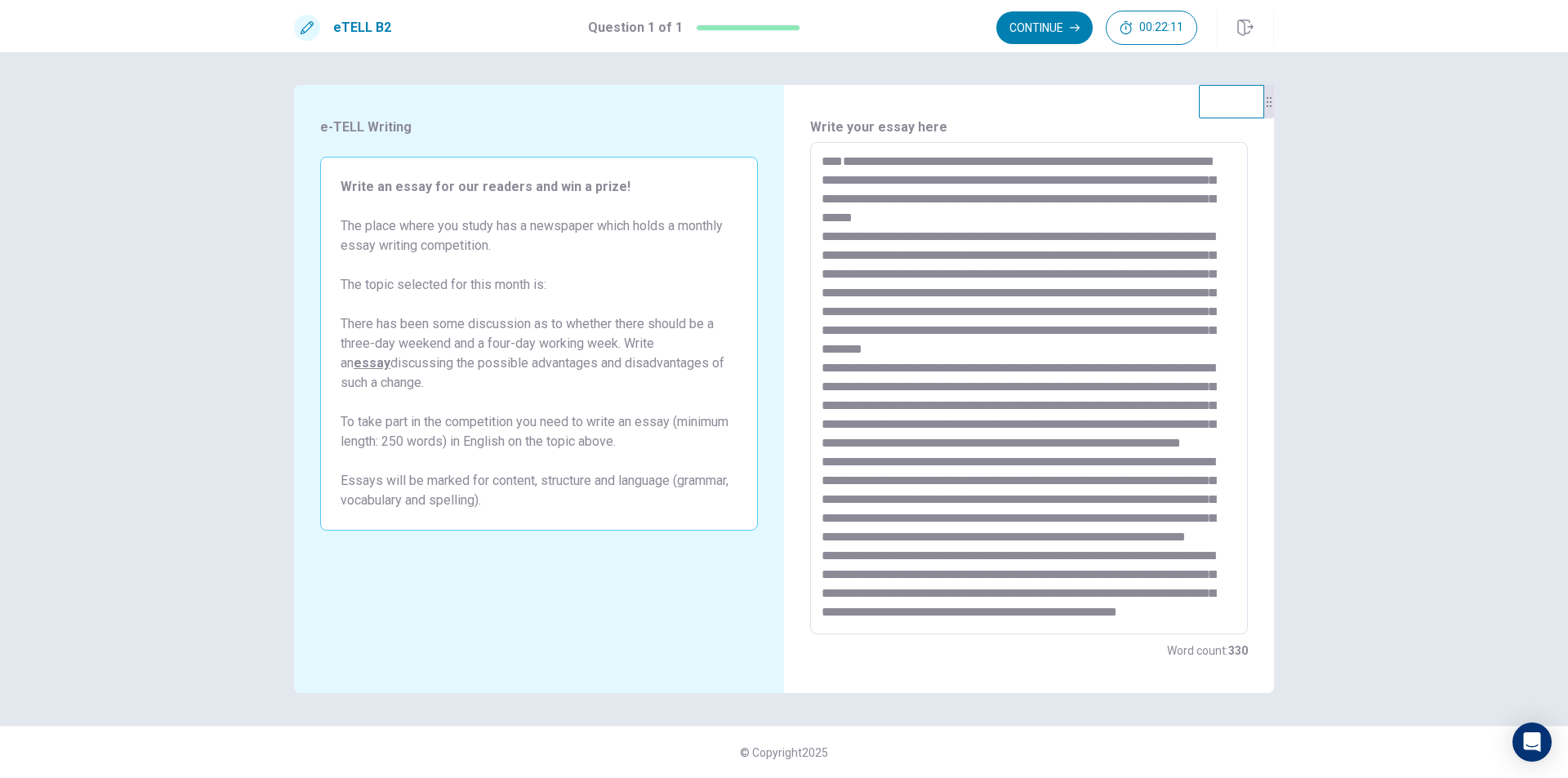
scroll to position [0, 0]
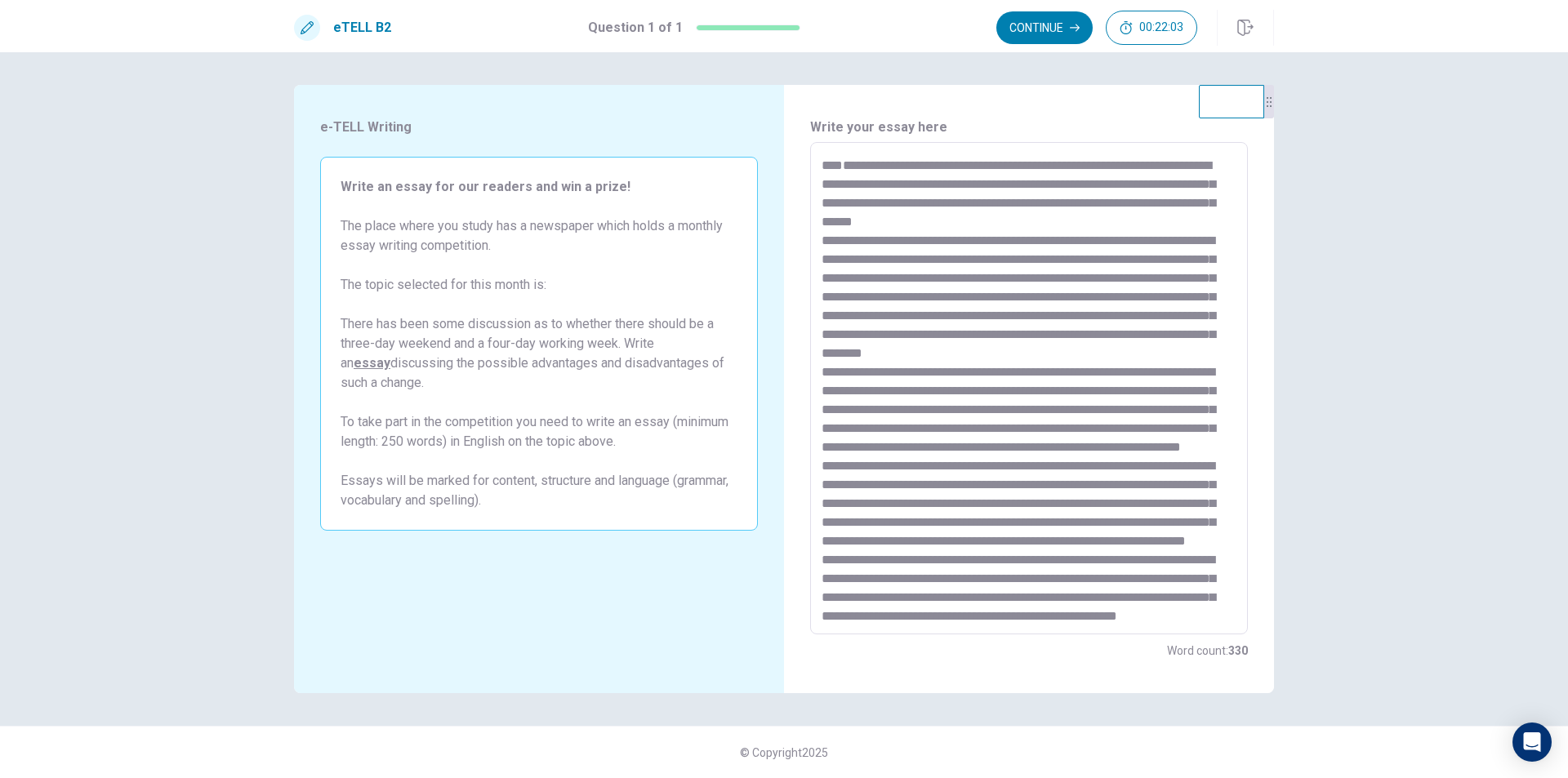
click at [972, 164] on textarea at bounding box center [1029, 389] width 415 height 466
click at [906, 164] on textarea at bounding box center [1029, 389] width 415 height 466
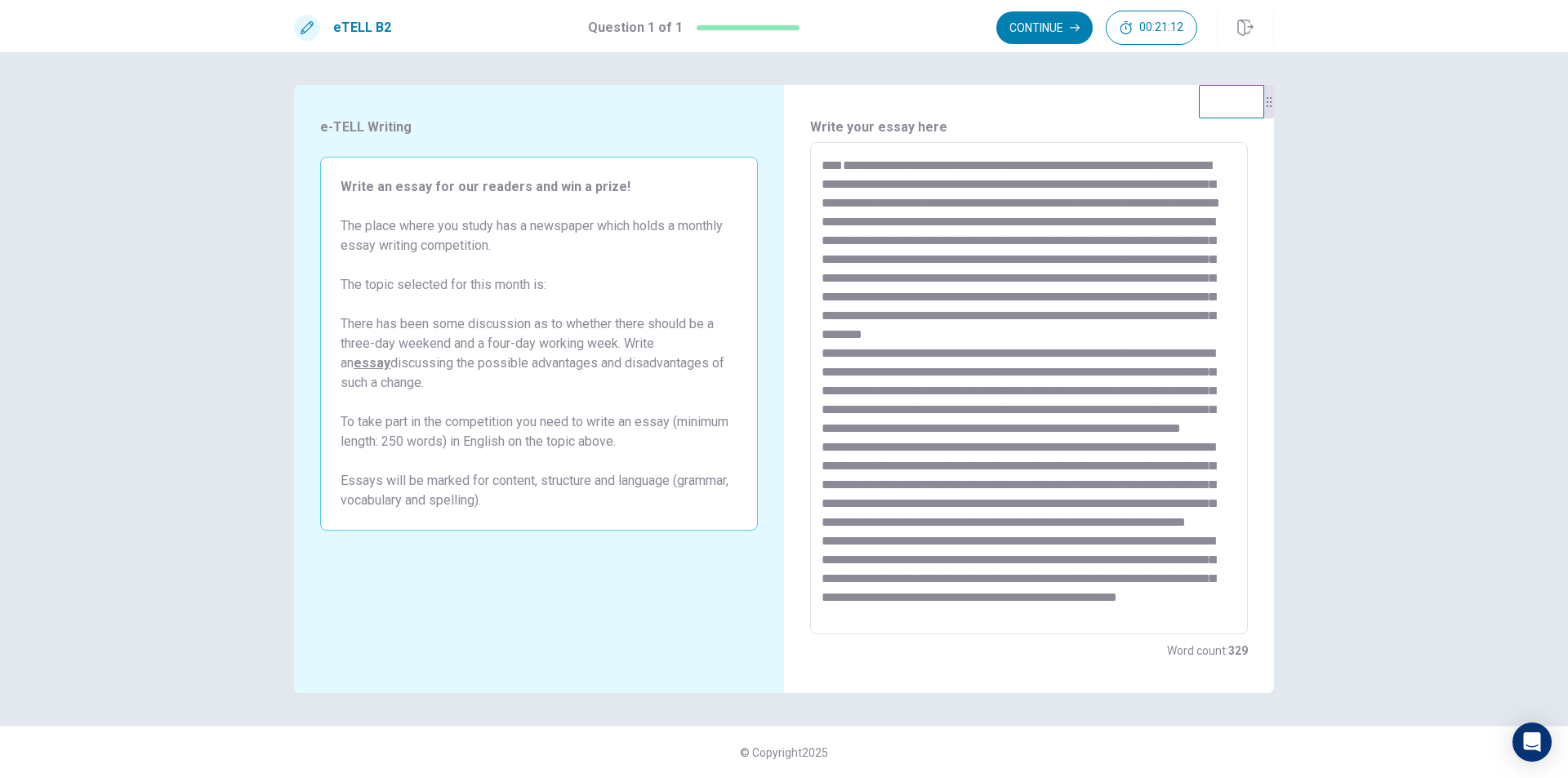
scroll to position [75, 0]
drag, startPoint x: 978, startPoint y: 258, endPoint x: 1048, endPoint y: 255, distance: 70.1
click at [1048, 255] on textarea at bounding box center [1029, 389] width 415 height 466
click at [909, 292] on textarea at bounding box center [1029, 389] width 415 height 466
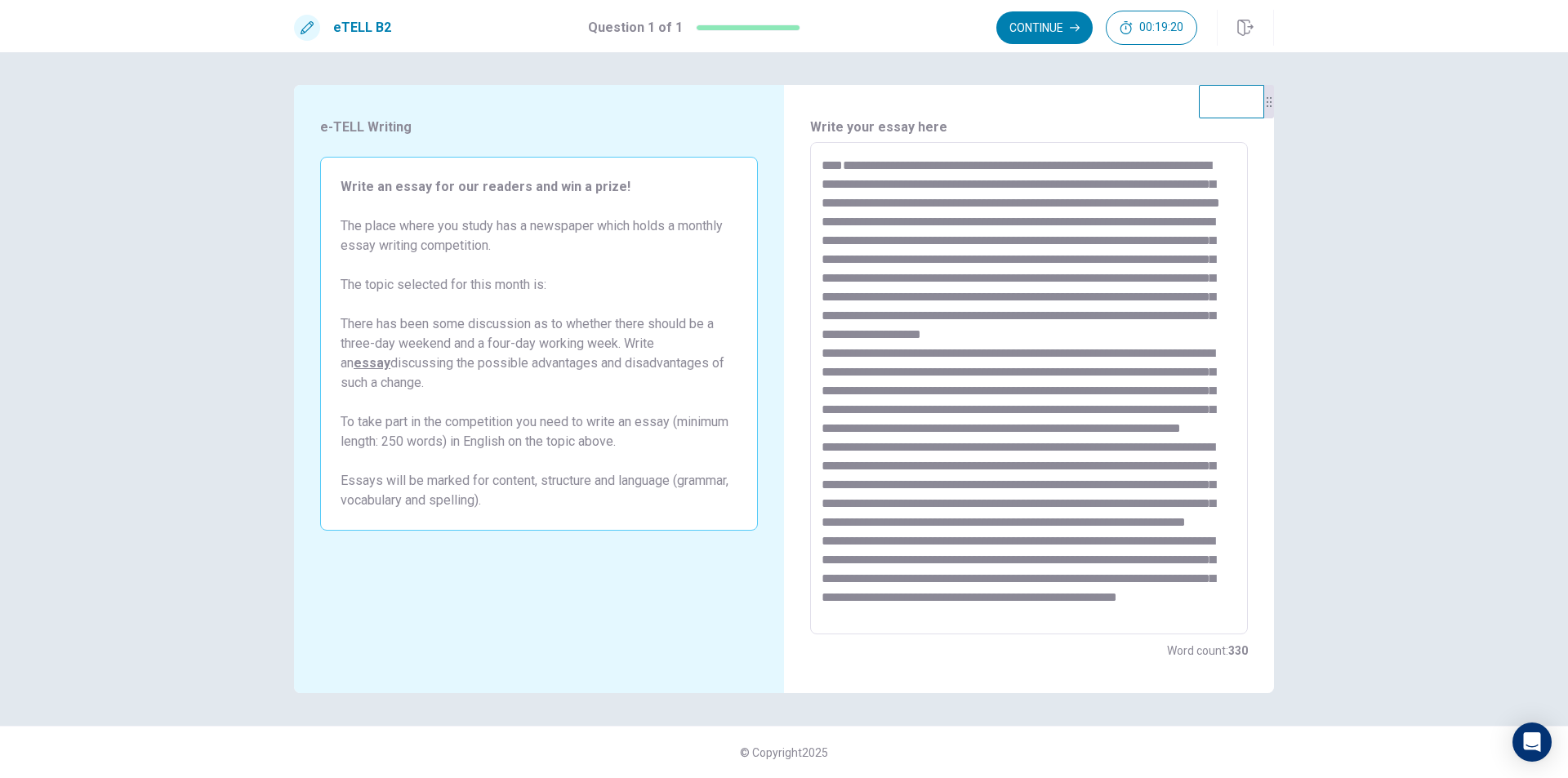
drag, startPoint x: 826, startPoint y: 311, endPoint x: 818, endPoint y: 311, distance: 8.0
click at [818, 311] on div "* ​" at bounding box center [1029, 388] width 438 height 493
drag, startPoint x: 1015, startPoint y: 408, endPoint x: 1003, endPoint y: 407, distance: 12.0
click at [1003, 407] on textarea at bounding box center [1029, 389] width 415 height 466
click at [1016, 465] on textarea at bounding box center [1029, 389] width 415 height 466
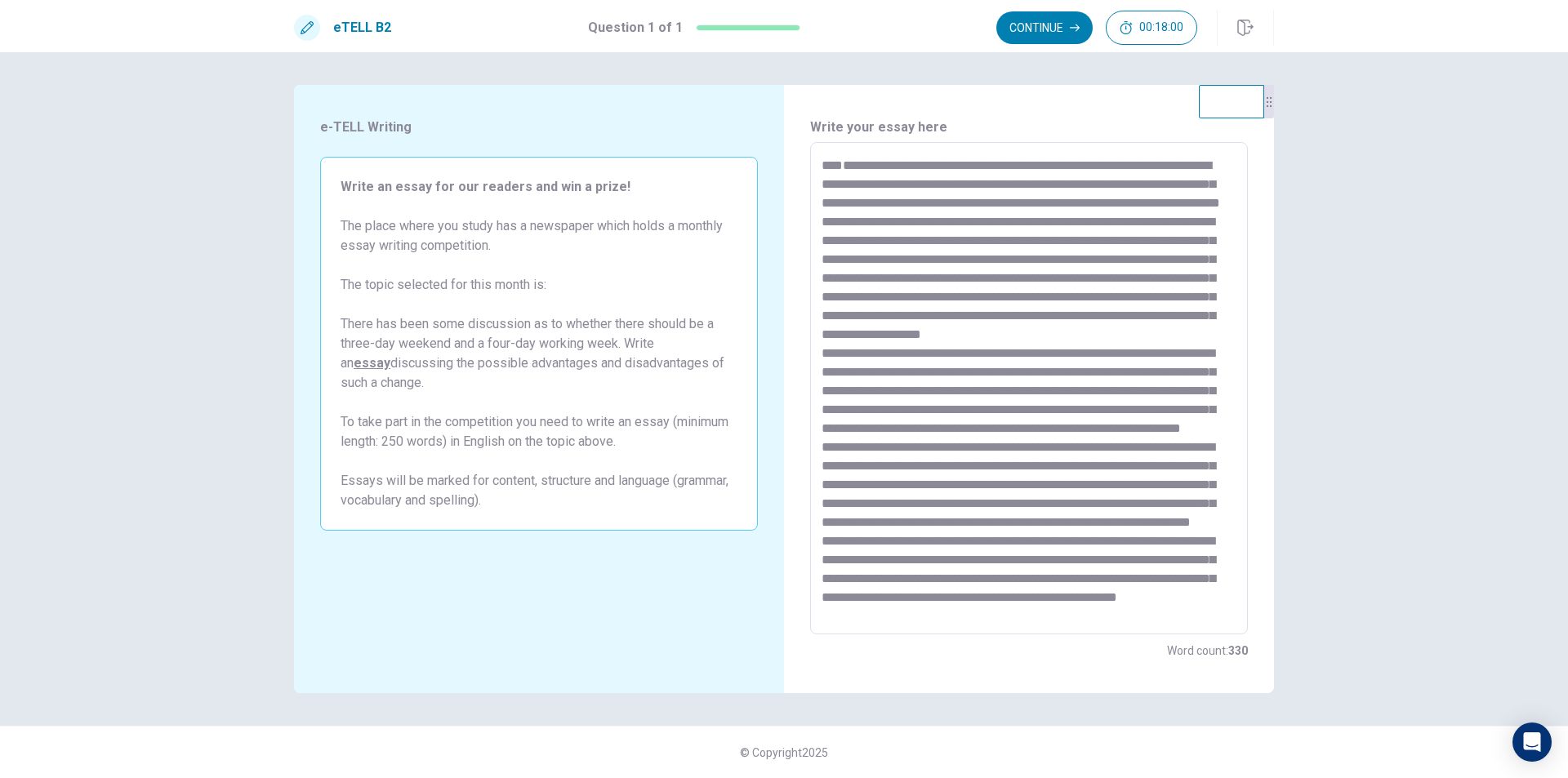
click at [1041, 503] on textarea at bounding box center [1029, 389] width 415 height 466
click at [482, 576] on div "e-TELL Writing Write an essay for our readers and win a prize! The place where …" at bounding box center [539, 389] width 490 height 608
click at [1056, 23] on button "Continue" at bounding box center [1044, 28] width 96 height 33
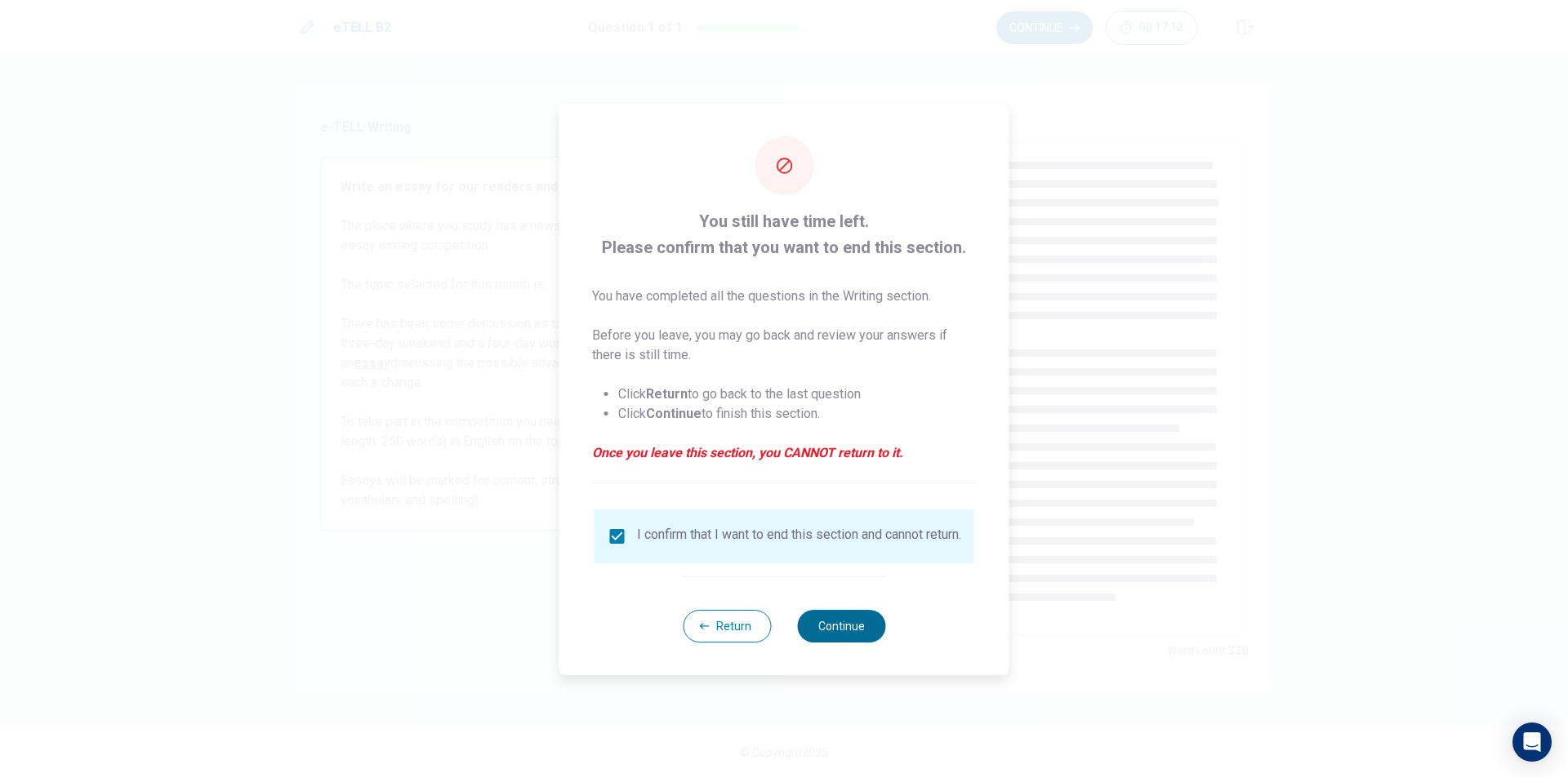
click at [876, 640] on button "Continue" at bounding box center [840, 627] width 88 height 33
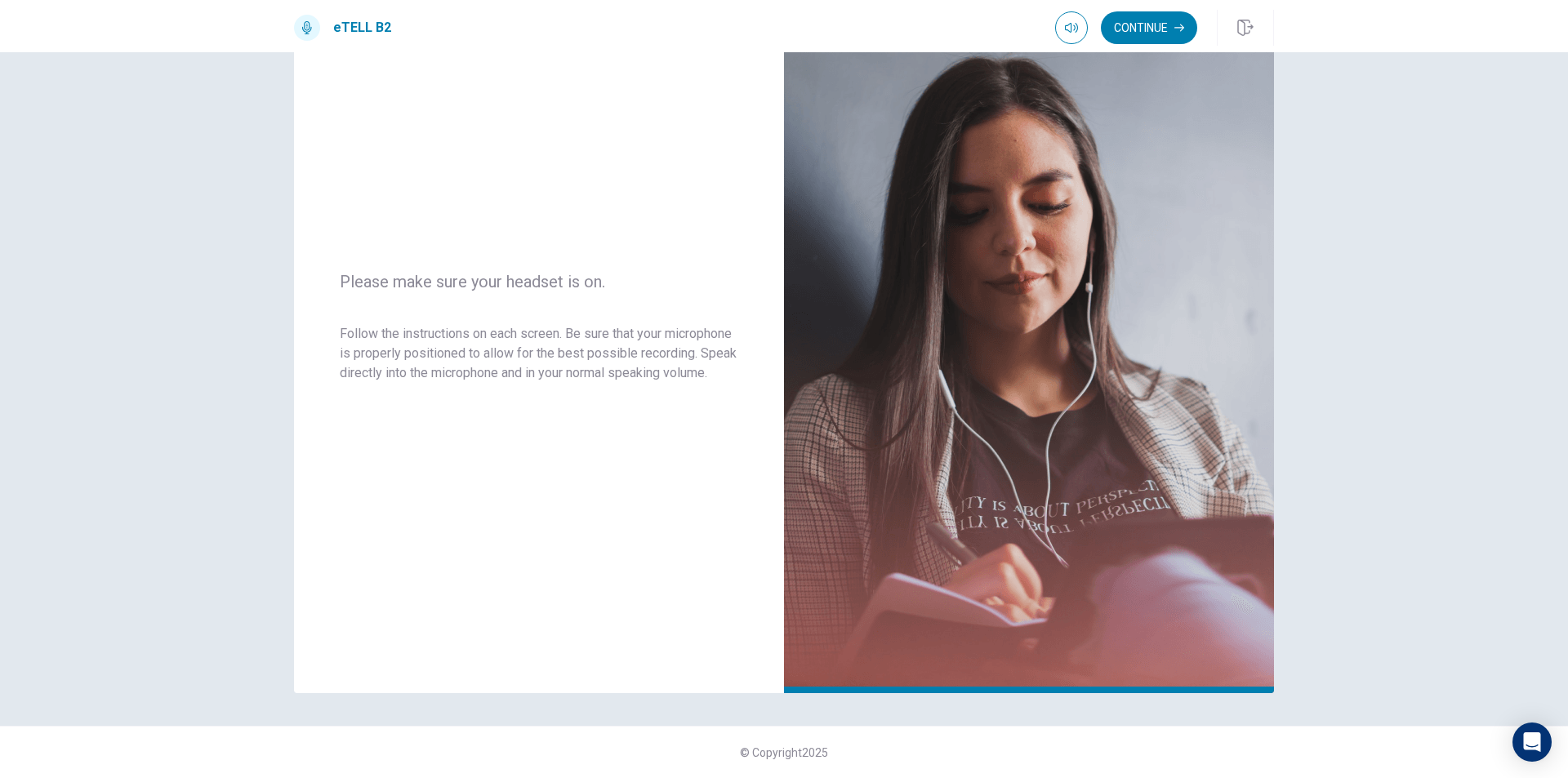
scroll to position [0, 0]
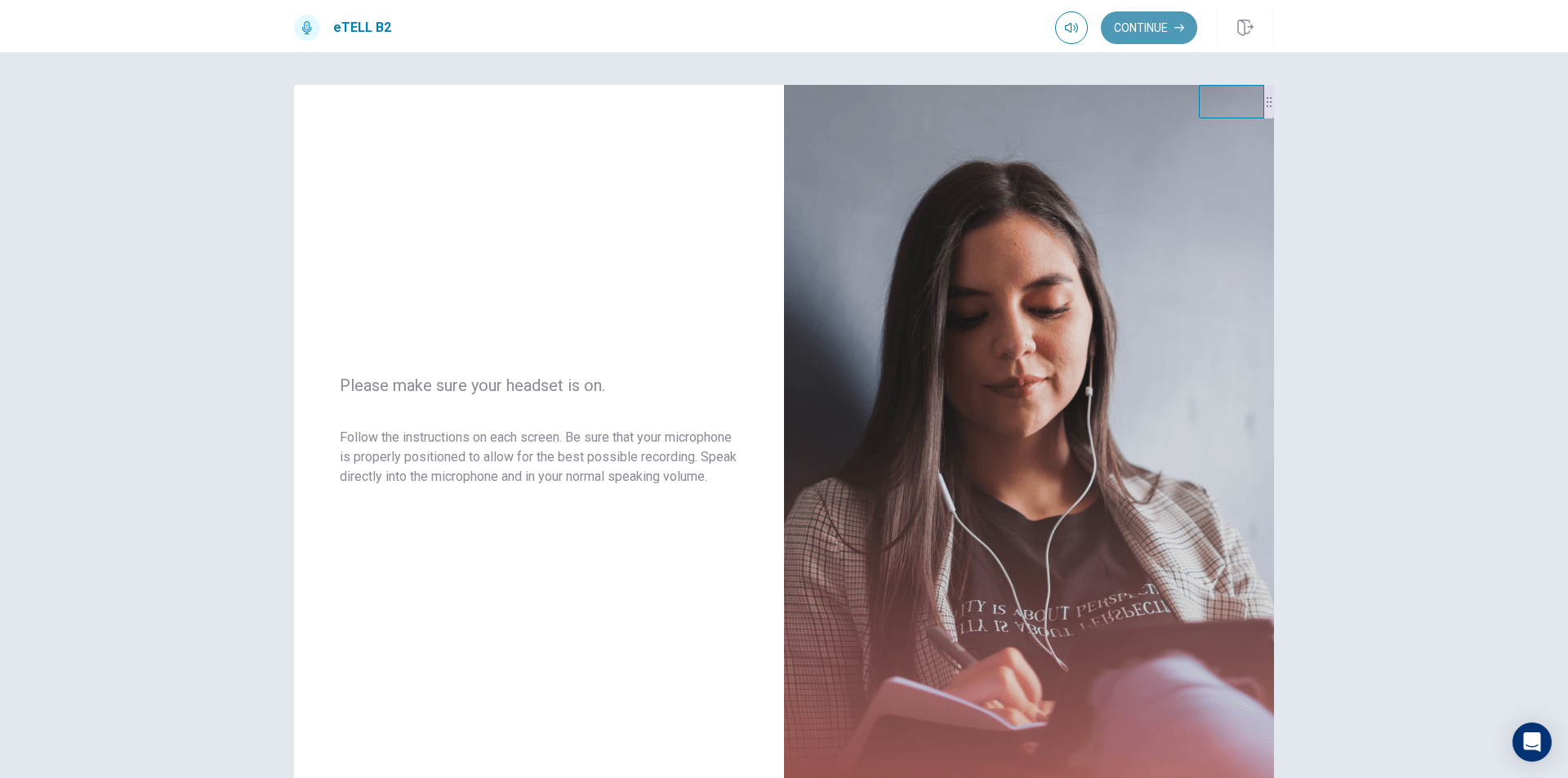
click at [1146, 37] on button "Continue" at bounding box center [1149, 28] width 96 height 33
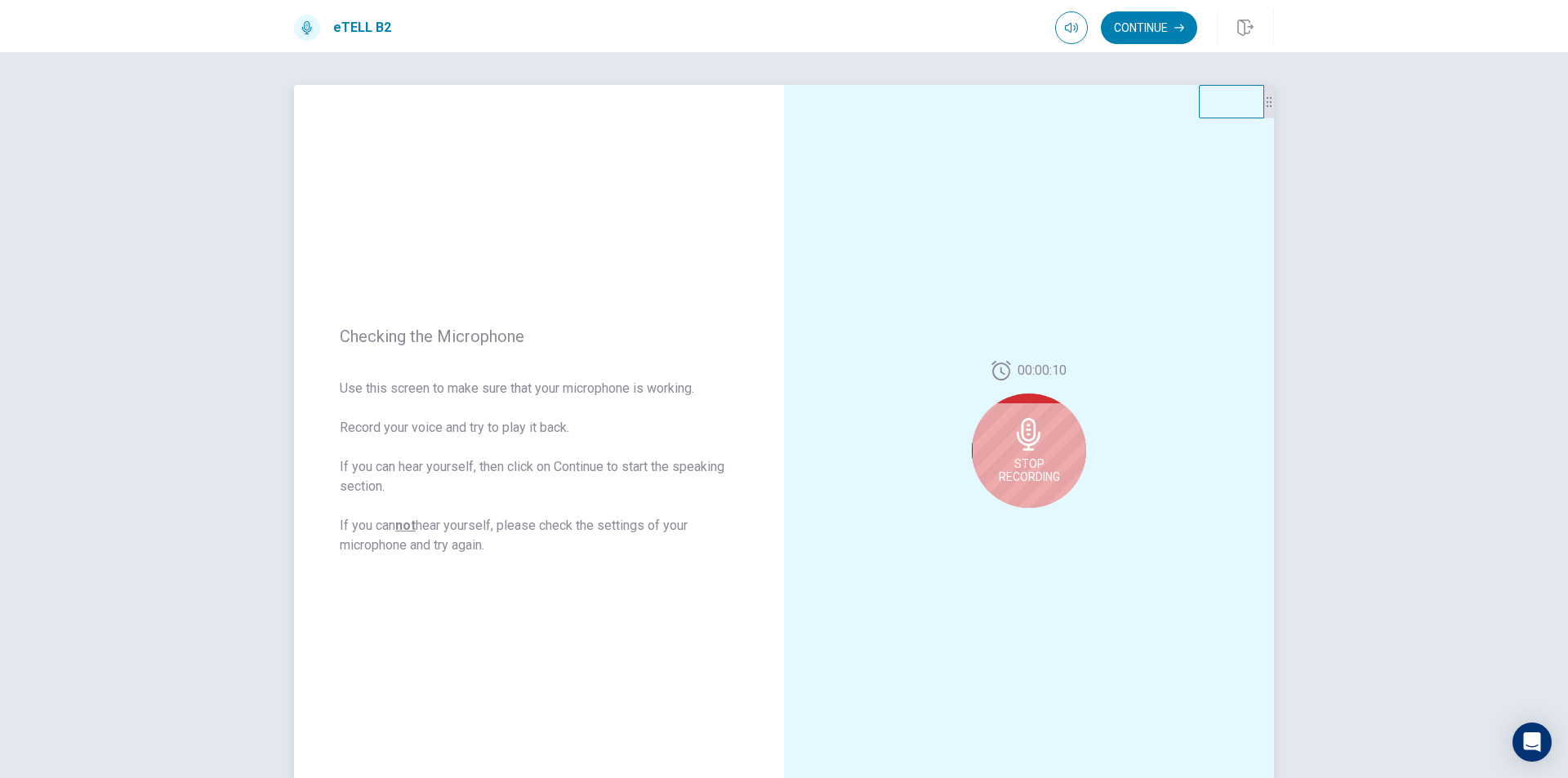
click at [1067, 442] on div "Stop Recording" at bounding box center [1029, 450] width 115 height 115
click at [1044, 527] on button "Play Audio" at bounding box center [1047, 521] width 23 height 23
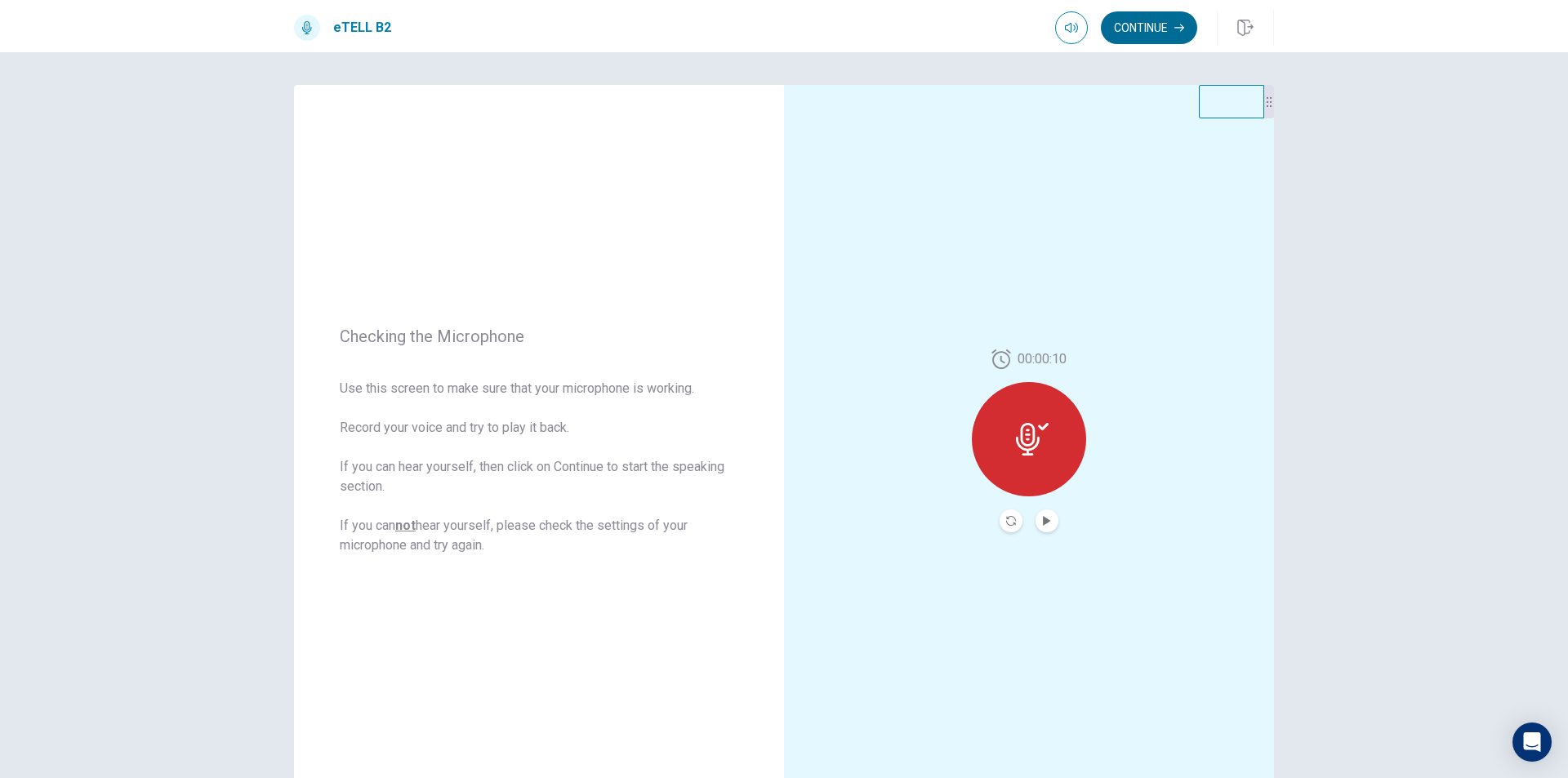
click at [1159, 34] on button "Continue" at bounding box center [1149, 28] width 96 height 33
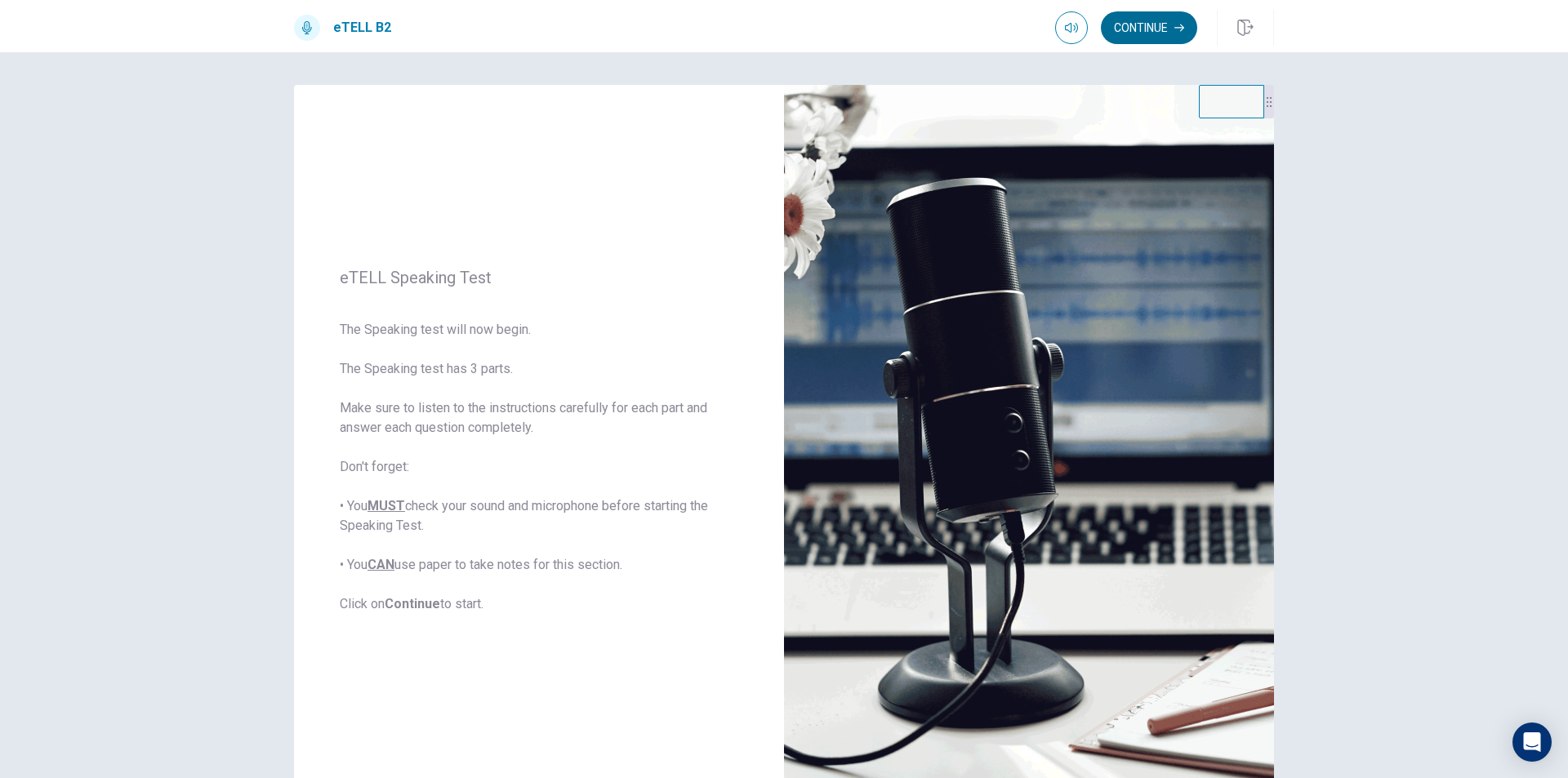
click at [1172, 34] on button "Continue" at bounding box center [1149, 28] width 96 height 33
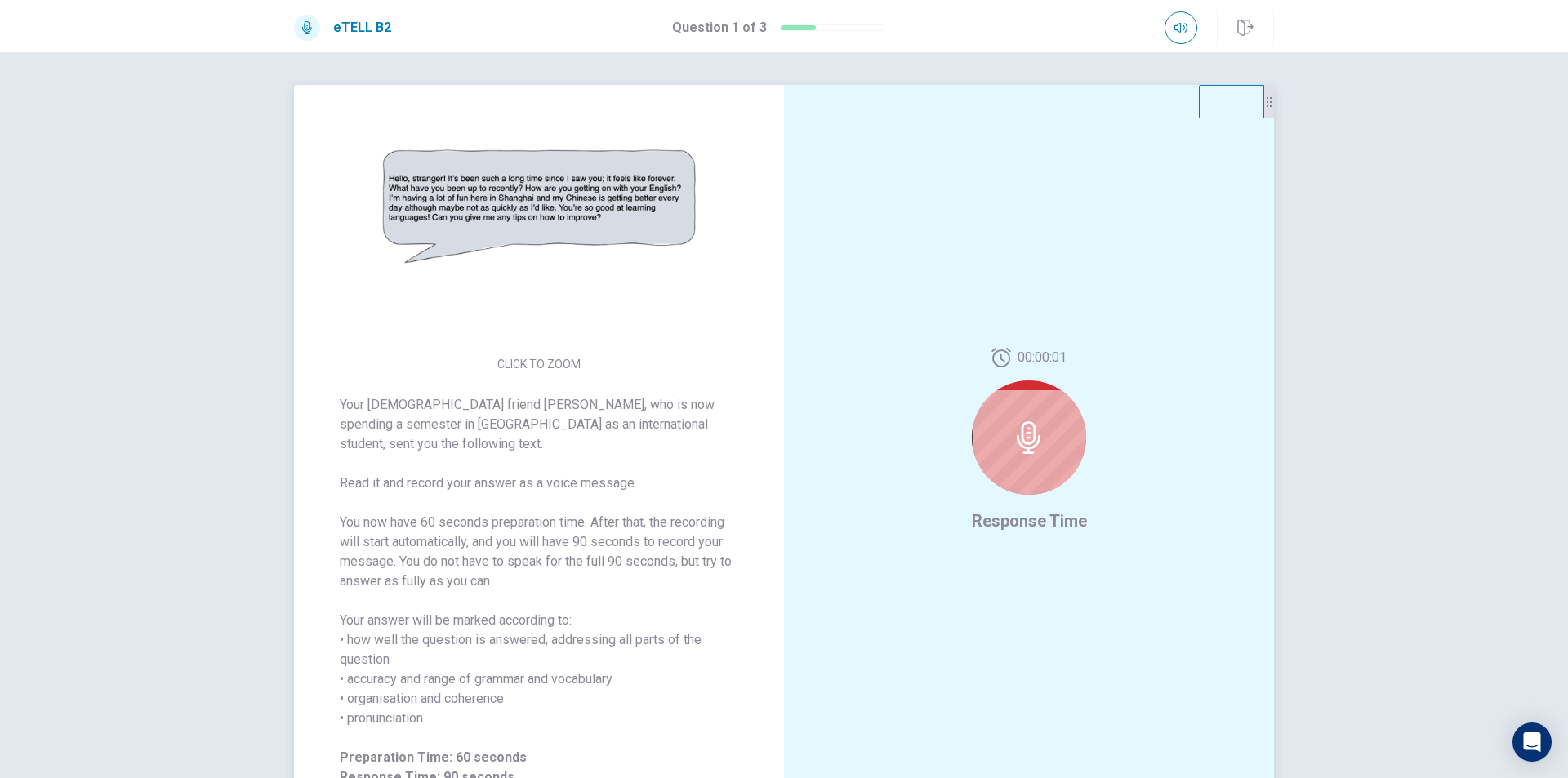
click at [1014, 445] on icon at bounding box center [1029, 438] width 33 height 33
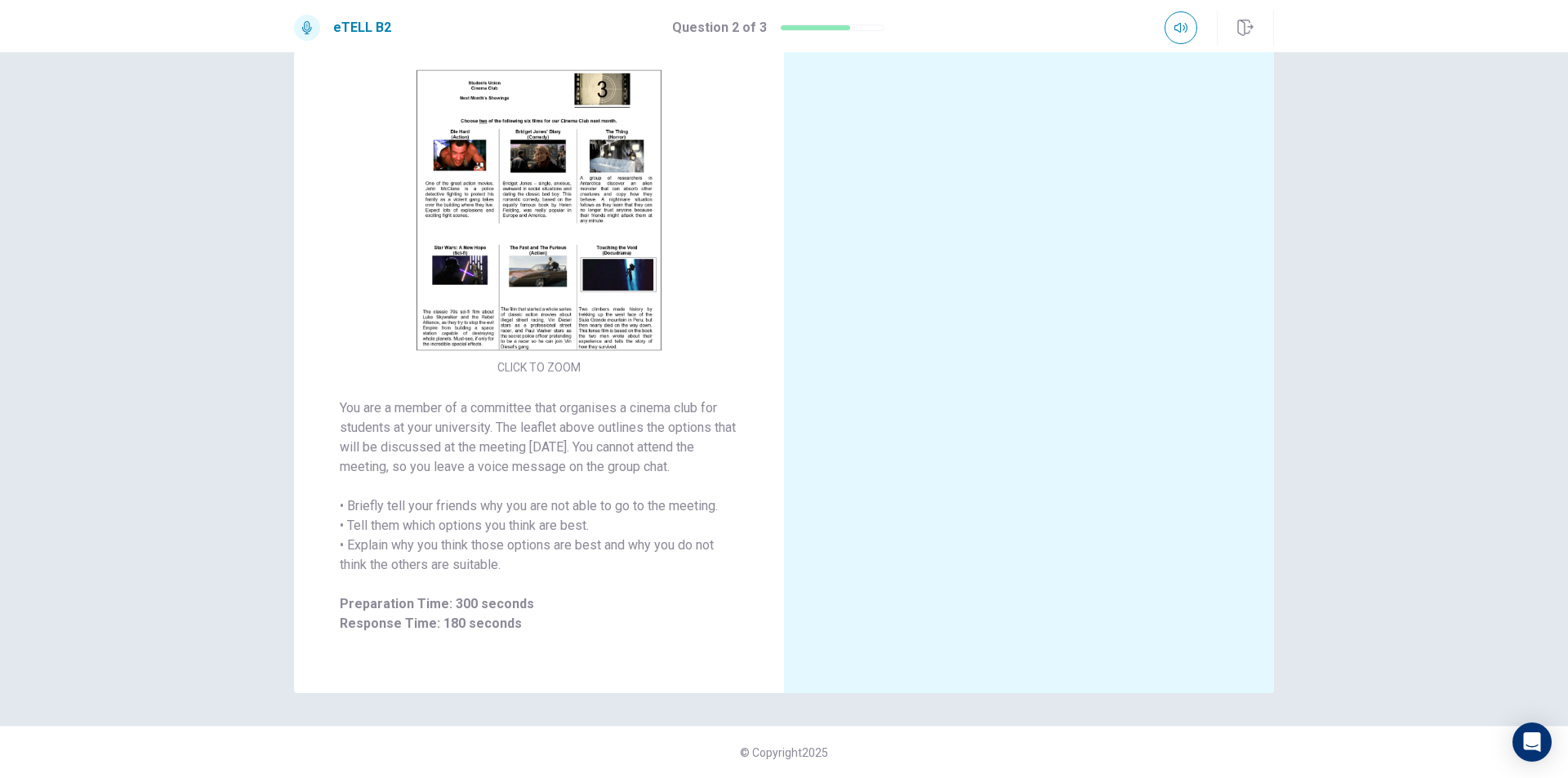
scroll to position [4, 0]
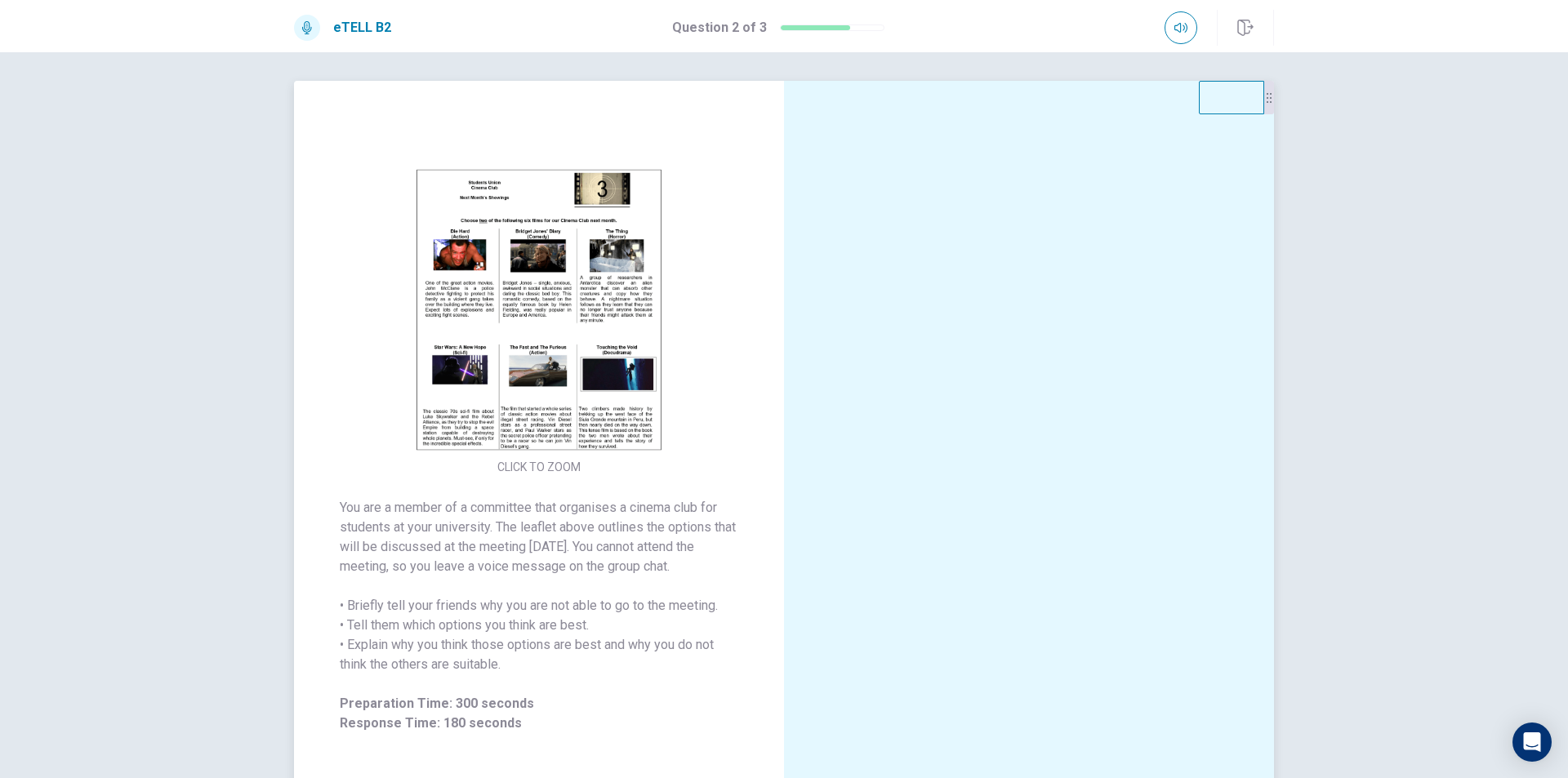
click at [583, 354] on img at bounding box center [538, 310] width 313 height 285
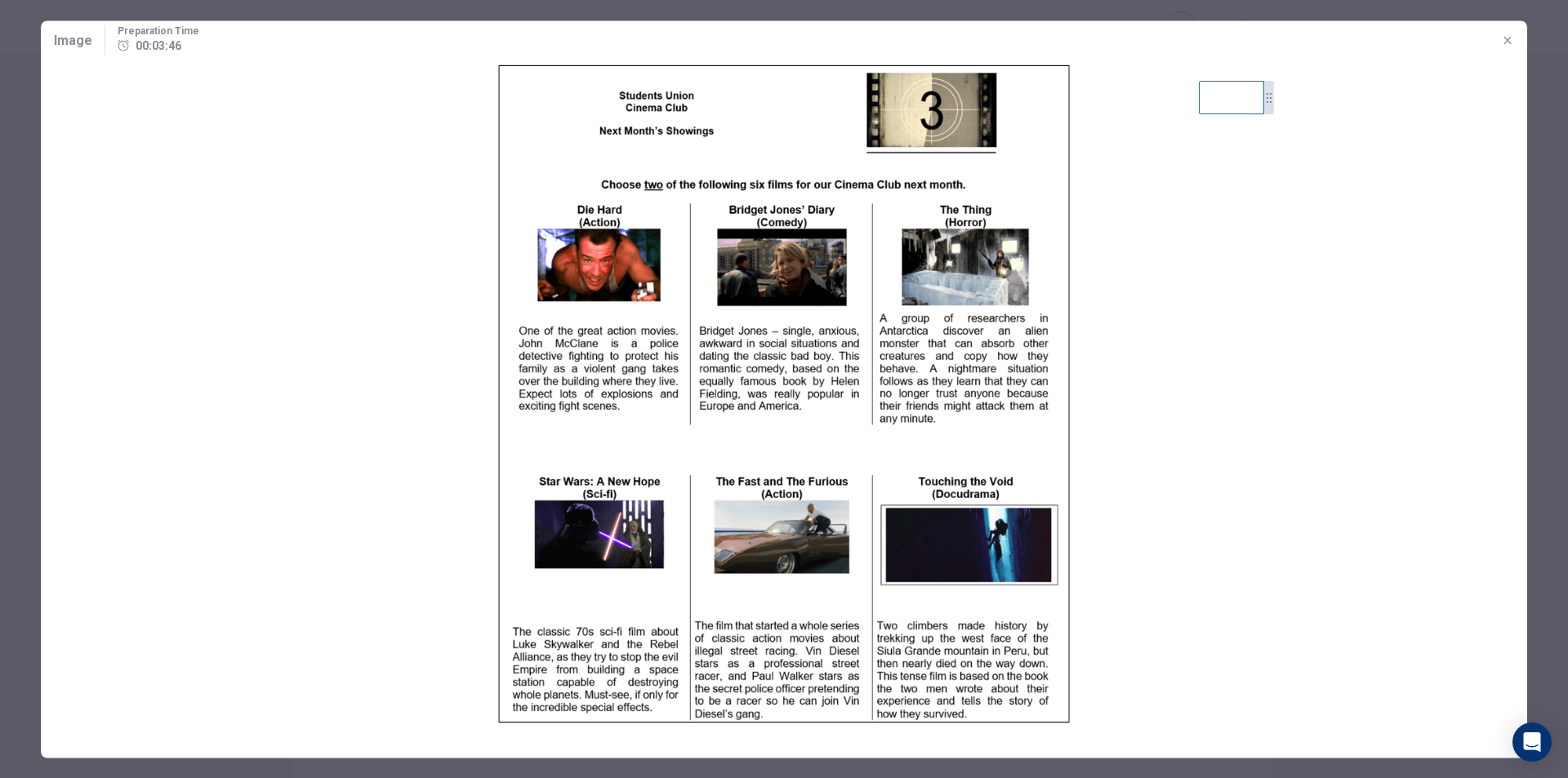
click at [0, 80] on div at bounding box center [784, 389] width 1568 height 778
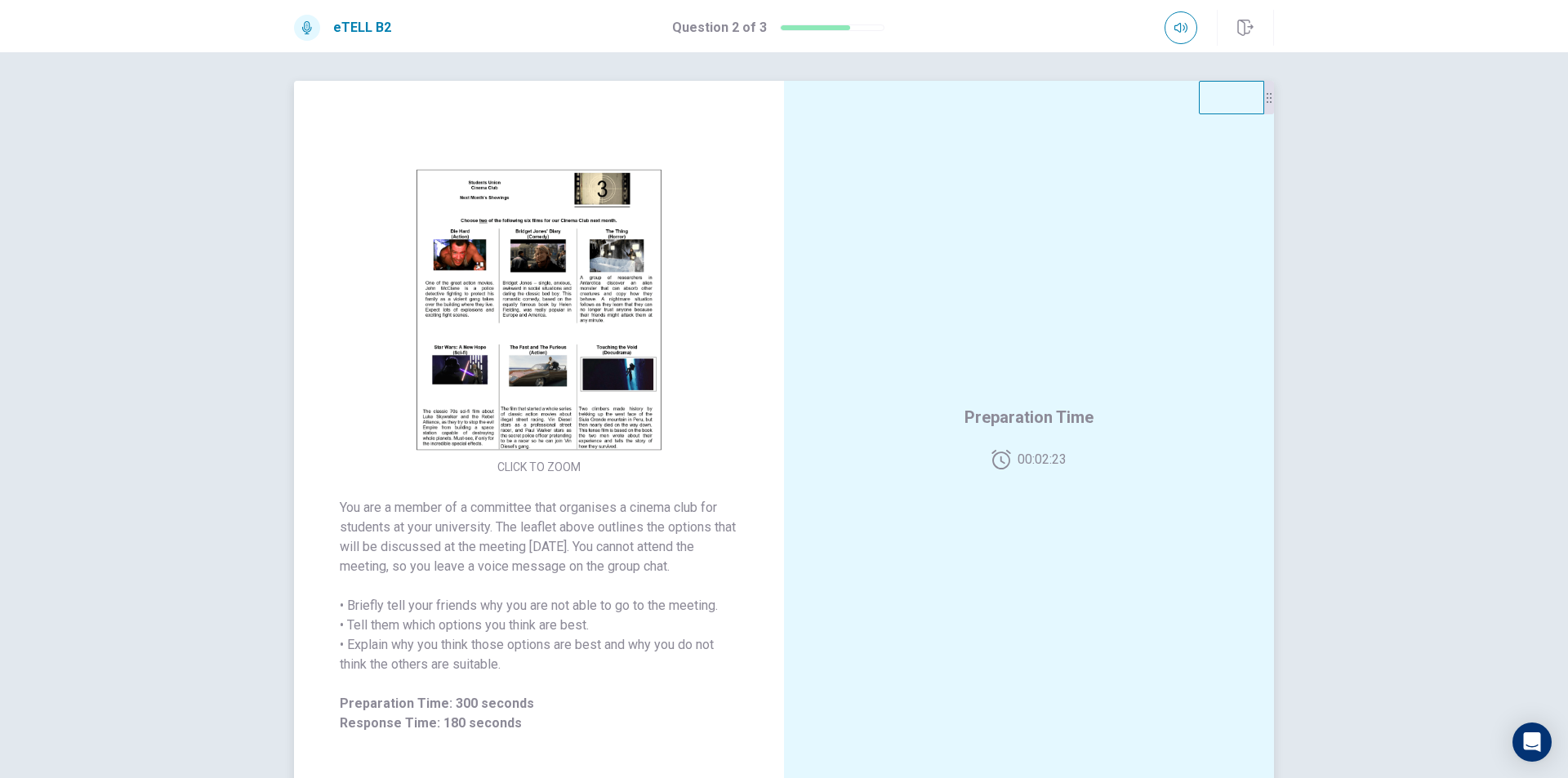
click at [495, 331] on img at bounding box center [538, 310] width 313 height 285
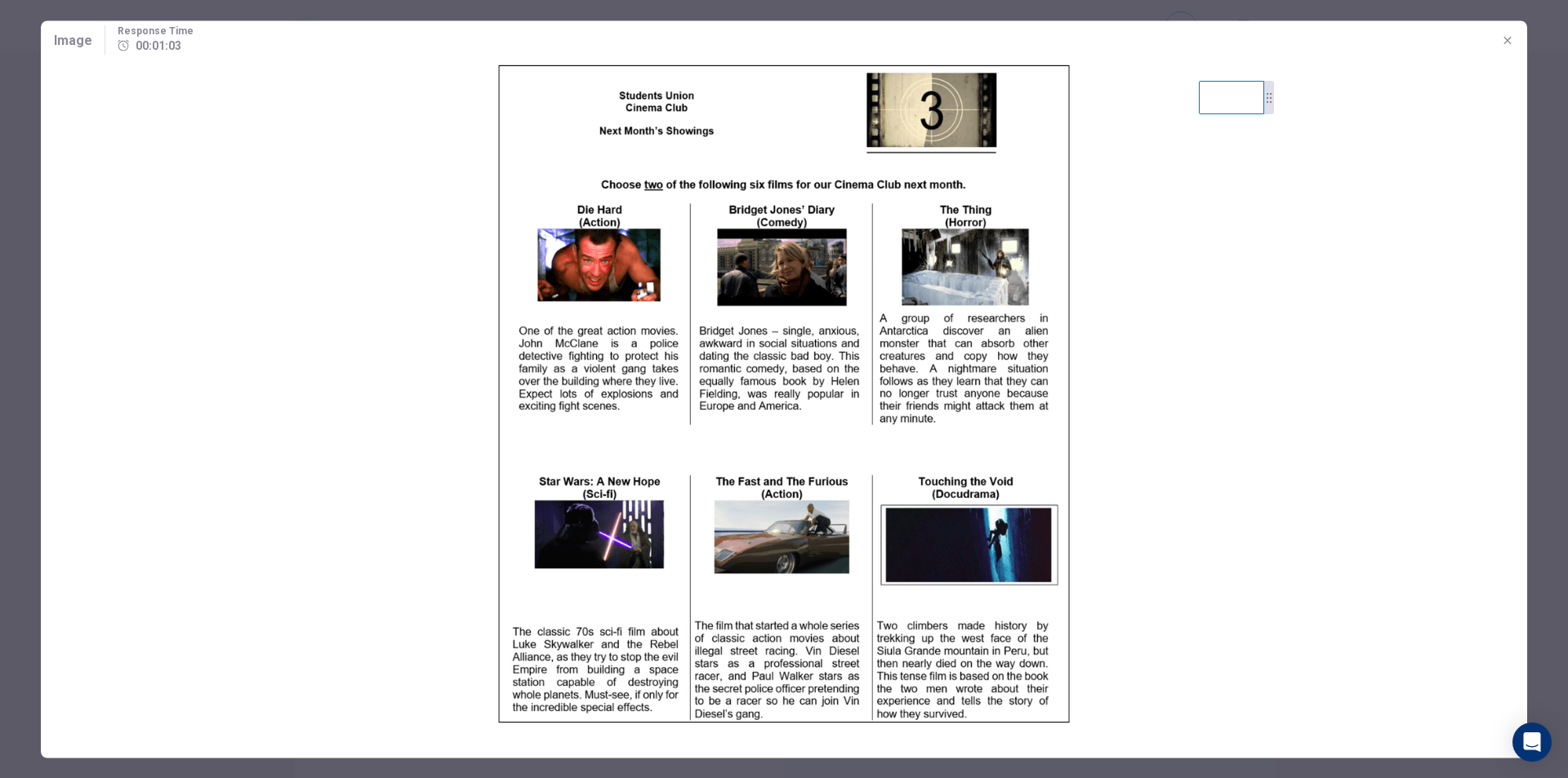
click at [3, 69] on div at bounding box center [784, 389] width 1568 height 778
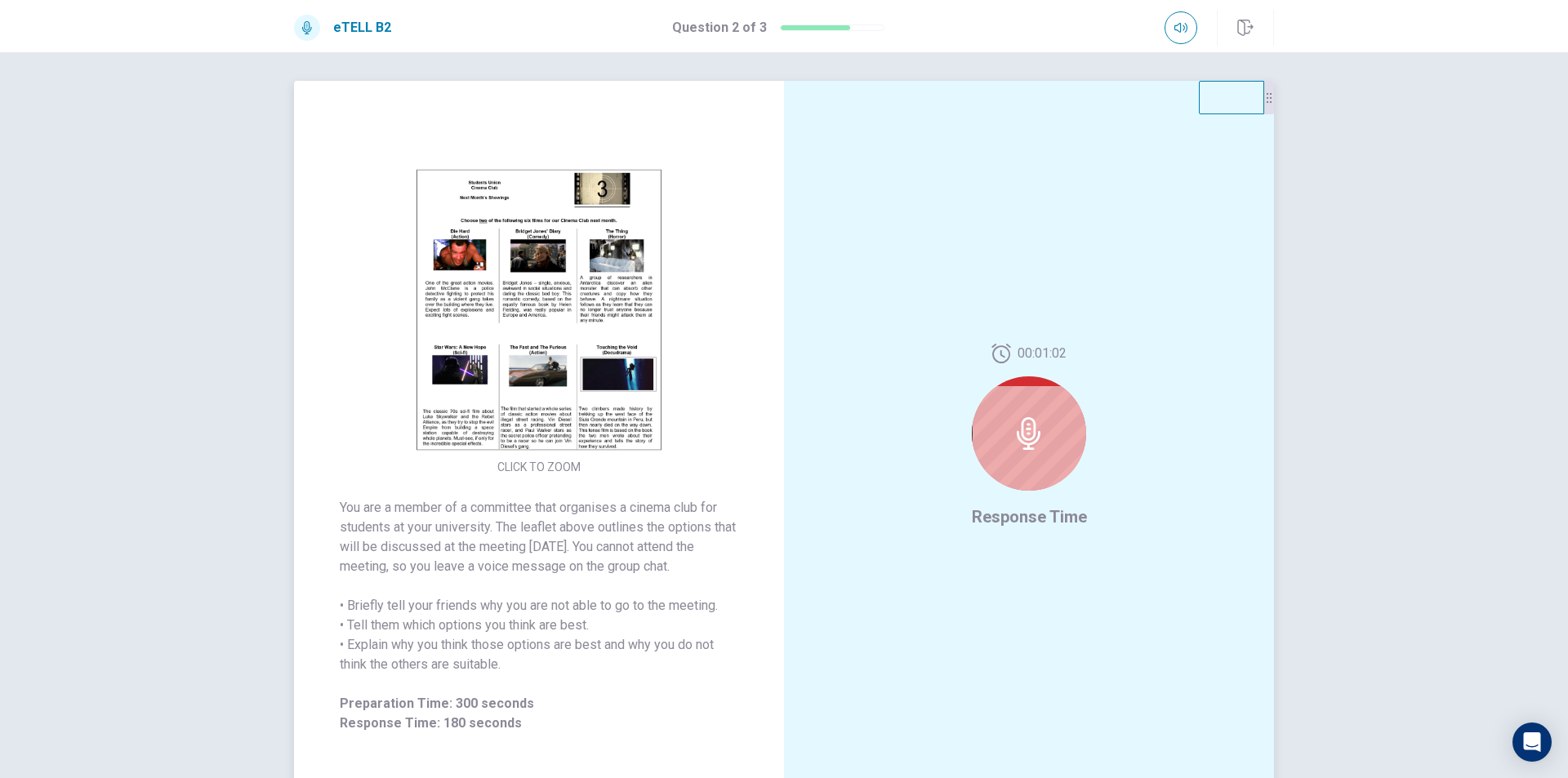
click at [1031, 443] on icon at bounding box center [1028, 434] width 24 height 33
click at [1026, 434] on icon at bounding box center [1028, 434] width 24 height 33
click at [1022, 435] on icon at bounding box center [1029, 434] width 33 height 33
click at [902, 450] on div "00:00:58 Response Time" at bounding box center [1029, 437] width 490 height 711
click at [1018, 423] on icon at bounding box center [1028, 434] width 24 height 33
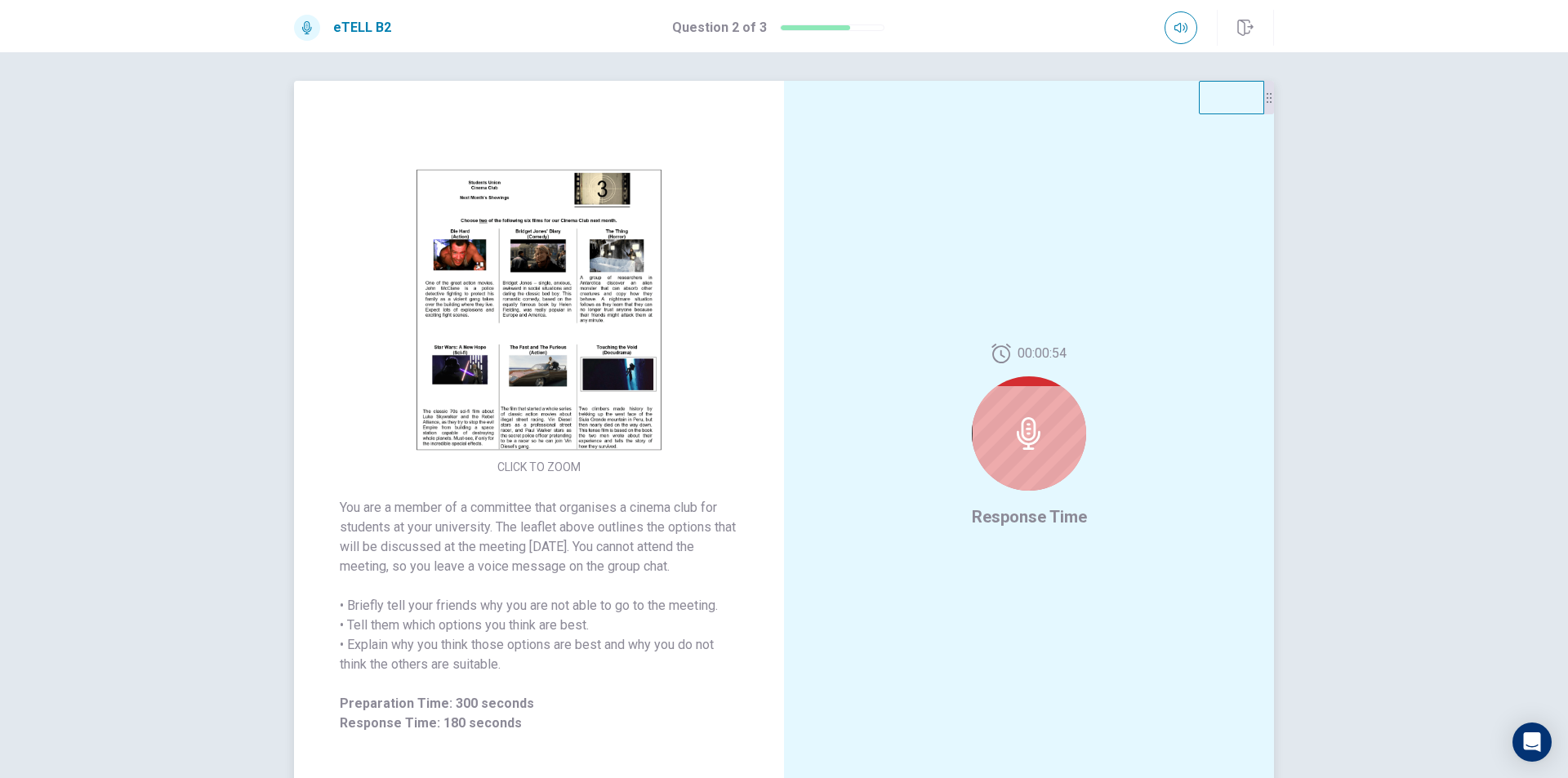
click at [1016, 435] on icon at bounding box center [1028, 434] width 24 height 33
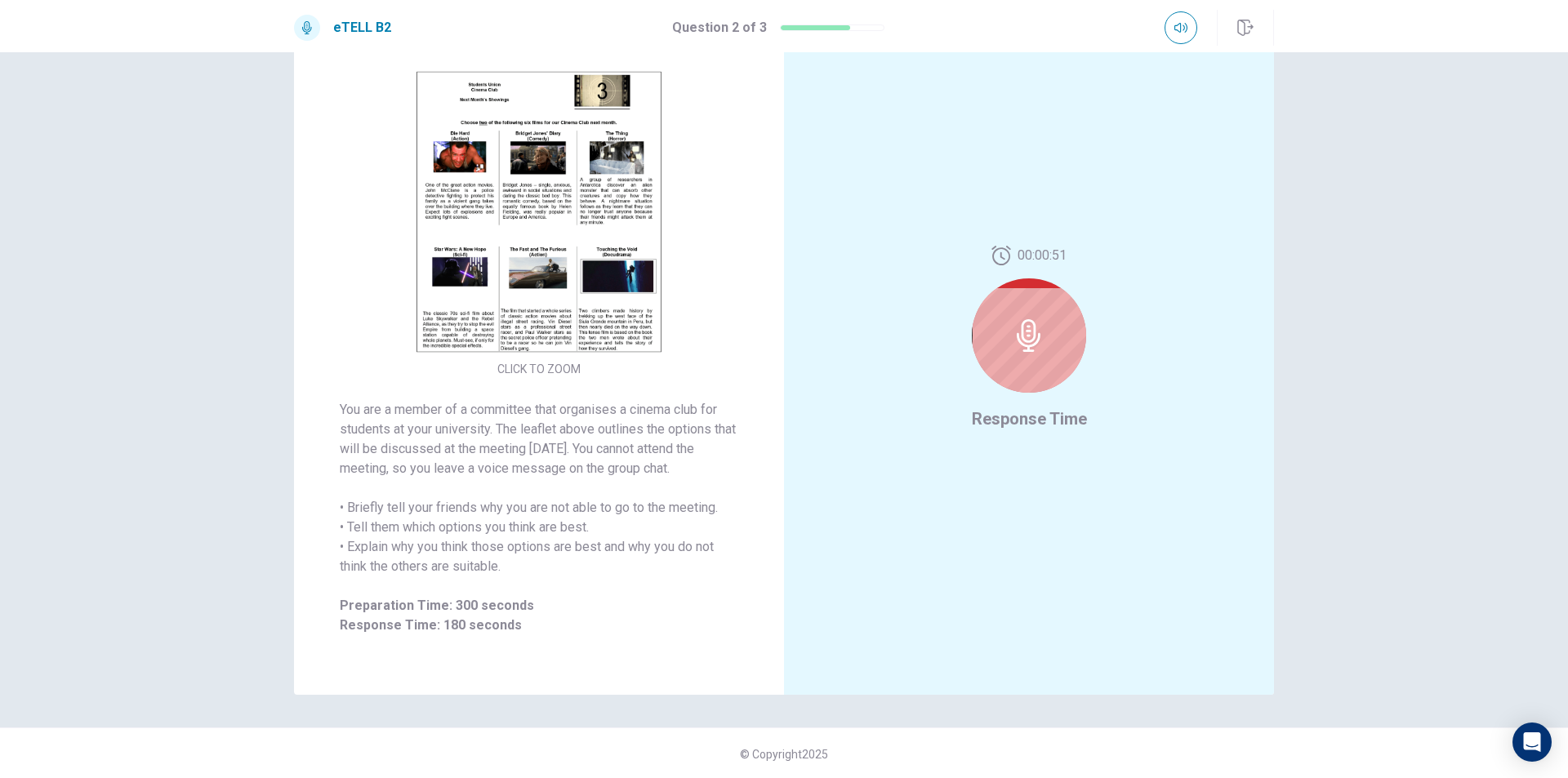
scroll to position [104, 0]
click at [1023, 340] on icon at bounding box center [1028, 334] width 24 height 33
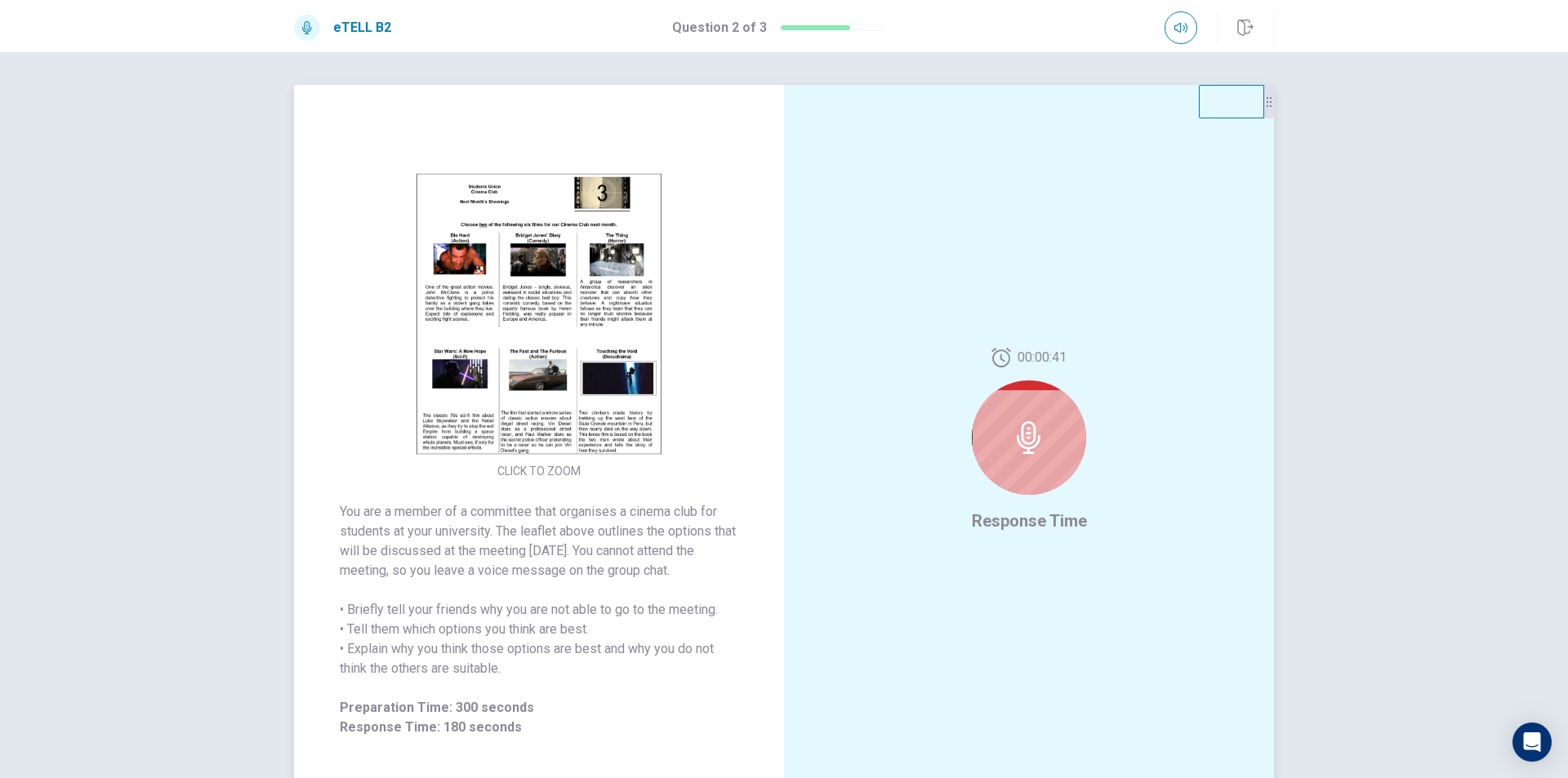
click at [1005, 436] on div at bounding box center [1029, 438] width 115 height 115
click at [1002, 438] on div at bounding box center [1029, 438] width 115 height 115
click at [1003, 438] on div at bounding box center [1029, 438] width 115 height 115
click at [1004, 438] on div at bounding box center [1029, 438] width 115 height 115
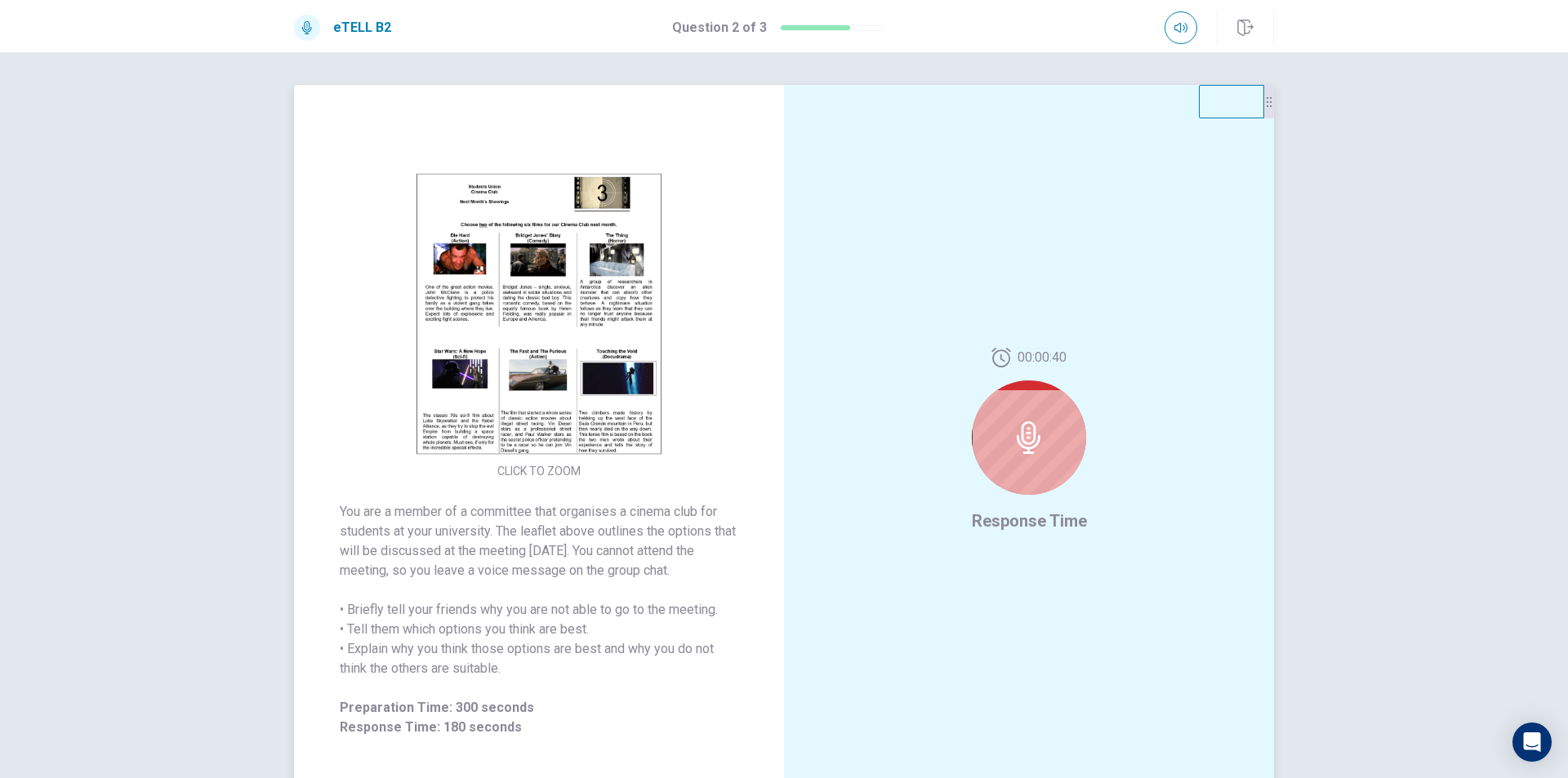
click at [993, 436] on div at bounding box center [1029, 438] width 115 height 115
click at [1031, 436] on icon at bounding box center [1028, 438] width 24 height 33
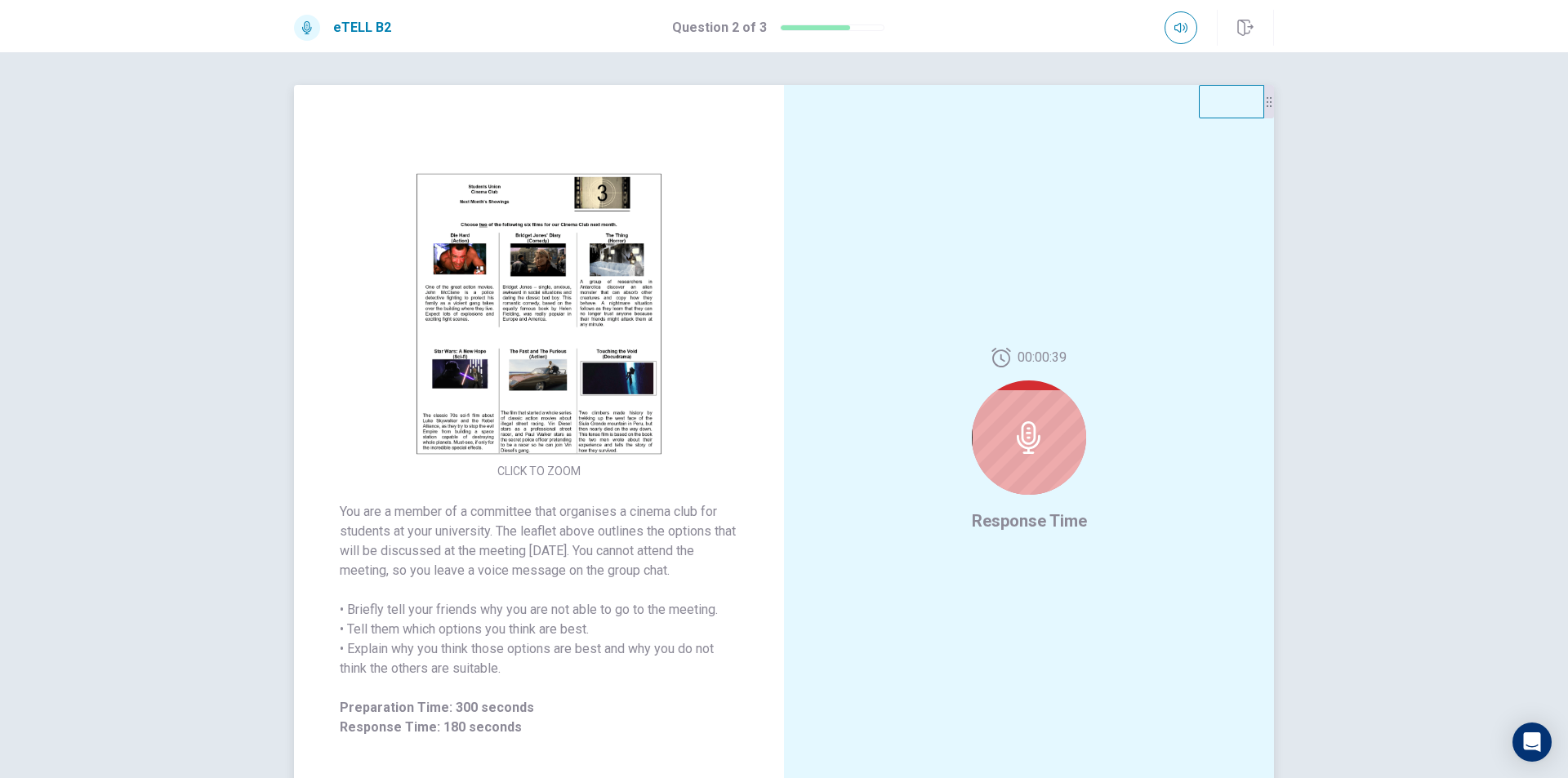
click at [1031, 436] on icon at bounding box center [1028, 438] width 24 height 33
click at [913, 429] on div "00:00:39 Response Time" at bounding box center [1029, 441] width 490 height 711
click at [913, 429] on div "00:00:38 Response Time" at bounding box center [1029, 441] width 490 height 711
click at [1031, 438] on icon at bounding box center [1028, 438] width 24 height 33
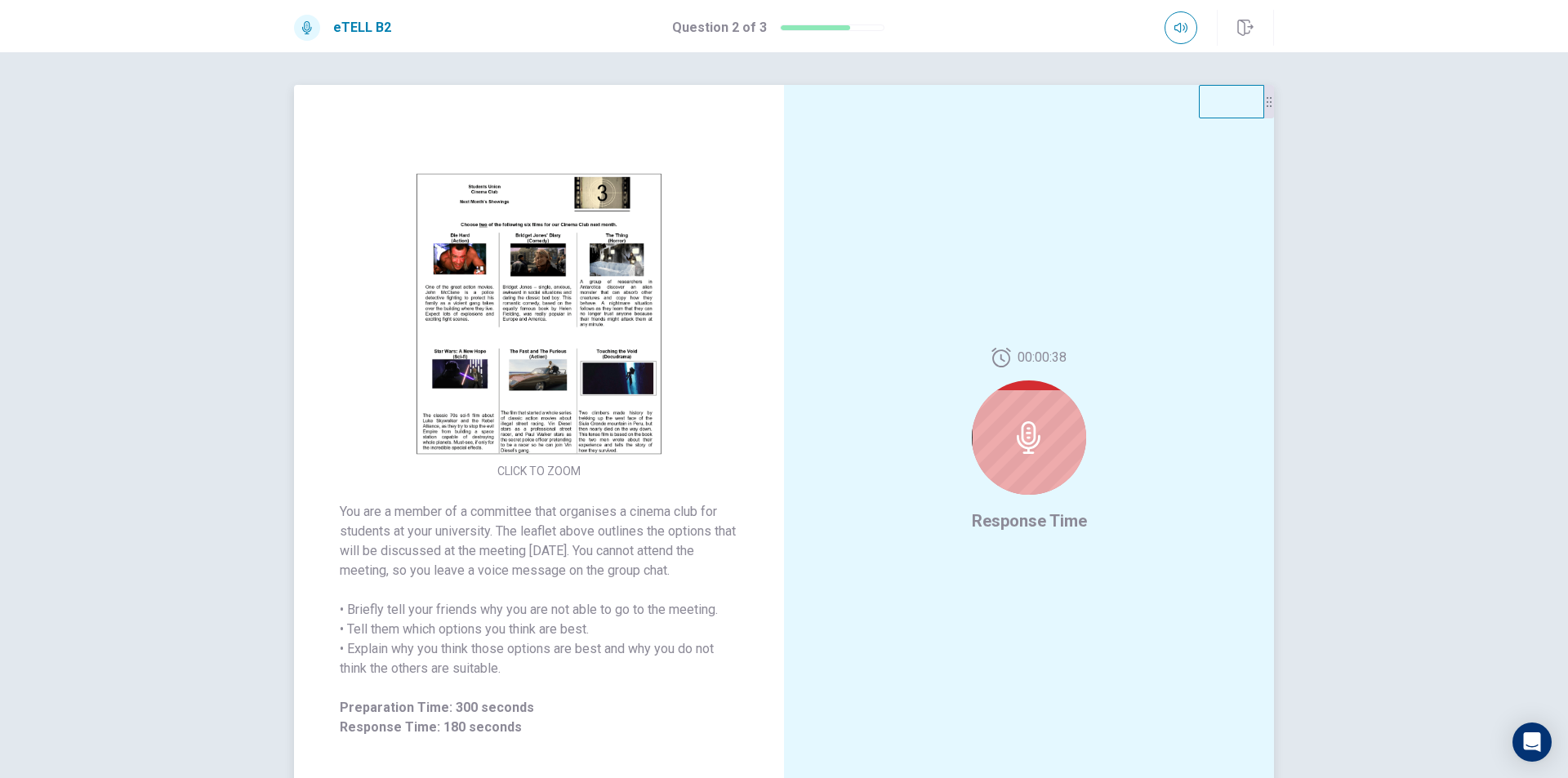
click at [1031, 438] on icon at bounding box center [1028, 438] width 24 height 33
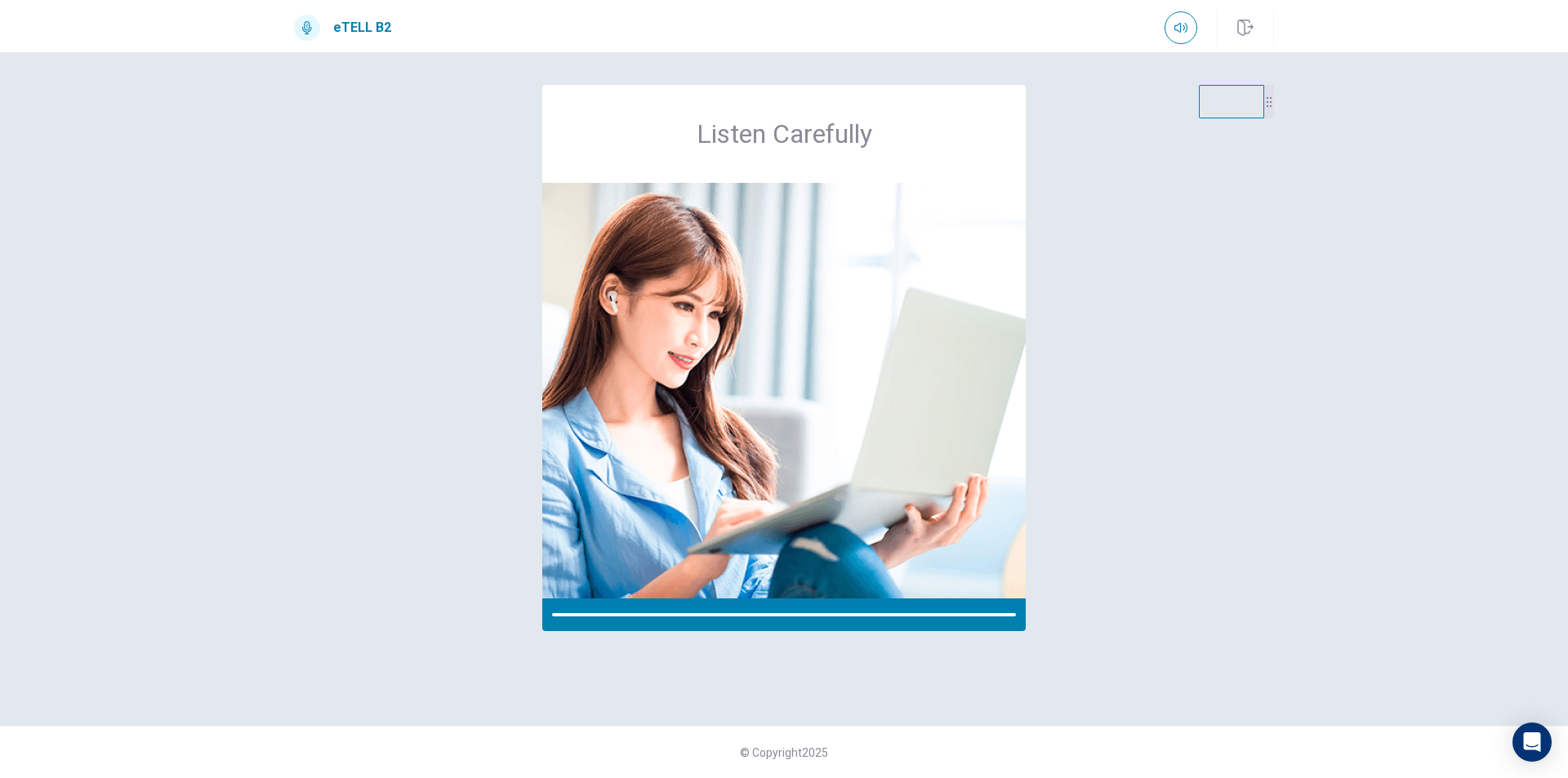
drag, startPoint x: 1567, startPoint y: 351, endPoint x: 1557, endPoint y: 290, distance: 61.8
click at [1557, 290] on div "Listen Carefully © Copyright 2025" at bounding box center [784, 415] width 1568 height 726
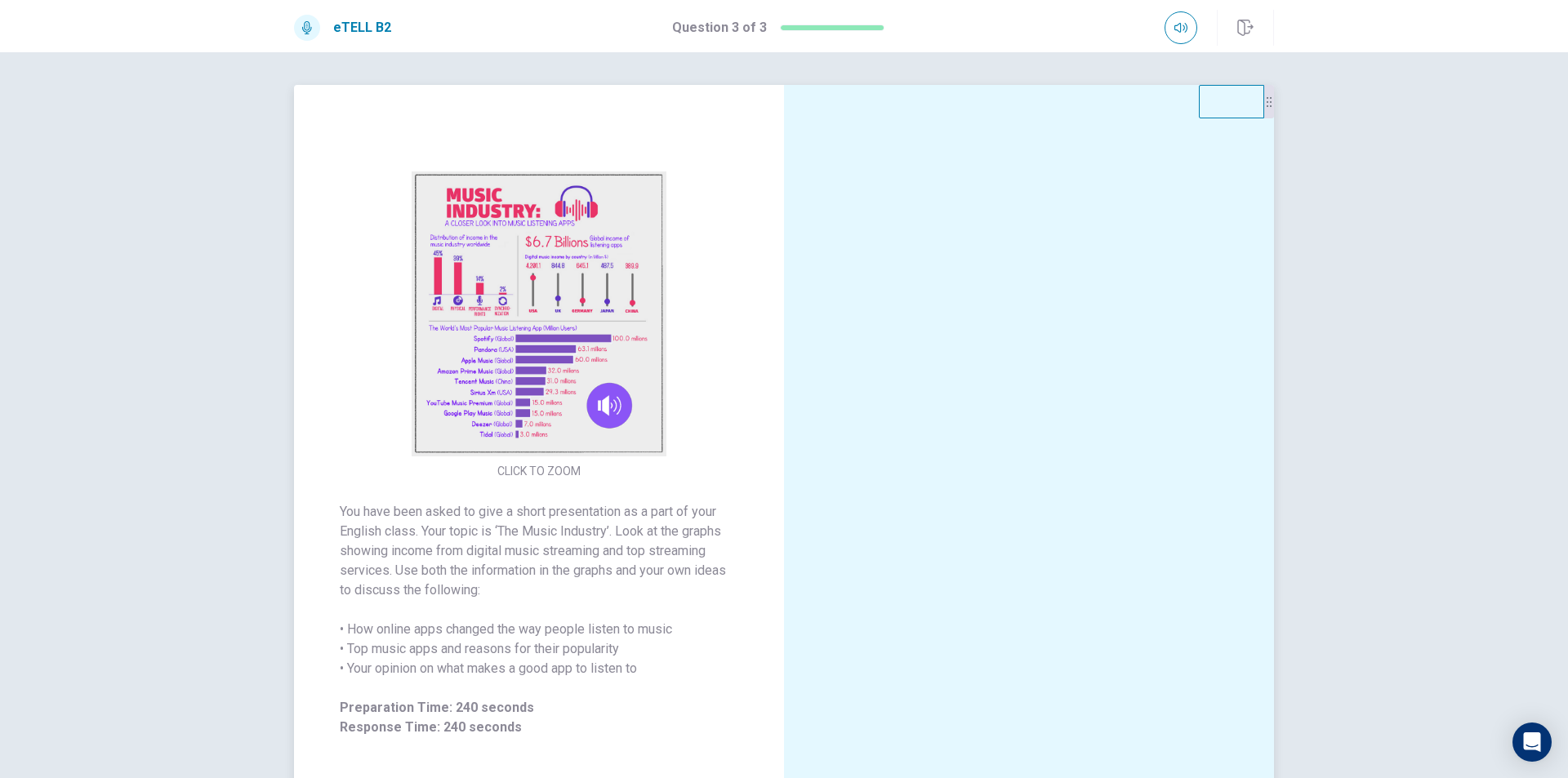
click at [498, 371] on img at bounding box center [538, 314] width 313 height 285
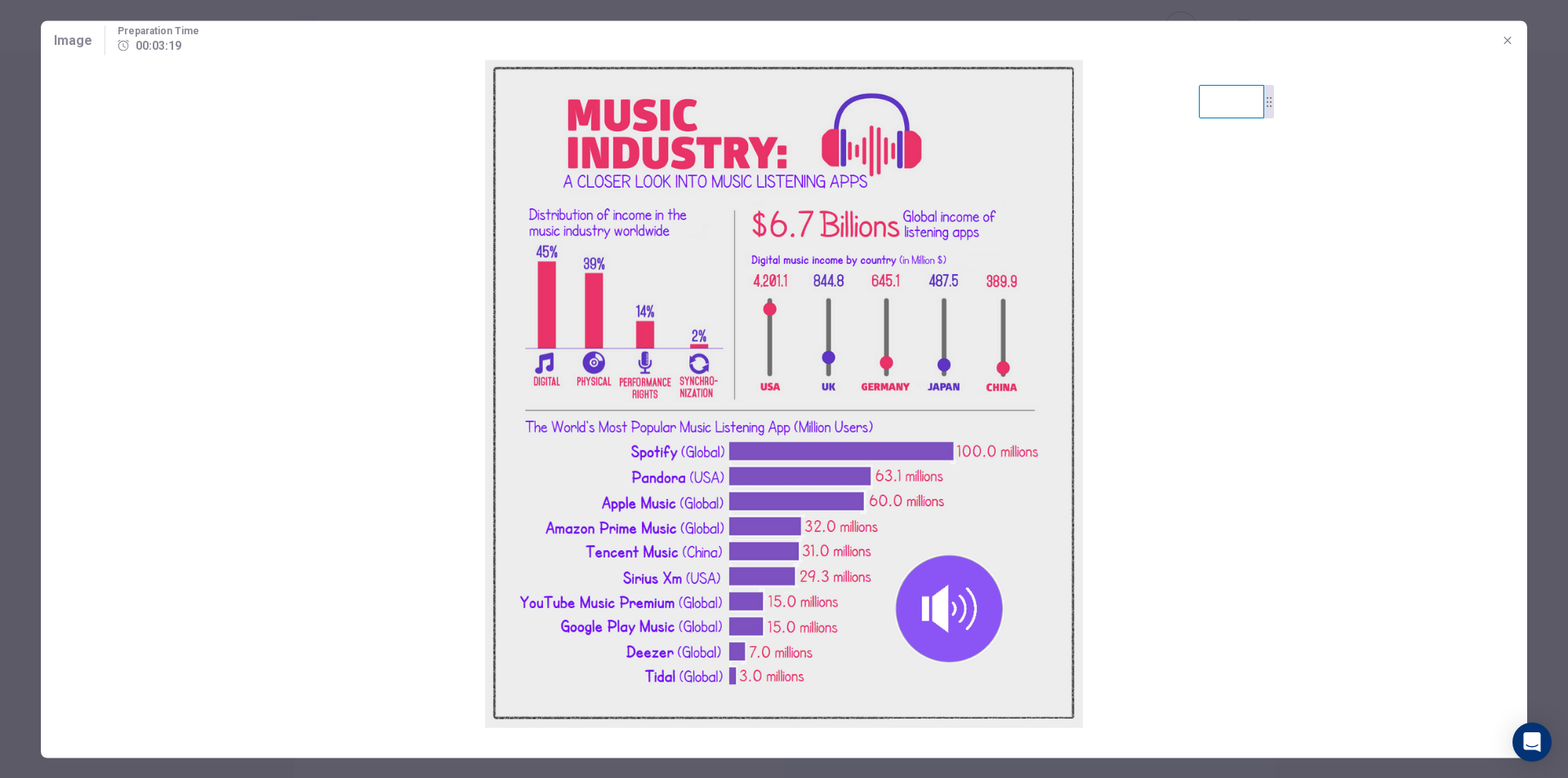
click at [9, 418] on div at bounding box center [784, 389] width 1568 height 778
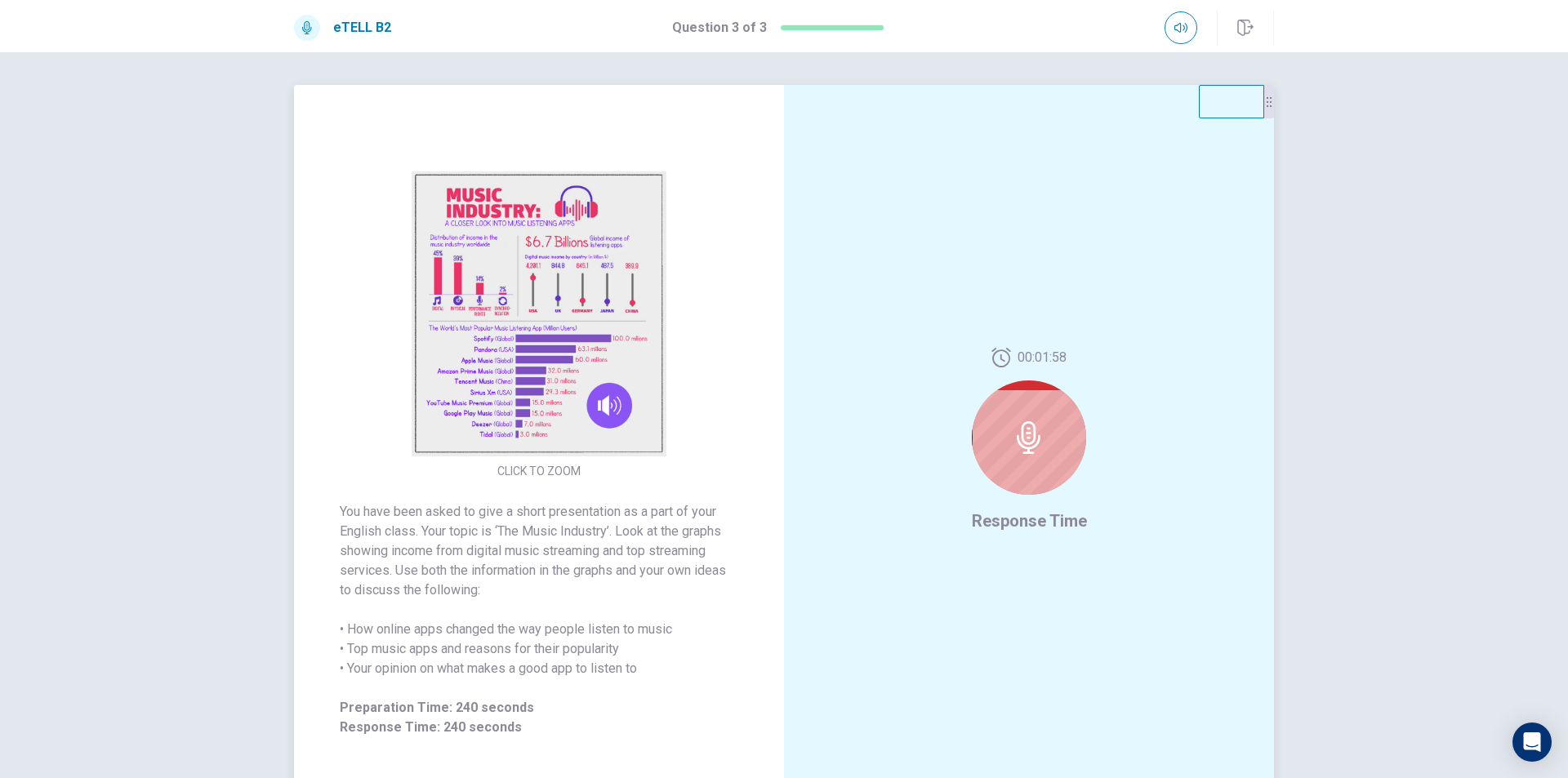
click at [1022, 442] on icon at bounding box center [1029, 438] width 33 height 33
click at [1046, 447] on div at bounding box center [1029, 438] width 115 height 115
click at [1015, 405] on div at bounding box center [1029, 438] width 115 height 115
click at [1014, 432] on icon at bounding box center [1029, 438] width 33 height 33
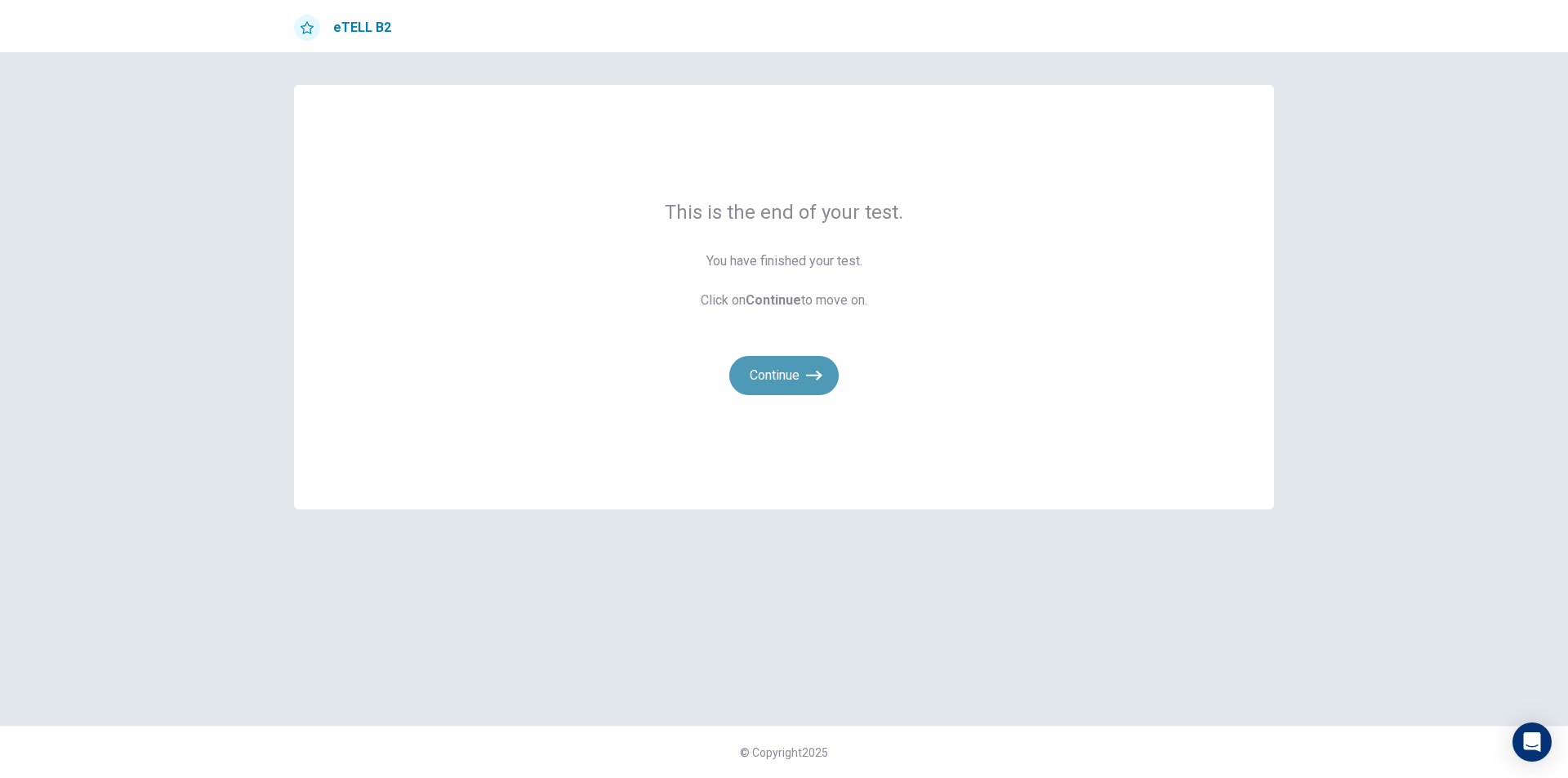
click at [810, 376] on icon "button" at bounding box center [814, 375] width 16 height 16
